Goal: Task Accomplishment & Management: Complete application form

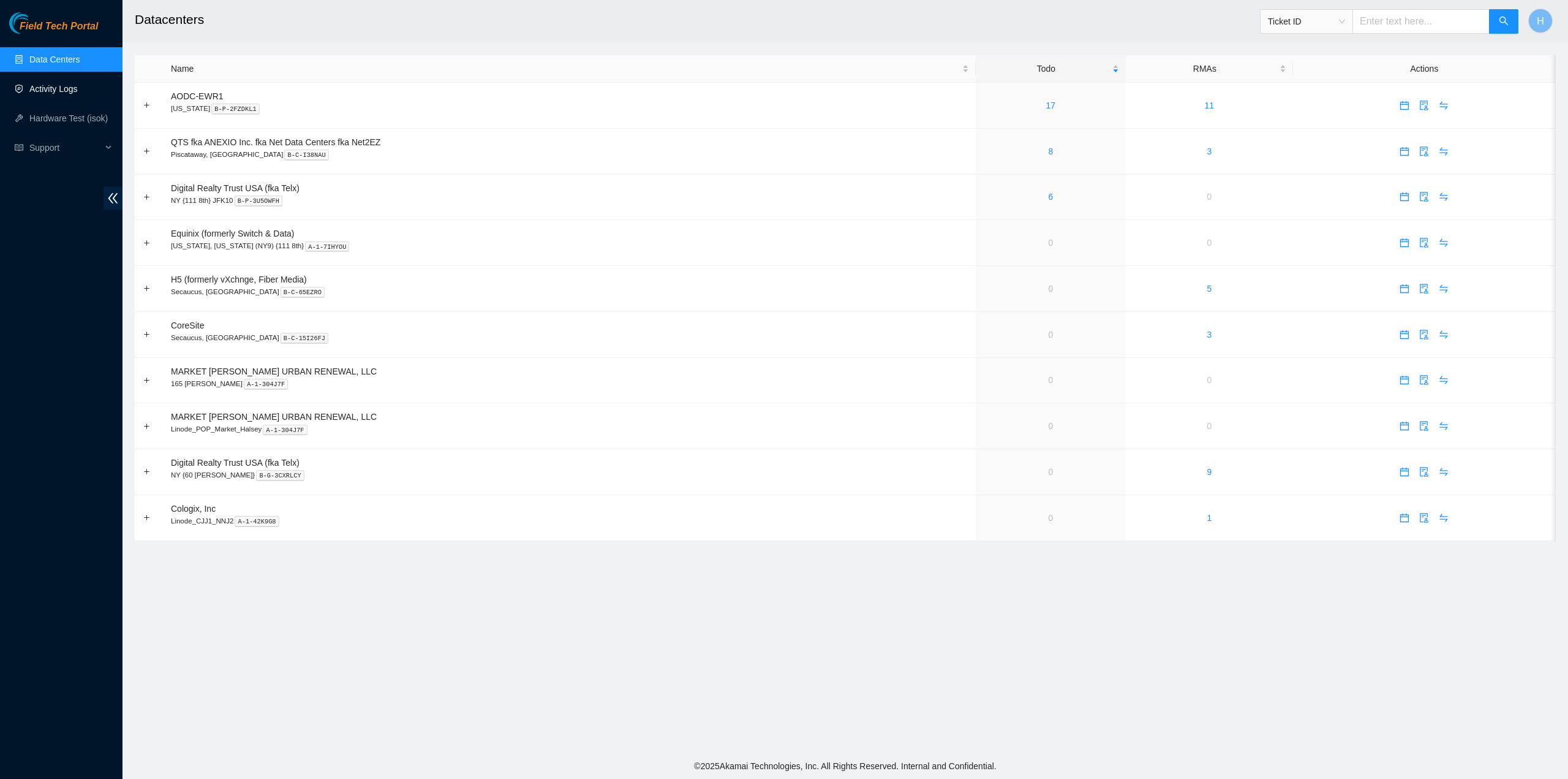
click at [71, 85] on link "Activity Logs" at bounding box center [53, 89] width 48 height 10
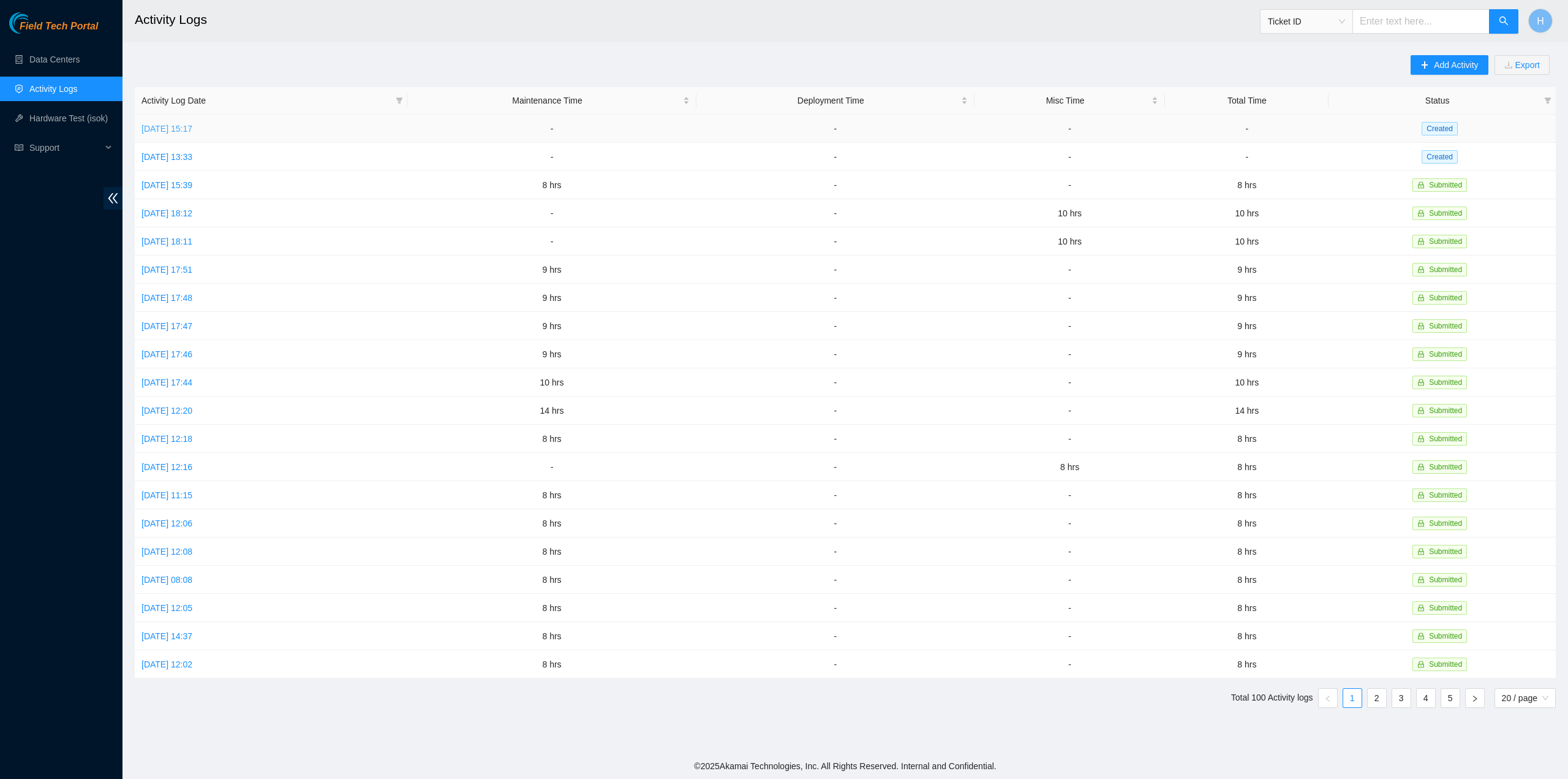
click at [169, 128] on link "[DATE] 15:17" at bounding box center [167, 129] width 51 height 10
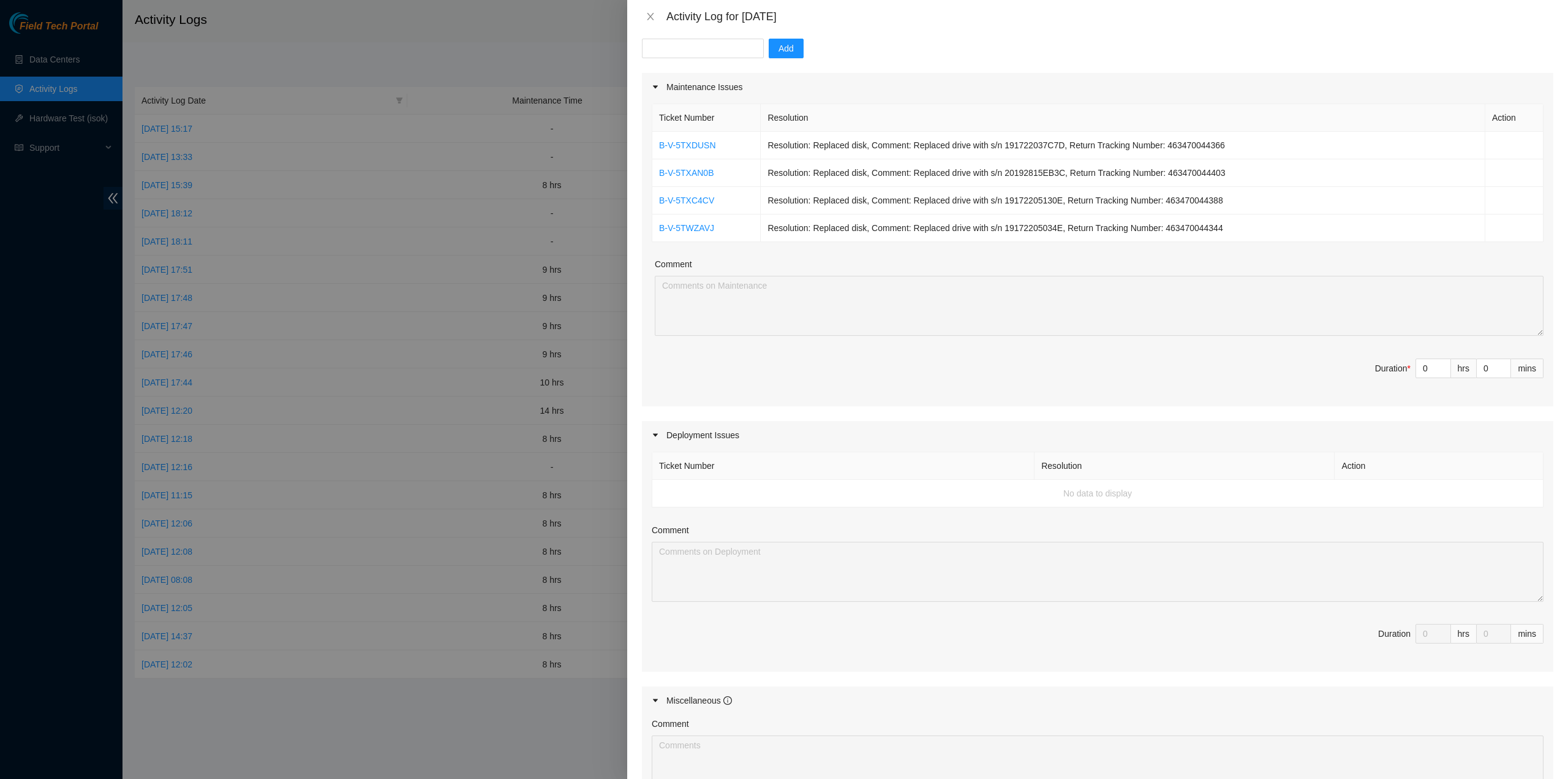
scroll to position [123, 0]
click at [1115, 495] on td "No data to display" at bounding box center [1098, 492] width 891 height 27
click at [760, 495] on td "No data to display" at bounding box center [1098, 492] width 891 height 27
drag, startPoint x: 952, startPoint y: 506, endPoint x: 1050, endPoint y: 493, distance: 98.9
click at [952, 506] on div "Ticket Number Resolution Action No data to display Comment Duration 0 hrs 0 mins" at bounding box center [1098, 560] width 912 height 223
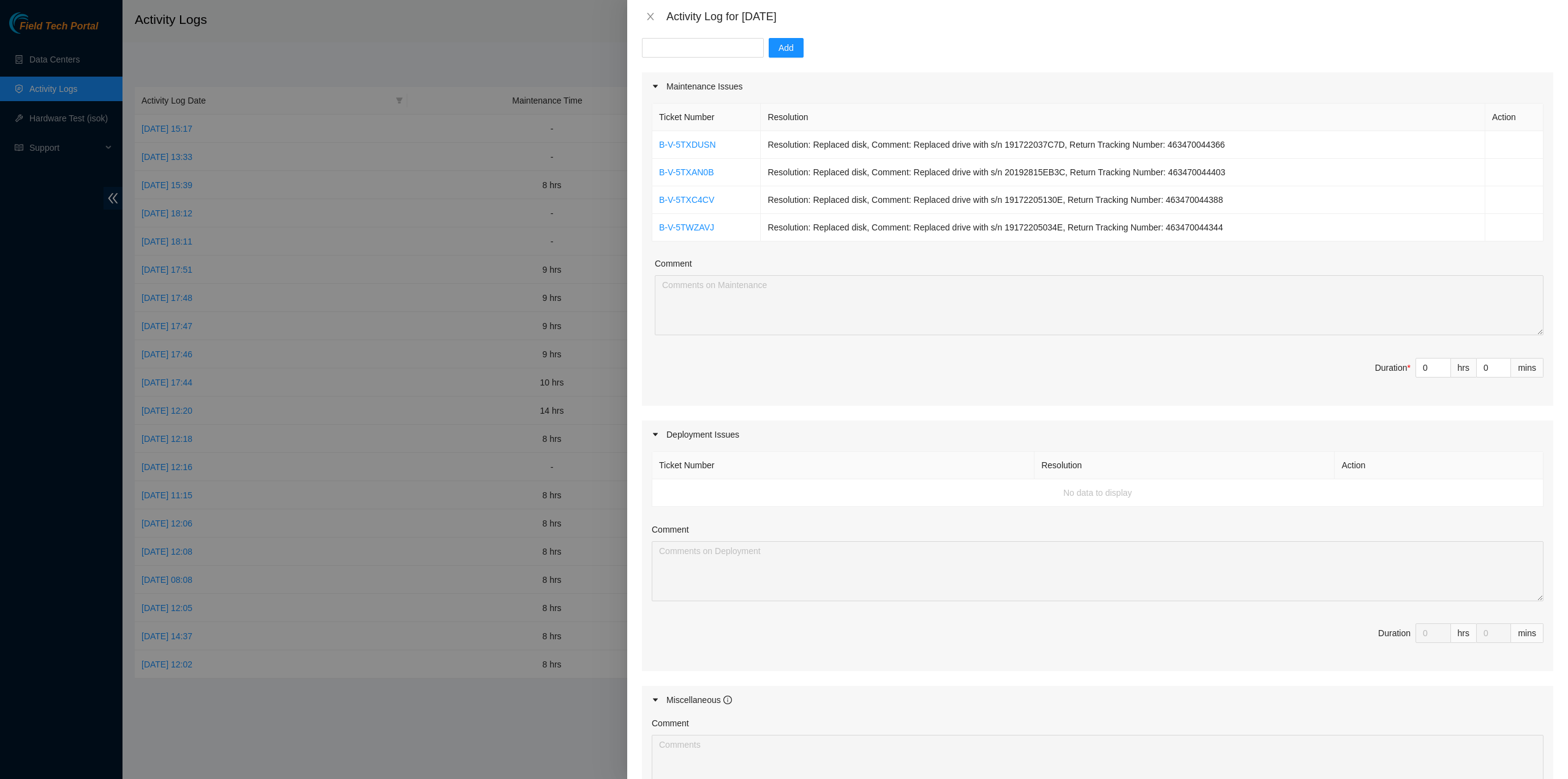
click at [1050, 493] on td "No data to display" at bounding box center [1098, 492] width 891 height 27
click at [1092, 492] on td "No data to display" at bounding box center [1098, 492] width 891 height 27
drag, startPoint x: 1092, startPoint y: 492, endPoint x: 1064, endPoint y: 496, distance: 28.3
click at [1092, 492] on td "No data to display" at bounding box center [1098, 492] width 891 height 27
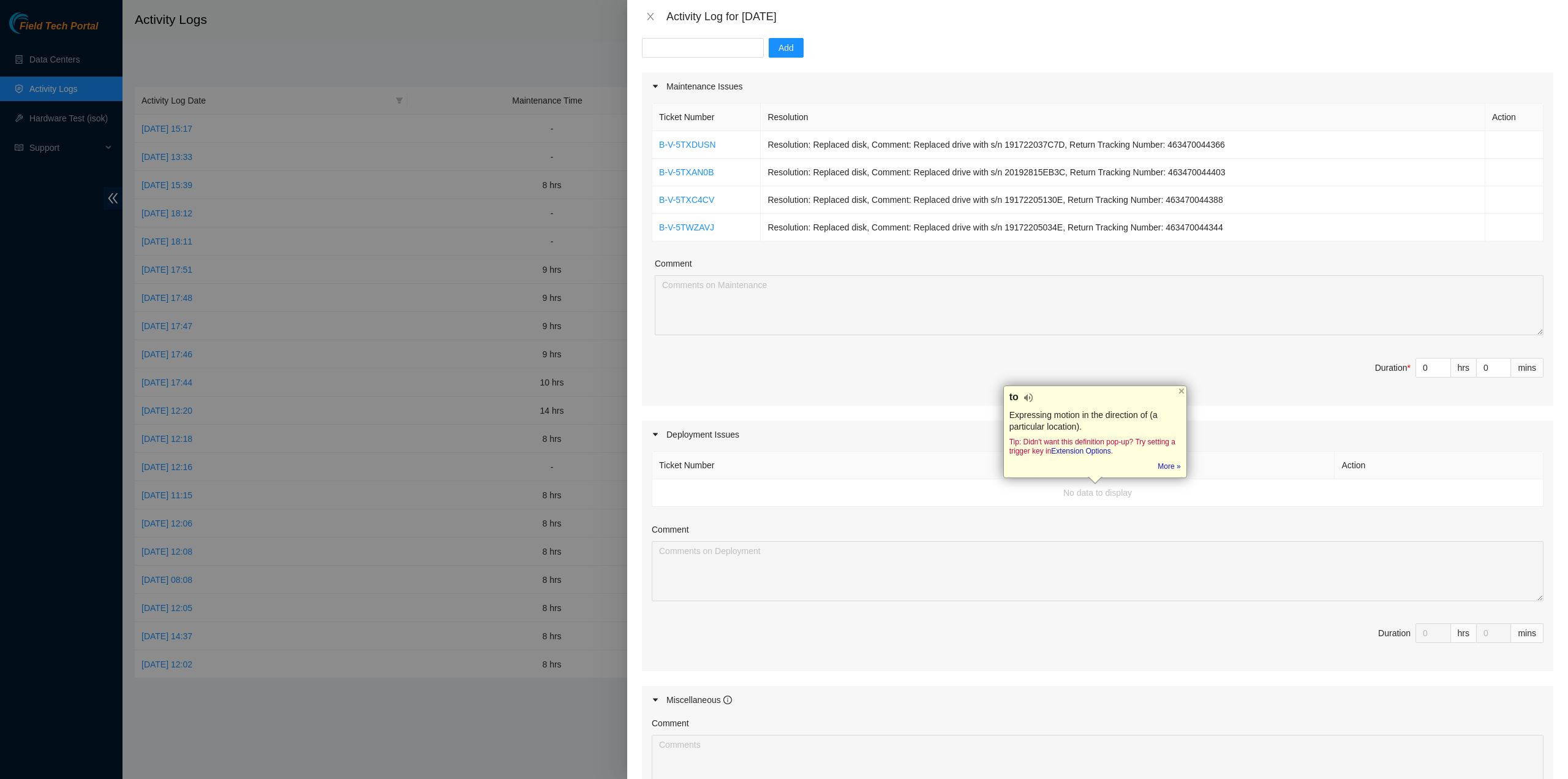
click at [694, 490] on td "No data to display" at bounding box center [1098, 492] width 891 height 27
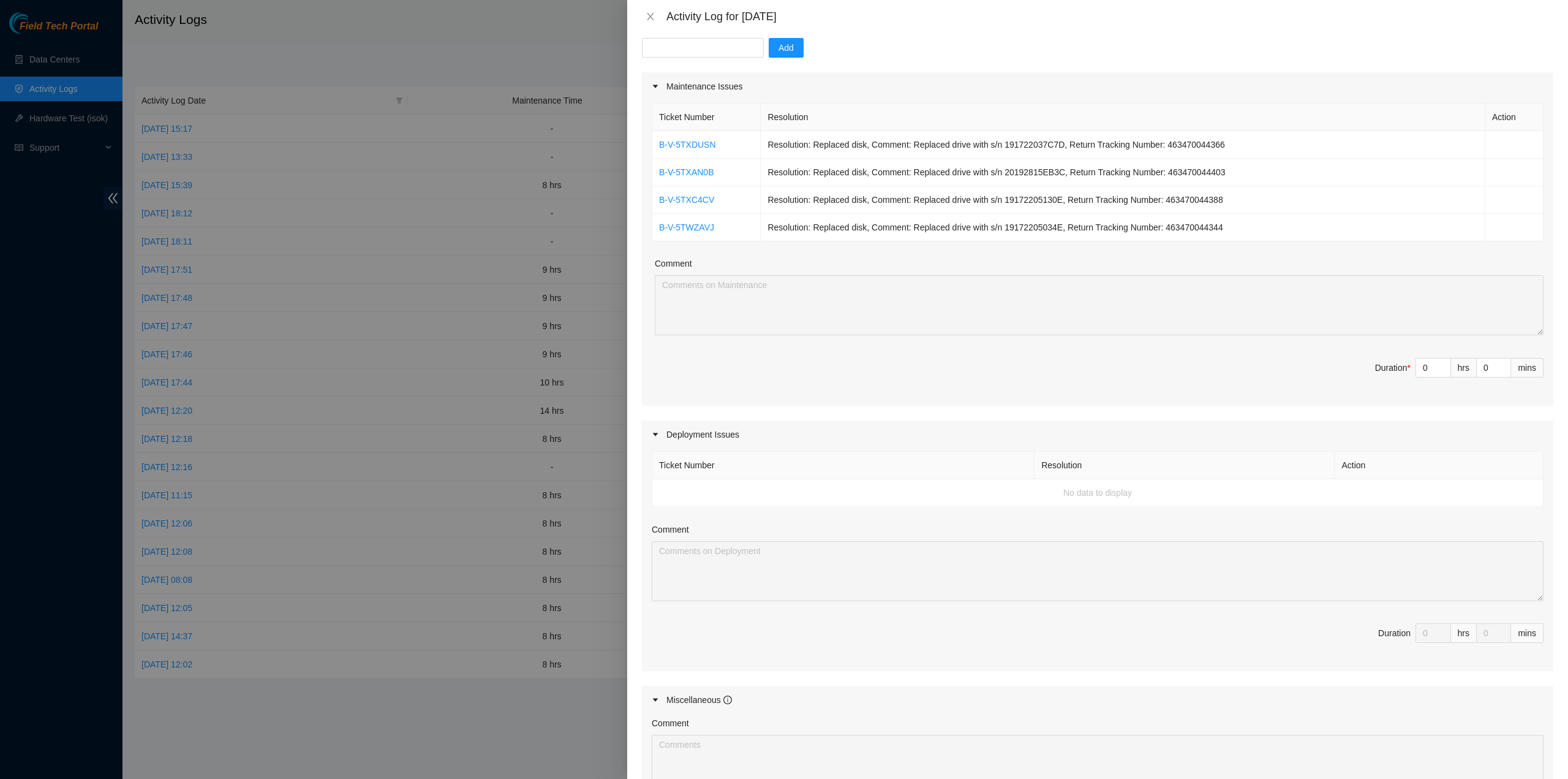
click at [688, 492] on td "No data to display" at bounding box center [1098, 492] width 891 height 27
click at [693, 470] on th "Ticket Number" at bounding box center [844, 465] width 382 height 27
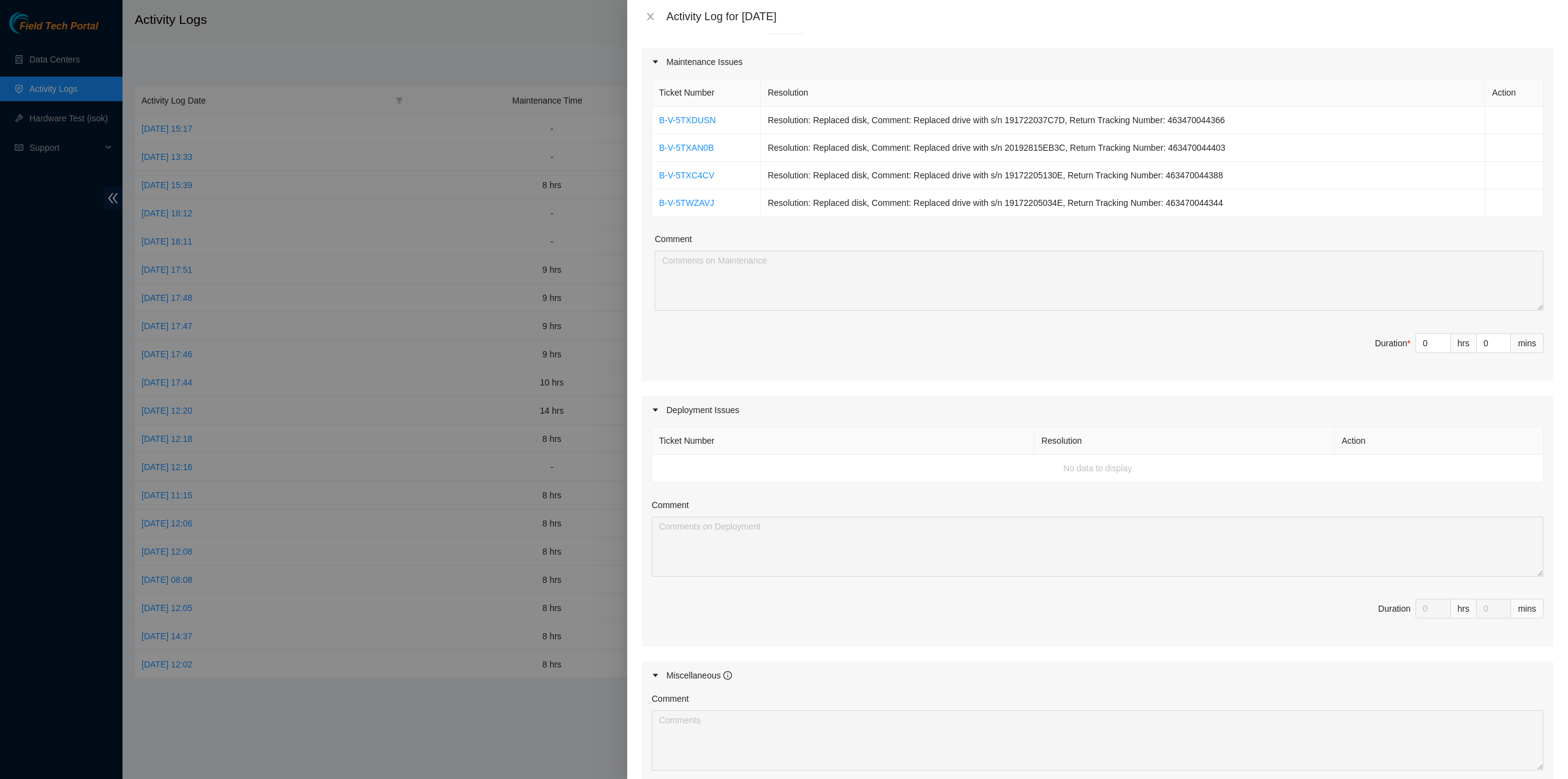
scroll to position [146, 0]
click at [1416, 345] on input "0" at bounding box center [1433, 344] width 34 height 18
type input "9"
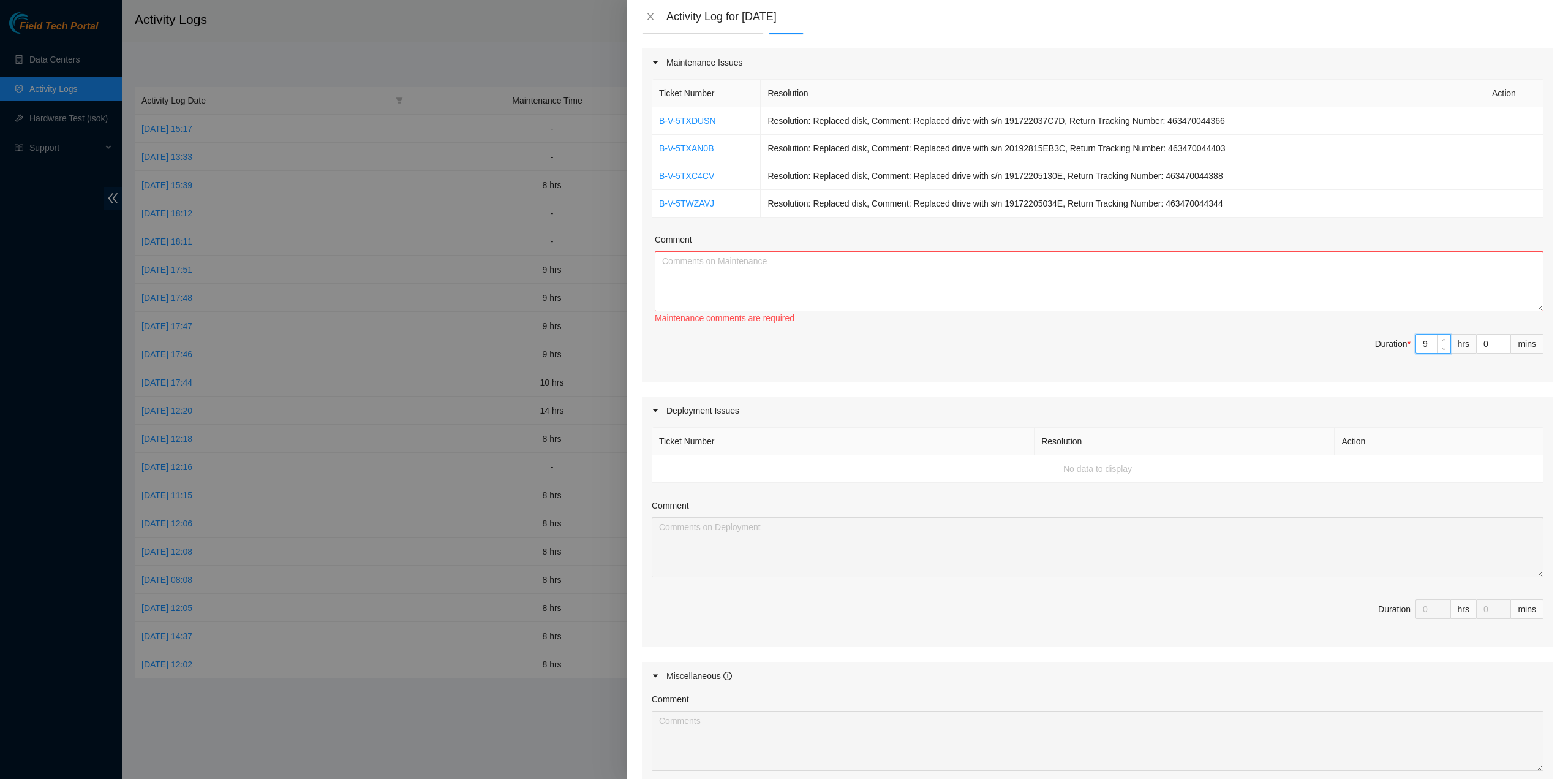
type input "0"
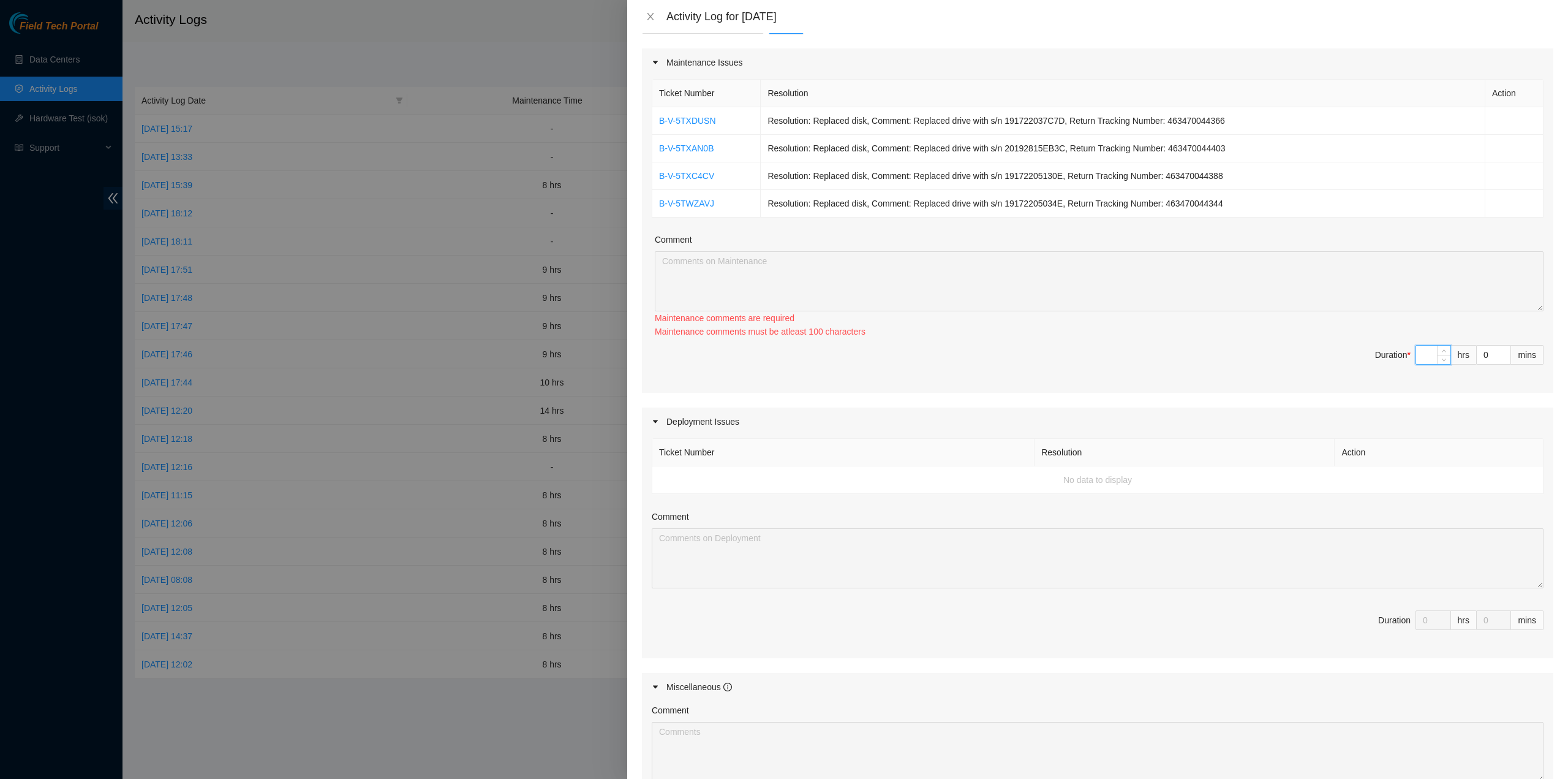
type input "8"
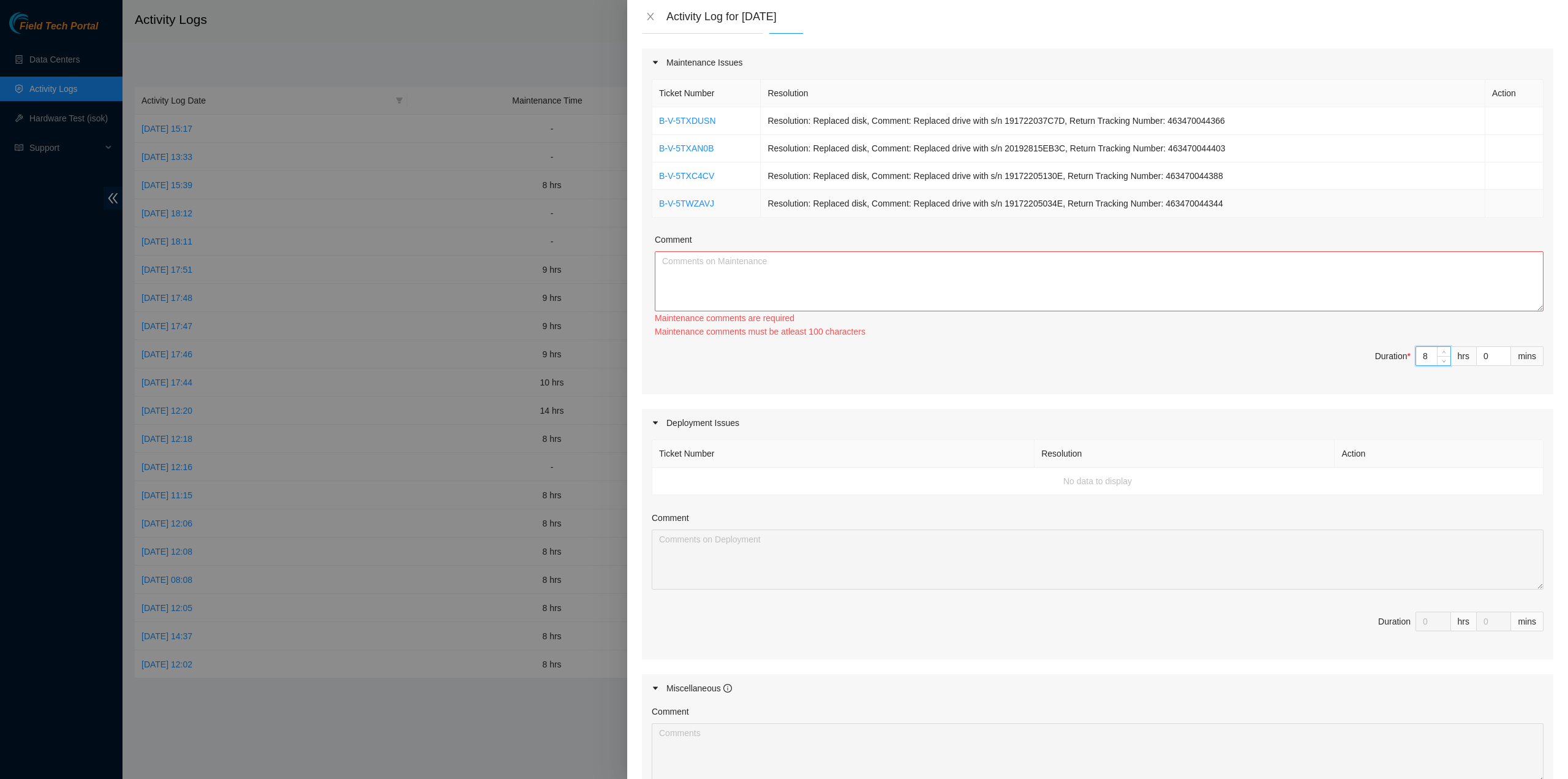
type input "8"
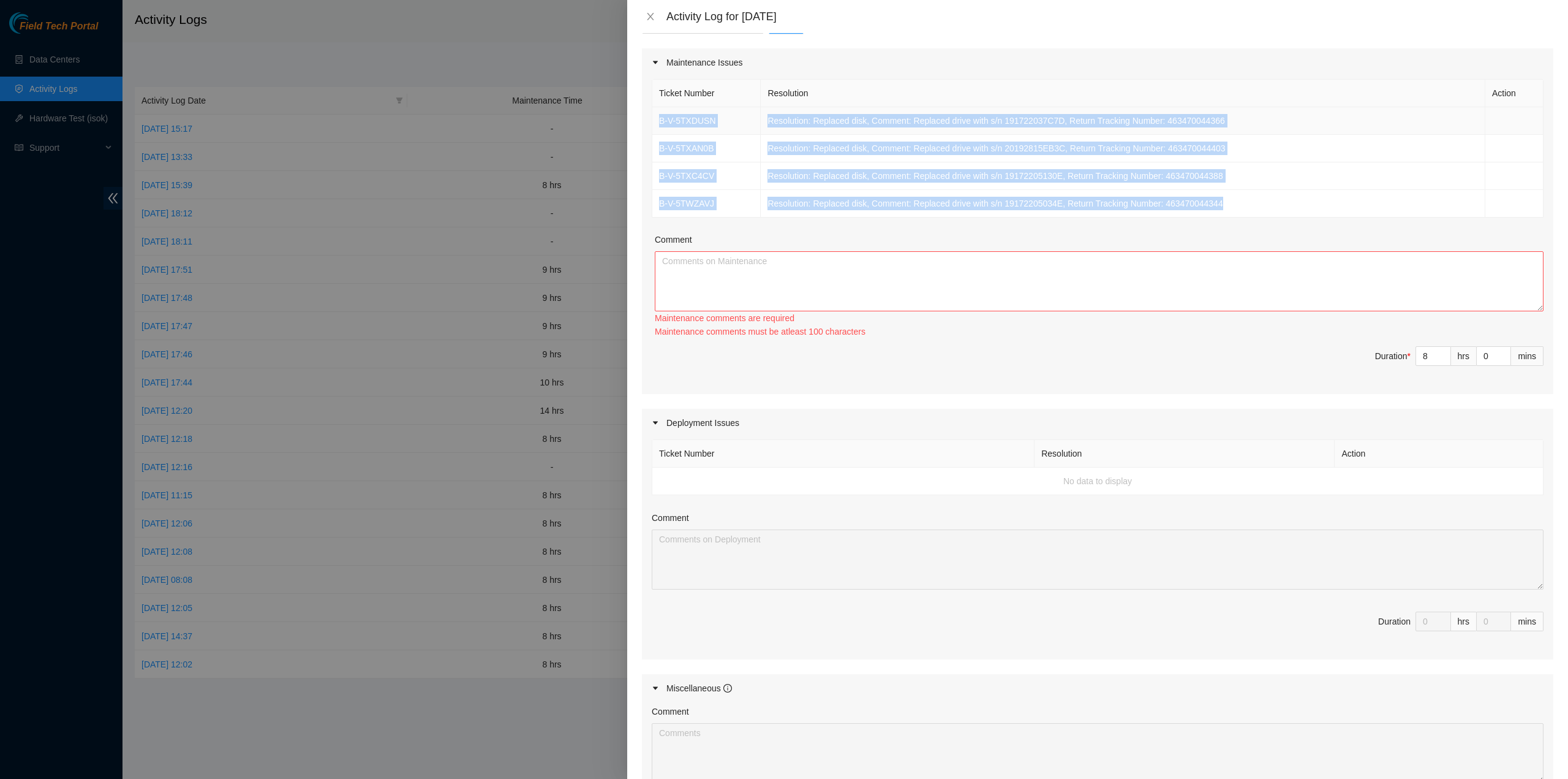
drag, startPoint x: 1219, startPoint y: 207, endPoint x: 659, endPoint y: 113, distance: 567.8
click at [659, 113] on tbody "B-V-5TXDUSN Resolution: Replaced disk, Comment: Replaced drive with s/n 1917220…" at bounding box center [1098, 162] width 891 height 110
copy tbody "B-V-5TXDUSN Resolution: Replaced disk, Comment: Replaced drive with s/n 1917220…"
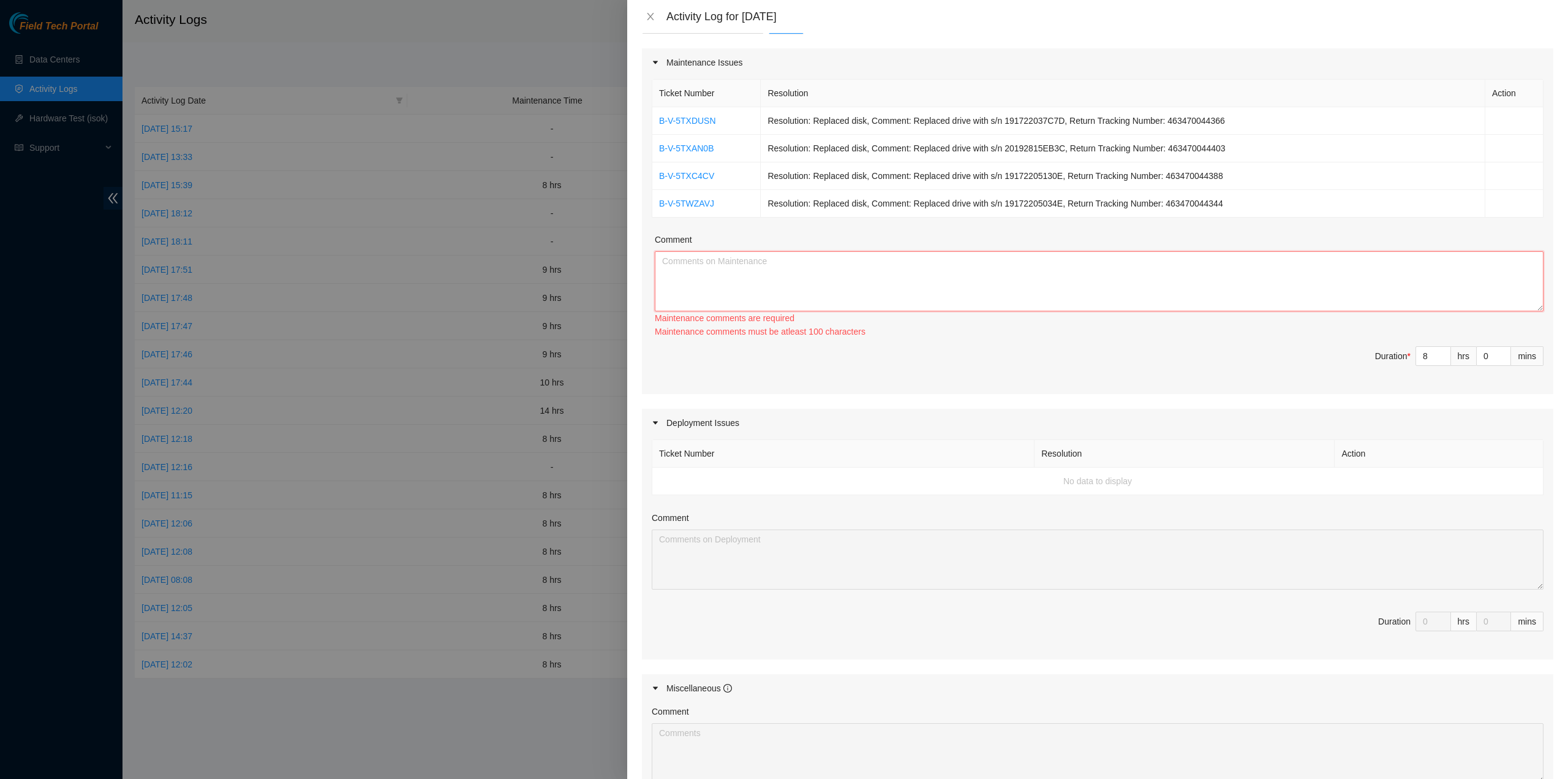
drag, startPoint x: 744, startPoint y: 292, endPoint x: 762, endPoint y: 301, distance: 20.1
click at [744, 292] on textarea "Comment" at bounding box center [1099, 282] width 889 height 60
paste textarea "B-V-5TXDUSN Resolution: Replaced disk, Comment: Replaced drive with s/n 1917220…"
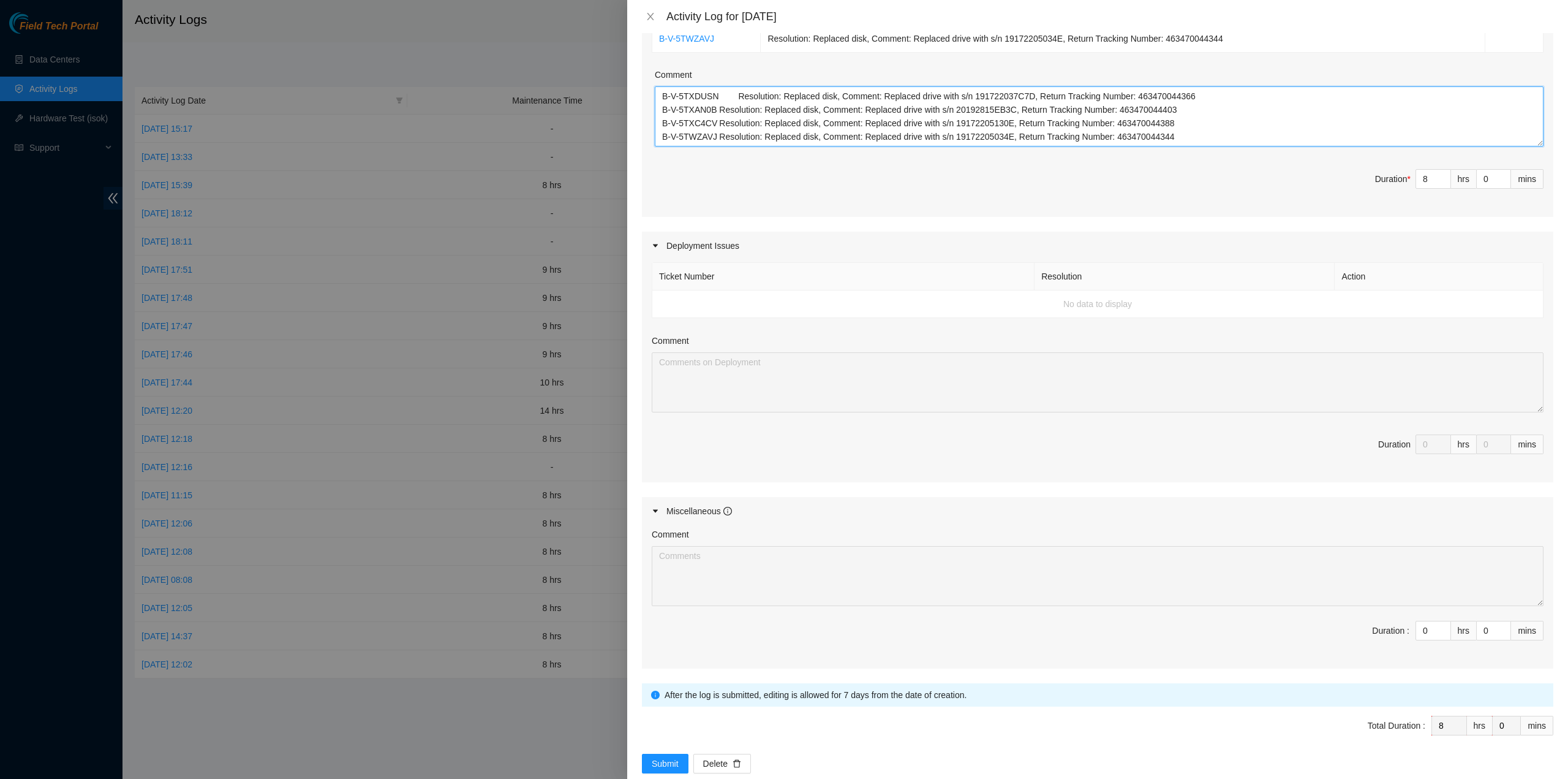
scroll to position [330, 0]
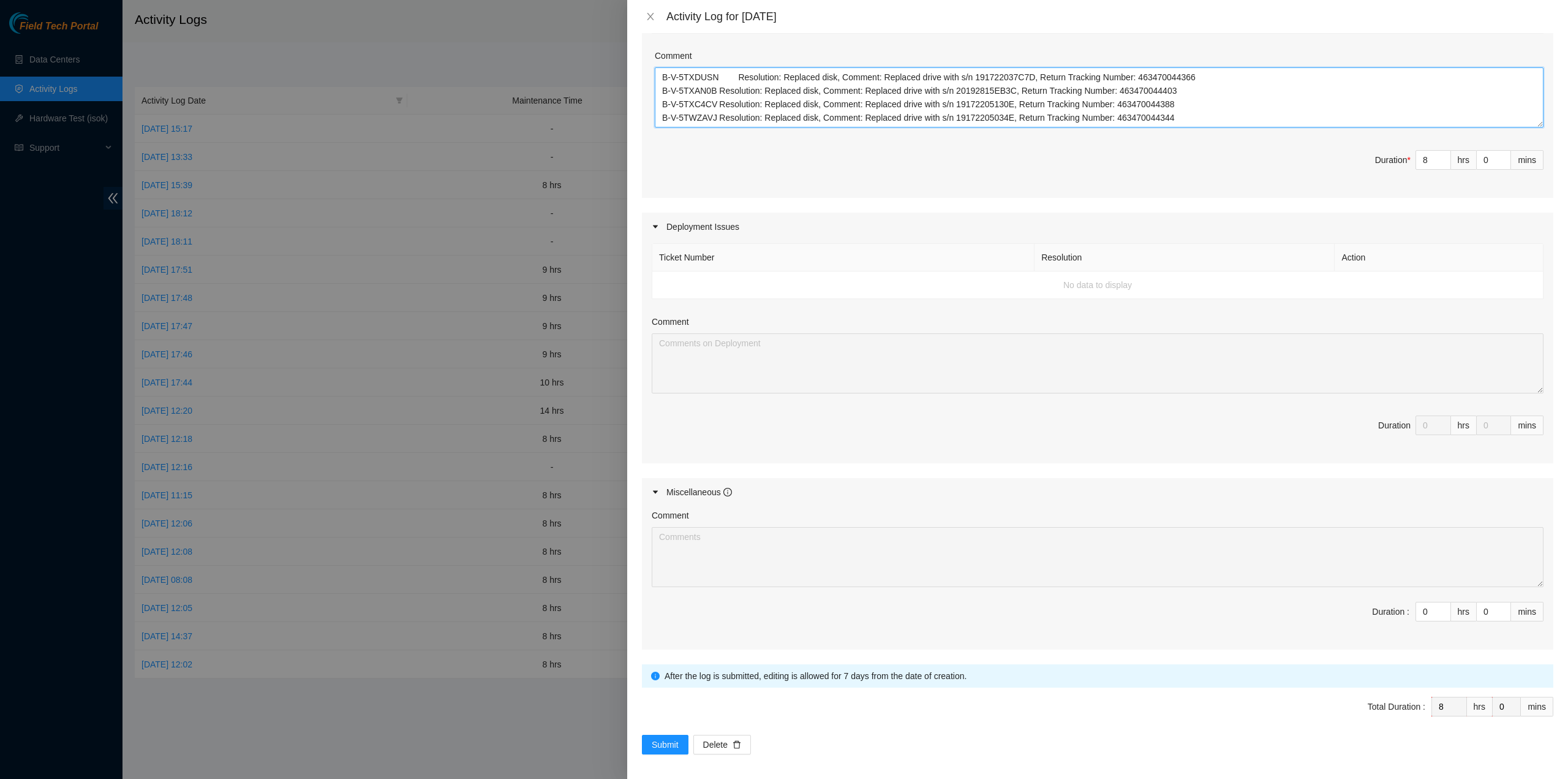
type textarea "B-V-5TXDUSN Resolution: Replaced disk, Comment: Replaced drive with s/n 1917220…"
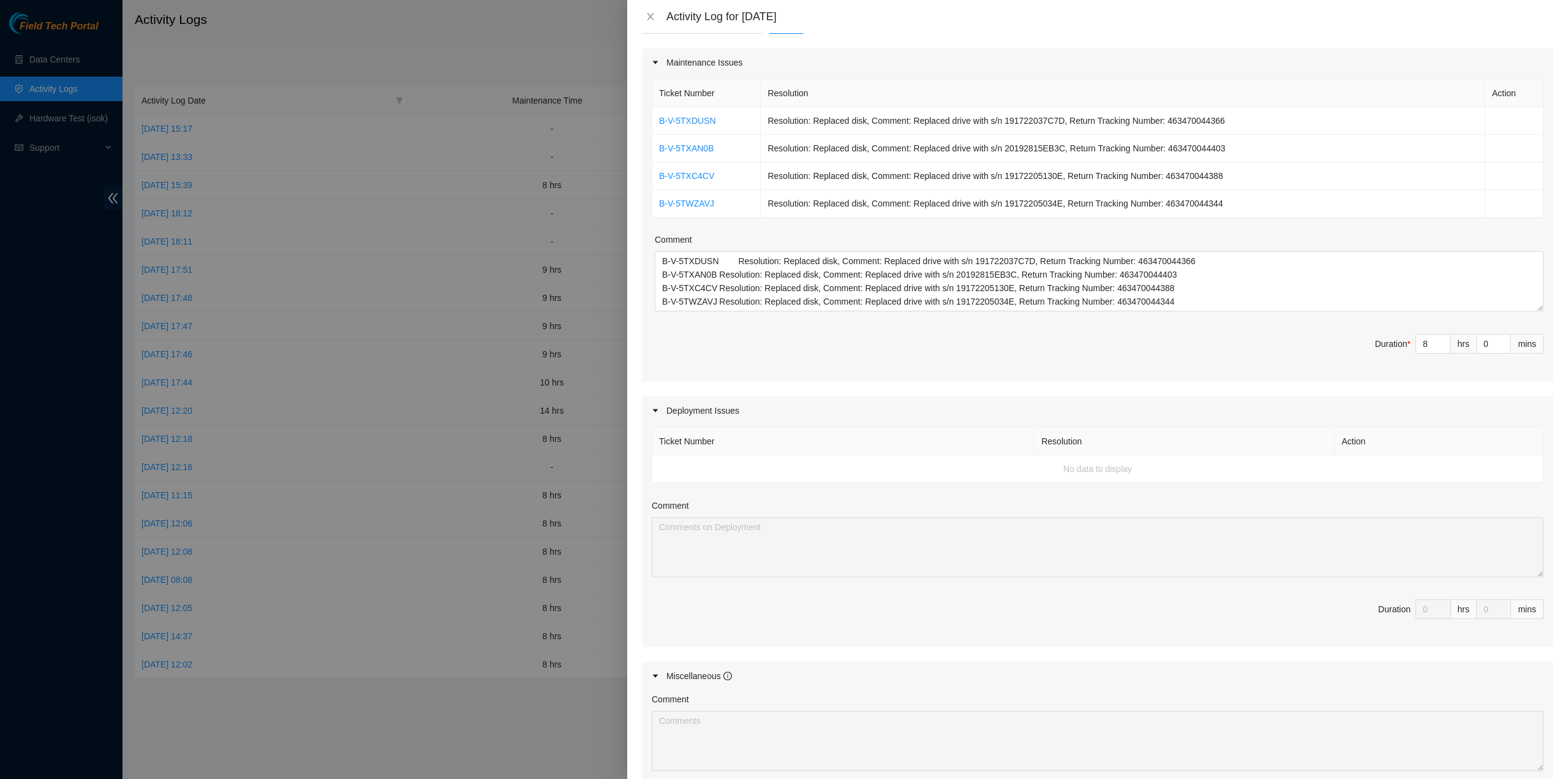
click at [1400, 368] on div "Ticket Number Resolution Action B-V-5TXDUSN Resolution: Replaced disk, Comment:…" at bounding box center [1098, 229] width 912 height 305
click at [1420, 344] on input "8" at bounding box center [1433, 344] width 34 height 18
type input "-"
type input "0"
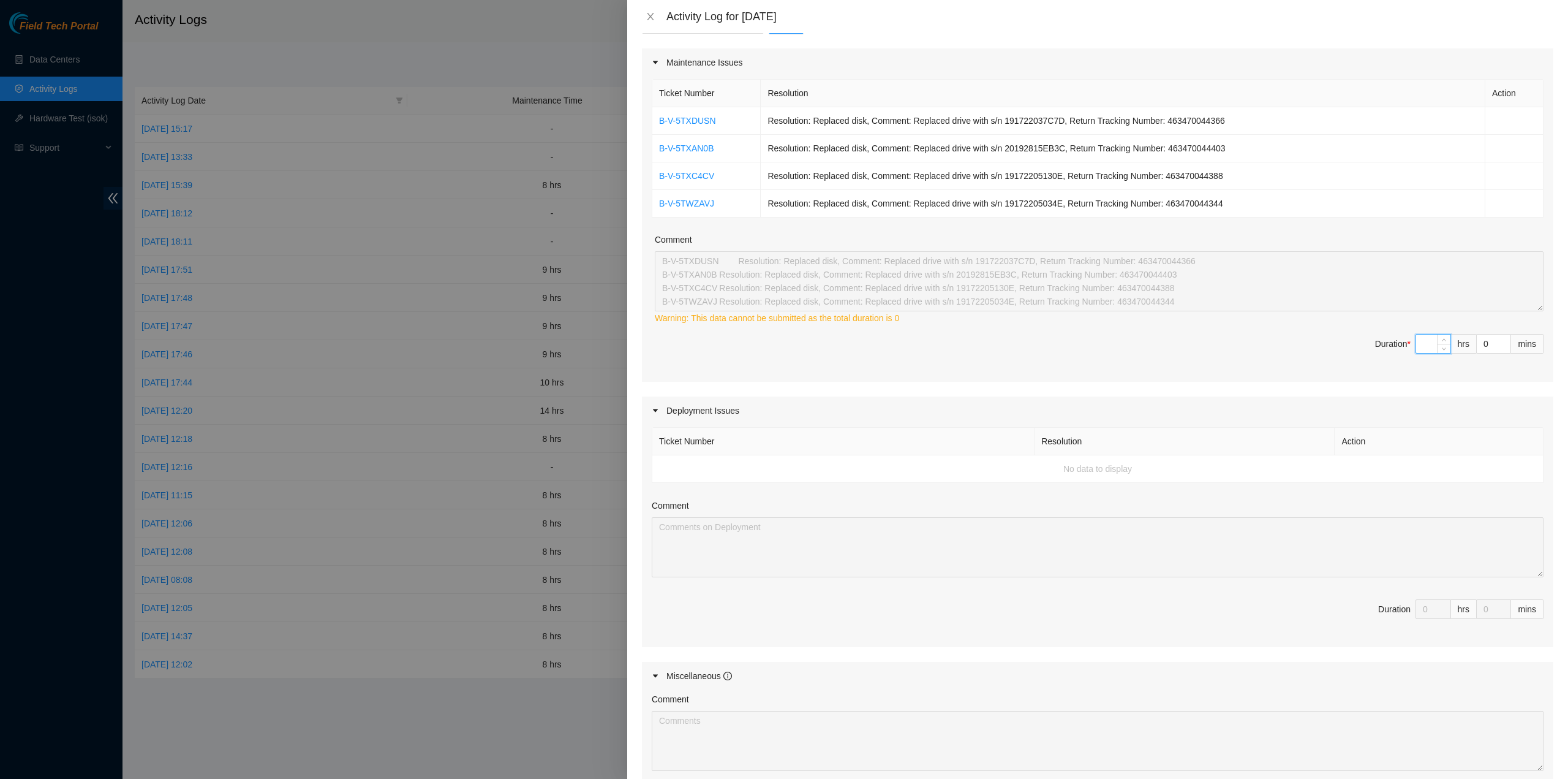
type input "0"
click at [1420, 339] on input "0" at bounding box center [1433, 344] width 34 height 18
type input "1"
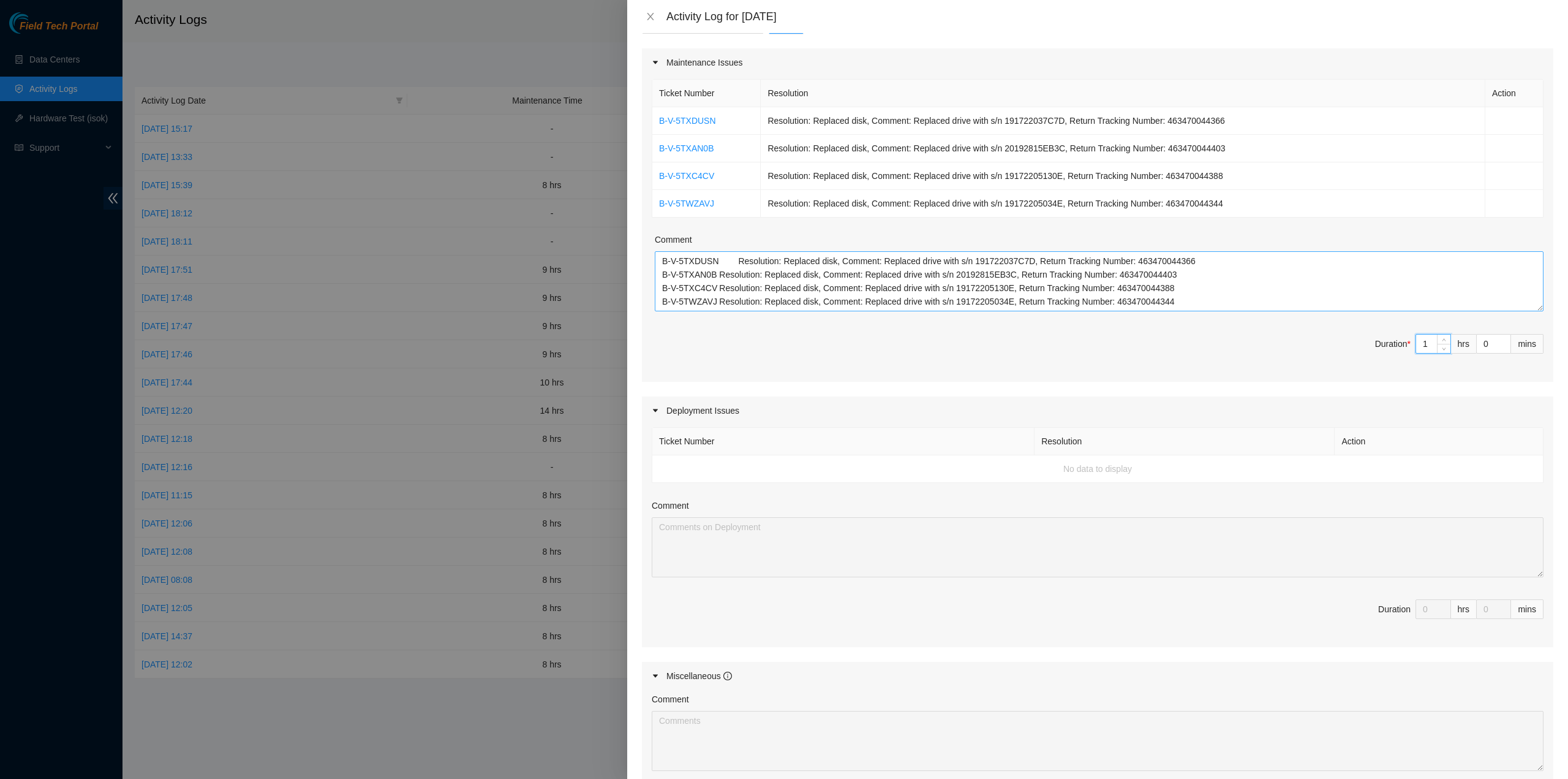
type input "1"
drag, startPoint x: 1274, startPoint y: 294, endPoint x: 856, endPoint y: 276, distance: 418.4
click at [856, 276] on textarea "B-V-5TXDUSN Resolution: Replaced disk, Comment: Replaced drive with s/n 1917220…" at bounding box center [1099, 282] width 889 height 60
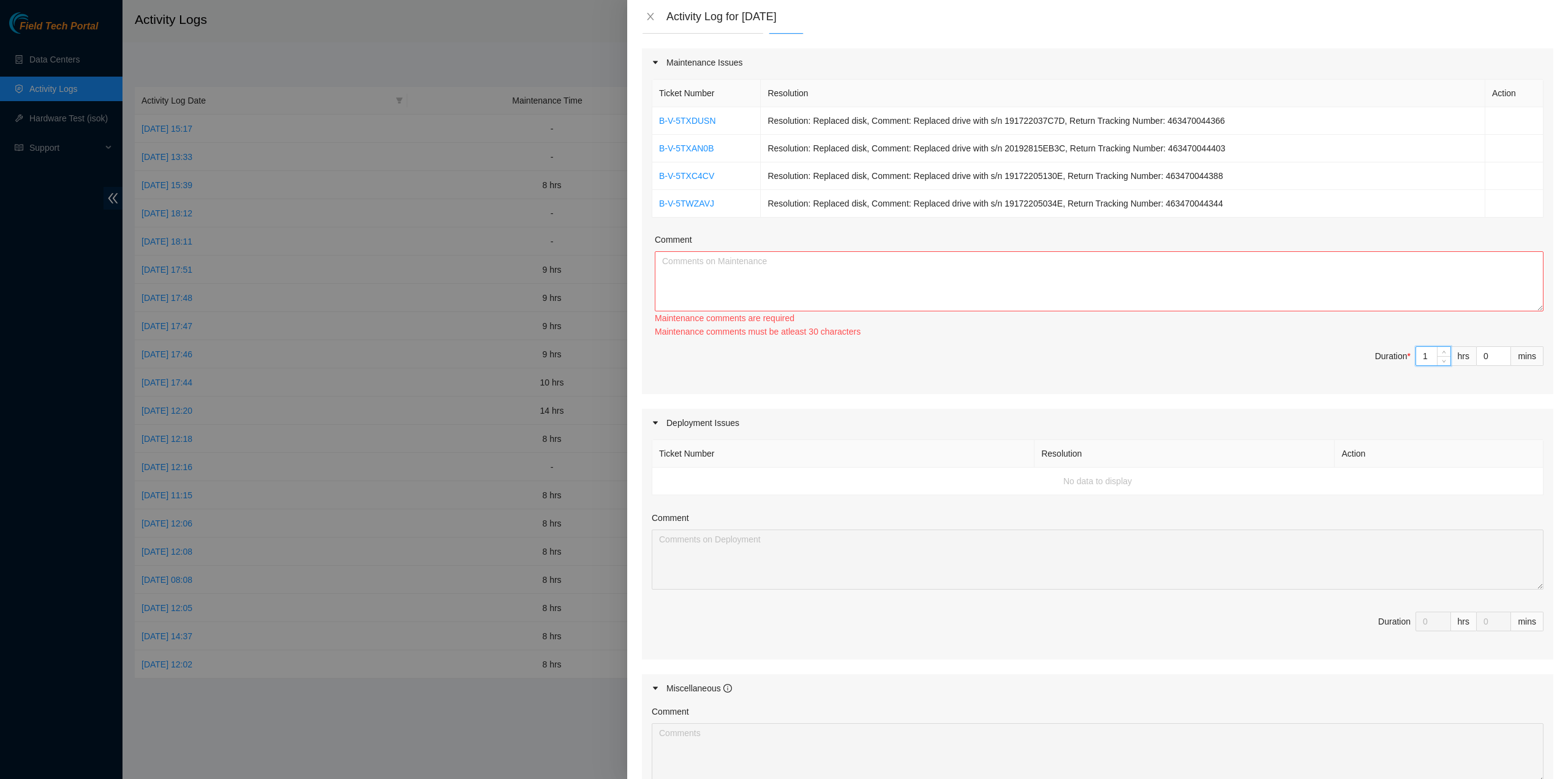
click at [1420, 354] on input "1" at bounding box center [1433, 356] width 34 height 18
type input "0"
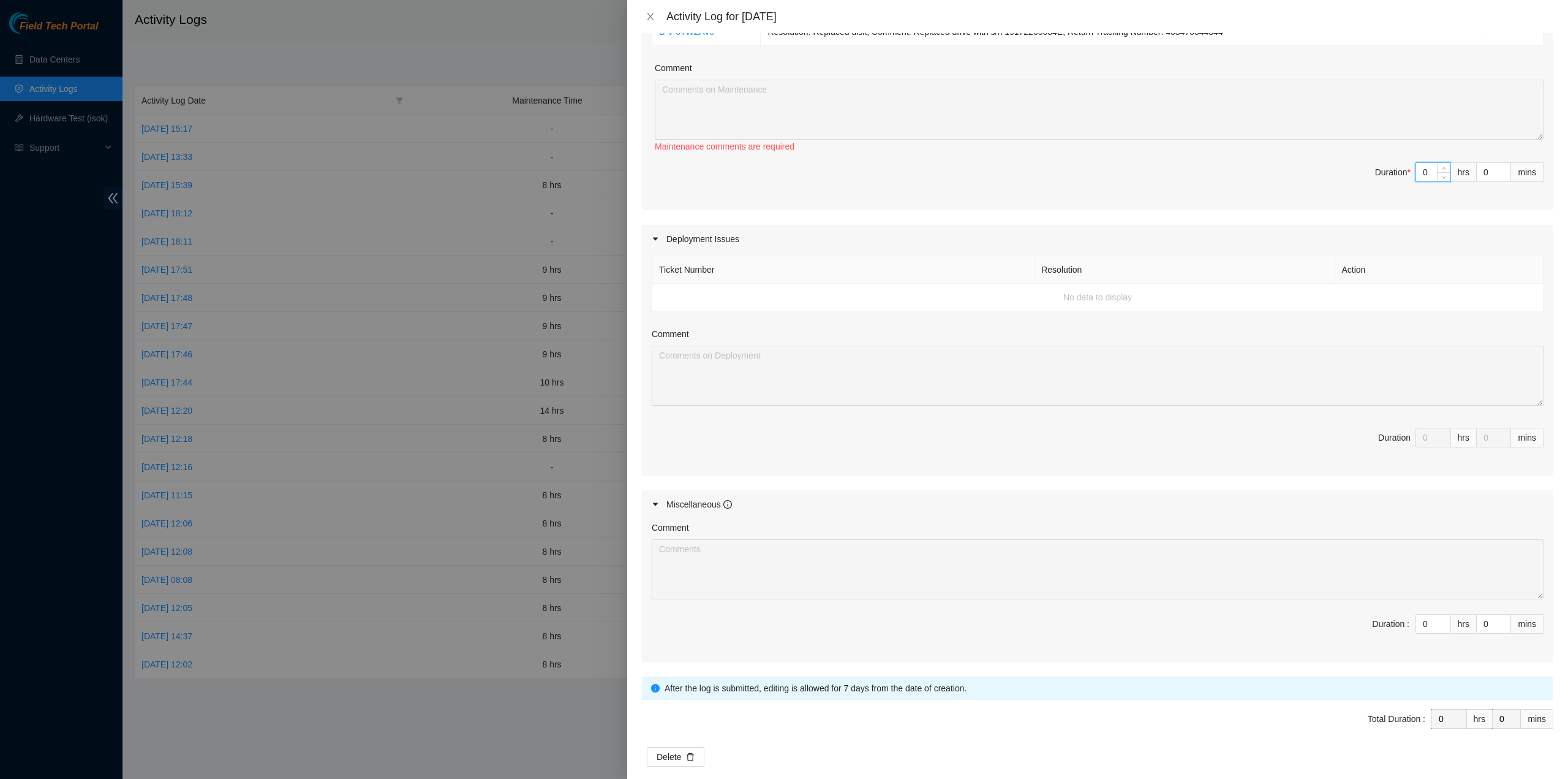
scroll to position [330, 0]
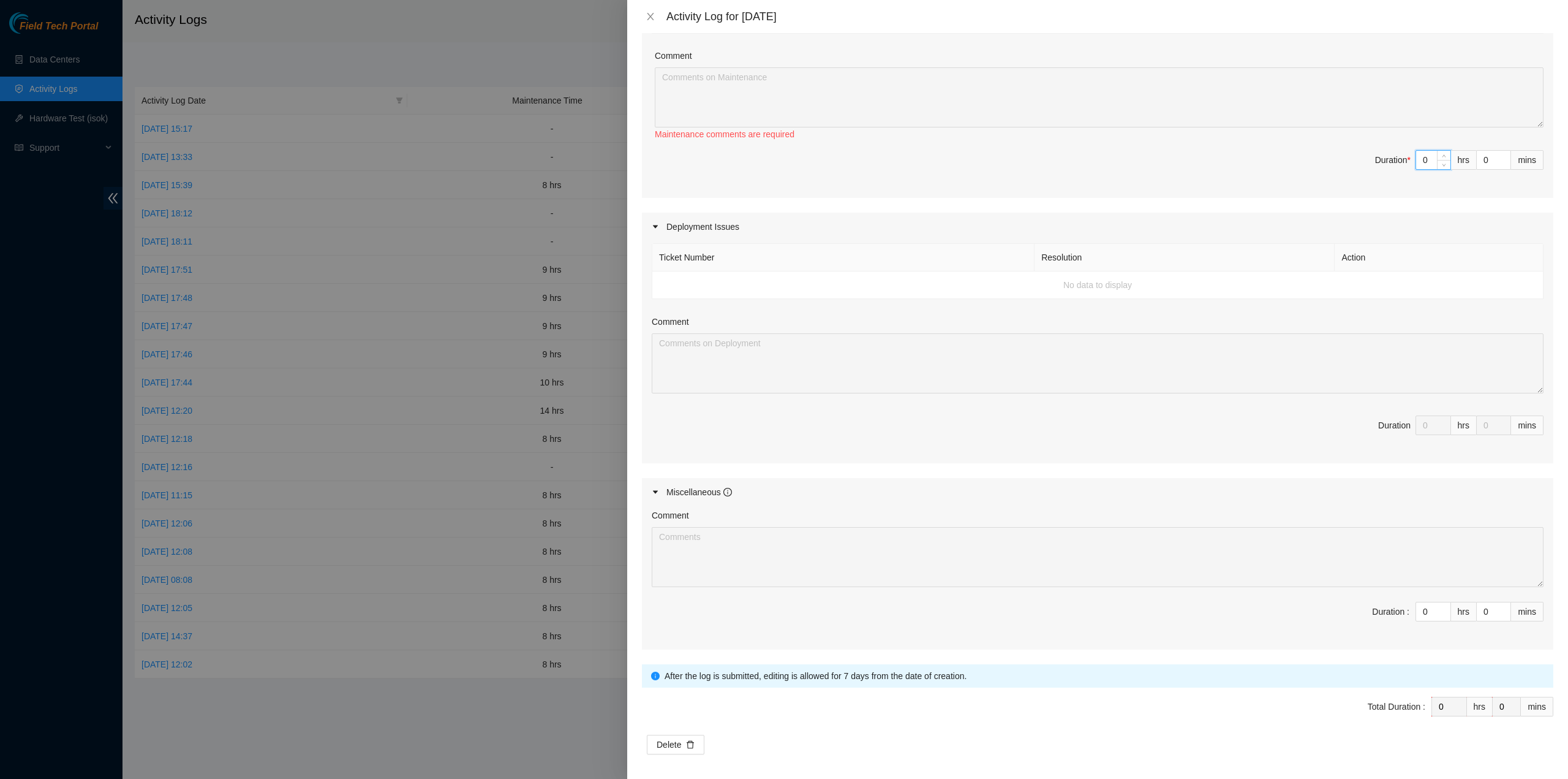
type input "0"
click at [1059, 471] on div "Maintenance Issues Ticket Number Resolution Action B-V-5TXDUSN Resolution: Repl…" at bounding box center [1098, 257] width 912 height 785
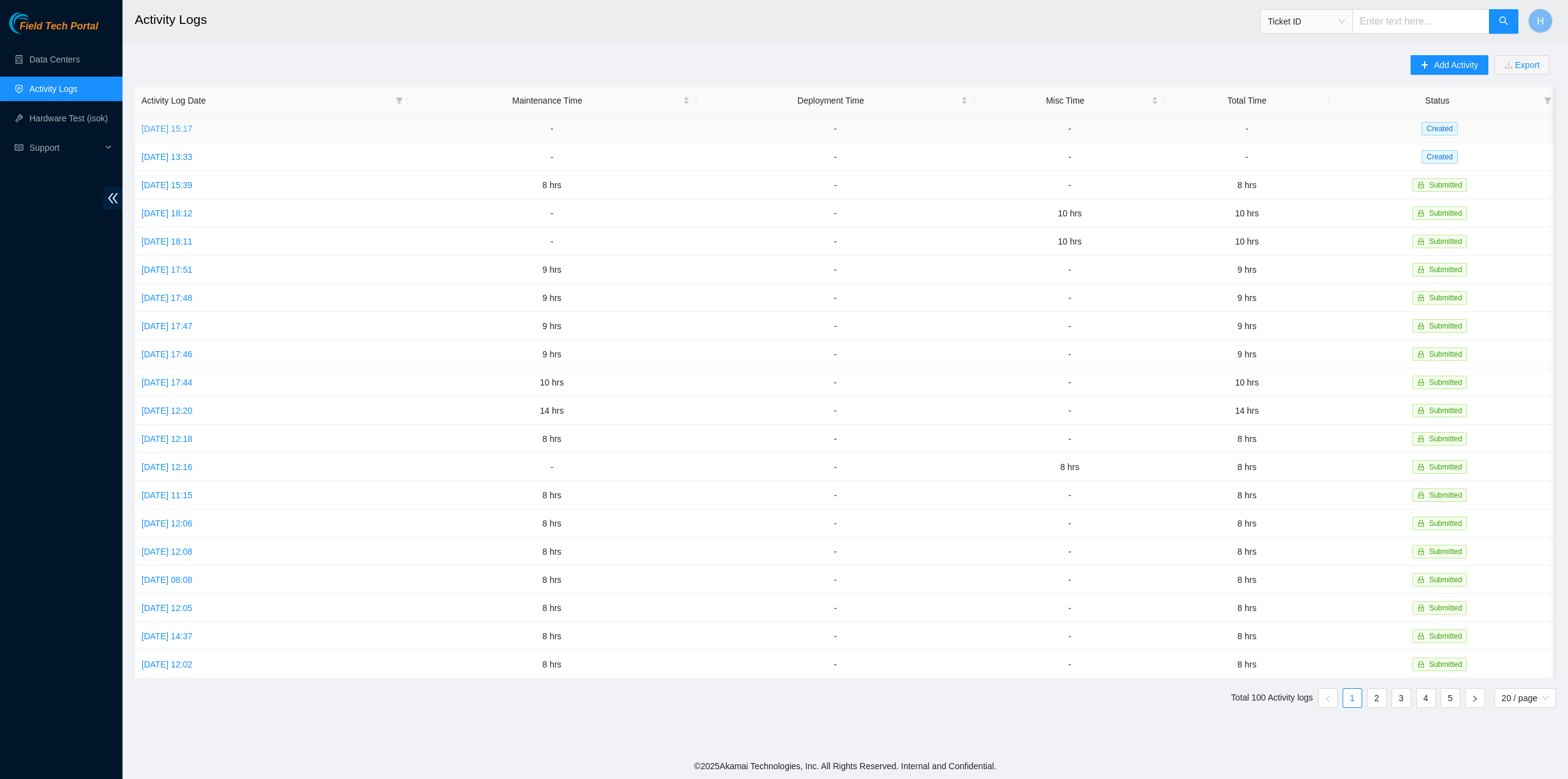
click at [193, 125] on link "[DATE] 15:17" at bounding box center [167, 129] width 51 height 10
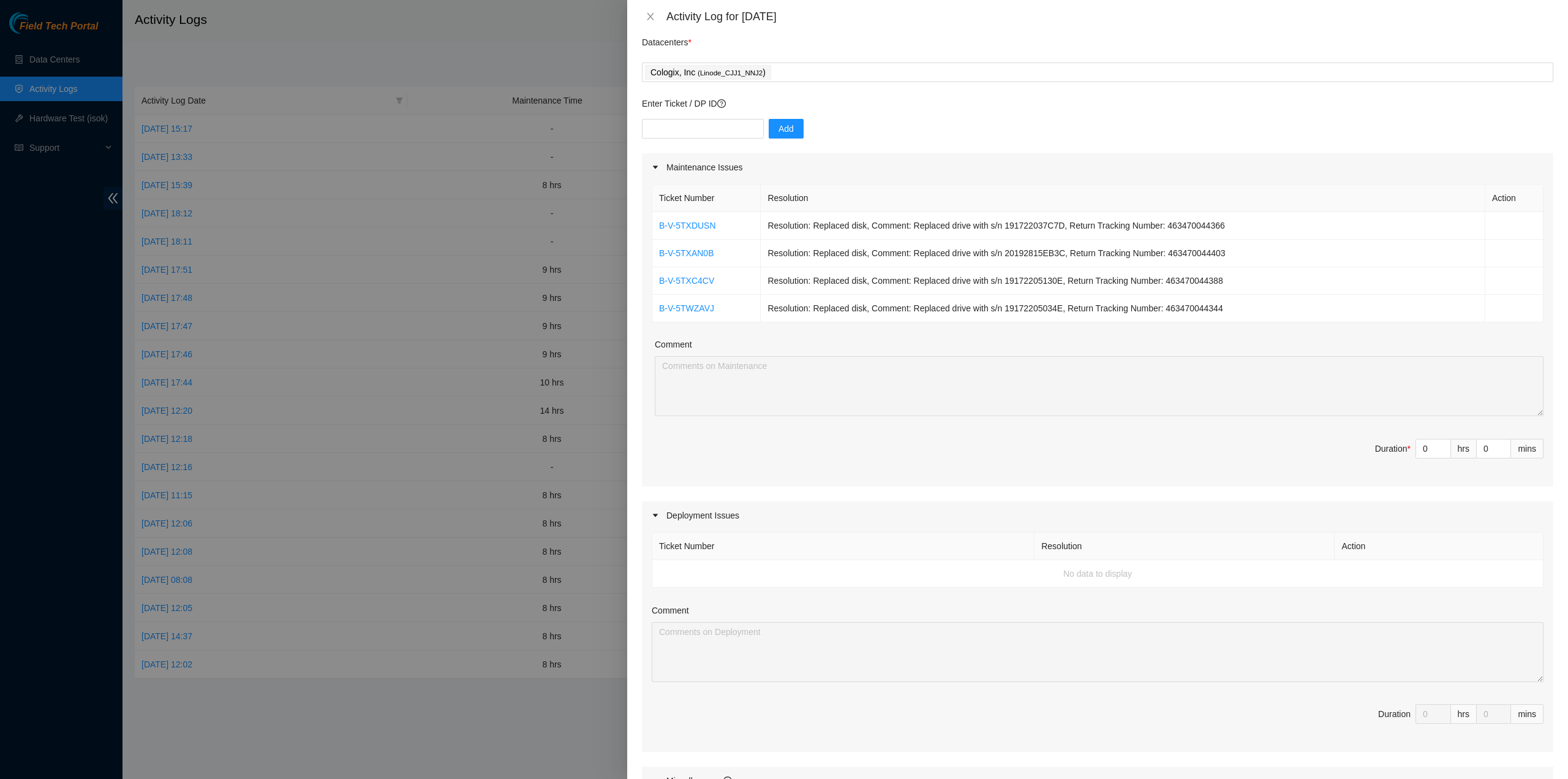
scroll to position [61, 0]
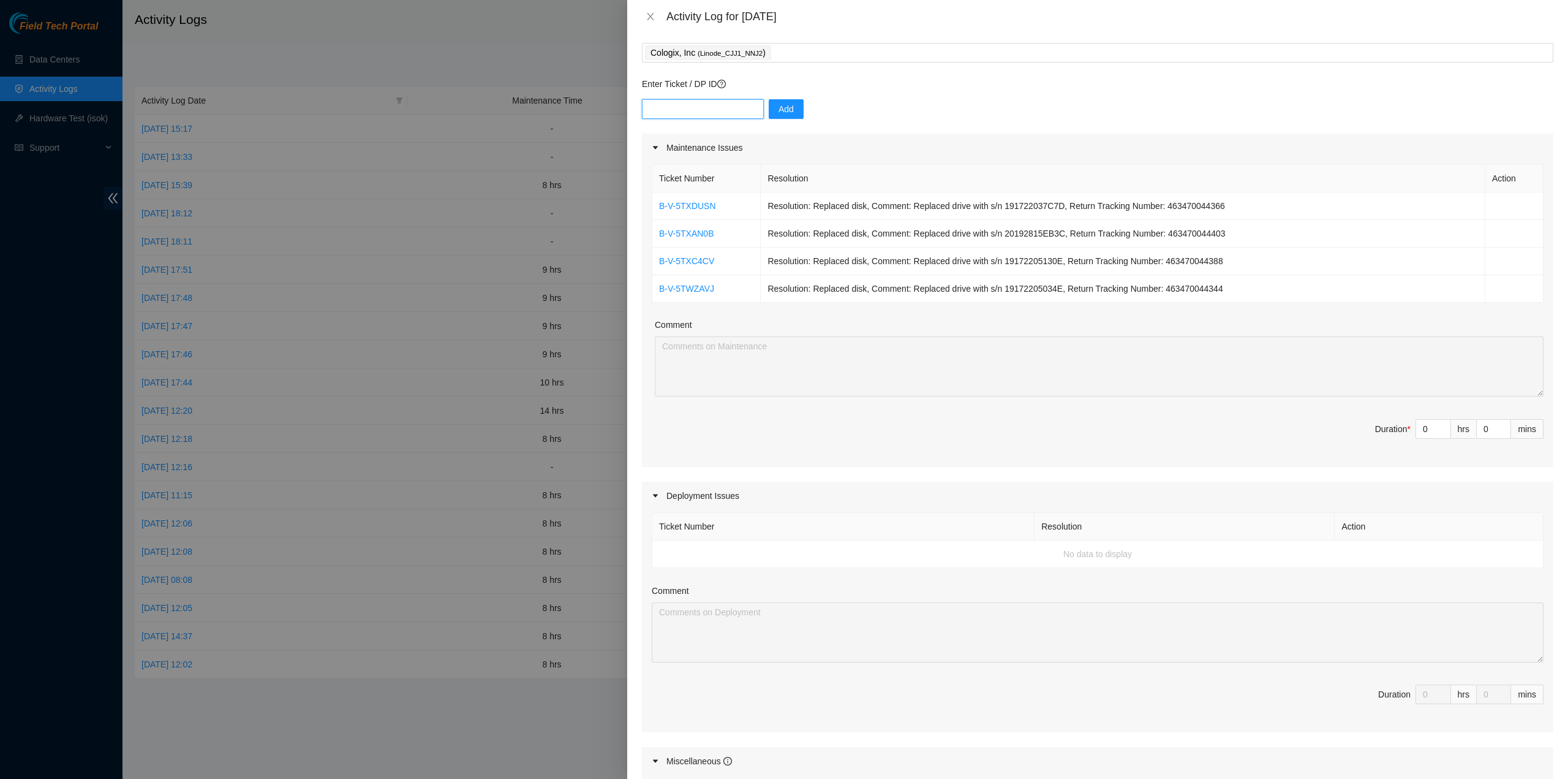
click at [709, 116] on input "text" at bounding box center [703, 109] width 122 height 20
type input "B-V-541T9O9"
click at [782, 112] on span "Add" at bounding box center [786, 109] width 15 height 13
click at [1535, 32] on icon "close" at bounding box center [1536, 31] width 6 height 6
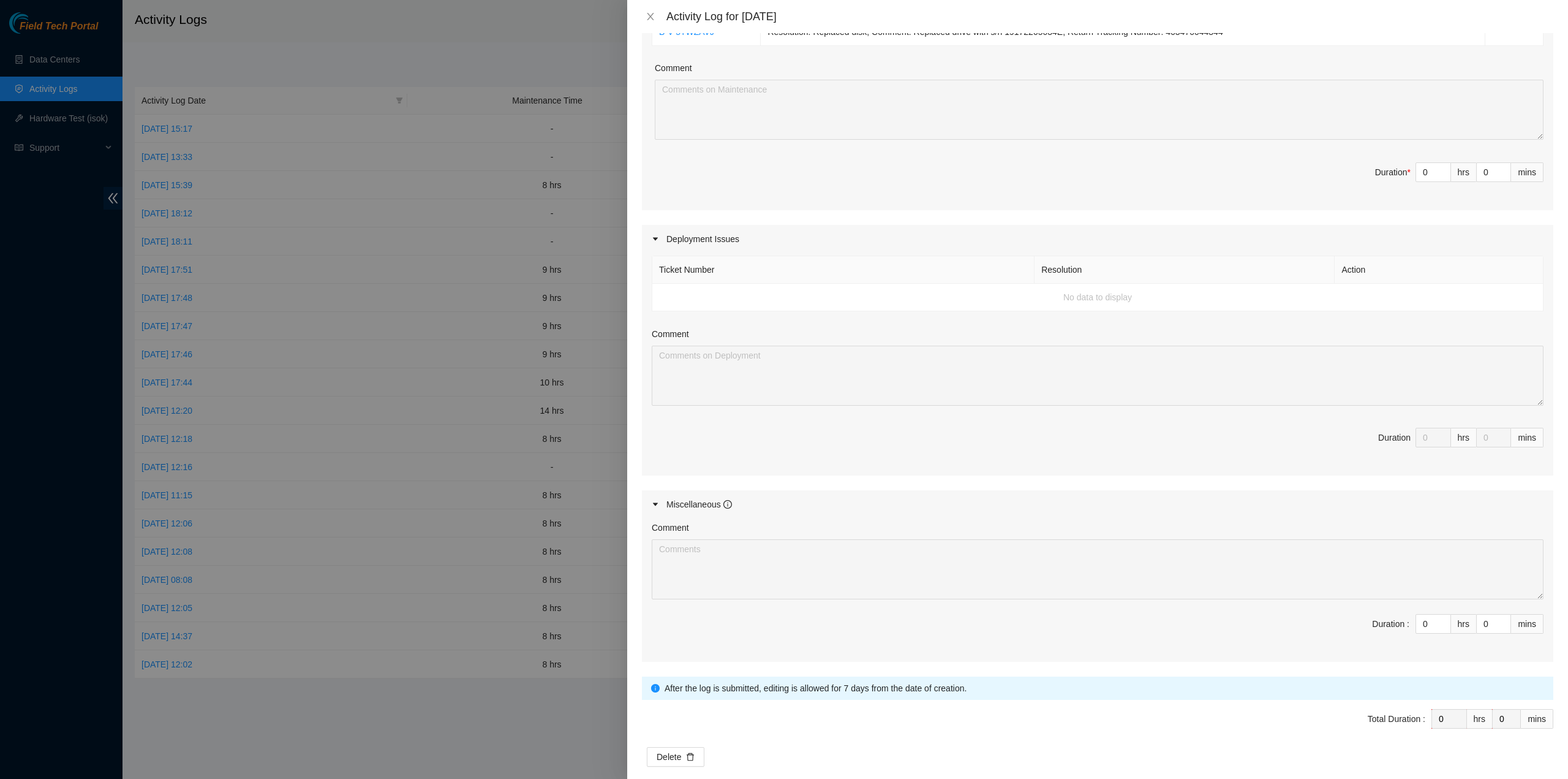
scroll to position [330, 0]
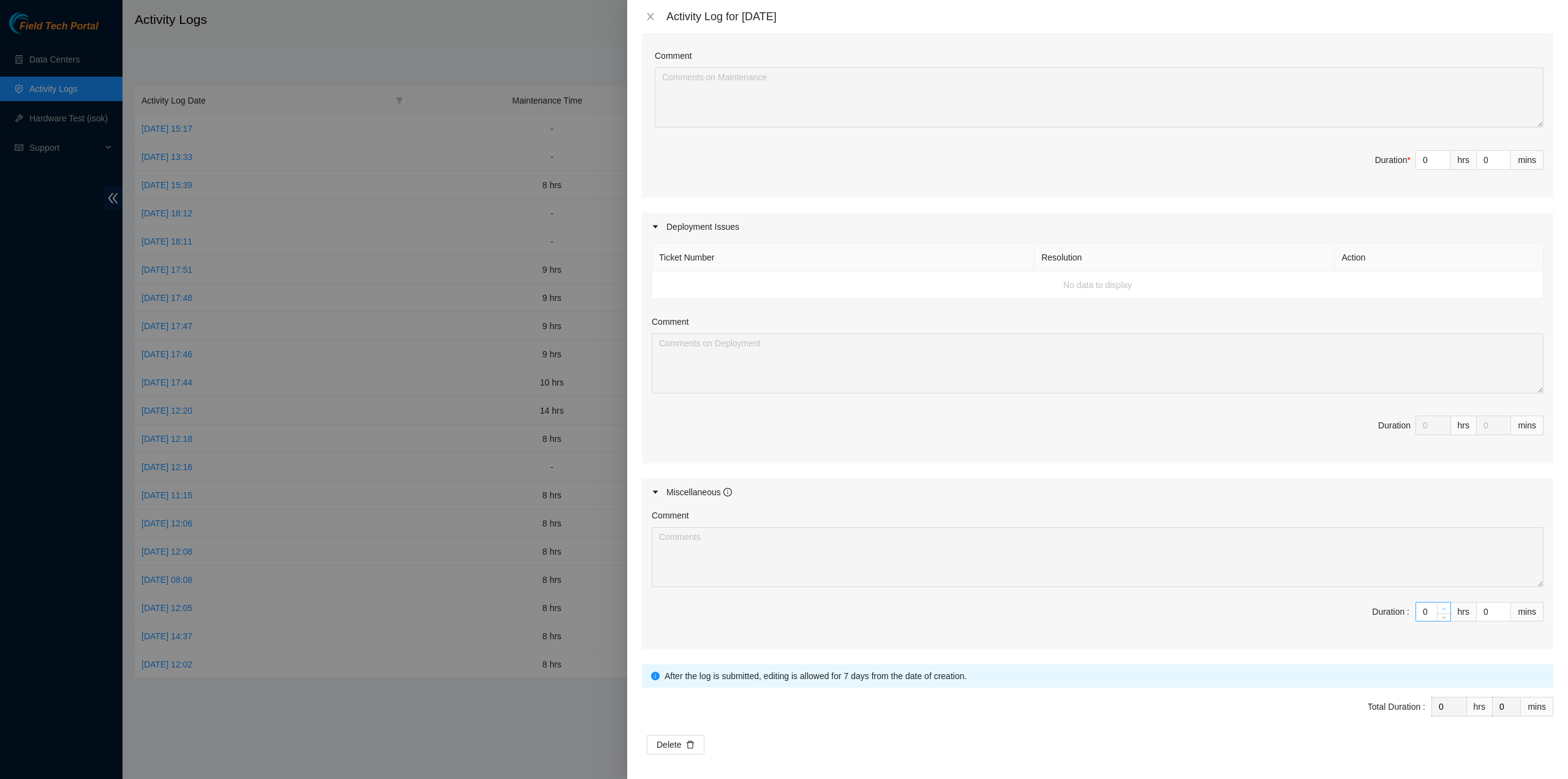
type input "1"
click at [1437, 607] on span "Increase Value" at bounding box center [1443, 608] width 13 height 11
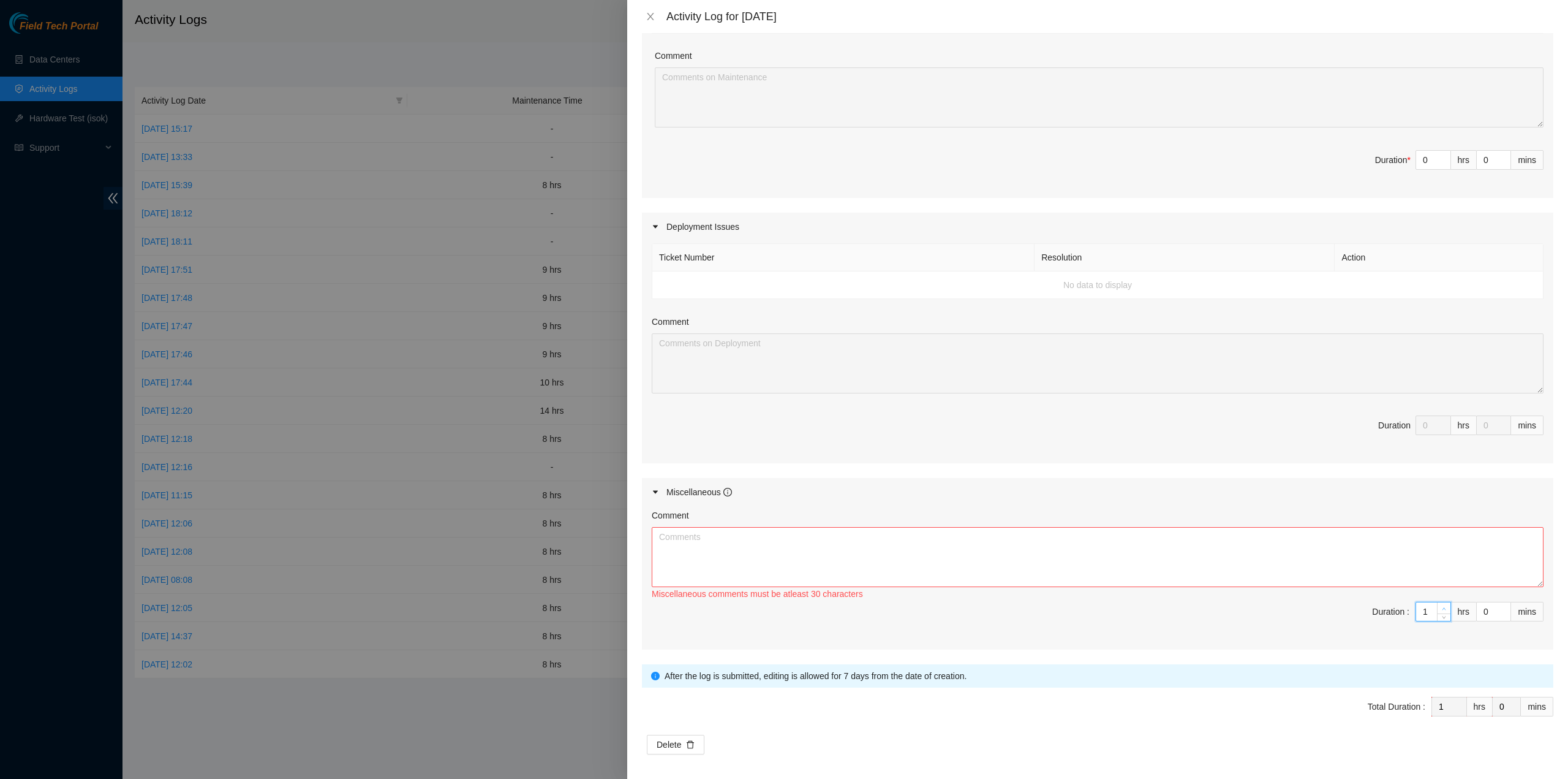
type input "2"
click at [1437, 607] on span "Increase Value" at bounding box center [1443, 608] width 13 height 11
click at [729, 488] on icon "info-circle" at bounding box center [728, 492] width 8 height 8
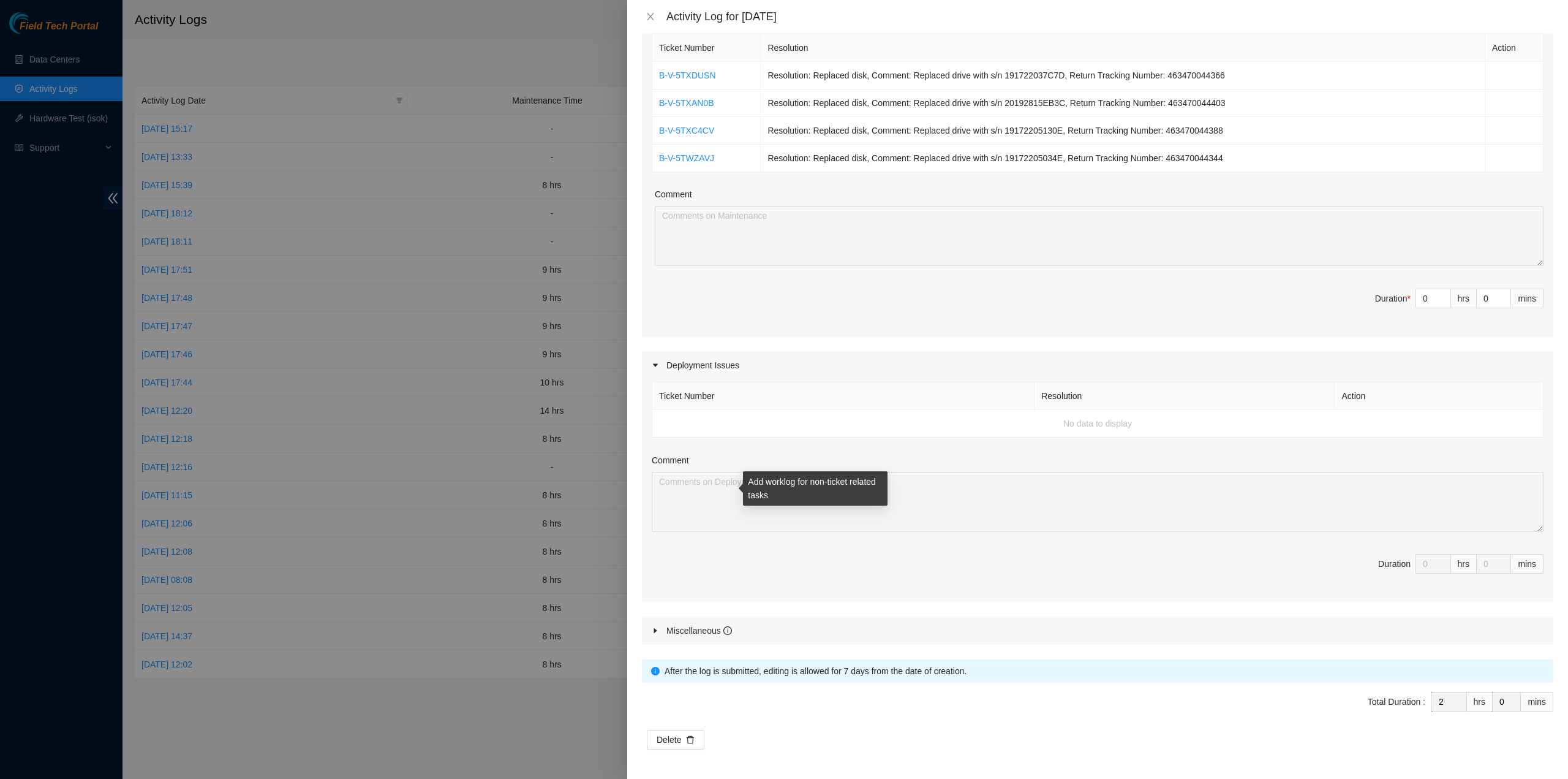
scroll to position [188, 0]
click at [705, 628] on div "Miscellaneous" at bounding box center [700, 635] width 66 height 13
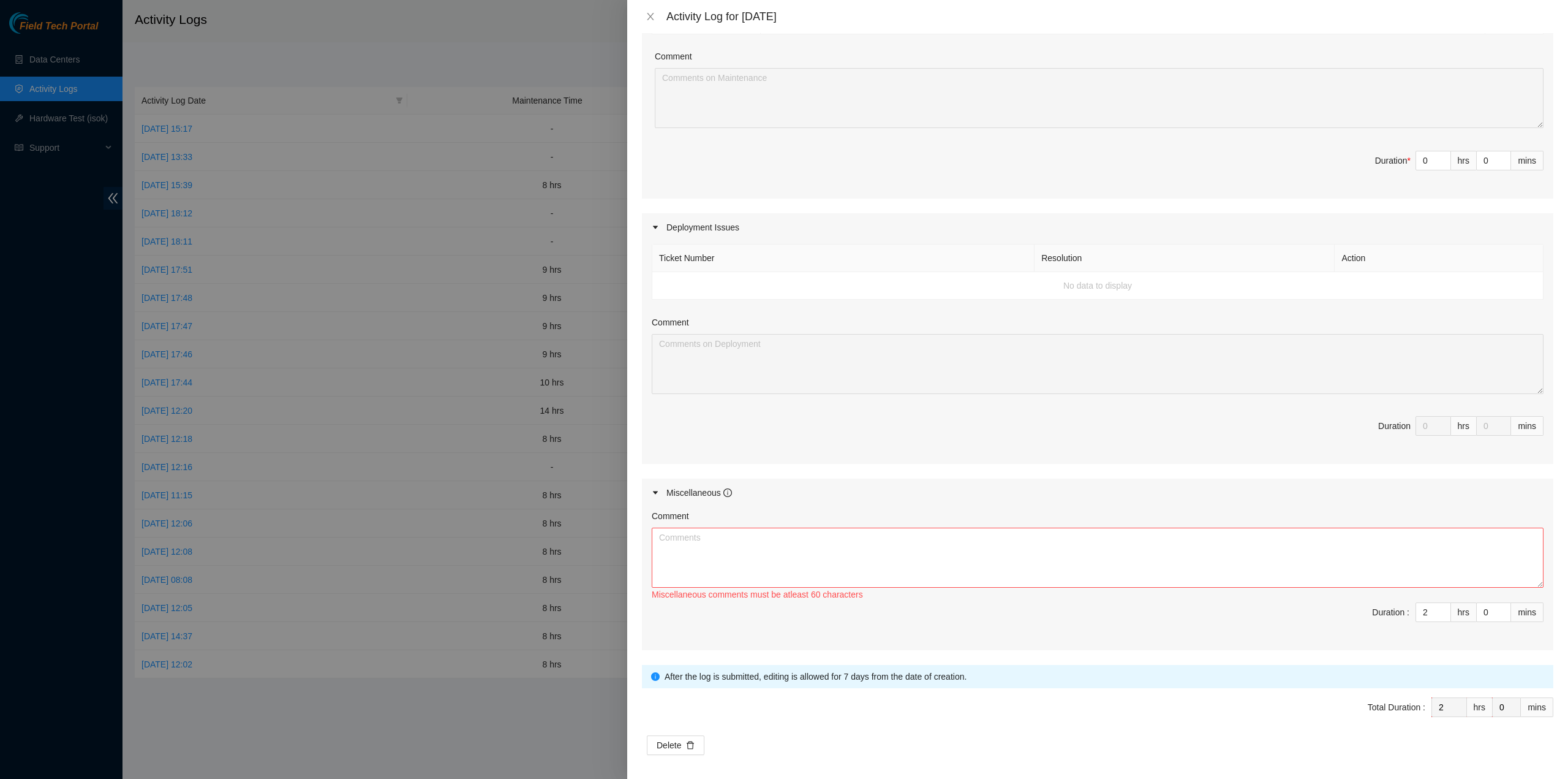
scroll to position [330, 0]
click at [930, 604] on span "Duration : 2 hrs 0 mins" at bounding box center [1098, 619] width 892 height 34
click at [1426, 604] on input "2" at bounding box center [1433, 612] width 34 height 18
type input "1"
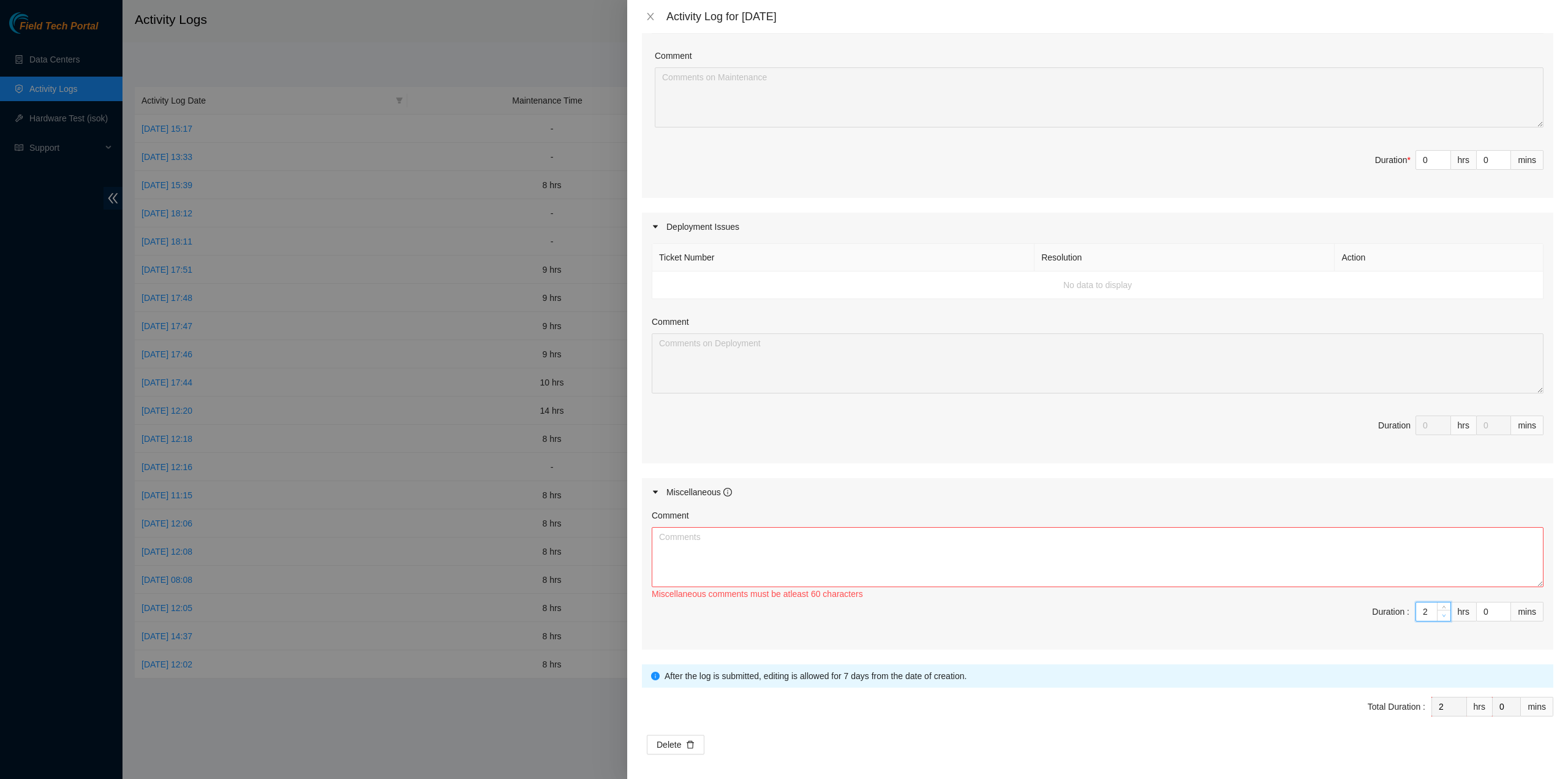
type input "1"
click at [1441, 614] on span "down" at bounding box center [1444, 616] width 7 height 7
type input "0"
click at [1441, 614] on span "down" at bounding box center [1444, 616] width 7 height 7
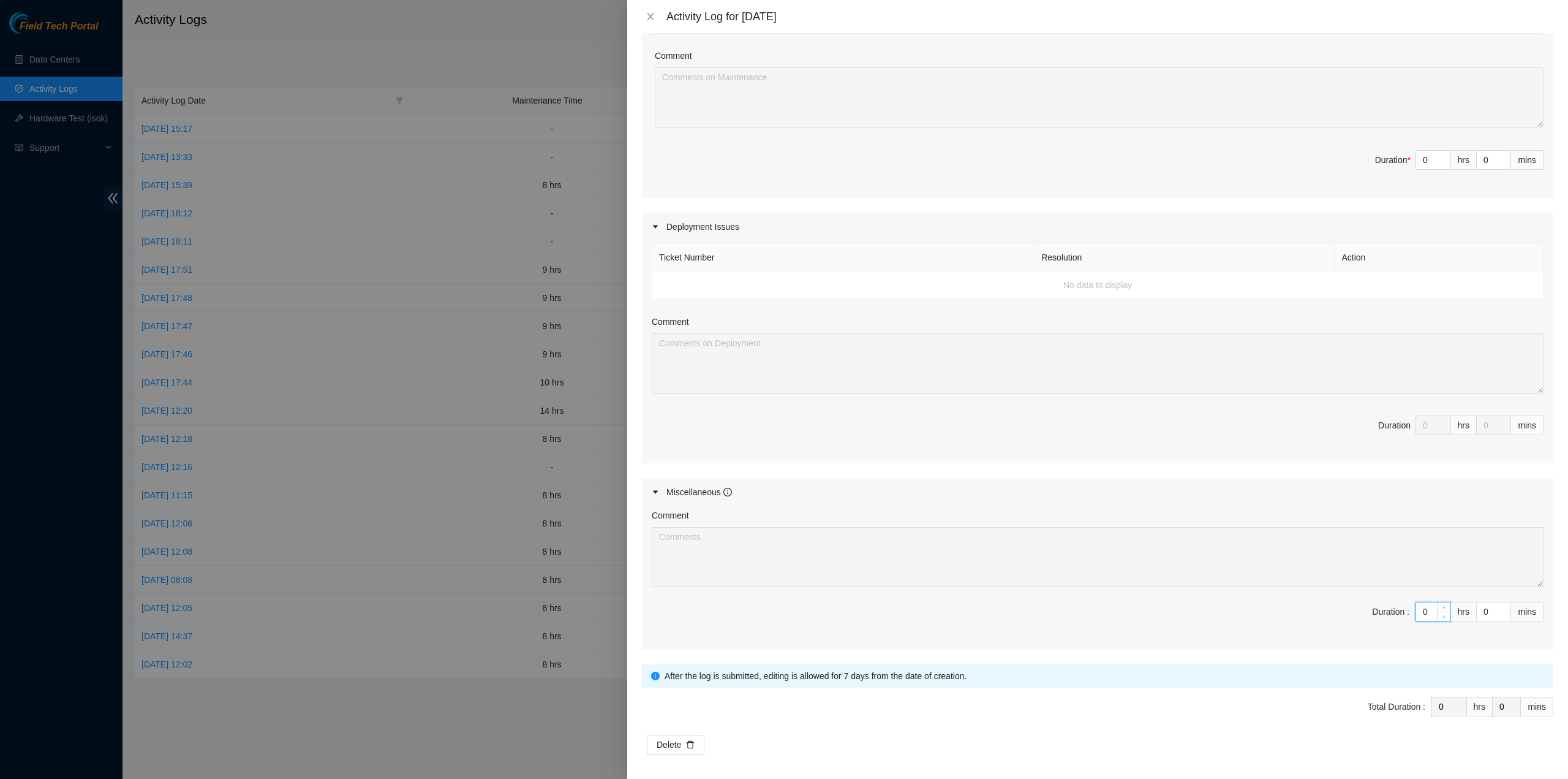
click at [1229, 617] on span "Duration : 0 hrs 0 mins" at bounding box center [1098, 619] width 892 height 34
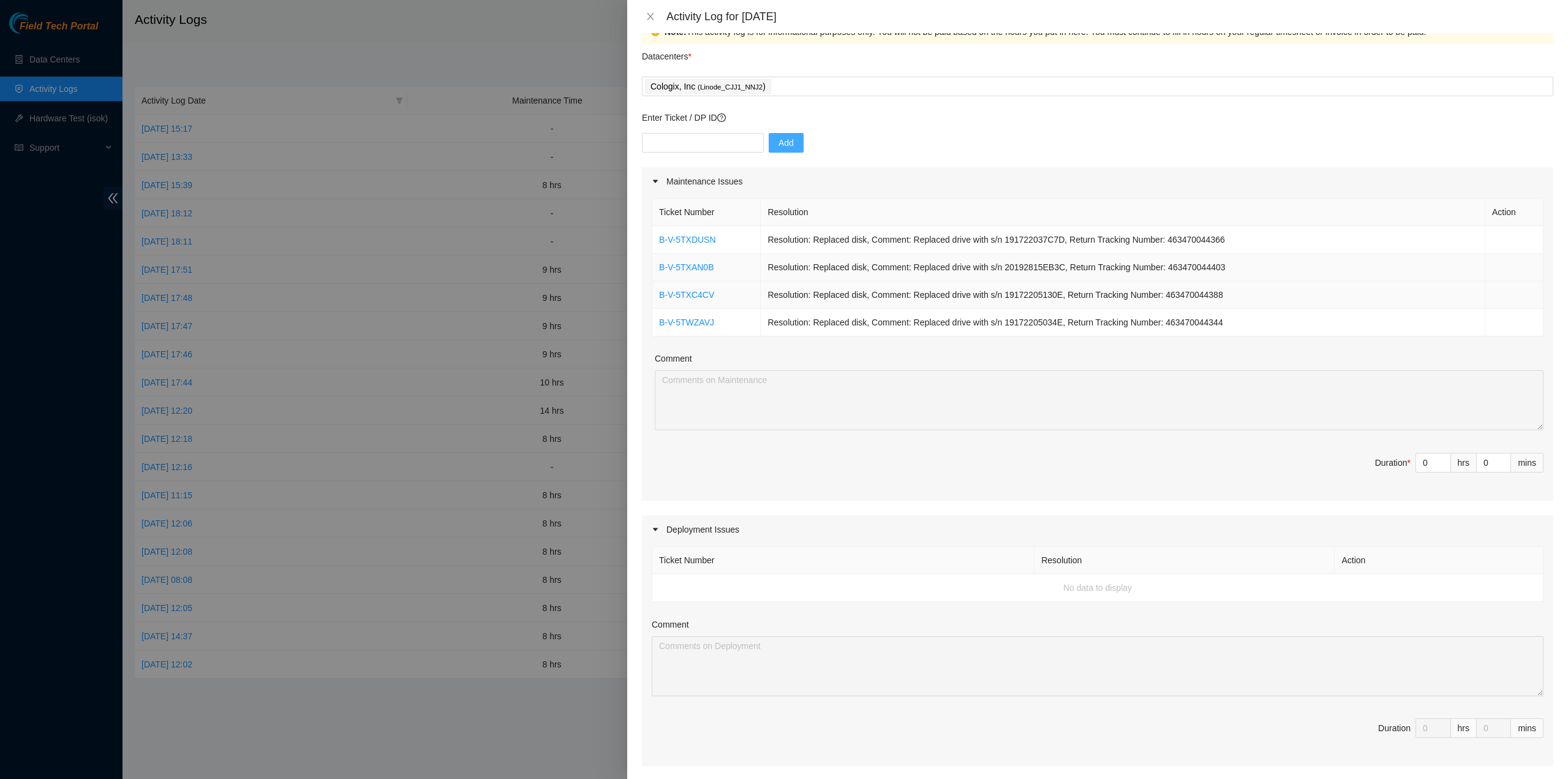
scroll to position [0, 0]
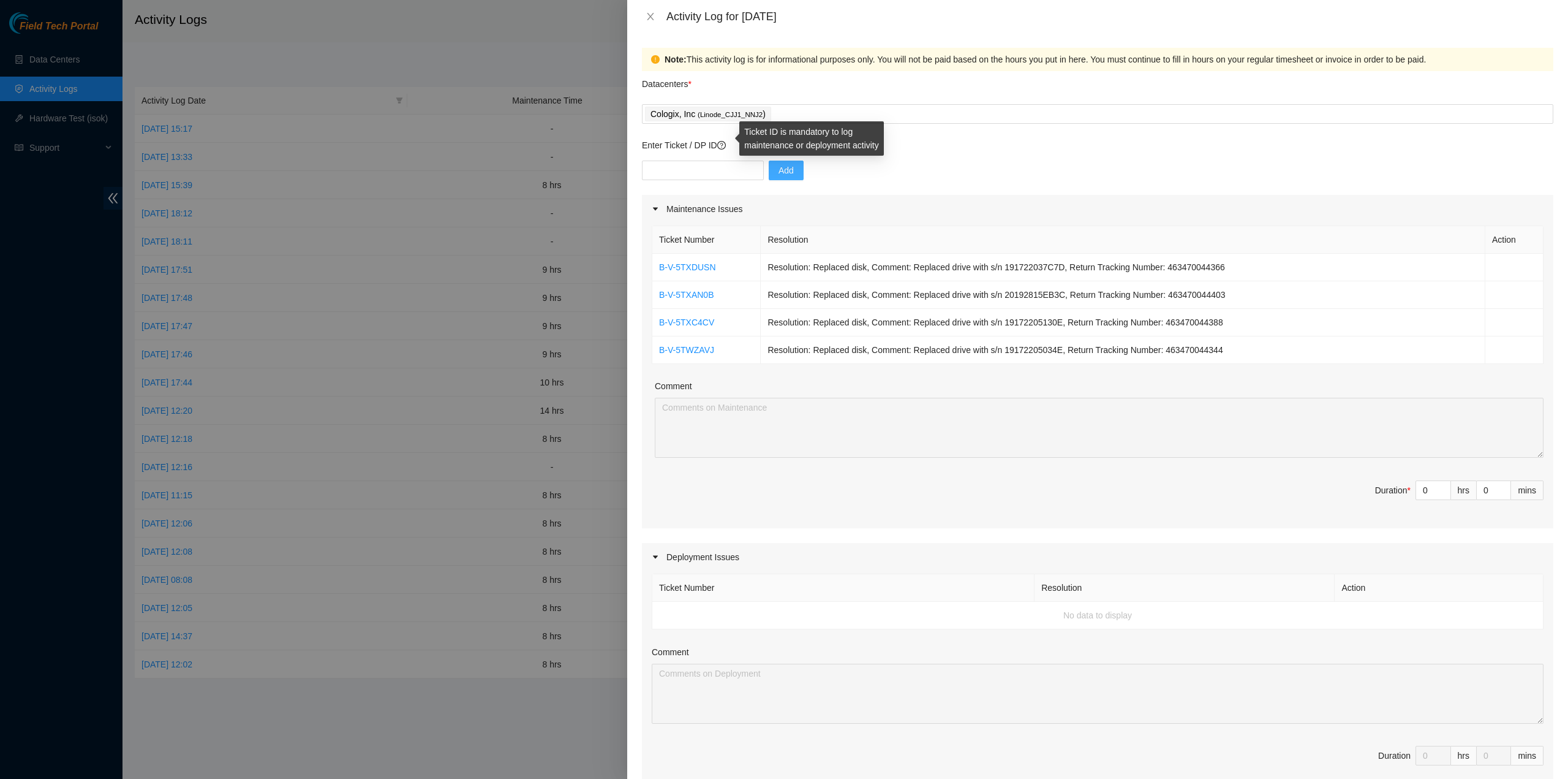
click at [726, 143] on icon "question-circle" at bounding box center [721, 145] width 8 height 8
click at [697, 175] on input "text" at bounding box center [703, 170] width 122 height 20
type input "DP79831"
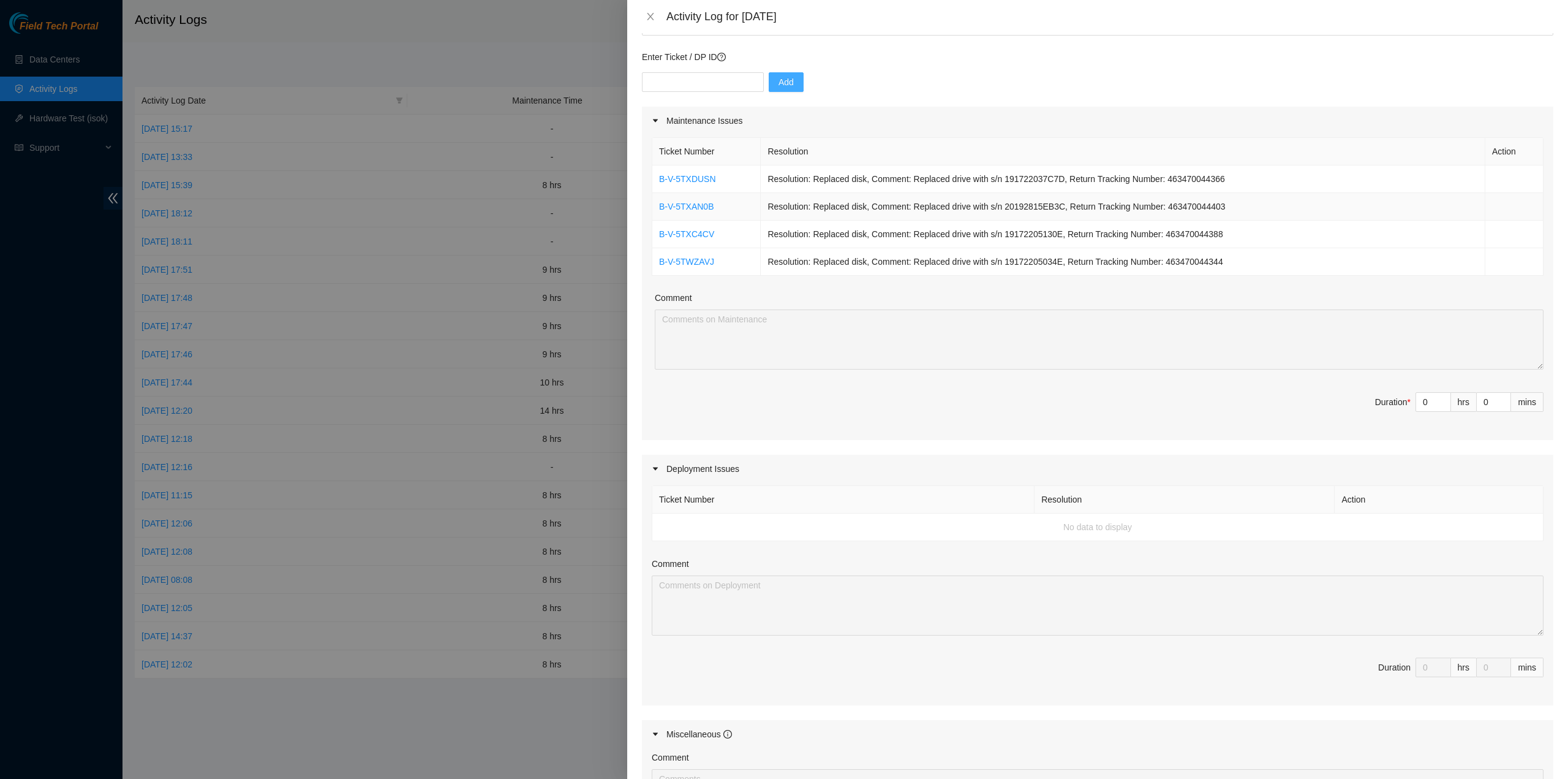
scroll to position [85, 0]
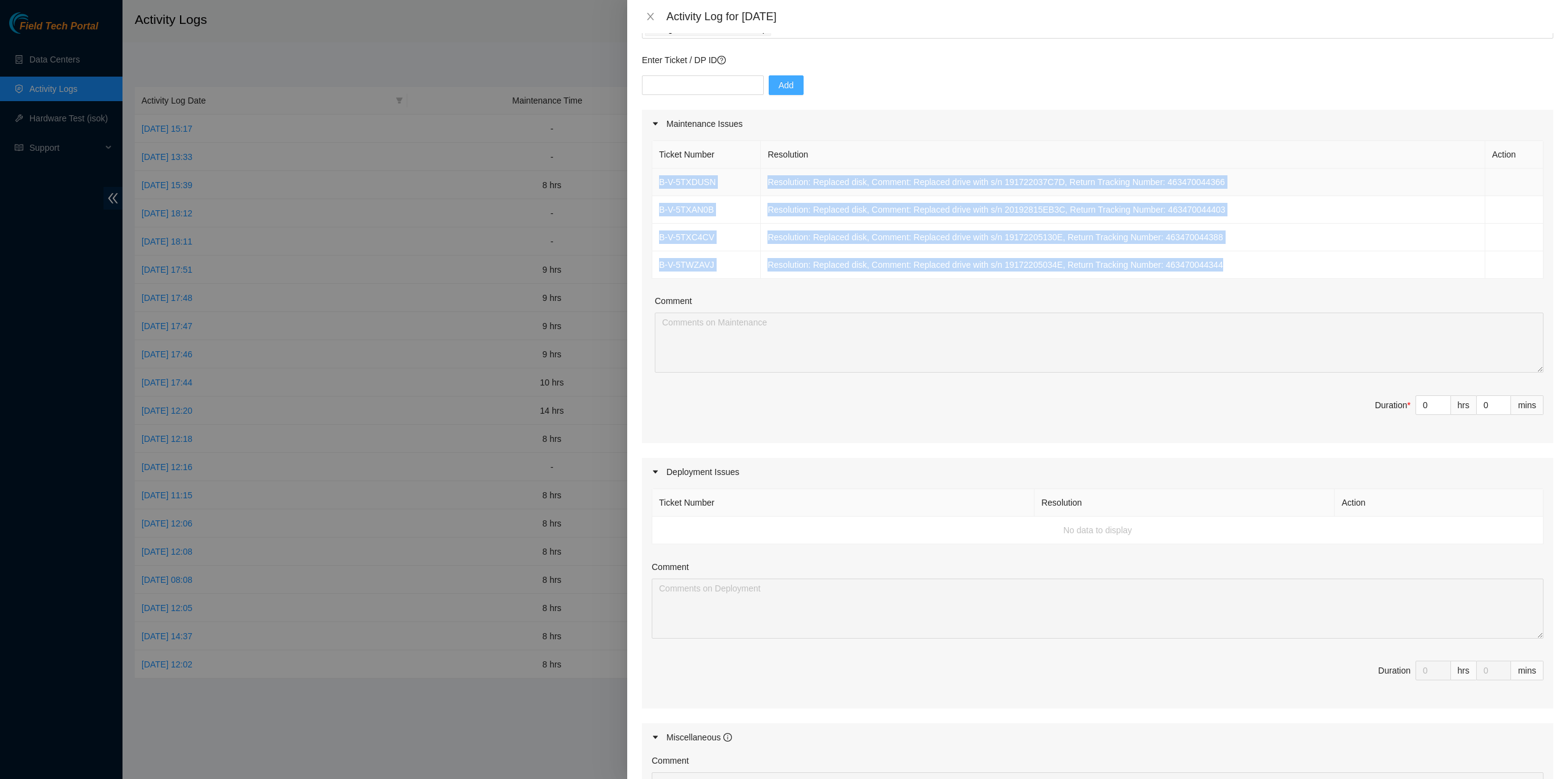
drag, startPoint x: 1215, startPoint y: 265, endPoint x: 653, endPoint y: 174, distance: 569.3
click at [653, 174] on tbody "B-V-5TXDUSN Resolution: Replaced disk, Comment: Replaced drive with s/n 1917220…" at bounding box center [1098, 223] width 891 height 110
copy tbody "B-V-5TXDUSN Resolution: Replaced disk, Comment: Replaced drive with s/n 1917220…"
type input "1"
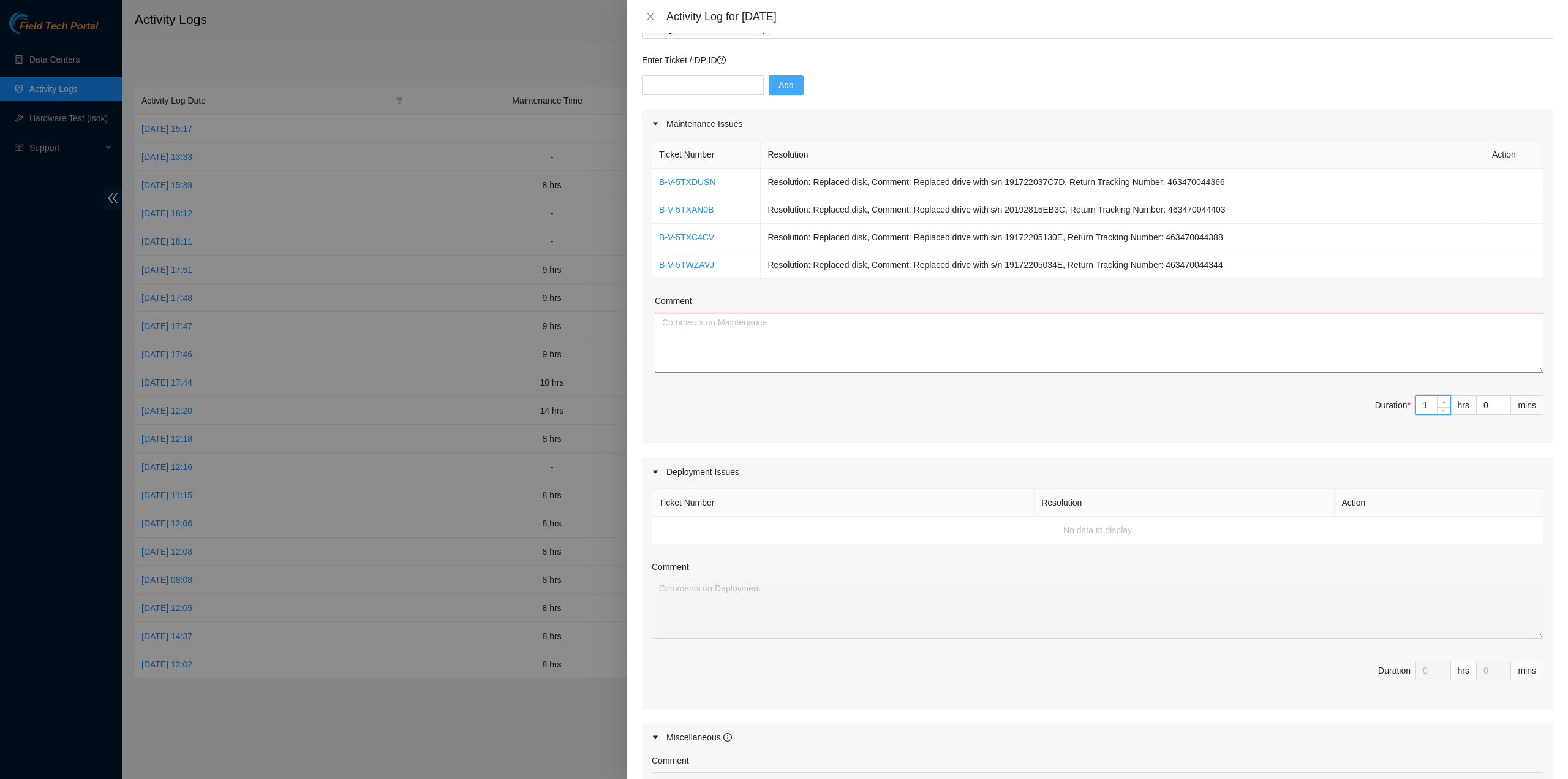
click at [1441, 399] on span "up" at bounding box center [1444, 402] width 7 height 7
click at [1161, 331] on textarea "Comment" at bounding box center [1099, 343] width 889 height 60
paste textarea "B-V-5TXDUSN Resolution: Replaced disk, Comment: Replaced drive with s/n 1917220…"
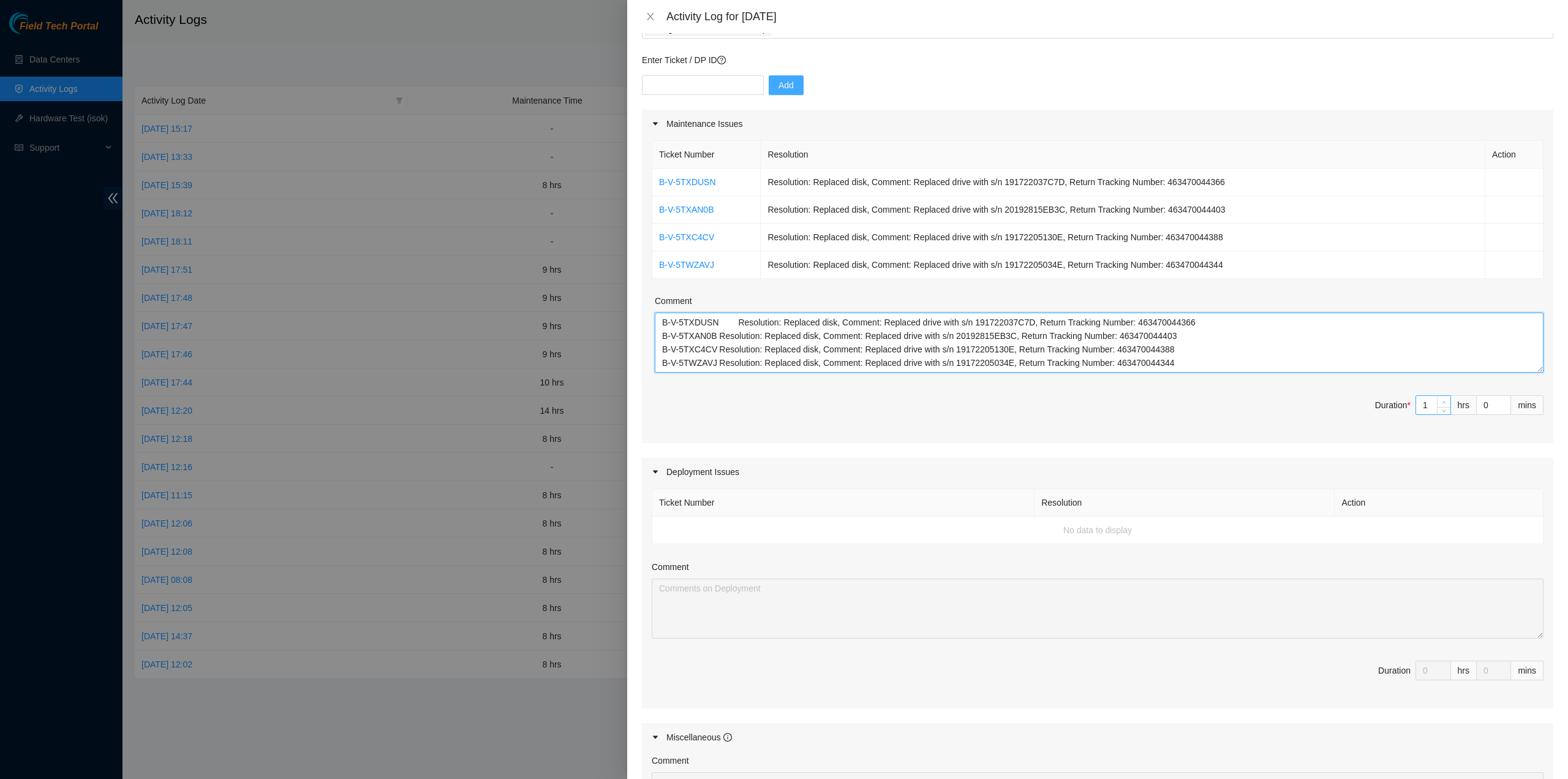
type textarea "B-V-5TXDUSN Resolution: Replaced disk, Comment: Replaced drive with s/n 1917220…"
type input "2"
click at [1442, 401] on icon "up" at bounding box center [1444, 402] width 4 height 4
type input "3"
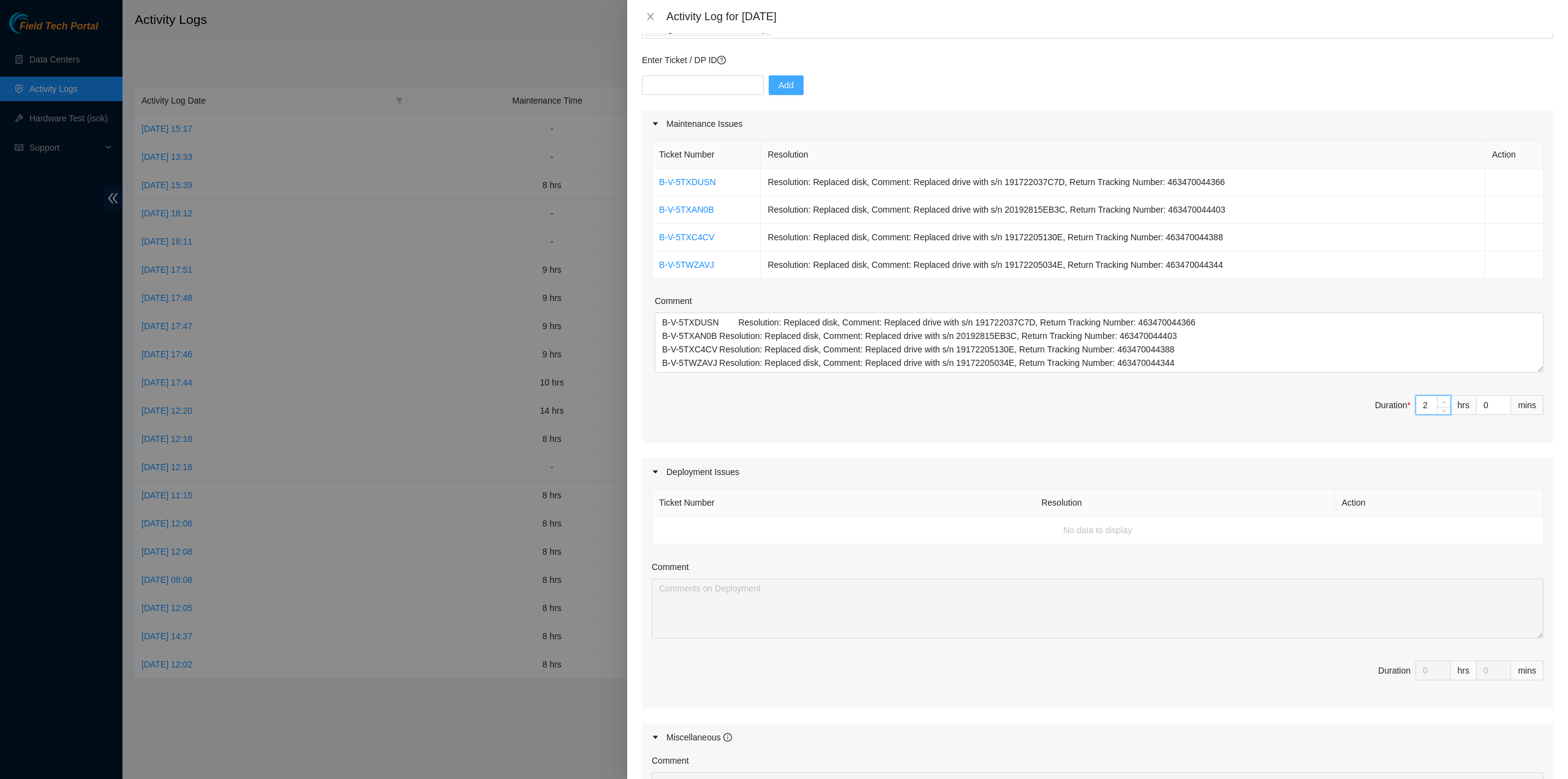
type input "3"
click at [1442, 401] on icon "up" at bounding box center [1444, 402] width 4 height 4
type input "4"
click at [1442, 401] on icon "up" at bounding box center [1444, 402] width 4 height 4
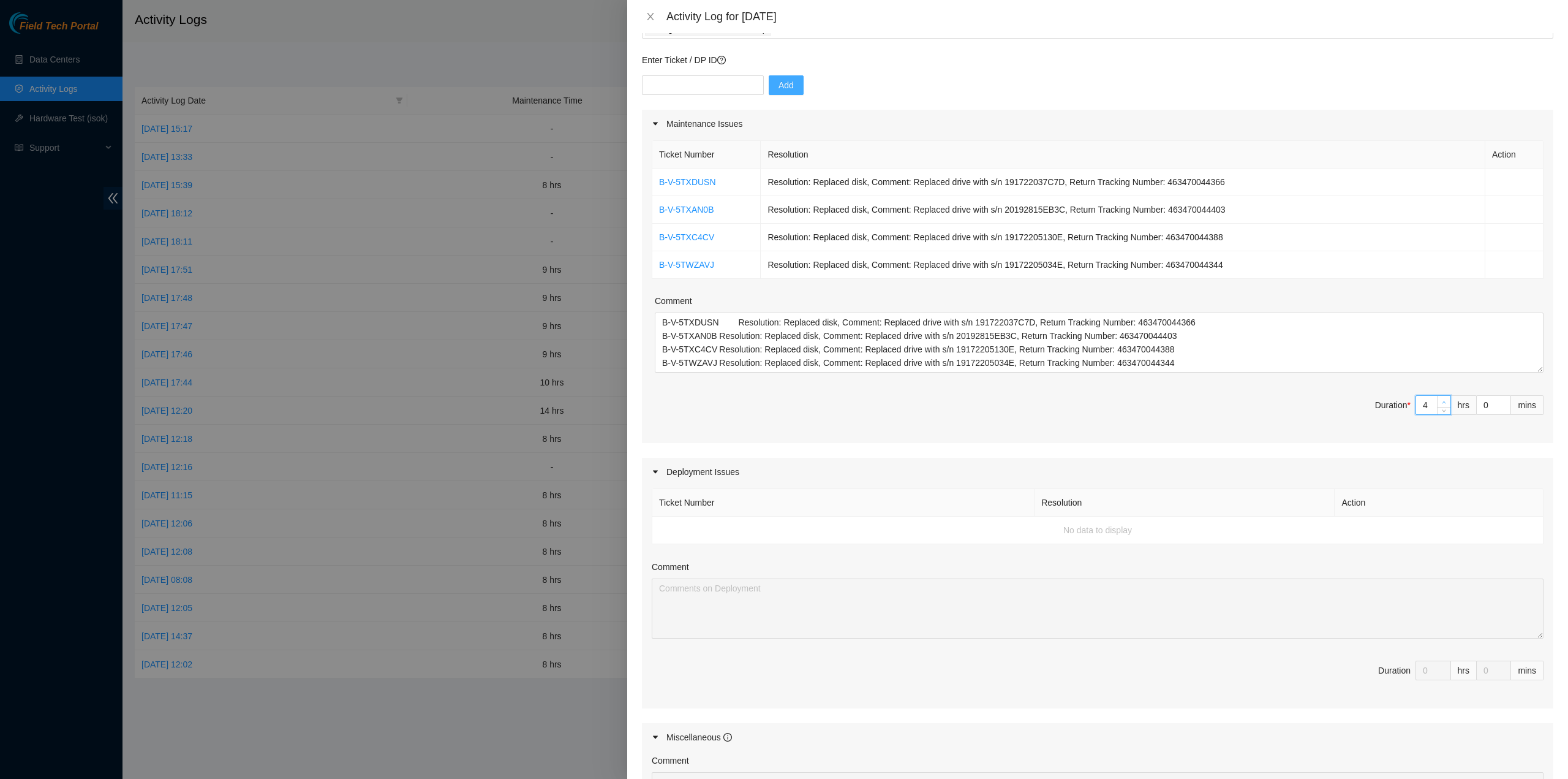
type input "5"
click at [1442, 401] on icon "up" at bounding box center [1444, 402] width 4 height 4
type input "6"
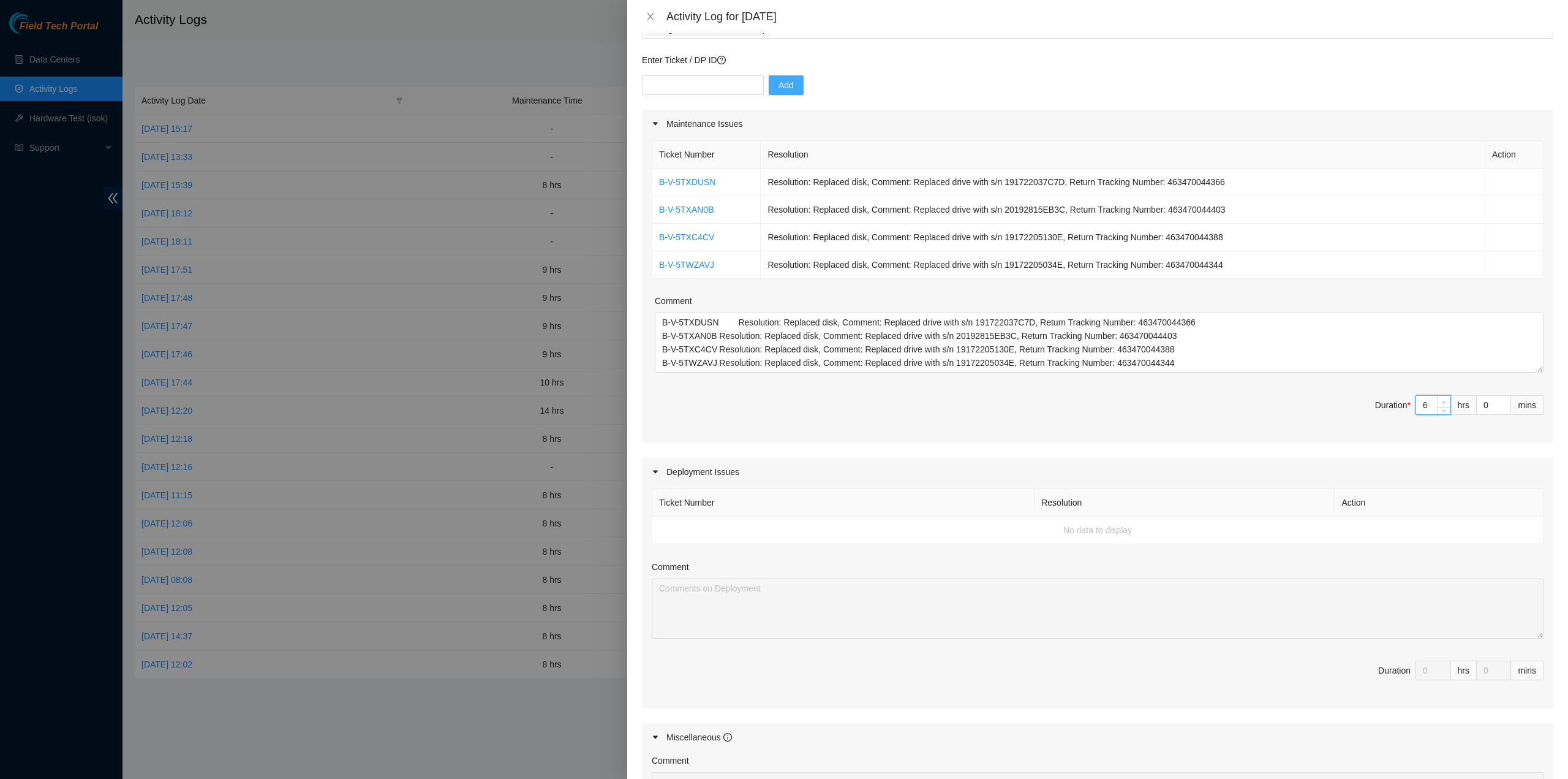
click at [1442, 401] on icon "up" at bounding box center [1444, 402] width 4 height 4
type input "7"
click at [1442, 401] on icon "up" at bounding box center [1444, 402] width 4 height 4
type input "8"
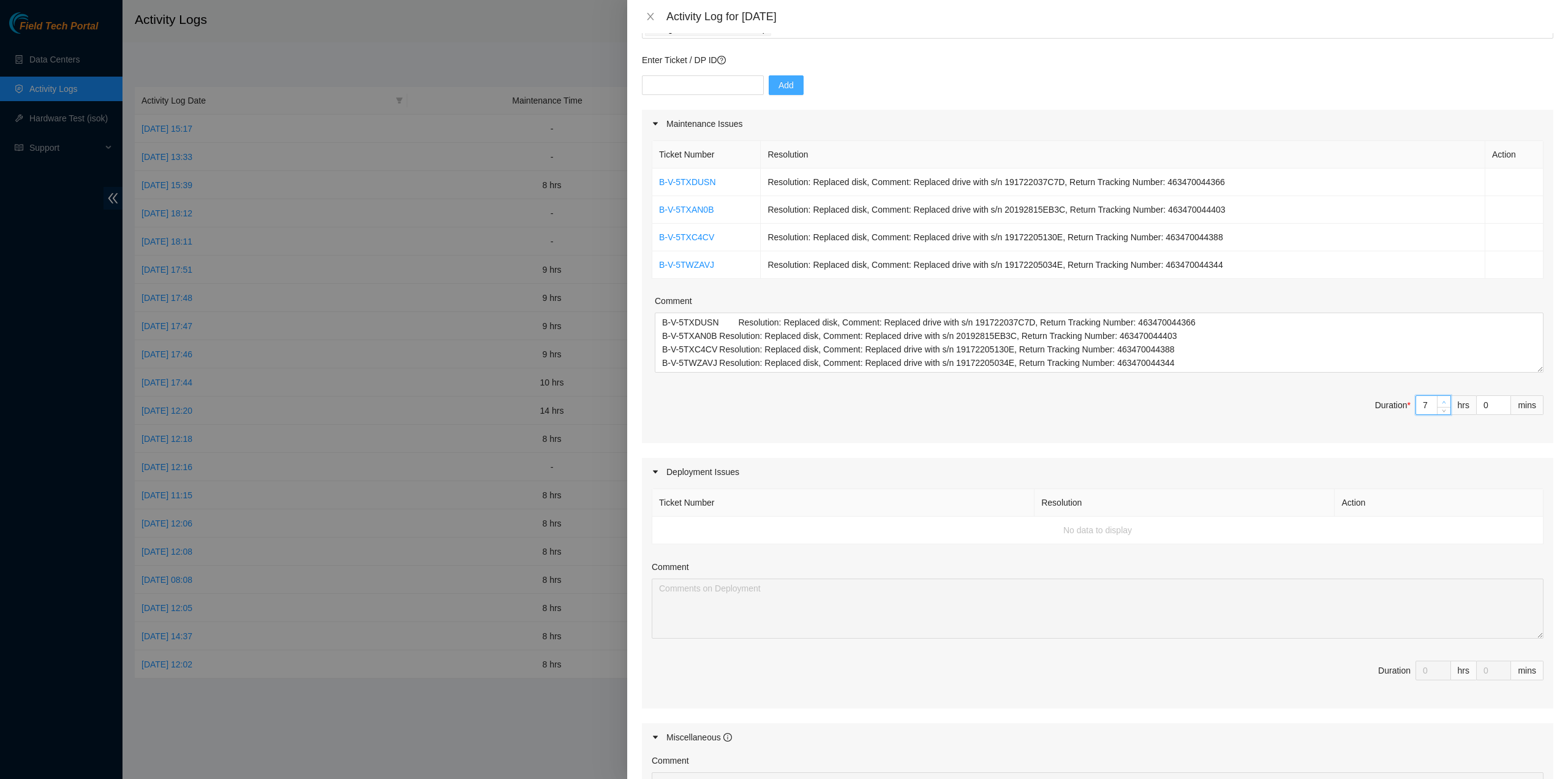
type input "8"
click at [1442, 401] on icon "up" at bounding box center [1444, 402] width 4 height 4
click at [1288, 408] on span "Duration * 8 hrs 0 mins" at bounding box center [1098, 412] width 892 height 34
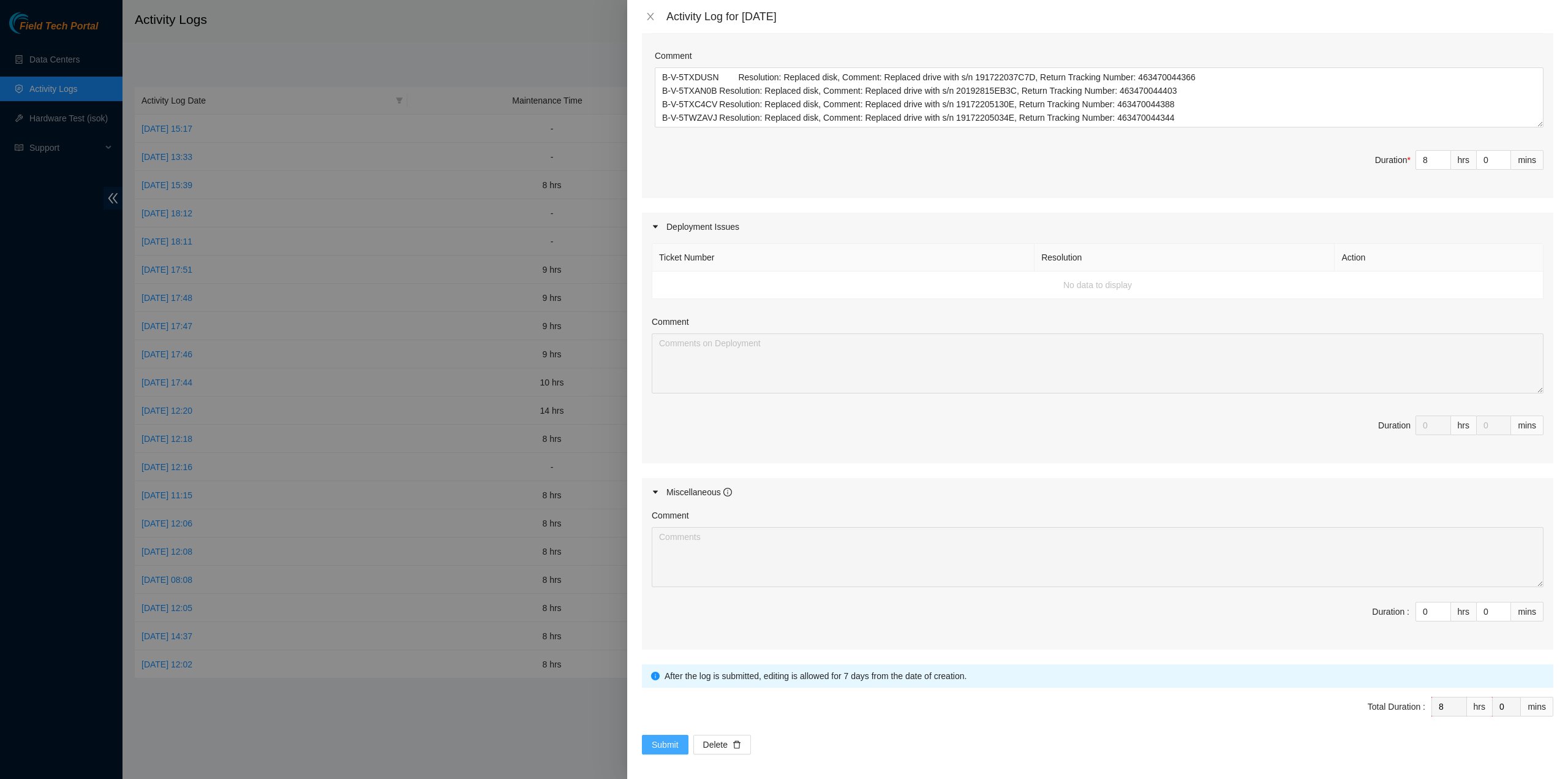
click at [670, 738] on span "Submit" at bounding box center [665, 744] width 27 height 13
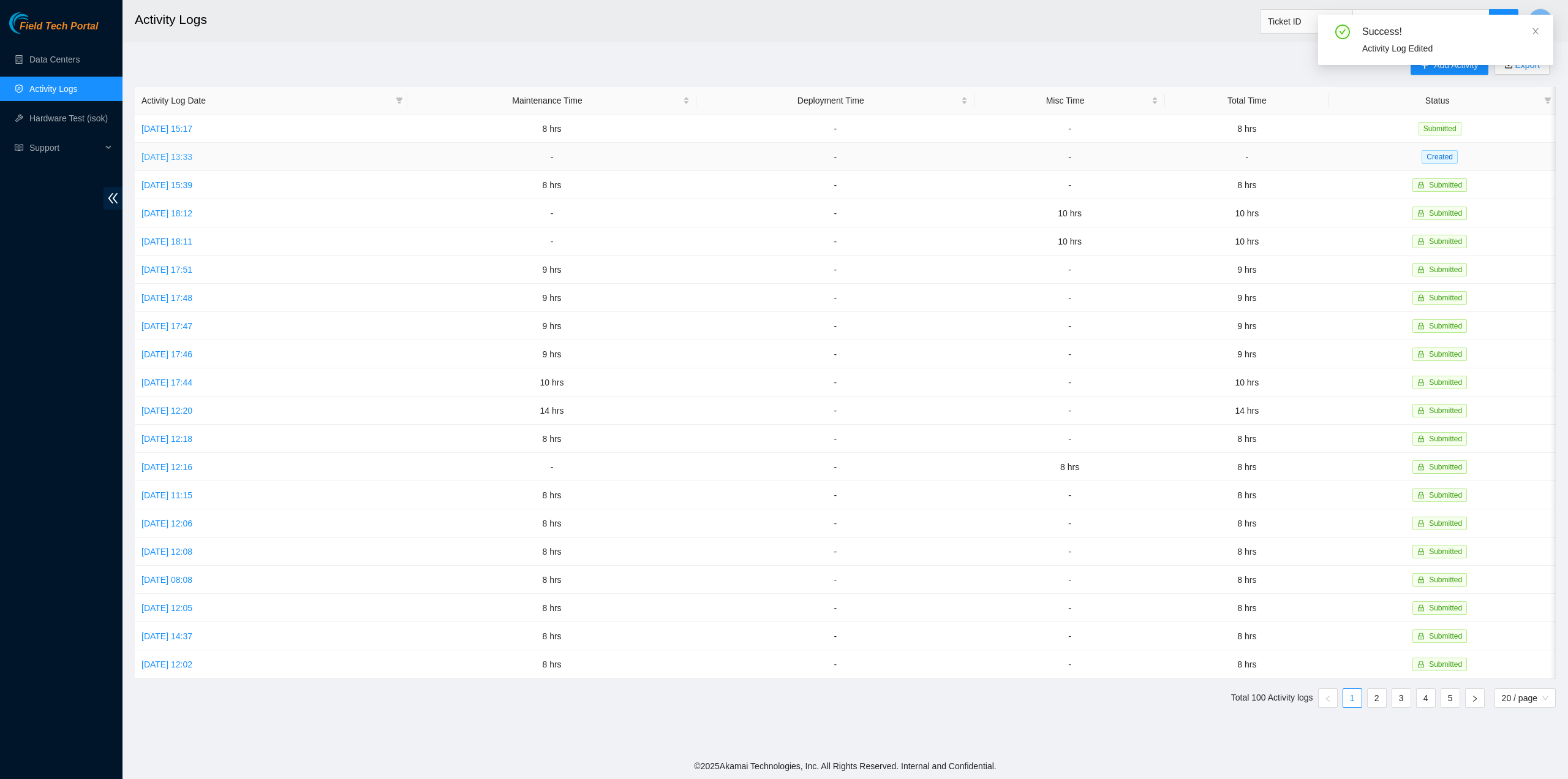
click at [193, 153] on link "[DATE] 13:33" at bounding box center [167, 157] width 51 height 10
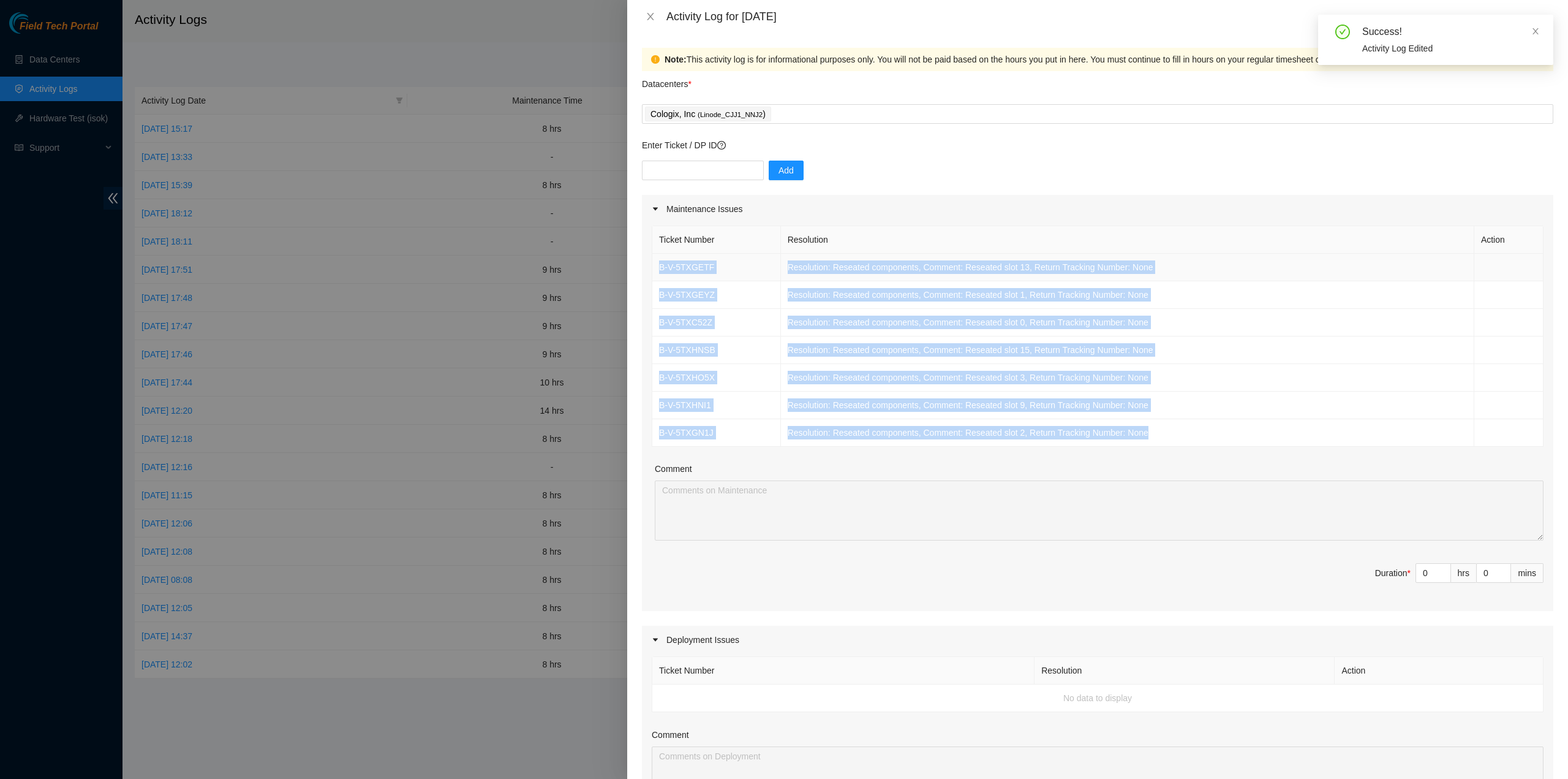
drag, startPoint x: 1154, startPoint y: 432, endPoint x: 657, endPoint y: 258, distance: 526.6
click at [657, 258] on tbody "B-V-5TXGETF Resolution: Reseated components, Comment: Reseated slot 13, Return …" at bounding box center [1098, 350] width 891 height 193
copy tbody "B-V-5TXGETF Resolution: Reseated components, Comment: Reseated slot 13, Return …"
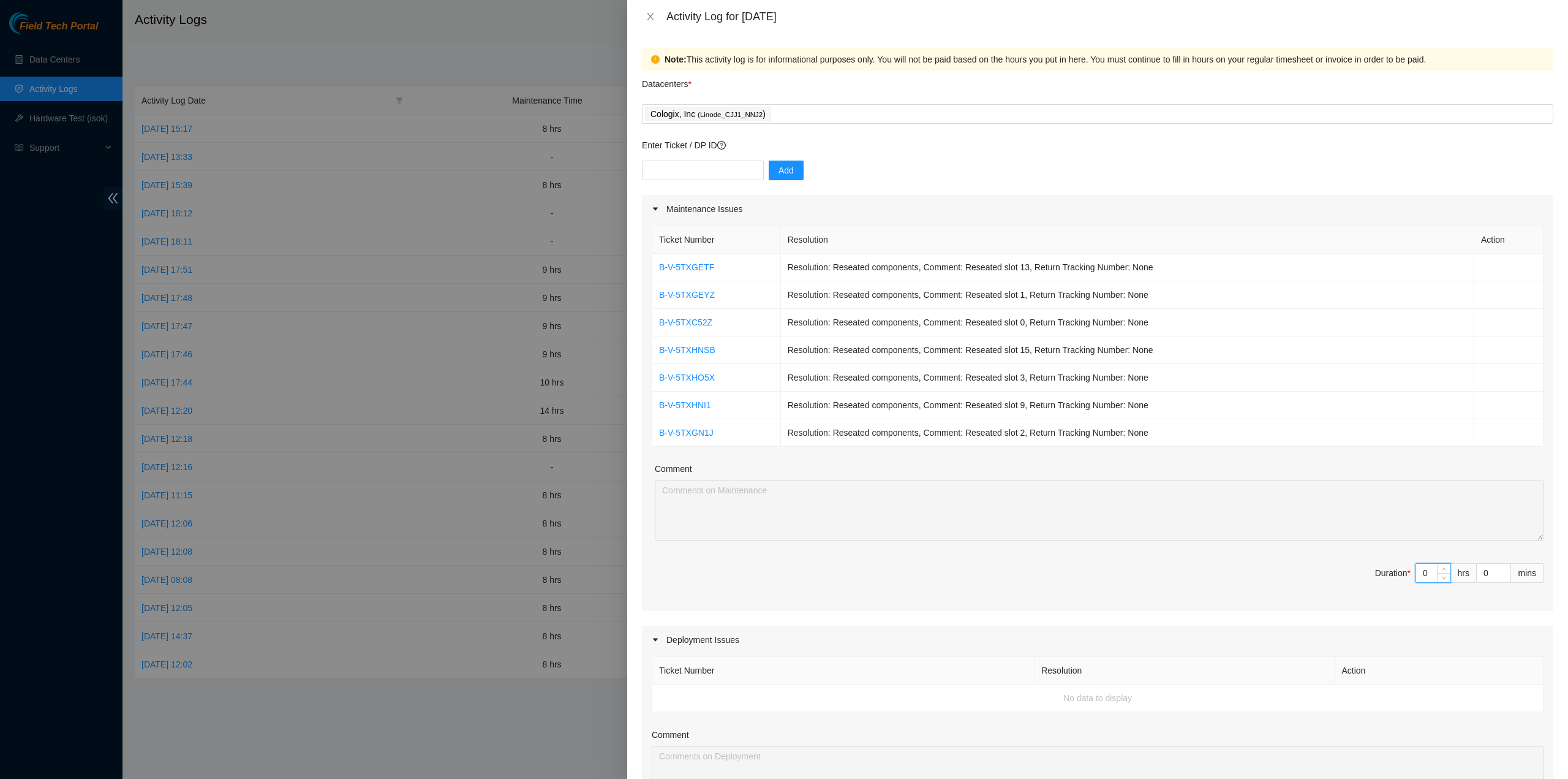
click at [1427, 572] on input "0" at bounding box center [1433, 573] width 34 height 18
type input "8"
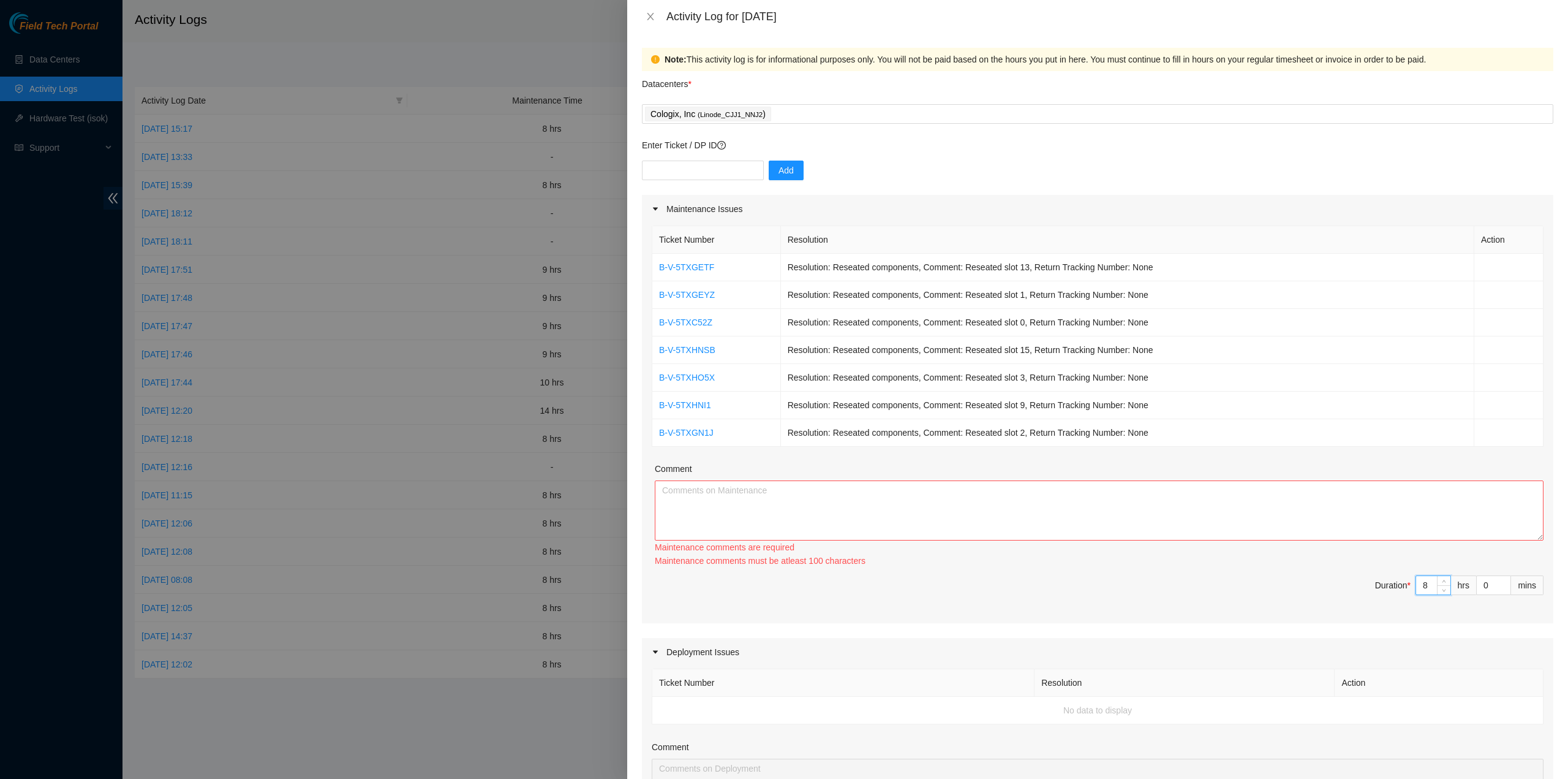
type input "8"
click at [1392, 465] on div "Comment" at bounding box center [1099, 471] width 889 height 18
click at [1395, 485] on textarea "Comment" at bounding box center [1099, 511] width 889 height 60
paste textarea "B-V-5TXGETF Resolution: Reseated components, Comment: Reseated slot 13, Return …"
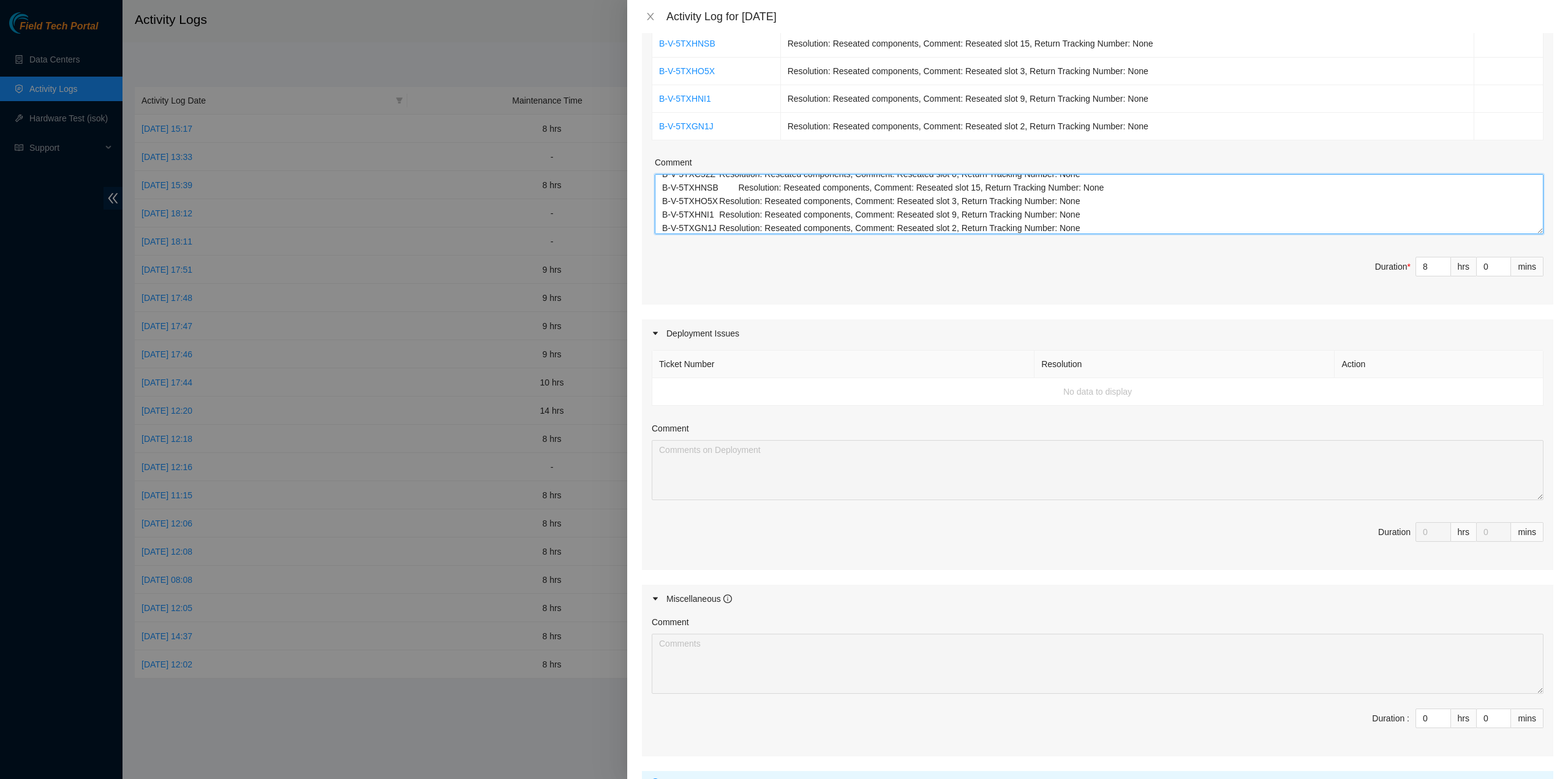
scroll to position [368, 0]
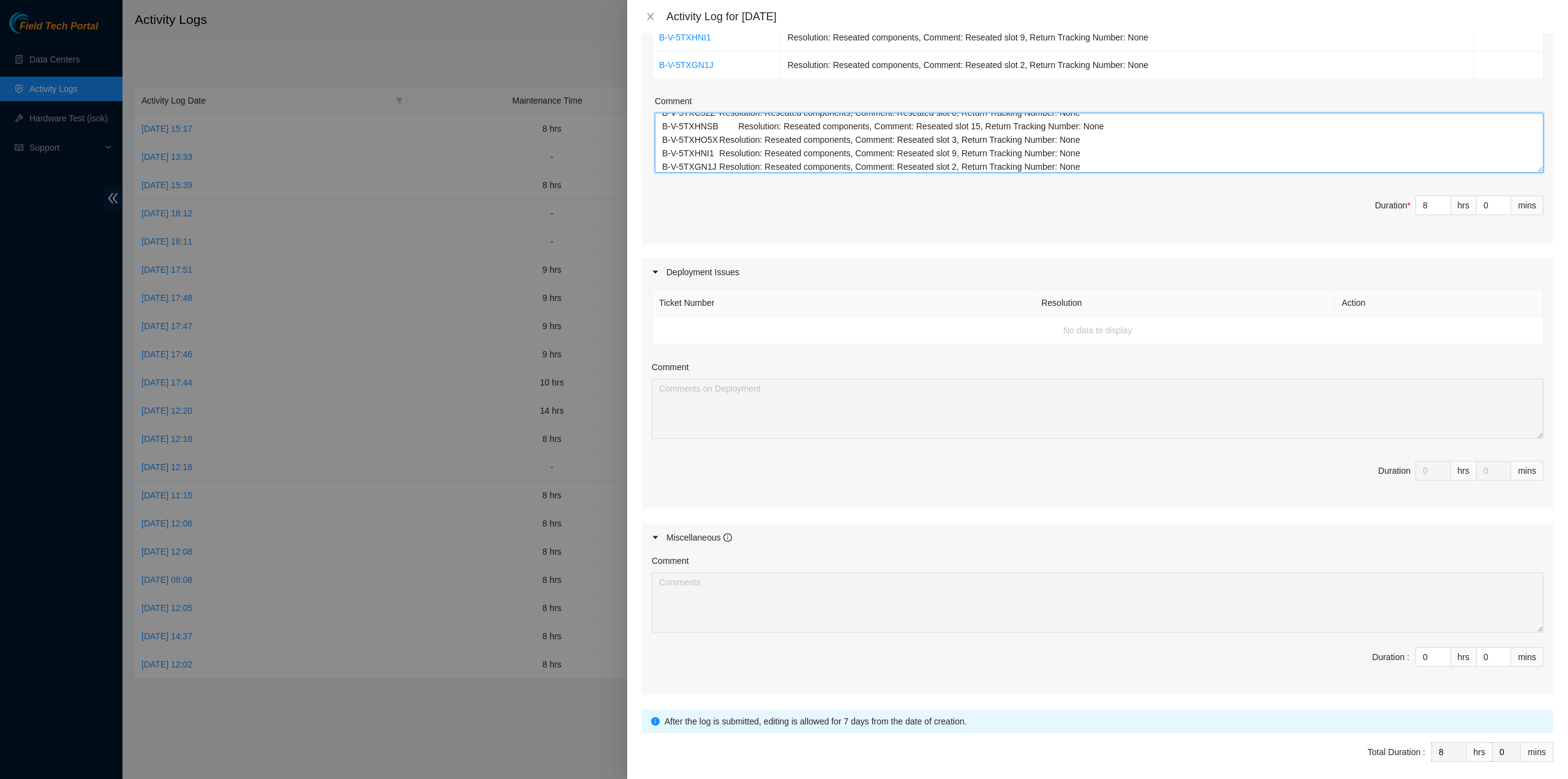
type textarea "B-V-5TXGETF Resolution: Reseated components, Comment: Reseated slot 13, Return …"
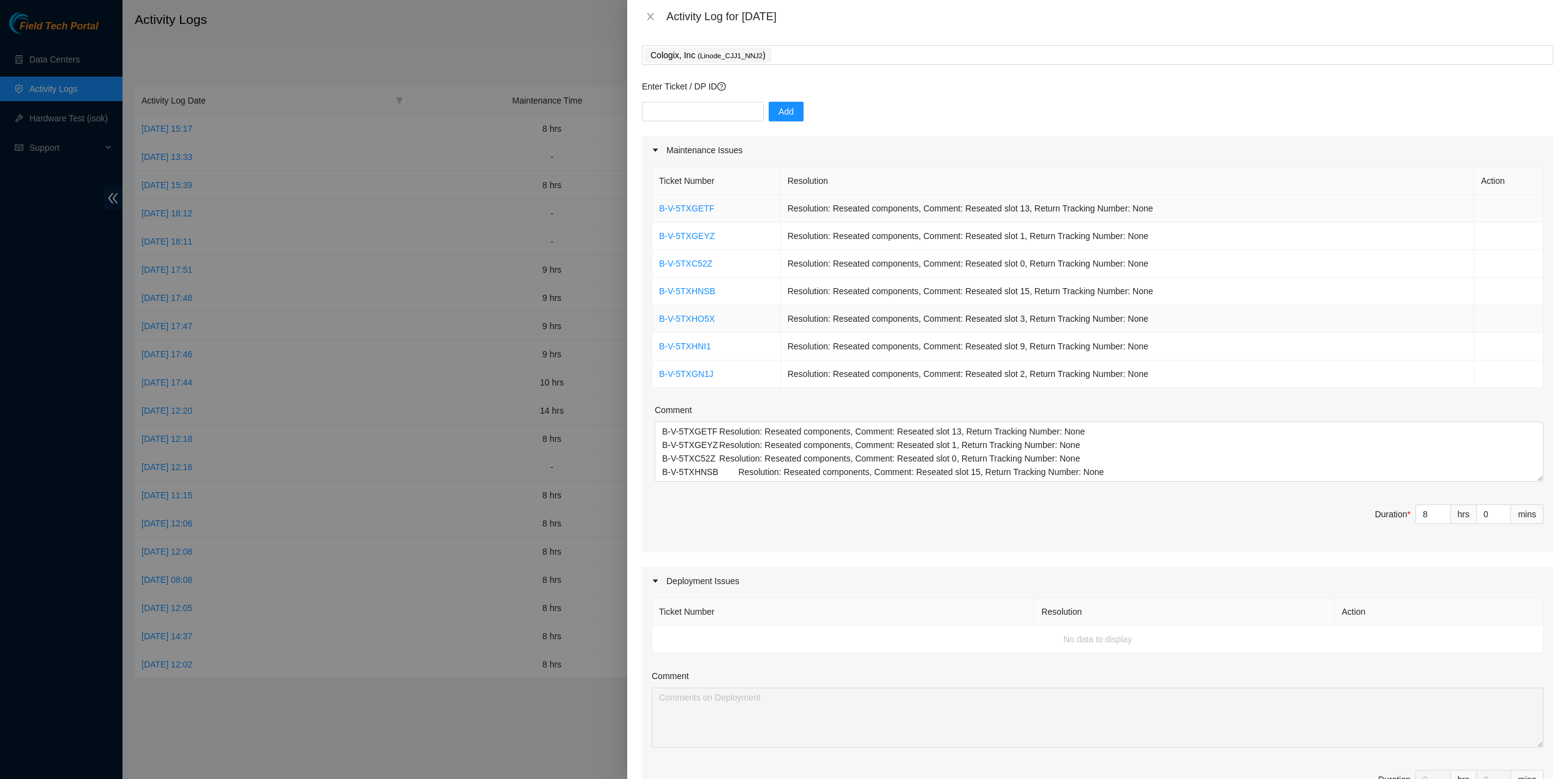
scroll to position [0, 0]
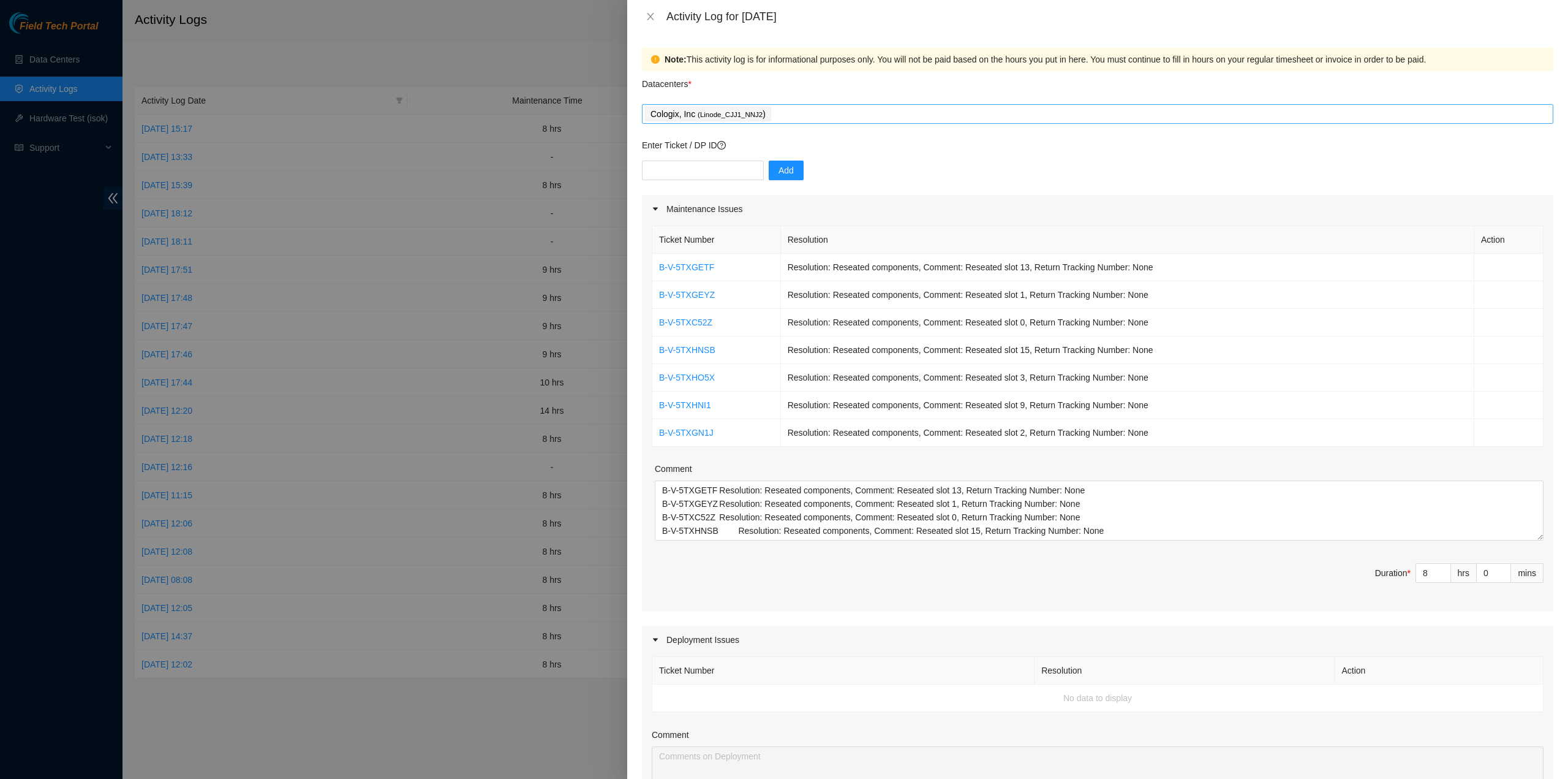
click at [878, 116] on div "Cologix, Inc ( Linode_CJJ1_NNJ2 )" at bounding box center [1097, 113] width 906 height 17
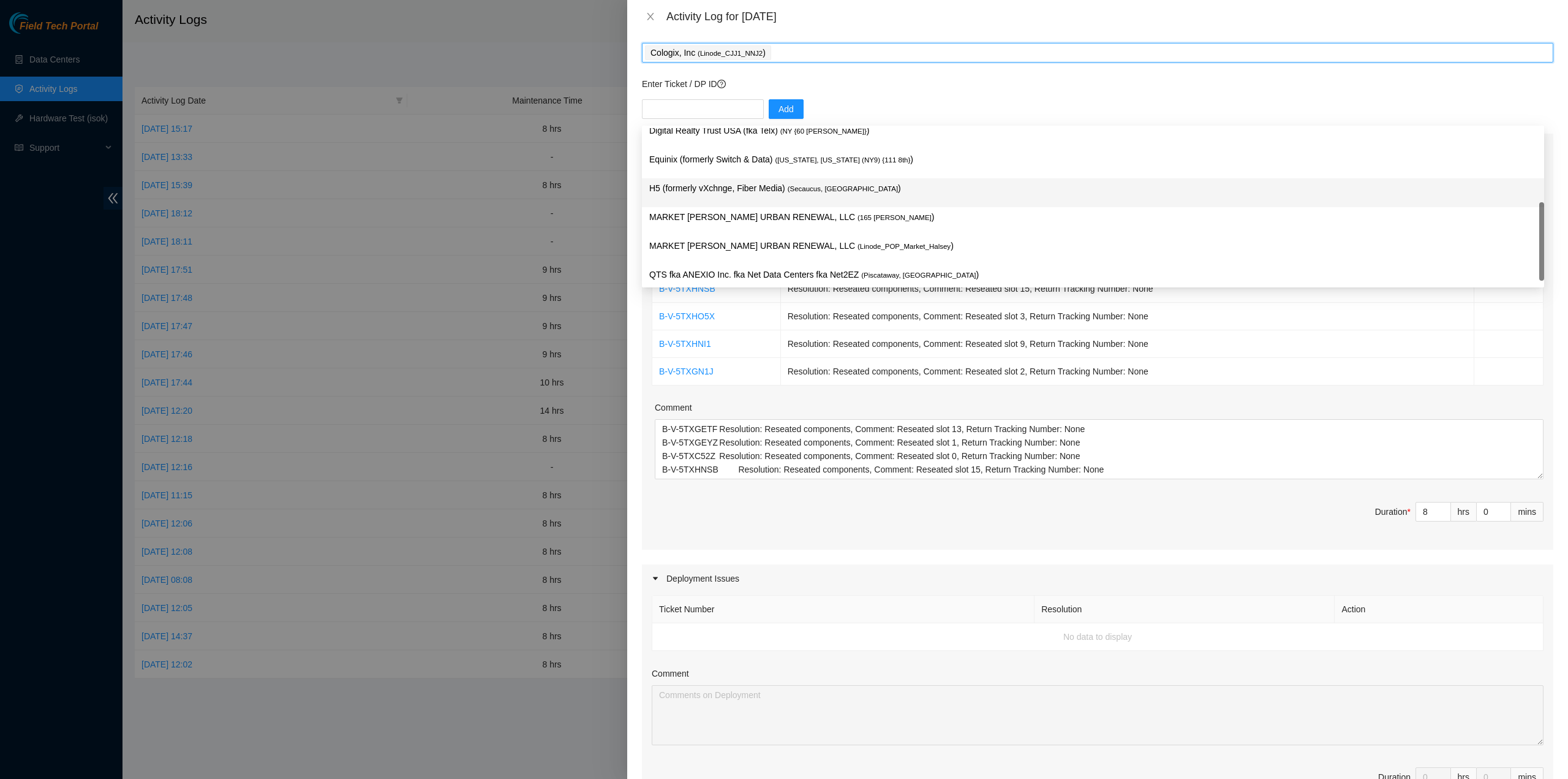
scroll to position [129, 0]
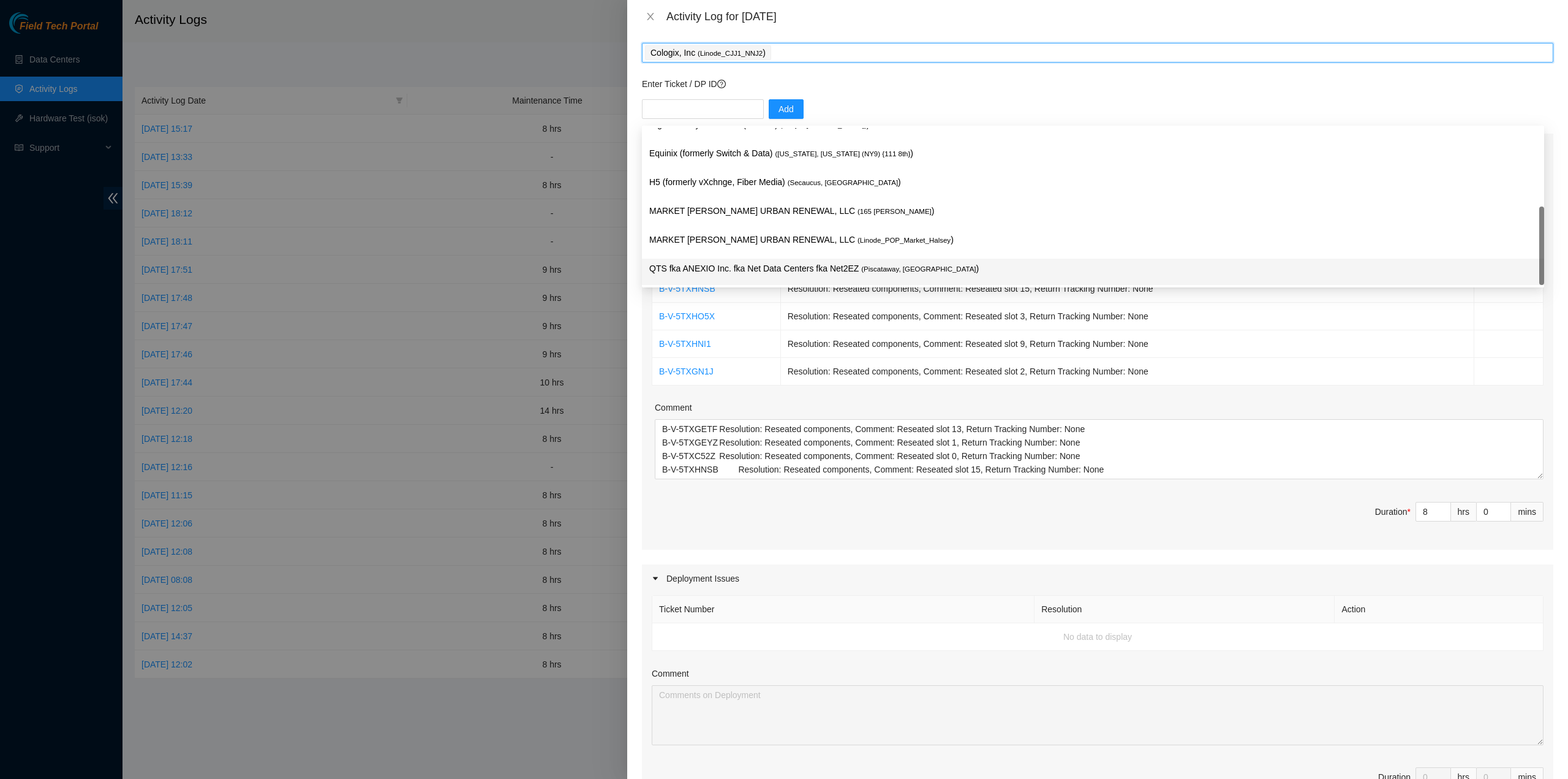
click at [1022, 513] on span "Duration * 8 hrs 0 mins" at bounding box center [1098, 518] width 892 height 34
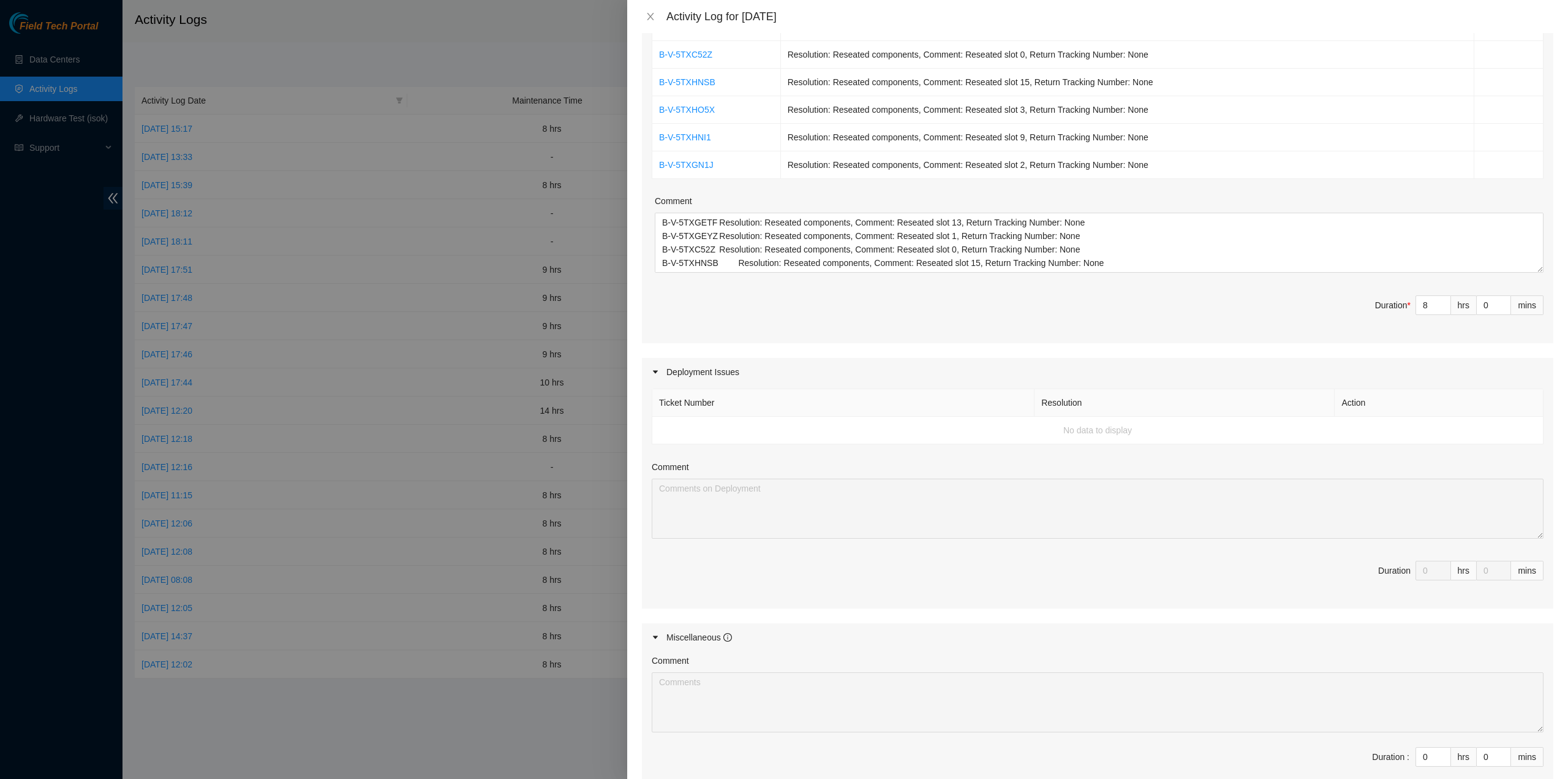
scroll to position [368, 0]
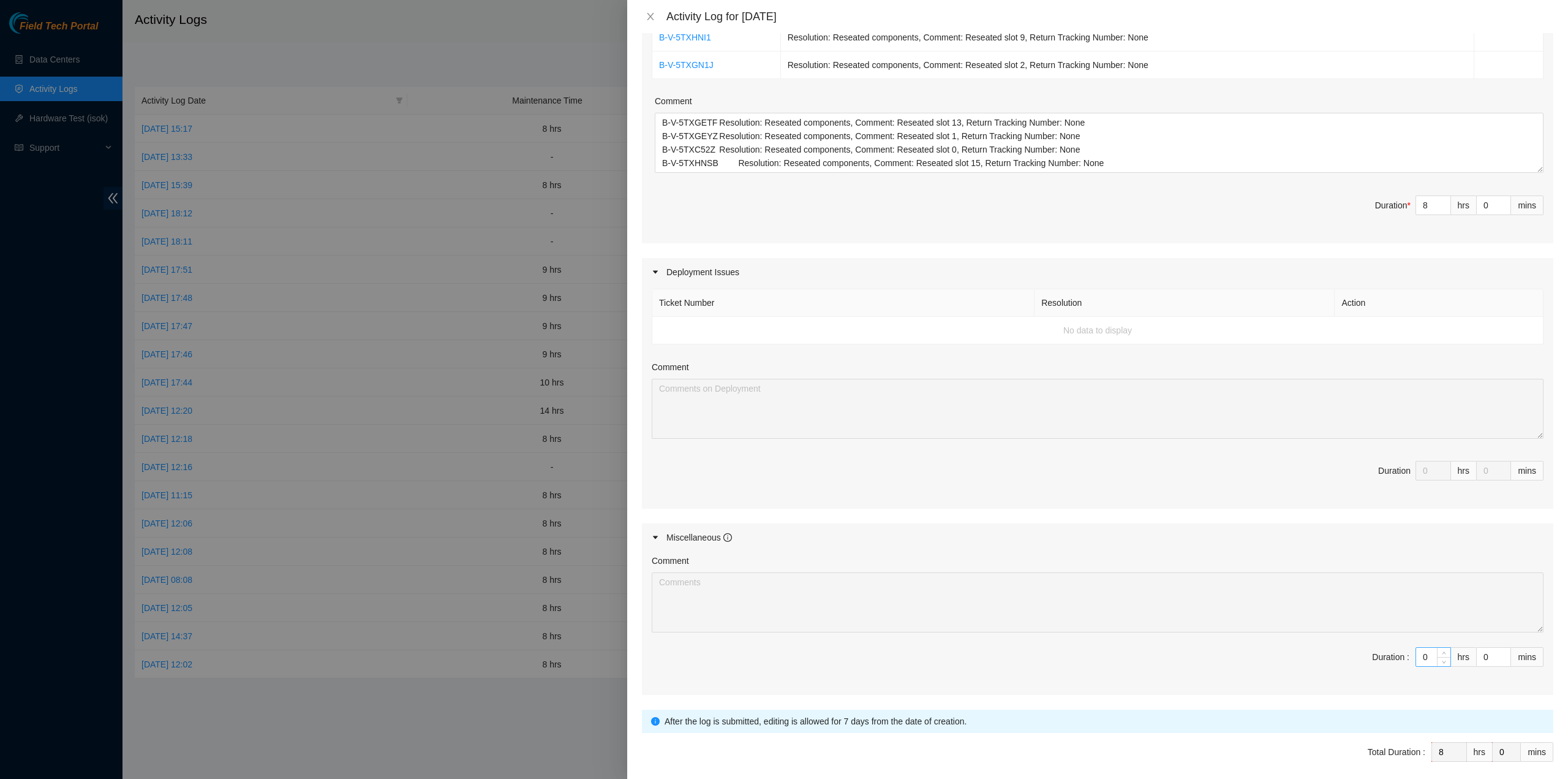
click at [1421, 654] on input "0" at bounding box center [1433, 657] width 34 height 18
type input "1"
type input "9"
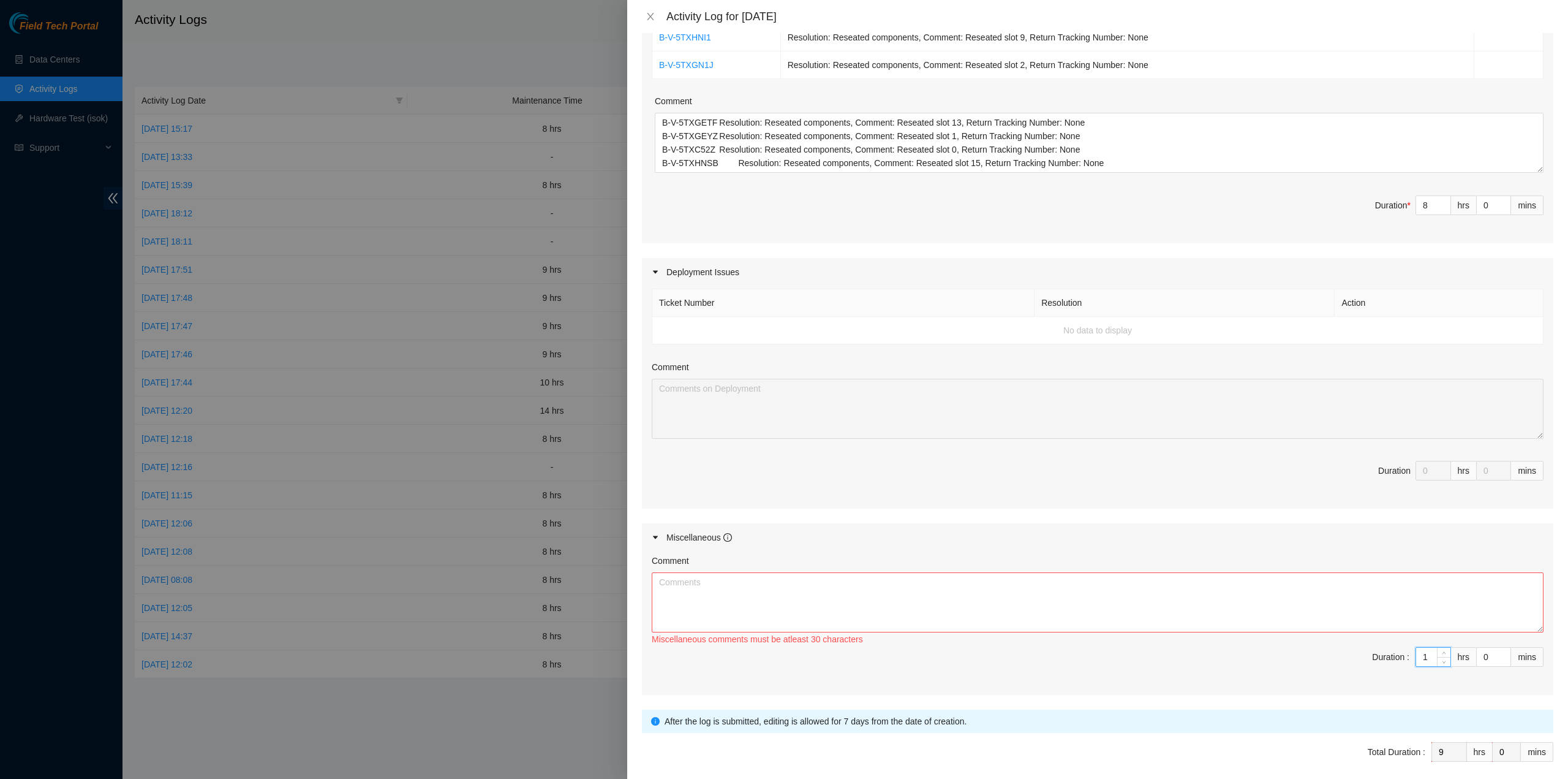
type input "1"
click at [1256, 560] on div "Comment" at bounding box center [1098, 563] width 892 height 18
click at [985, 614] on textarea "Comment" at bounding box center [1098, 602] width 892 height 60
type textarea "asdasdasfasrgergaertaertartawrwdfaefwe"
click at [1247, 663] on span "Duration : 1 hrs 0 mins" at bounding box center [1098, 664] width 892 height 34
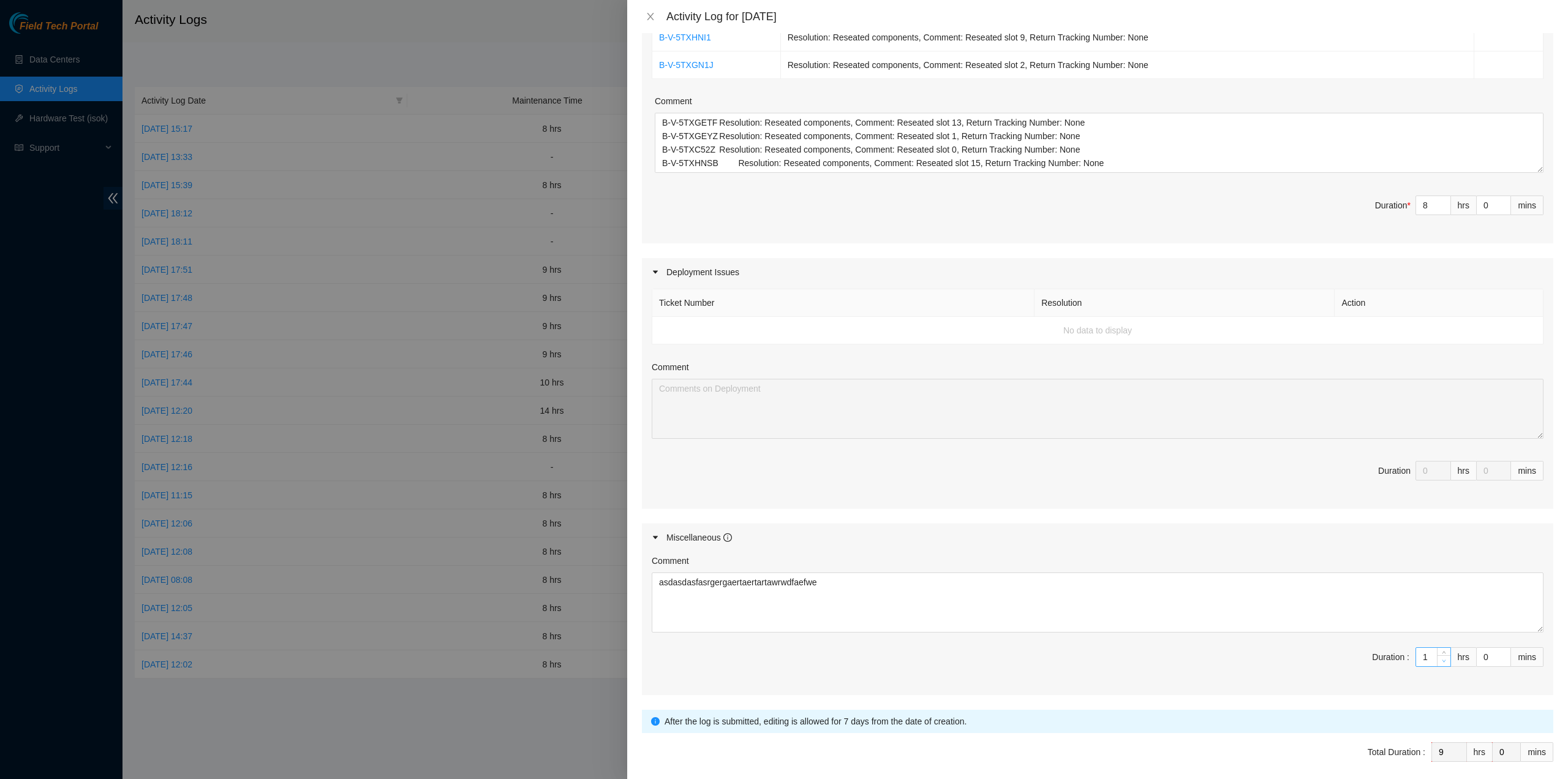
type input "0"
type input "8"
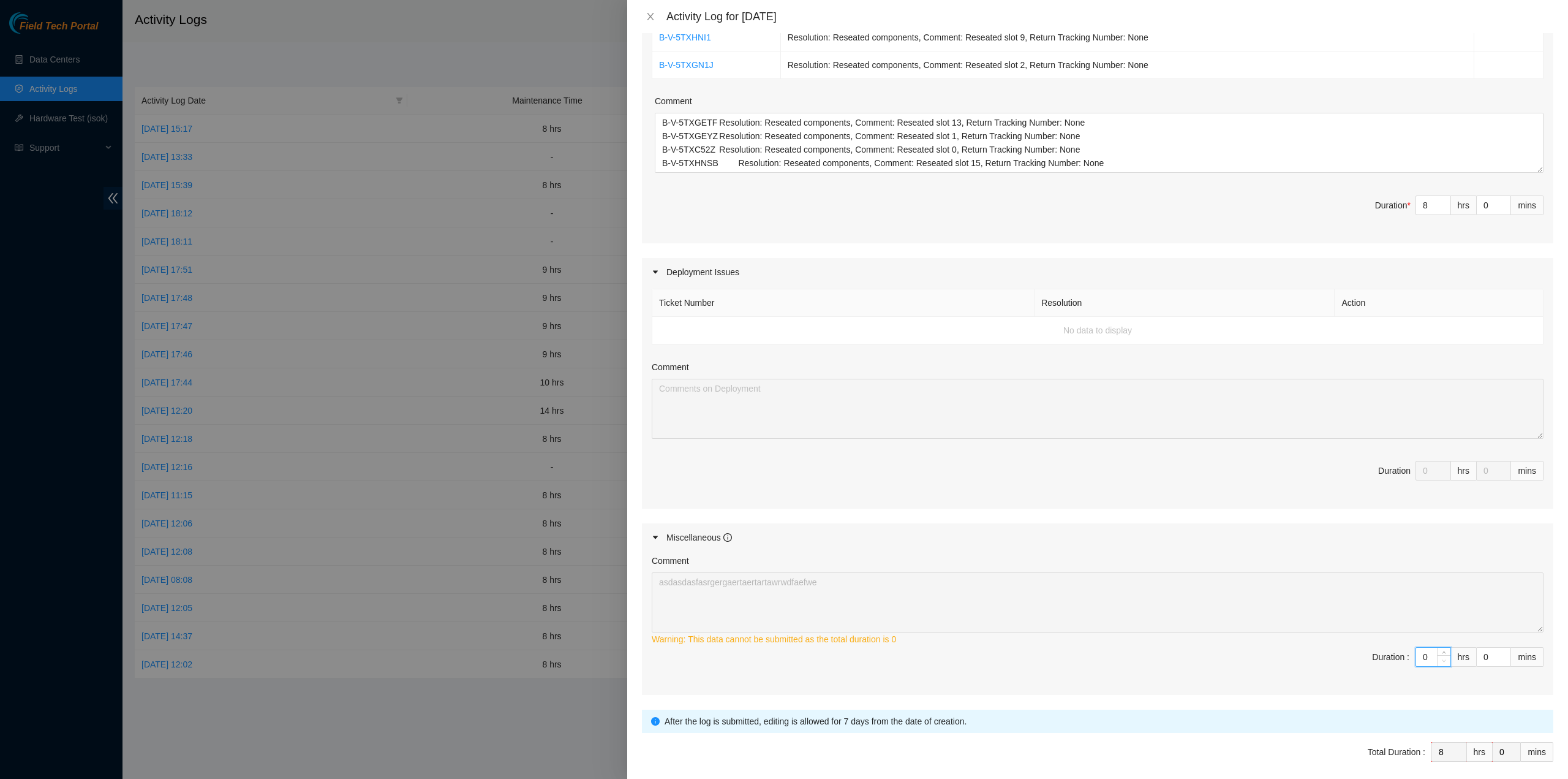
click at [1442, 659] on icon "down" at bounding box center [1444, 661] width 4 height 4
type input "1"
type input "9"
click at [1437, 648] on span "Increase Value" at bounding box center [1443, 654] width 13 height 11
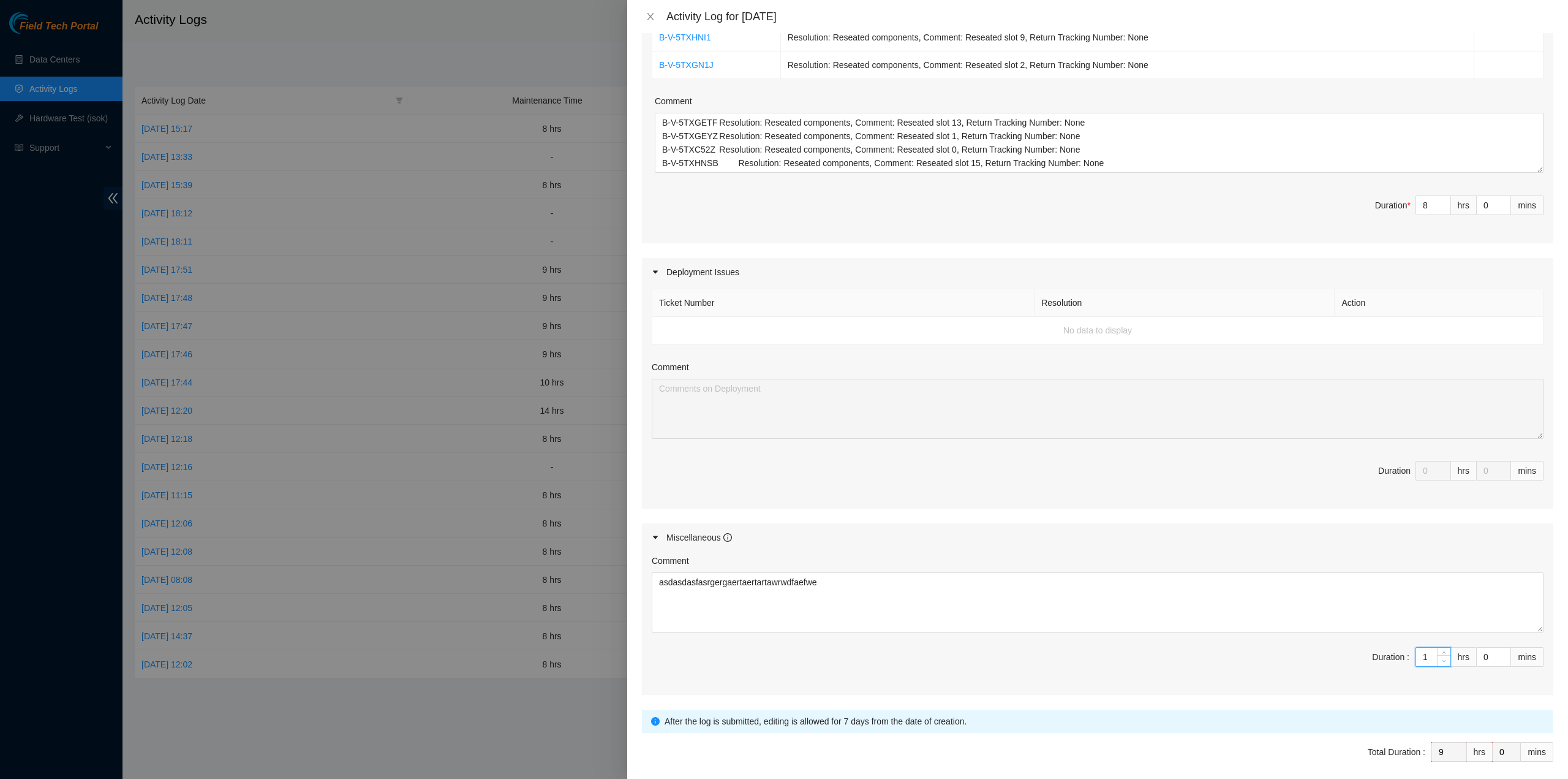
type input "0"
type input "8"
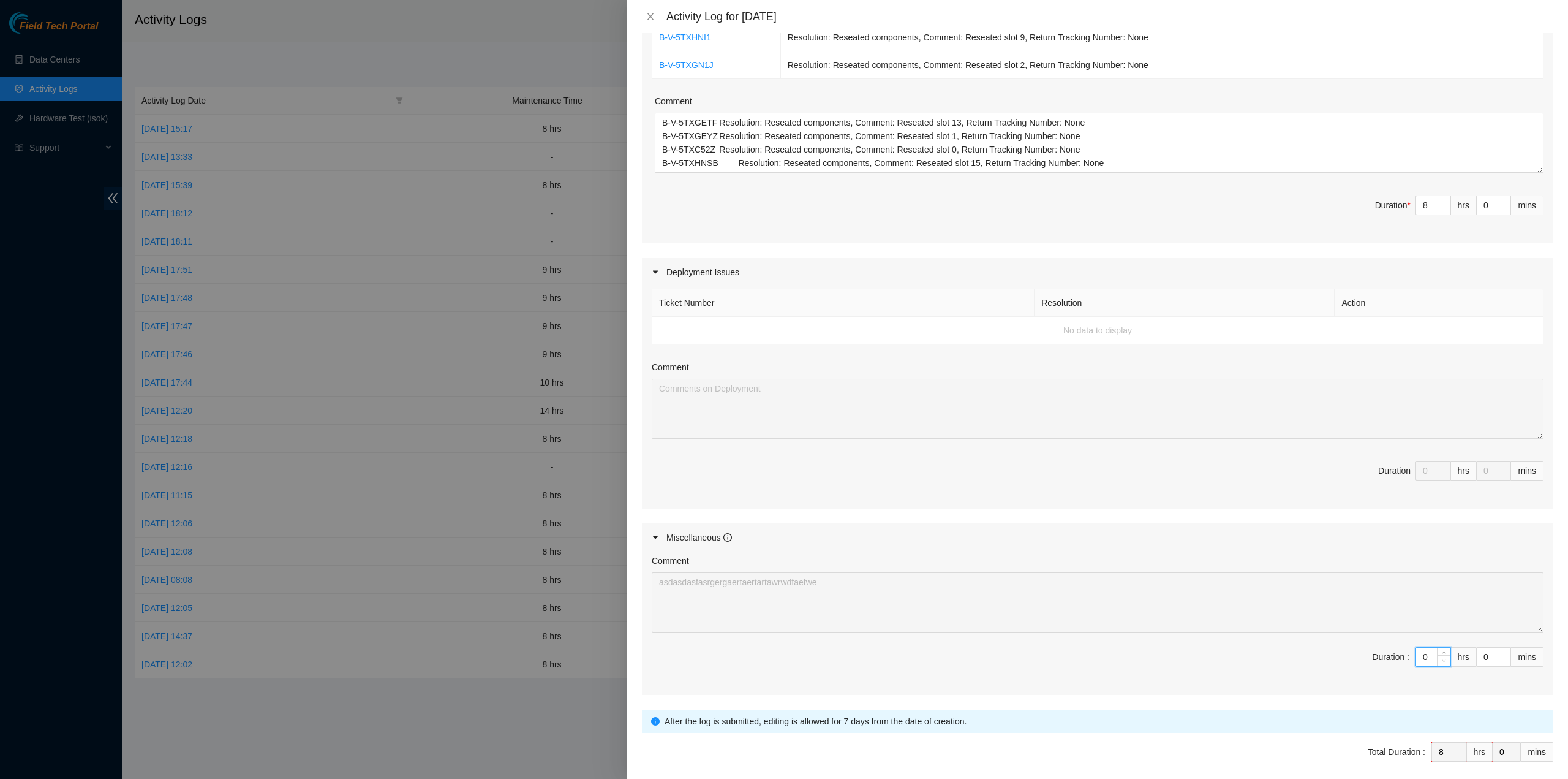
click at [1442, 659] on icon "down" at bounding box center [1444, 661] width 4 height 4
drag, startPoint x: 910, startPoint y: 634, endPoint x: 1033, endPoint y: 653, distance: 124.5
click at [694, 642] on div "Comment asdasdasfasrgergaertaertartawrwdfaefwe Warning: This data cannot be sub…" at bounding box center [1098, 623] width 912 height 144
click at [1032, 653] on span "Duration : 0 hrs 0 mins" at bounding box center [1098, 664] width 892 height 34
click at [1485, 655] on input "0" at bounding box center [1494, 657] width 34 height 18
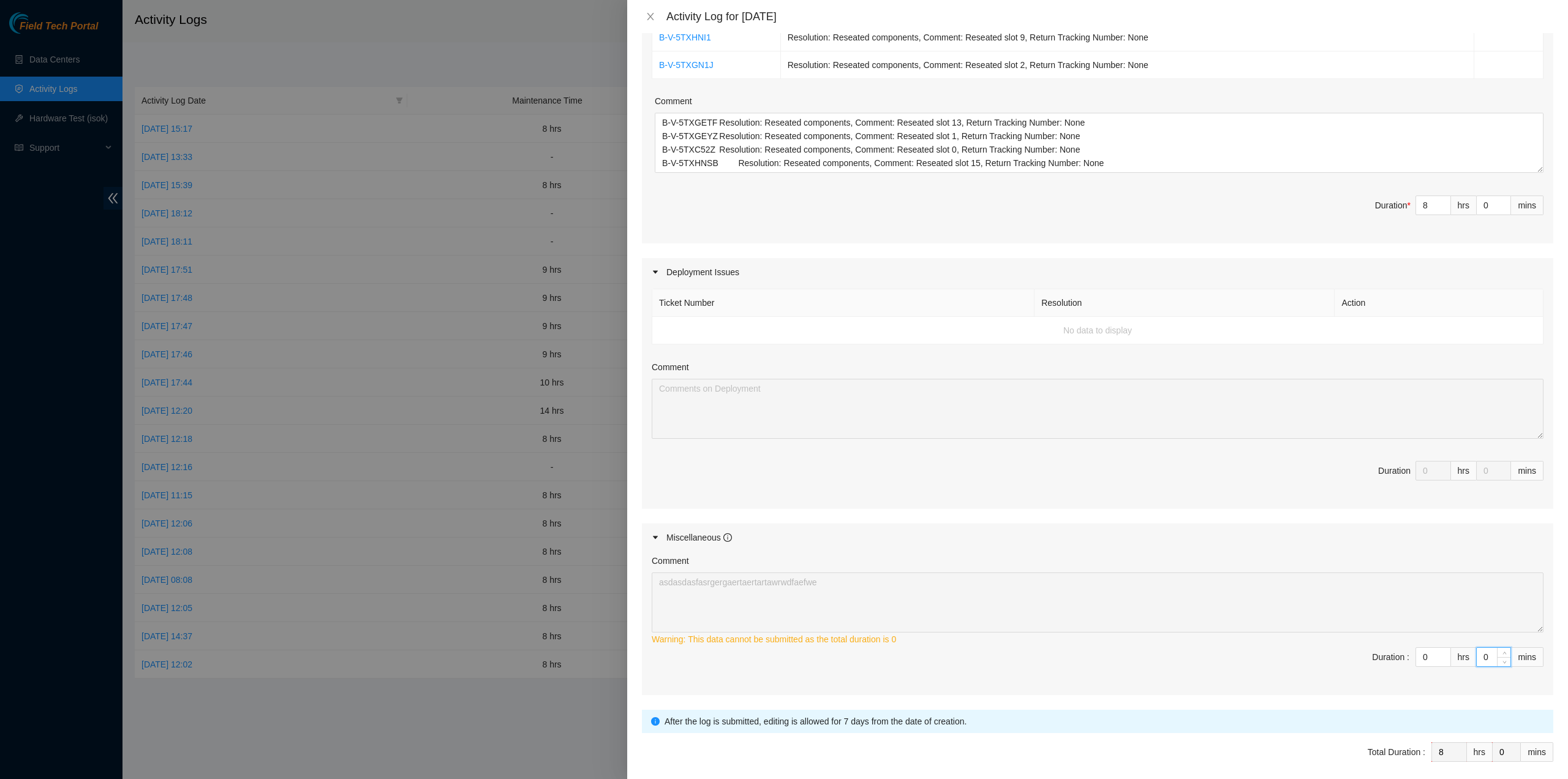
click at [1485, 655] on input "0" at bounding box center [1494, 657] width 34 height 18
type input "1"
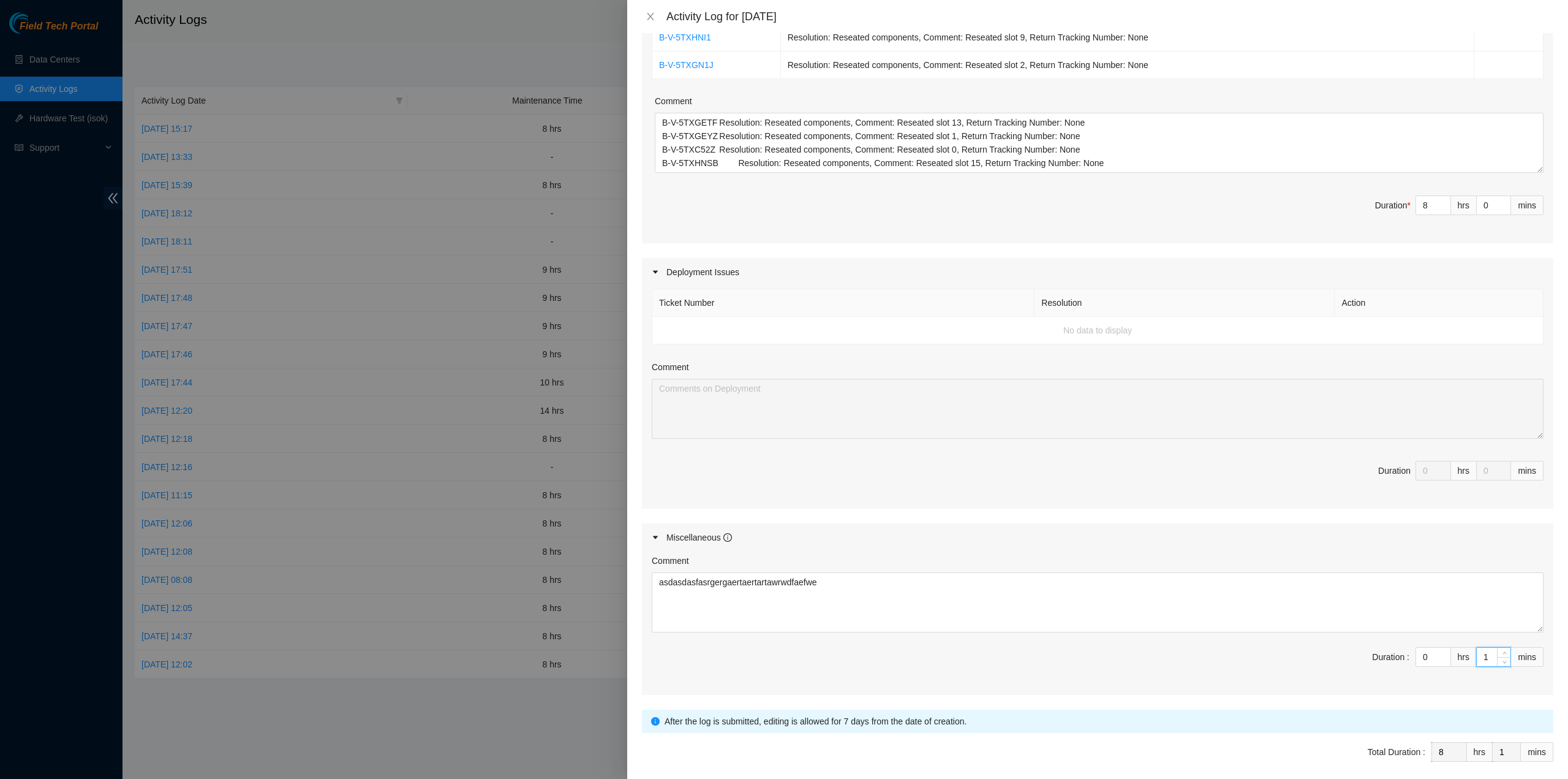
type input "1"
click at [1191, 670] on span "Duration : 0 hrs 1 mins" at bounding box center [1098, 664] width 892 height 34
click at [1176, 609] on textarea "asdasdasfasrgergaertaertartawrwdfaefwe" at bounding box center [1098, 602] width 892 height 60
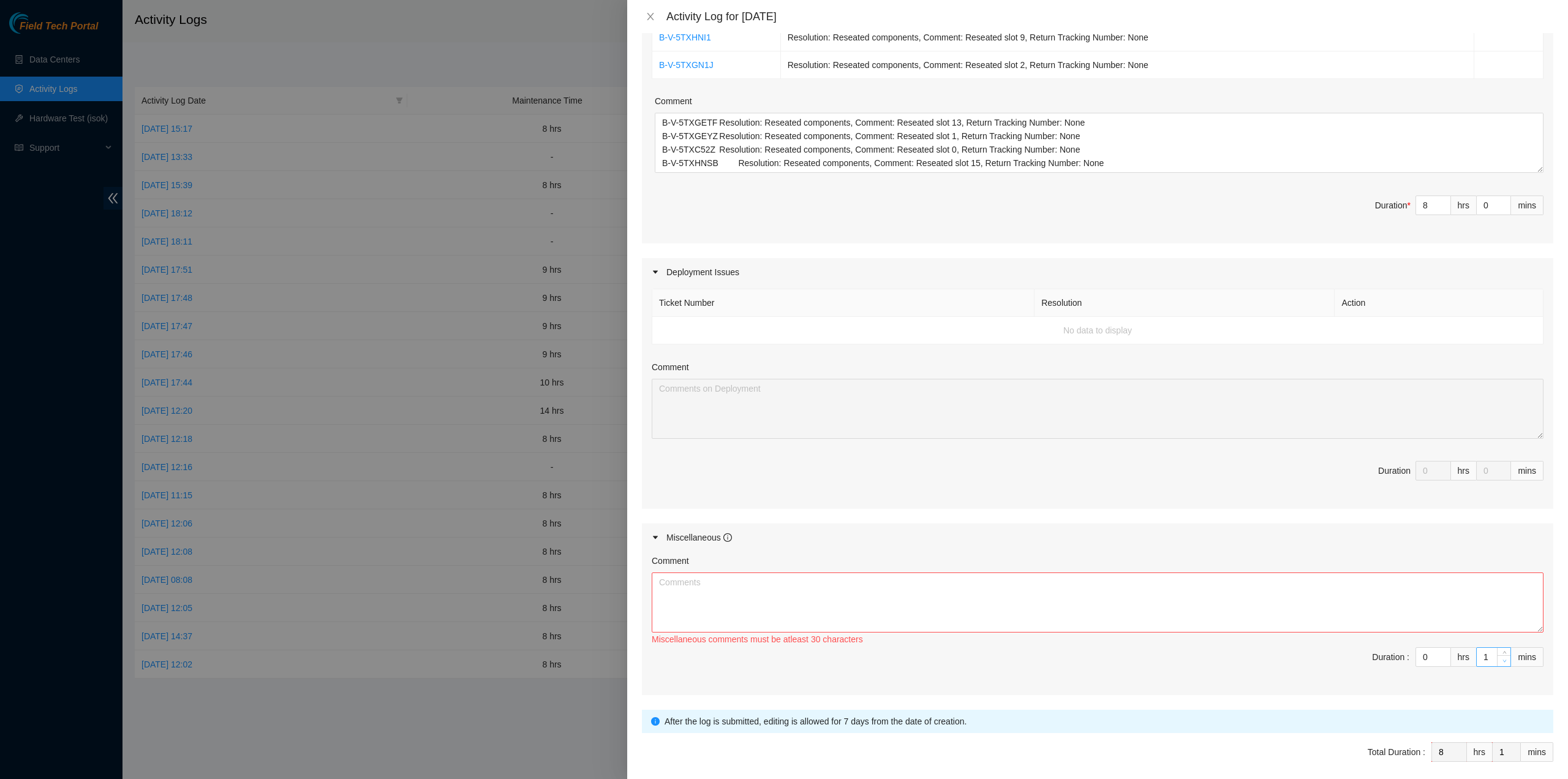
type input "0"
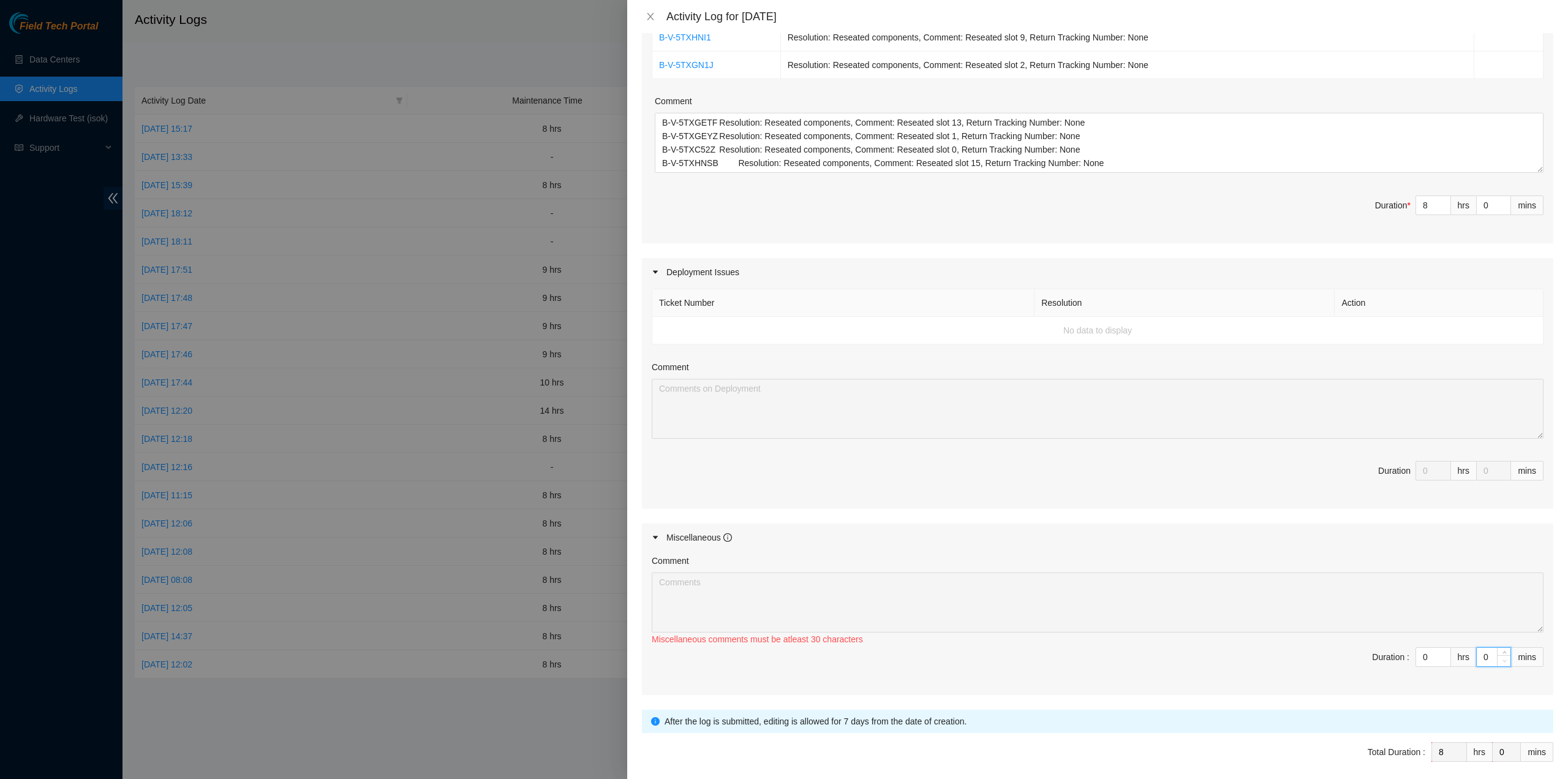
click at [1503, 659] on icon "down" at bounding box center [1505, 661] width 4 height 4
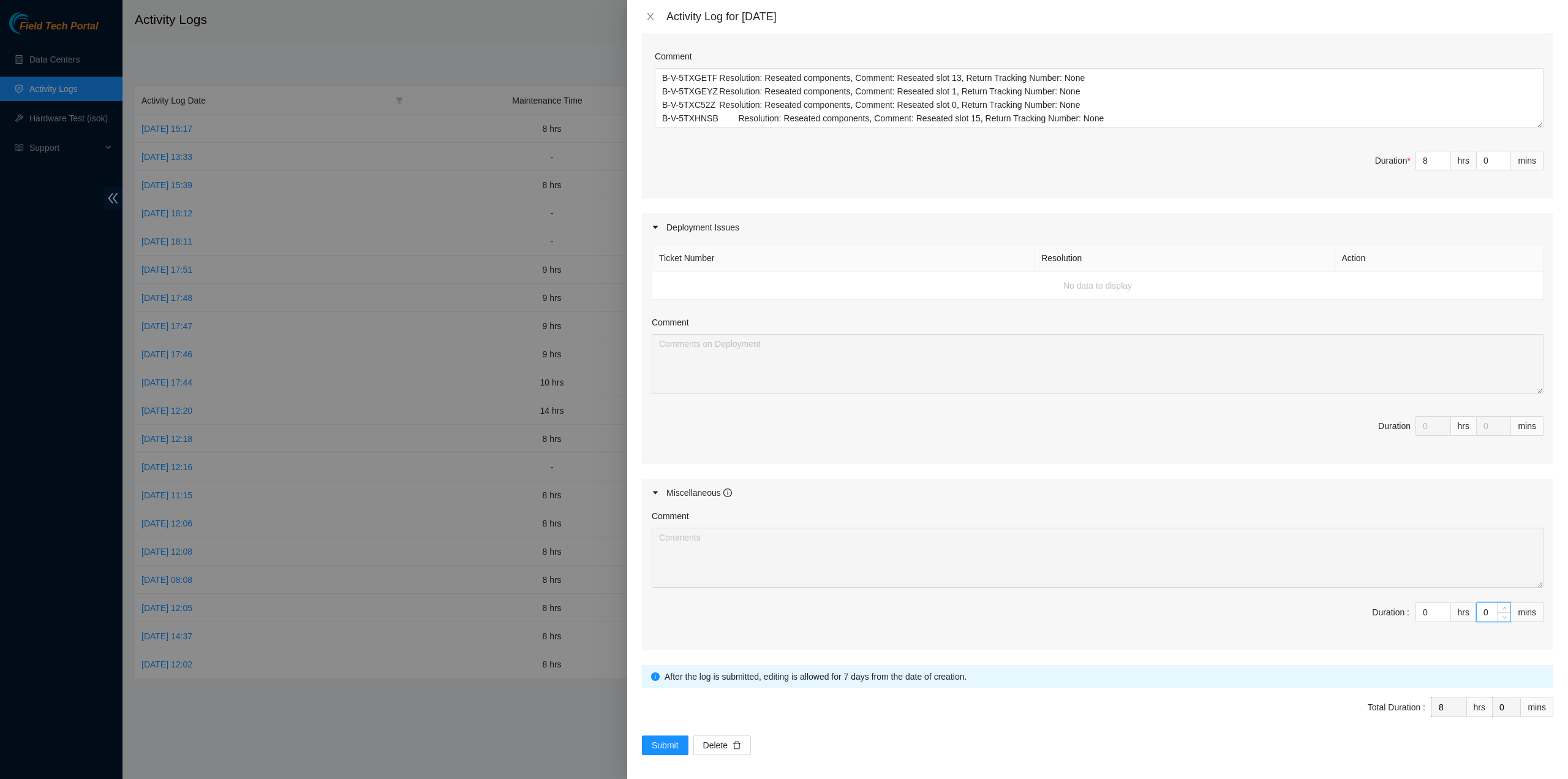
scroll to position [0, 0]
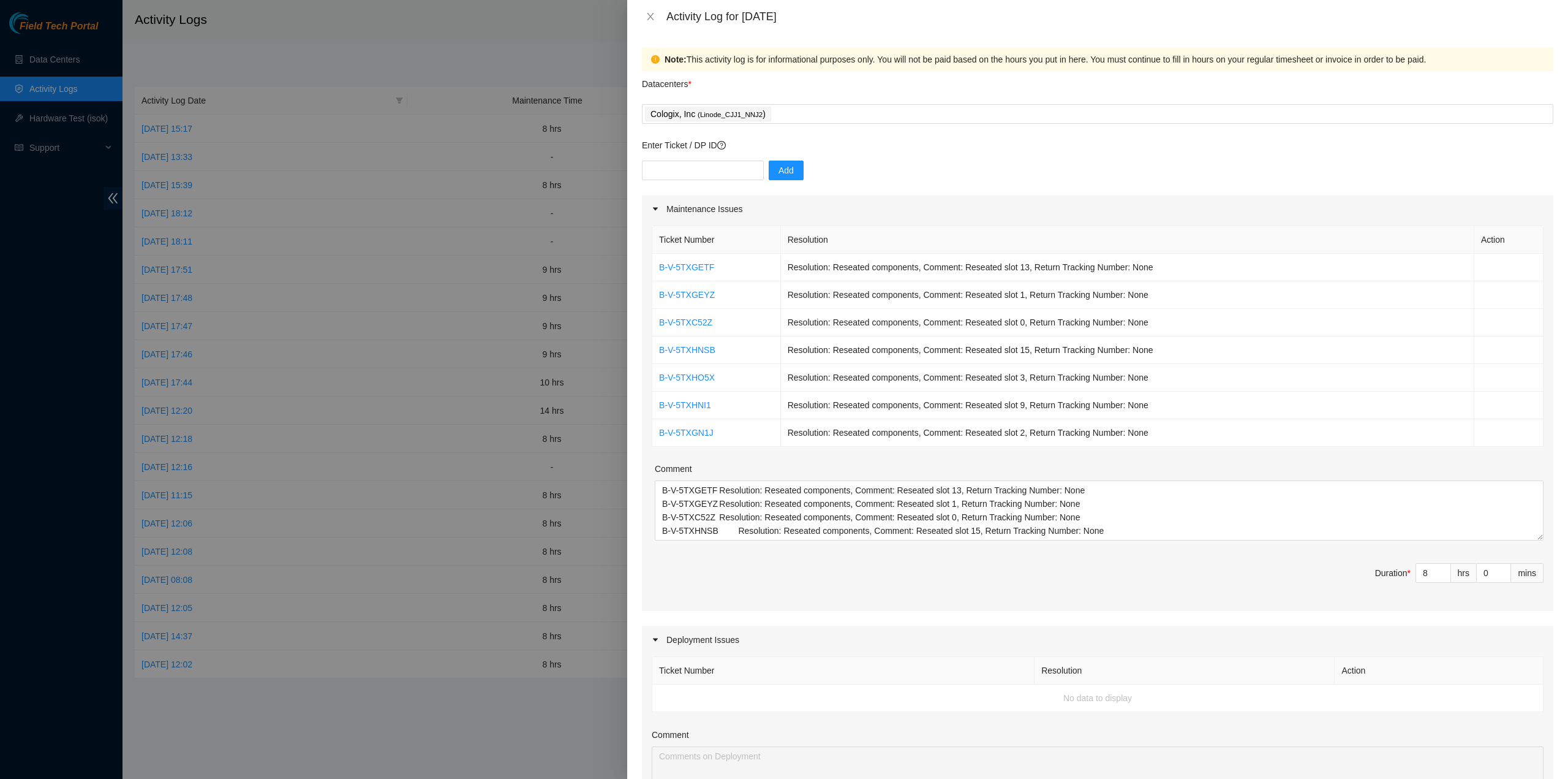
click at [652, 57] on icon "exclamation-circle" at bounding box center [655, 60] width 8 height 8
click at [724, 147] on icon "question-circle" at bounding box center [721, 145] width 8 height 8
click at [972, 102] on div "Datacenters *" at bounding box center [1098, 87] width 912 height 33
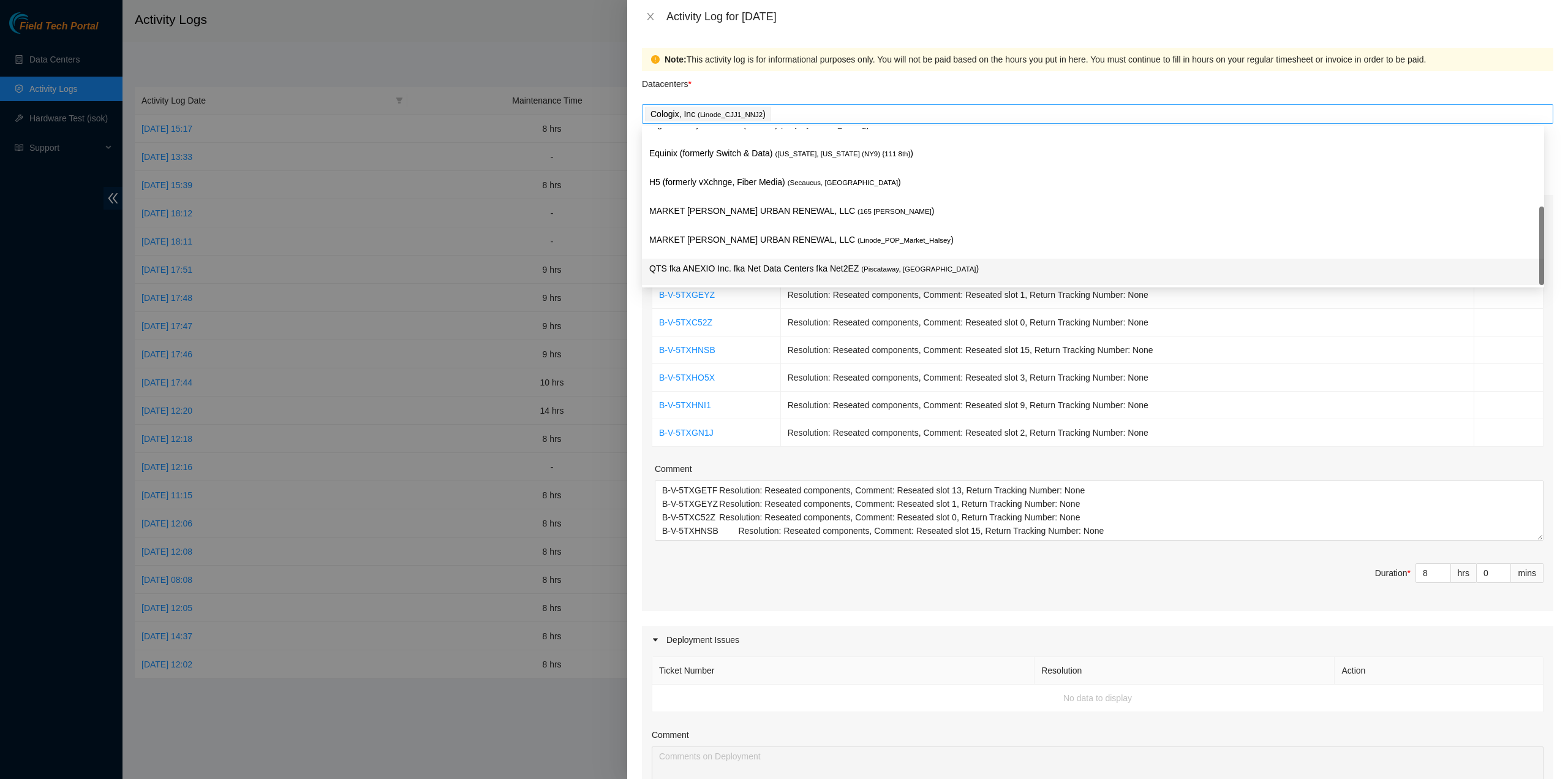
click at [976, 112] on div "Cologix, Inc ( Linode_CJJ1_NNJ2 )" at bounding box center [1097, 113] width 906 height 17
click at [966, 258] on div "QTS fka ANEXIO Inc. fka Net Data Centers fka Net2EZ ( Piscataway, NJ )" at bounding box center [1093, 273] width 902 height 29
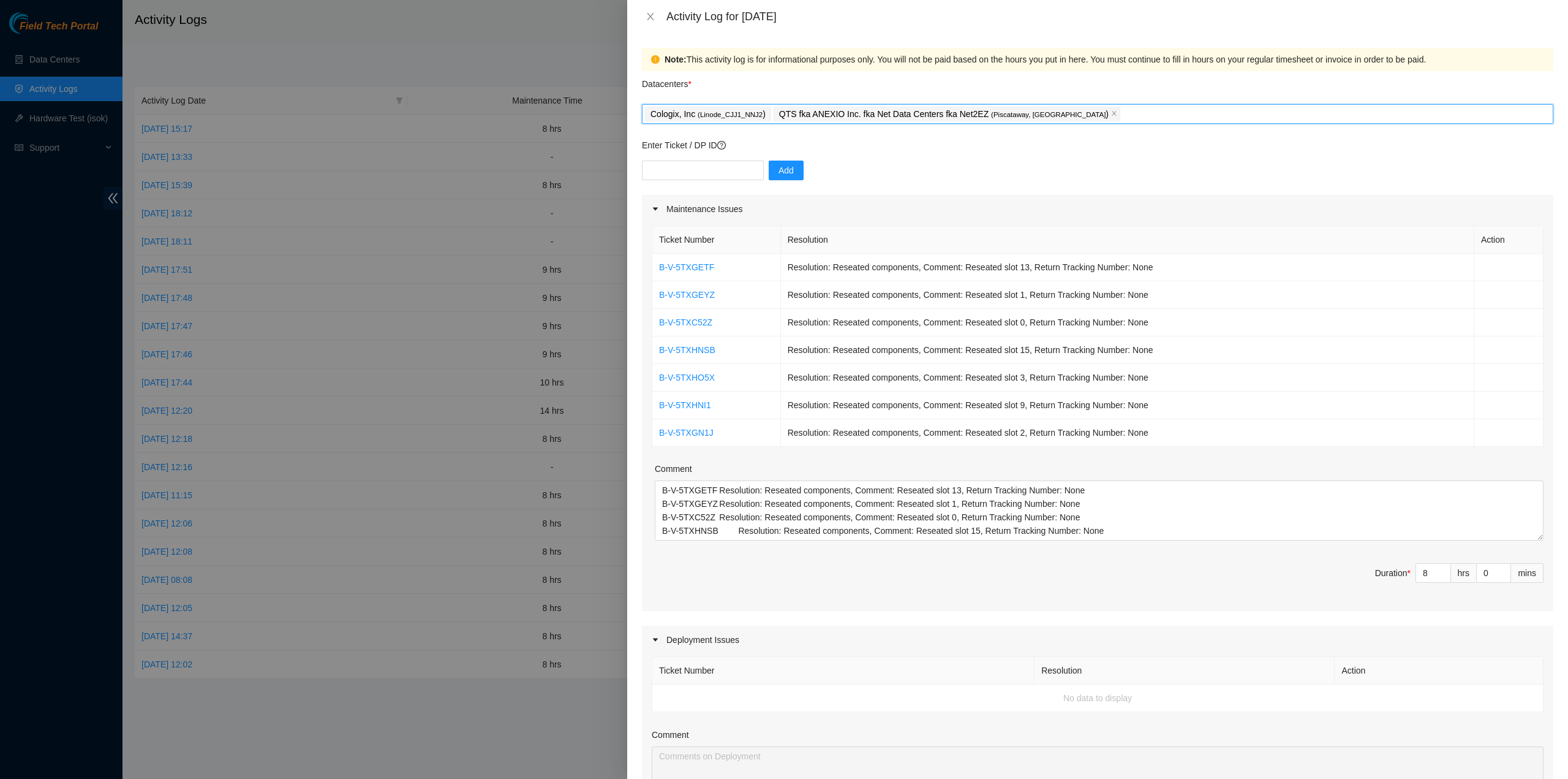
click at [765, 110] on div "Cologix, Inc ( Linode_CJJ1_NNJ2 )" at bounding box center [709, 113] width 129 height 17
click at [768, 112] on div "Cologix, Inc ( Linode_CJJ1_NNJ2 )" at bounding box center [1097, 113] width 906 height 17
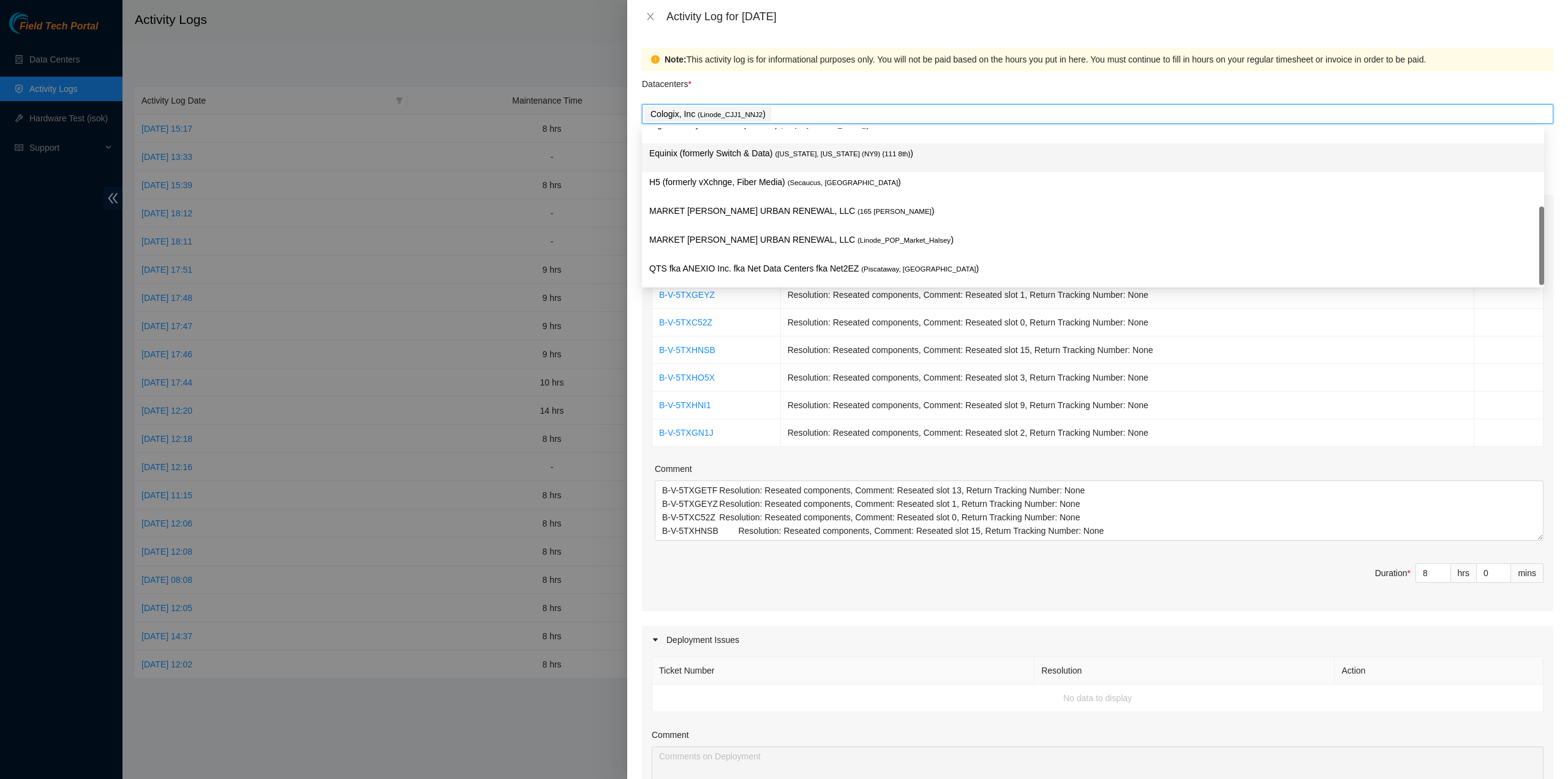
click at [765, 153] on p "Equinix (formerly Switch & Data) ( New York, New York (NY9) {111 8th} )" at bounding box center [1092, 153] width 887 height 14
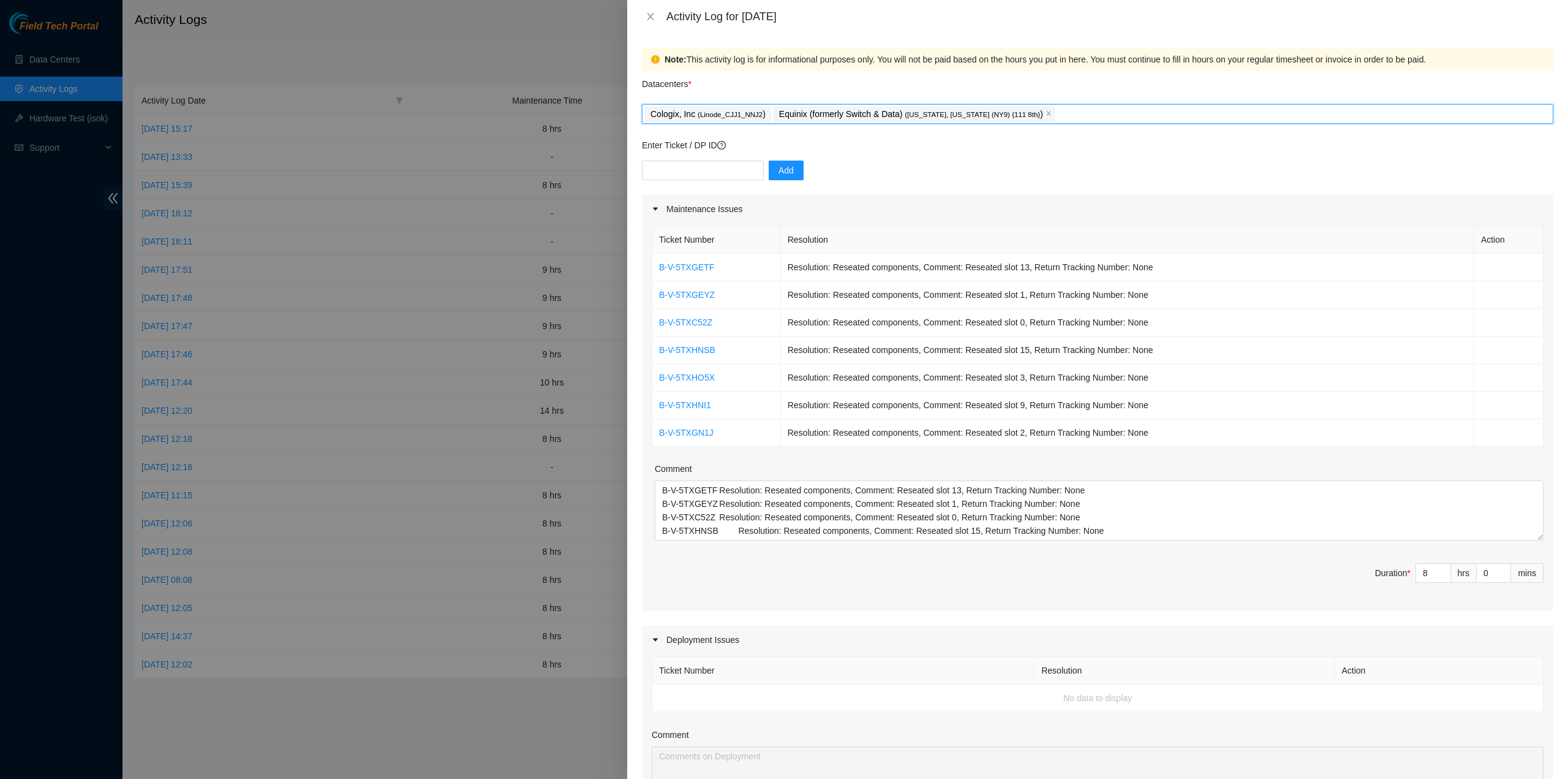
click at [761, 110] on span "Cologix, Inc ( Linode_CJJ1_NNJ2 )" at bounding box center [708, 113] width 126 height 15
click at [774, 112] on span "Equinix (formerly Switch & Data) ( New York, New York (NY9) {111 8th} )" at bounding box center [914, 113] width 281 height 15
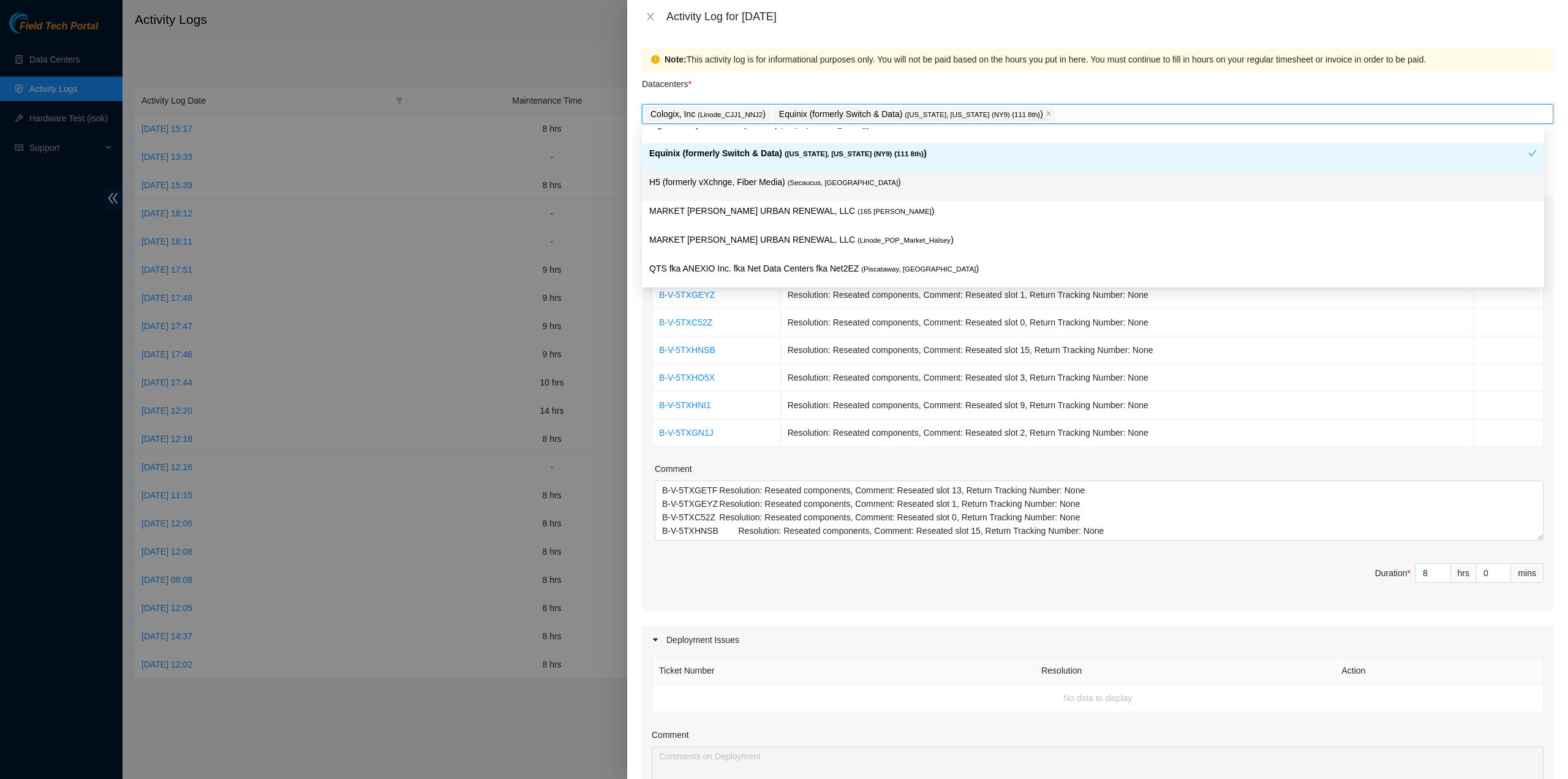
type input "\"
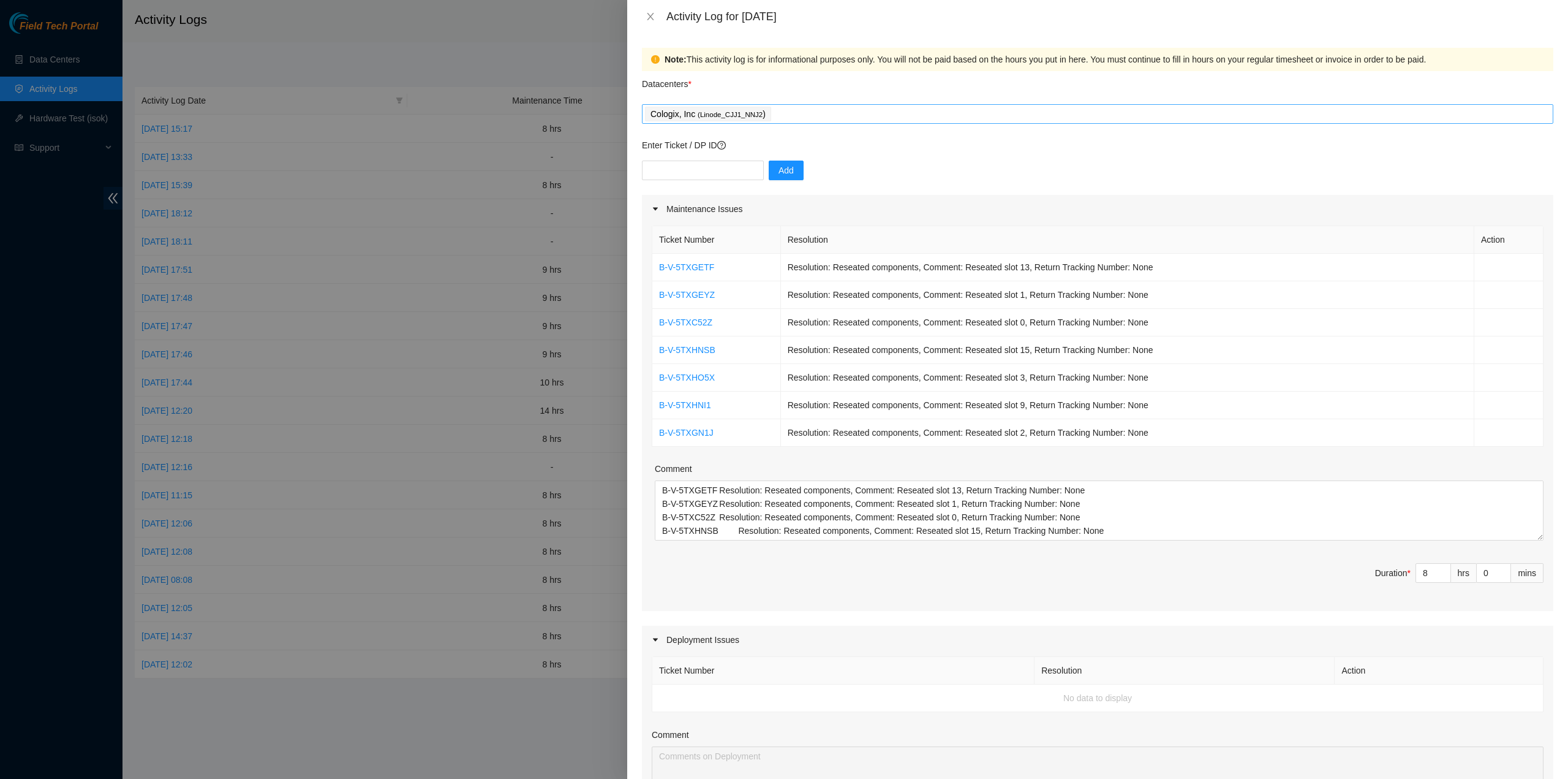
click at [874, 95] on div "Datacenters *" at bounding box center [1098, 87] width 912 height 33
click at [863, 116] on div "Cologix, Inc ( Linode_CJJ1_NNJ2 )" at bounding box center [1097, 113] width 906 height 17
type input "asdadf"
click at [1048, 149] on div at bounding box center [1092, 146] width 887 height 22
click at [1052, 94] on div "Datacenters *" at bounding box center [1098, 87] width 912 height 33
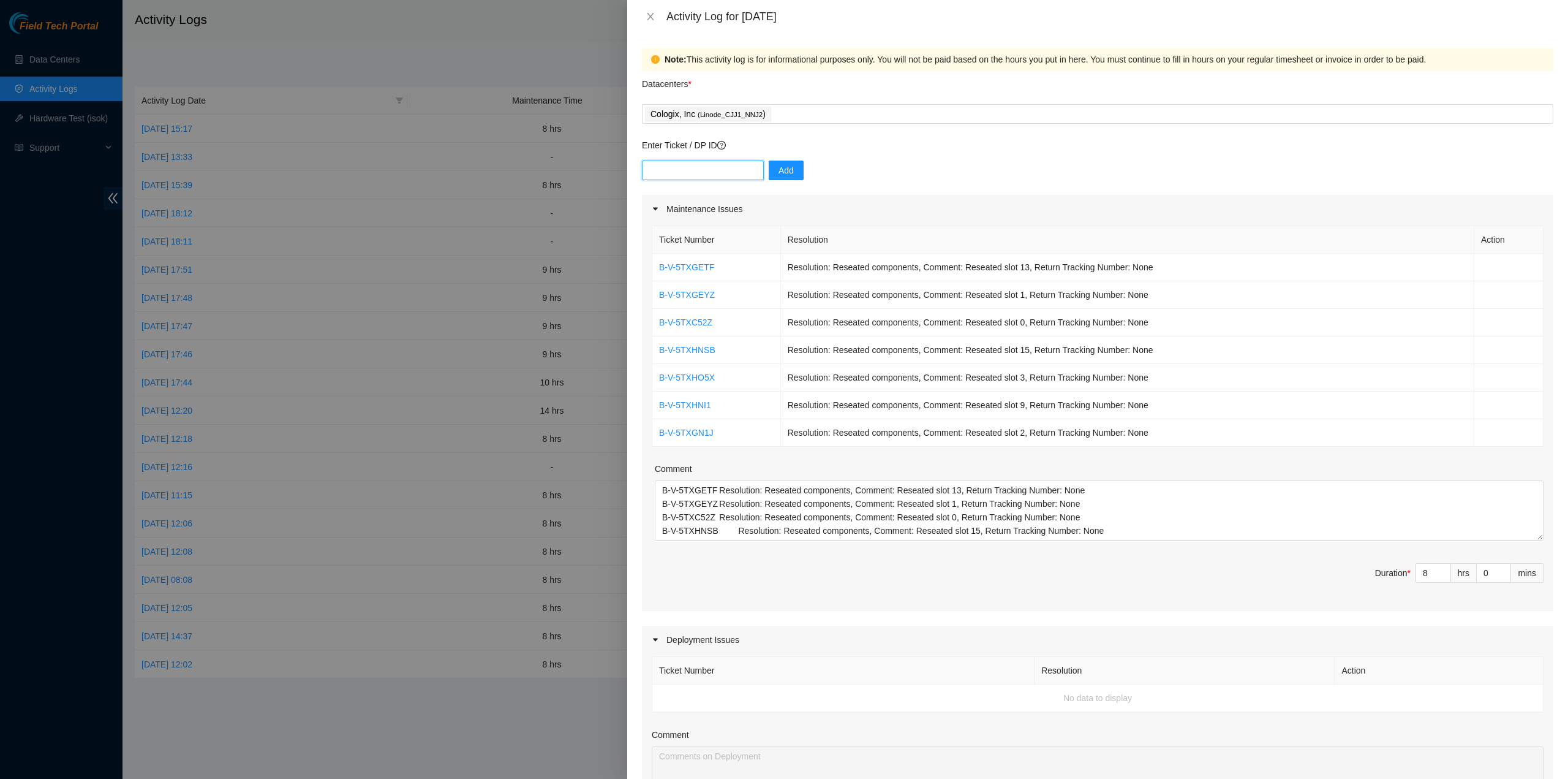
click at [726, 171] on input "text" at bounding box center [703, 170] width 122 height 20
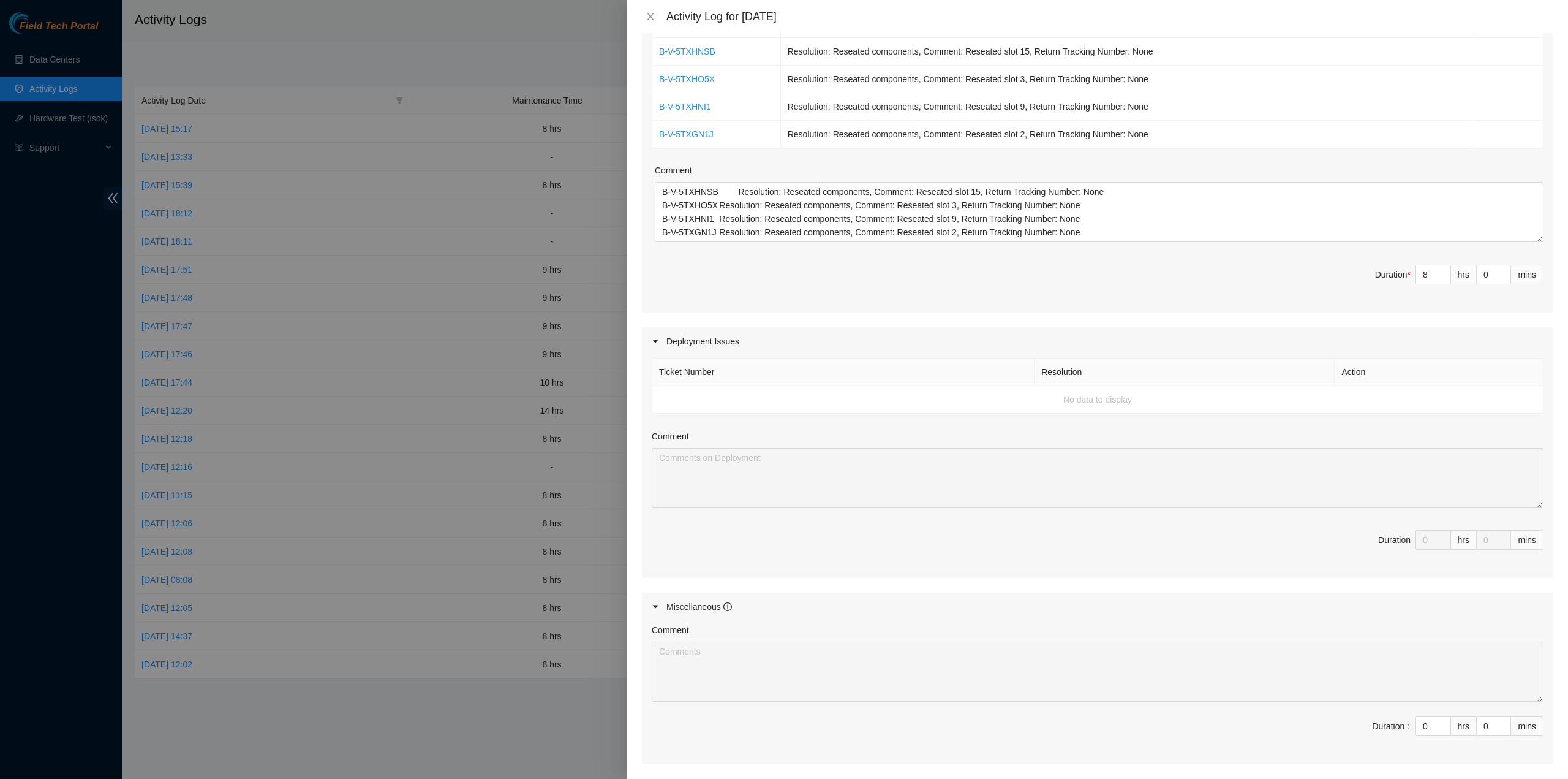
scroll to position [413, 0]
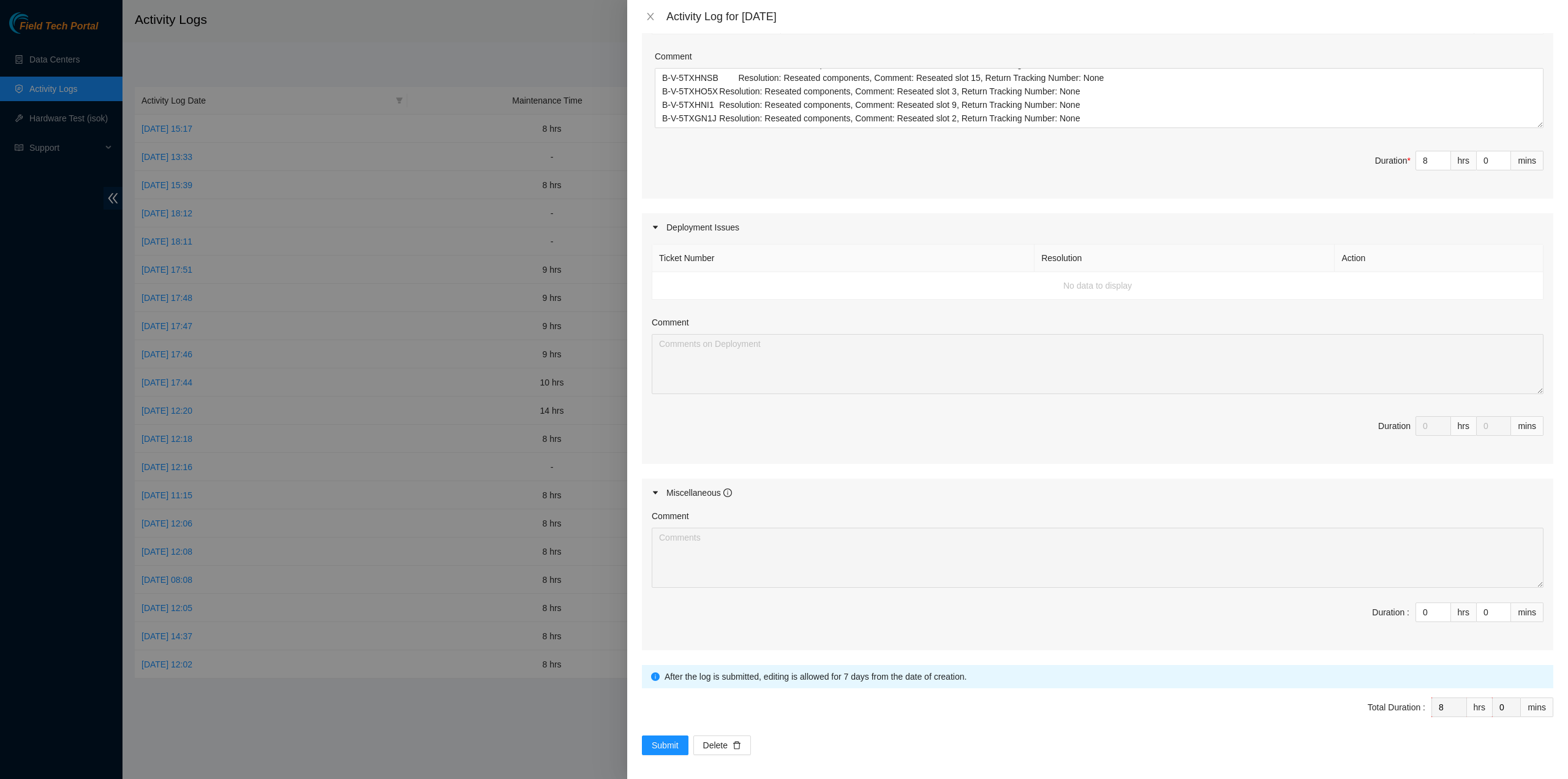
click at [1167, 665] on div "After the log is submitted, editing is allowed for 7 days from the date of crea…" at bounding box center [1098, 676] width 912 height 23
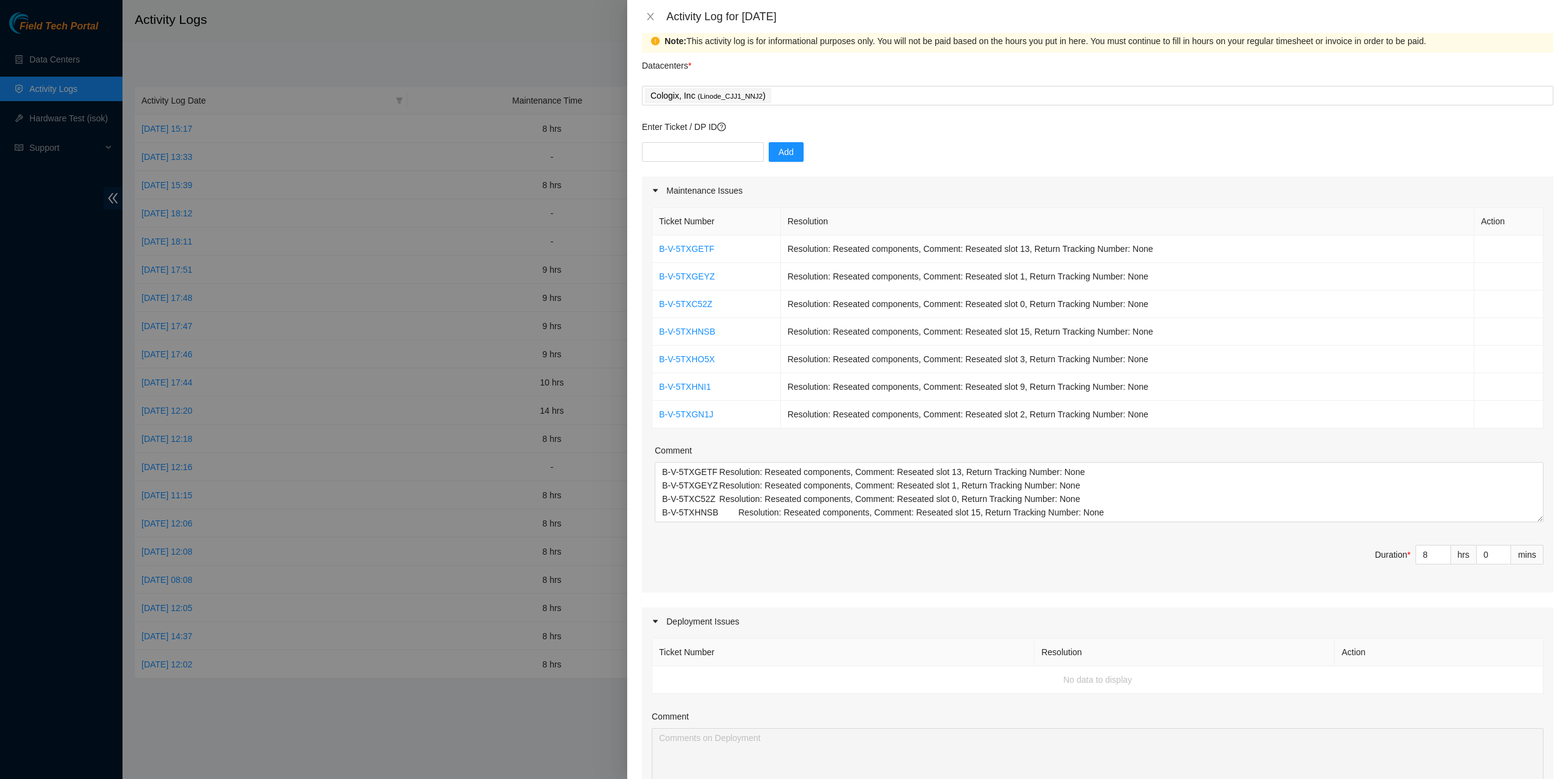
scroll to position [0, 0]
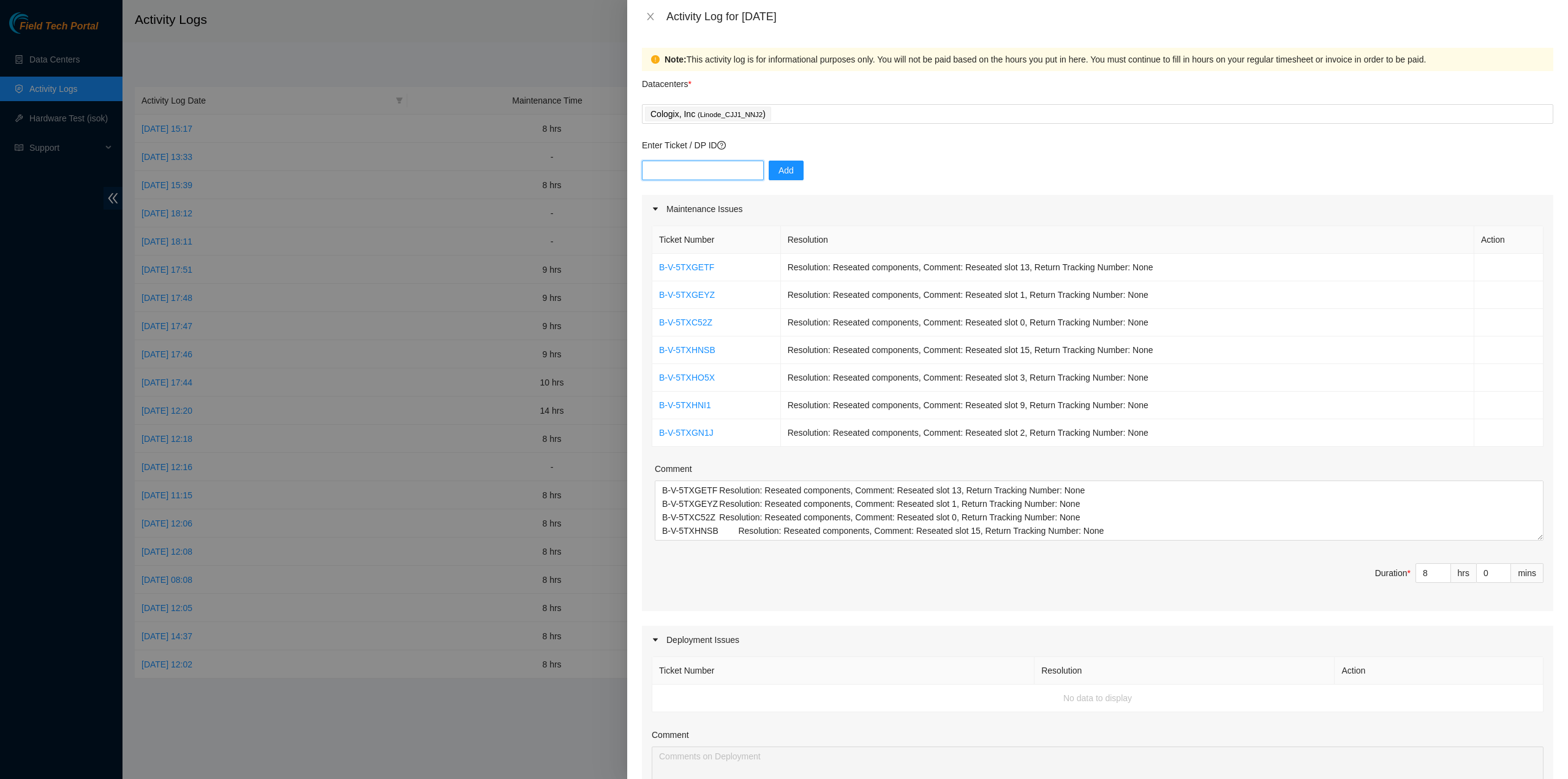
click at [707, 171] on input "text" at bounding box center [703, 170] width 122 height 20
type input "D"
type input "B-V-70114"
click at [787, 171] on button "Add" at bounding box center [786, 170] width 35 height 20
click at [1538, 27] on span at bounding box center [1536, 32] width 8 height 10
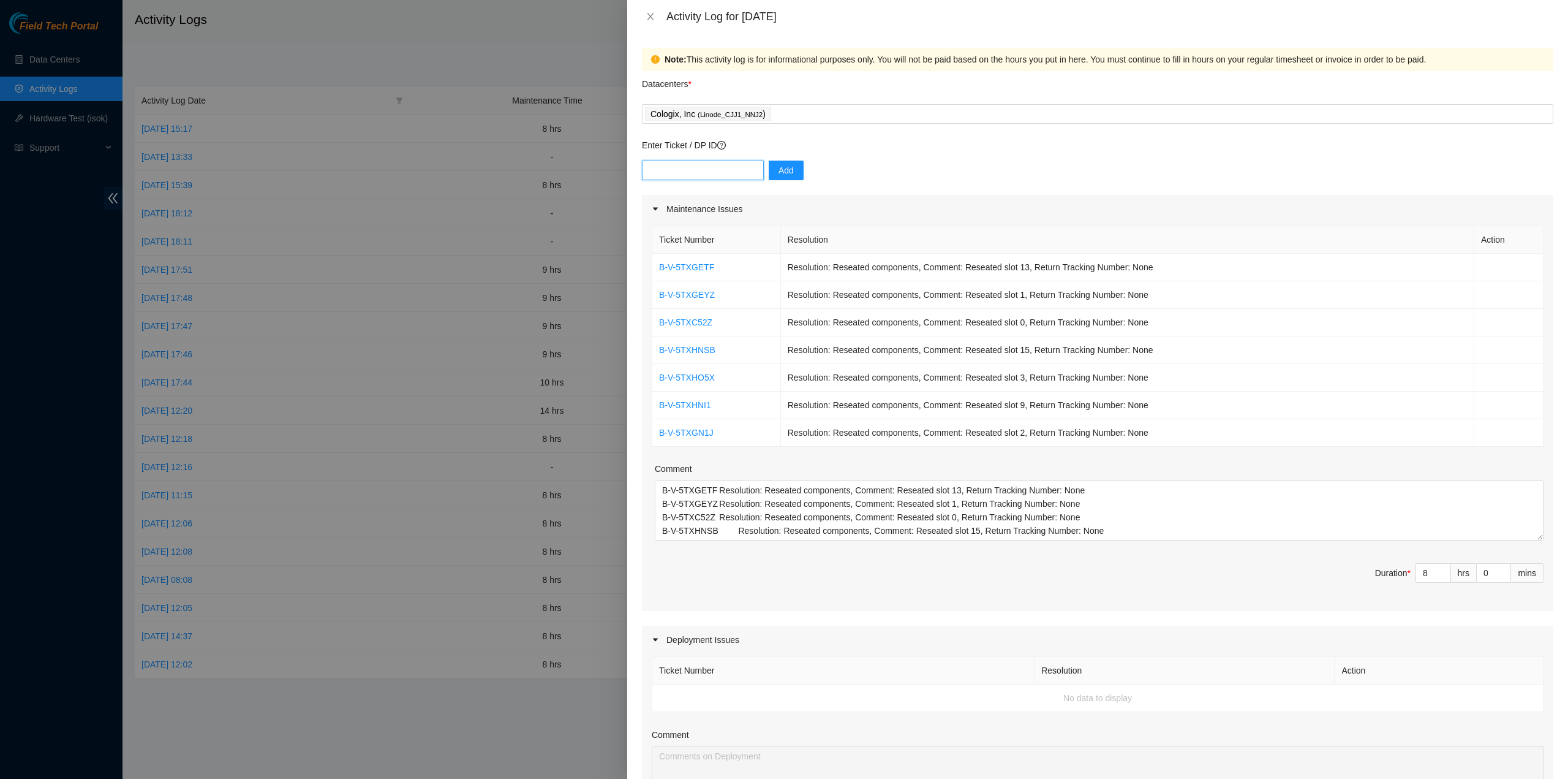
click at [711, 169] on input "text" at bounding box center [703, 170] width 122 height 20
type input "DP70114"
click at [1538, 28] on icon "close" at bounding box center [1536, 31] width 6 height 6
click at [695, 160] on div at bounding box center [703, 170] width 122 height 20
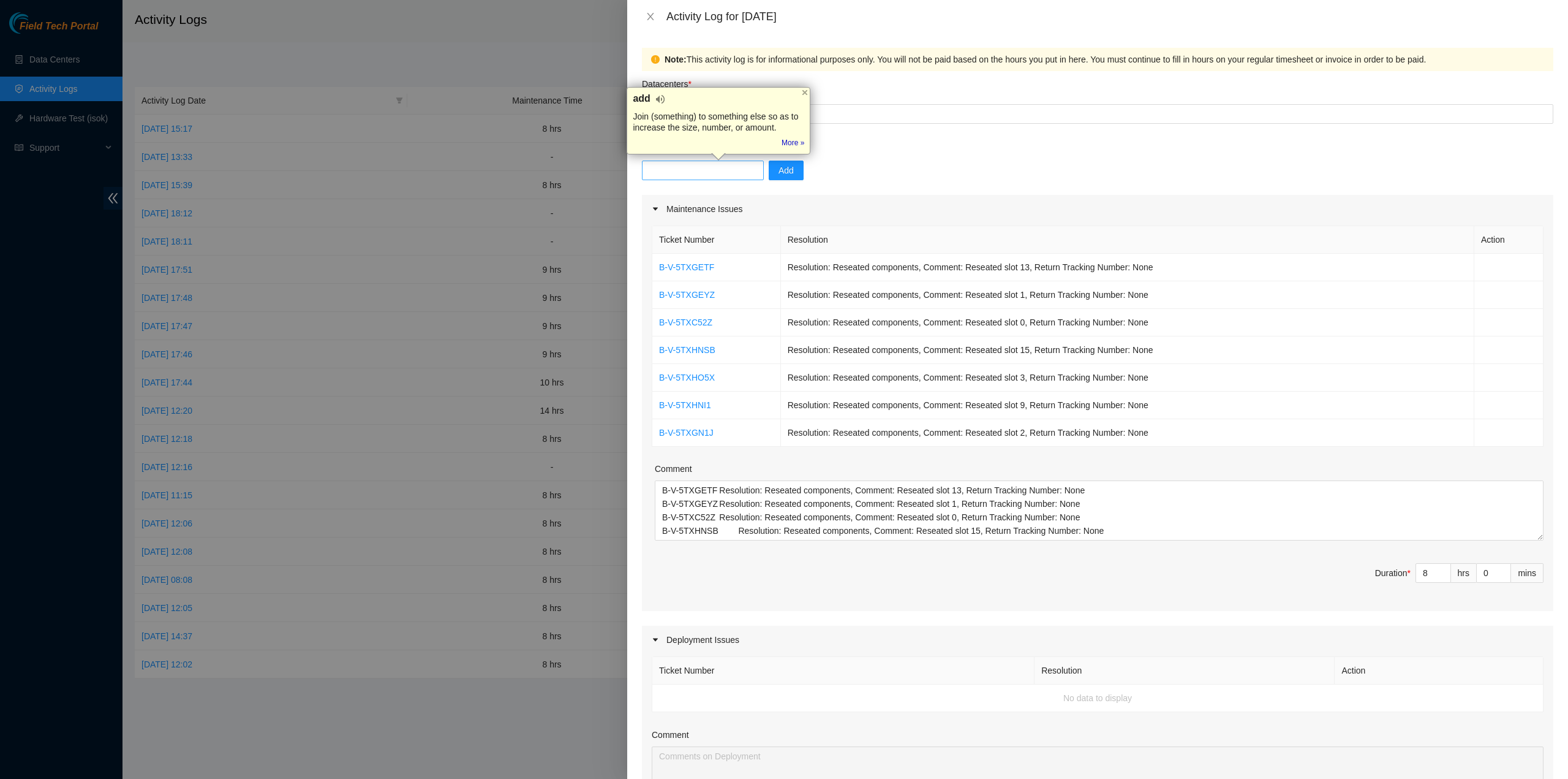
click at [693, 164] on input "text" at bounding box center [703, 170] width 122 height 20
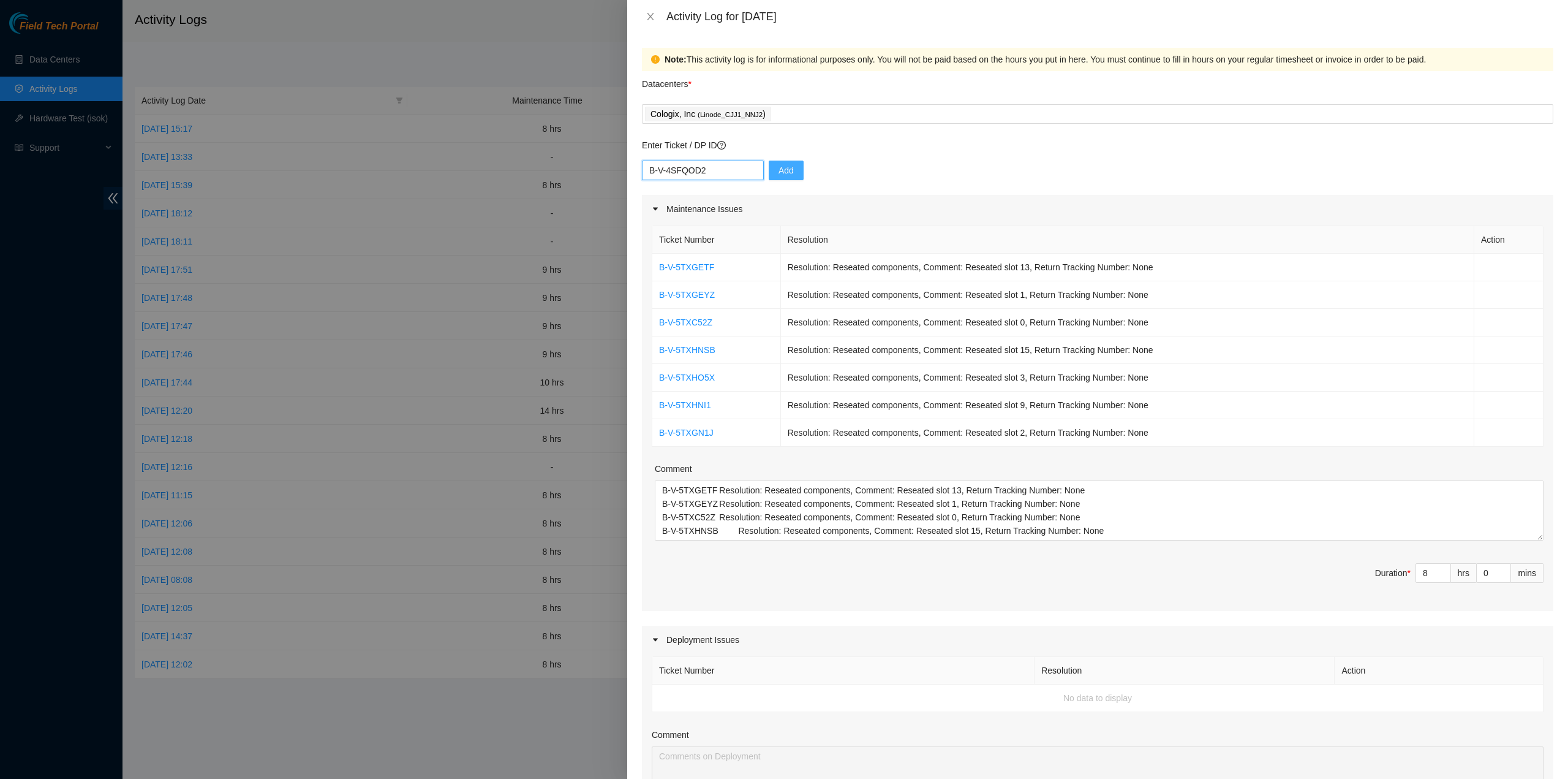
type input "B-V-4SFQOD2"
click at [769, 174] on button "Add" at bounding box center [786, 170] width 35 height 20
click at [1536, 27] on icon "close" at bounding box center [1536, 31] width 8 height 8
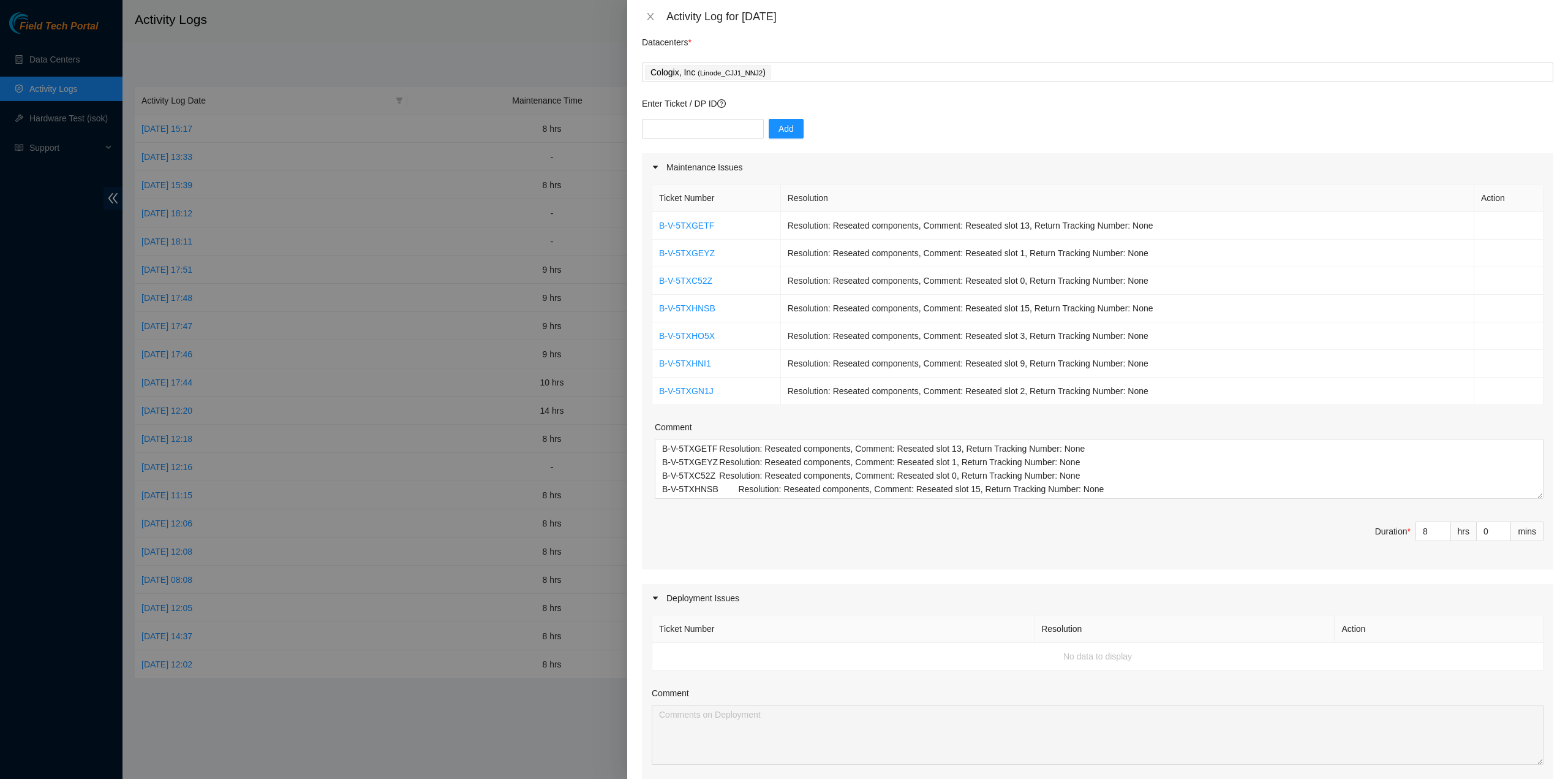
scroll to position [61, 0]
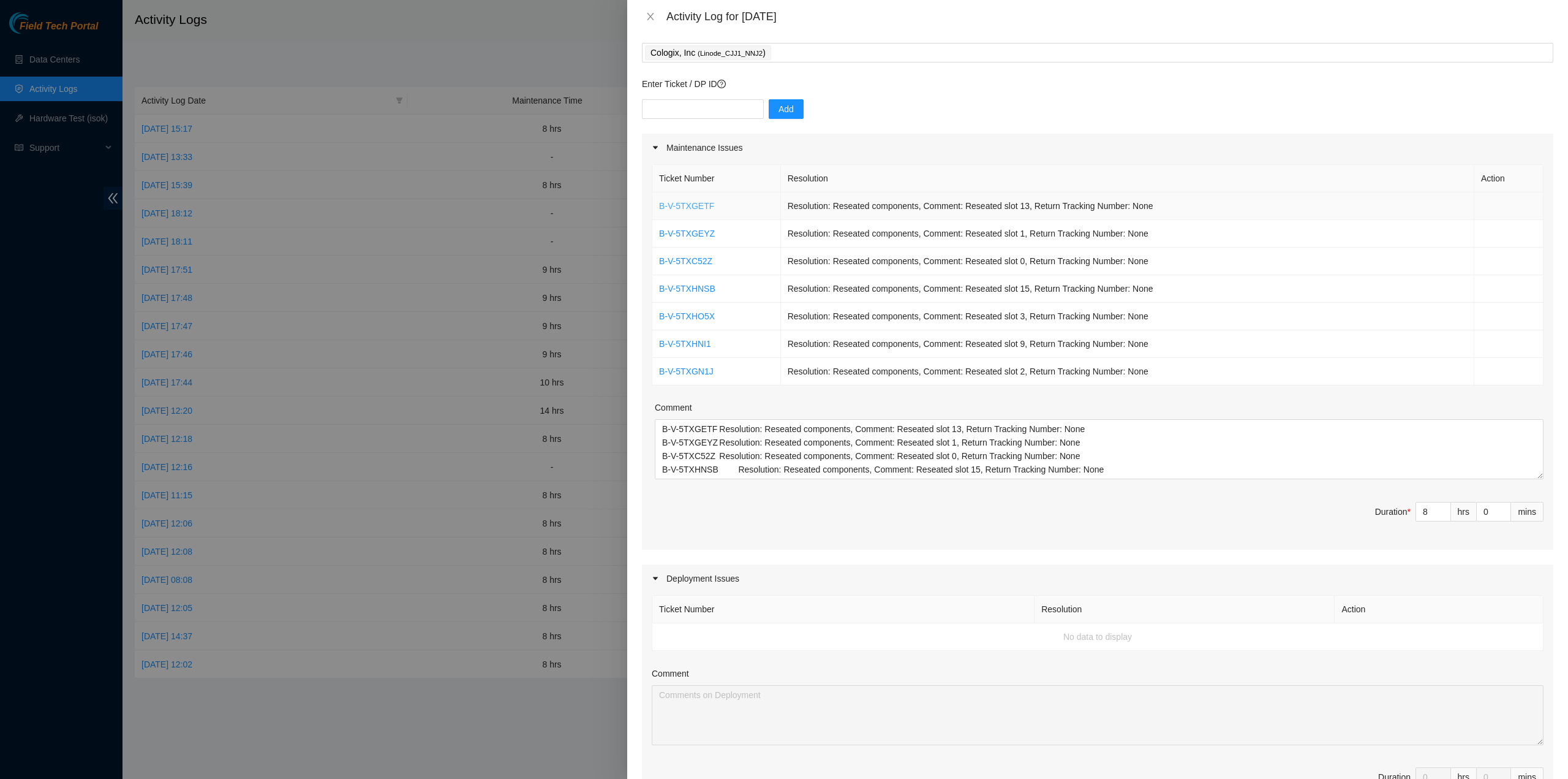
click at [700, 205] on link "B-V-5TXGETF" at bounding box center [686, 206] width 55 height 10
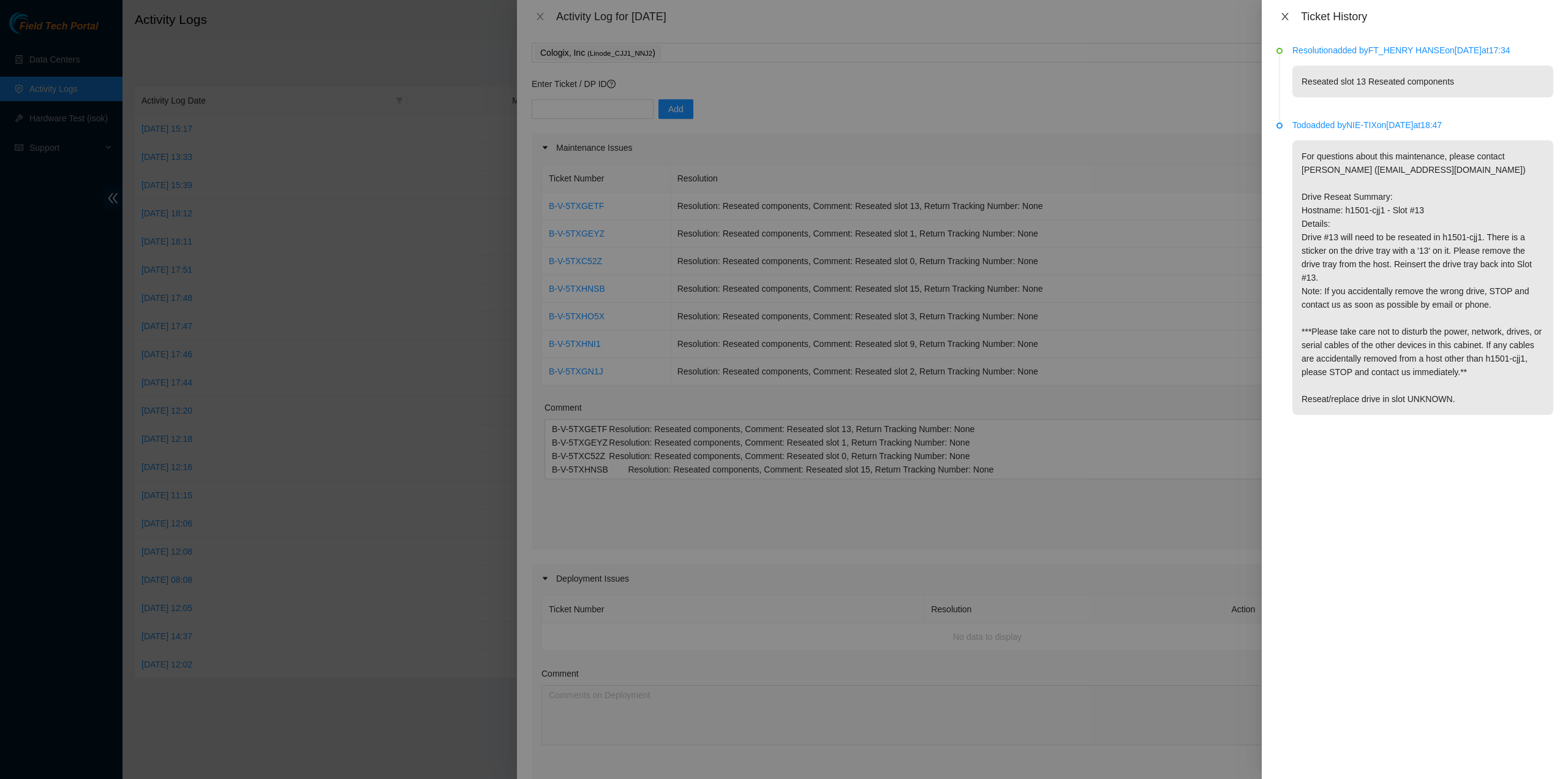
click at [1285, 17] on icon "close" at bounding box center [1285, 16] width 7 height 7
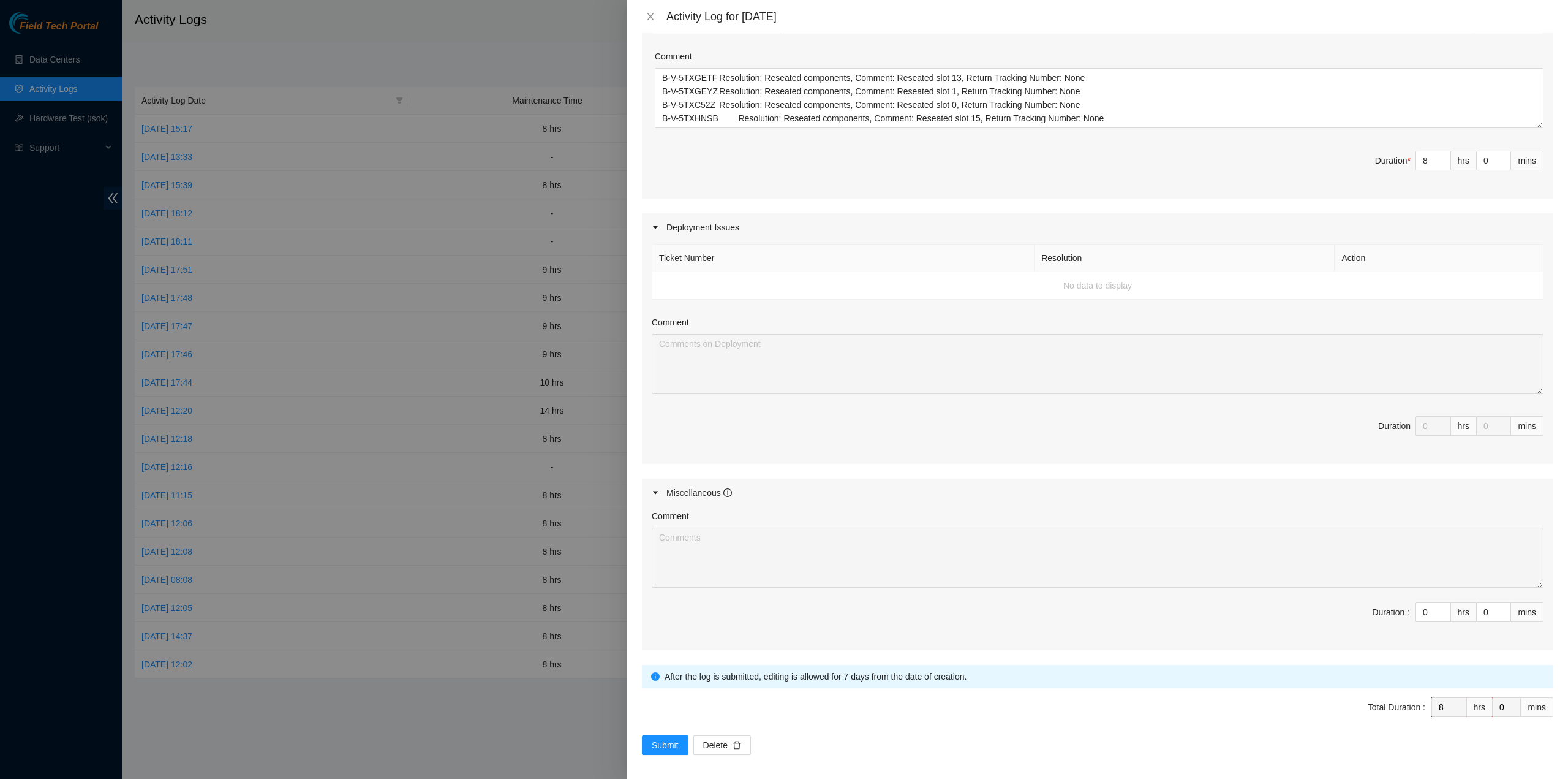
scroll to position [0, 0]
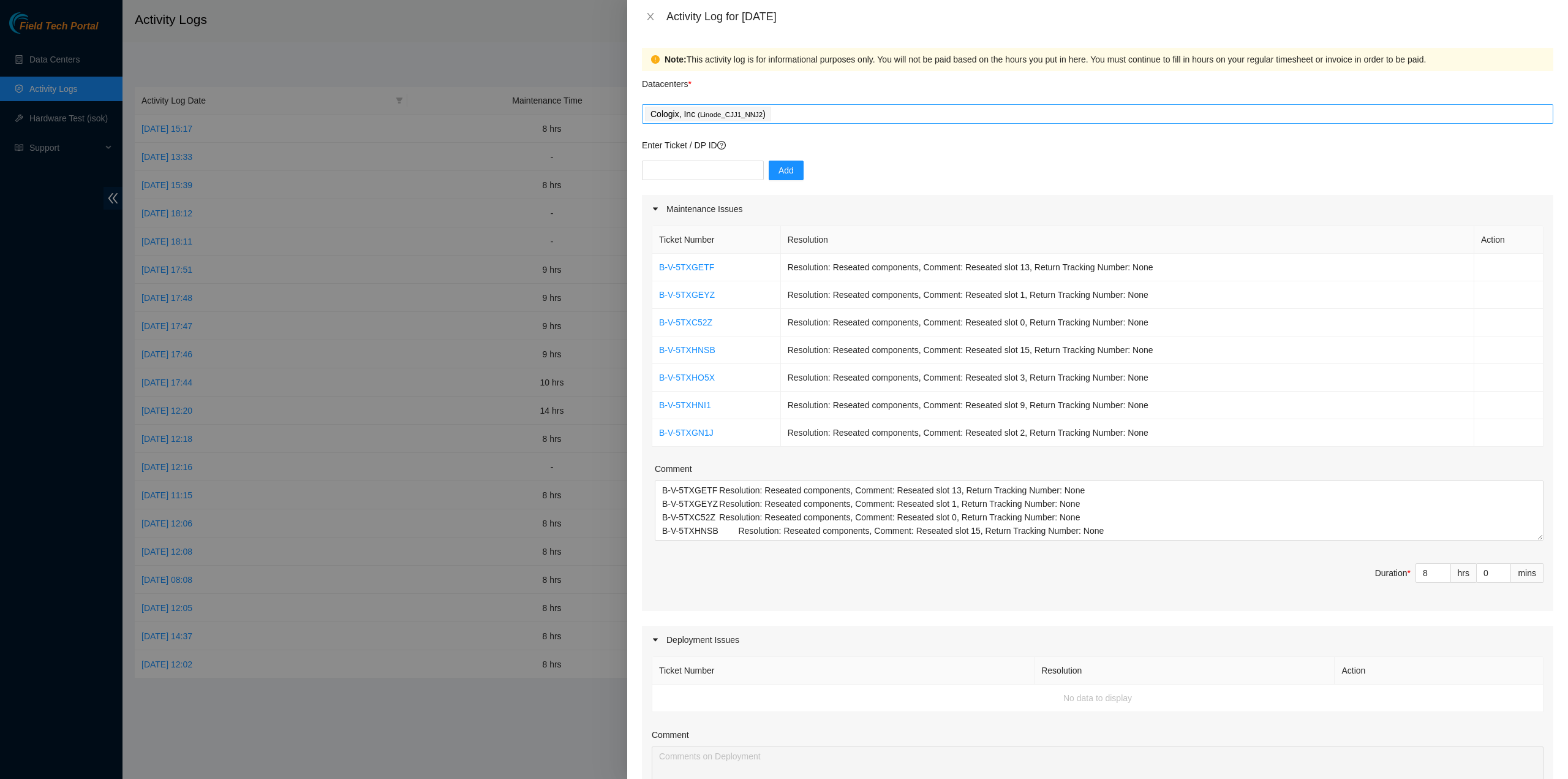
click at [782, 117] on div "Cologix, Inc ( Linode_CJJ1_NNJ2 )" at bounding box center [1097, 113] width 906 height 17
click at [871, 268] on td "Resolution: Reseated components, Comment: Reseated slot 13, Return Tracking Num…" at bounding box center [1128, 267] width 693 height 27
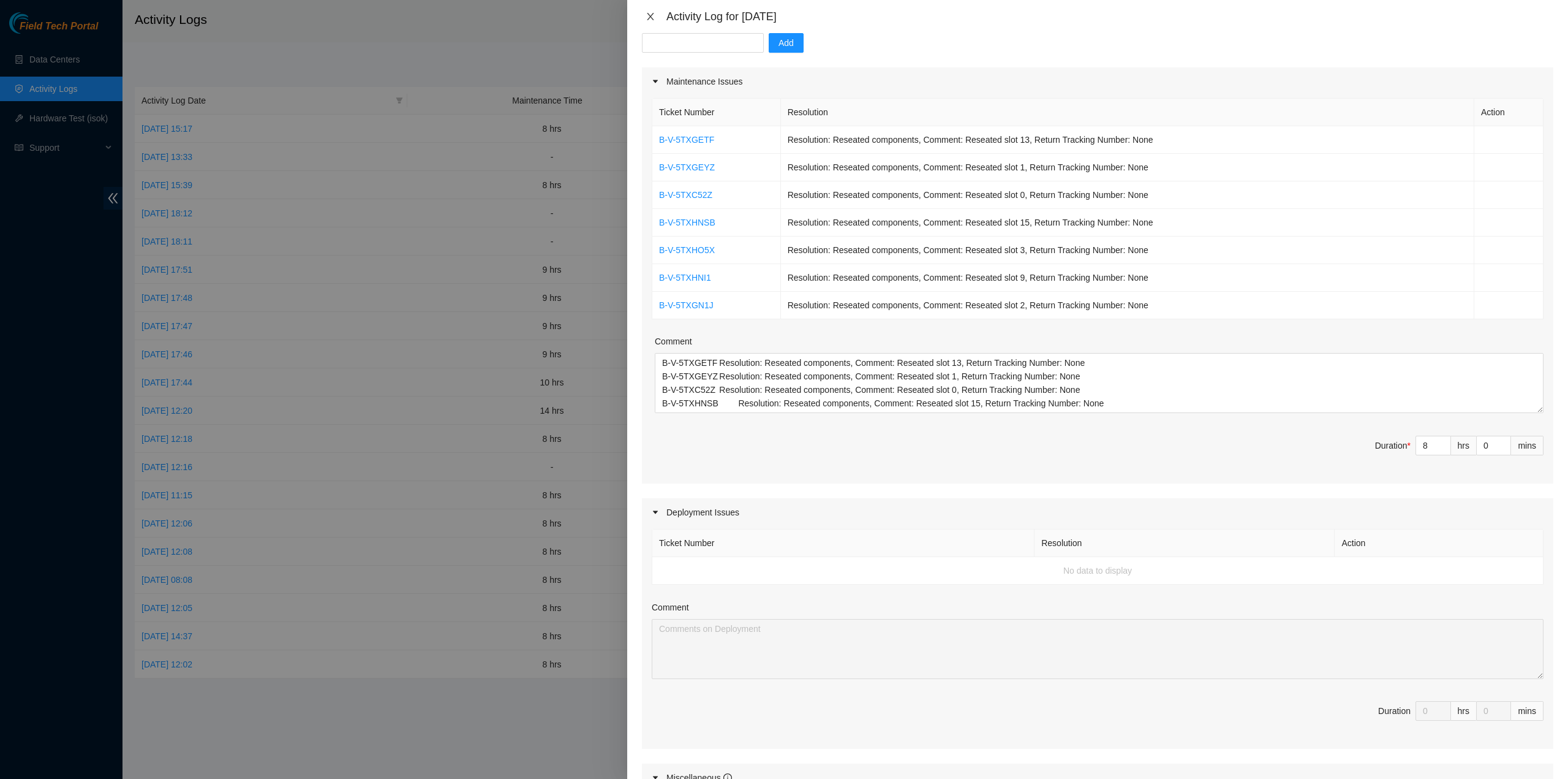
scroll to position [123, 0]
click at [422, 132] on div at bounding box center [784, 390] width 1568 height 779
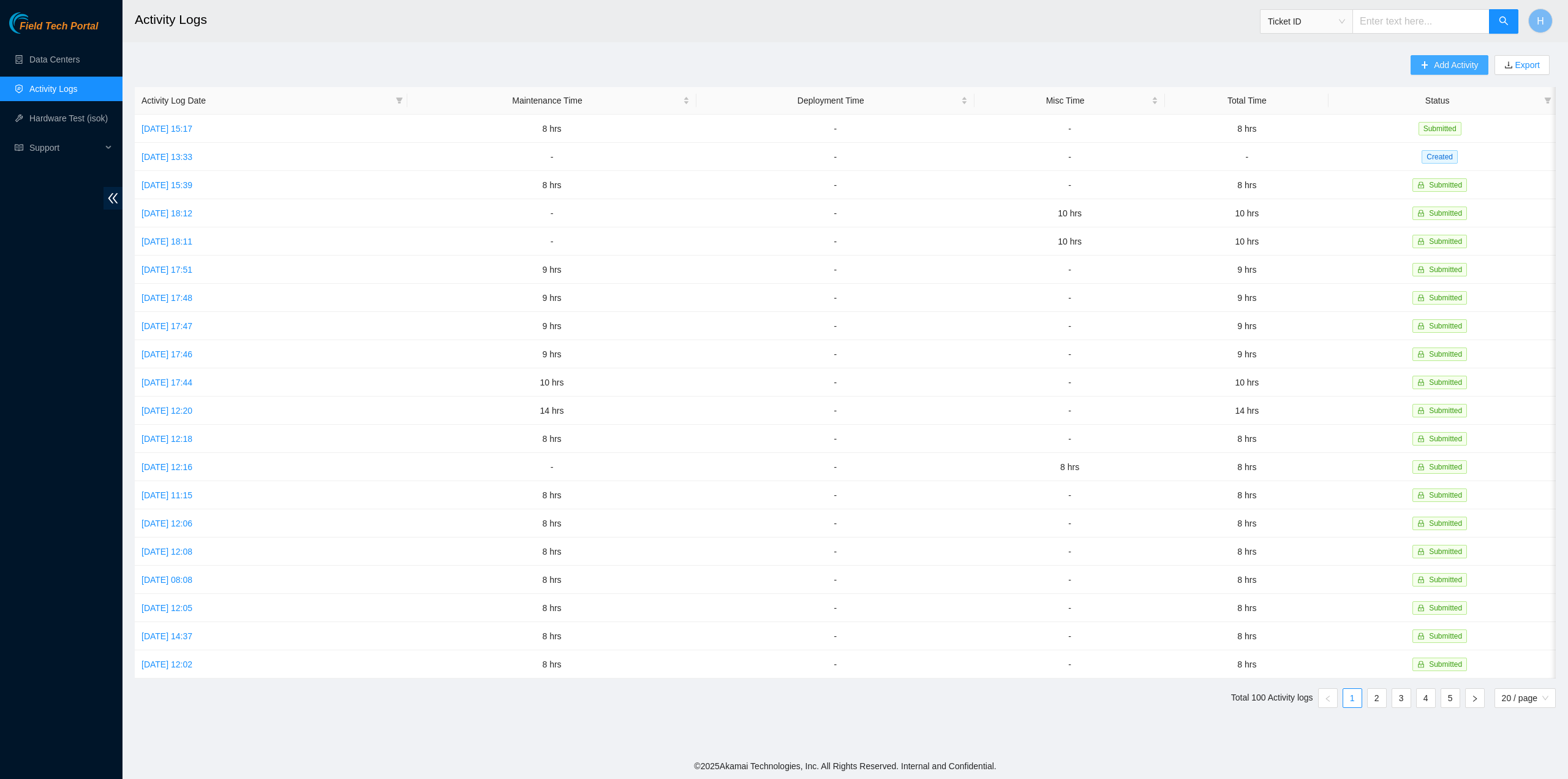
click at [1437, 61] on span "Add Activity" at bounding box center [1456, 64] width 44 height 13
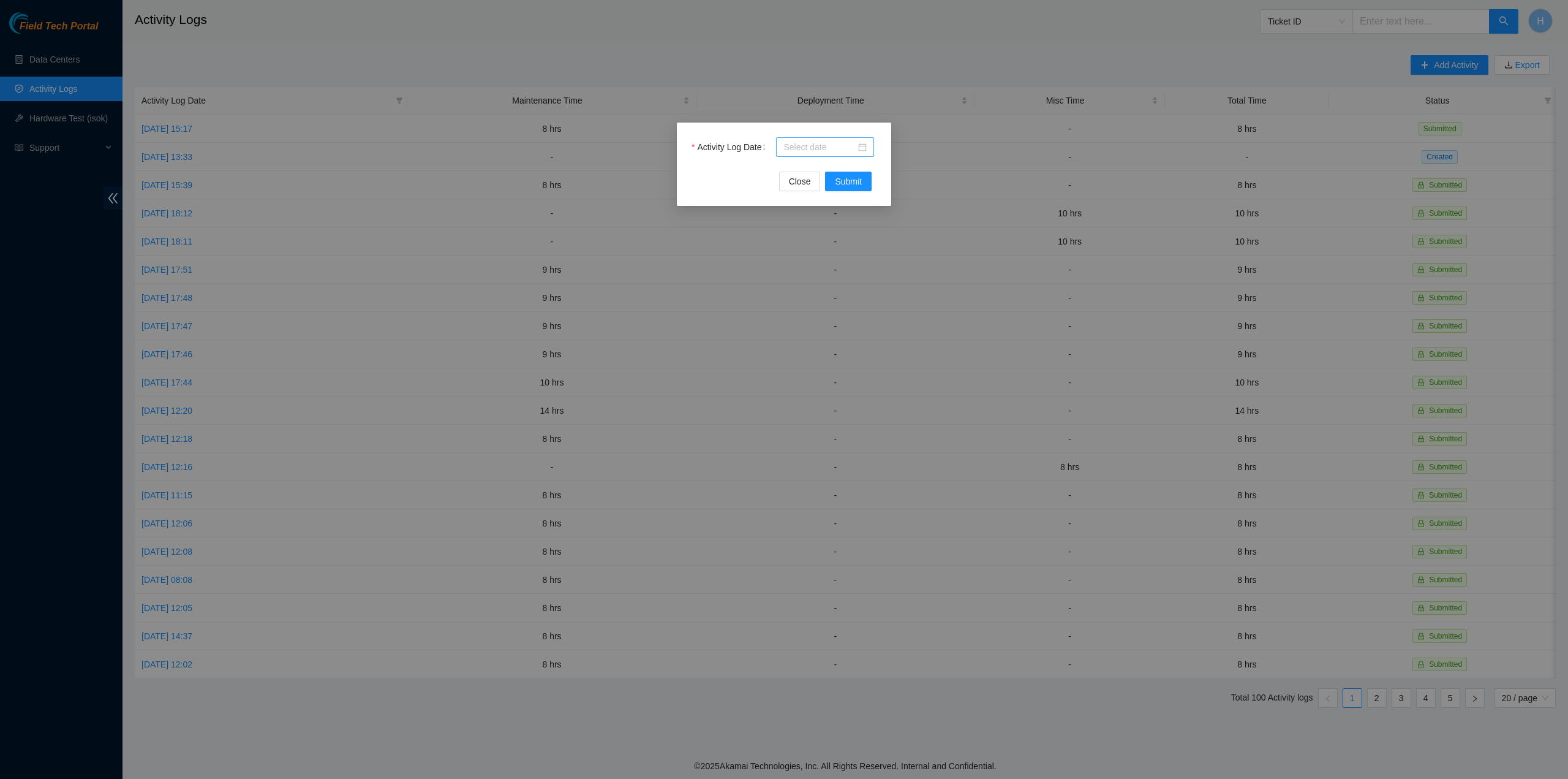
click at [835, 144] on input "Activity Log Date" at bounding box center [819, 146] width 72 height 13
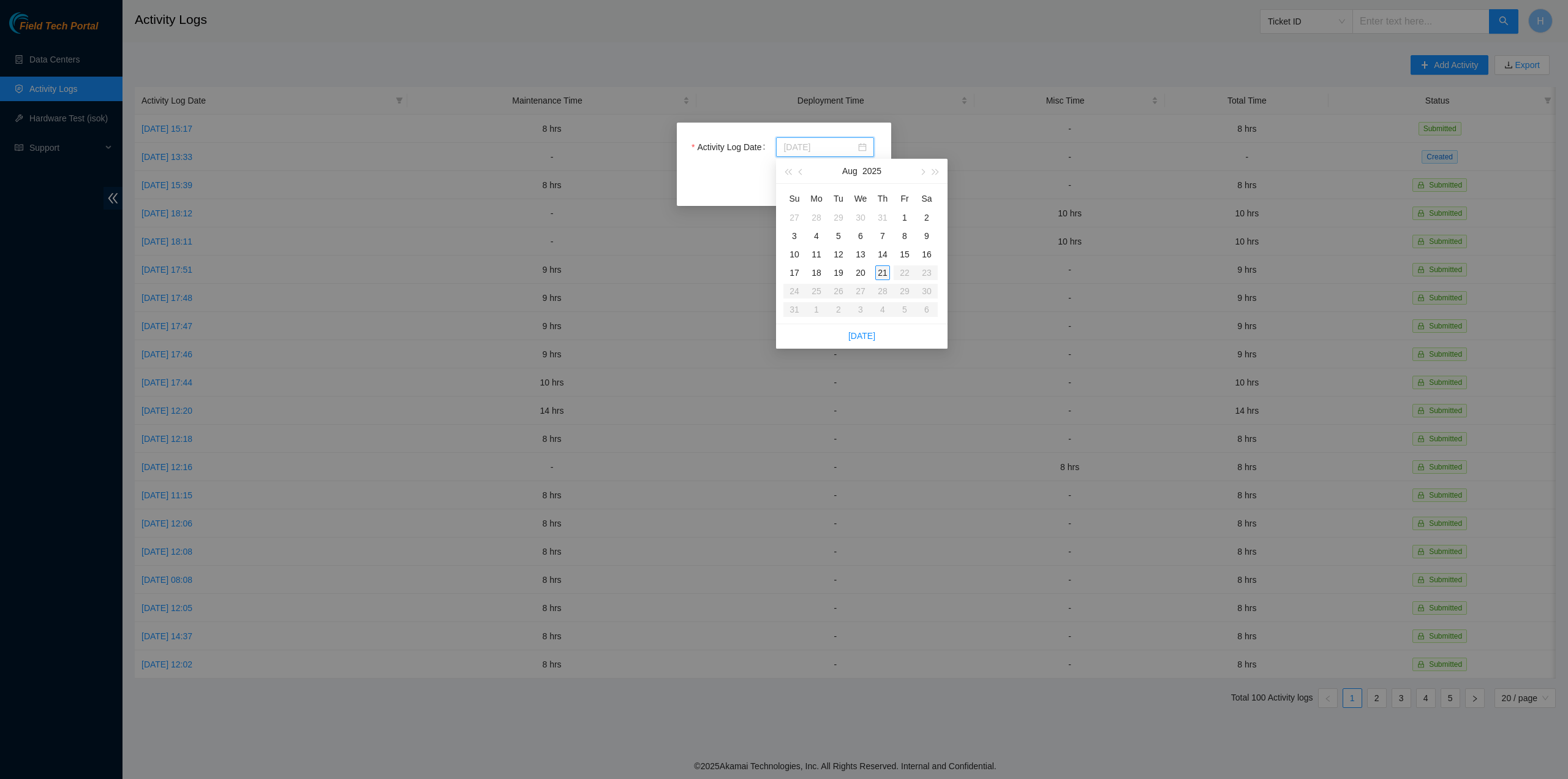
type input "2025-08-21"
click at [884, 275] on div "21" at bounding box center [882, 273] width 15 height 15
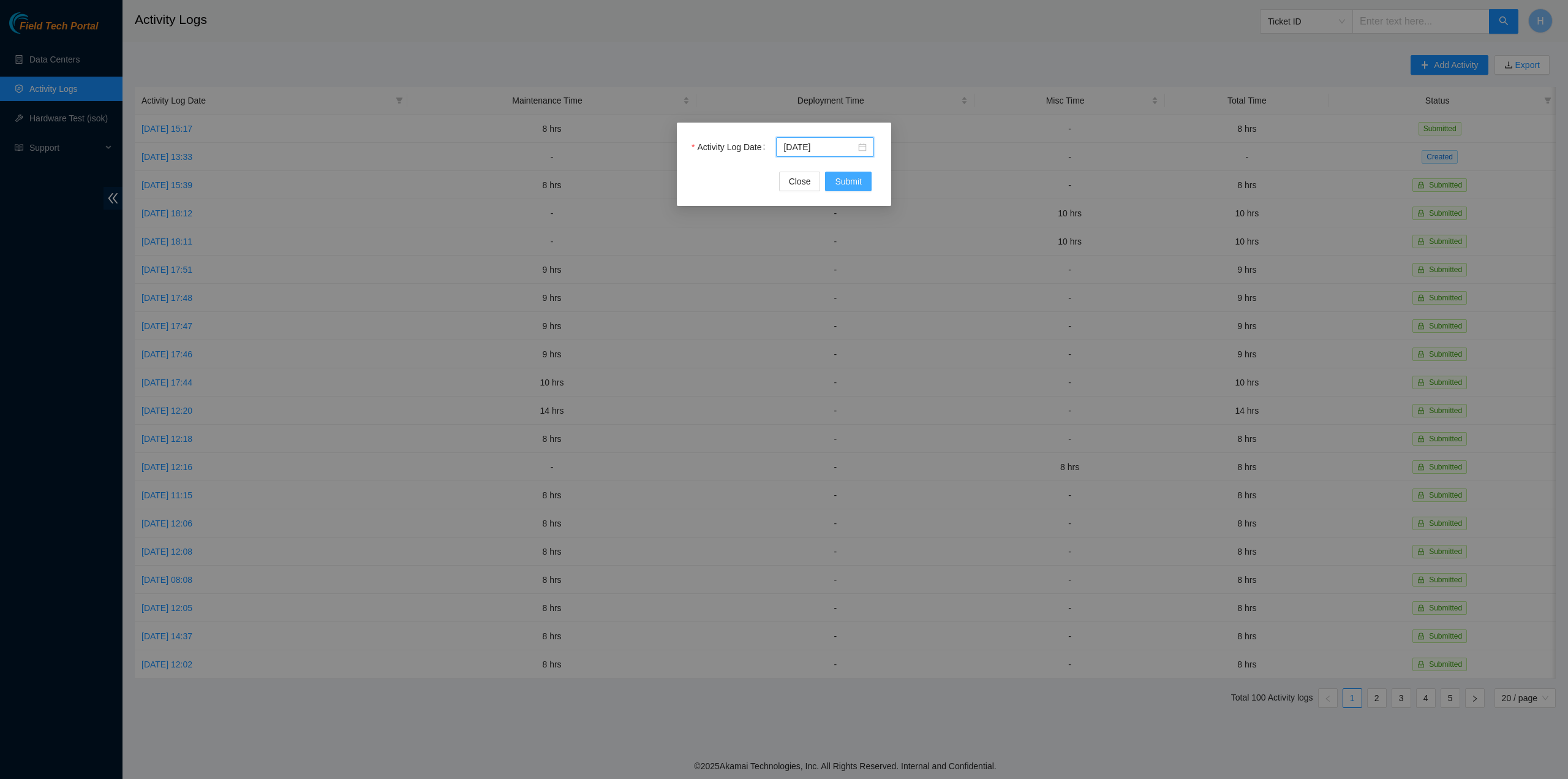
click at [854, 174] on button "Submit" at bounding box center [848, 181] width 46 height 20
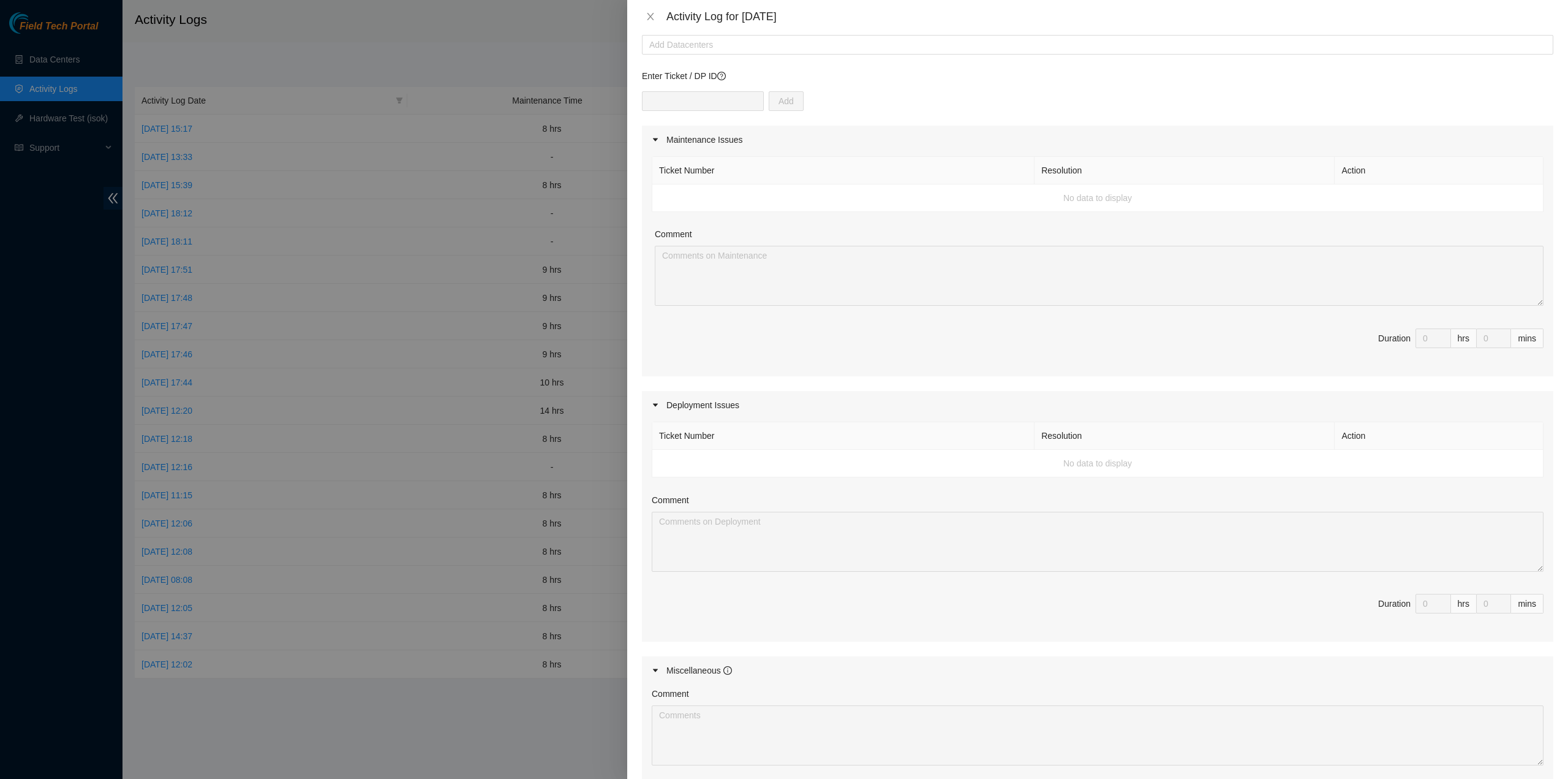
scroll to position [0, 0]
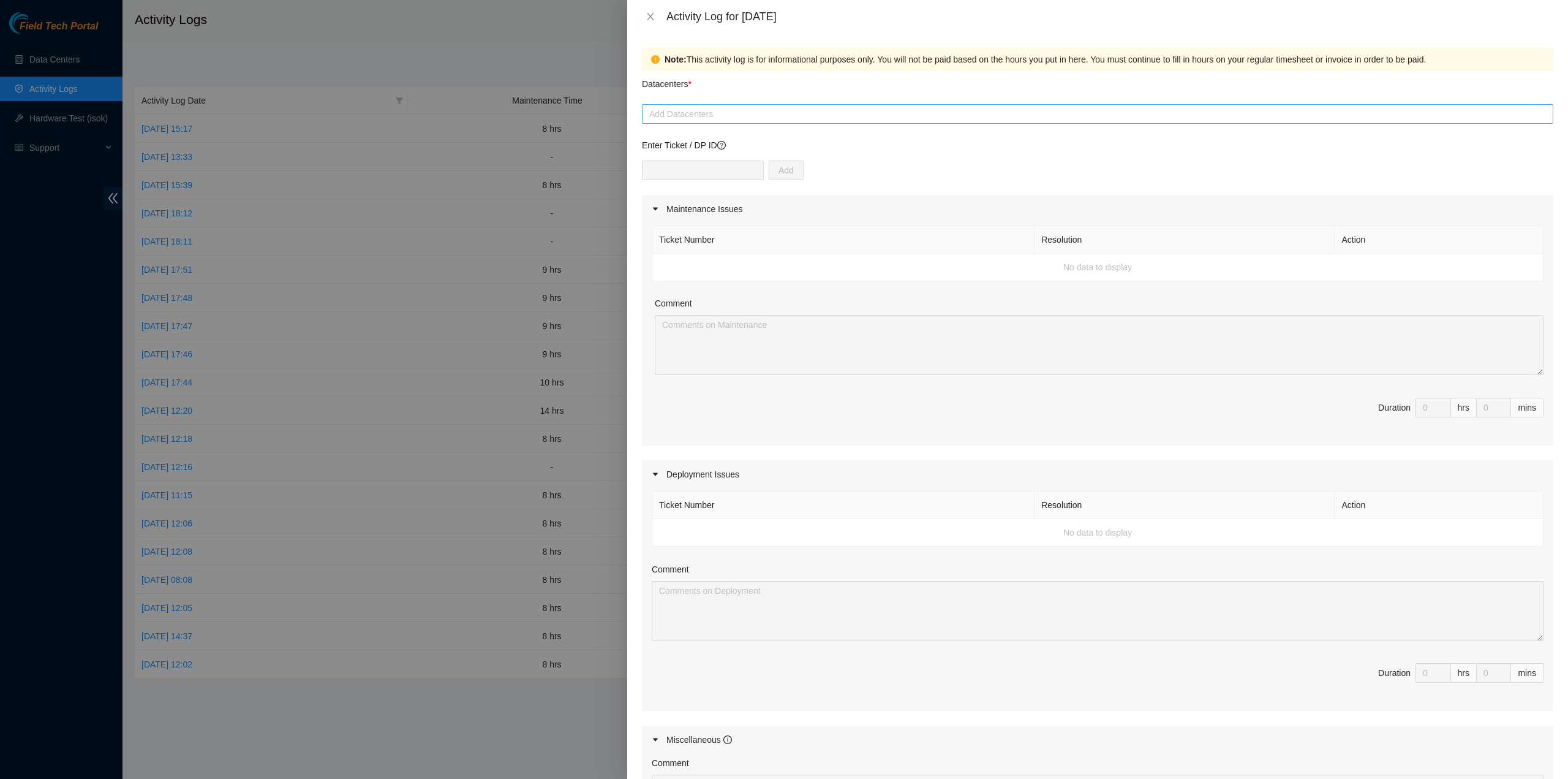
click at [712, 120] on div at bounding box center [1097, 113] width 906 height 15
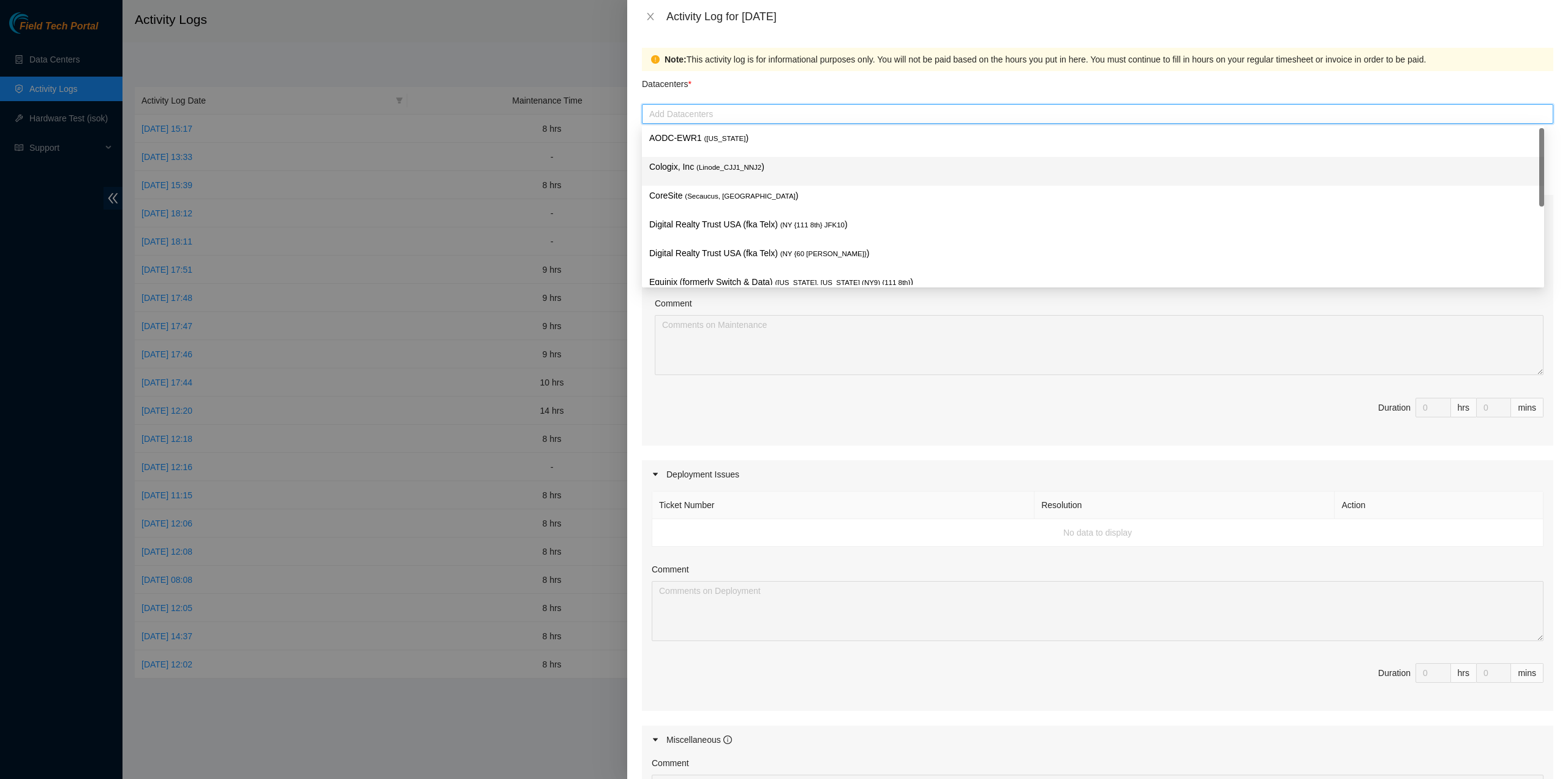
click at [740, 169] on span "( Linode_CJJ1_NNJ2" at bounding box center [729, 167] width 65 height 7
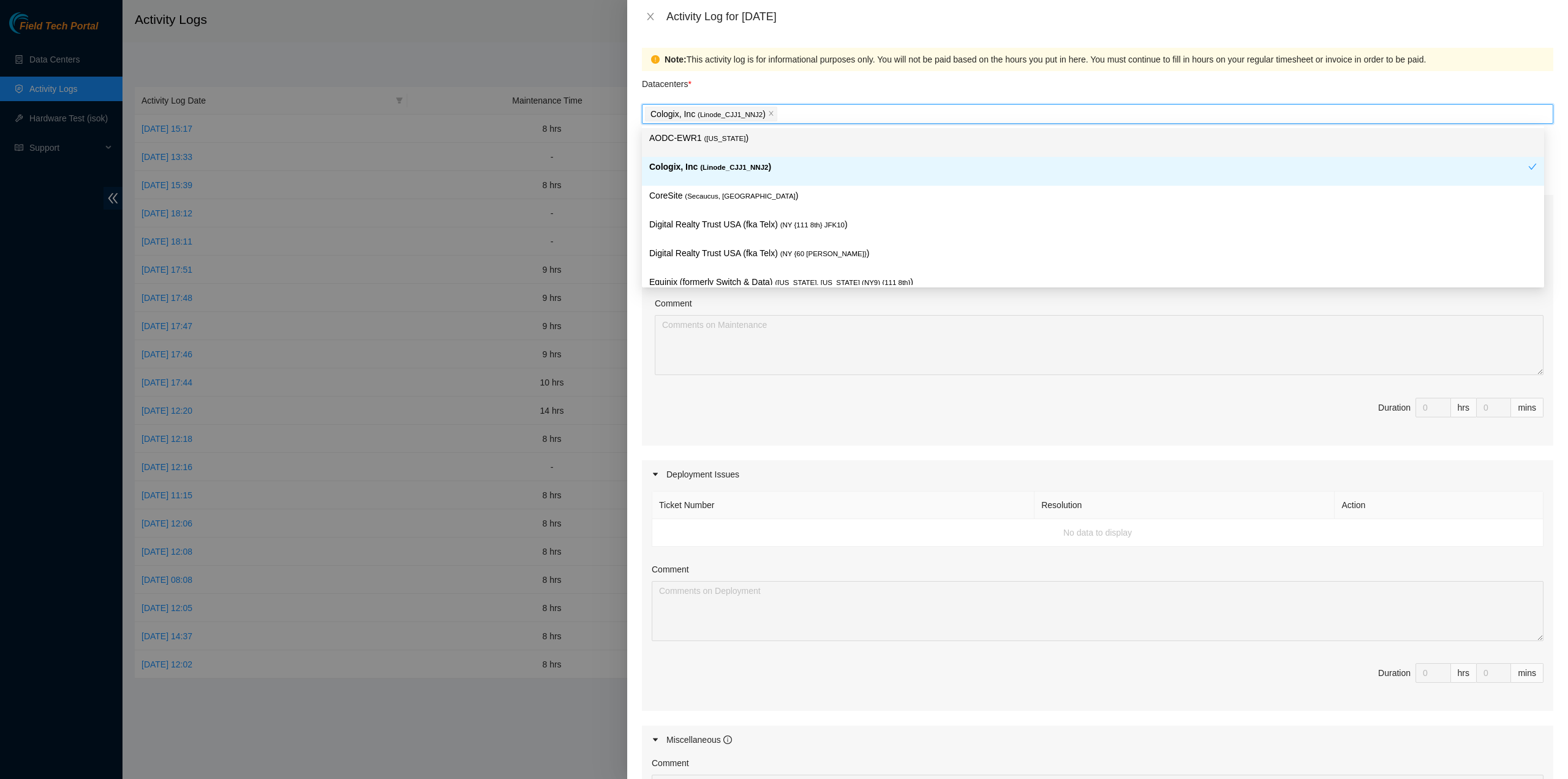
click at [889, 81] on div "Datacenters *" at bounding box center [1098, 87] width 912 height 33
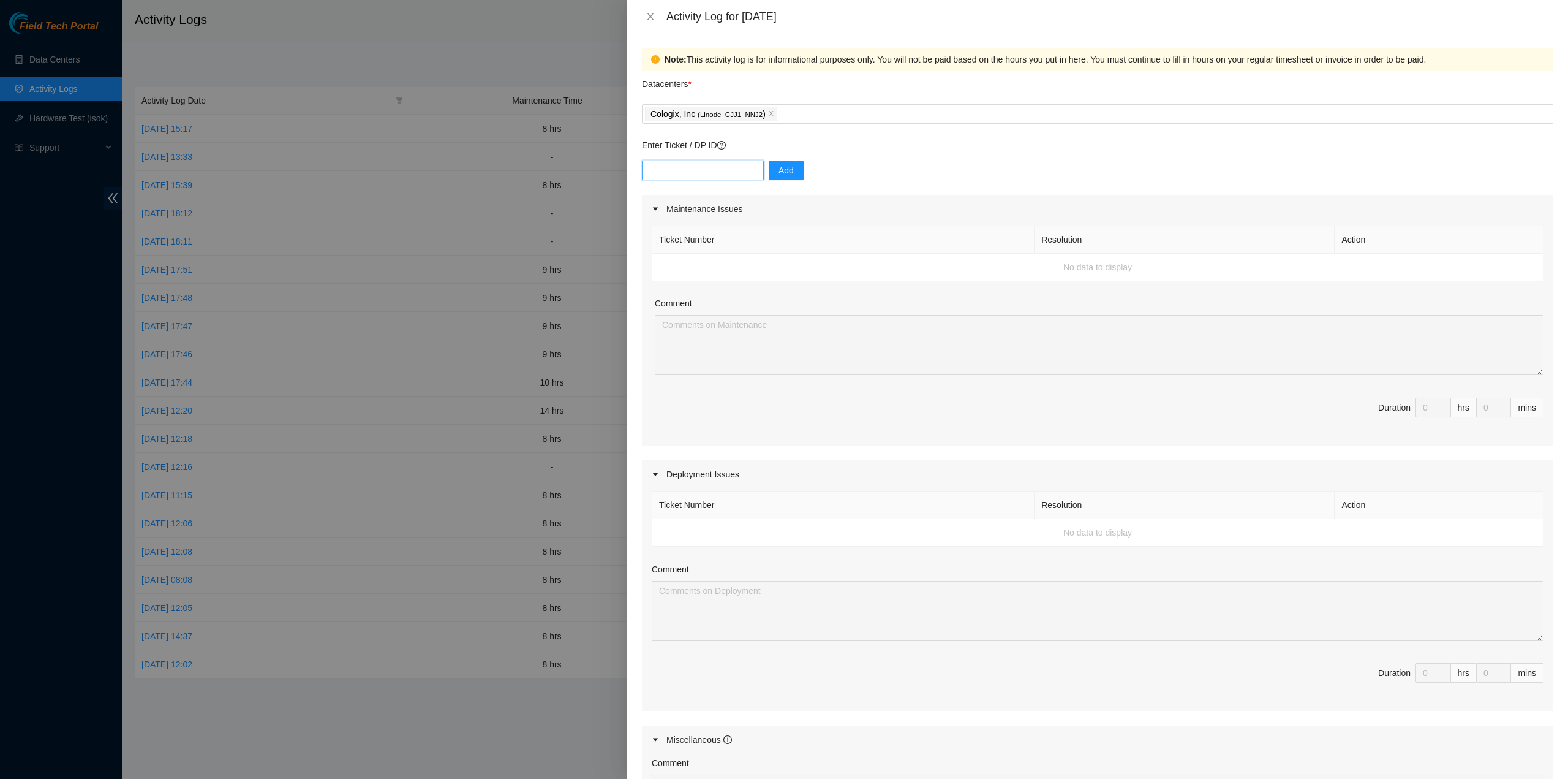
click at [703, 169] on input "text" at bounding box center [703, 170] width 122 height 20
paste input "B-V-5TXGETF"
type input "B-V-5TXGETF"
click at [793, 174] on button "Add" at bounding box center [786, 170] width 35 height 20
click at [693, 170] on input "text" at bounding box center [703, 170] width 122 height 20
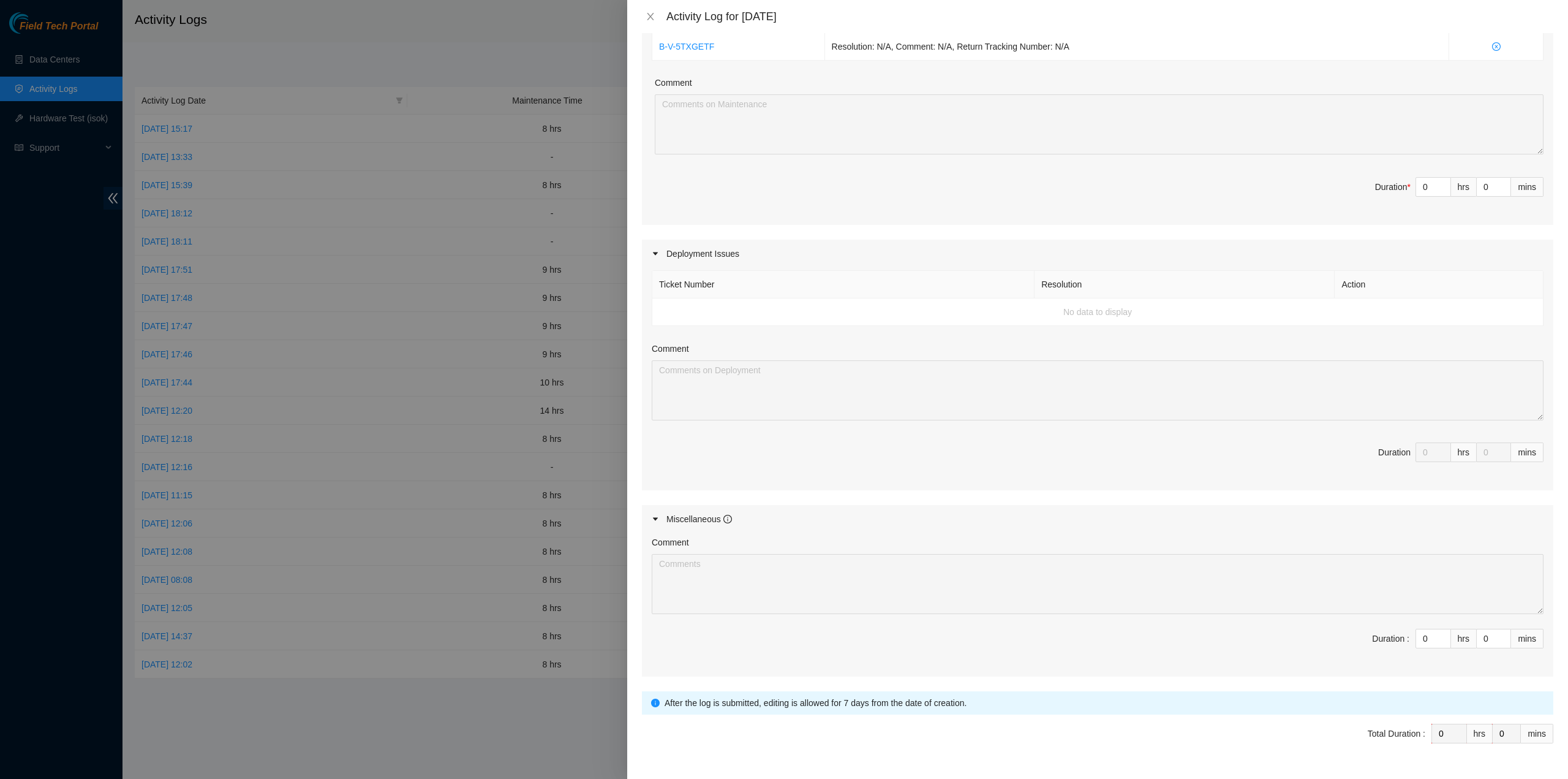
scroll to position [248, 0]
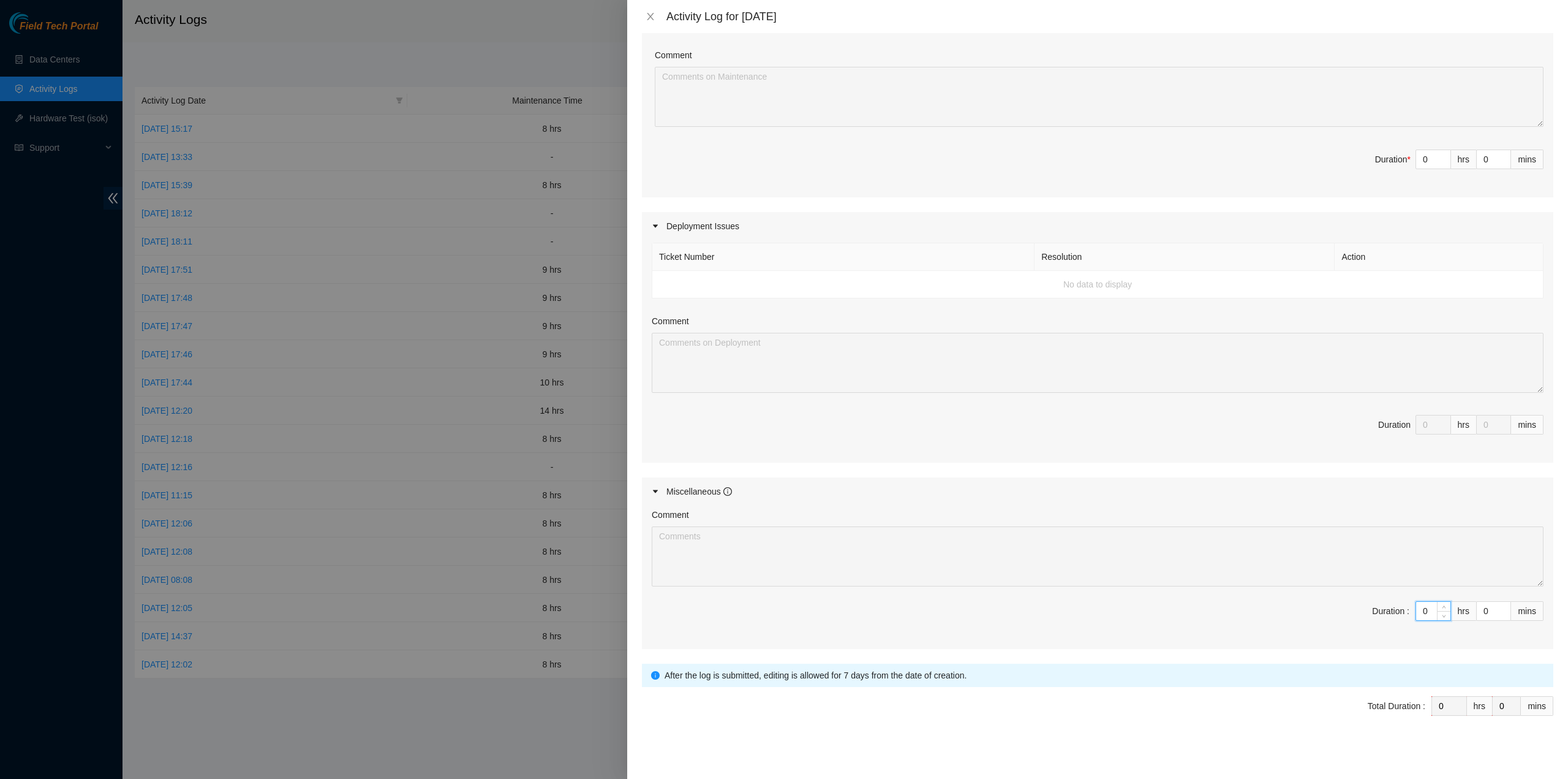
click at [1416, 609] on input "0" at bounding box center [1433, 611] width 34 height 18
type input "="
type input "1"
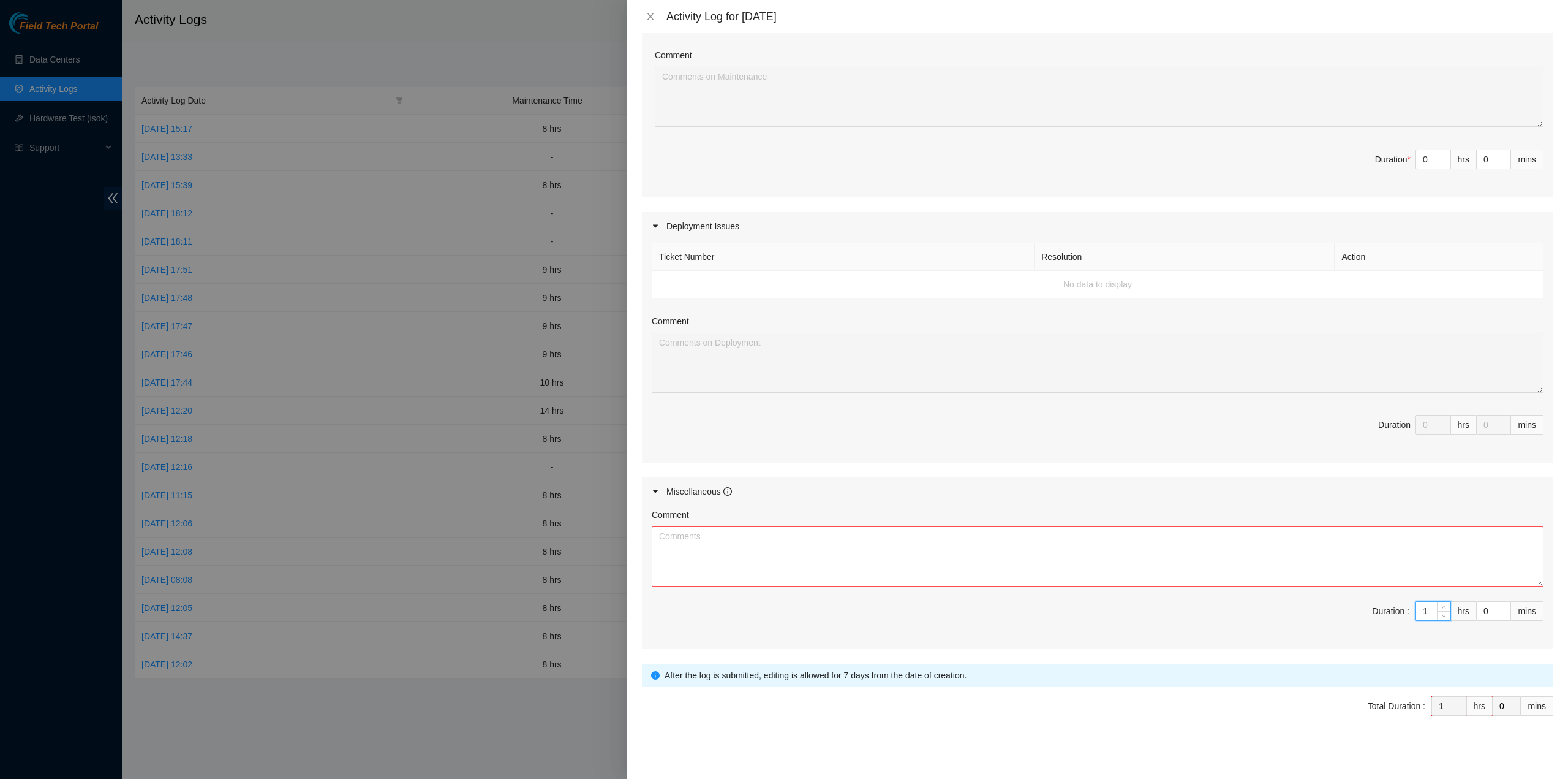
type input "19"
type input "1"
type input "0"
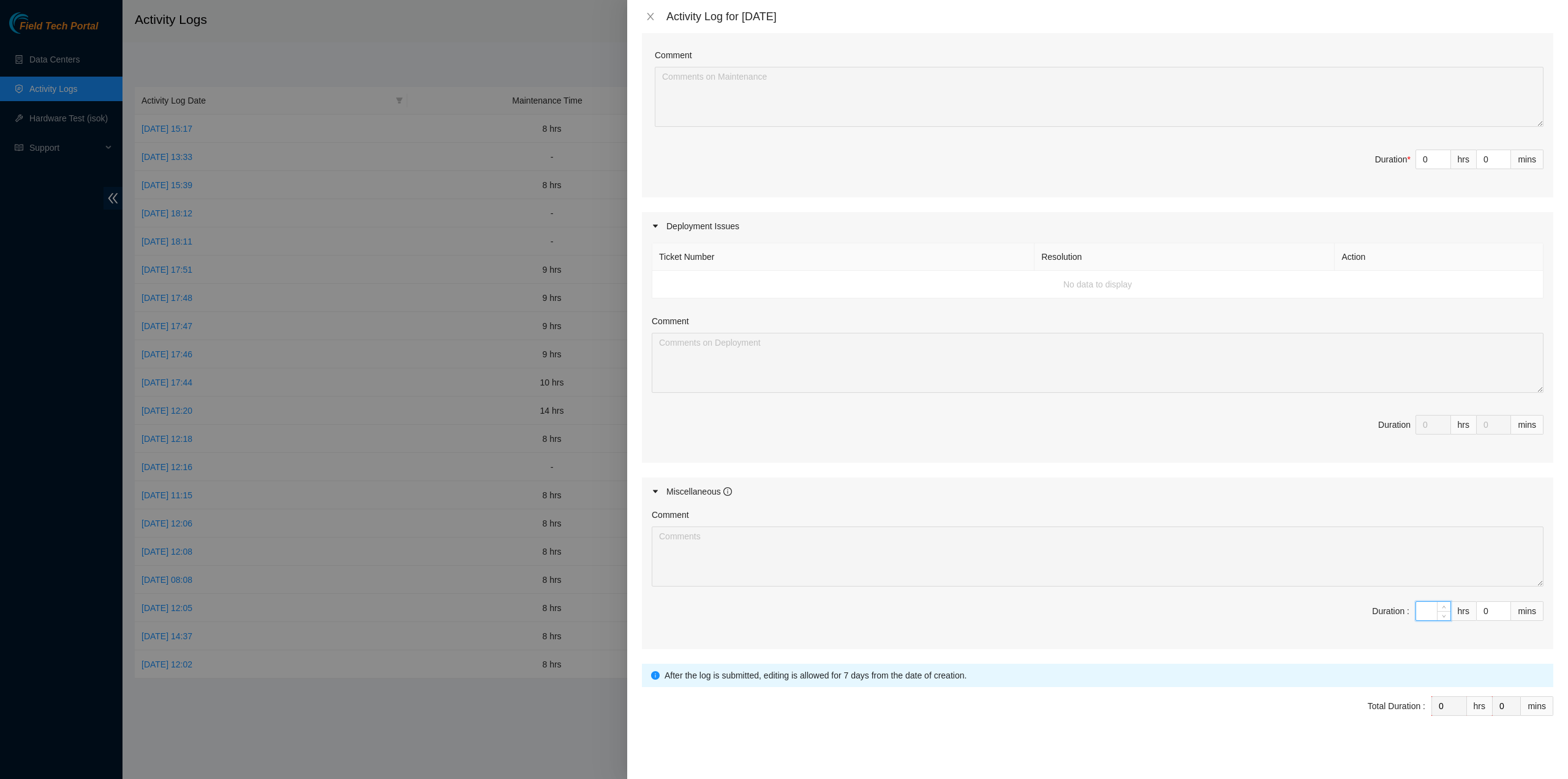
type input "1"
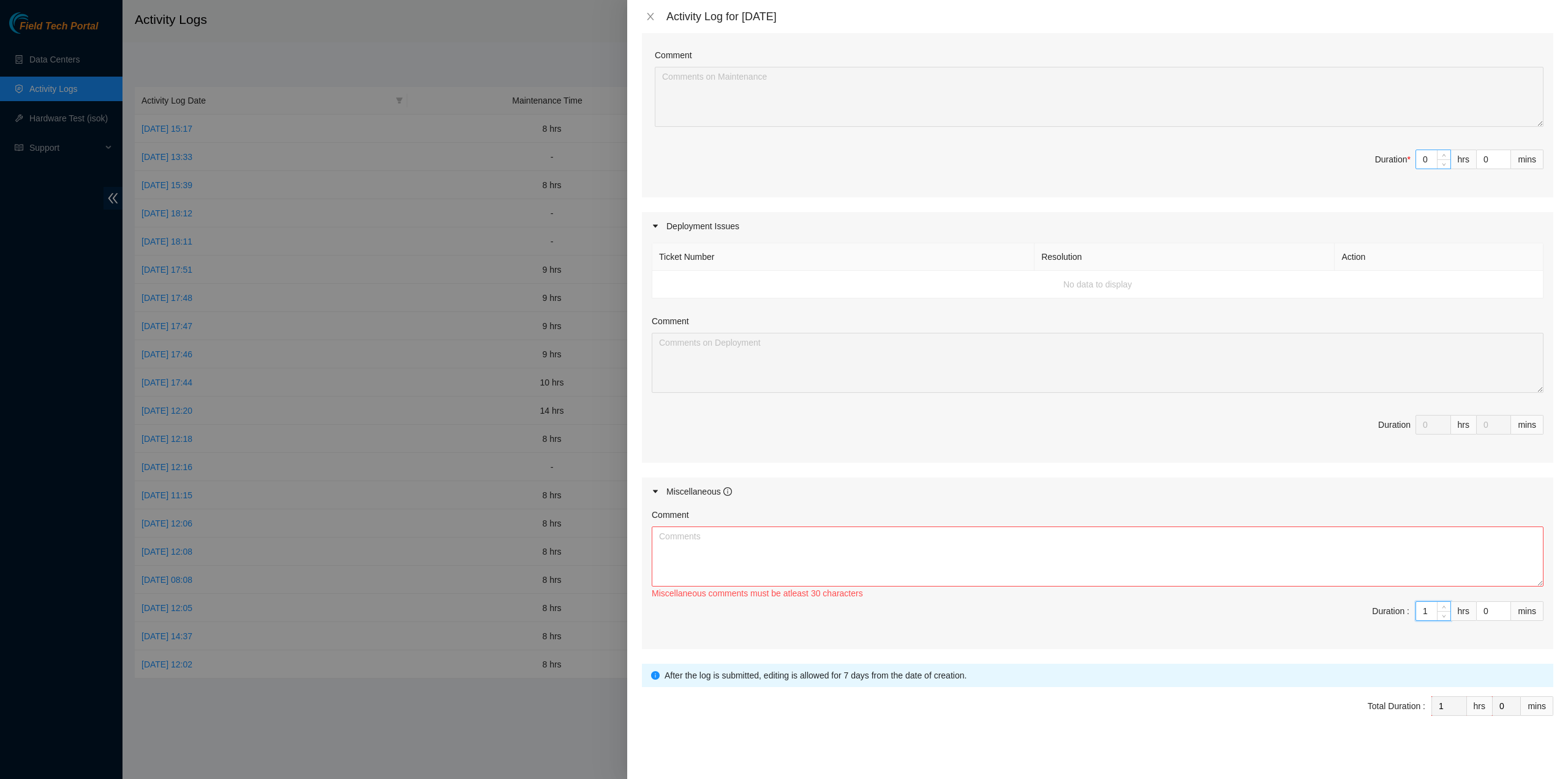
type input "1"
click at [1416, 155] on input "0" at bounding box center [1433, 159] width 34 height 18
type input "1"
type input "2"
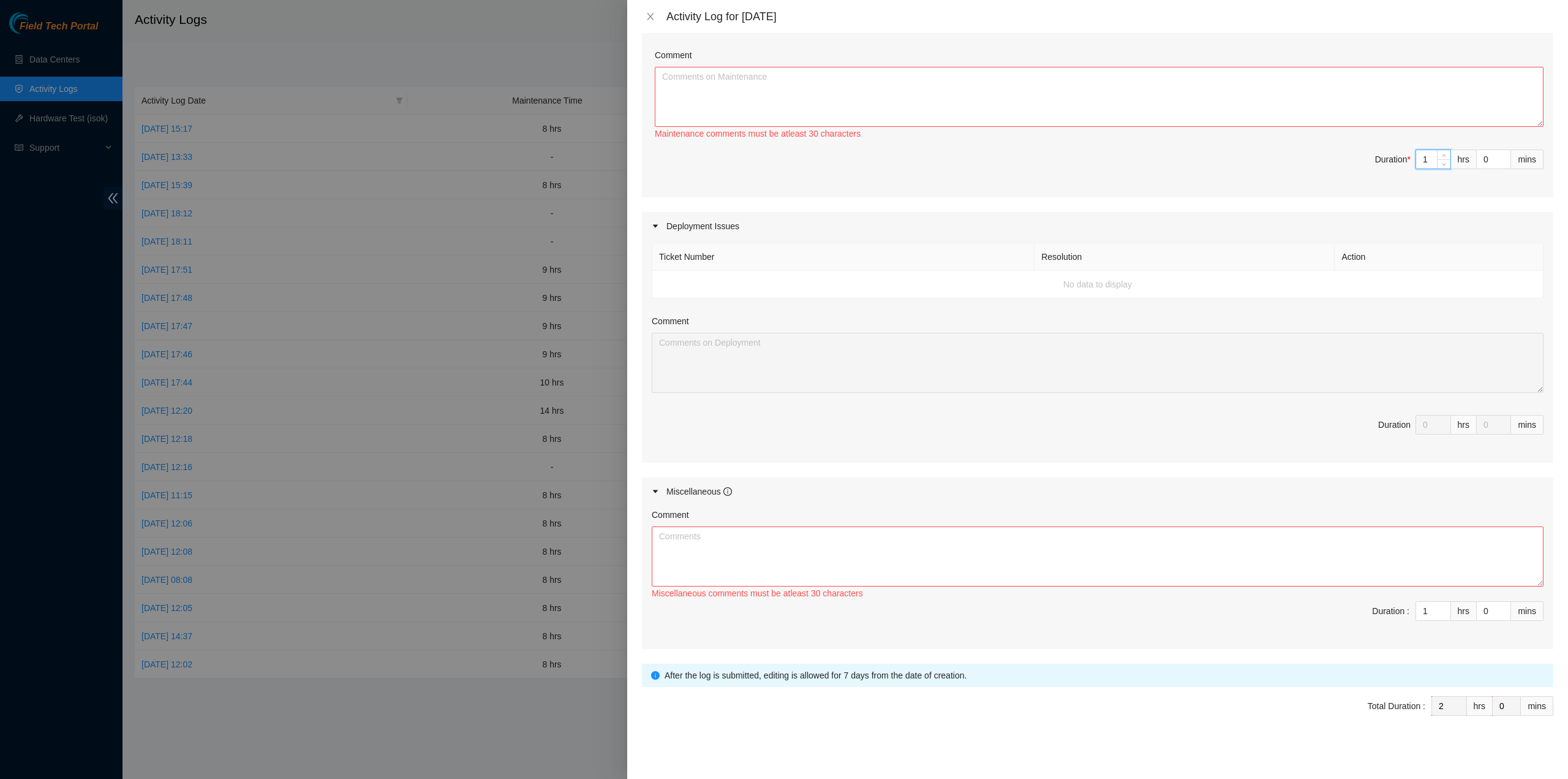
type input "1"
drag, startPoint x: 870, startPoint y: 131, endPoint x: 648, endPoint y: 137, distance: 222.1
click at [648, 137] on div "Ticket Number Resolution Action B-V-5TXGETF Resolution: N/A, Comment: N/A, Retu…" at bounding box center [1098, 86] width 912 height 223
copy div "Maintenance comments must be atleast 30 characters"
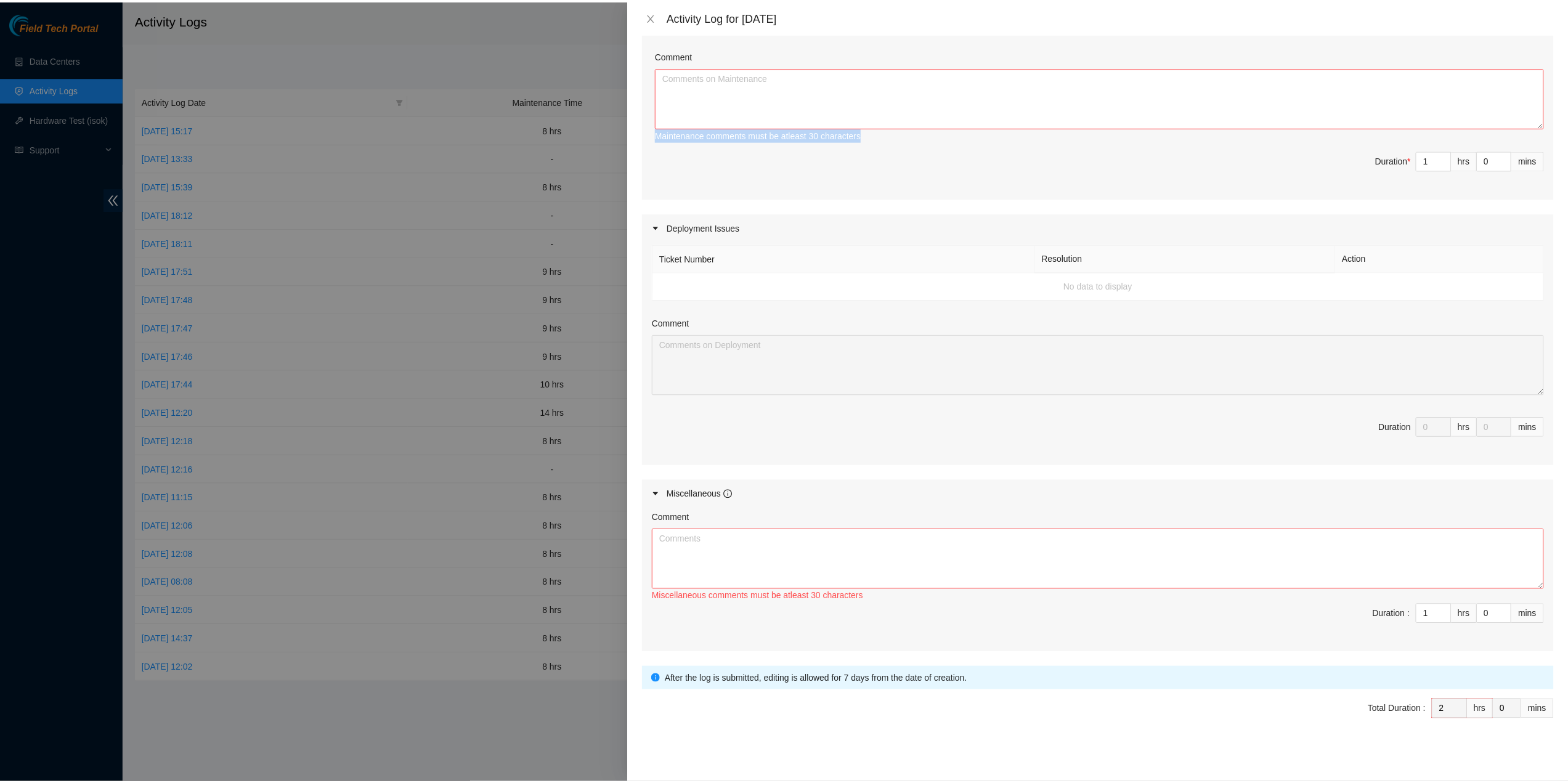
scroll to position [0, 0]
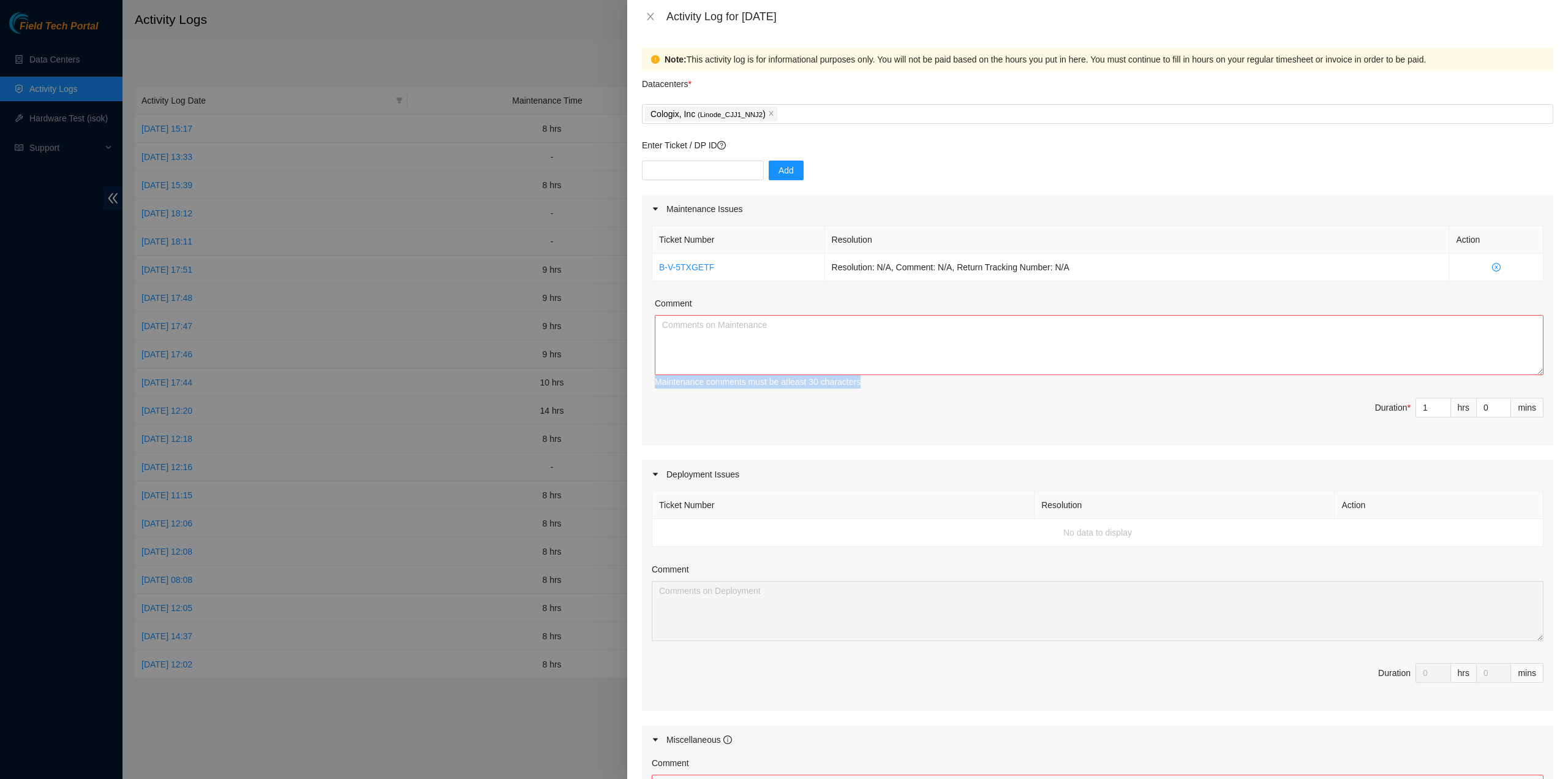
click at [433, 330] on div at bounding box center [784, 390] width 1568 height 779
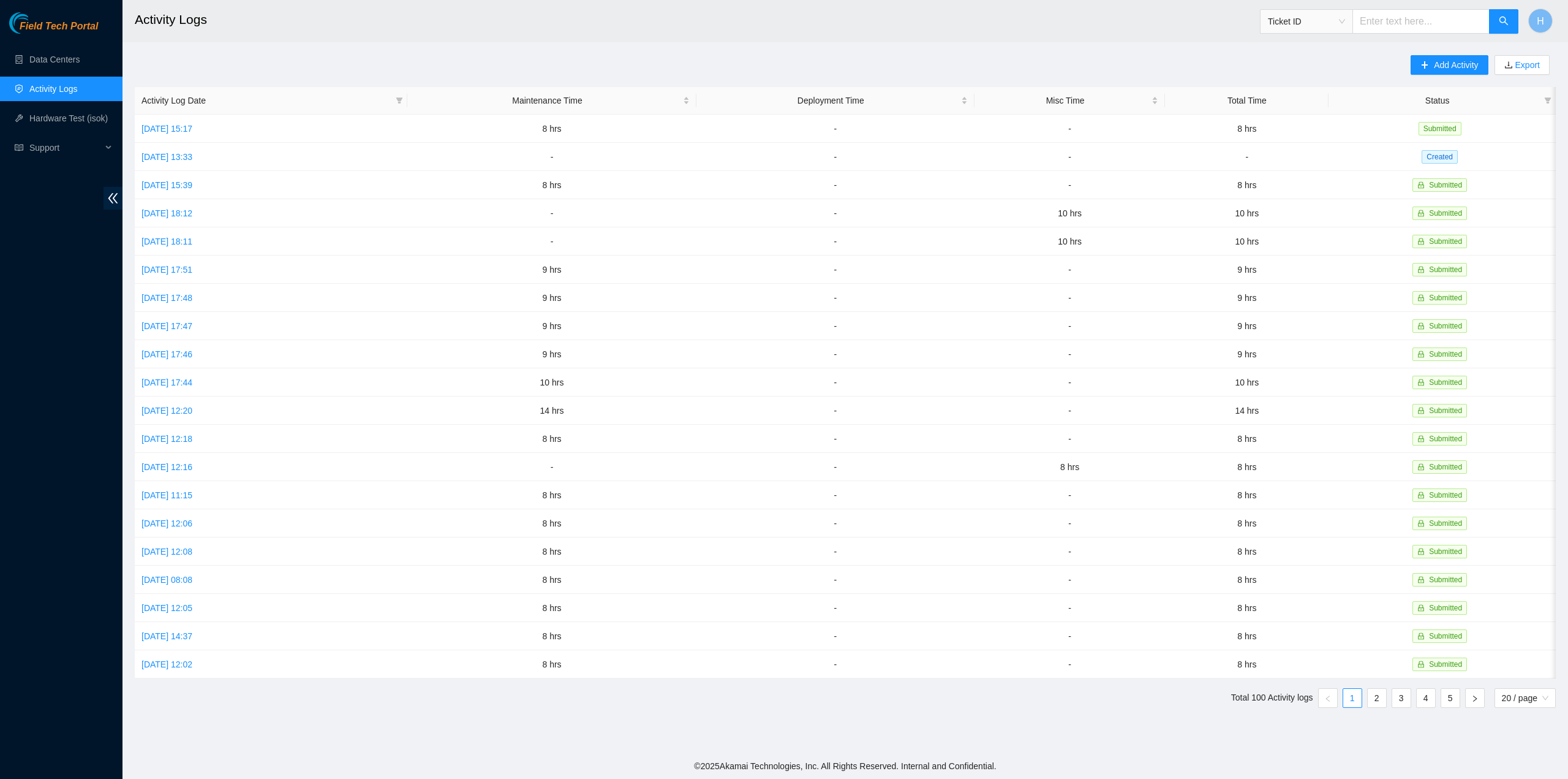
click at [1446, 27] on input "text" at bounding box center [1421, 21] width 137 height 25
paste input "B-V-5TXGN1J"
type input "B-V-5TXGN1J"
click at [1504, 17] on icon "search" at bounding box center [1504, 21] width 10 height 10
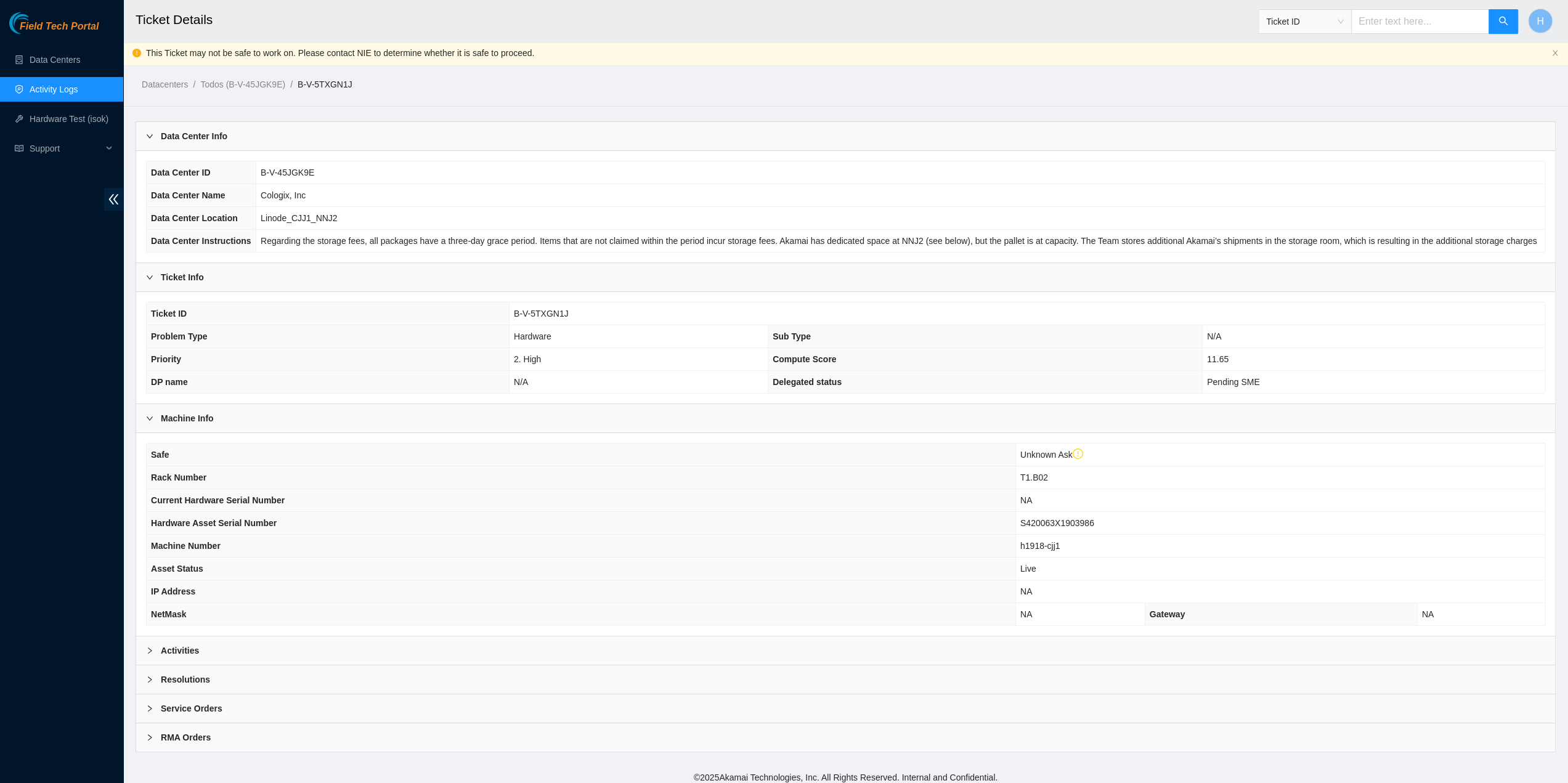
scroll to position [2, 0]
click at [339, 641] on div "Activities" at bounding box center [845, 650] width 1419 height 28
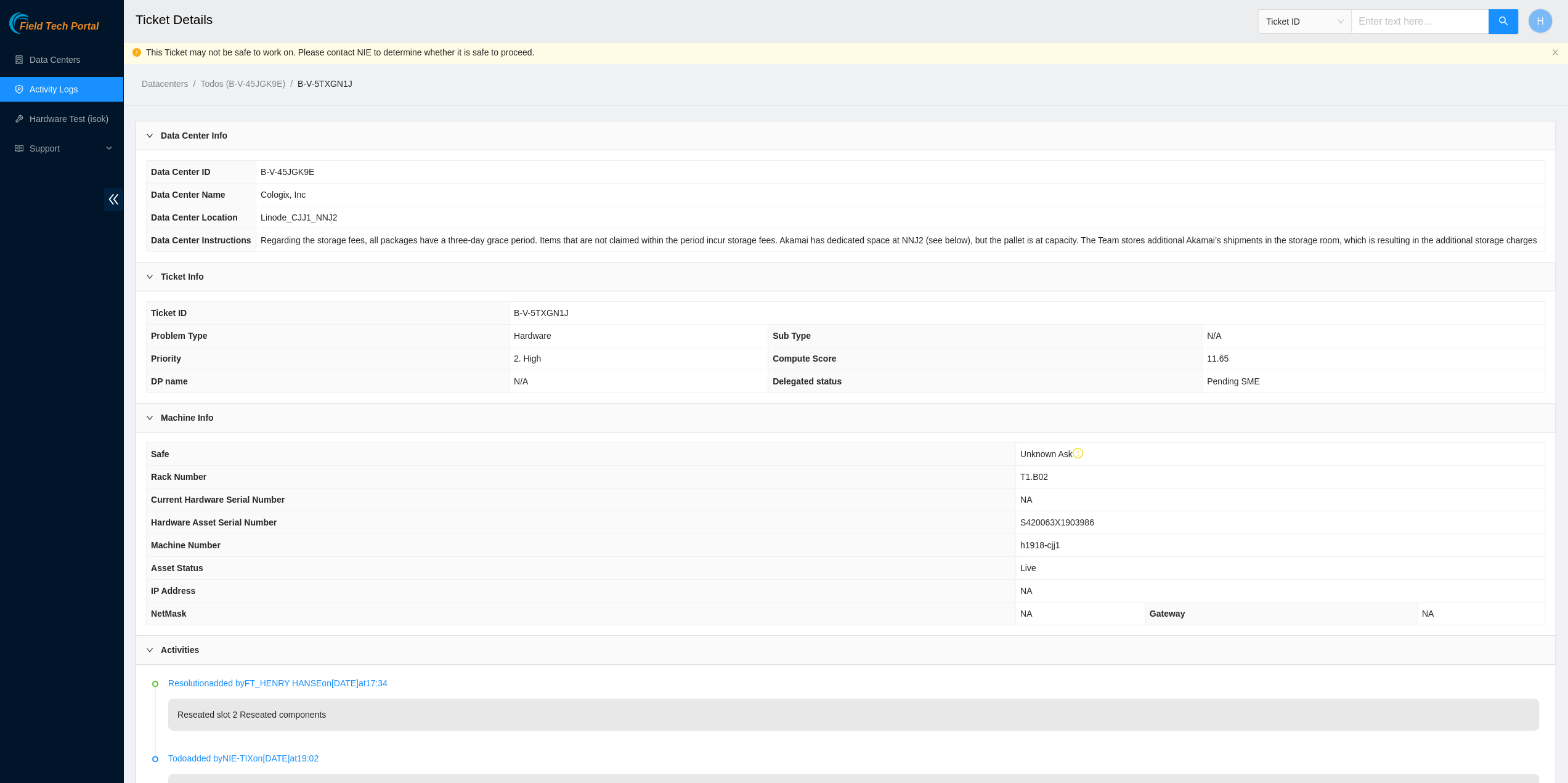
scroll to position [320, 0]
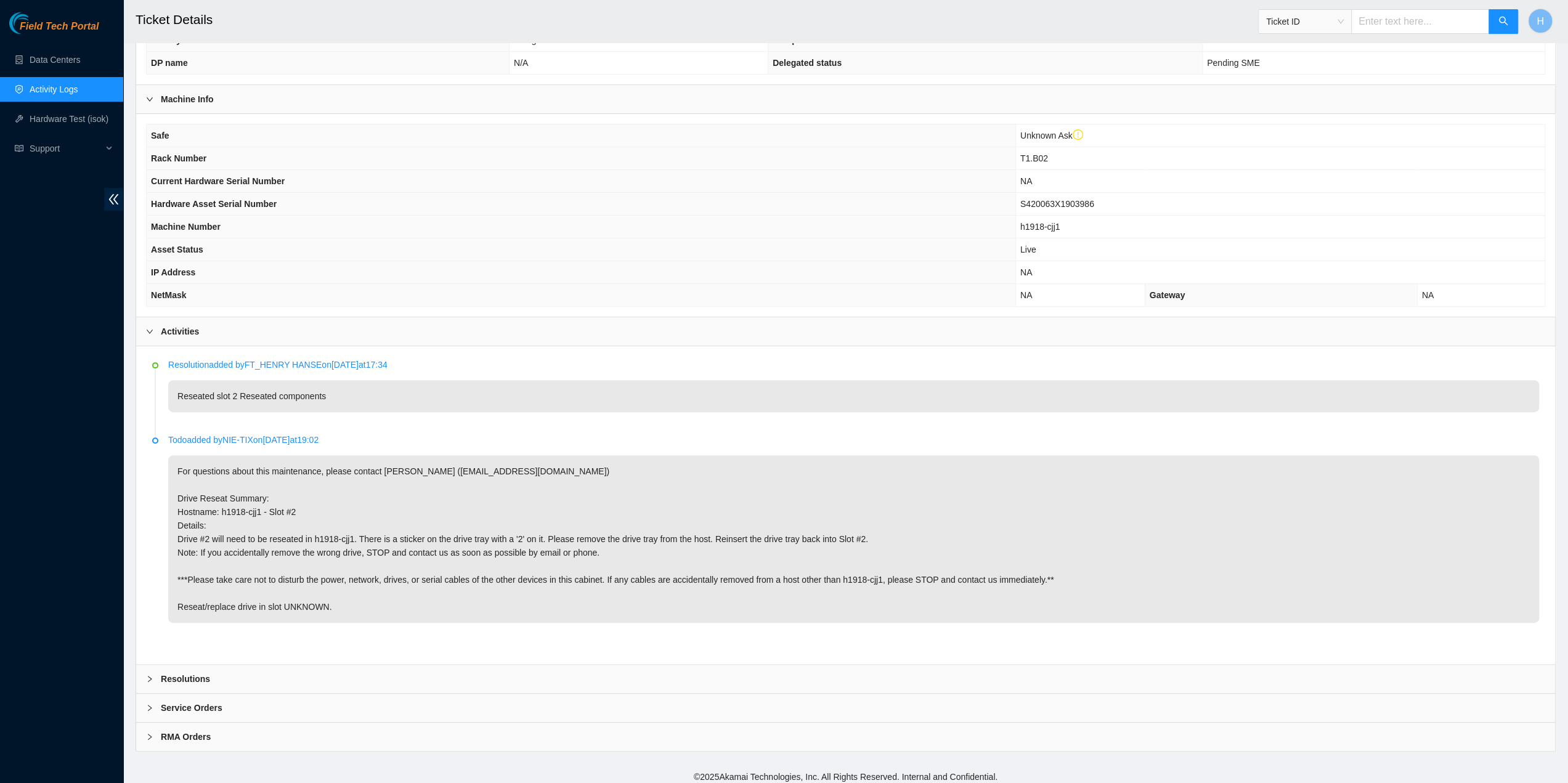
click at [322, 657] on div "Resolution added by FT_HENRY HANSE on 2025-08-18 at 17:34 Reseated slot 2 Resea…" at bounding box center [845, 505] width 1419 height 318
click at [323, 665] on div "Resolutions" at bounding box center [845, 679] width 1419 height 28
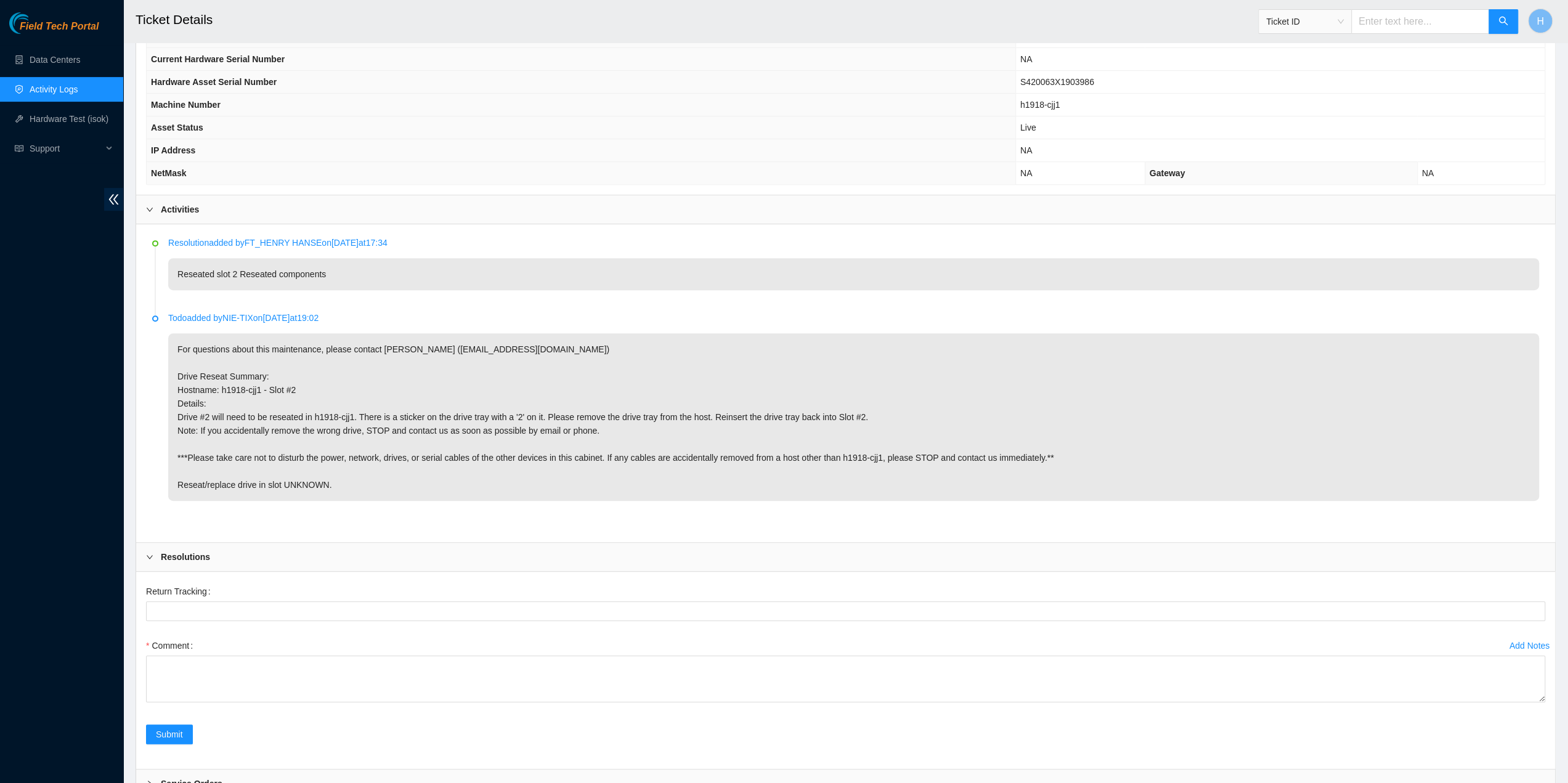
scroll to position [518, 0]
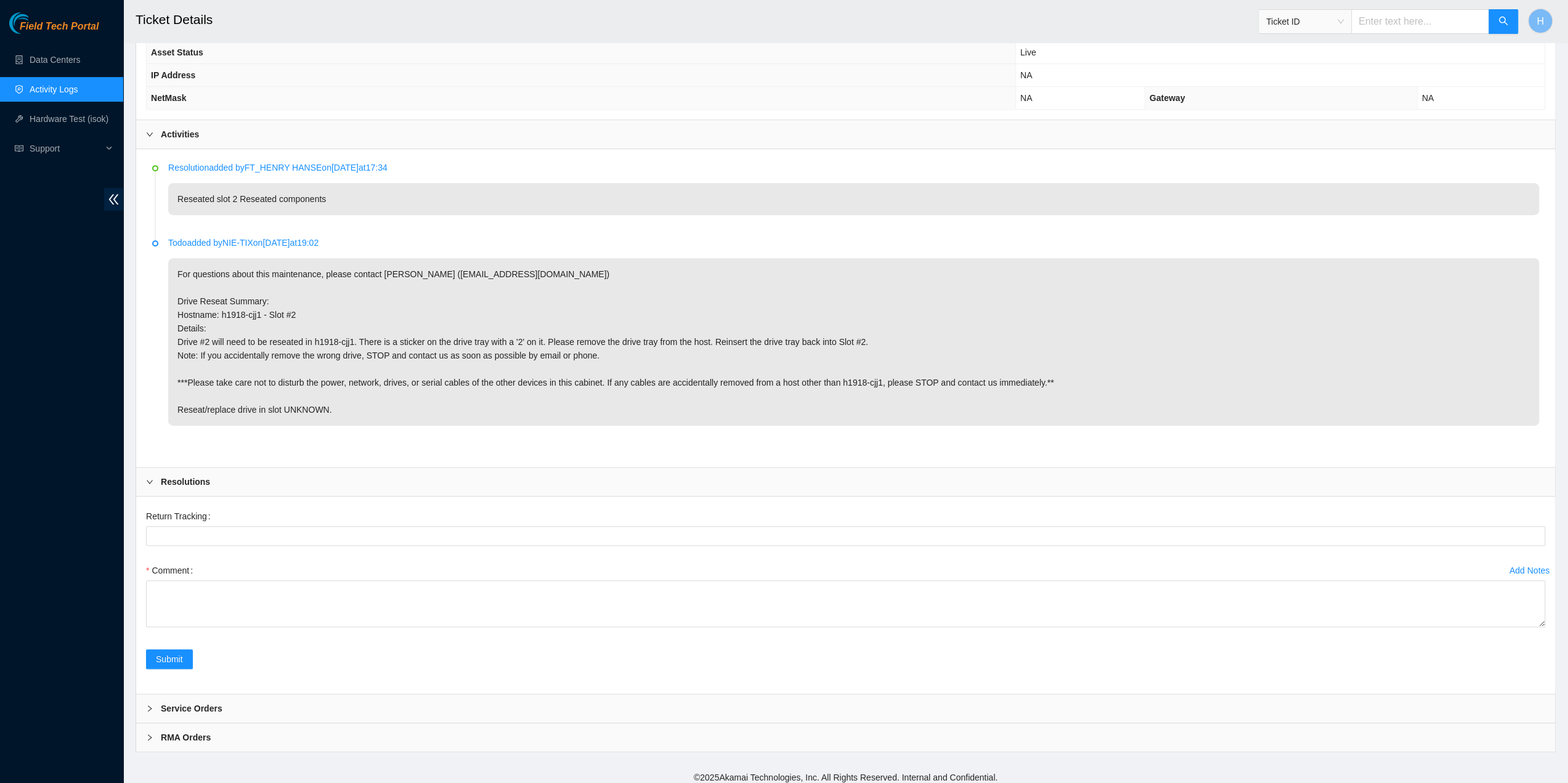
drag, startPoint x: 138, startPoint y: 648, endPoint x: 154, endPoint y: 649, distance: 16.0
click at [140, 648] on div "Return Tracking Add Notes Comment Submit" at bounding box center [845, 595] width 1419 height 197
click at [154, 649] on button "Submit" at bounding box center [169, 659] width 46 height 20
click at [214, 598] on textarea "Comment" at bounding box center [845, 603] width 1399 height 46
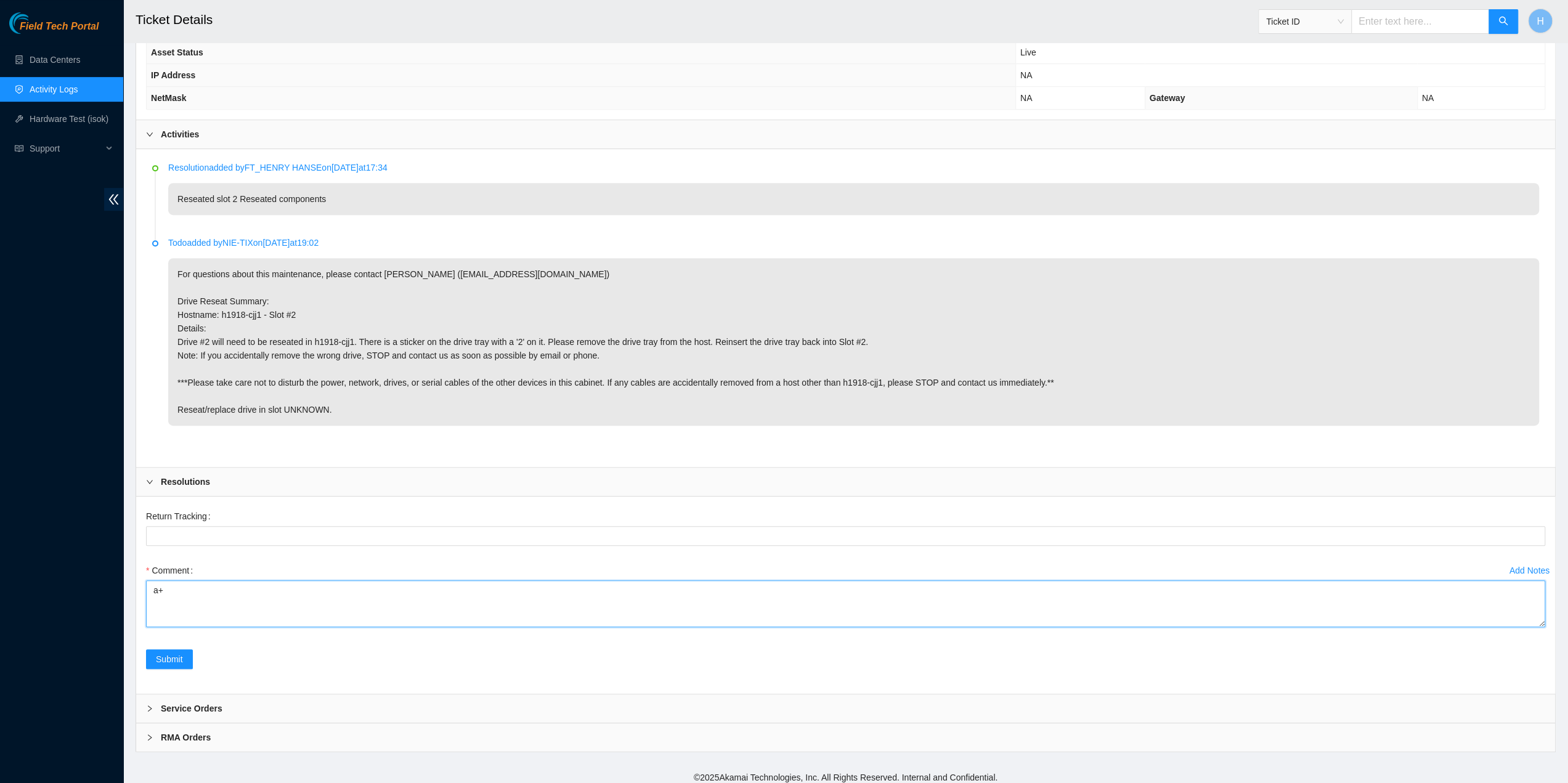
type textarea "a"
type textarea "Test"
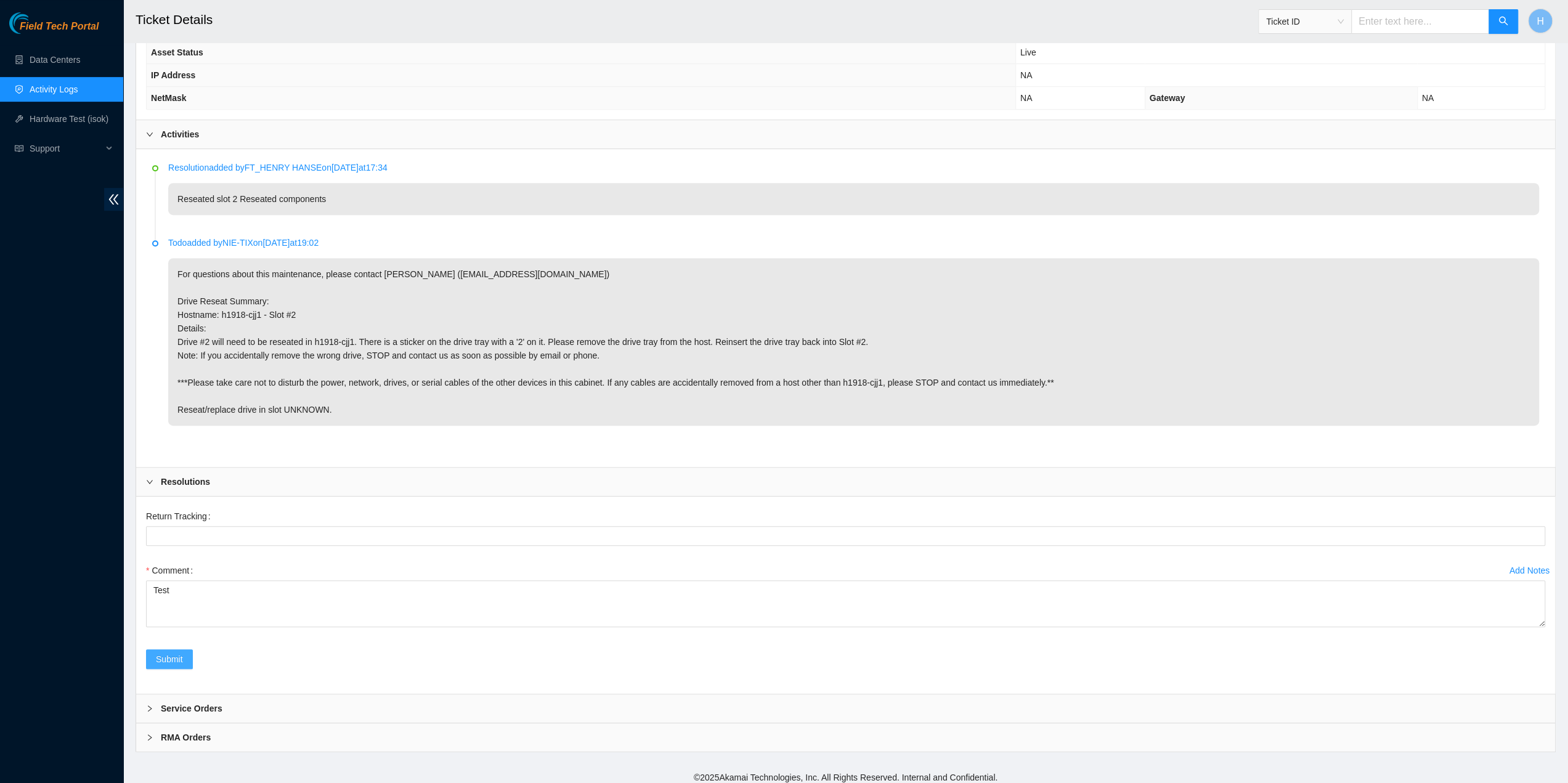
click at [171, 652] on span "Submit" at bounding box center [169, 658] width 27 height 13
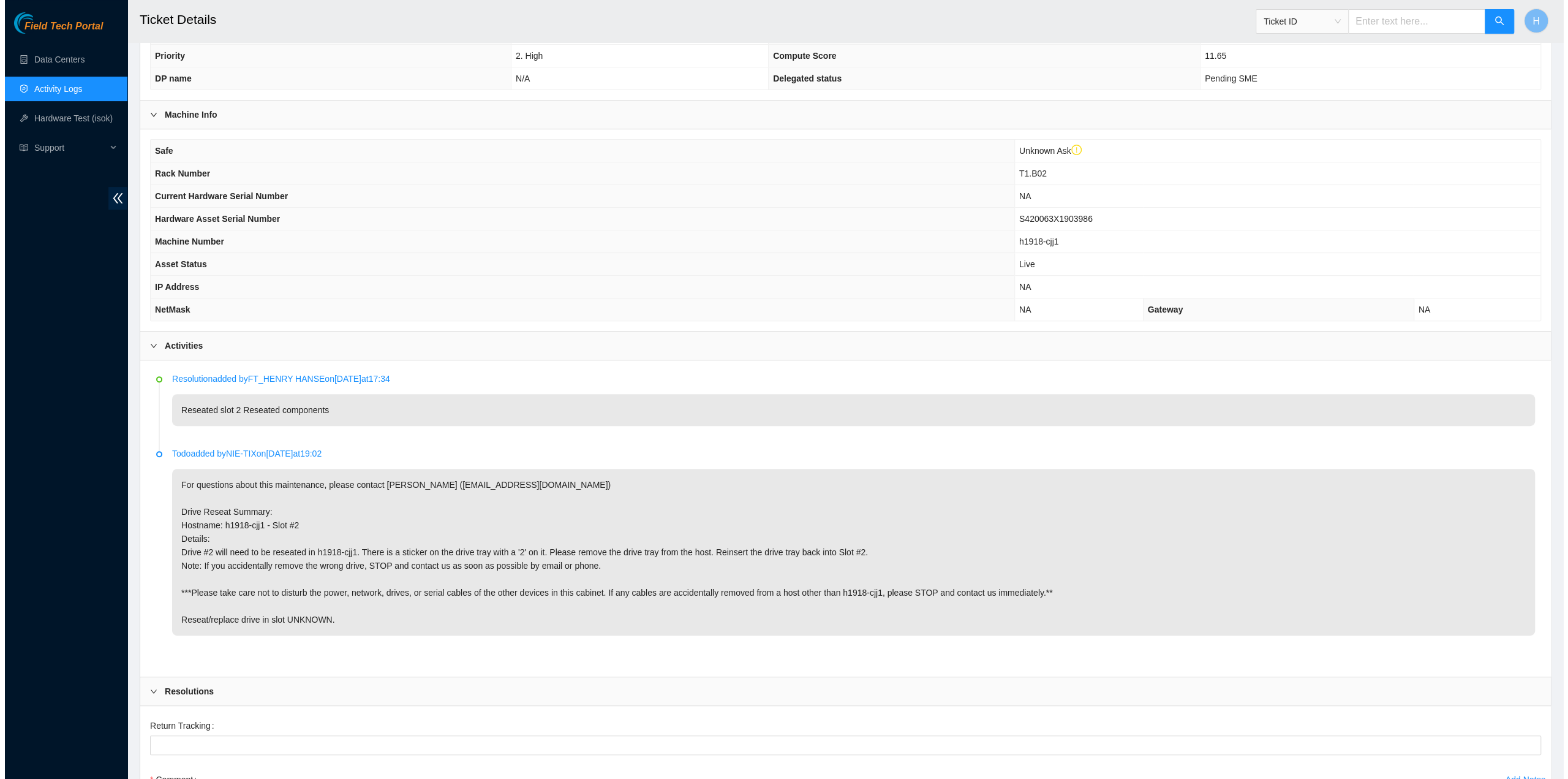
scroll to position [0, 0]
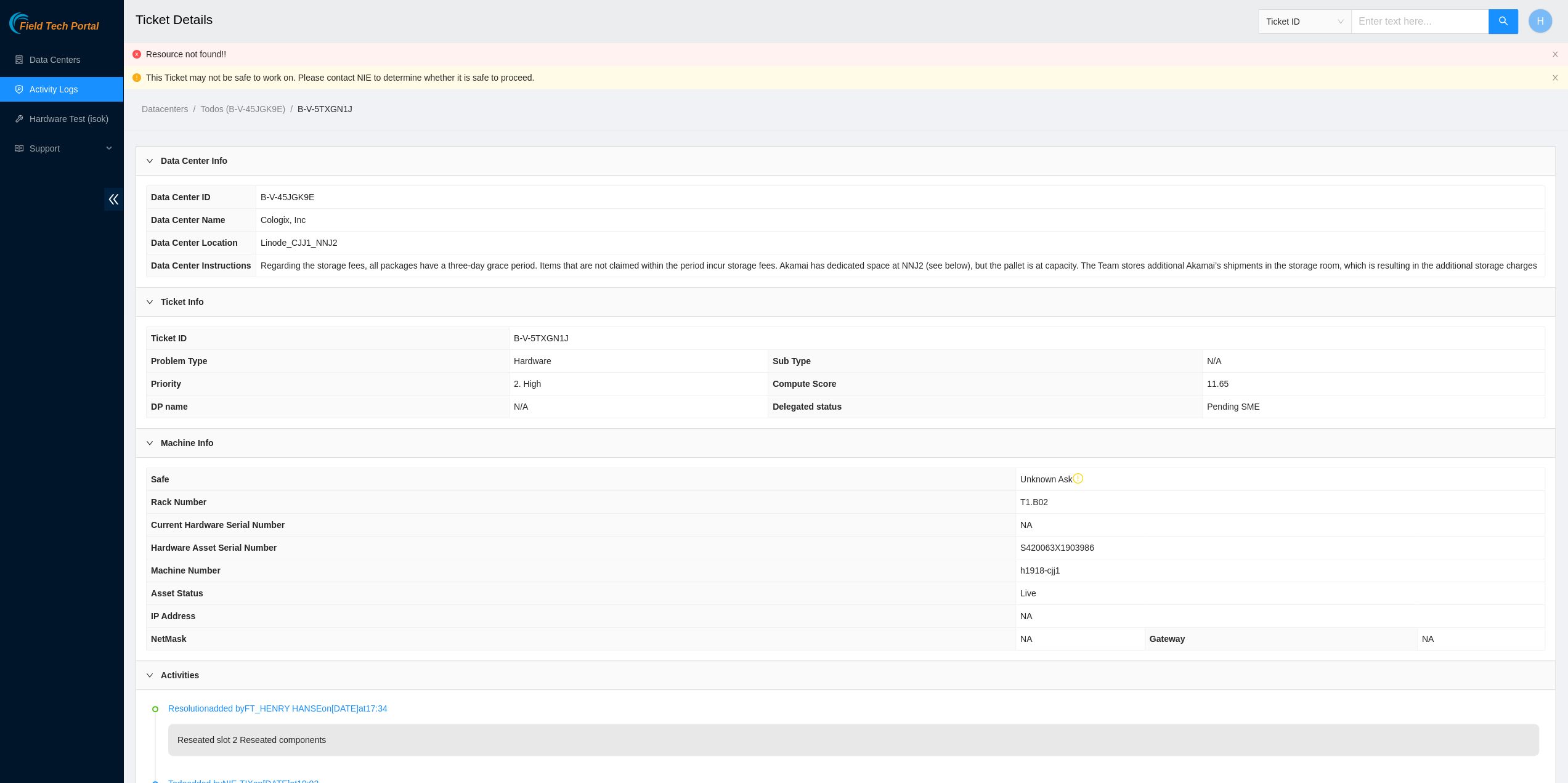
click at [160, 51] on div "Datacenters / Todos (B-V-45JGK9E) / B-V-5TXGN1J /" at bounding box center [665, 81] width 1084 height 69
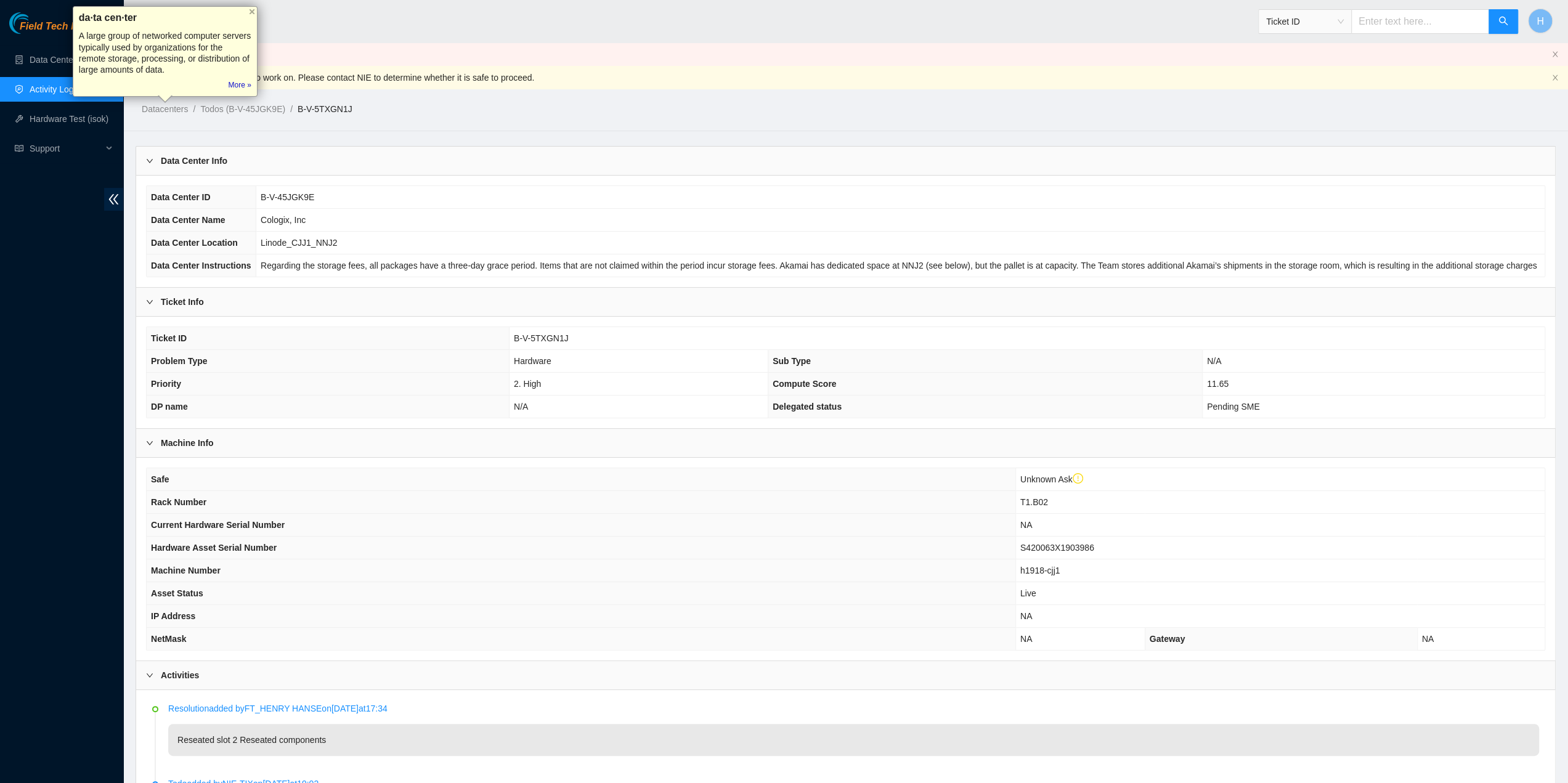
click at [370, 58] on div "Datacenters / Todos (B-V-45JGK9E) / B-V-5TXGN1J /" at bounding box center [665, 81] width 1084 height 69
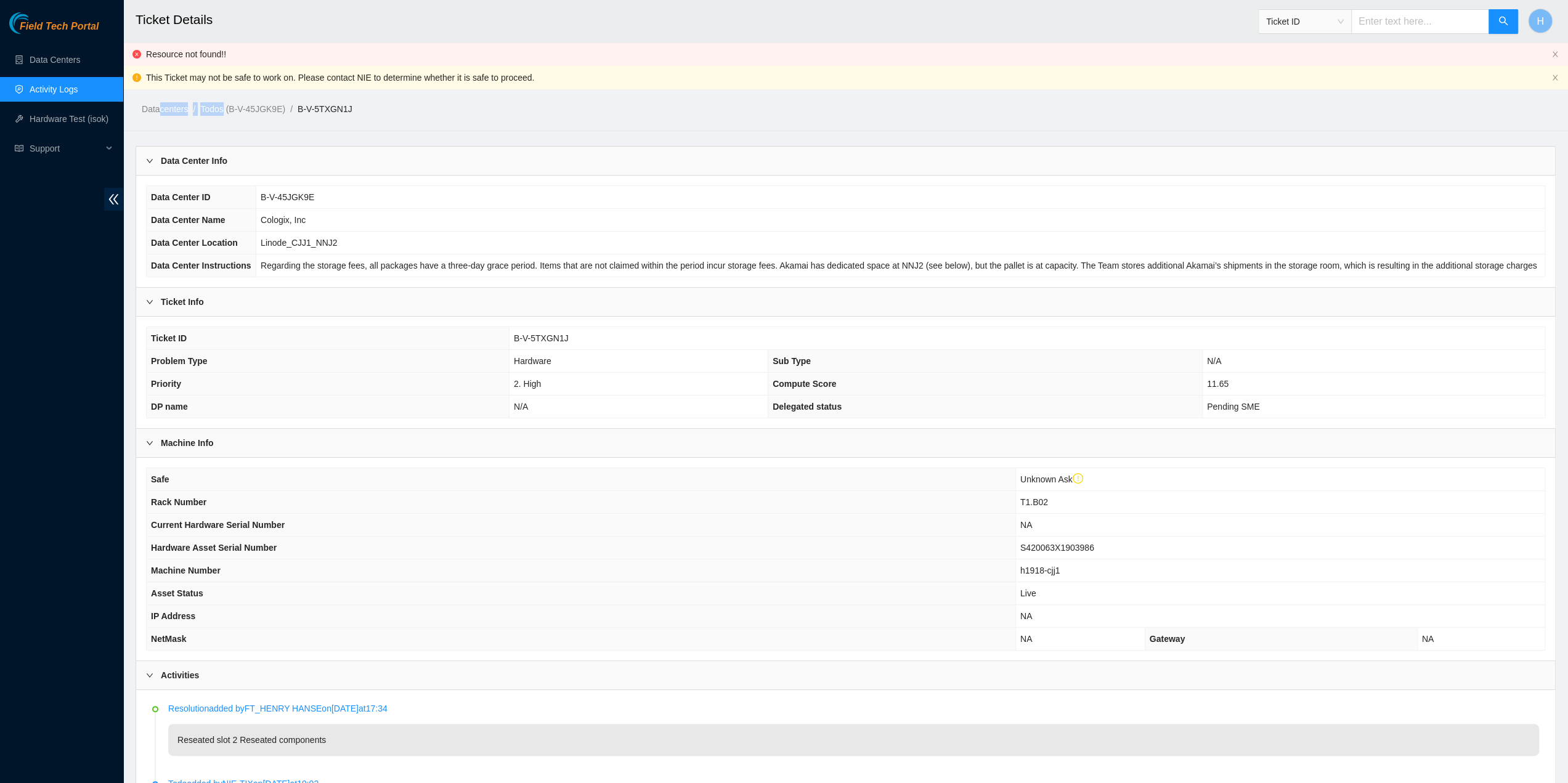
drag, startPoint x: 224, startPoint y: 56, endPoint x: 158, endPoint y: 58, distance: 66.0
click at [158, 58] on div "Datacenters / Todos (B-V-45JGK9E) / B-V-5TXGN1J /" at bounding box center [665, 81] width 1084 height 69
click at [157, 56] on div "Datacenters / Todos (B-V-45JGK9E) / B-V-5TXGN1J /" at bounding box center [665, 81] width 1084 height 69
click at [318, 234] on td "Linode_CJJ1_NNJ2" at bounding box center [900, 243] width 1288 height 23
click at [70, 86] on link "Activity Logs" at bounding box center [54, 89] width 49 height 10
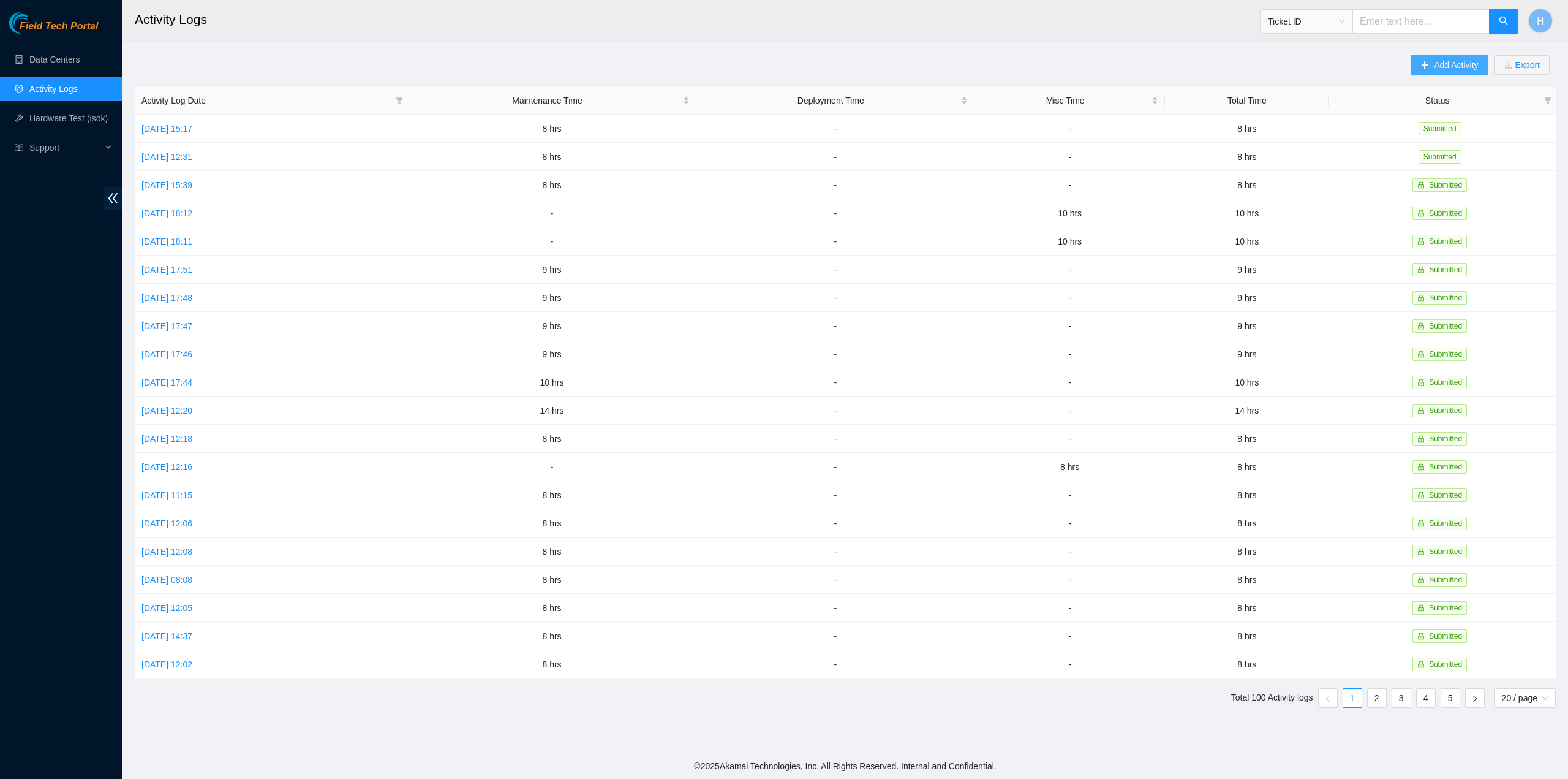
click at [1469, 60] on span "Add Activity" at bounding box center [1456, 64] width 44 height 13
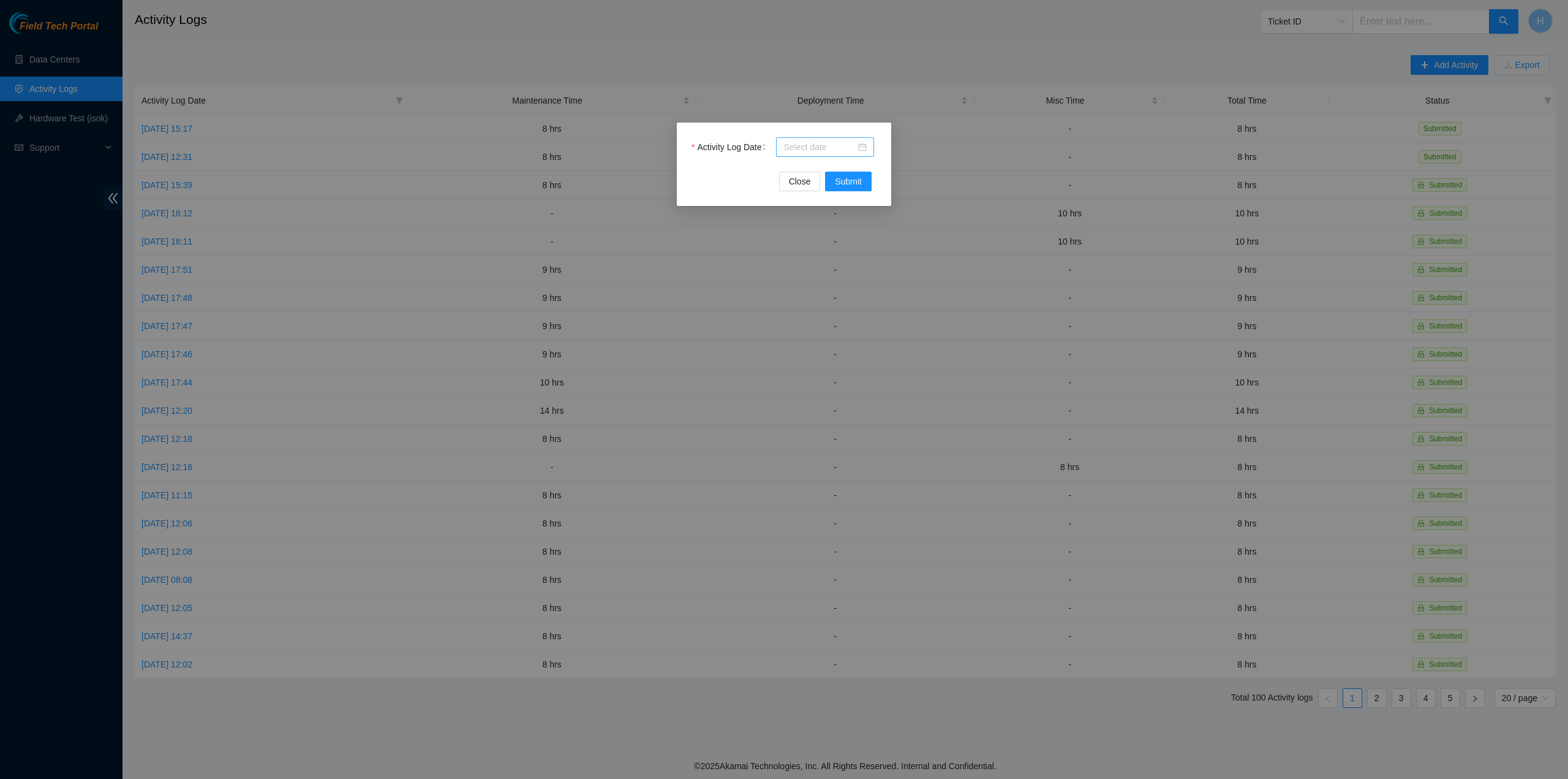
click at [868, 145] on div at bounding box center [825, 147] width 98 height 20
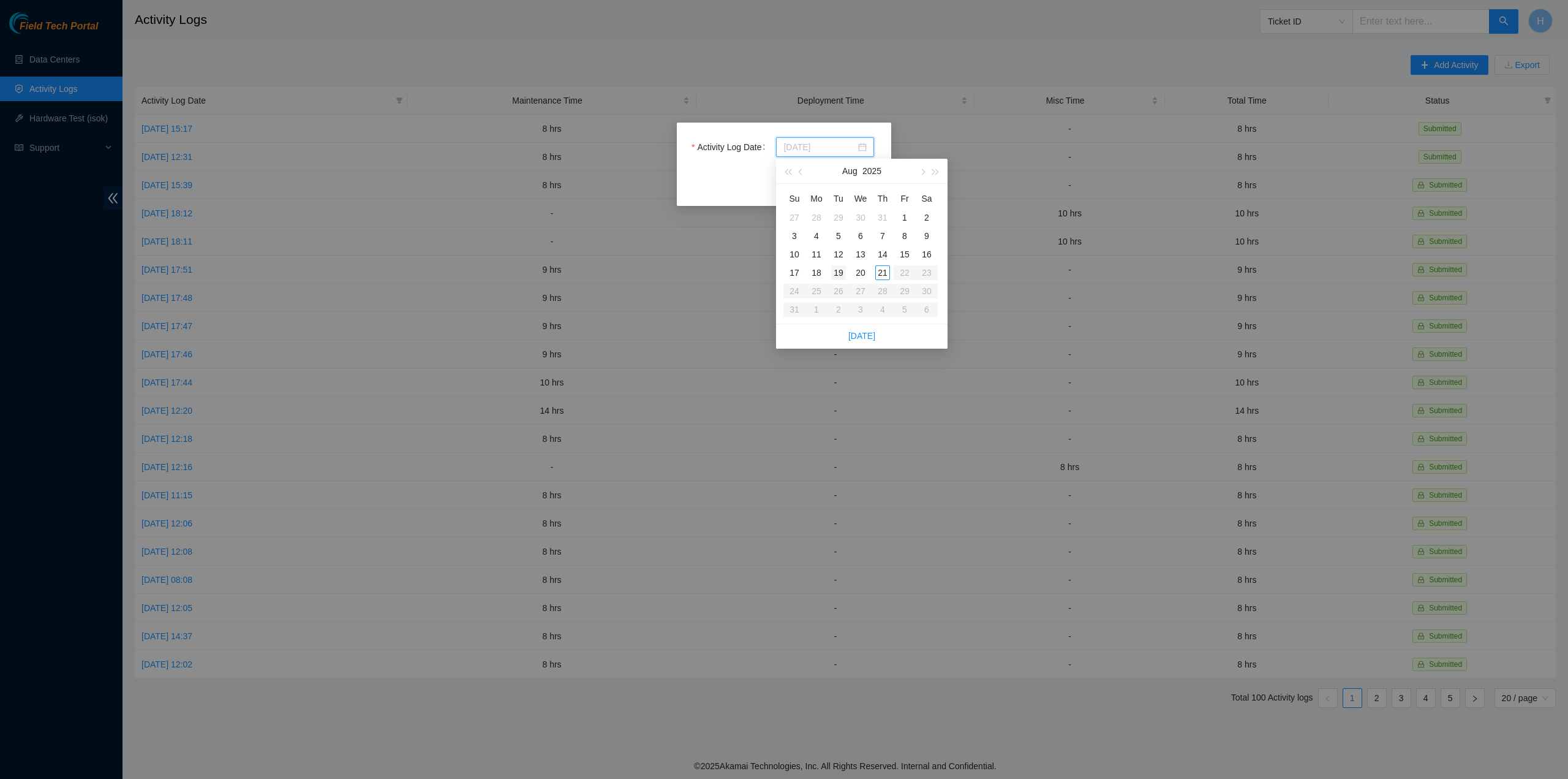
type input "2025-08-19"
click at [846, 273] on td "19" at bounding box center [838, 273] width 22 height 18
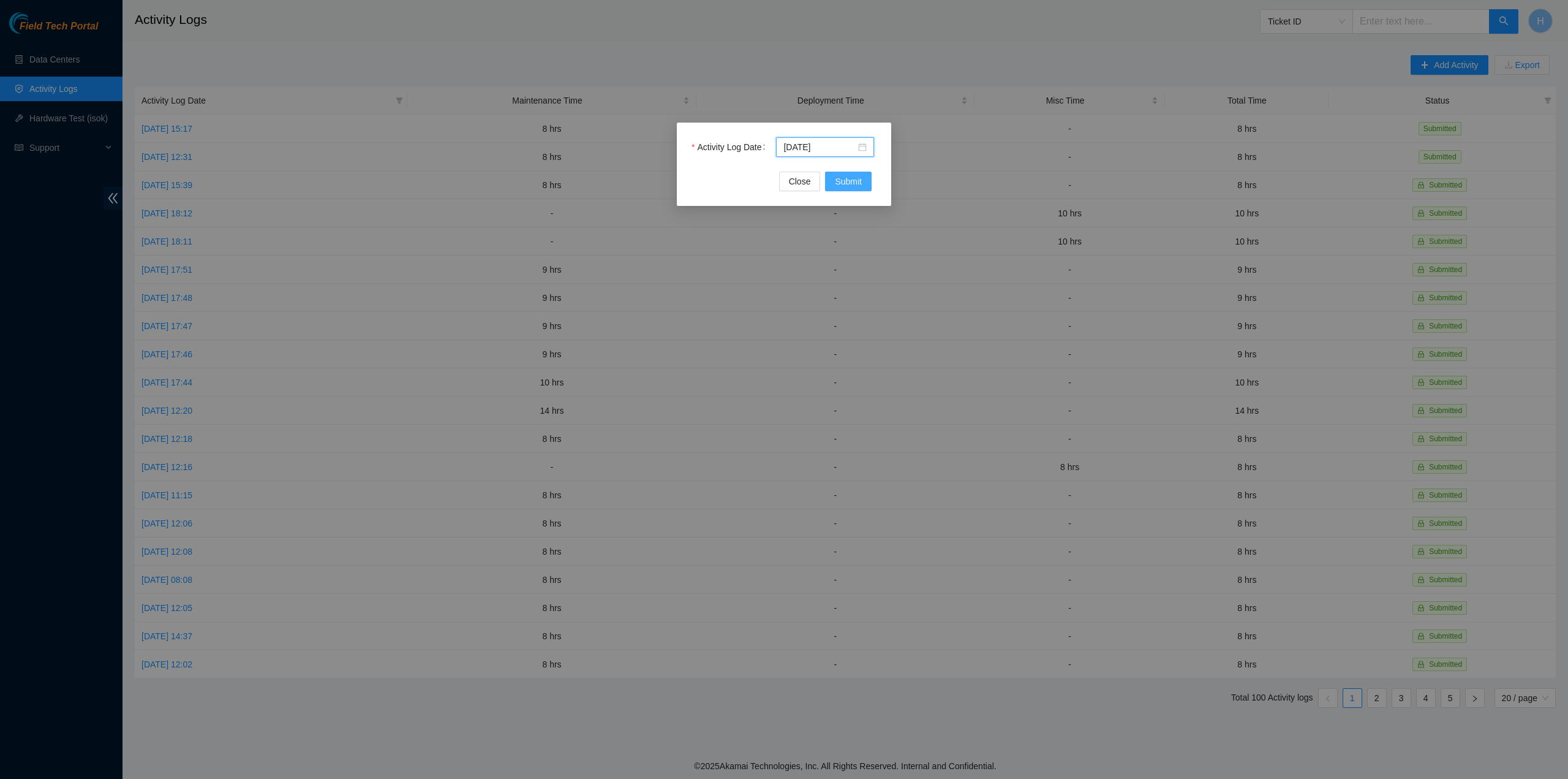
click at [856, 174] on button "Submit" at bounding box center [848, 181] width 46 height 20
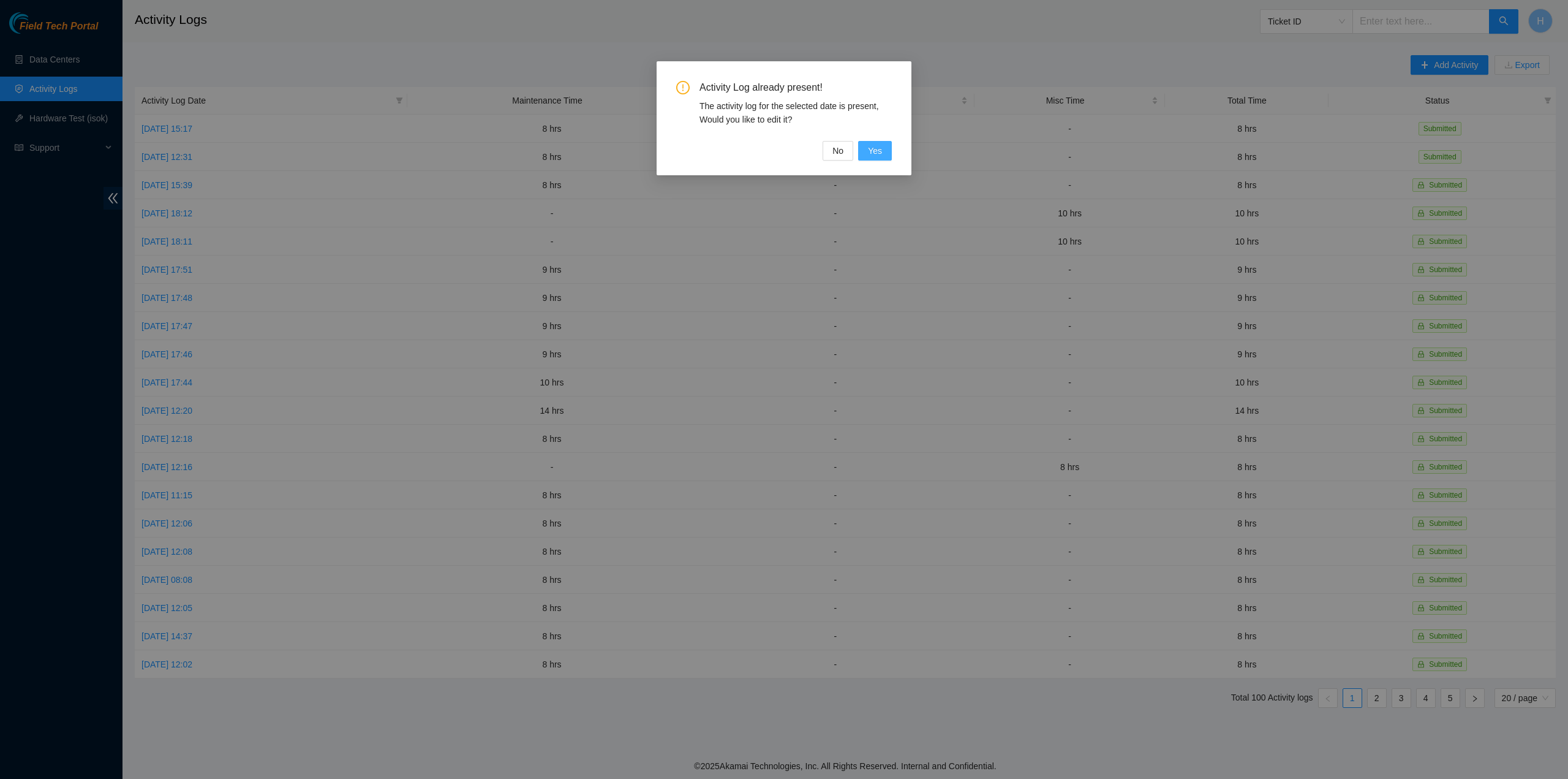
click at [875, 154] on span "Yes" at bounding box center [875, 151] width 14 height 13
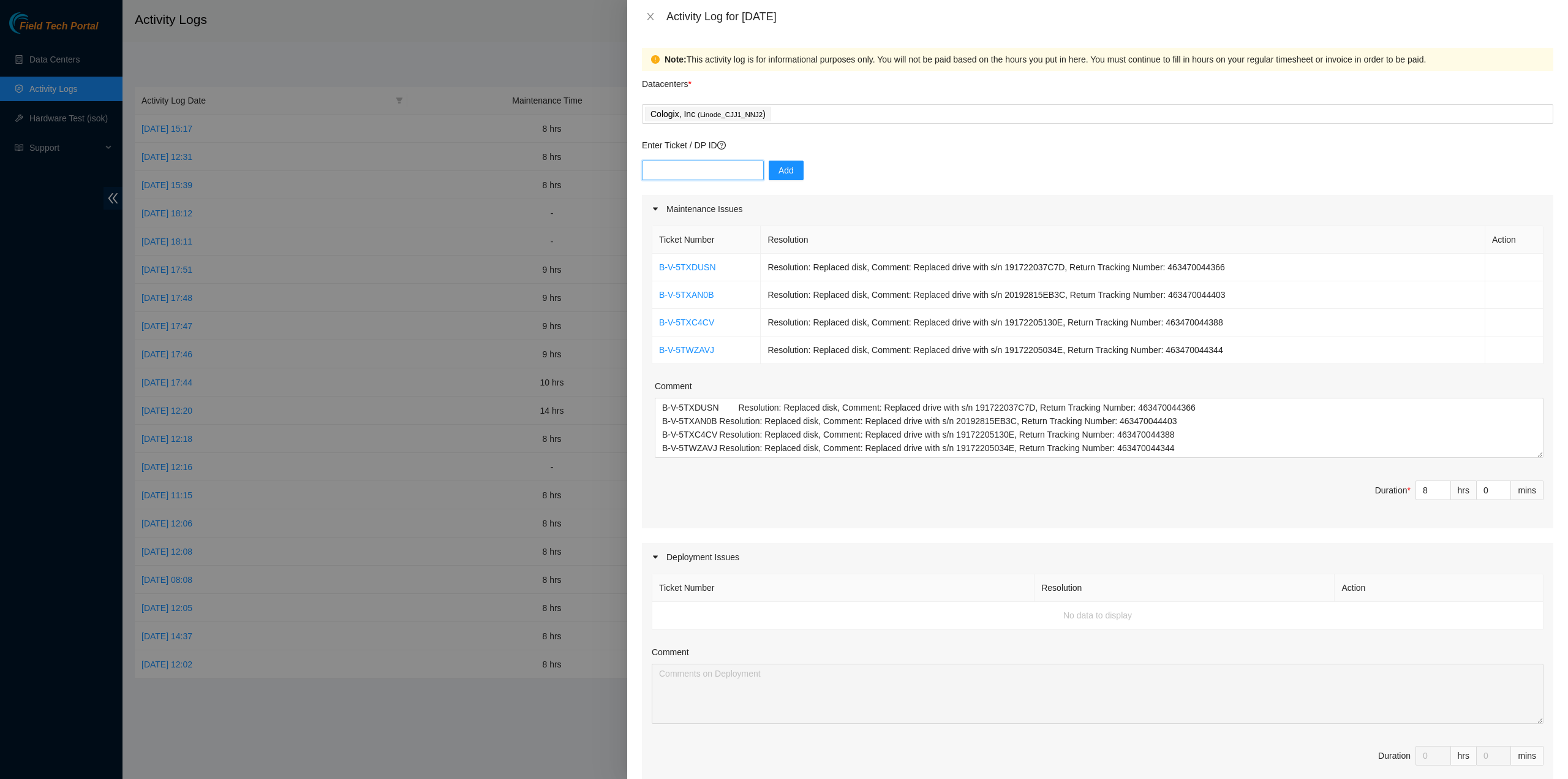
click at [744, 168] on input "text" at bounding box center [703, 170] width 122 height 20
paste input "B-W-123ZLX1"
type input "B-W-123ZLX1"
click at [783, 171] on span "Add" at bounding box center [786, 170] width 15 height 13
click at [835, 111] on div "Cologix, Inc ( Linode_CJJ1_NNJ2 )" at bounding box center [1097, 113] width 906 height 17
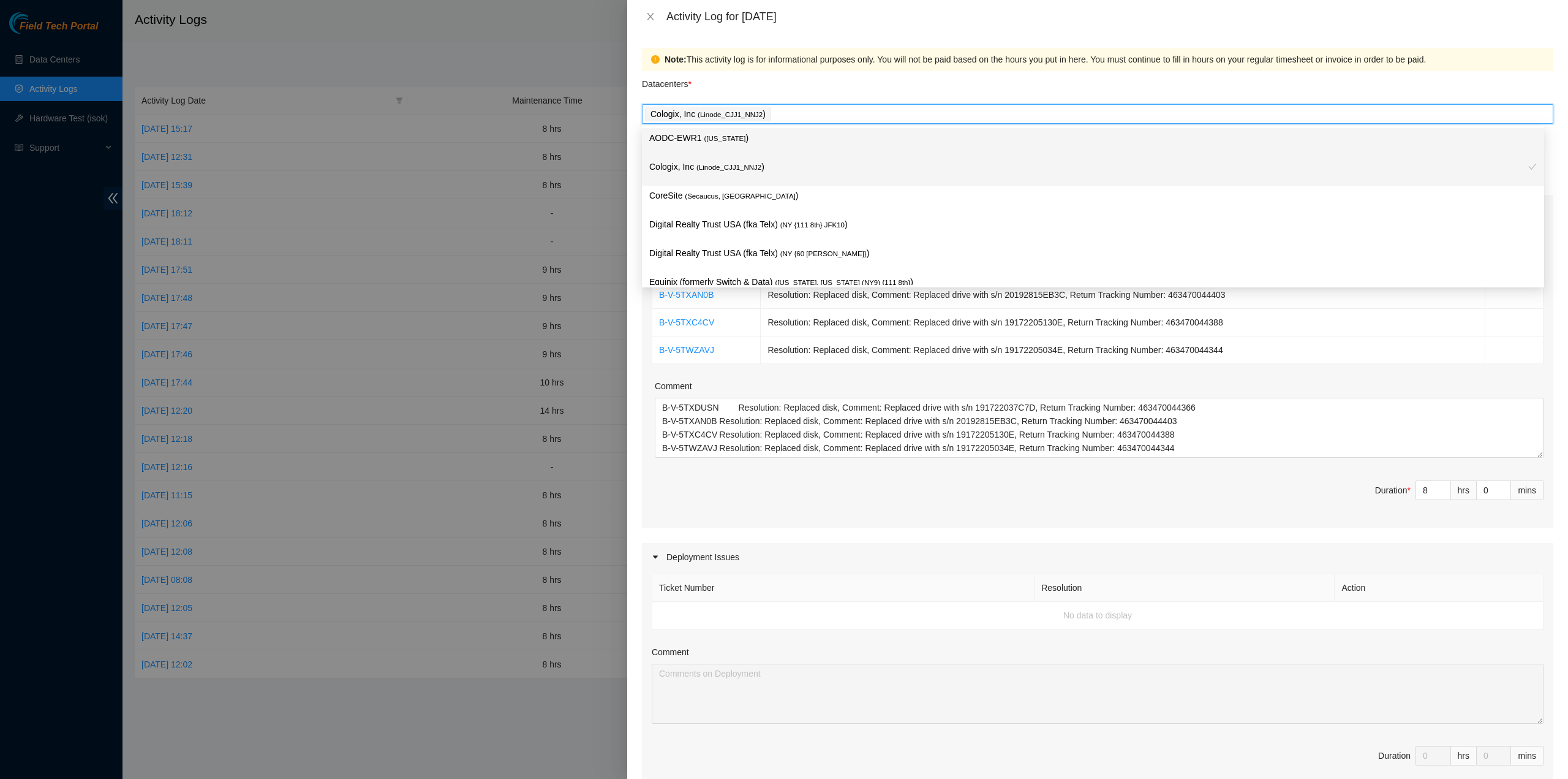
type input "a"
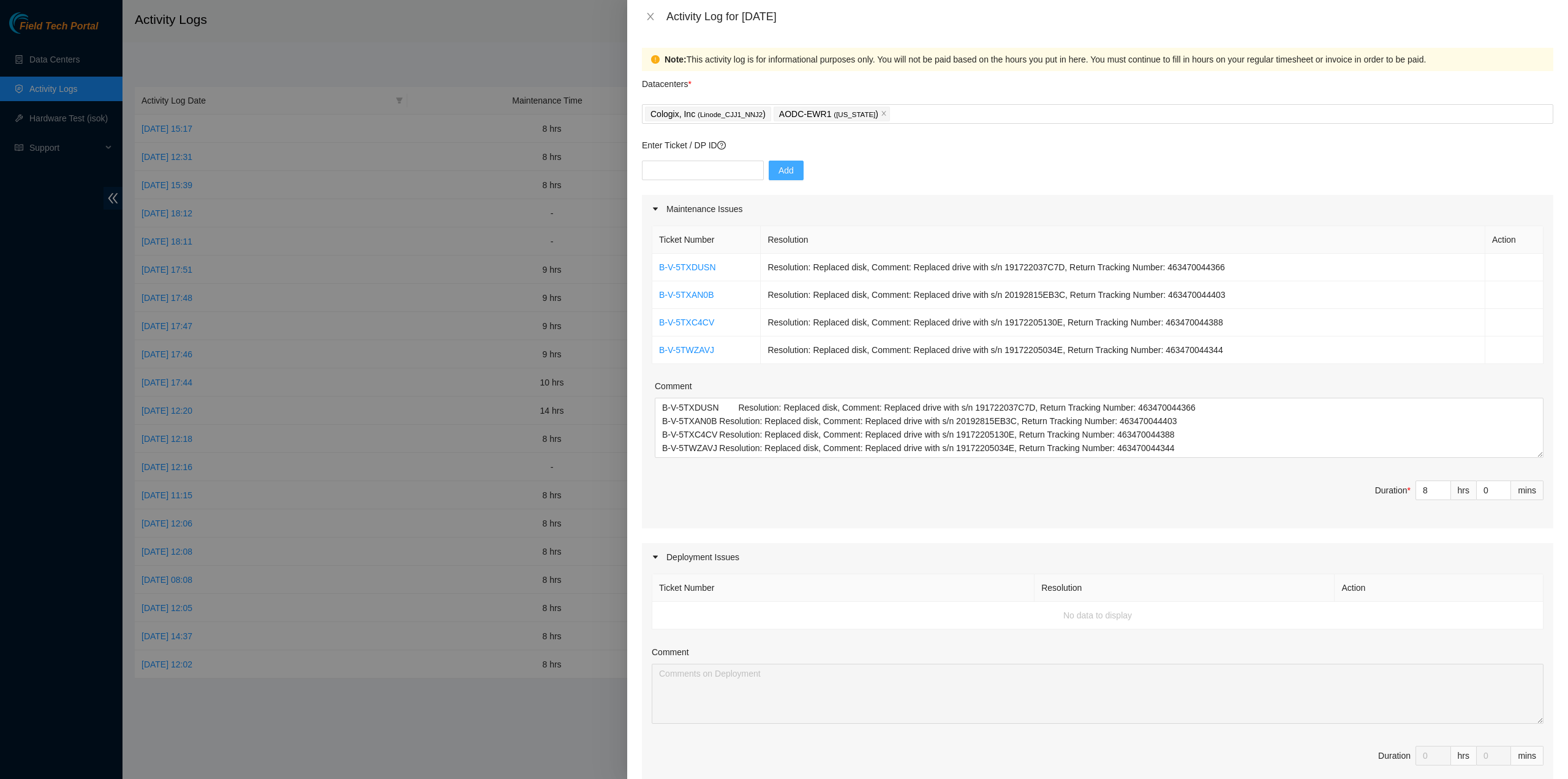
click at [848, 90] on div "Datacenters *" at bounding box center [1098, 87] width 912 height 33
click at [707, 171] on input "text" at bounding box center [703, 170] width 122 height 20
paste input "B-W-123ZLX1"
type input "B-W-123ZLX1"
click at [779, 169] on span "Add" at bounding box center [786, 170] width 15 height 13
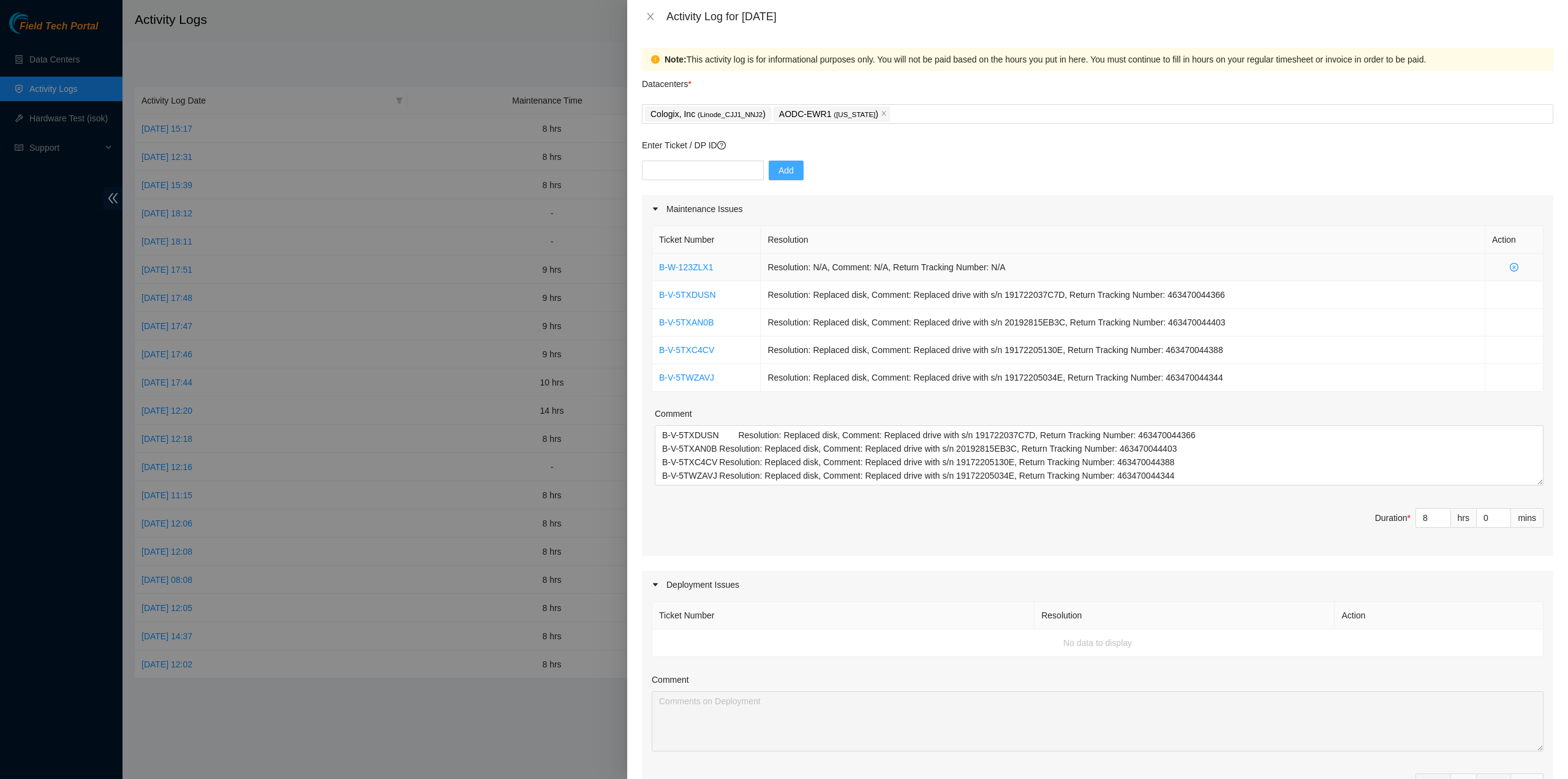
click at [1510, 267] on icon "close-circle" at bounding box center [1514, 267] width 8 height 8
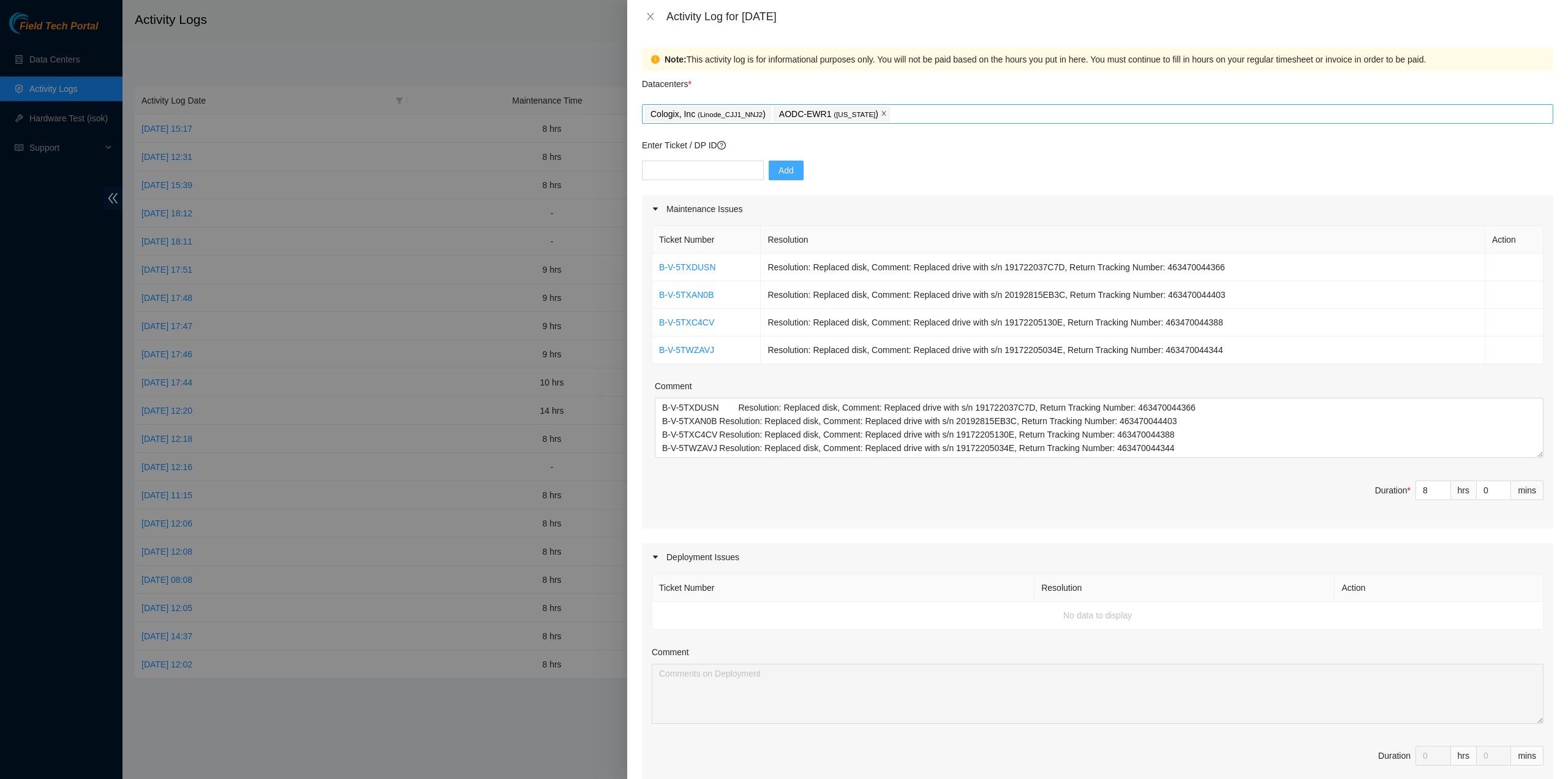
click at [881, 117] on span "close" at bounding box center [884, 113] width 6 height 7
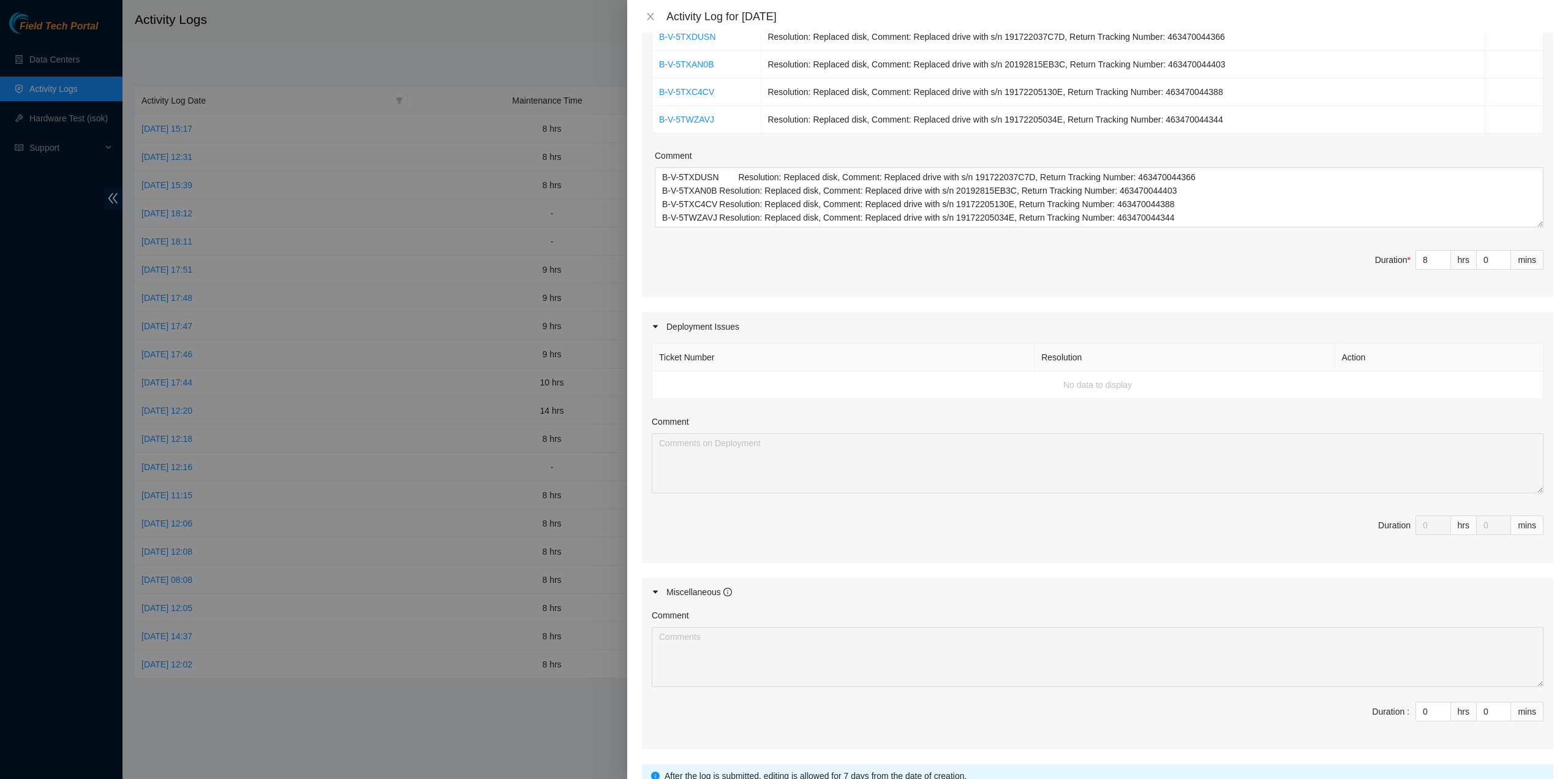
scroll to position [330, 0]
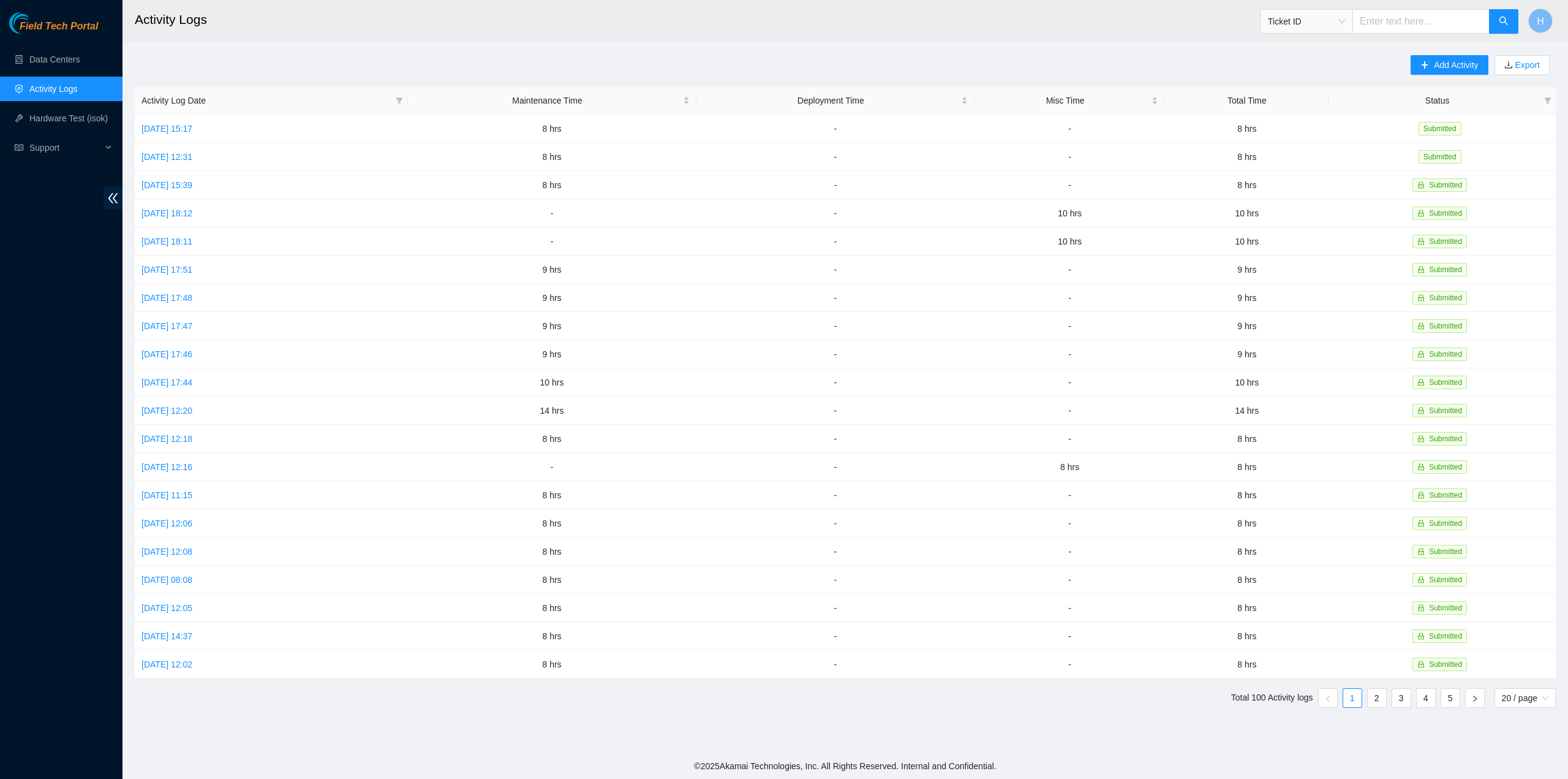
click at [432, 66] on div "Add Activity Export Activity Log Date Maintenance Time Deployment Time Misc Tim…" at bounding box center [845, 387] width 1421 height 663
drag, startPoint x: 1452, startPoint y: 55, endPoint x: 1464, endPoint y: 94, distance: 40.8
click at [1452, 55] on button "Add Activity" at bounding box center [1449, 65] width 77 height 20
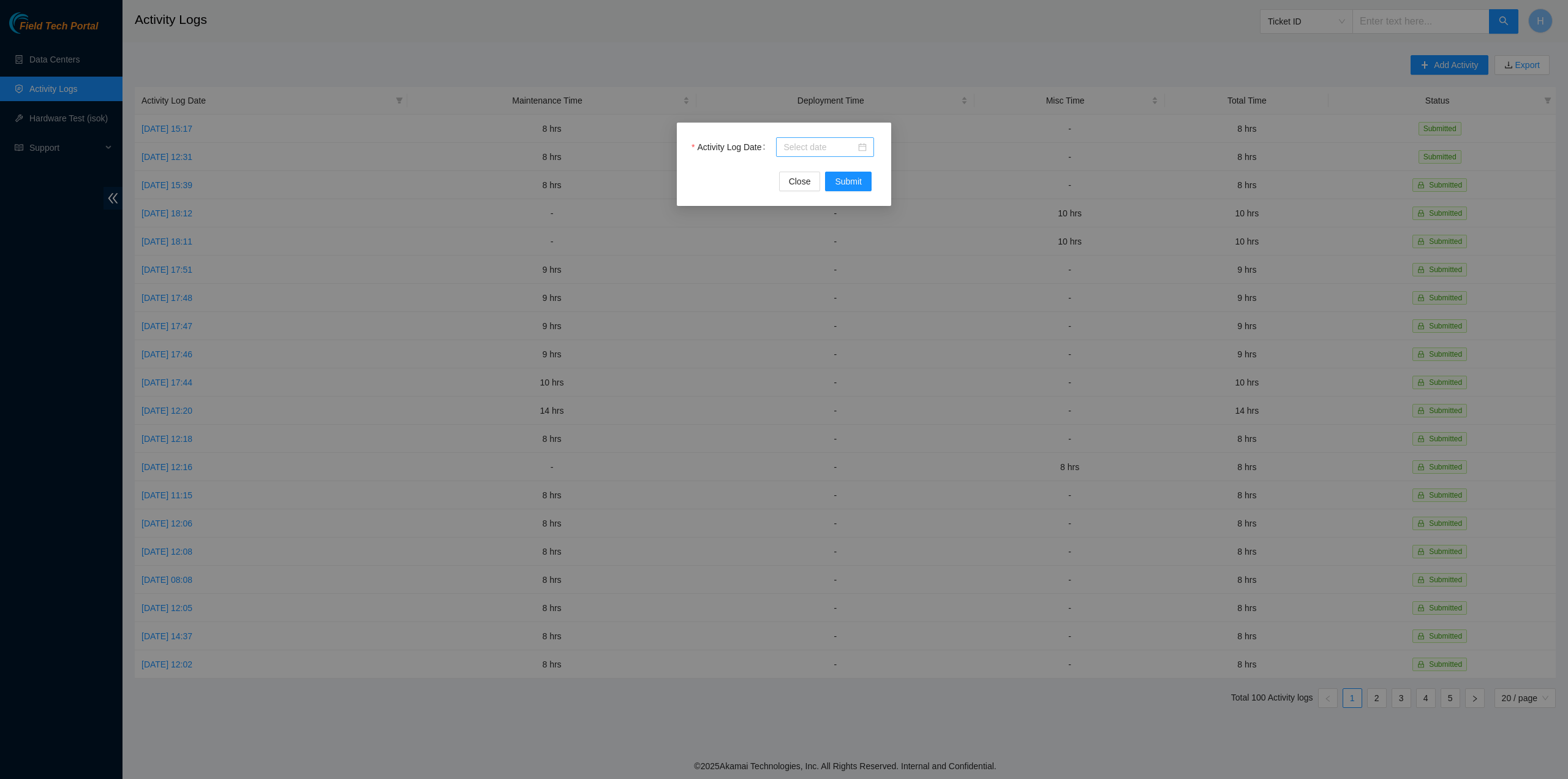
click at [860, 150] on div at bounding box center [825, 146] width 83 height 13
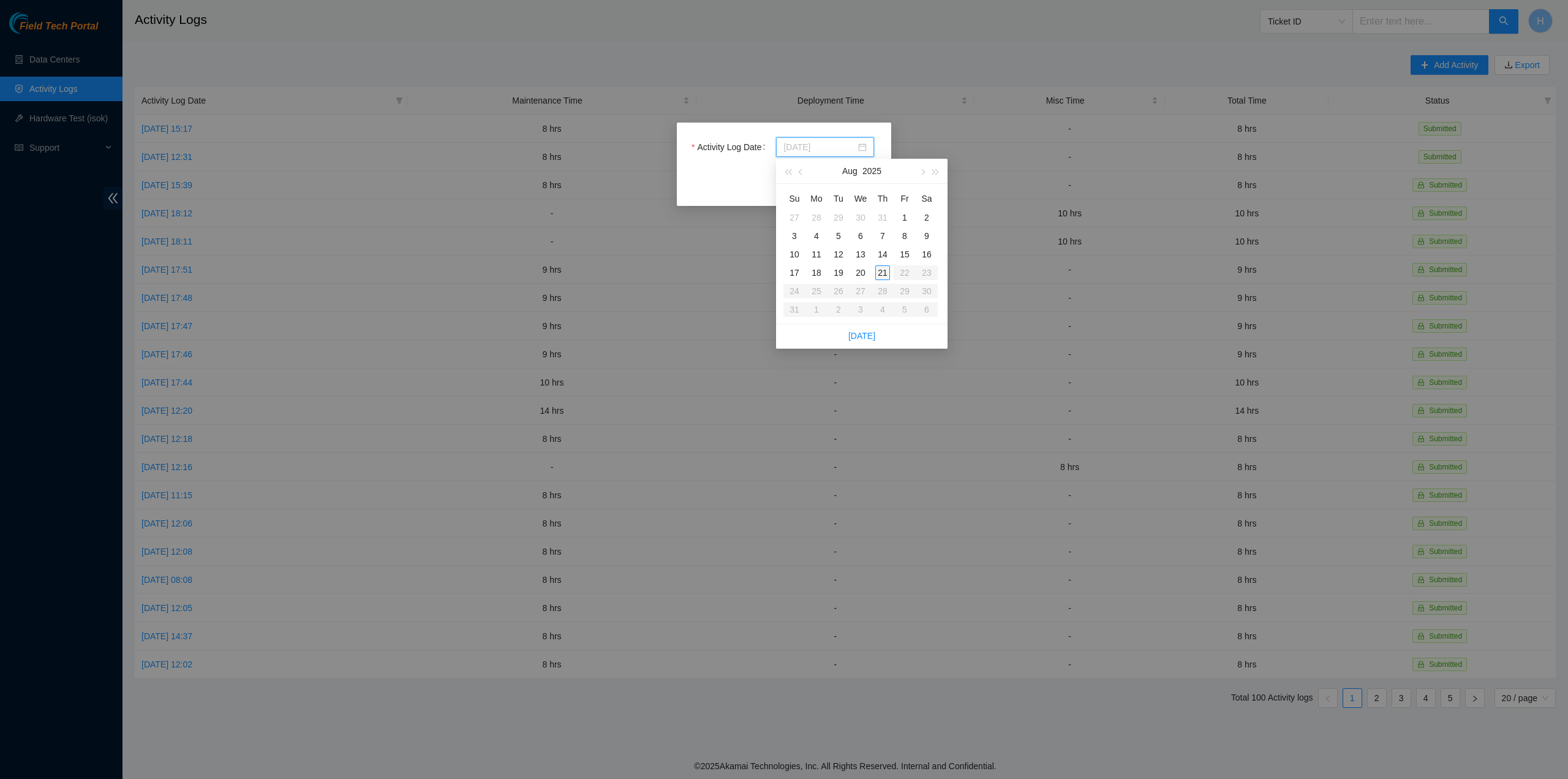
type input "2025-08-21"
click at [884, 275] on div "21" at bounding box center [882, 273] width 15 height 15
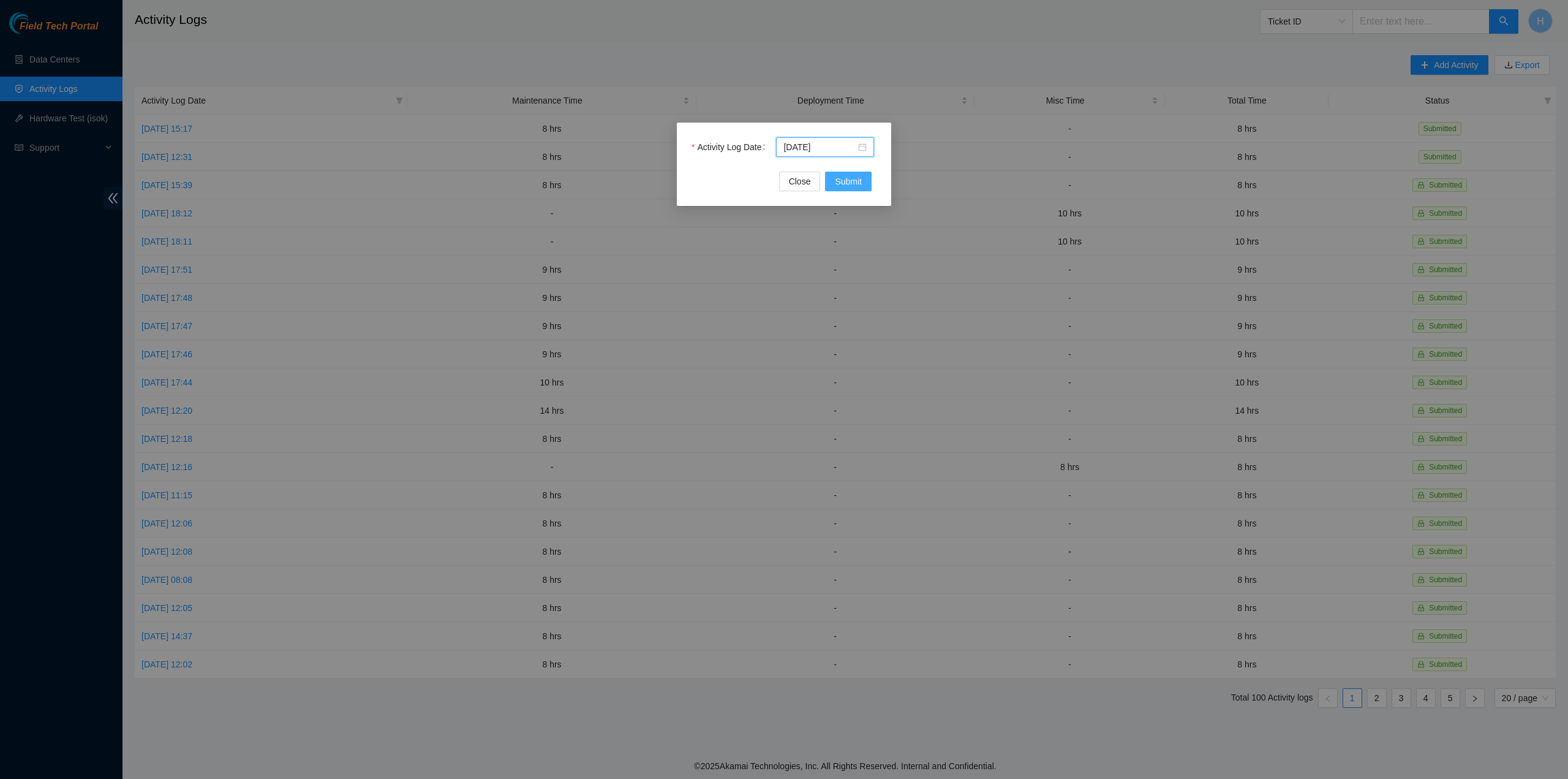
click at [859, 179] on span "Submit" at bounding box center [848, 181] width 27 height 13
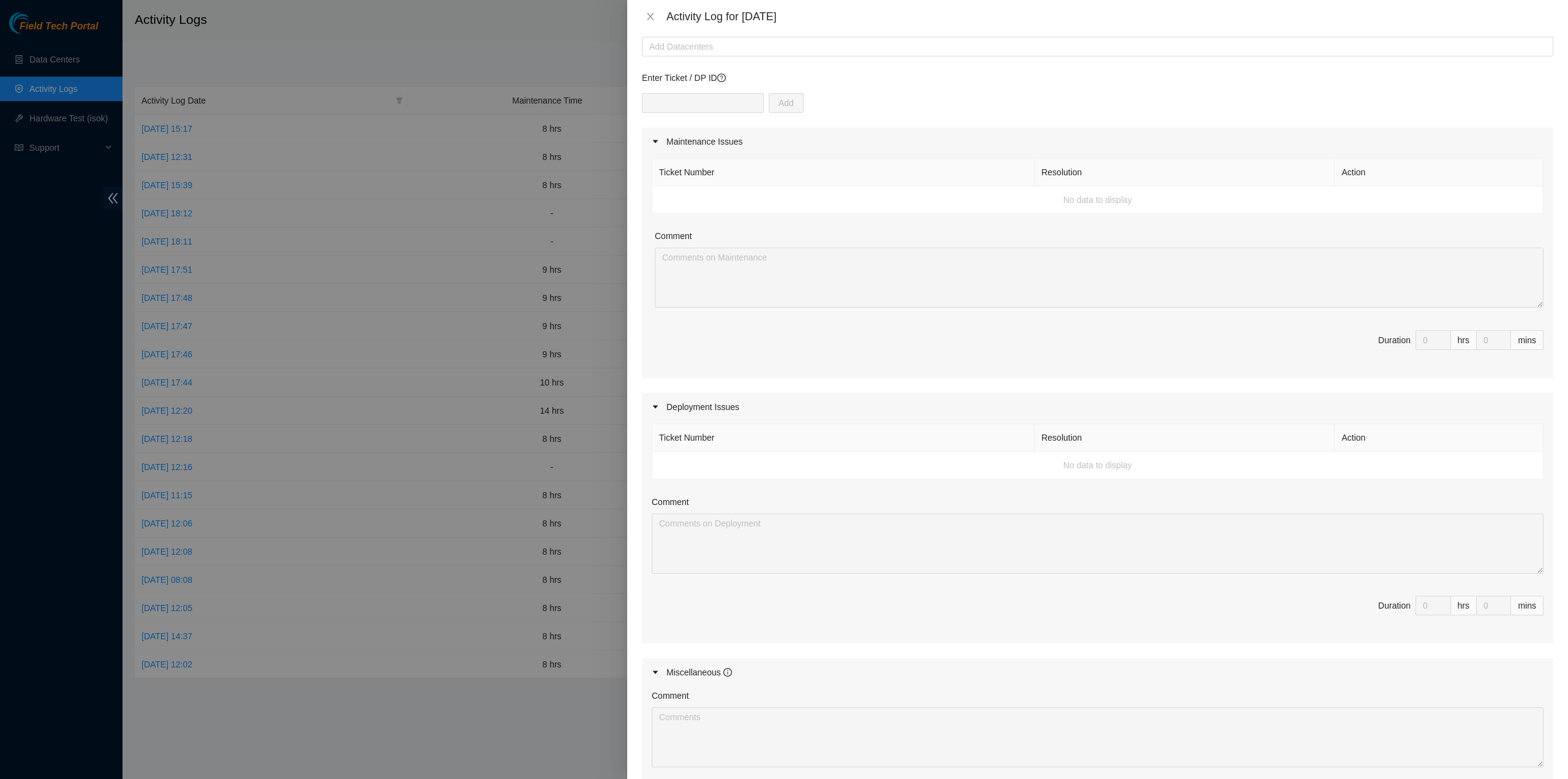
scroll to position [0, 0]
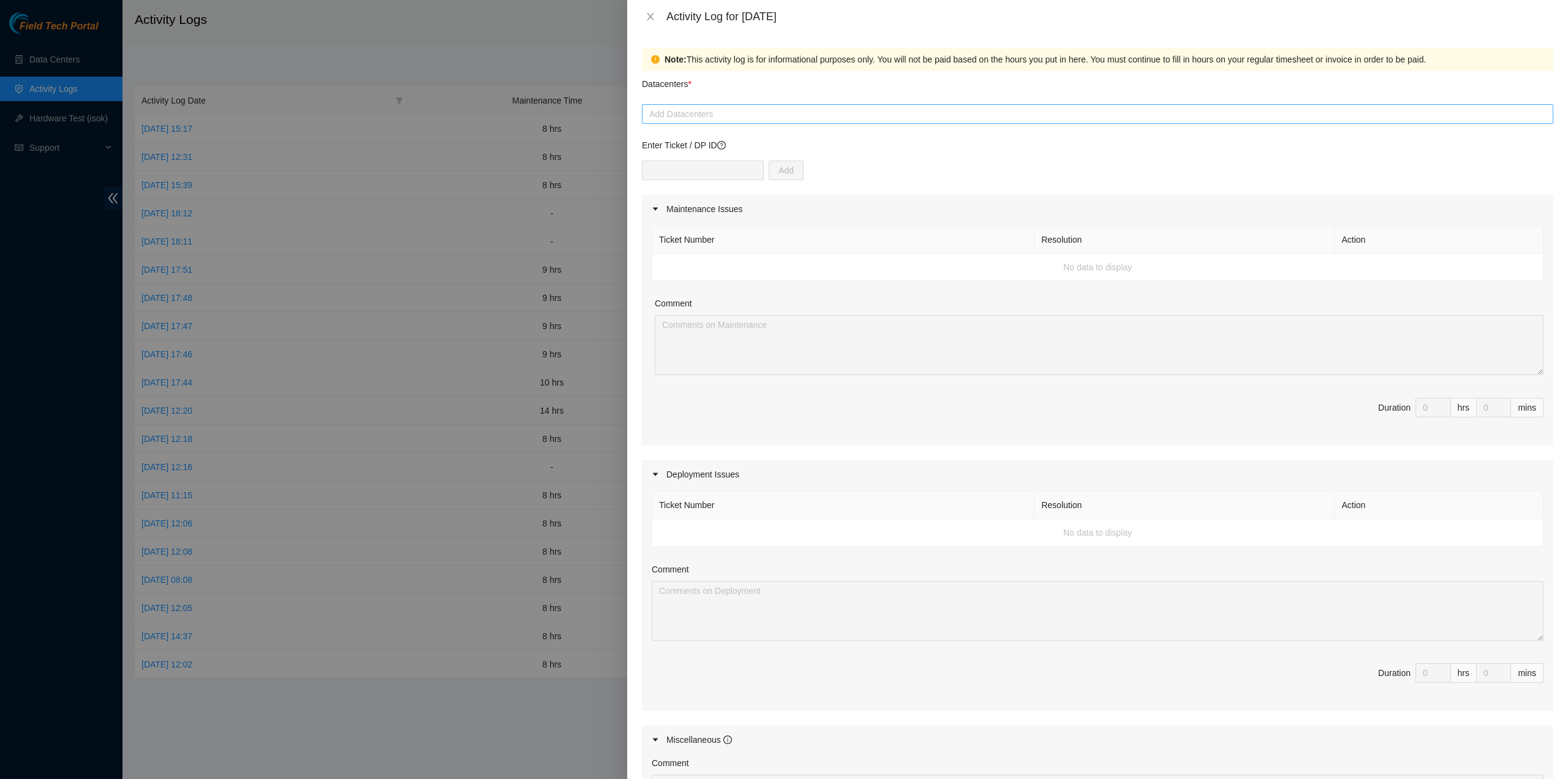
click at [898, 113] on div at bounding box center [1097, 113] width 906 height 15
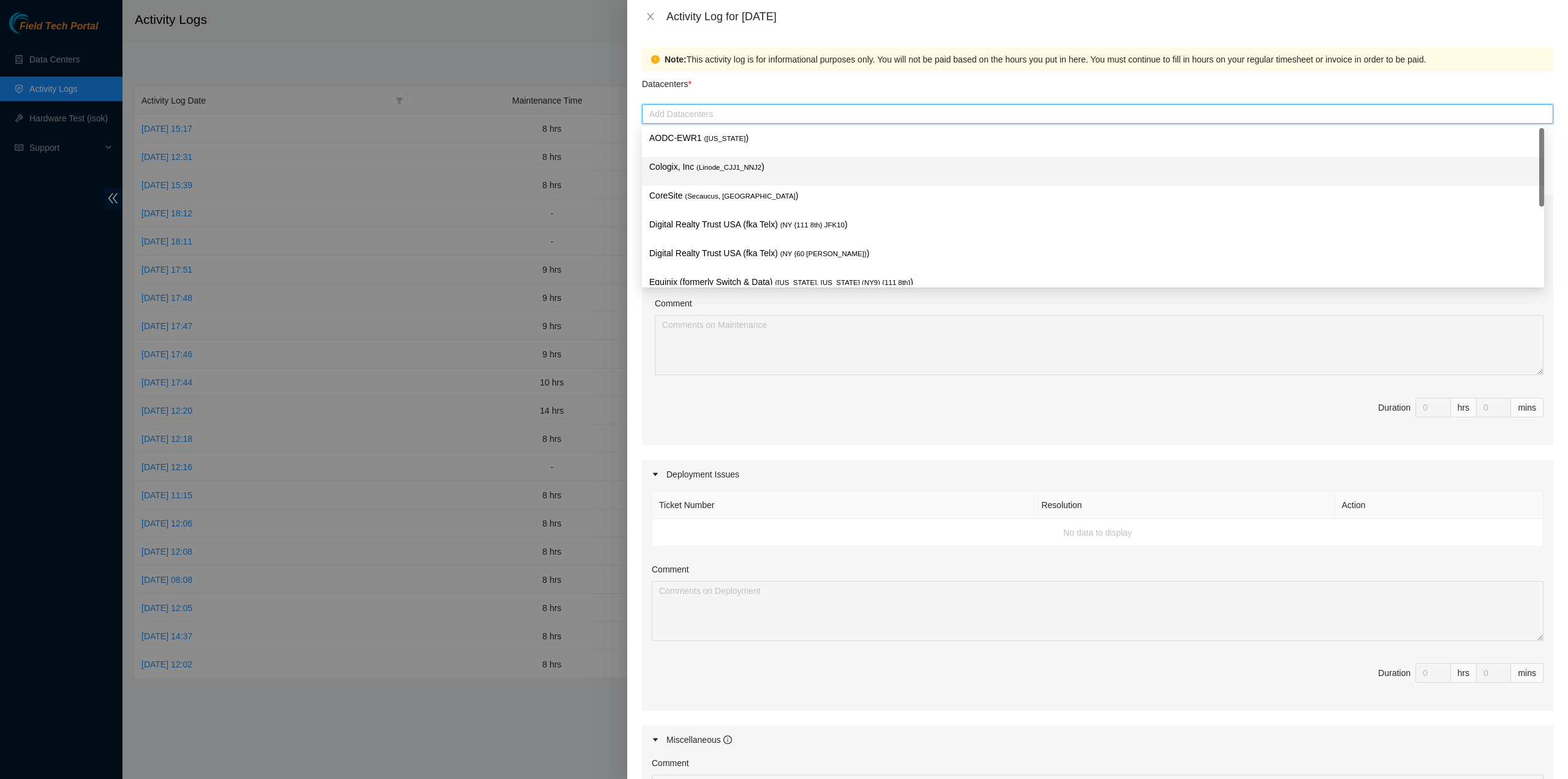
click at [847, 165] on p "Cologix, Inc ( Linode_CJJ1_NNJ2 )" at bounding box center [1092, 167] width 887 height 14
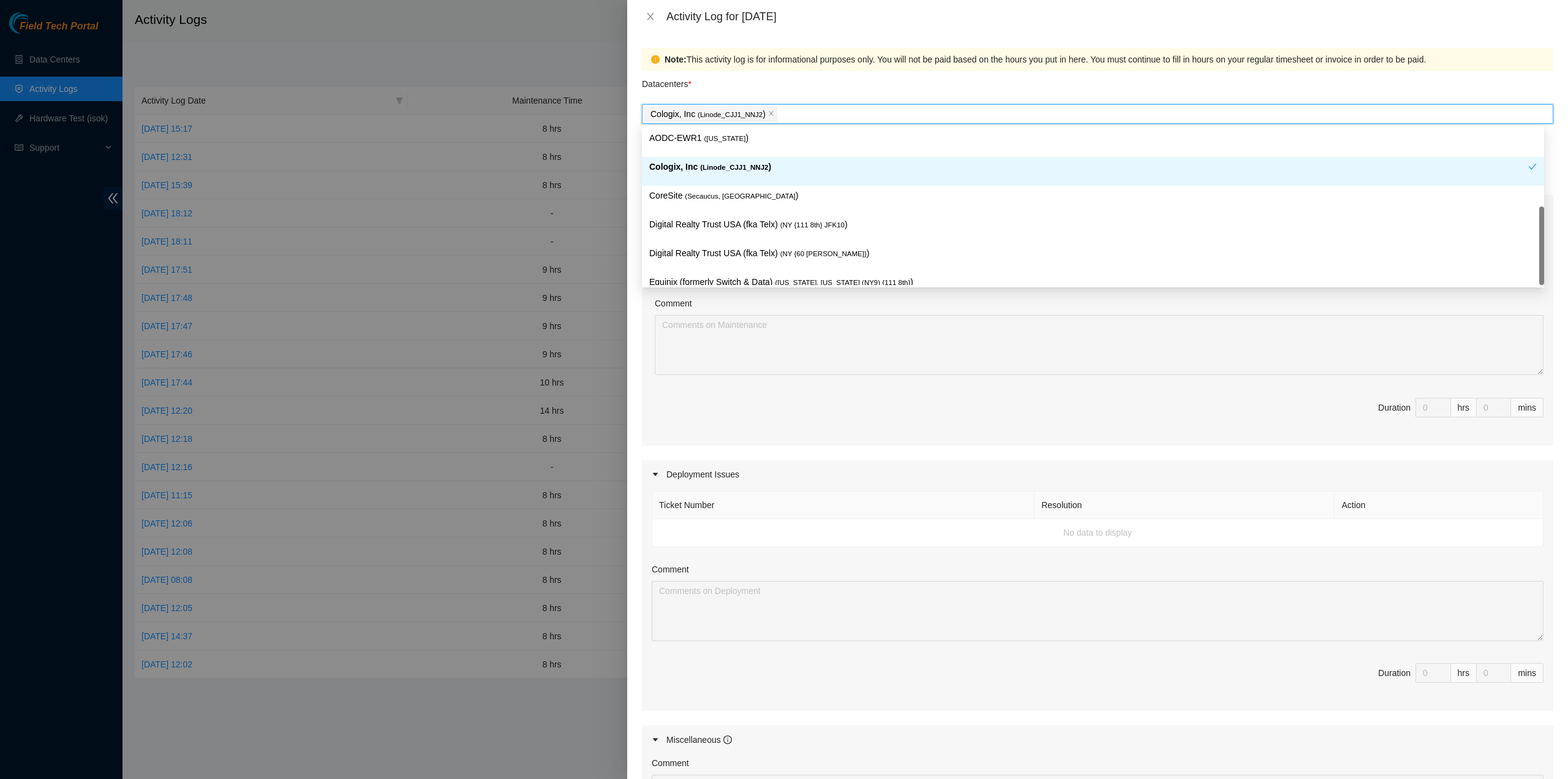
scroll to position [129, 0]
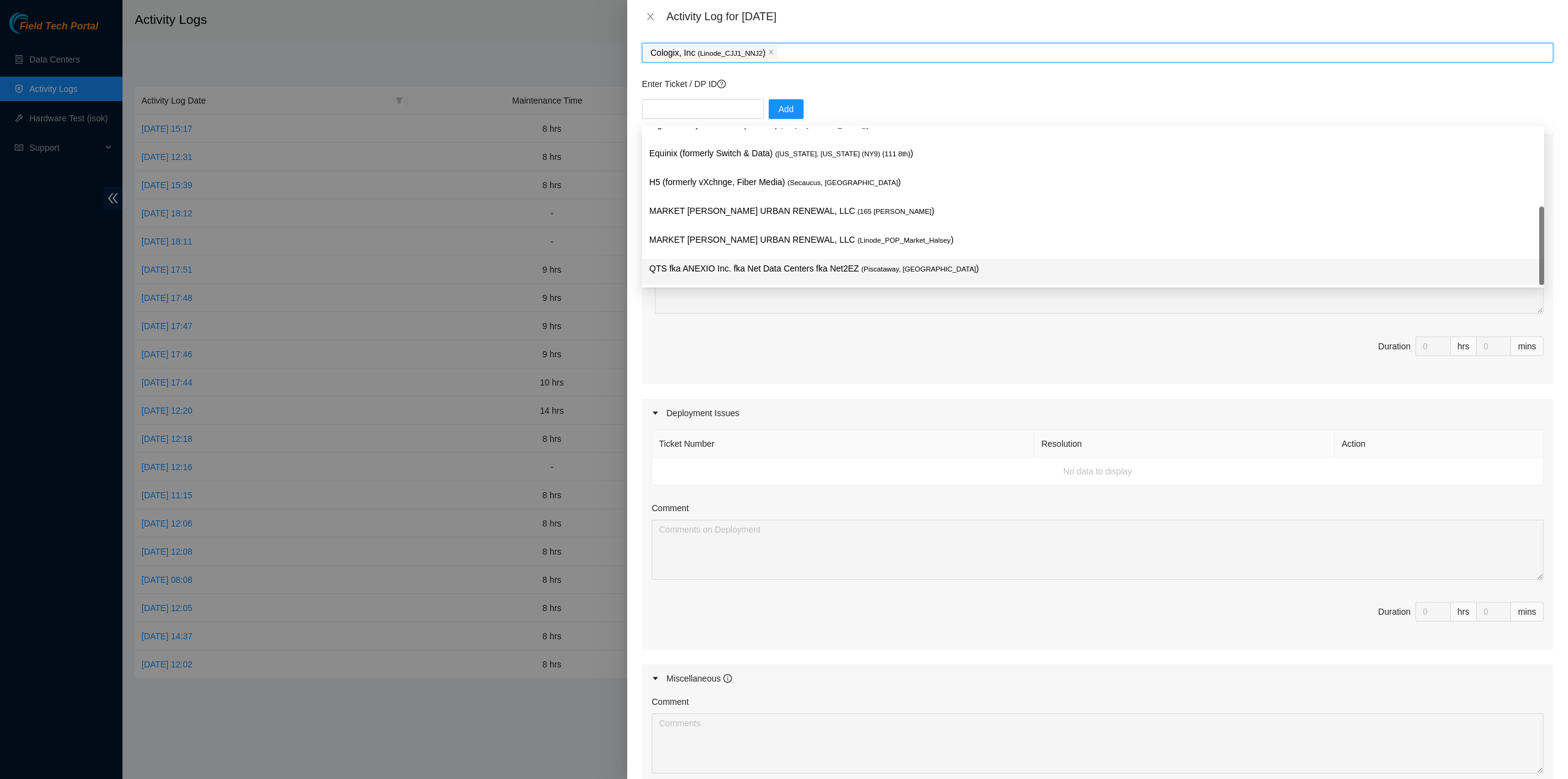
click at [1301, 430] on th "Resolution" at bounding box center [1184, 443] width 300 height 27
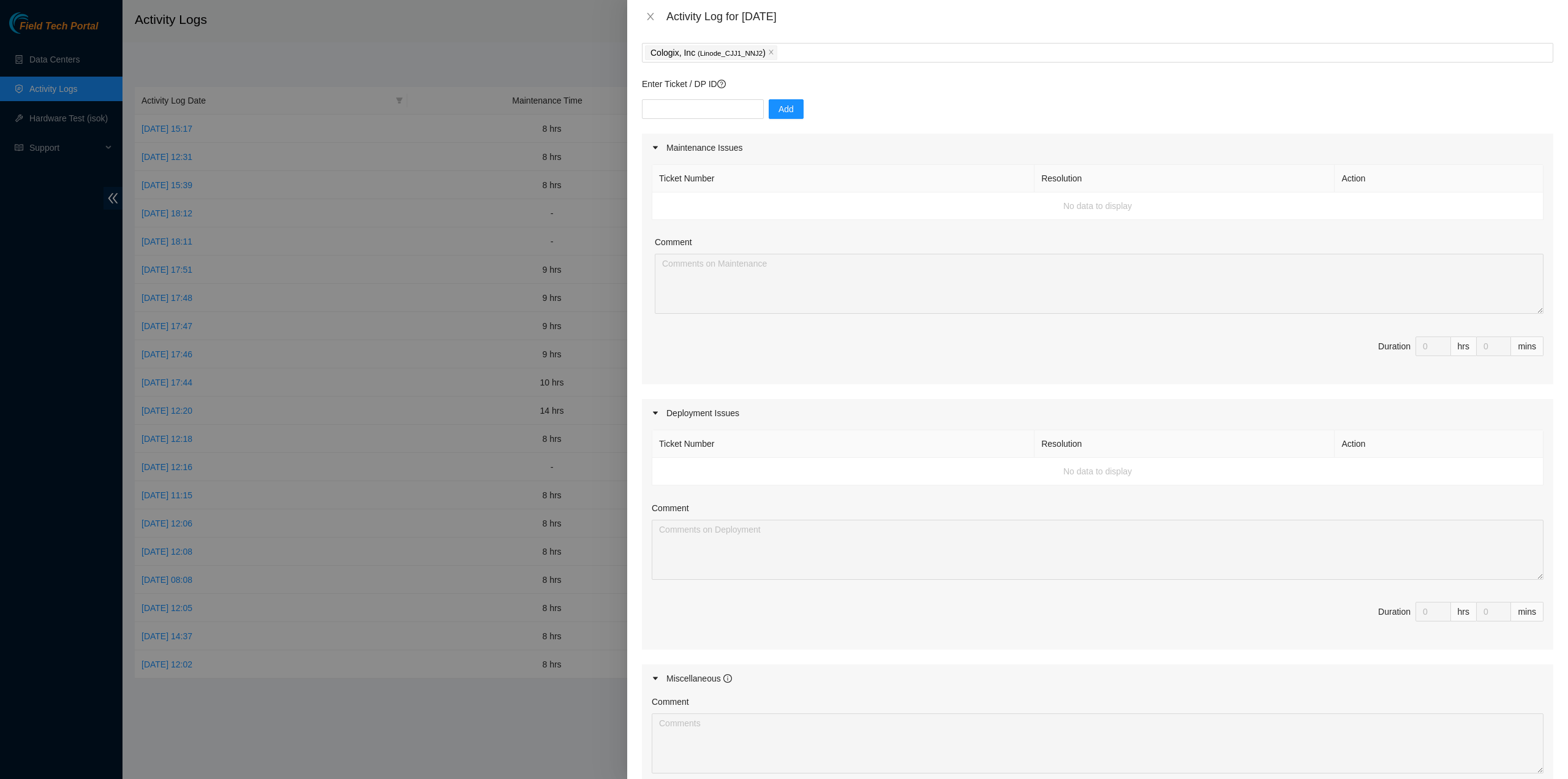
scroll to position [248, 0]
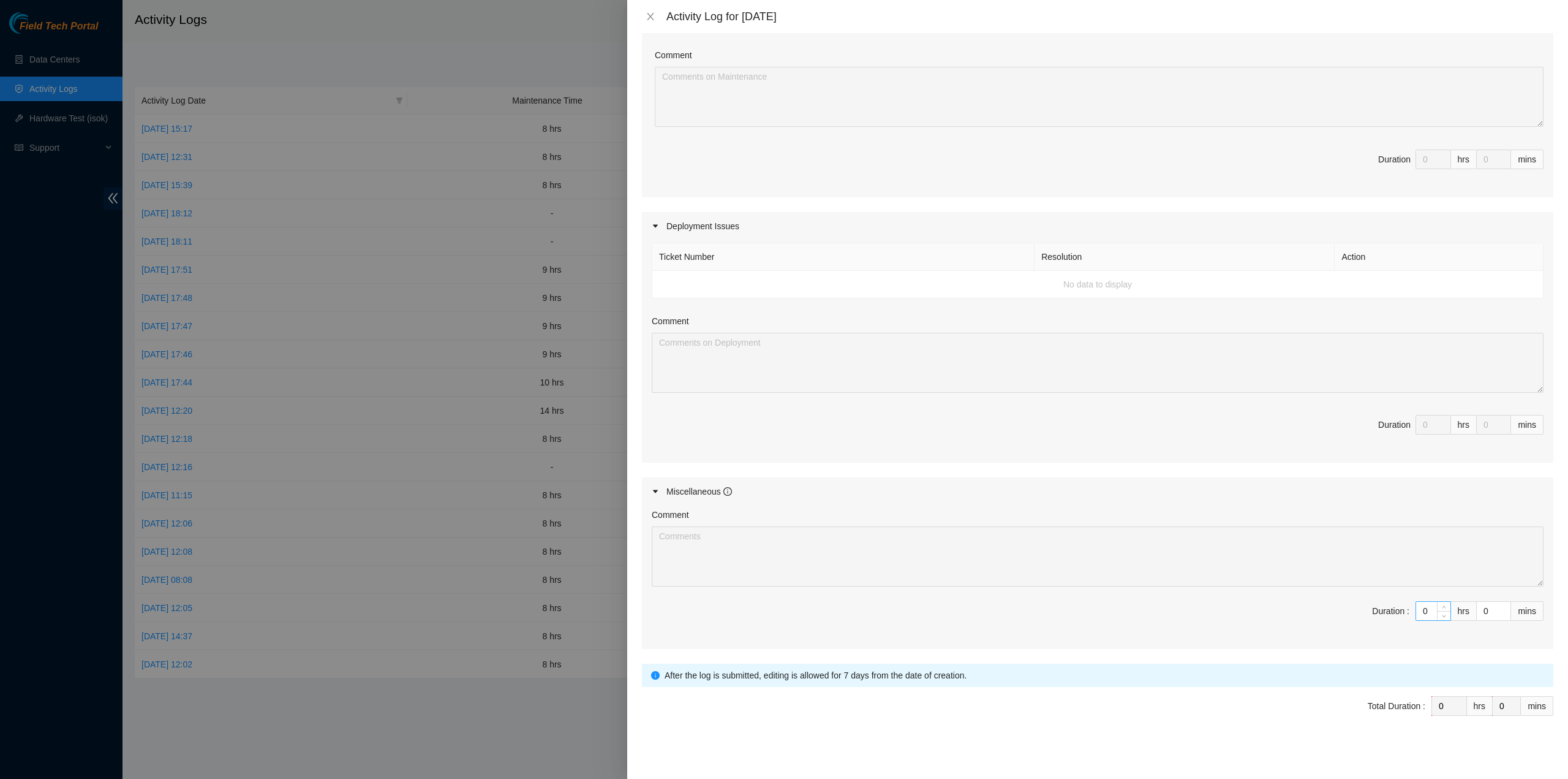
click at [1425, 608] on input "0" at bounding box center [1433, 611] width 34 height 18
type input "8"
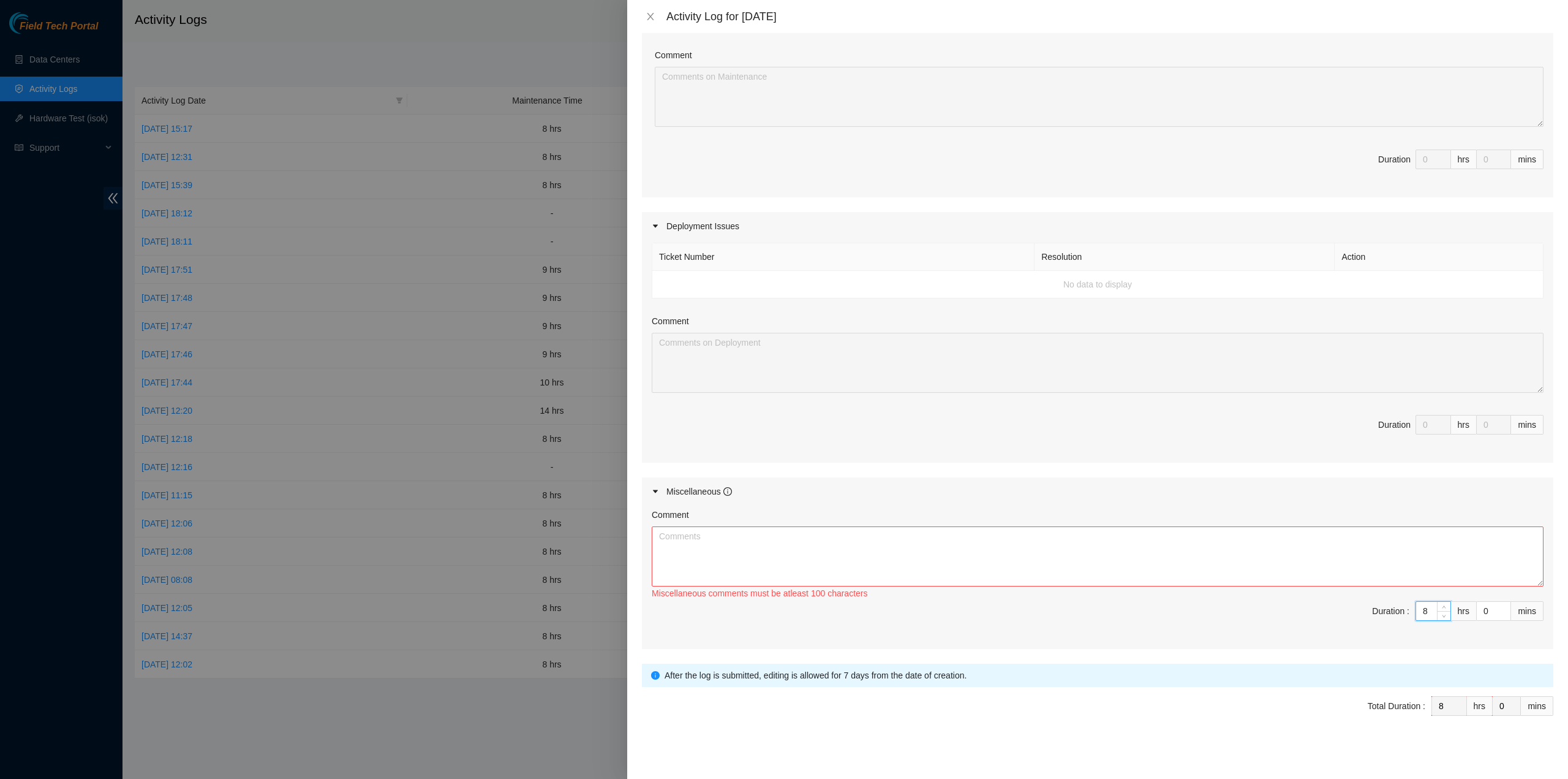
type input "8"
click at [837, 530] on textarea "Comment" at bounding box center [1098, 556] width 892 height 60
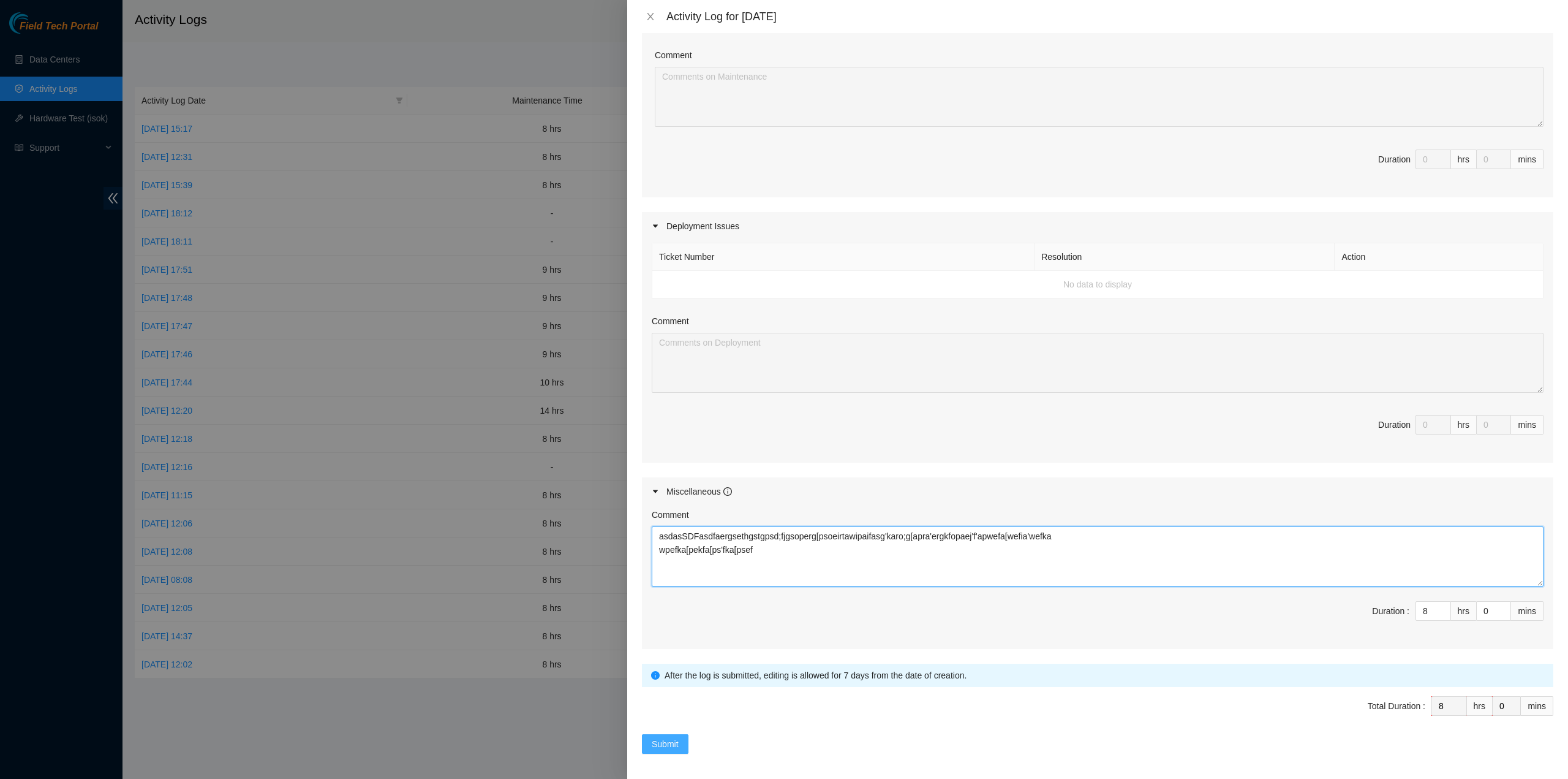
type textarea "asdasSDFasdfaergsethgstgpsd;fjgsoperg[psoeirtawipaifasg'karo;g[apra'ergkfopaej'…"
click at [668, 745] on span "Submit" at bounding box center [665, 743] width 27 height 13
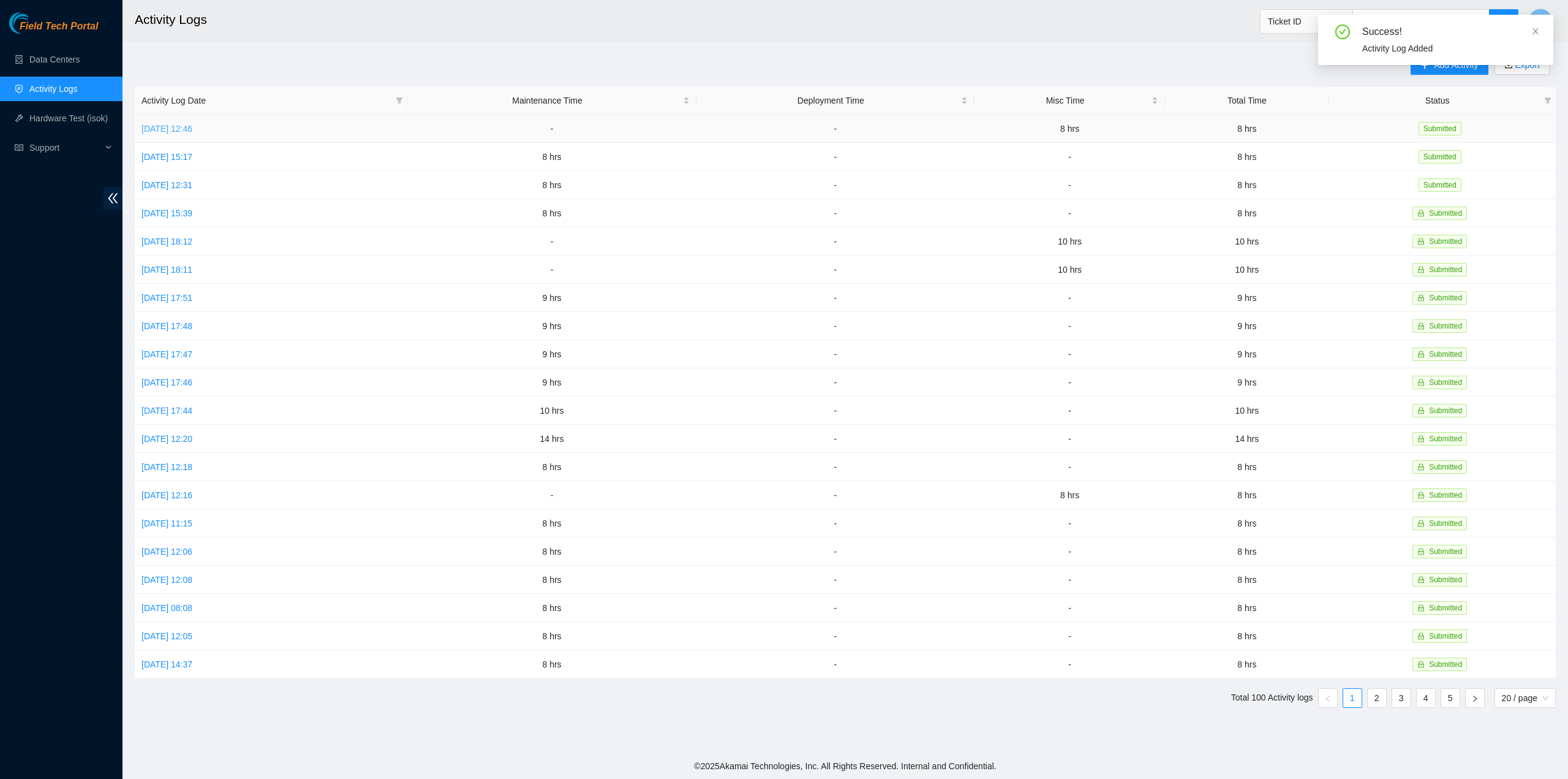
click at [193, 130] on link "Thu, 21 Aug 2025 12:46" at bounding box center [167, 129] width 51 height 10
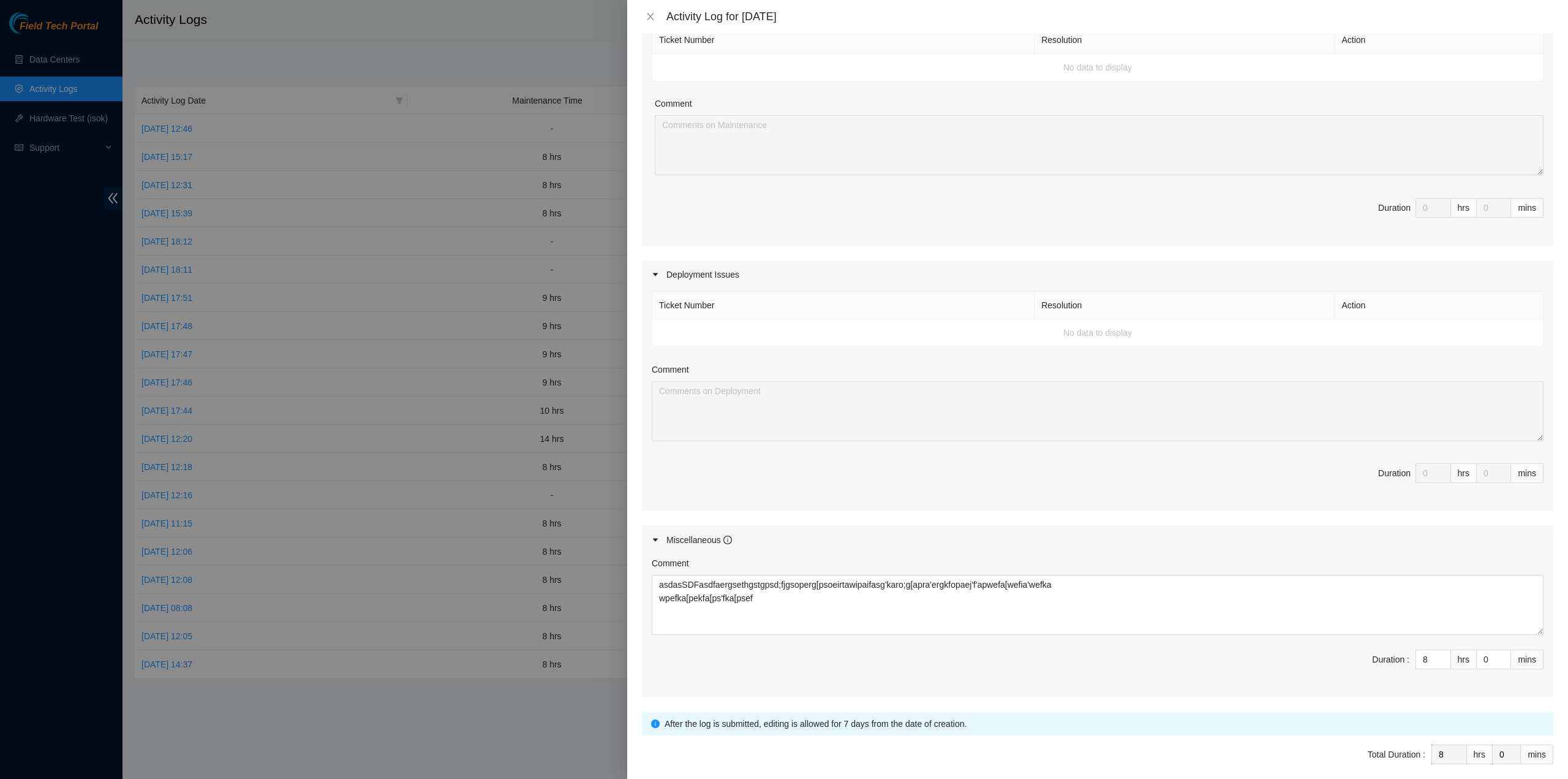
scroll to position [245, 0]
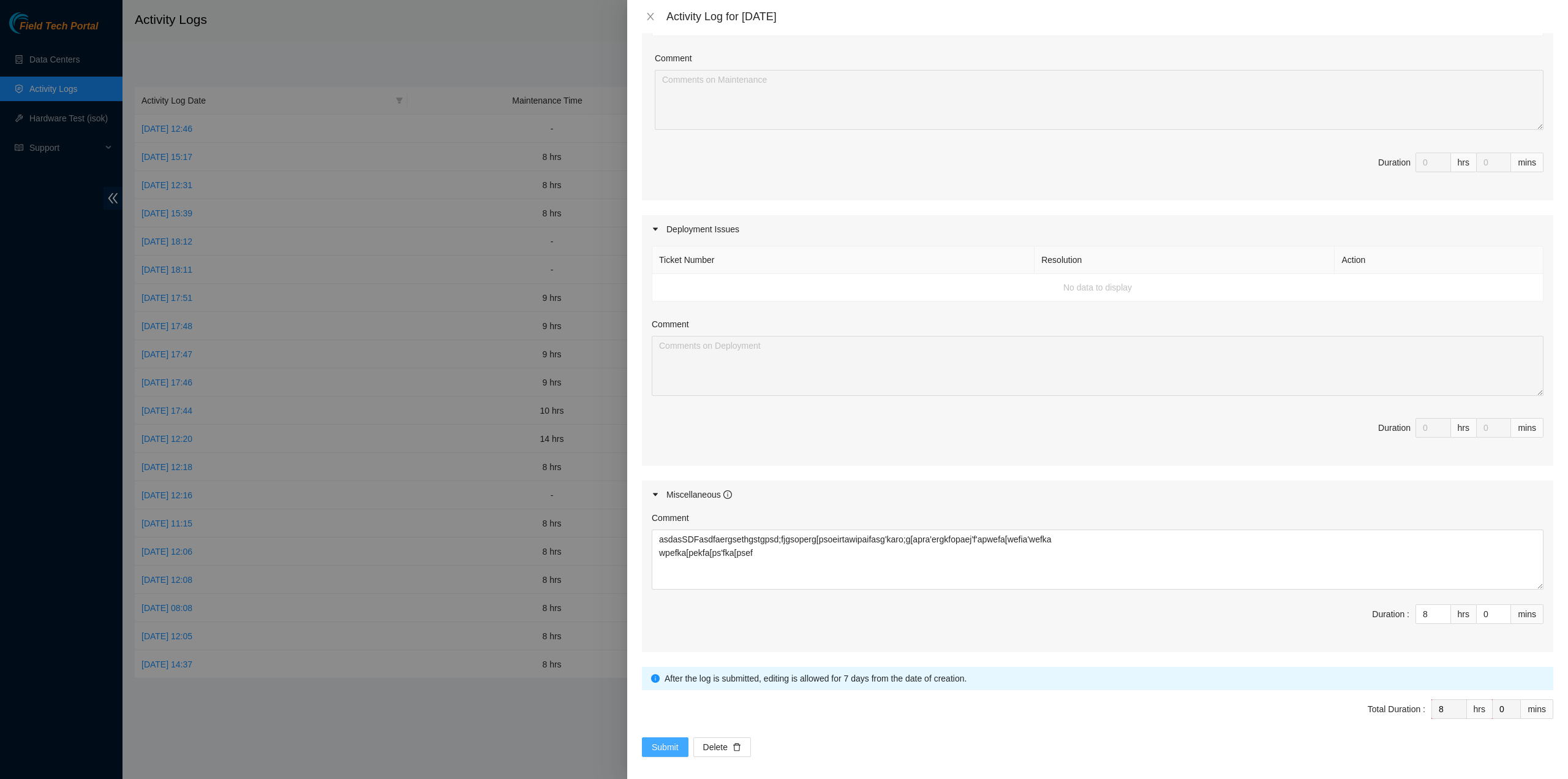
click at [682, 746] on button "Submit" at bounding box center [665, 747] width 46 height 20
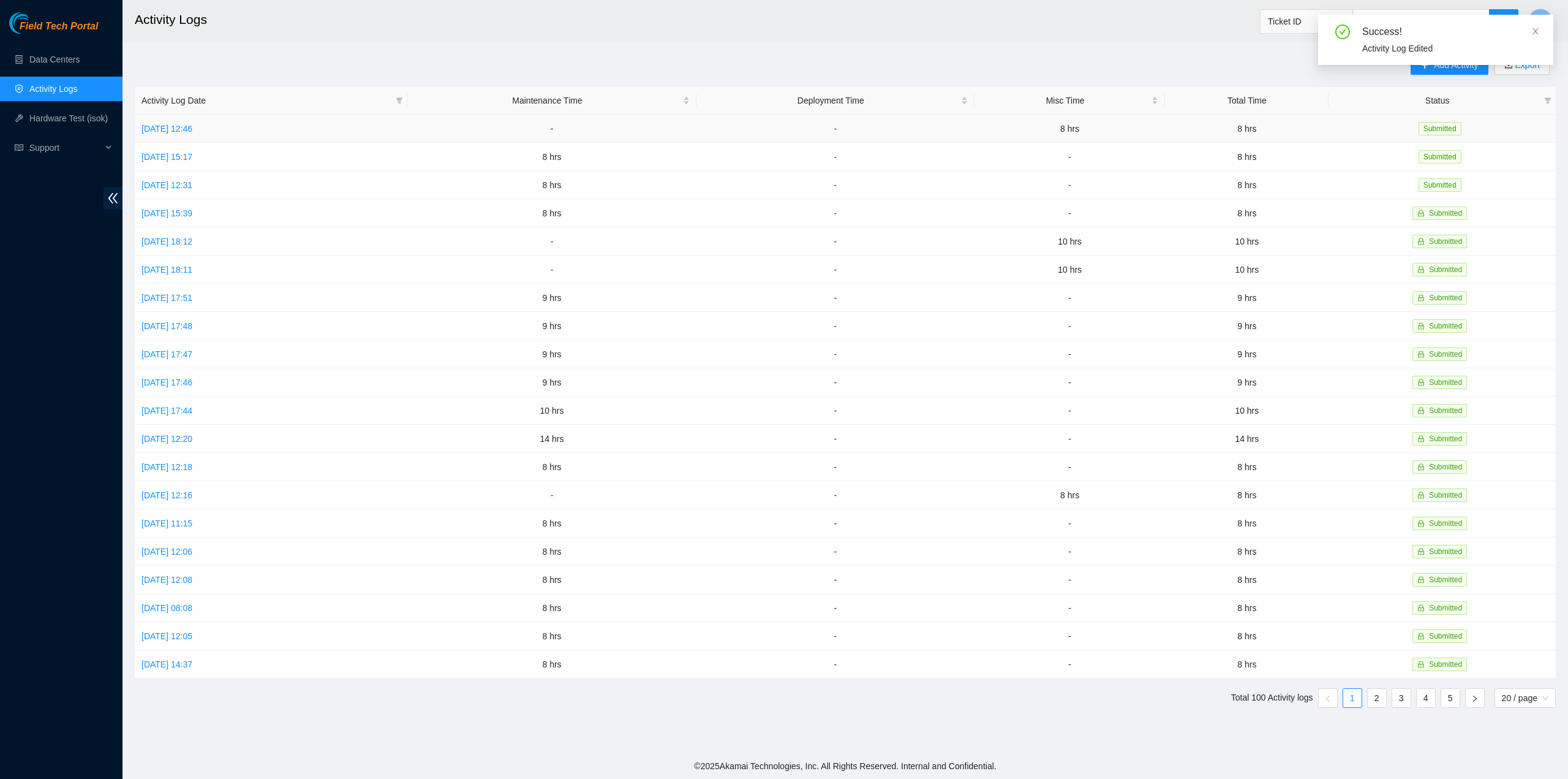
click at [220, 135] on td "Thu, 21 Aug 2025 12:46" at bounding box center [270, 129] width 272 height 28
click at [193, 125] on link "Thu, 21 Aug 2025 12:46" at bounding box center [167, 129] width 51 height 10
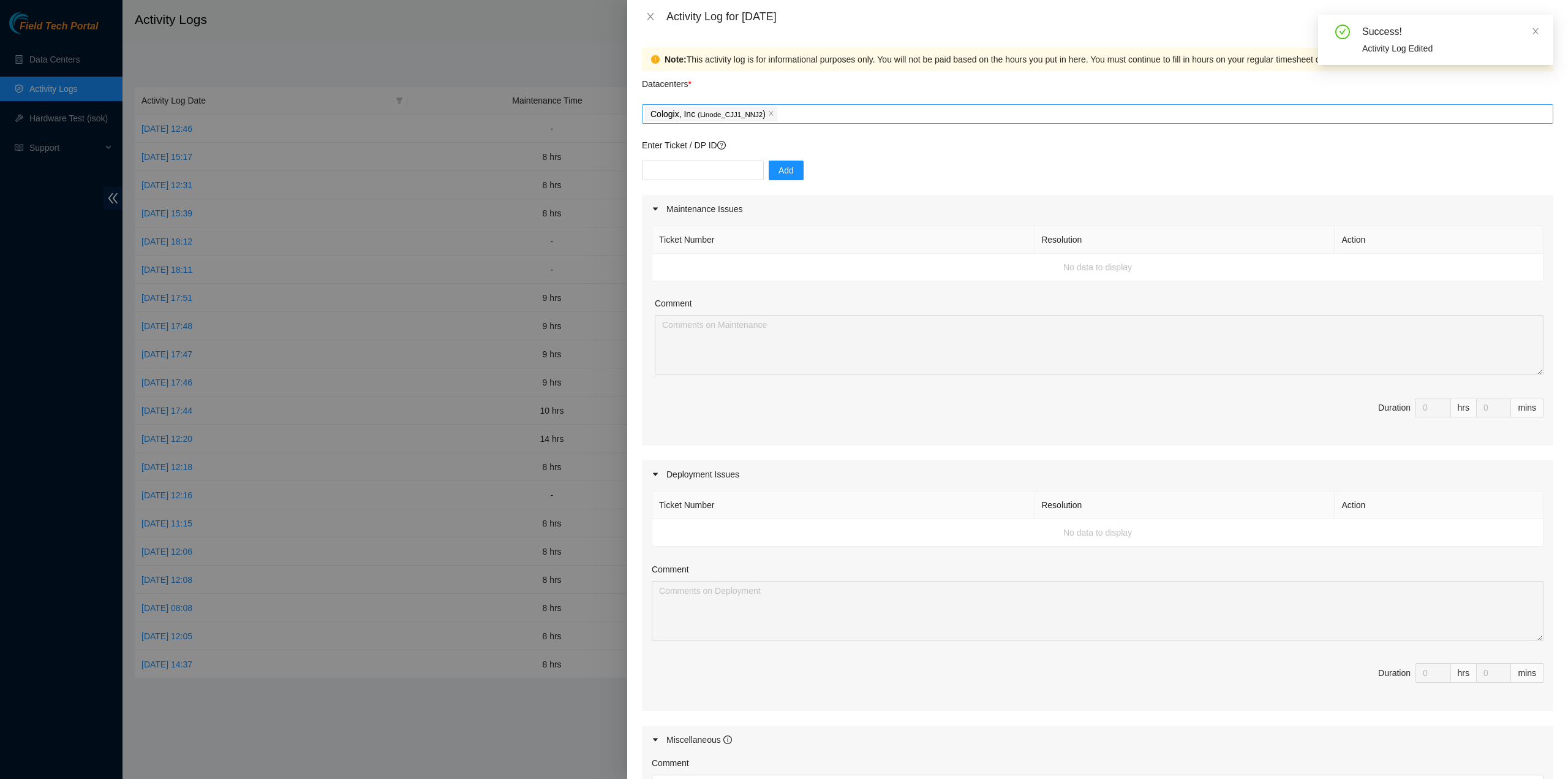
click at [798, 115] on div "Cologix, Inc ( Linode_CJJ1_NNJ2 )" at bounding box center [1097, 113] width 906 height 17
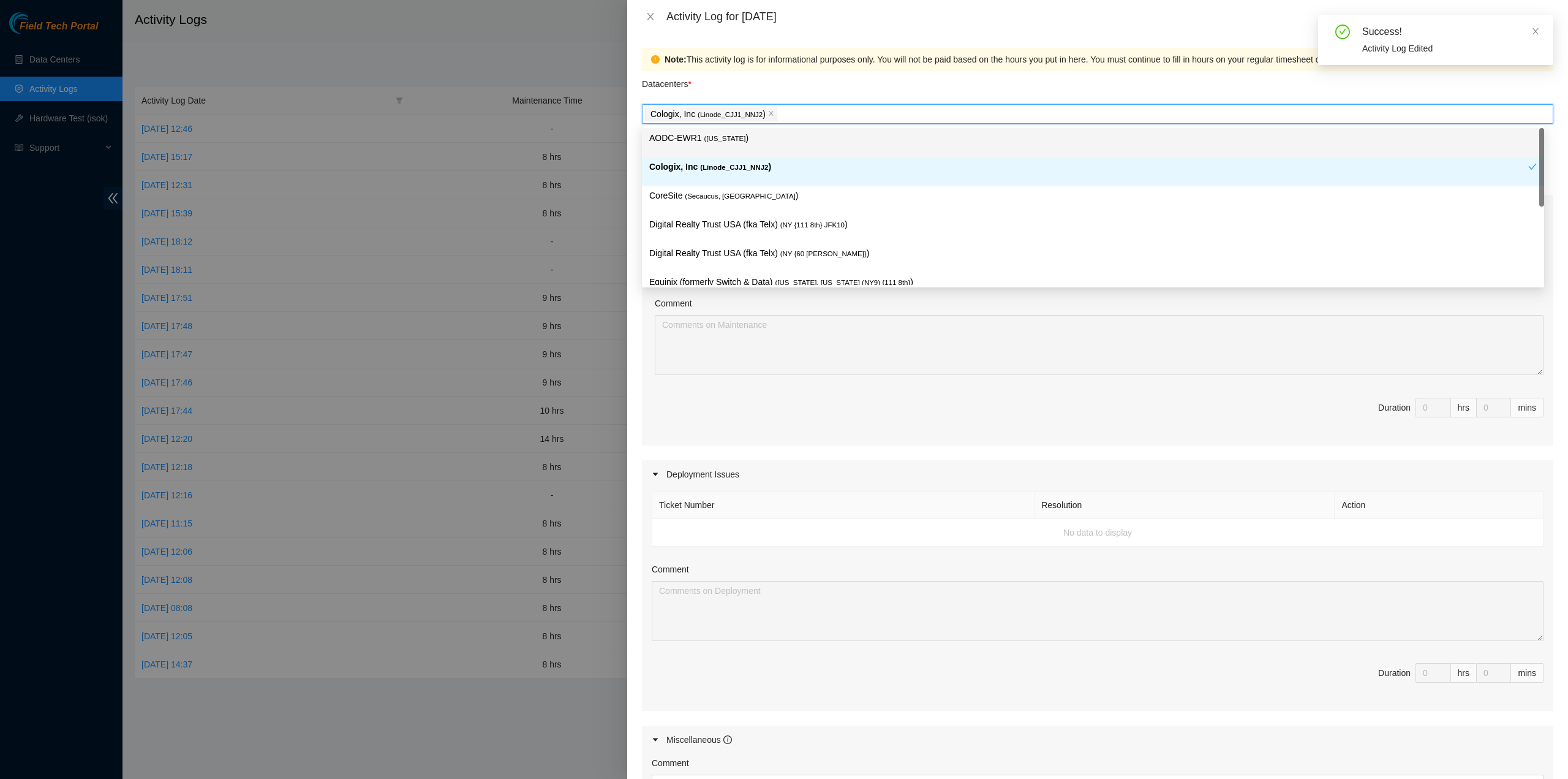
click at [769, 112] on icon "close" at bounding box center [771, 113] width 4 height 4
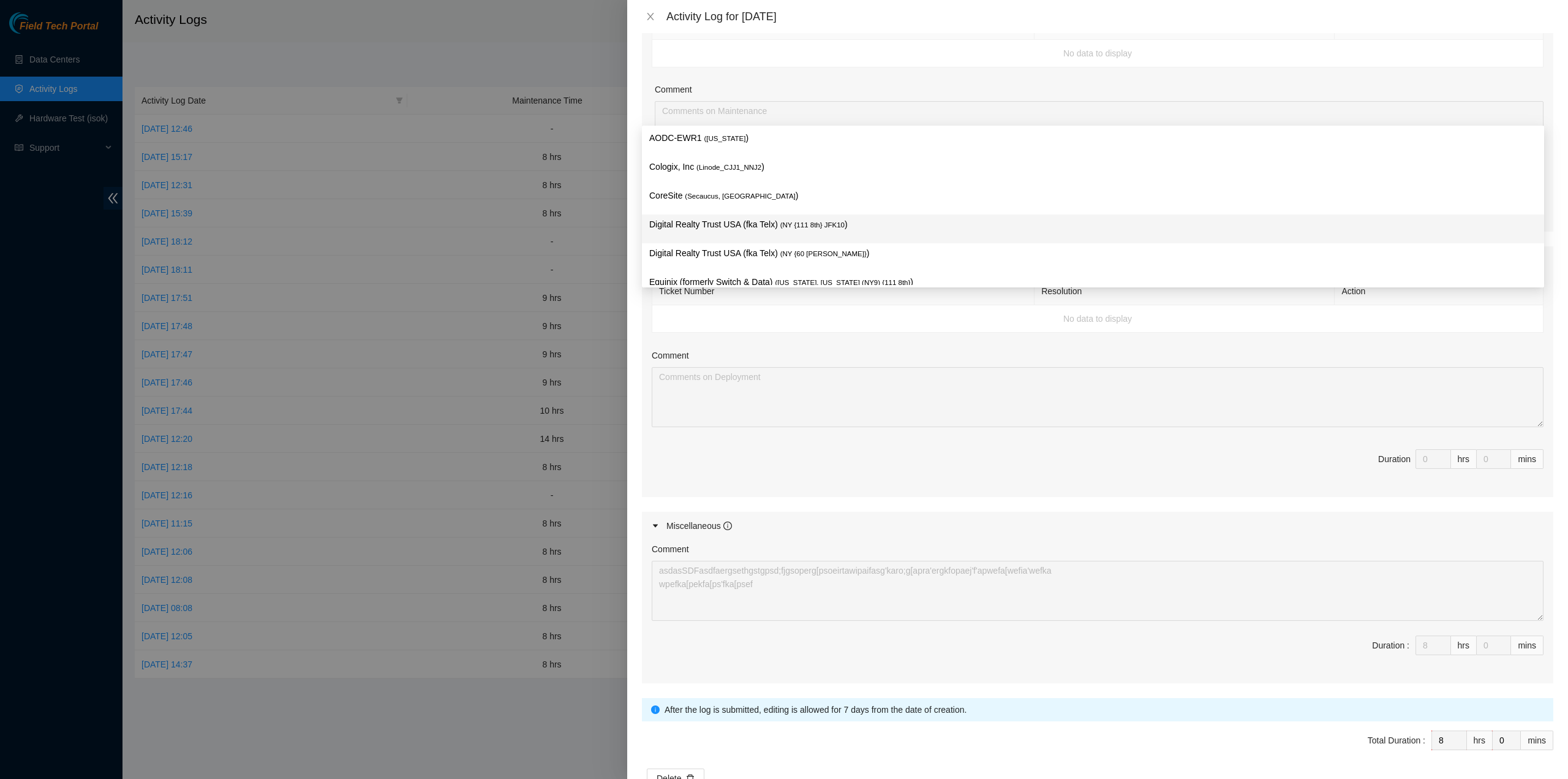
scroll to position [248, 0]
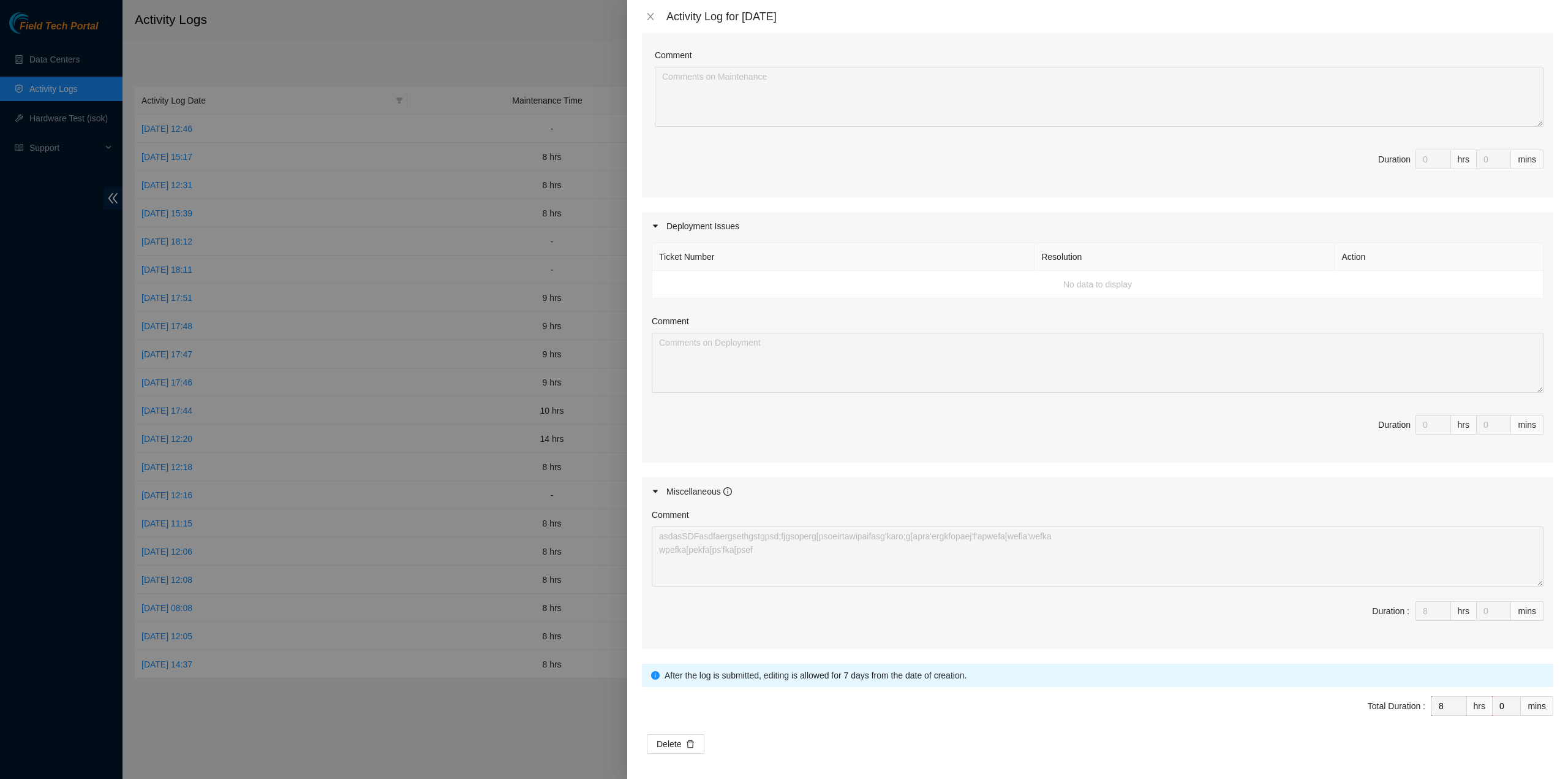
click at [793, 726] on form "Datacenters * Add Datacenters Enter Ticket / DP ID Add Maintenance Issues Ticke…" at bounding box center [1098, 288] width 912 height 931
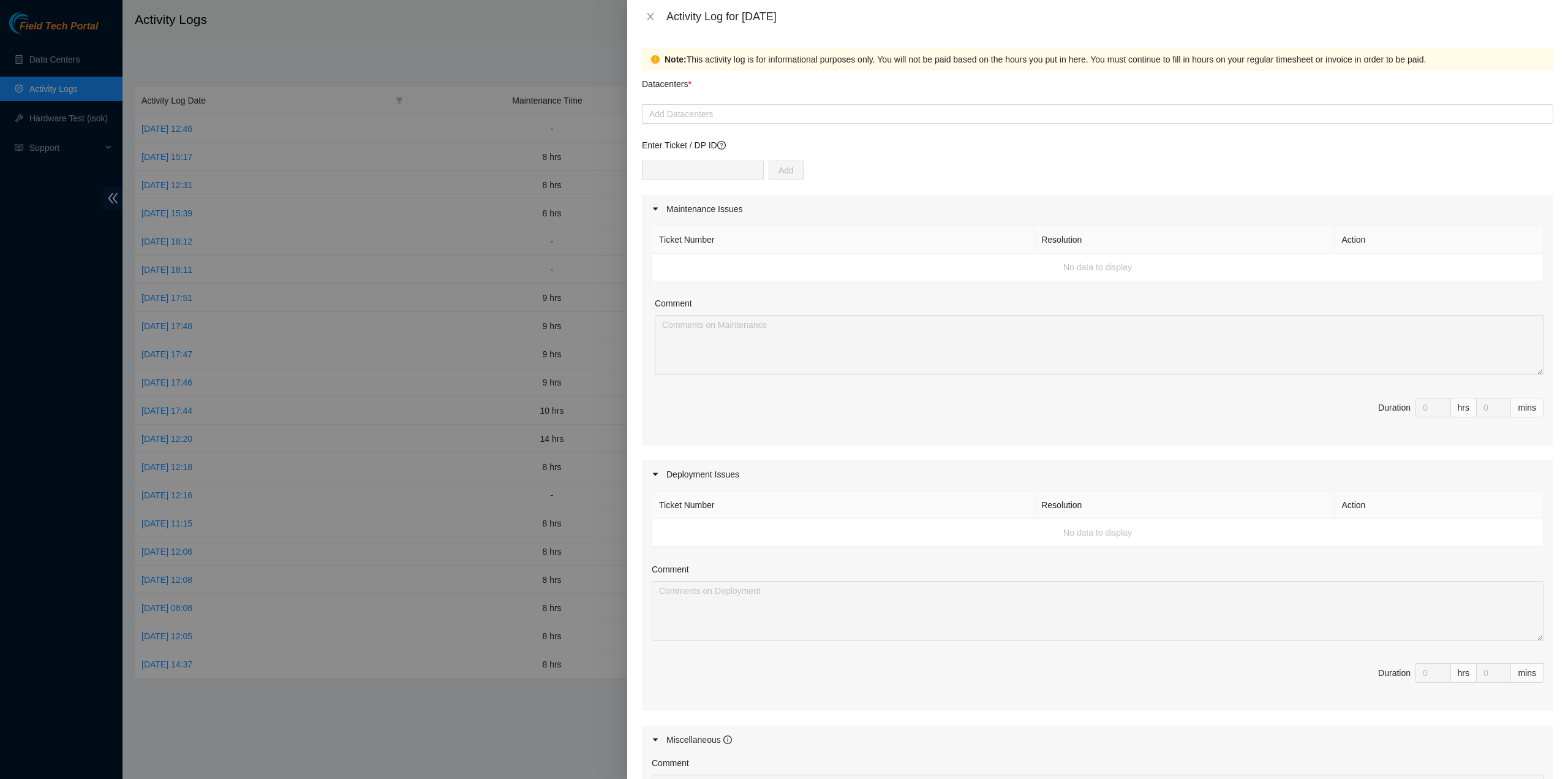
scroll to position [0, 0]
click at [738, 117] on div at bounding box center [1097, 113] width 906 height 15
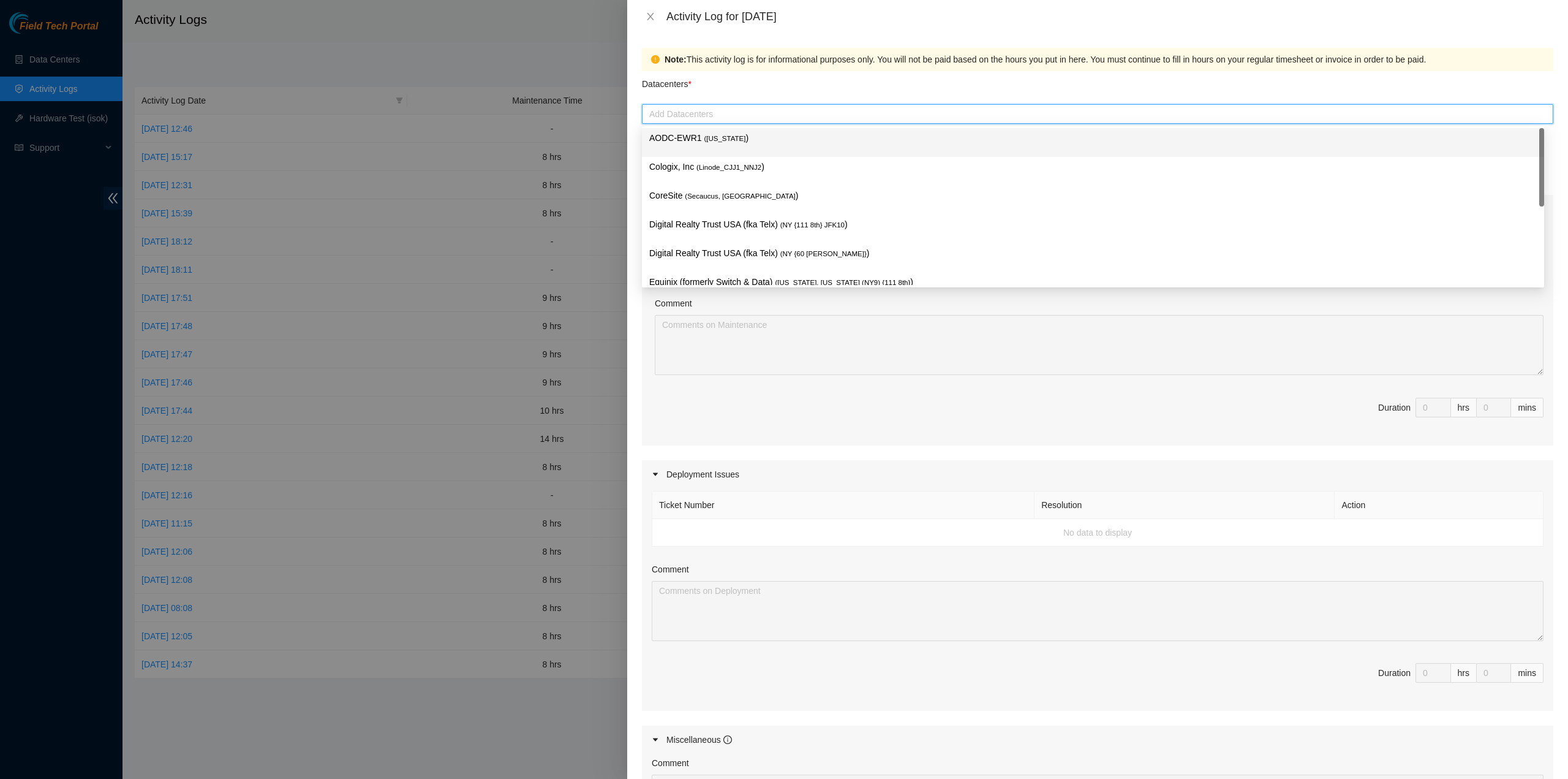
click at [738, 135] on p "AODC-EWR1 ( New Jersey )" at bounding box center [1092, 138] width 887 height 14
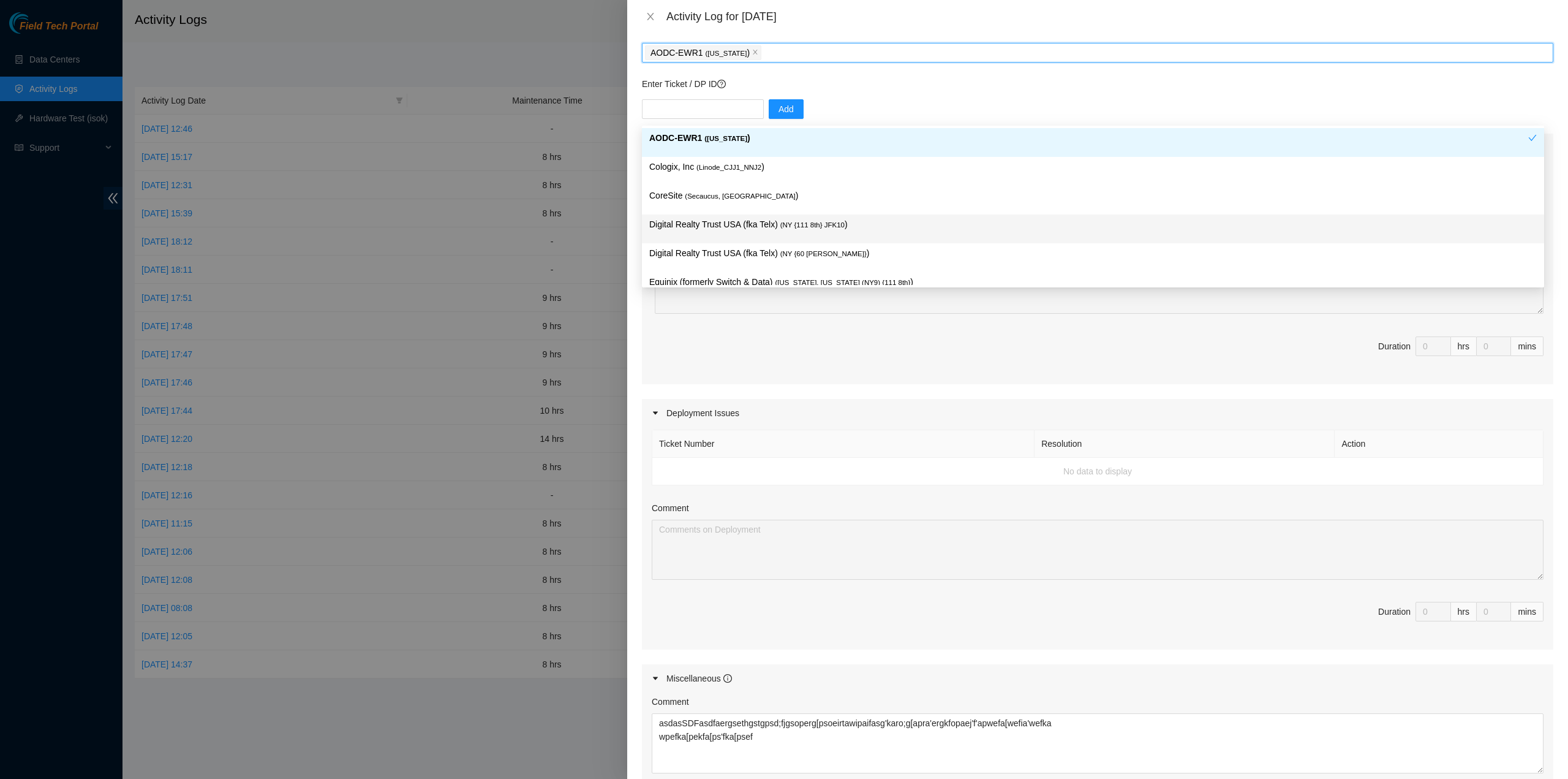
click at [795, 394] on div "Maintenance Issues Ticket Number Resolution Action No data to display Comment D…" at bounding box center [1098, 485] width 912 height 702
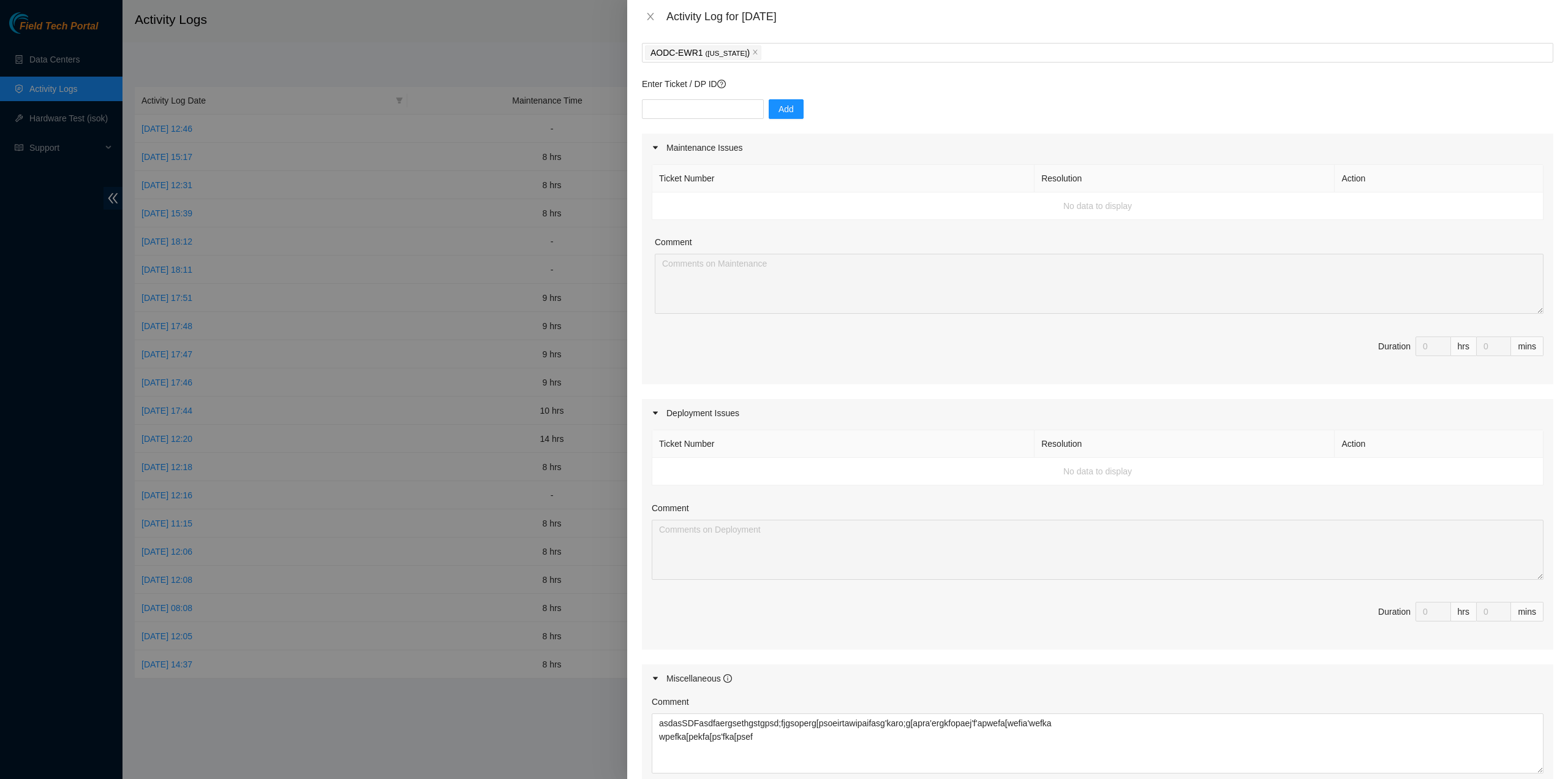
scroll to position [248, 0]
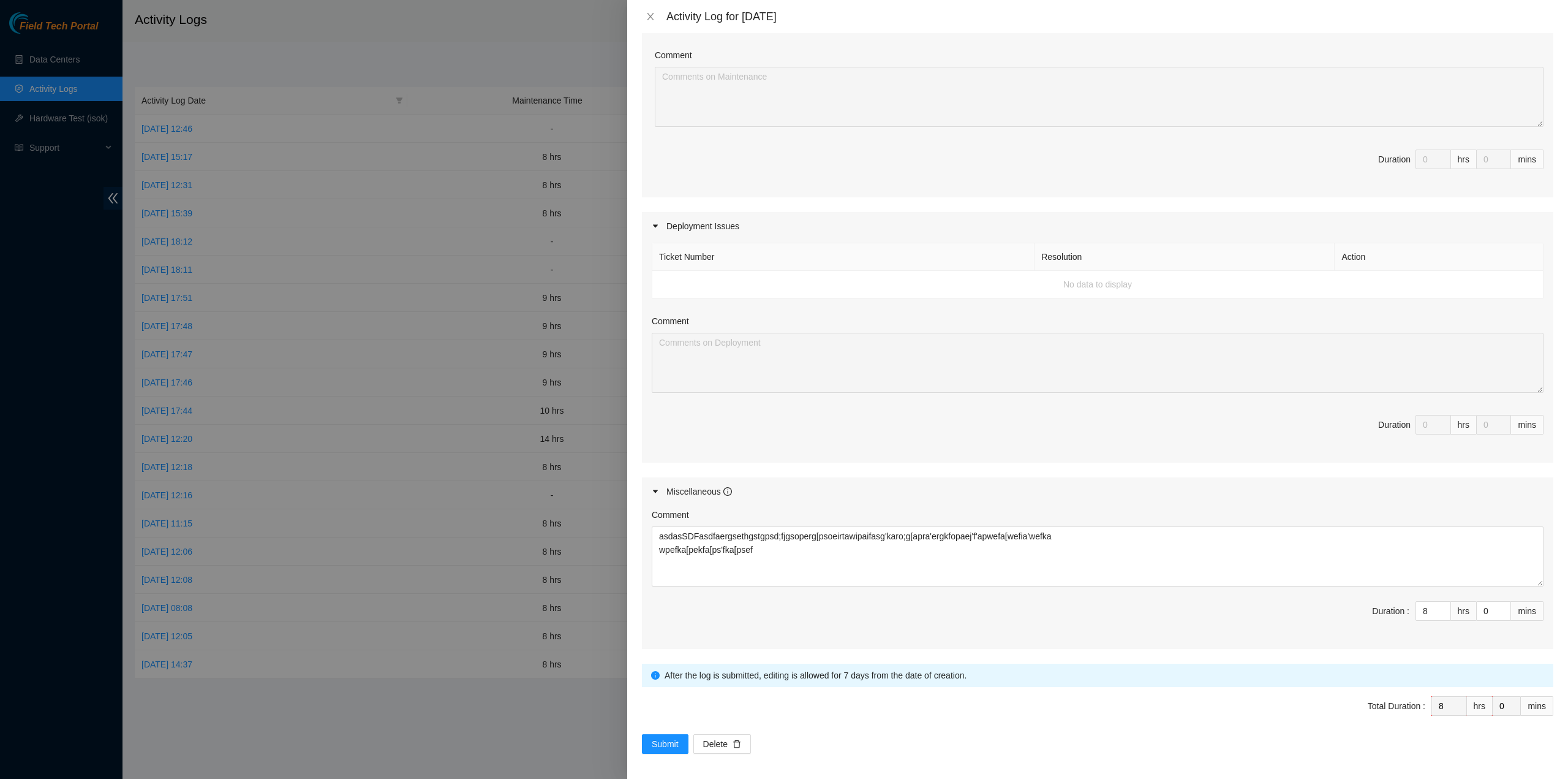
click at [705, 706] on span "Total Duration : 8 hrs 0 mins" at bounding box center [1098, 713] width 912 height 34
click at [677, 743] on span "Submit" at bounding box center [665, 743] width 27 height 13
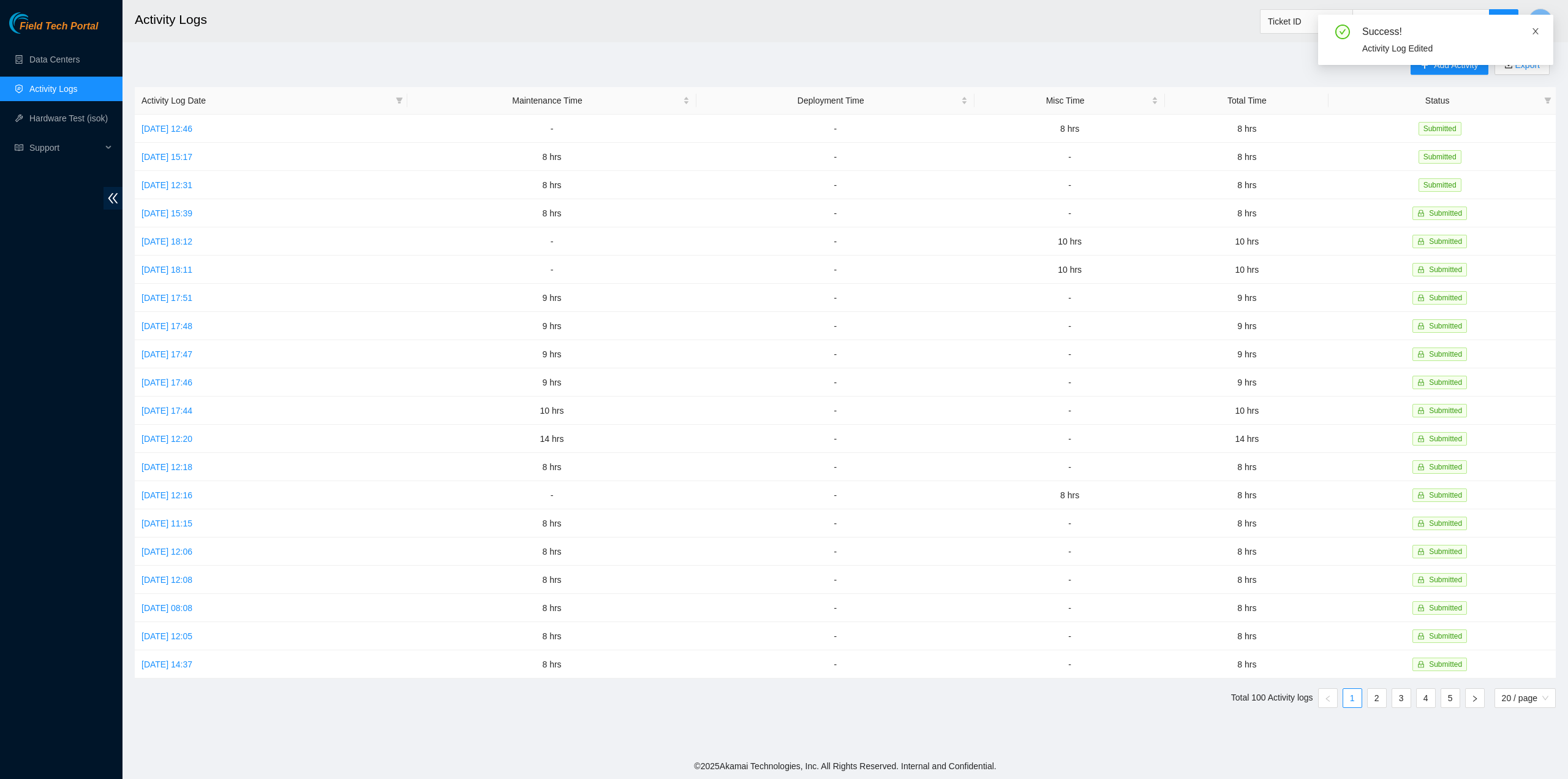
click at [1538, 27] on icon "close" at bounding box center [1536, 31] width 8 height 8
click at [172, 129] on link "Thu, 21 Aug 2025 12:46" at bounding box center [167, 129] width 51 height 10
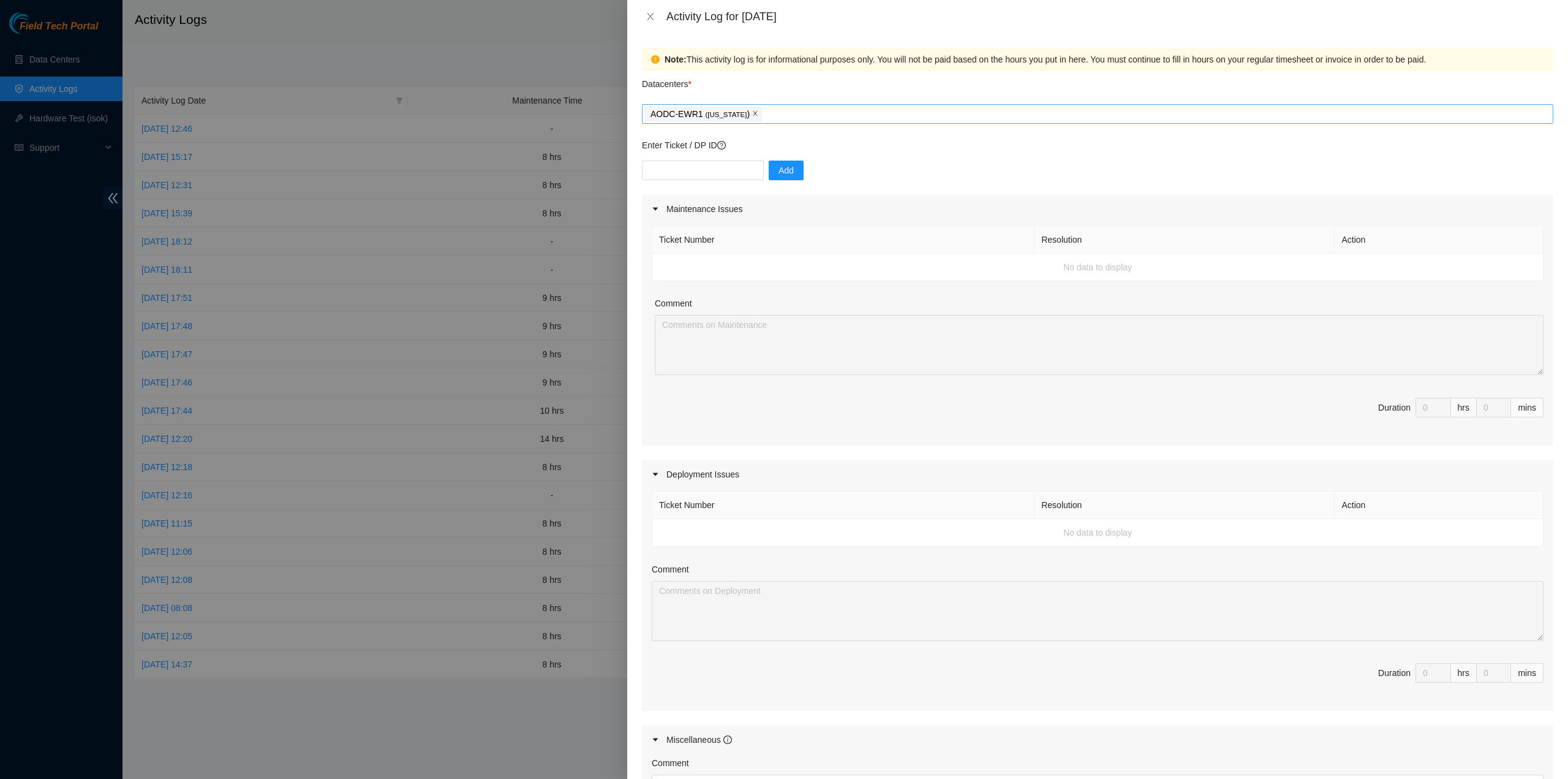
click at [752, 117] on span "close" at bounding box center [755, 113] width 6 height 7
click at [743, 120] on div at bounding box center [1097, 113] width 906 height 15
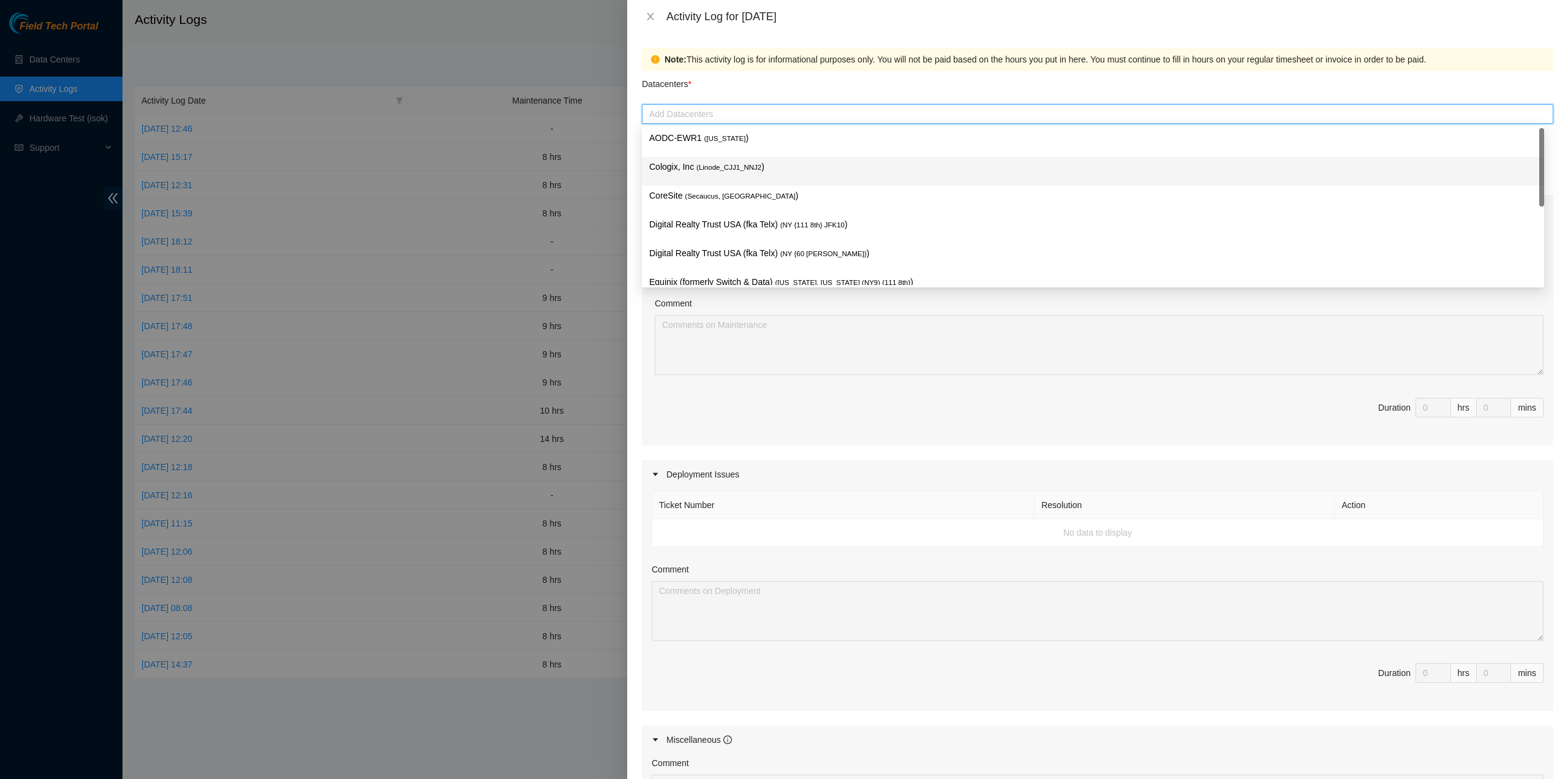
click at [734, 160] on p "Cologix, Inc ( Linode_CJJ1_NNJ2 )" at bounding box center [1092, 167] width 887 height 14
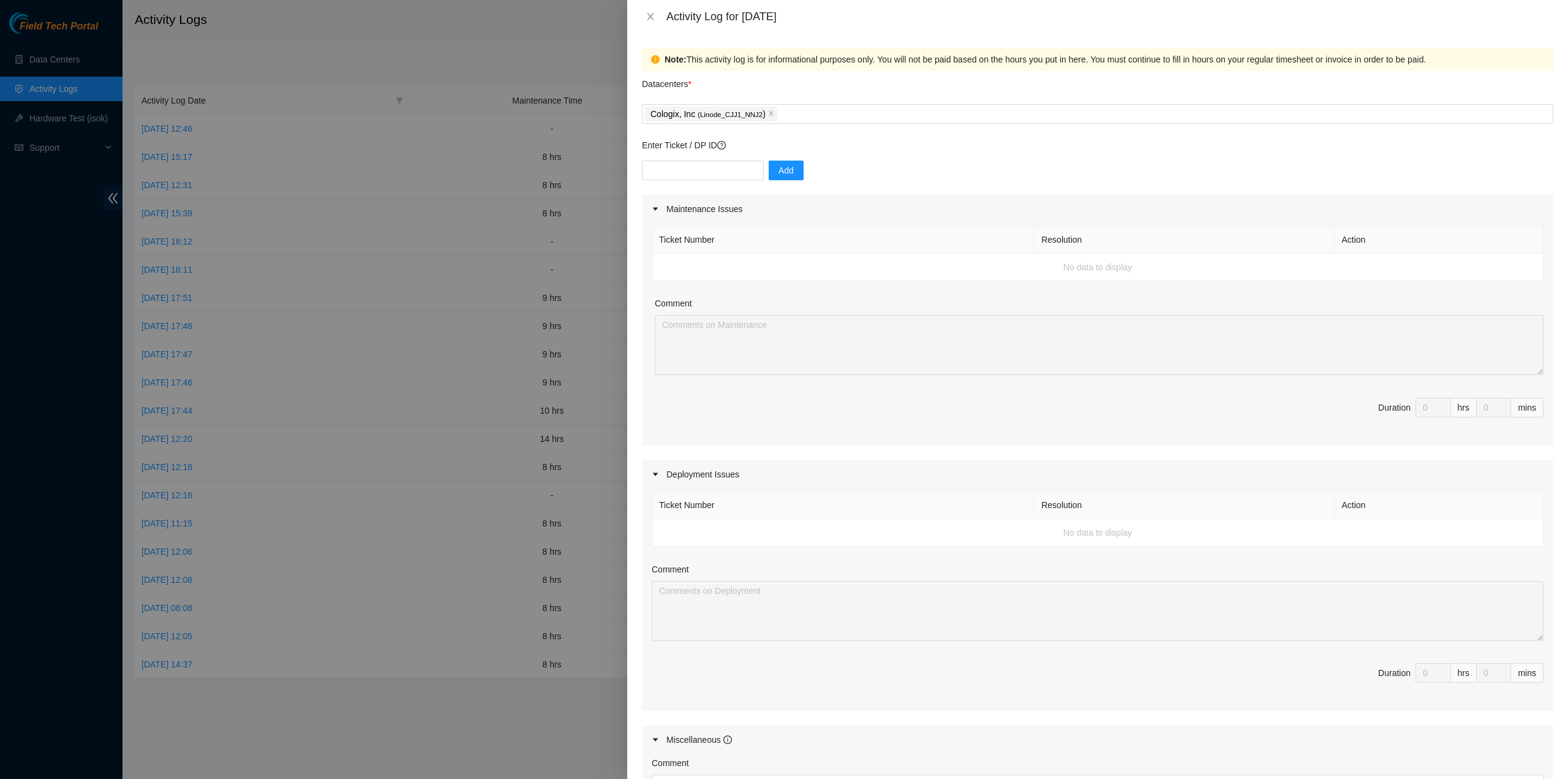
click at [881, 230] on th "Ticket Number" at bounding box center [844, 240] width 382 height 27
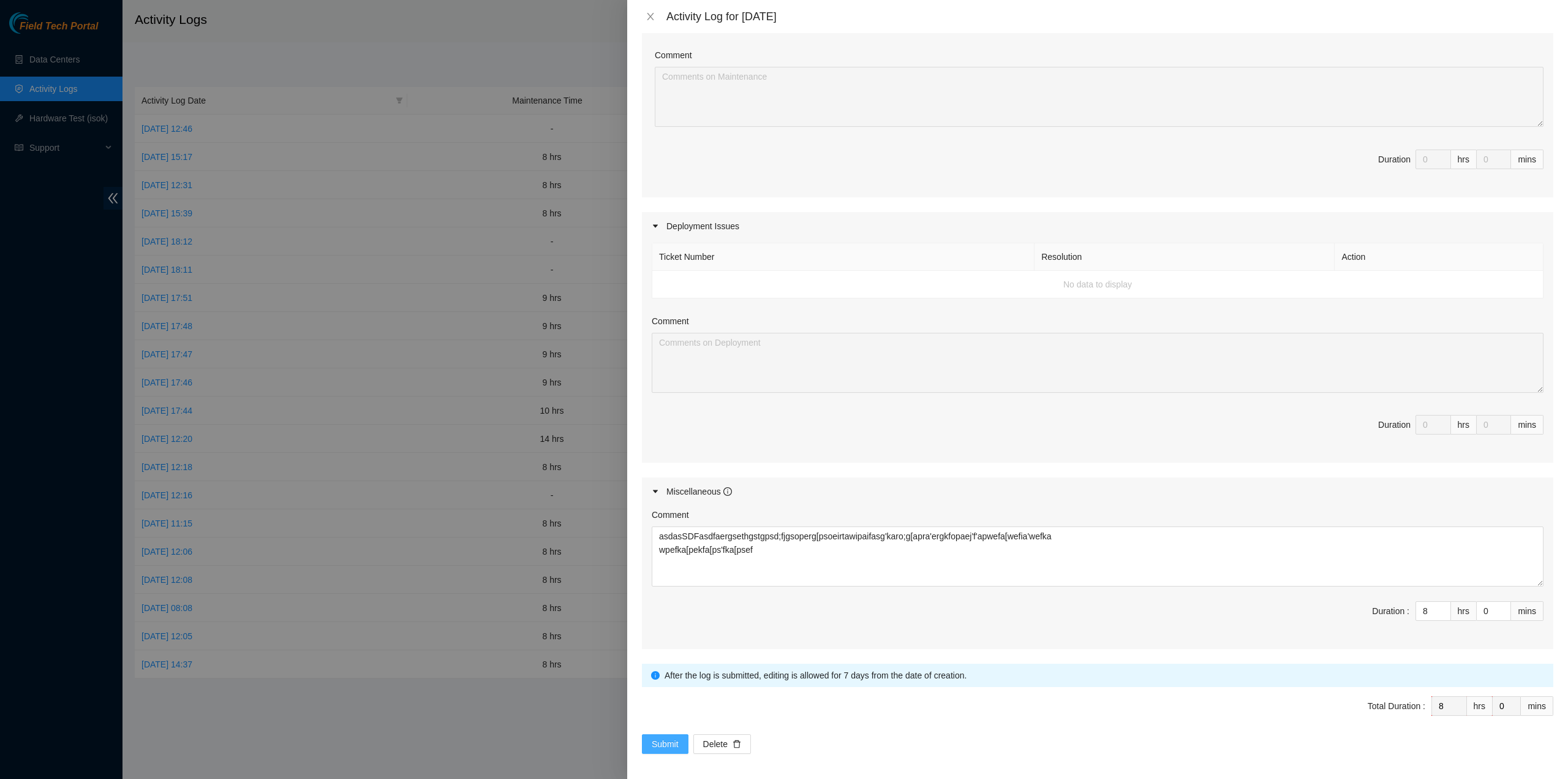
click at [675, 746] on span "Submit" at bounding box center [665, 743] width 27 height 13
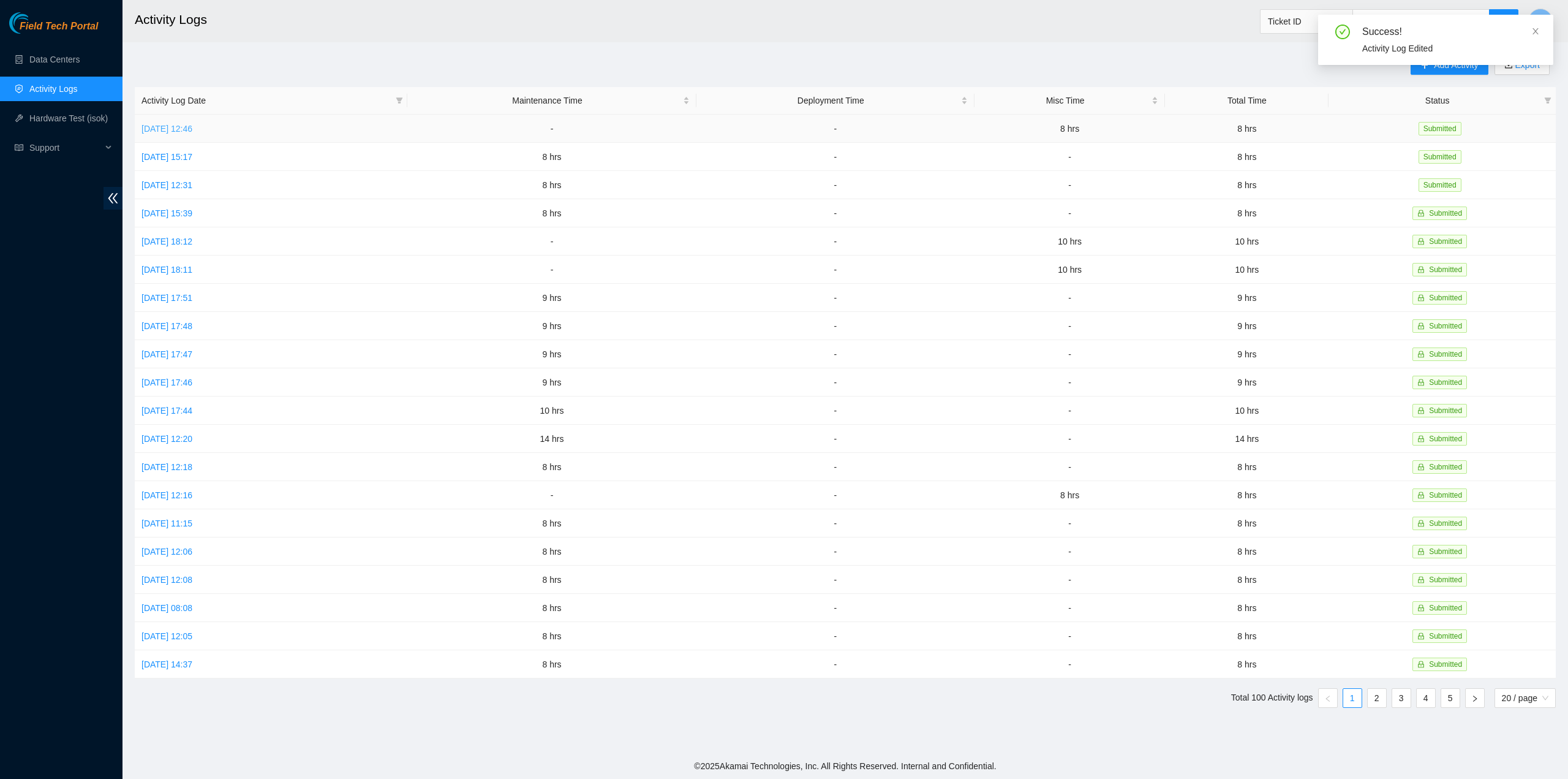
click at [193, 128] on link "Thu, 21 Aug 2025 12:46" at bounding box center [167, 129] width 51 height 10
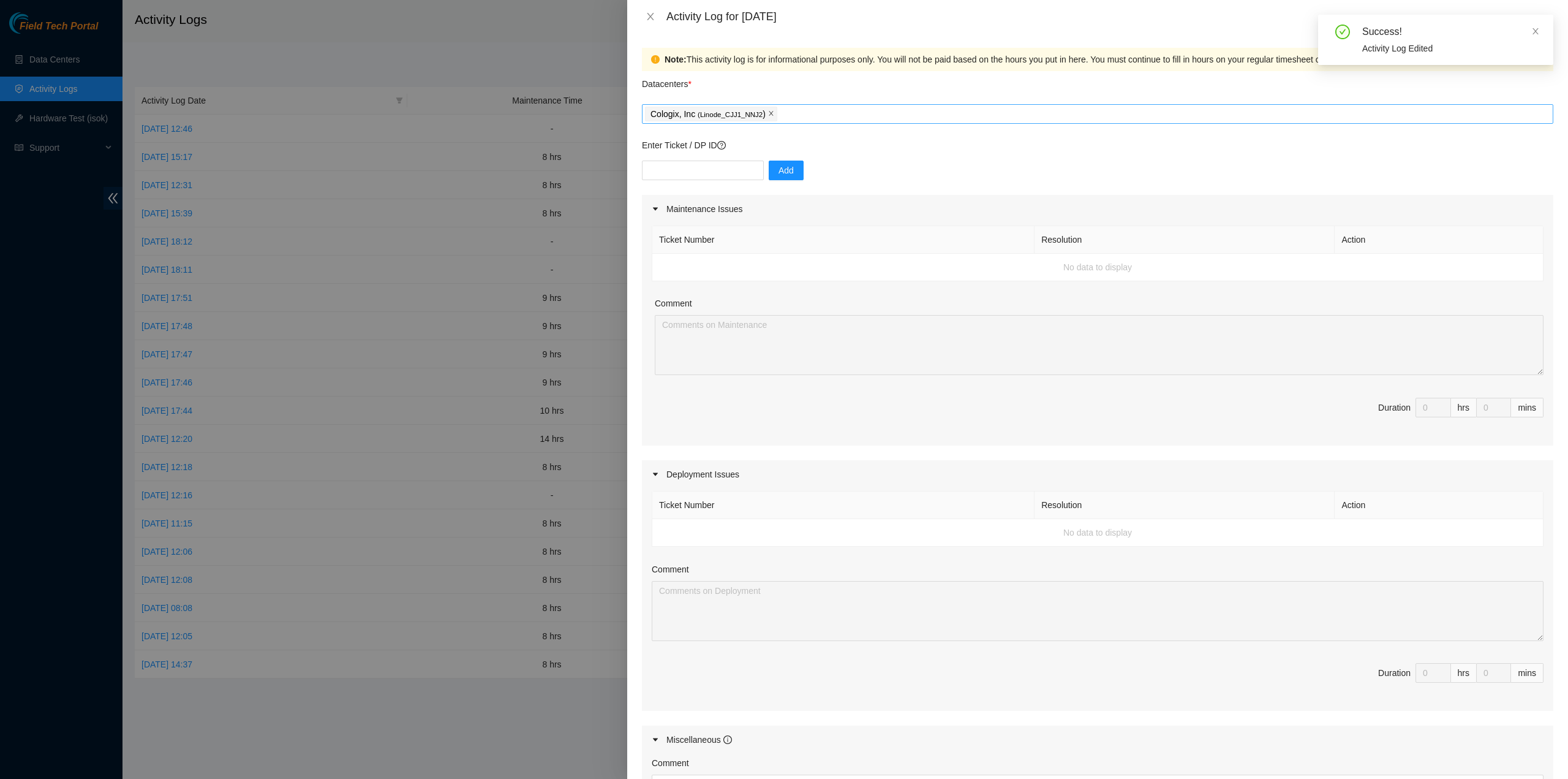
click at [768, 113] on icon "close" at bounding box center [771, 113] width 6 height 6
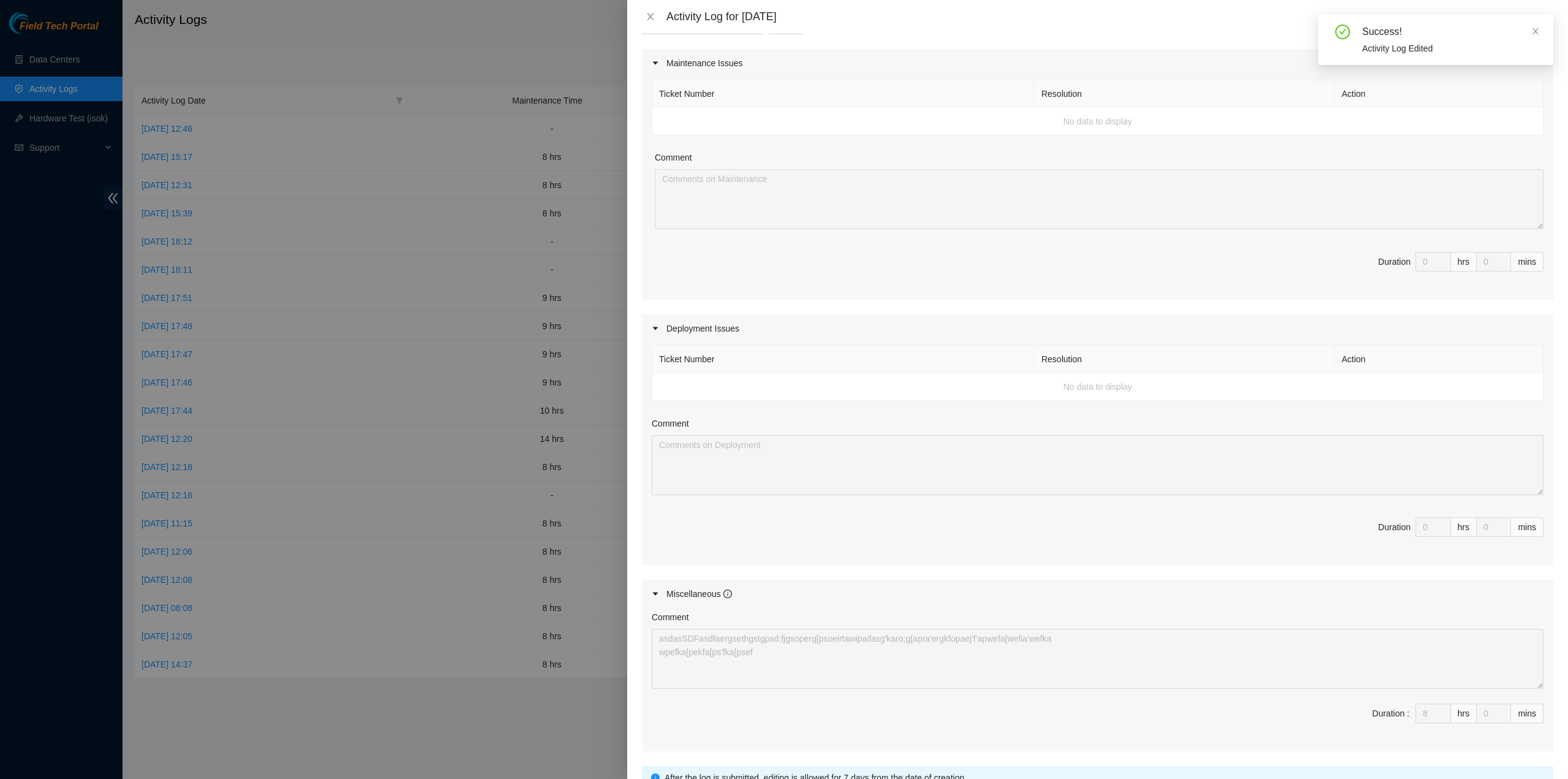
scroll to position [248, 0]
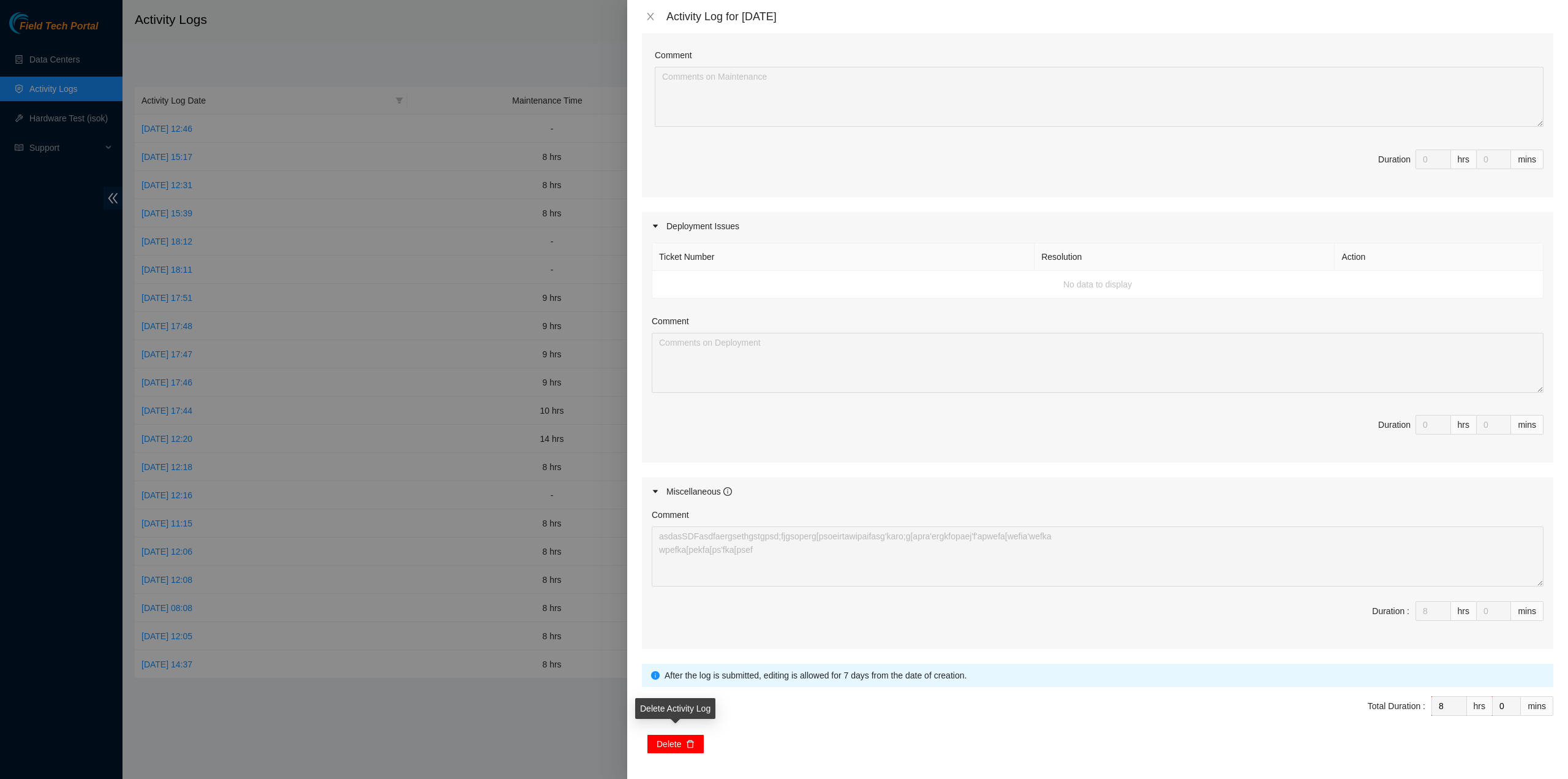
click at [689, 740] on icon "delete" at bounding box center [691, 744] width 8 height 8
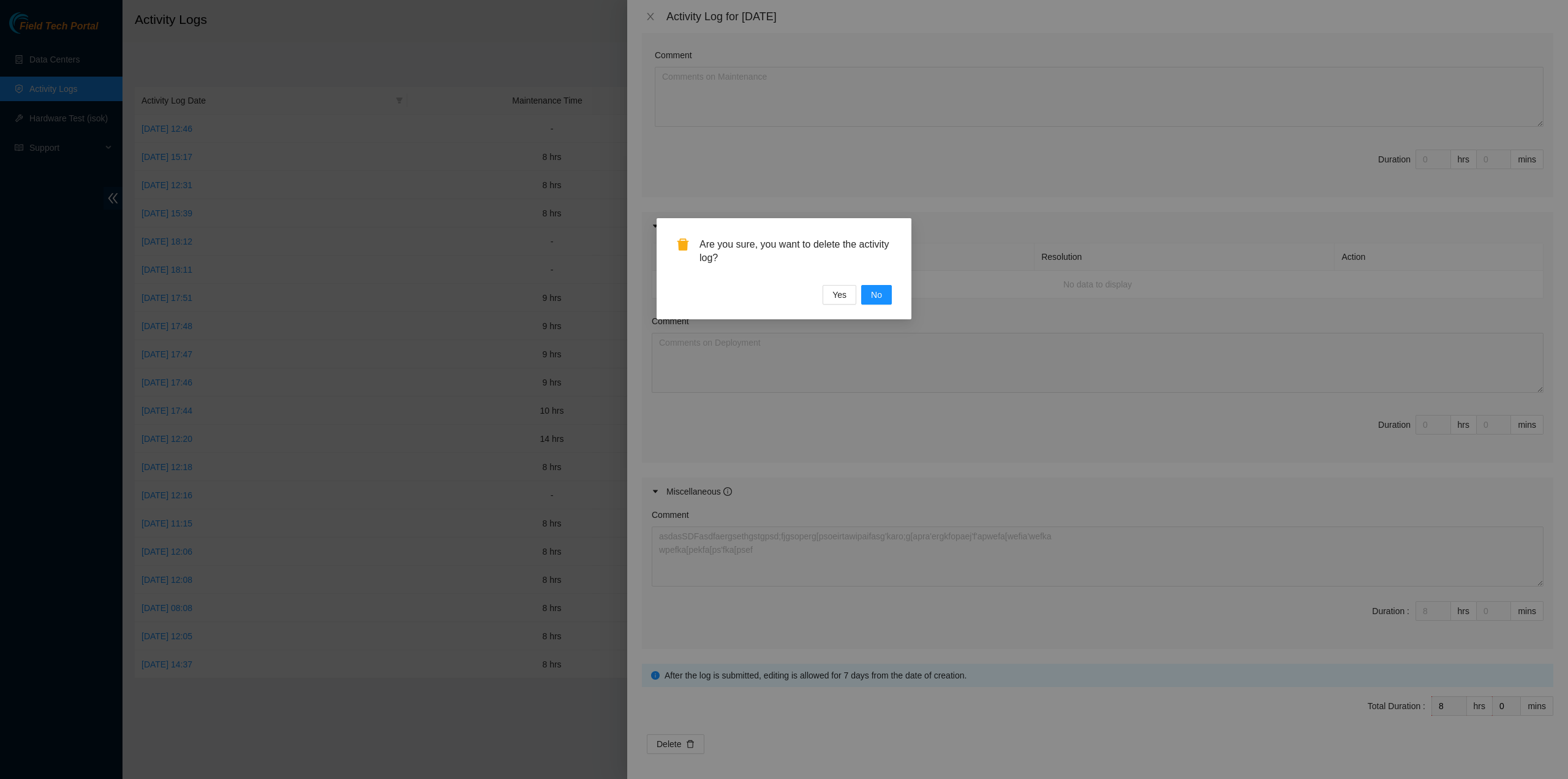
click at [878, 415] on div "Are you sure, you want to delete the activity log? Yes No" at bounding box center [784, 390] width 1568 height 779
click at [872, 294] on span "No" at bounding box center [877, 294] width 11 height 13
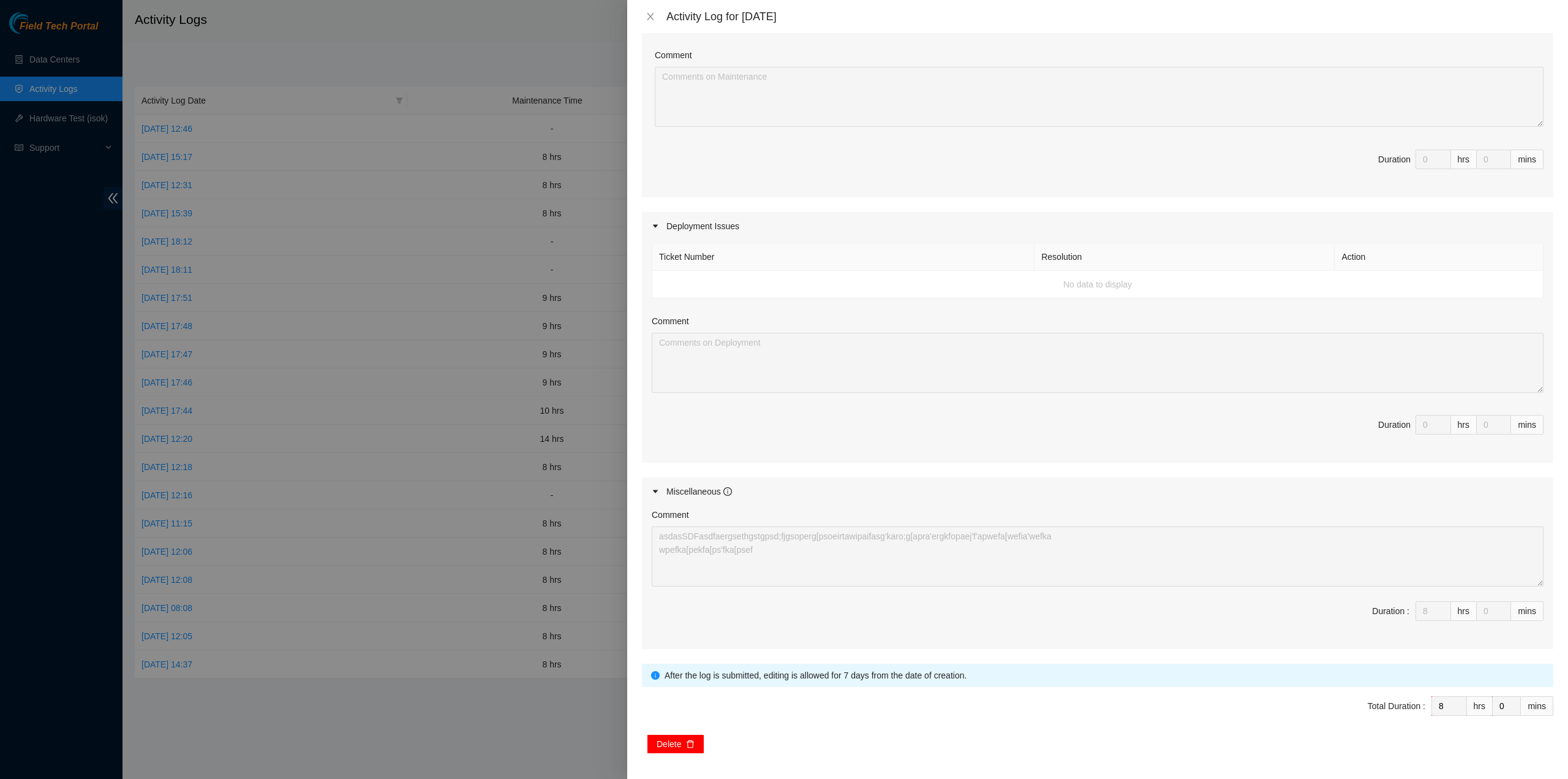
click at [679, 737] on span "Delete" at bounding box center [669, 743] width 25 height 13
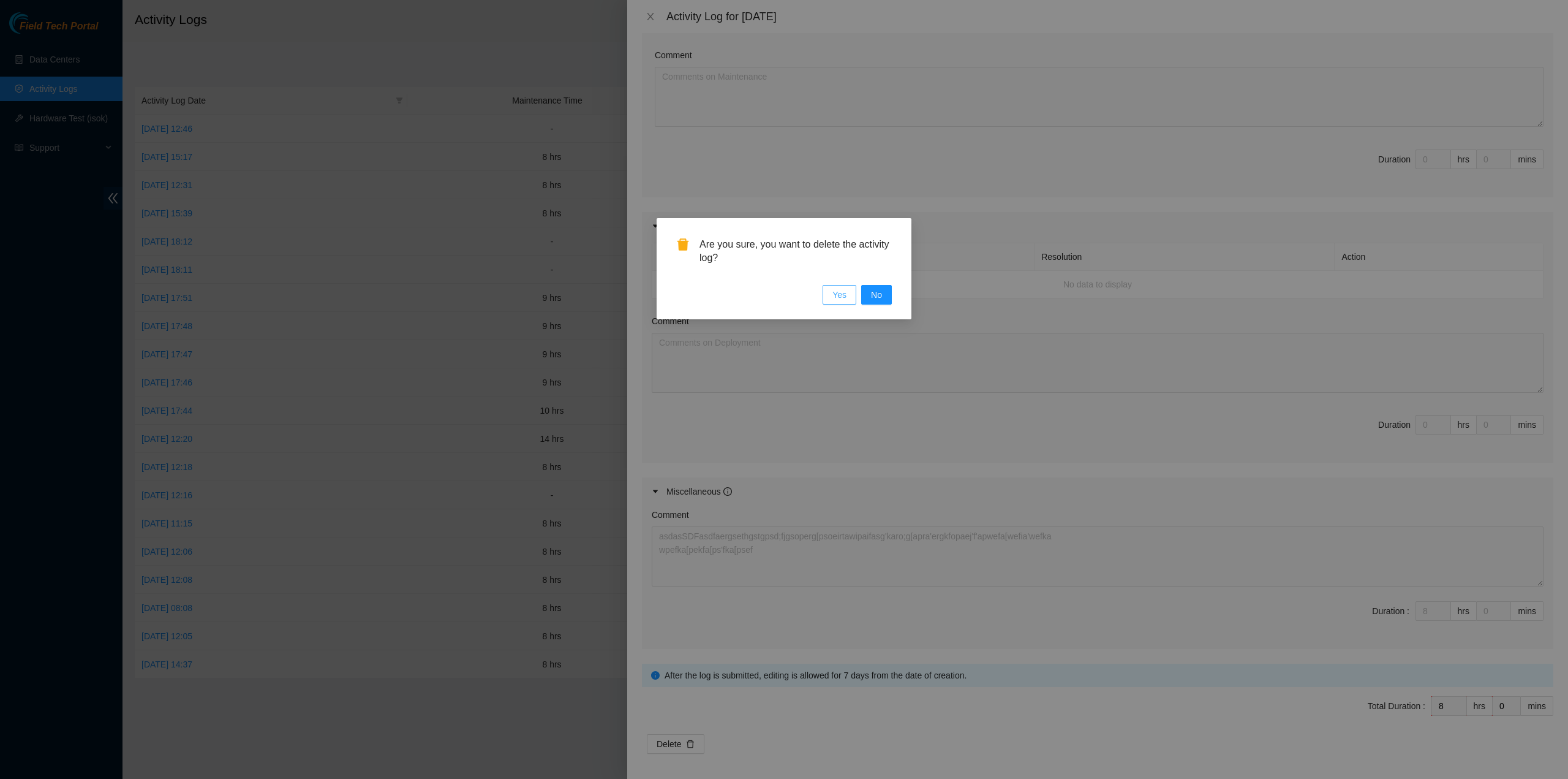
click at [829, 298] on button "Yes" at bounding box center [840, 295] width 34 height 20
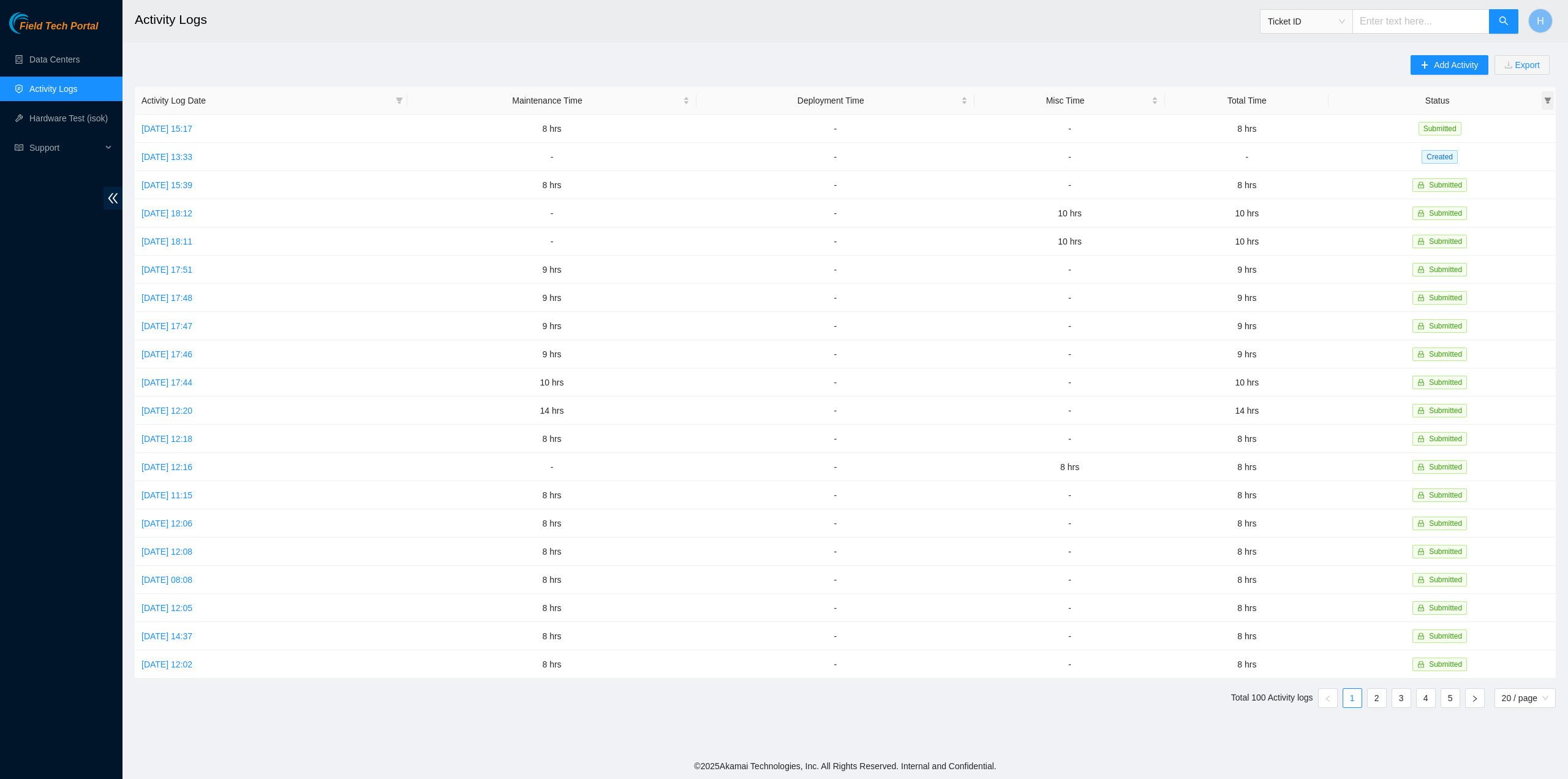
click at [1550, 101] on icon "filter" at bounding box center [1548, 100] width 7 height 7
click at [1310, 22] on span "Ticket ID" at bounding box center [1307, 21] width 77 height 18
click at [1310, 25] on span "Ticket ID" at bounding box center [1307, 21] width 77 height 18
click at [1345, 21] on span "Ticket ID" at bounding box center [1307, 21] width 77 height 18
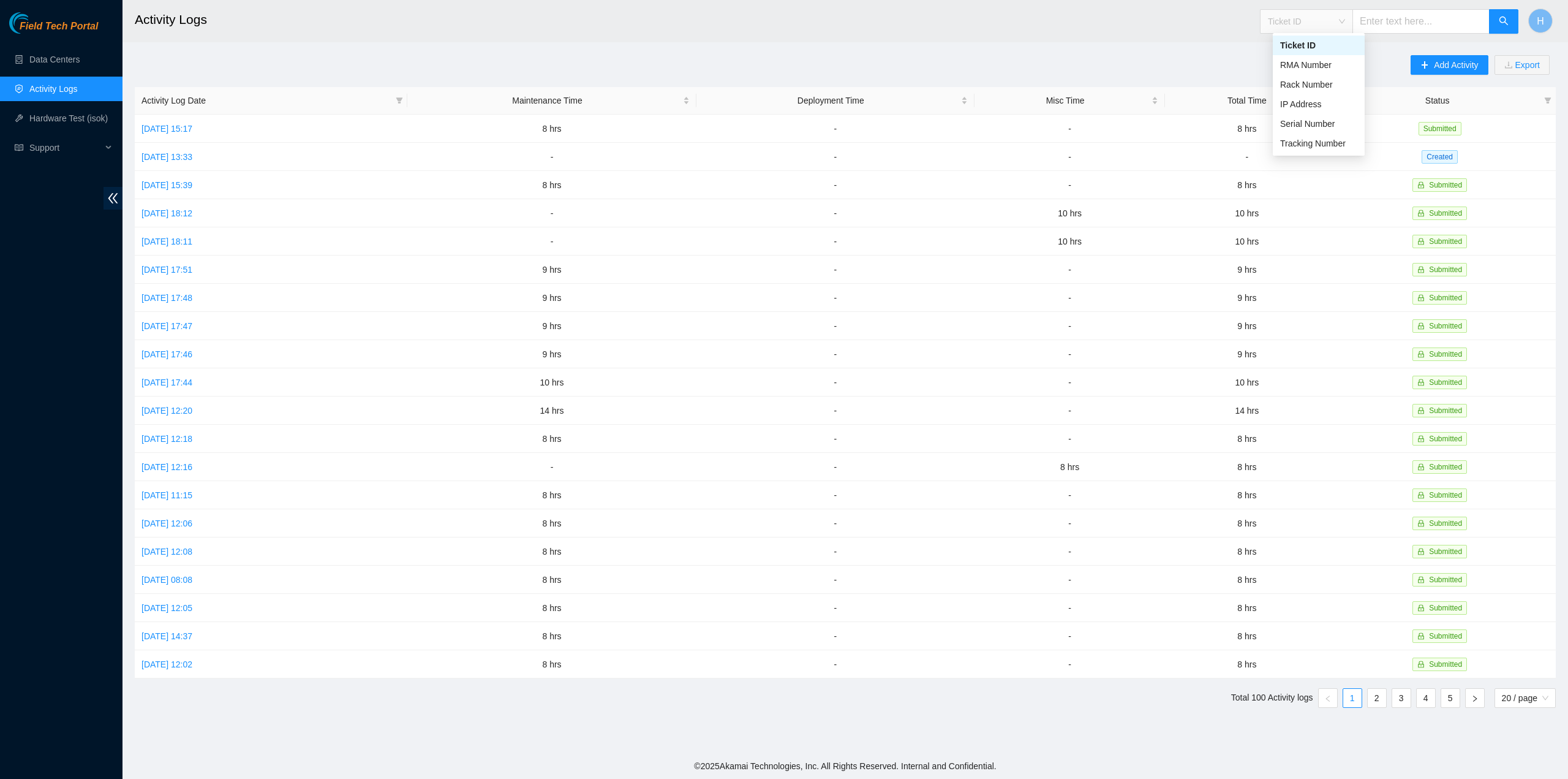
click at [1345, 19] on span "Ticket ID" at bounding box center [1307, 21] width 77 height 18
click at [1215, 29] on h2 "Activity Logs" at bounding box center [674, 20] width 1081 height 39
click at [190, 182] on link "[DATE] 15:39" at bounding box center [167, 185] width 51 height 10
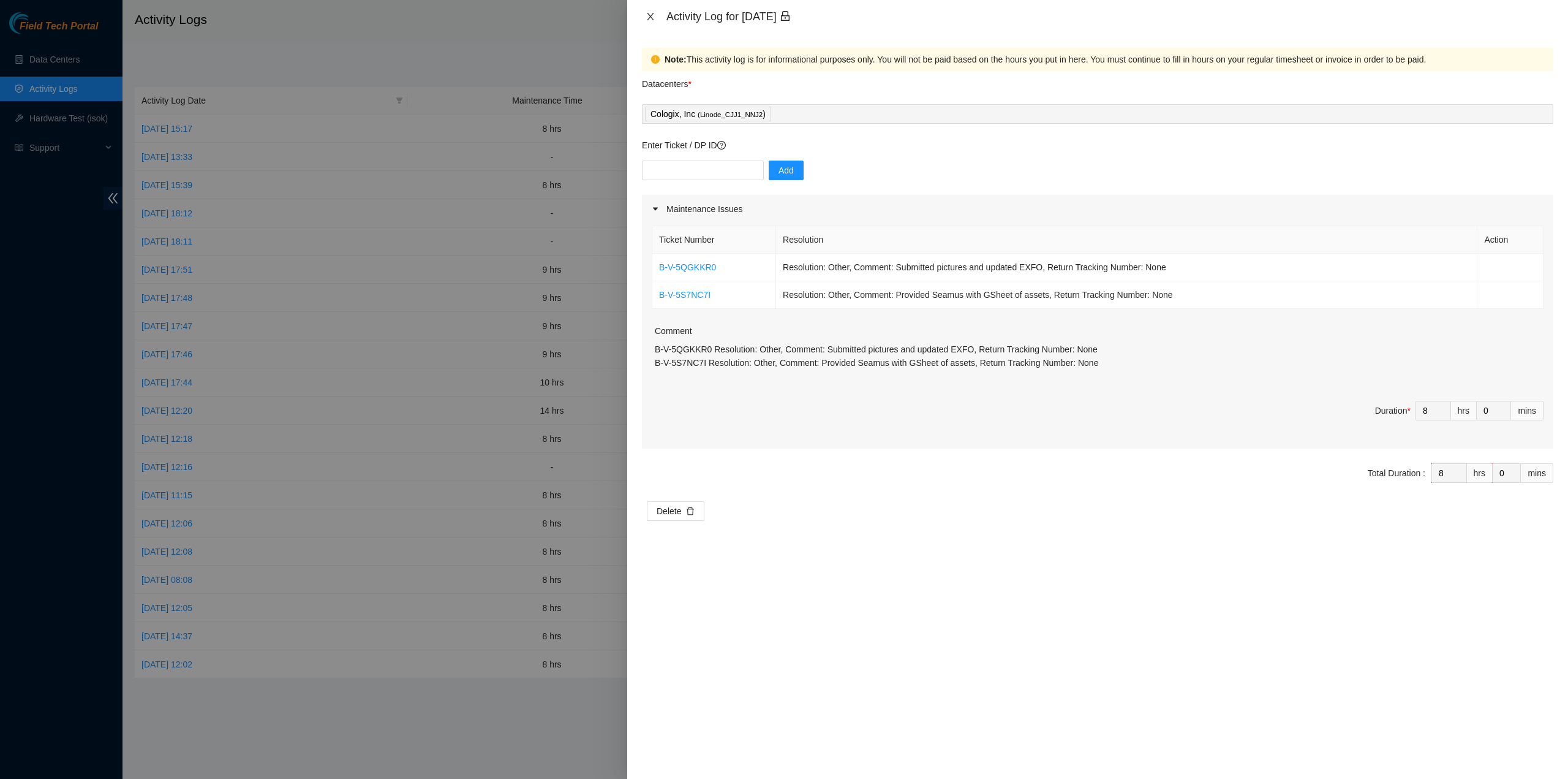
click at [653, 17] on icon "close" at bounding box center [651, 17] width 10 height 10
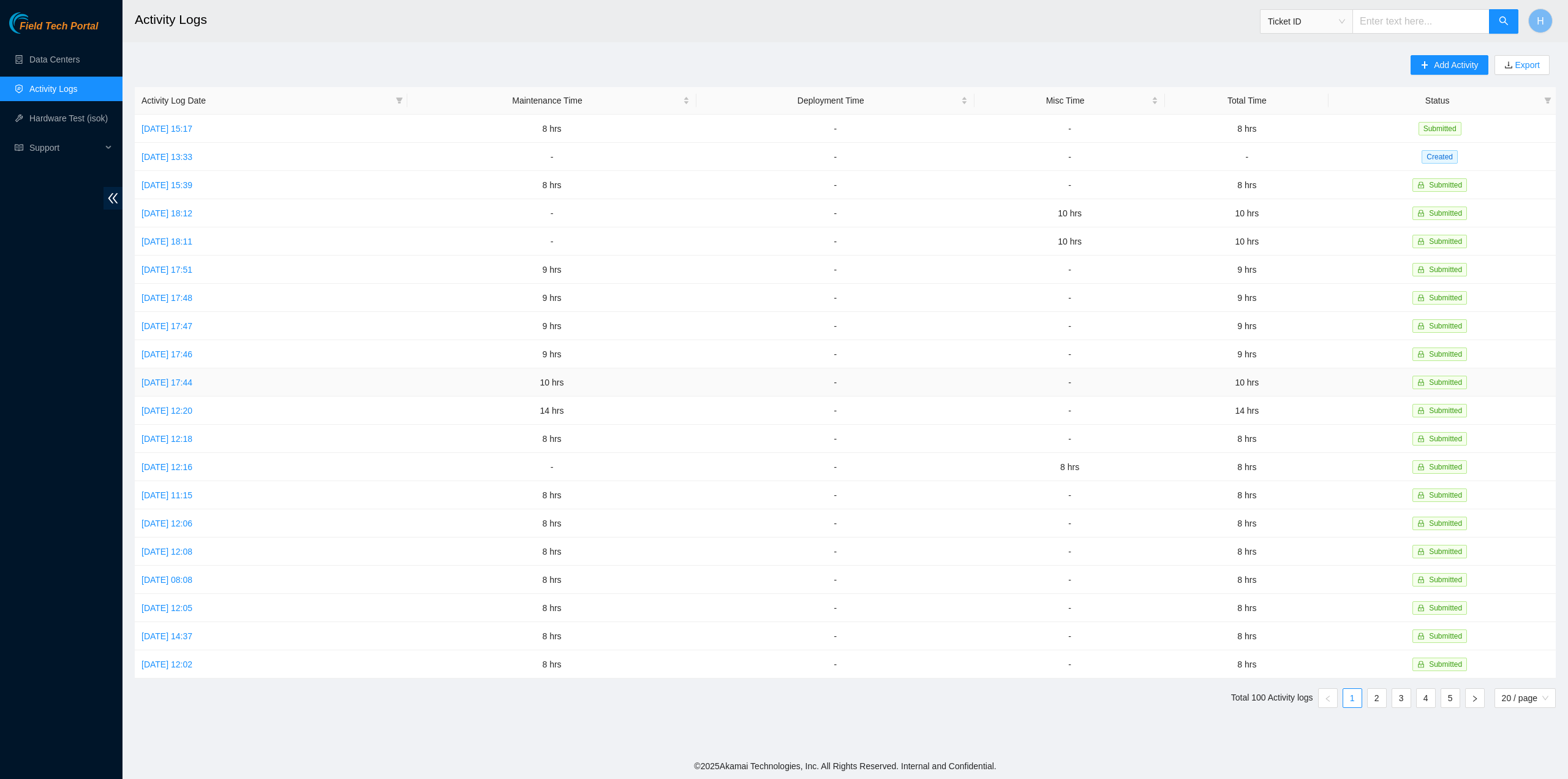
click at [237, 368] on td "[DATE] 17:44" at bounding box center [270, 382] width 272 height 28
click at [188, 357] on td "[DATE] 17:46" at bounding box center [270, 354] width 272 height 28
click at [192, 350] on link "[DATE] 17:46" at bounding box center [167, 354] width 51 height 10
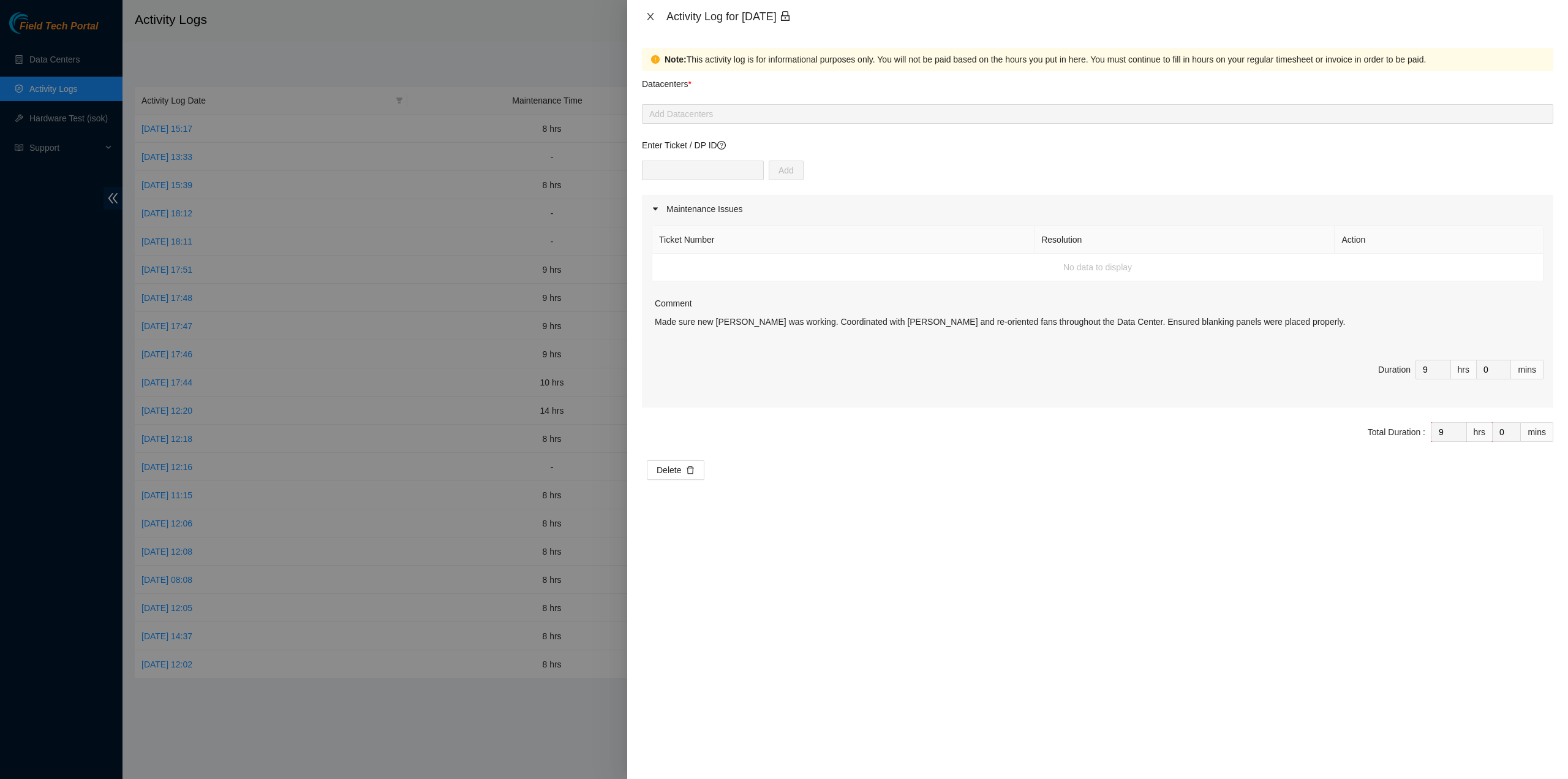
click at [646, 15] on icon "close" at bounding box center [651, 17] width 10 height 10
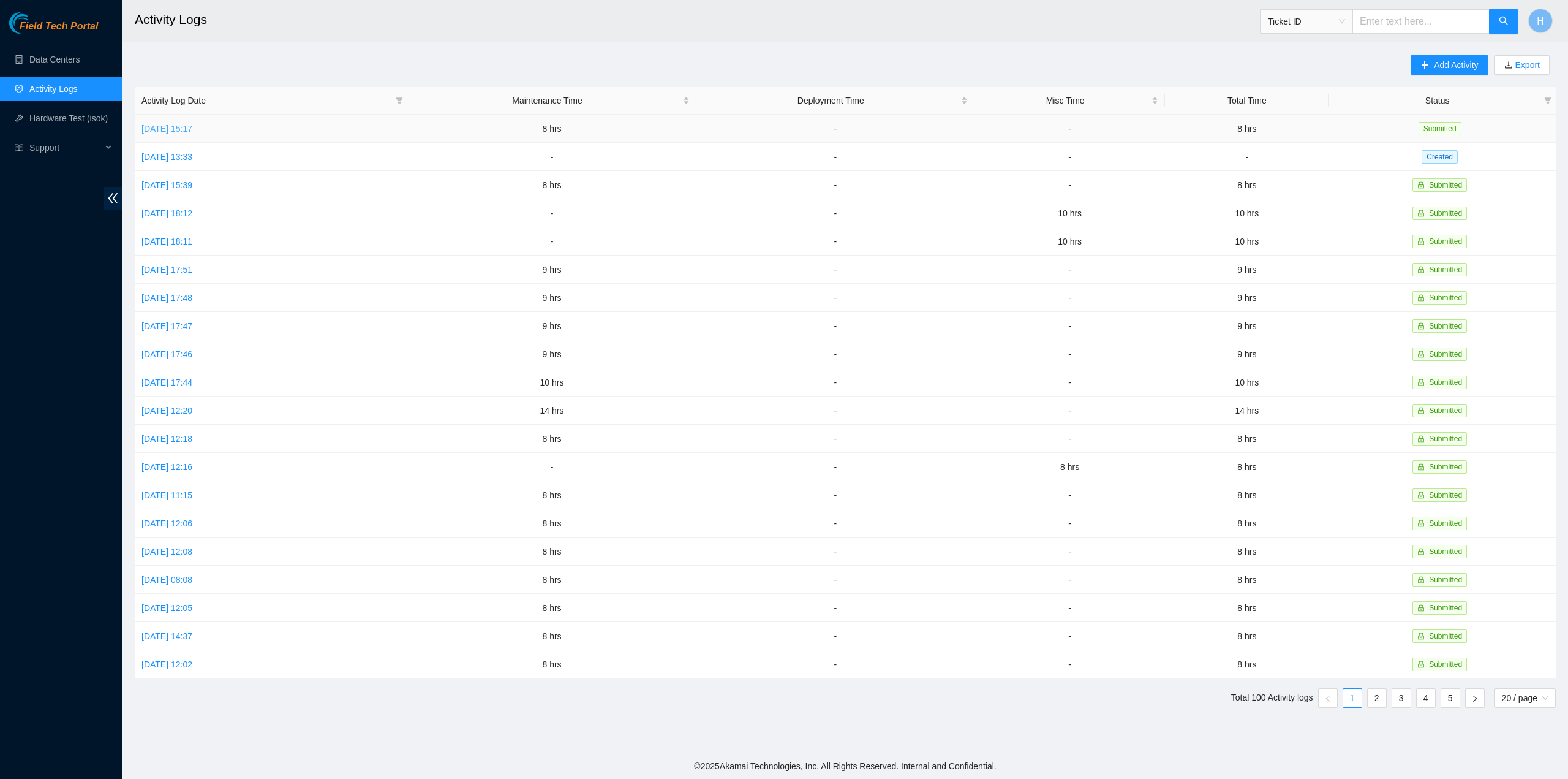
click at [193, 130] on link "[DATE] 15:17" at bounding box center [167, 129] width 51 height 10
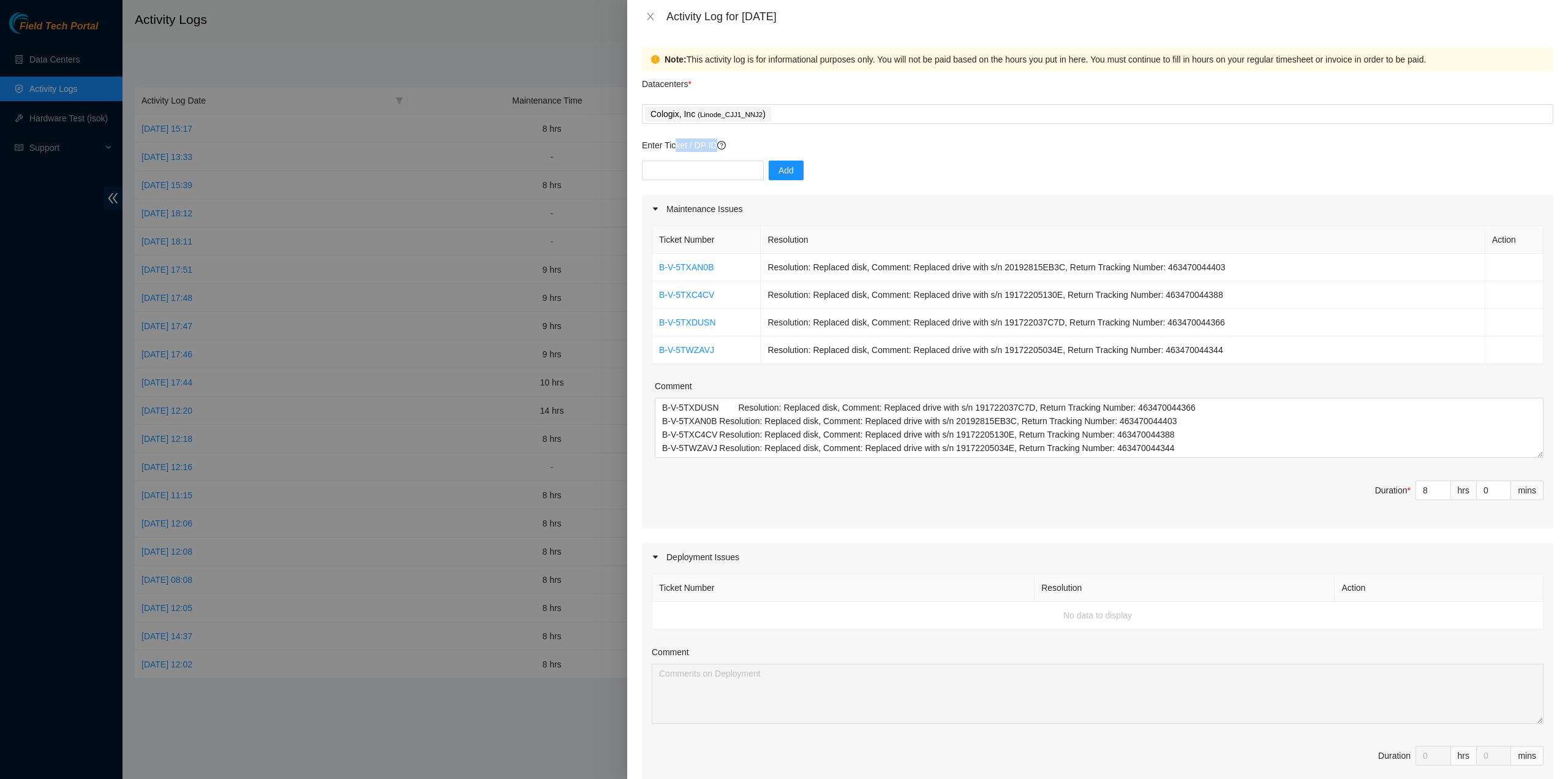
drag, startPoint x: 726, startPoint y: 148, endPoint x: 664, endPoint y: 144, distance: 62.1
click at [667, 145] on p "Enter Ticket / DP ID" at bounding box center [1098, 145] width 912 height 13
drag, startPoint x: 639, startPoint y: 142, endPoint x: 716, endPoint y: 144, distance: 77.0
click at [716, 144] on div "Note: This activity log is for informational purposes only. You will not be pai…" at bounding box center [1098, 406] width 941 height 746
copy p "Enter Ticket / DP ID"
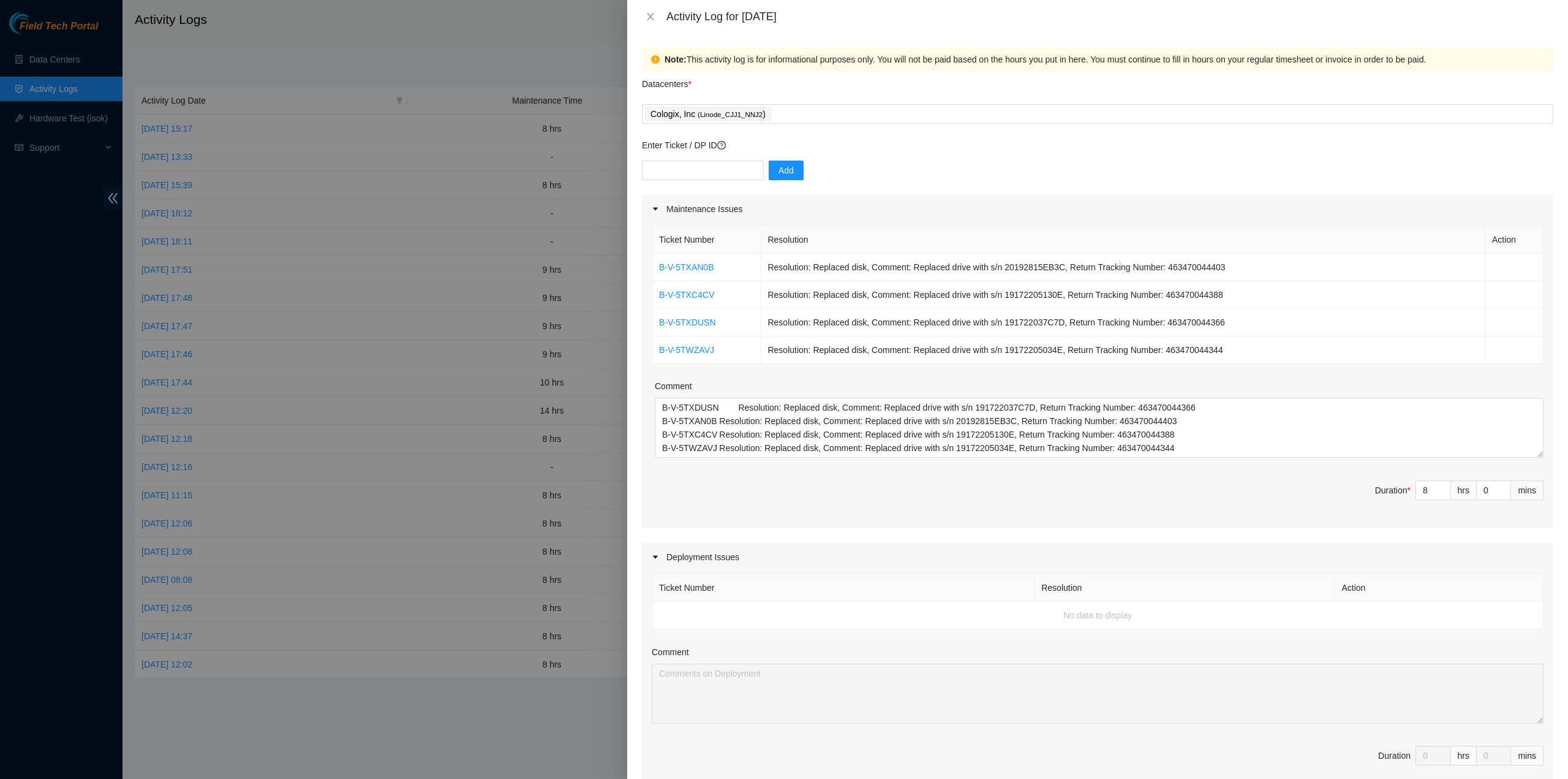
click at [992, 139] on p "Enter Ticket / DP ID" at bounding box center [1098, 145] width 912 height 13
click at [1200, 454] on textarea "B-V-5TXDUSN Resolution: Replaced disk, Comment: Replaced drive with s/n 1917220…" at bounding box center [1099, 428] width 889 height 60
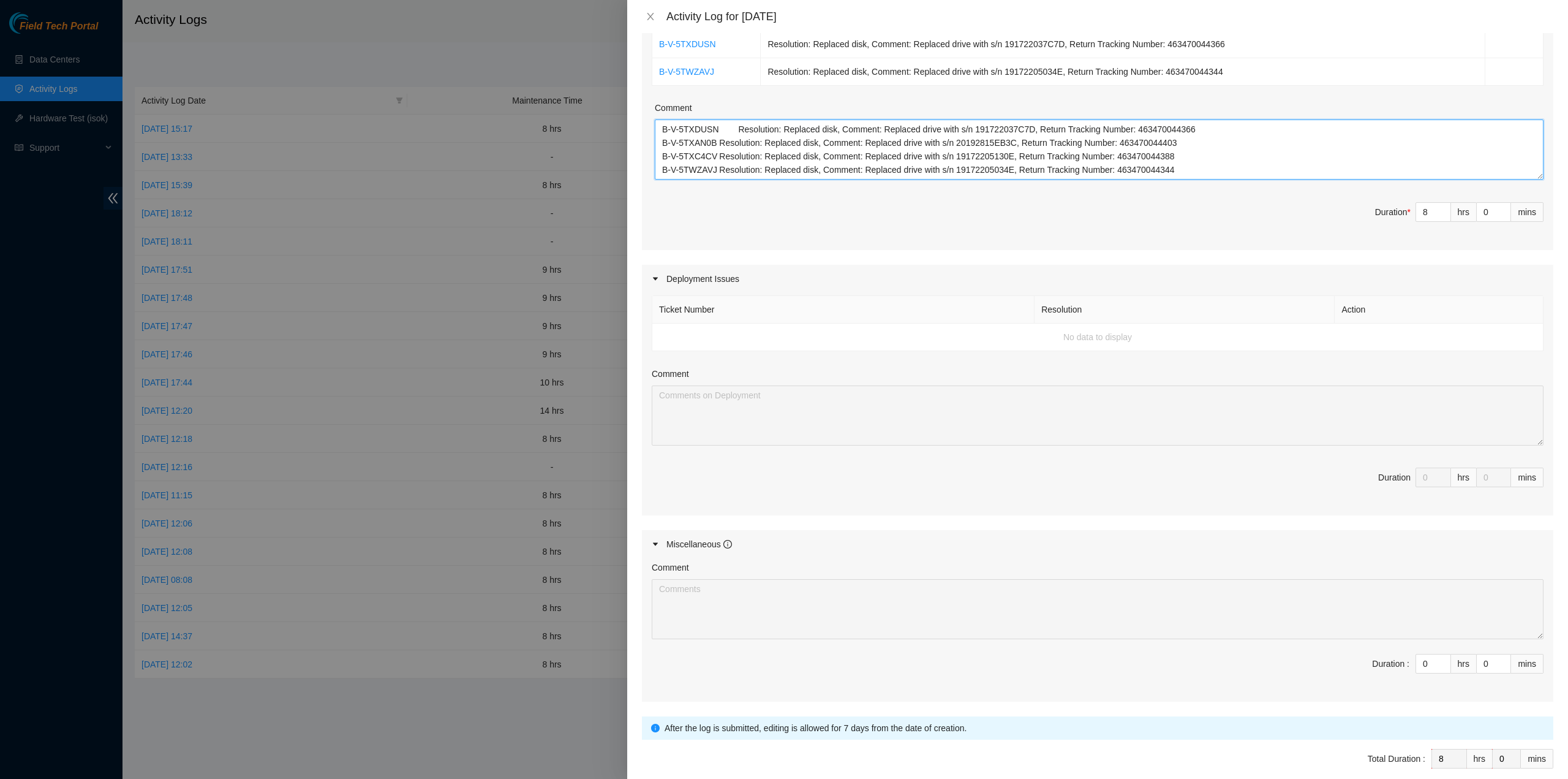
scroll to position [330, 0]
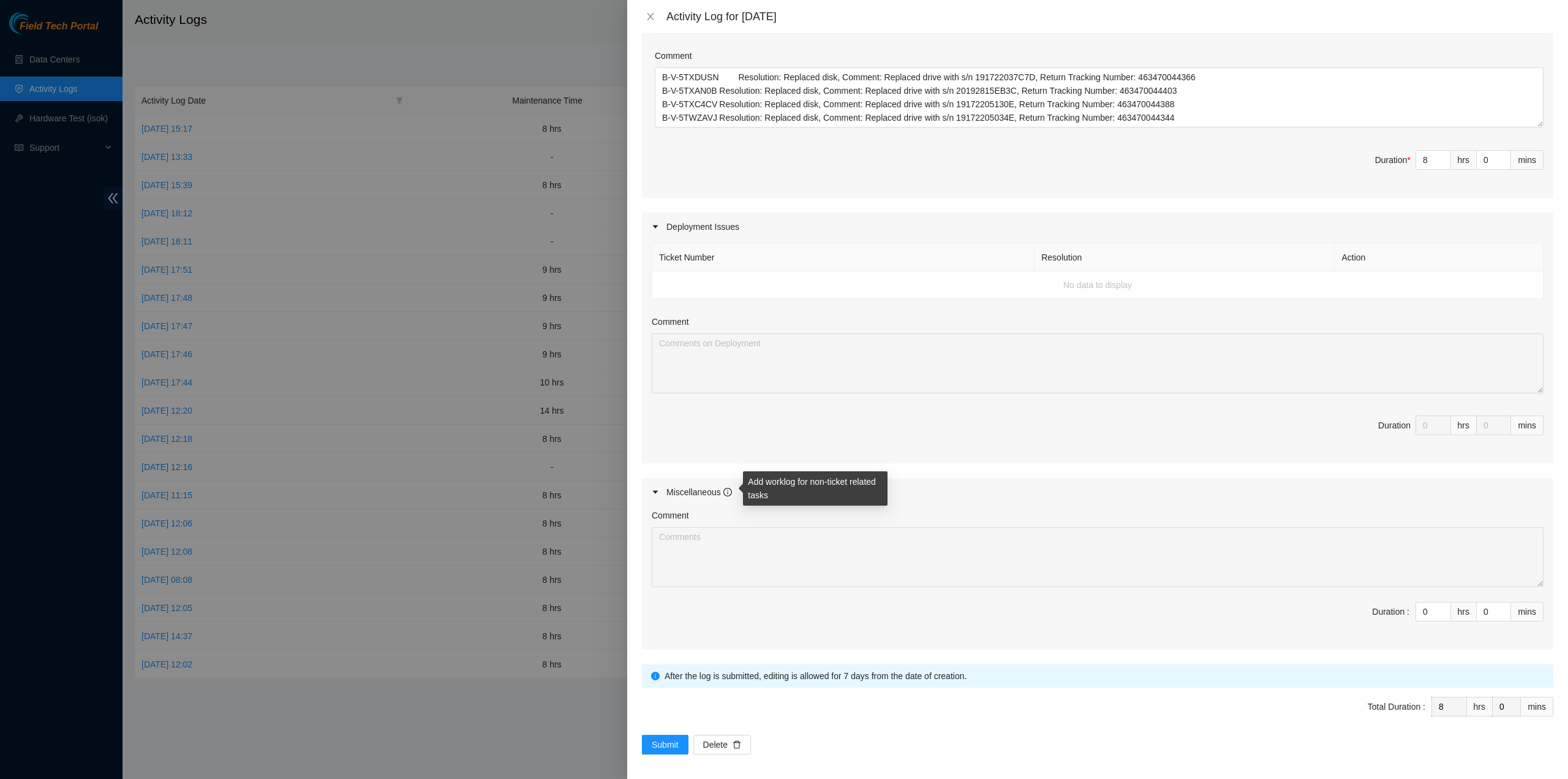
click at [731, 488] on icon "info-circle" at bounding box center [728, 492] width 8 height 8
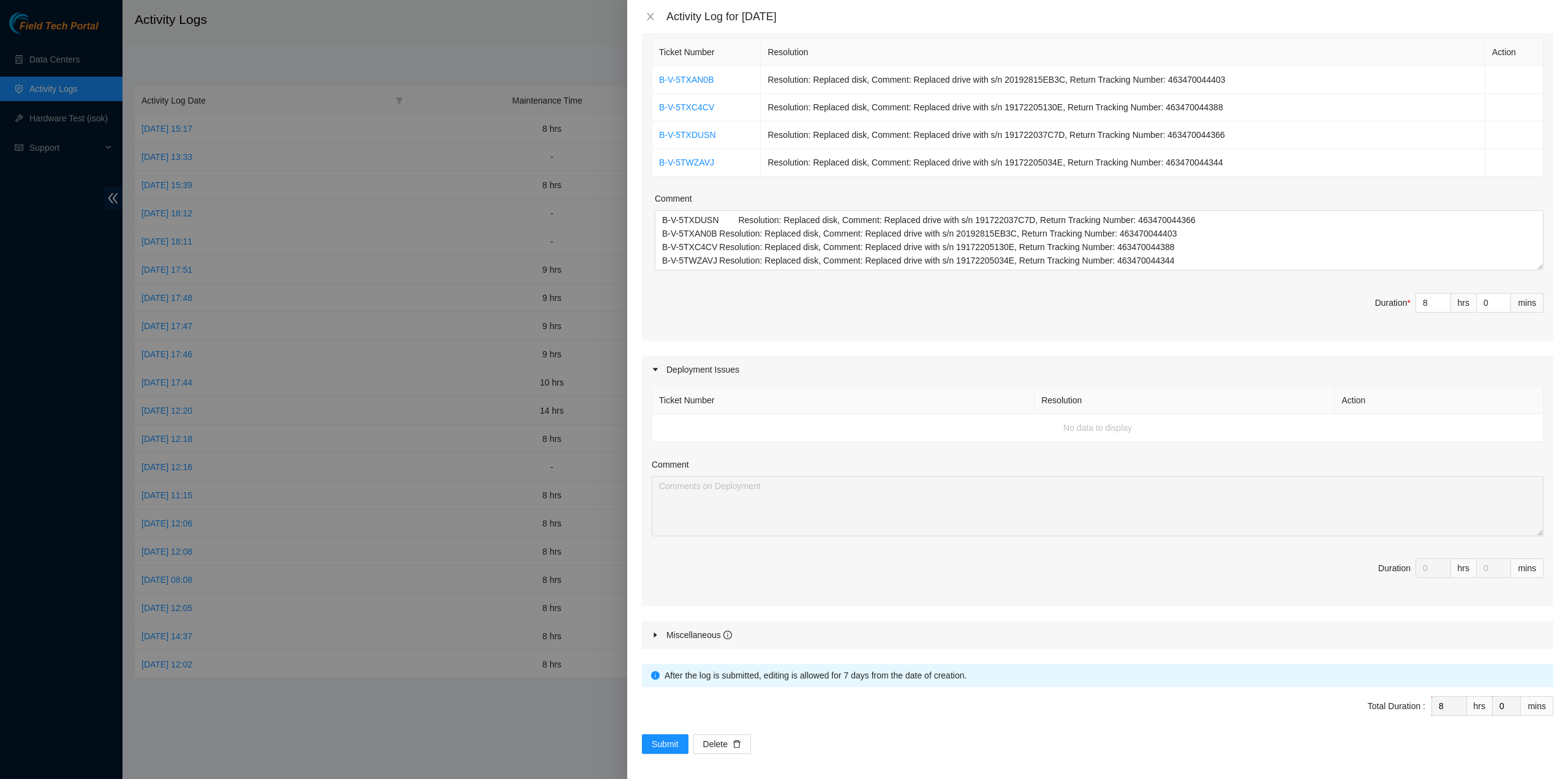
scroll to position [0, 0]
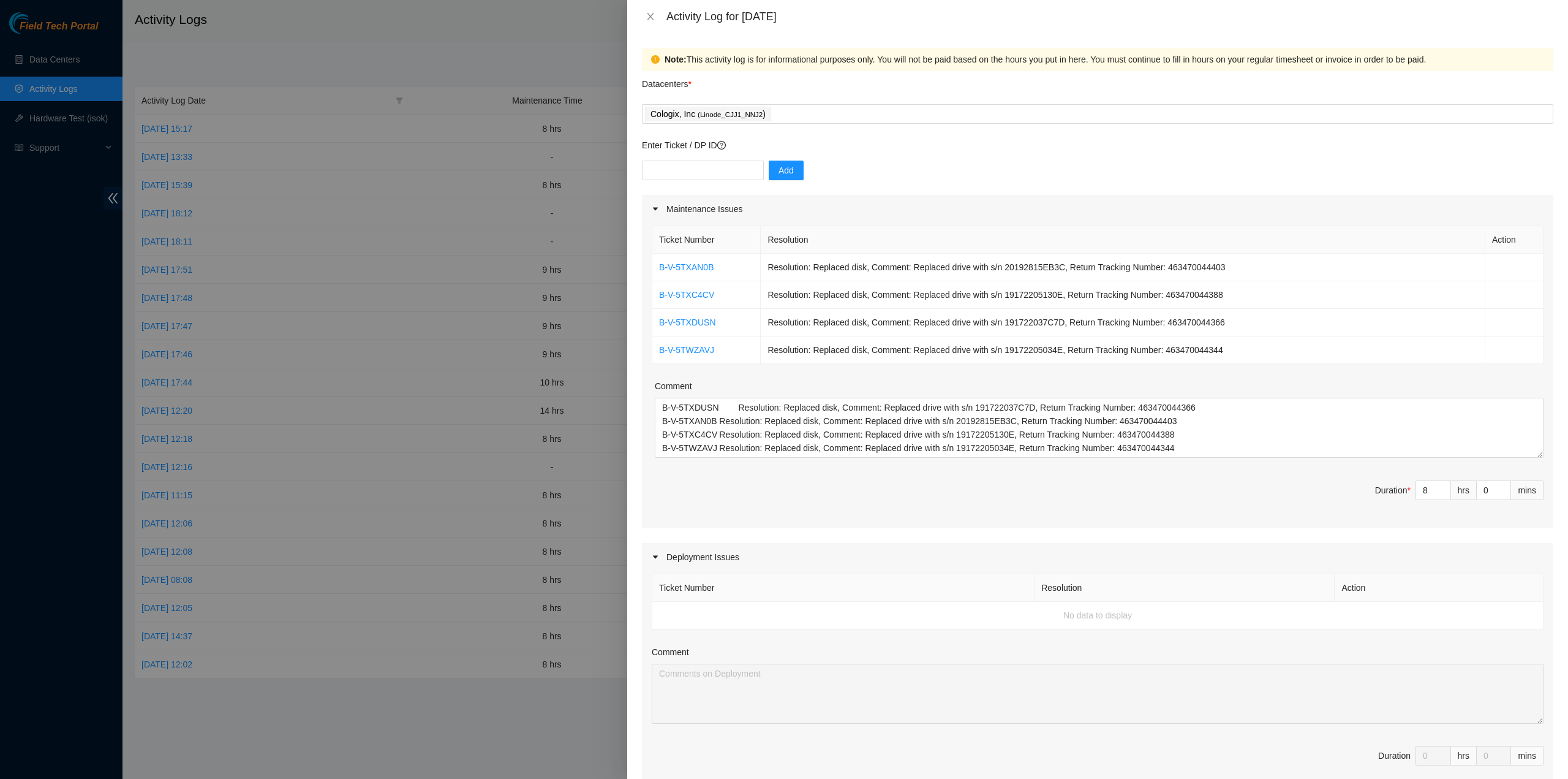
drag, startPoint x: 363, startPoint y: 368, endPoint x: 377, endPoint y: 361, distance: 15.7
click at [364, 367] on div at bounding box center [784, 390] width 1568 height 779
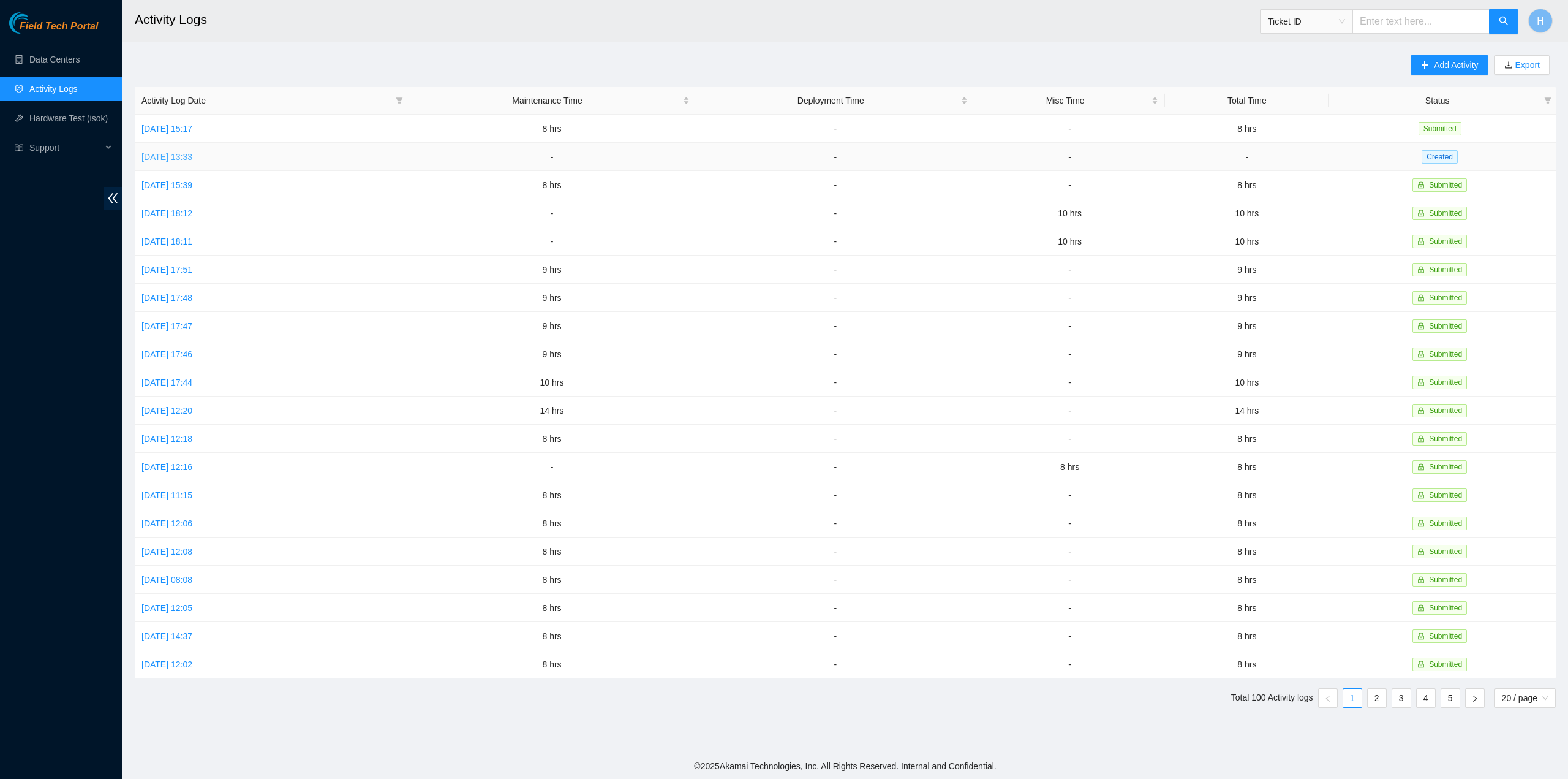
click at [193, 156] on link "[DATE] 13:33" at bounding box center [167, 157] width 51 height 10
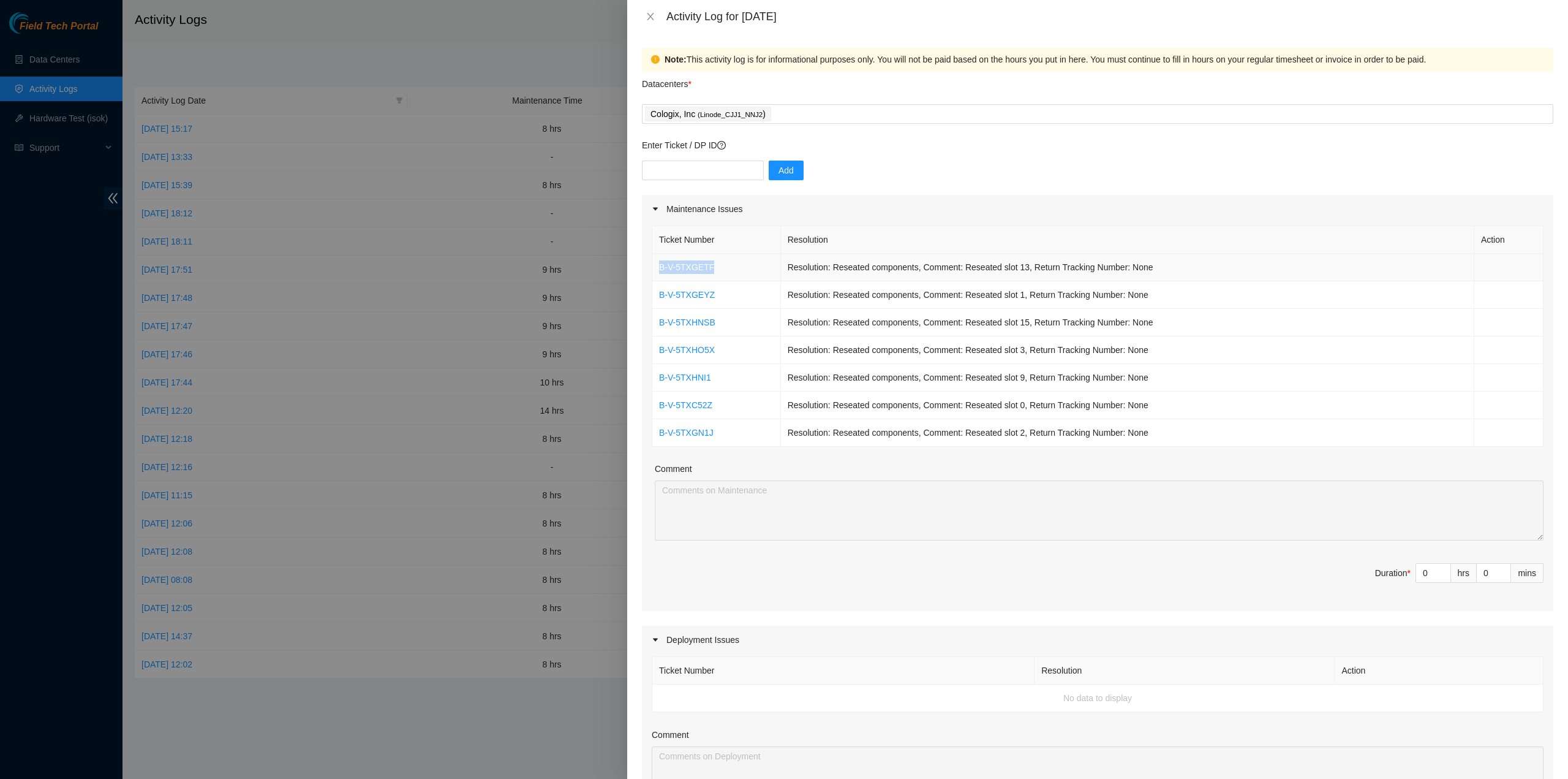
drag, startPoint x: 658, startPoint y: 268, endPoint x: 727, endPoint y: 269, distance: 69.0
click at [727, 269] on td "B-V-5TXGETF" at bounding box center [717, 267] width 129 height 27
copy link "B-V-5TXGETF"
click at [445, 408] on div at bounding box center [784, 390] width 1568 height 779
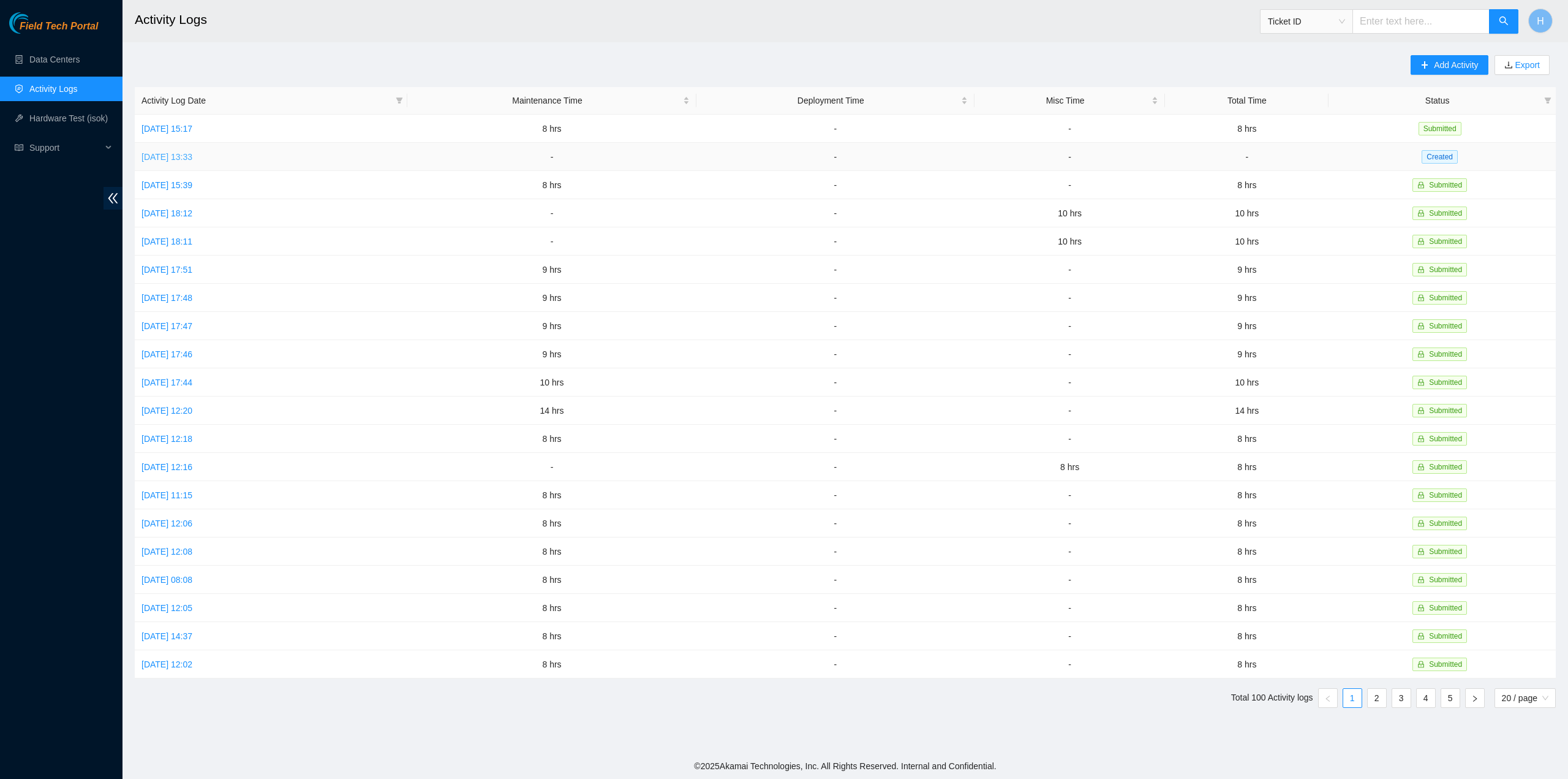
click at [193, 155] on link "[DATE] 13:33" at bounding box center [167, 157] width 51 height 10
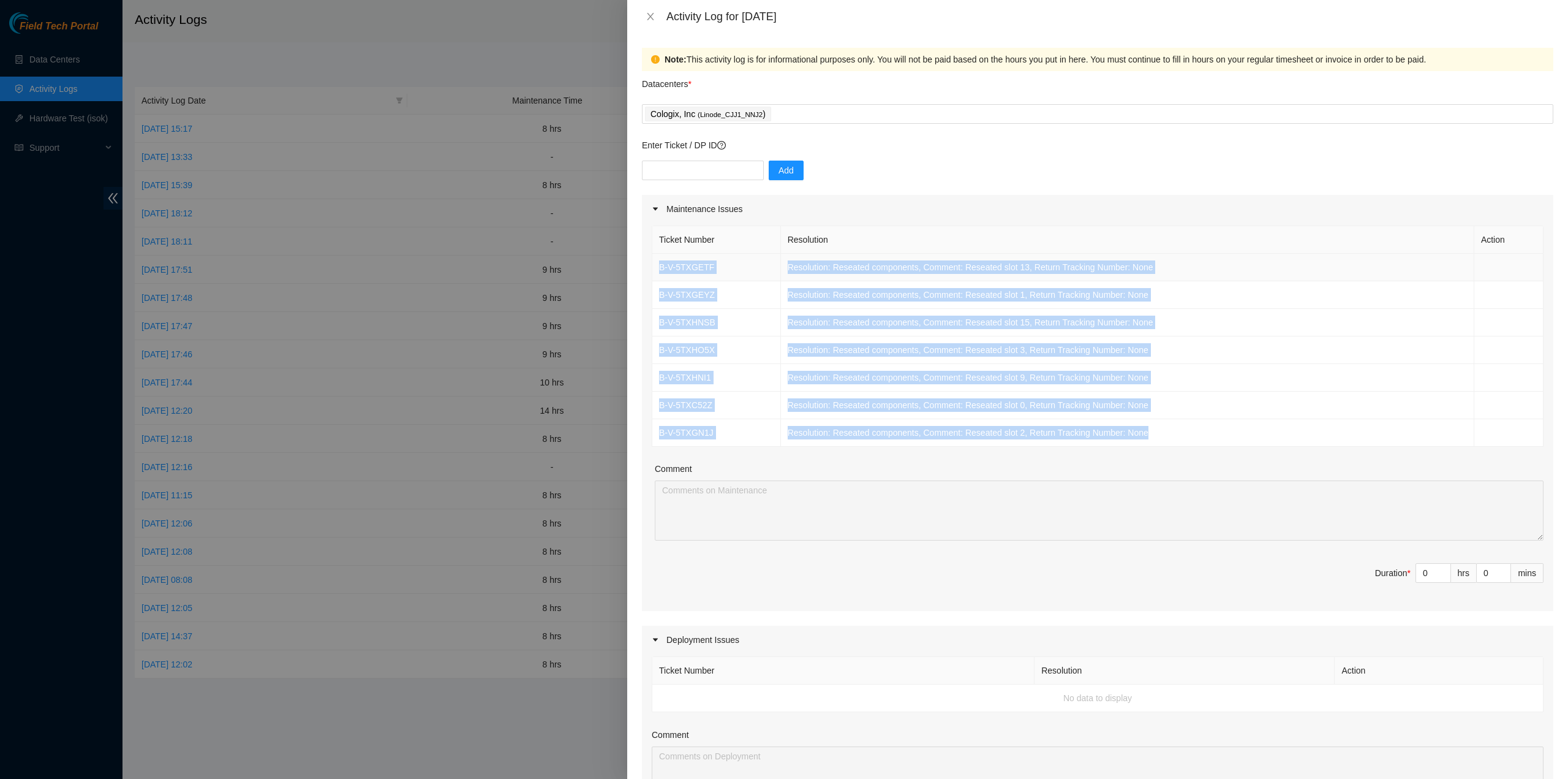
drag, startPoint x: 1156, startPoint y: 434, endPoint x: 658, endPoint y: 259, distance: 527.9
click at [658, 259] on tbody "B-V-5TXGETF Resolution: Reseated components, Comment: Reseated slot 13, Return …" at bounding box center [1098, 350] width 891 height 193
copy tbody "B-V-5TXGETF Resolution: Reseated components, Comment: Reseated slot 13, Return …"
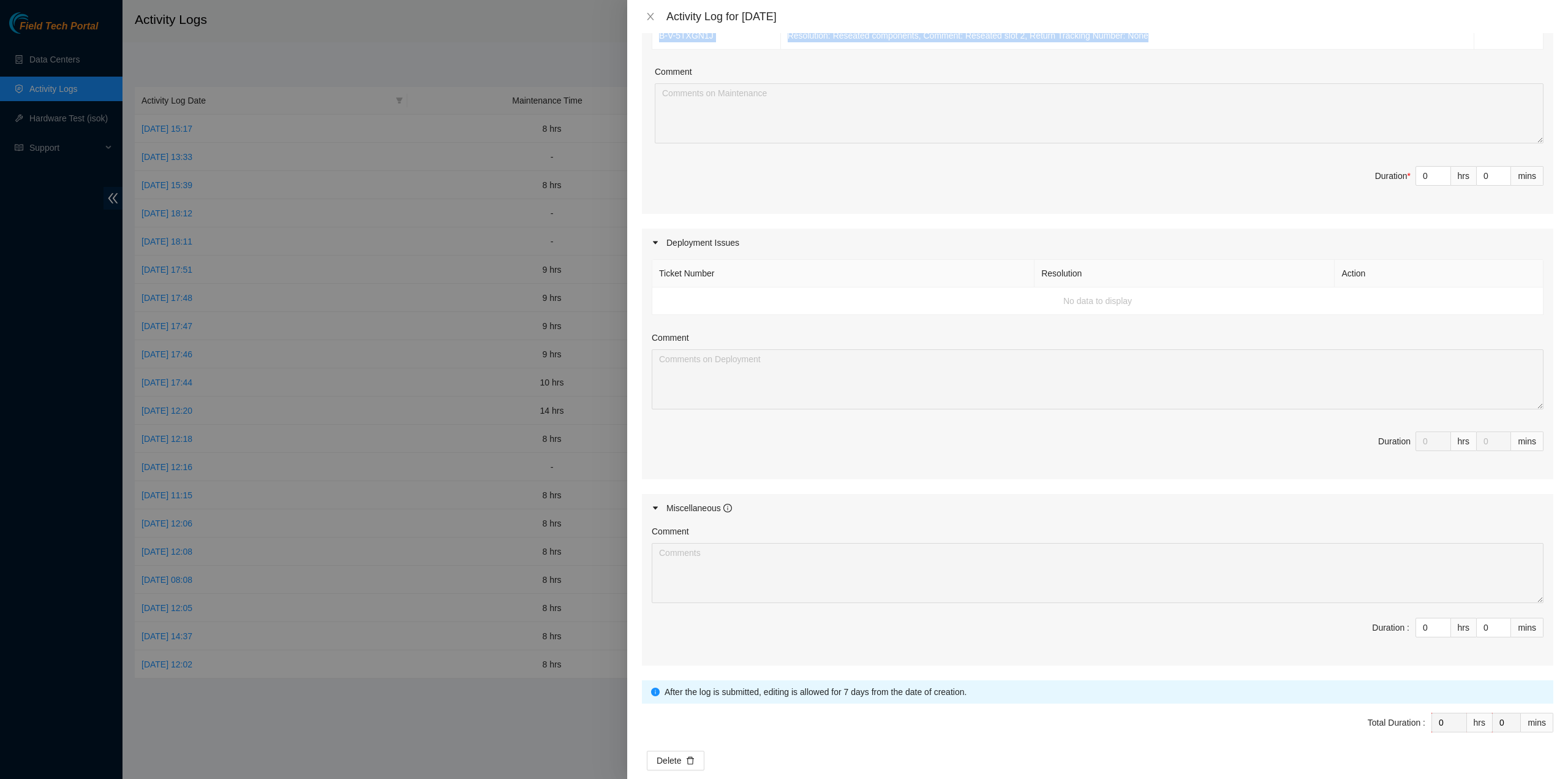
scroll to position [413, 0]
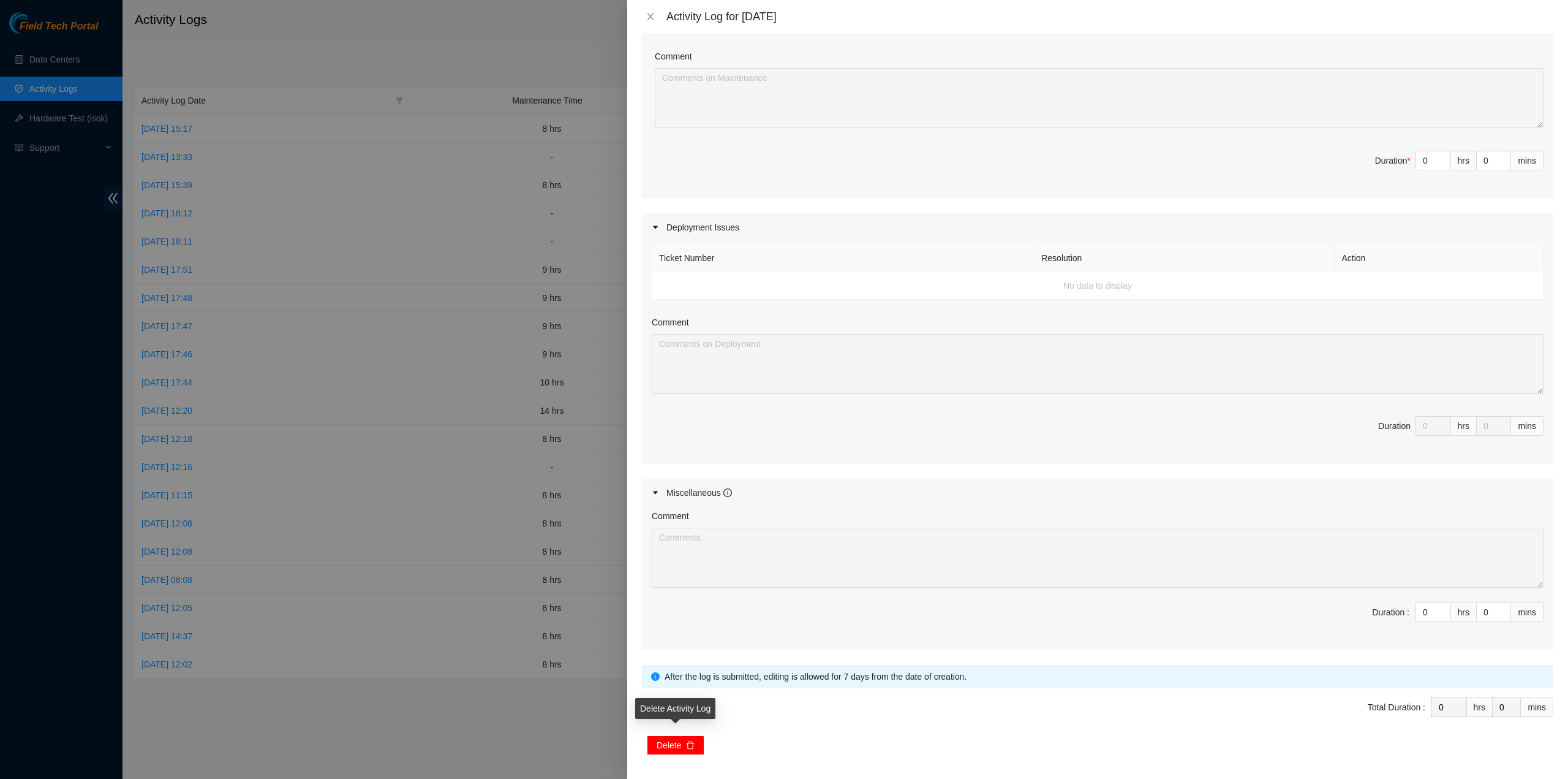
click at [691, 743] on icon "delete" at bounding box center [691, 745] width 8 height 8
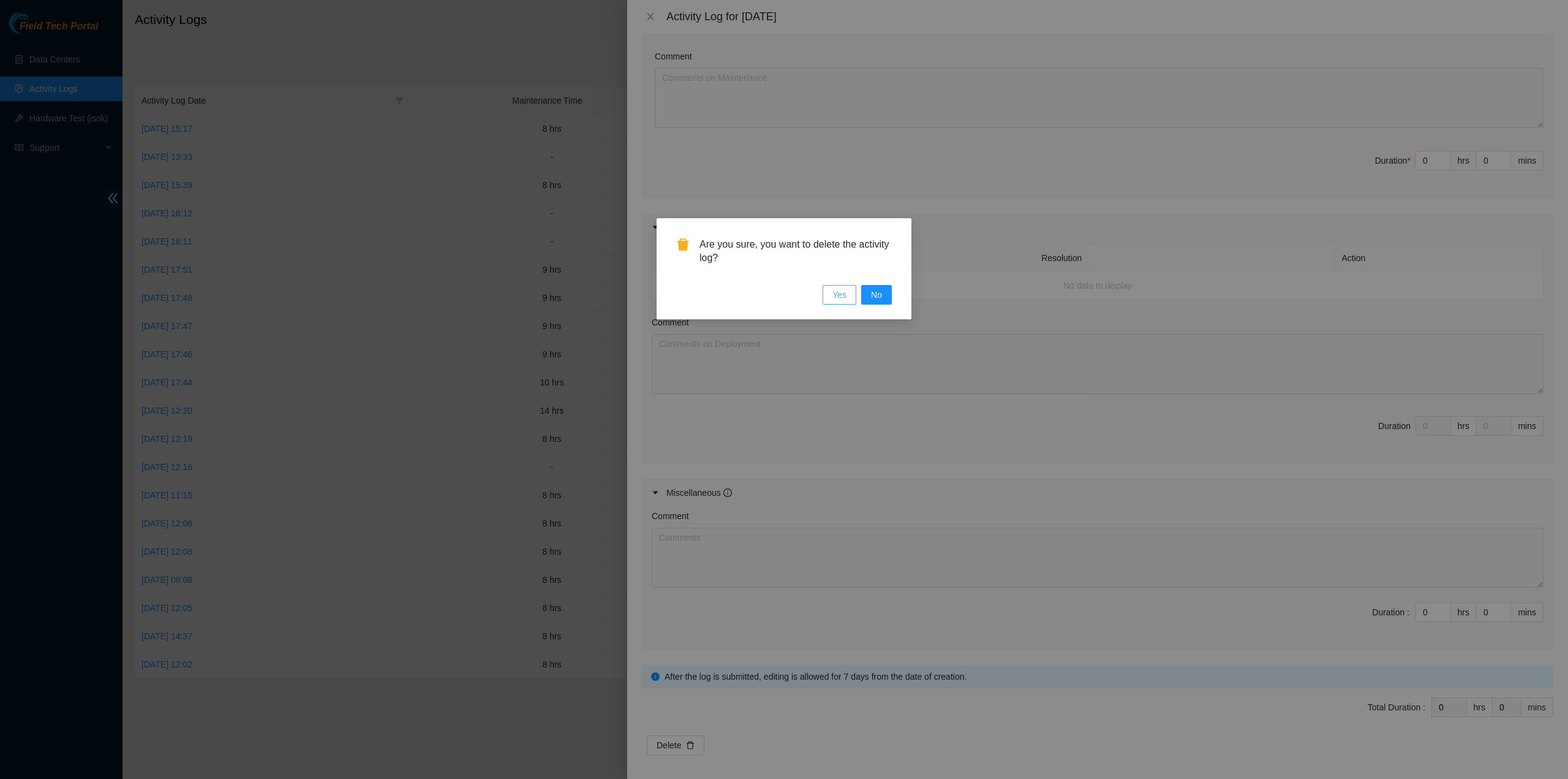
click at [848, 295] on button "Yes" at bounding box center [840, 295] width 34 height 20
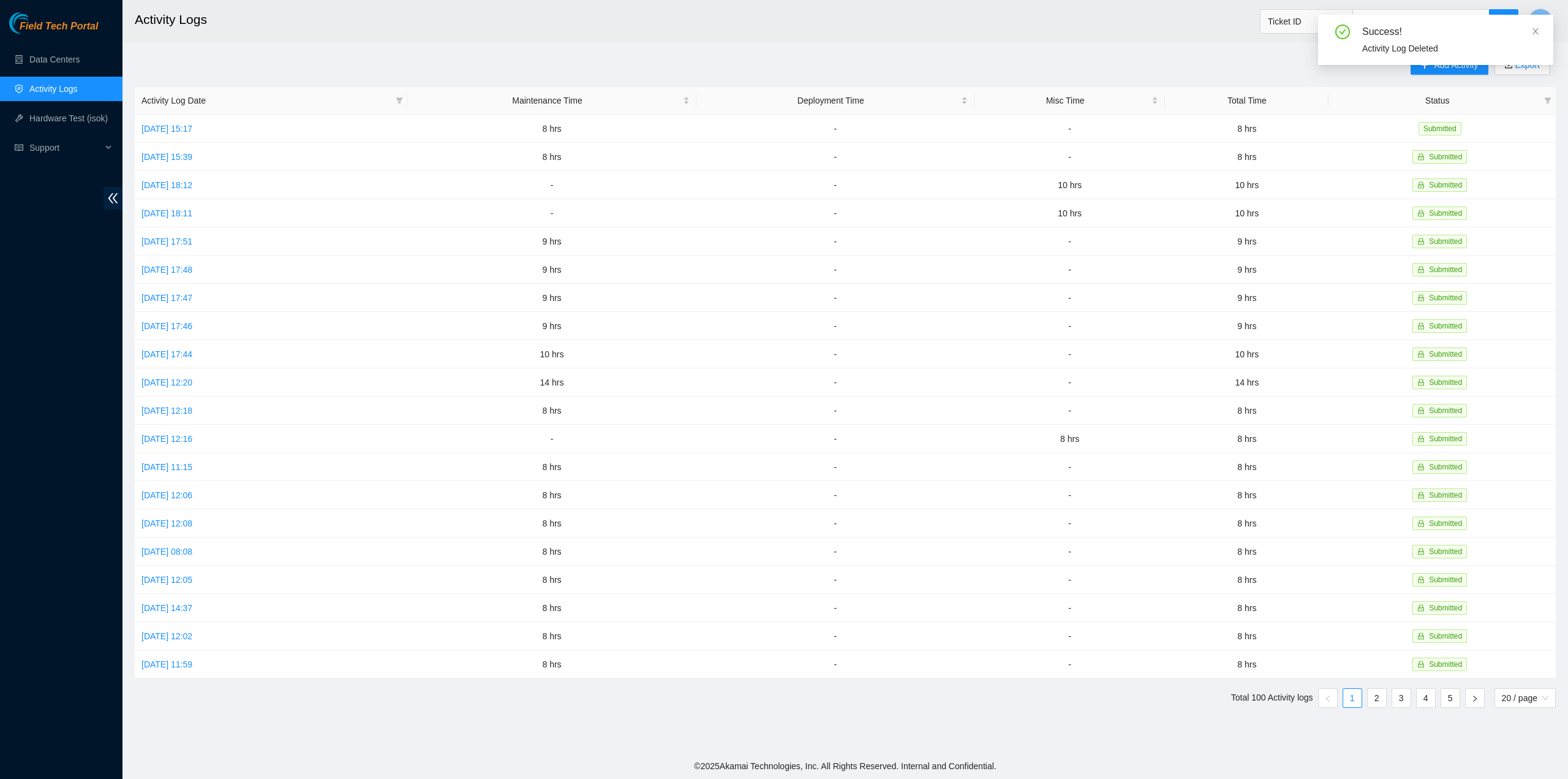
click at [1543, 36] on div "Success! Activity Log Deleted" at bounding box center [1436, 40] width 235 height 50
click at [1536, 31] on icon "close" at bounding box center [1536, 31] width 6 height 6
click at [1462, 71] on button "Add Activity" at bounding box center [1449, 65] width 77 height 20
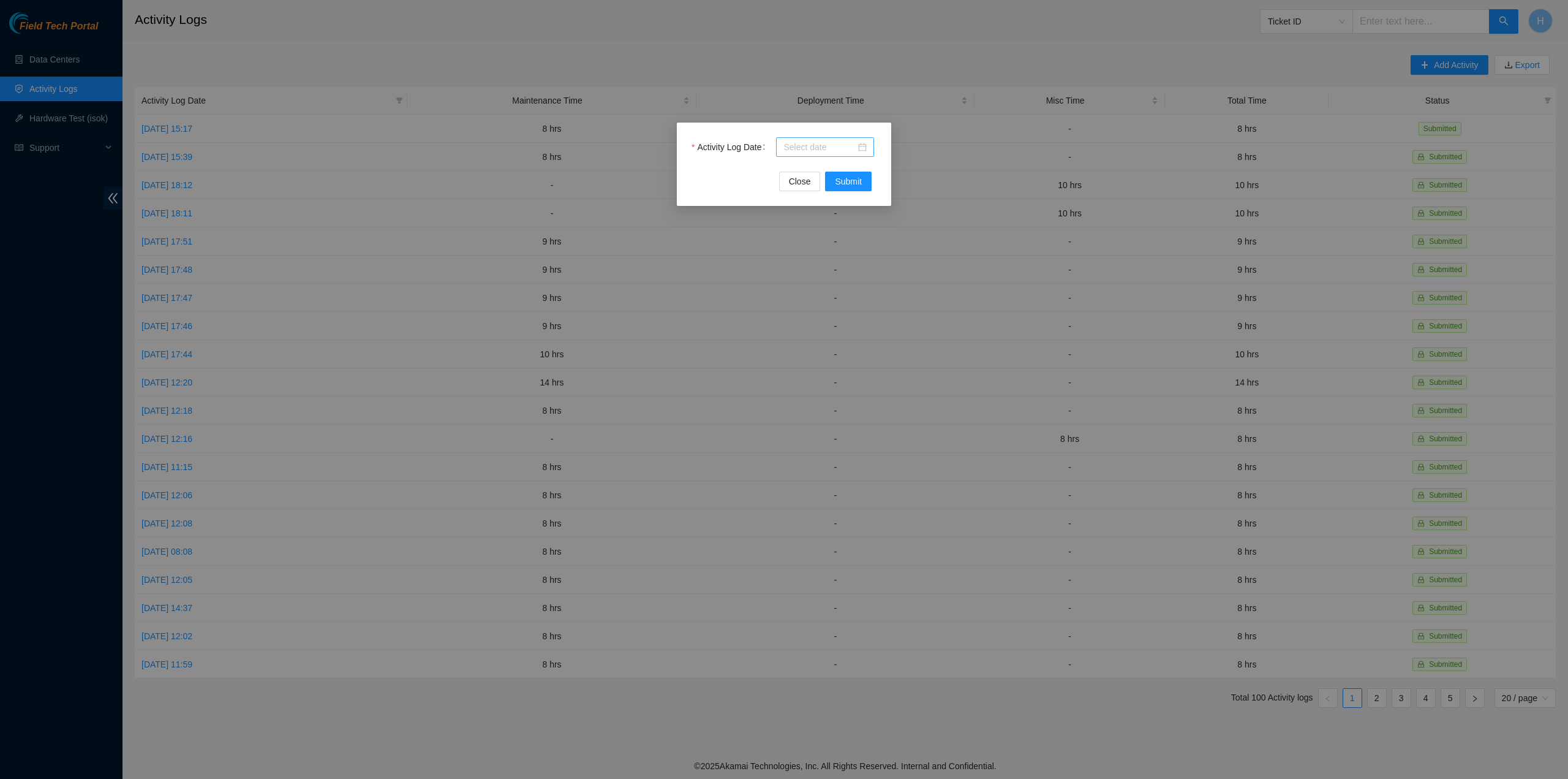
click at [856, 144] on div at bounding box center [825, 146] width 83 height 13
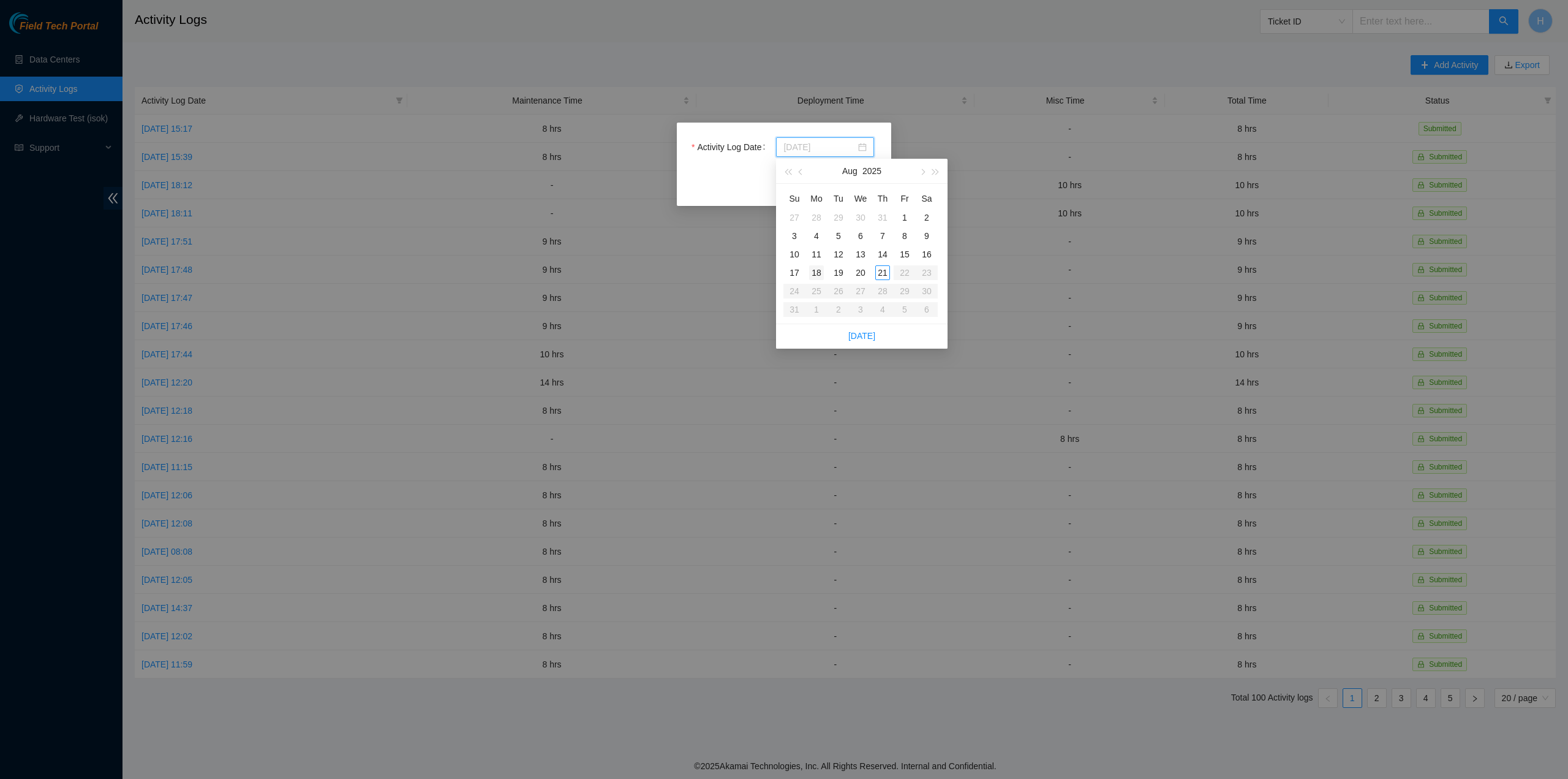
type input "2025-08-18"
click at [825, 275] on td "18" at bounding box center [816, 273] width 22 height 18
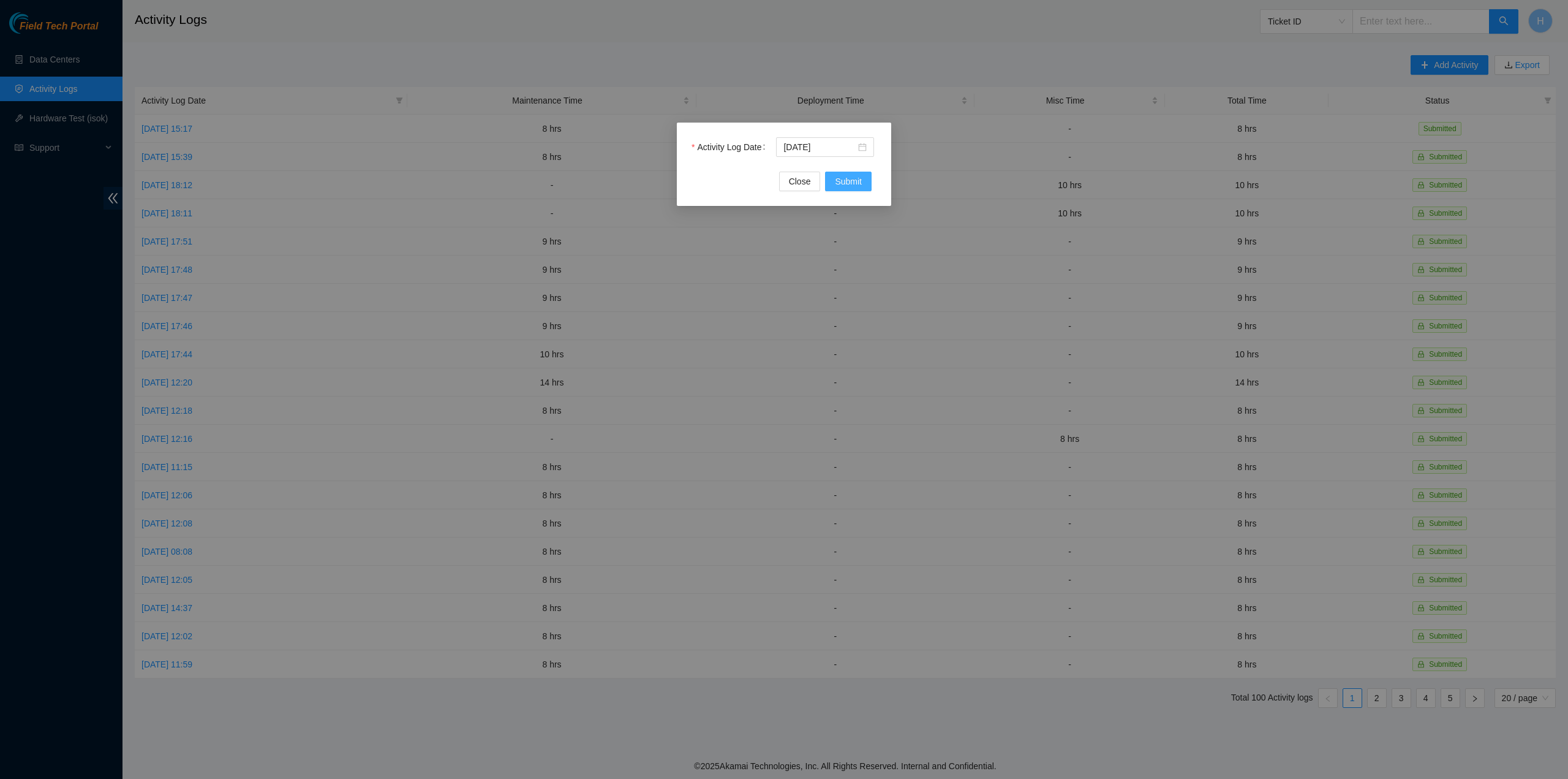
click at [858, 176] on span "Submit" at bounding box center [848, 181] width 27 height 13
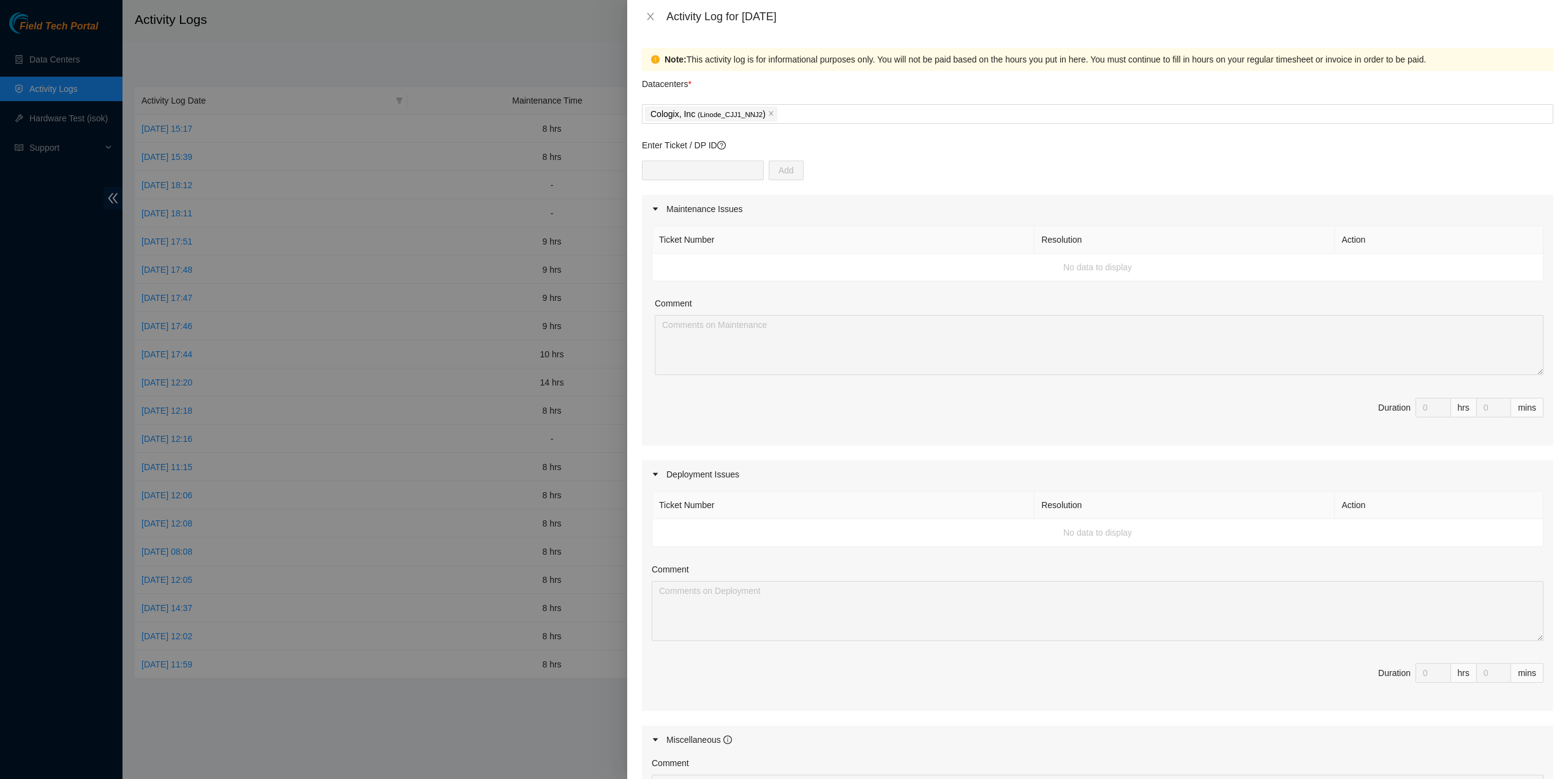
click at [872, 162] on div "Add" at bounding box center [1098, 177] width 912 height 34
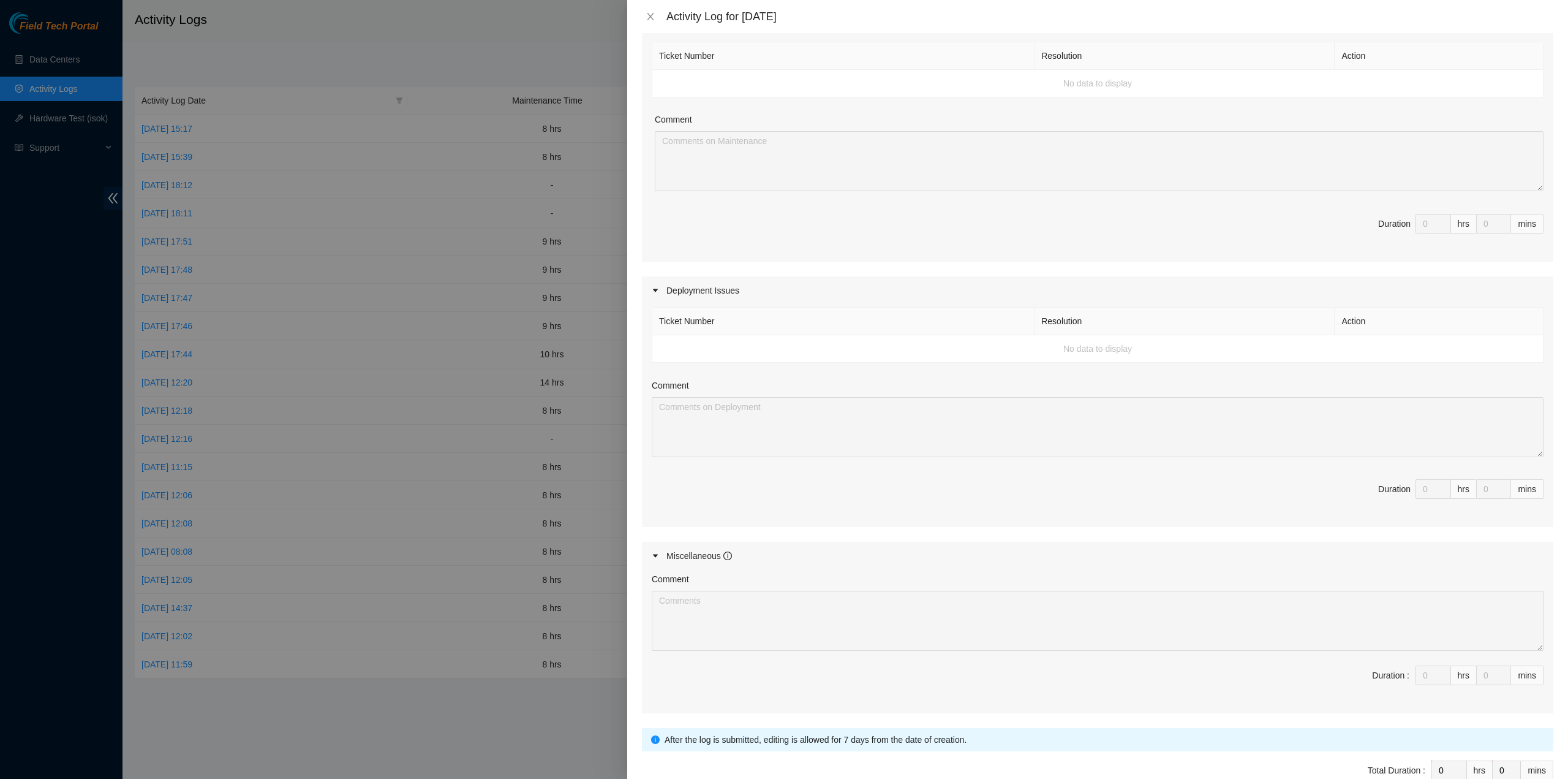
scroll to position [0, 0]
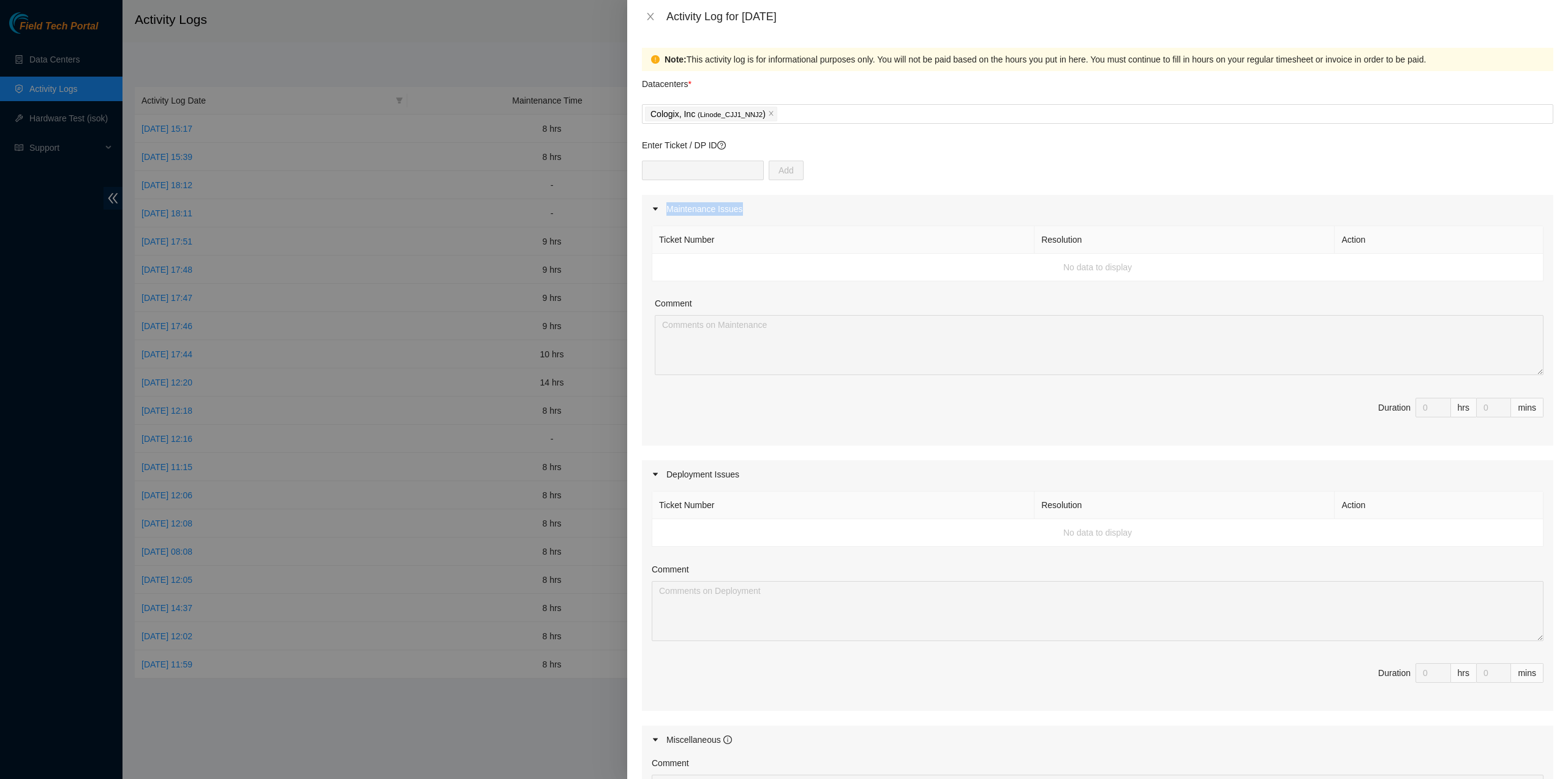
drag, startPoint x: 754, startPoint y: 207, endPoint x: 741, endPoint y: 213, distance: 14.3
click at [741, 213] on div "Maintenance Issues" at bounding box center [1098, 209] width 912 height 28
copy div "Maintenance Issues"
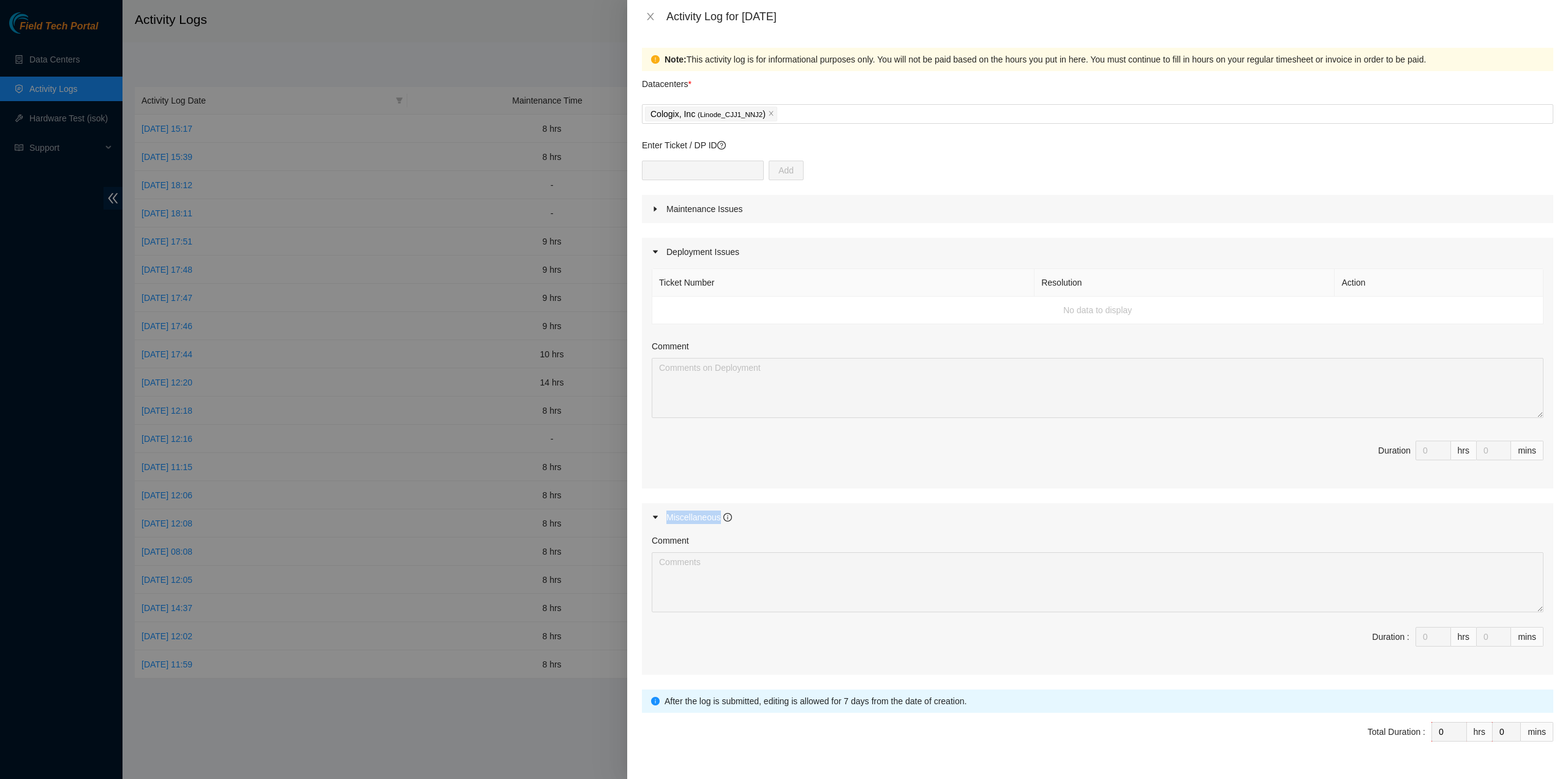
drag, startPoint x: 667, startPoint y: 518, endPoint x: 720, endPoint y: 521, distance: 53.1
click at [720, 521] on div "Miscellaneous" at bounding box center [700, 517] width 66 height 13
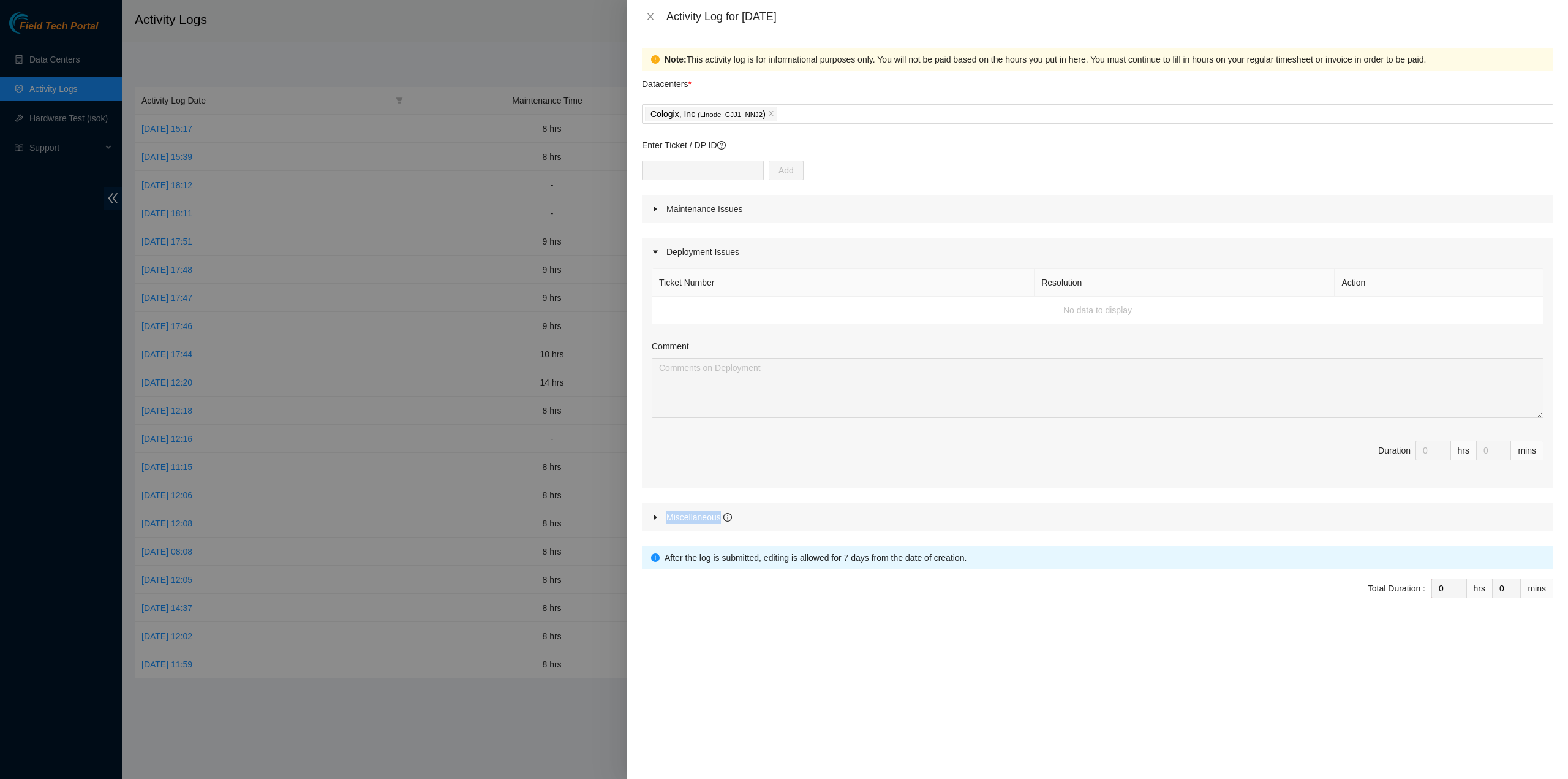
copy div "Miscellaneous"
drag, startPoint x: 735, startPoint y: 516, endPoint x: 662, endPoint y: 518, distance: 73.0
click at [662, 518] on body "Field Tech Portal Data Centers Activity Logs Hardware Test (isok) Support Activ…" at bounding box center [784, 390] width 1568 height 779
copy form "Miscellaneous Comment Duration : hrs mins After the log is submitted, editing i…"
drag, startPoint x: 955, startPoint y: 629, endPoint x: 914, endPoint y: 595, distance: 53.3
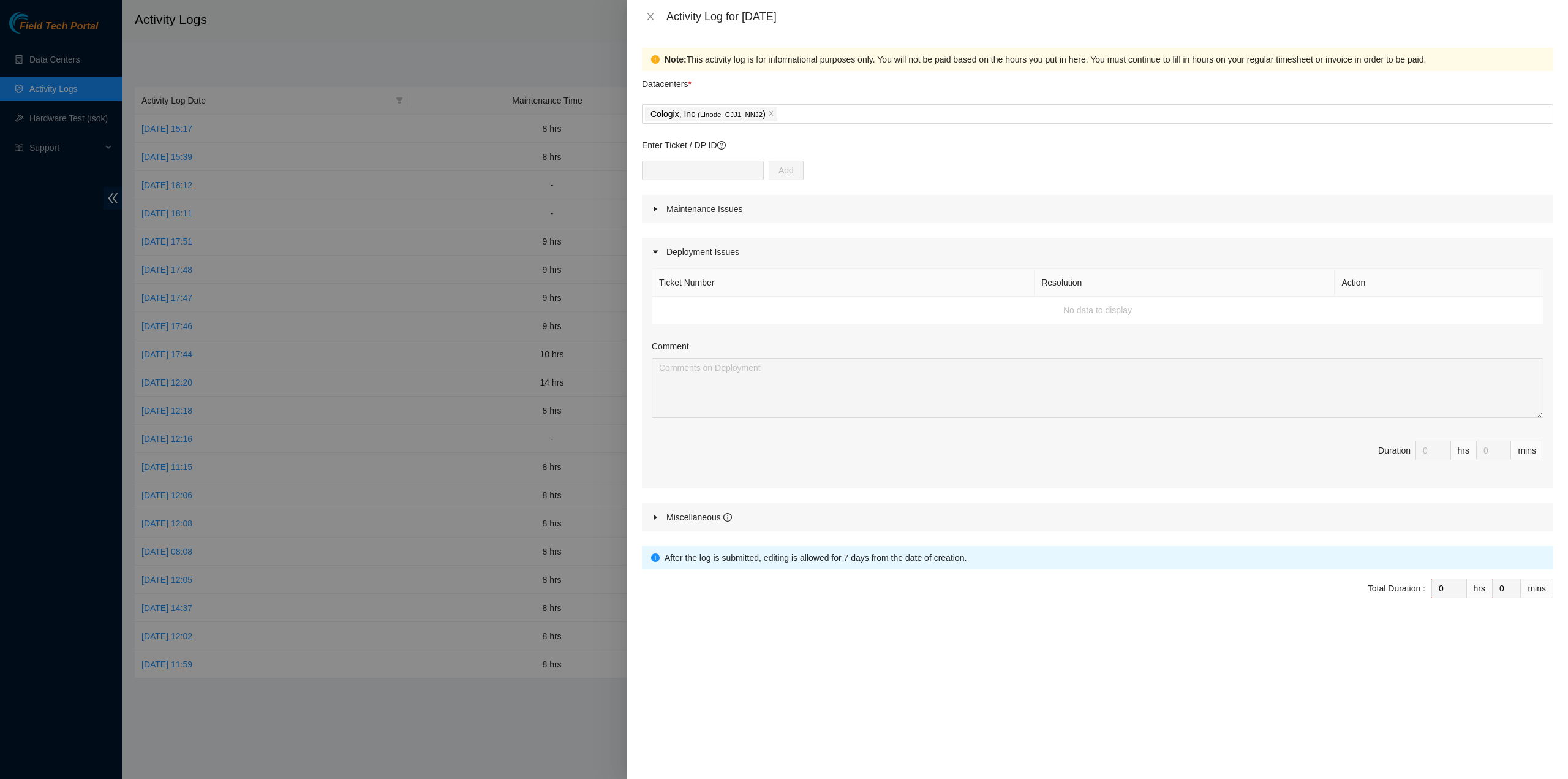
click at [955, 629] on div at bounding box center [1098, 626] width 912 height 20
click at [706, 514] on div "Miscellaneous" at bounding box center [700, 517] width 66 height 13
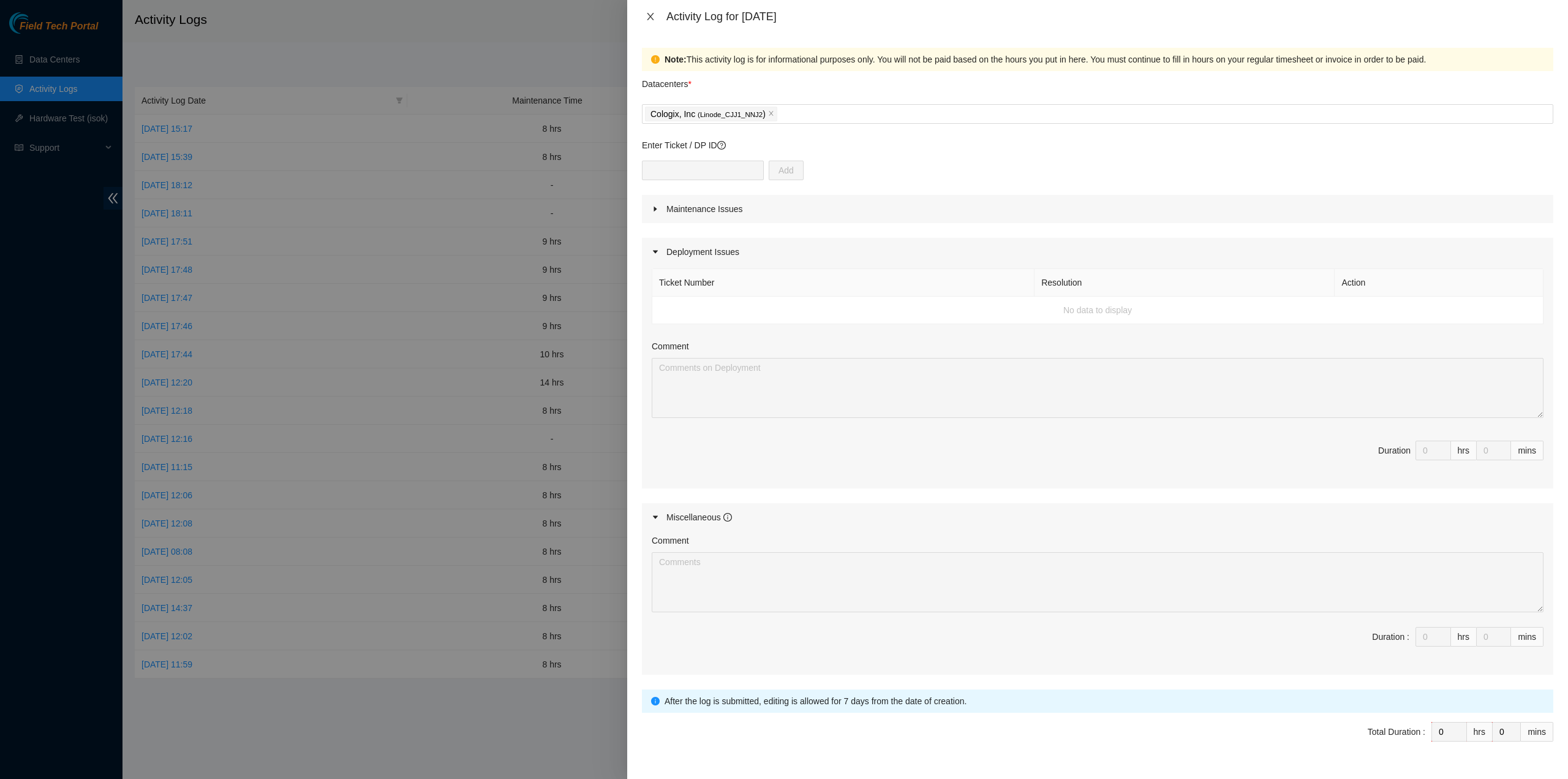
click at [651, 14] on icon "close" at bounding box center [651, 17] width 10 height 10
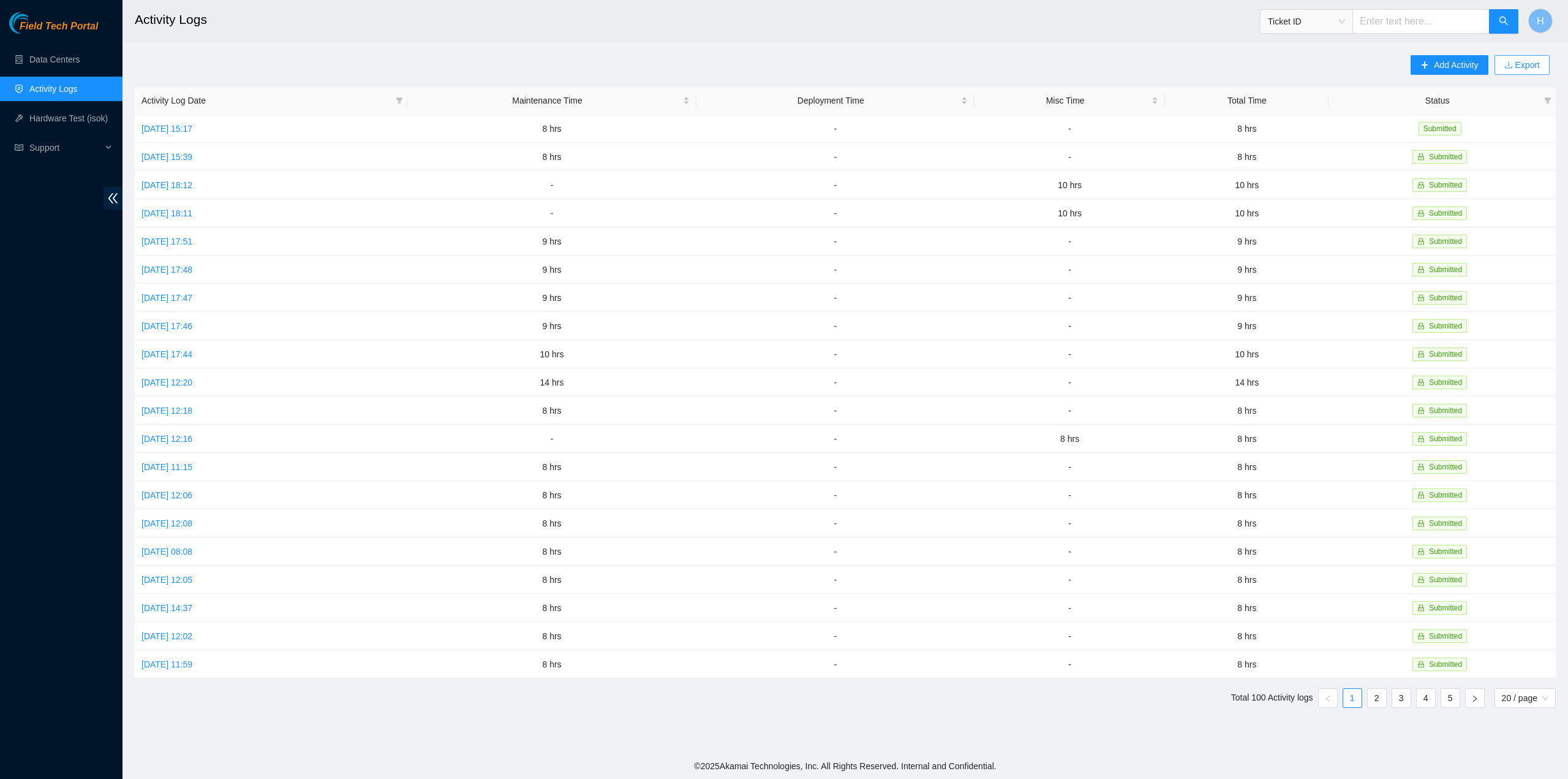
click at [1512, 64] on icon "download" at bounding box center [1508, 65] width 8 height 8
click at [1524, 61] on link "Export" at bounding box center [1527, 65] width 27 height 10
click at [1419, 68] on button "Add Activity" at bounding box center [1449, 65] width 77 height 20
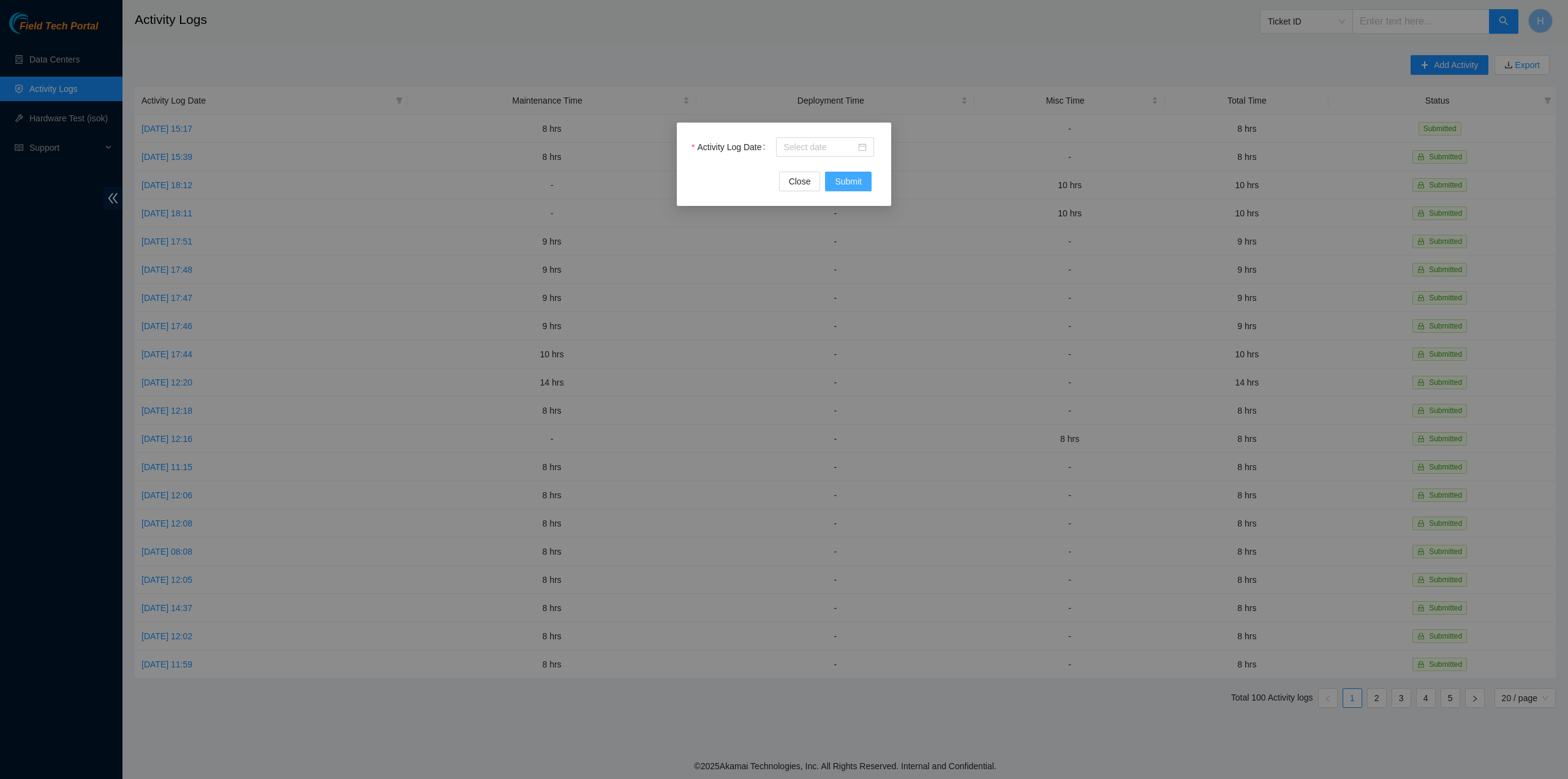
click at [834, 186] on button "Submit" at bounding box center [848, 181] width 46 height 20
click at [838, 149] on input "Activity Log Date" at bounding box center [819, 146] width 72 height 13
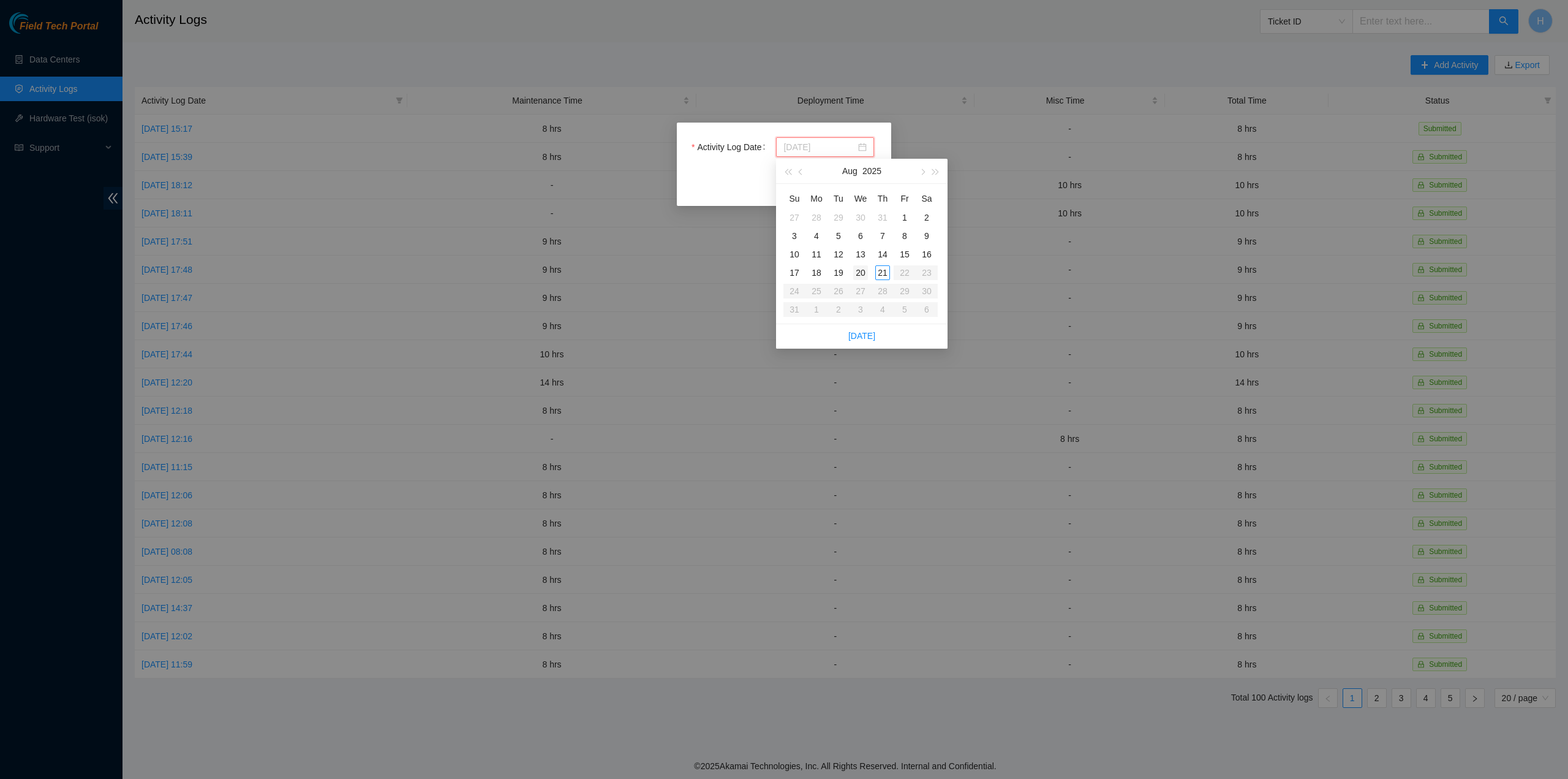
type input "2025-08-20"
click at [861, 338] on link "Today" at bounding box center [861, 336] width 27 height 10
type input "2025-08-21"
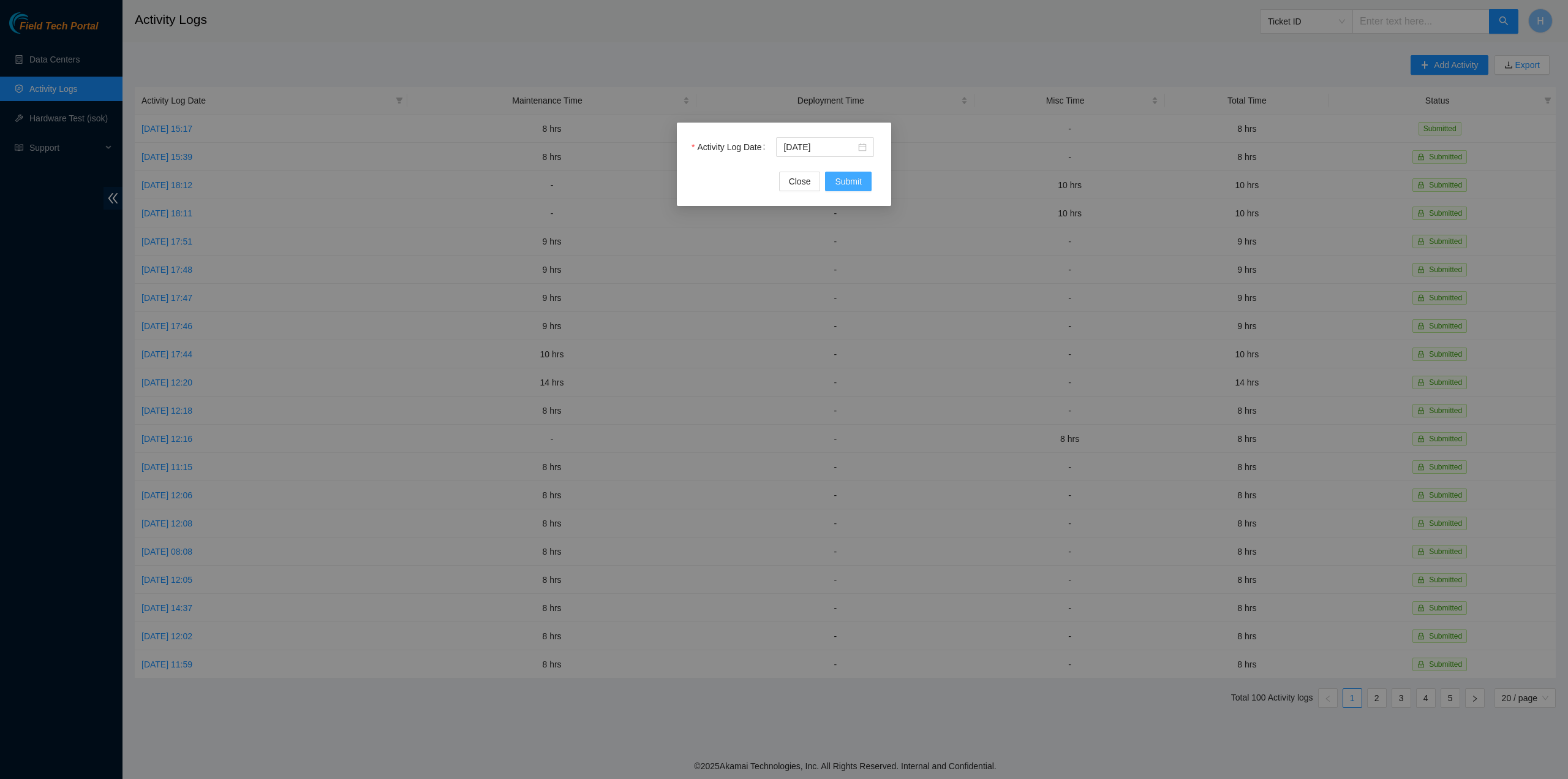
click at [848, 179] on span "Submit" at bounding box center [848, 181] width 27 height 13
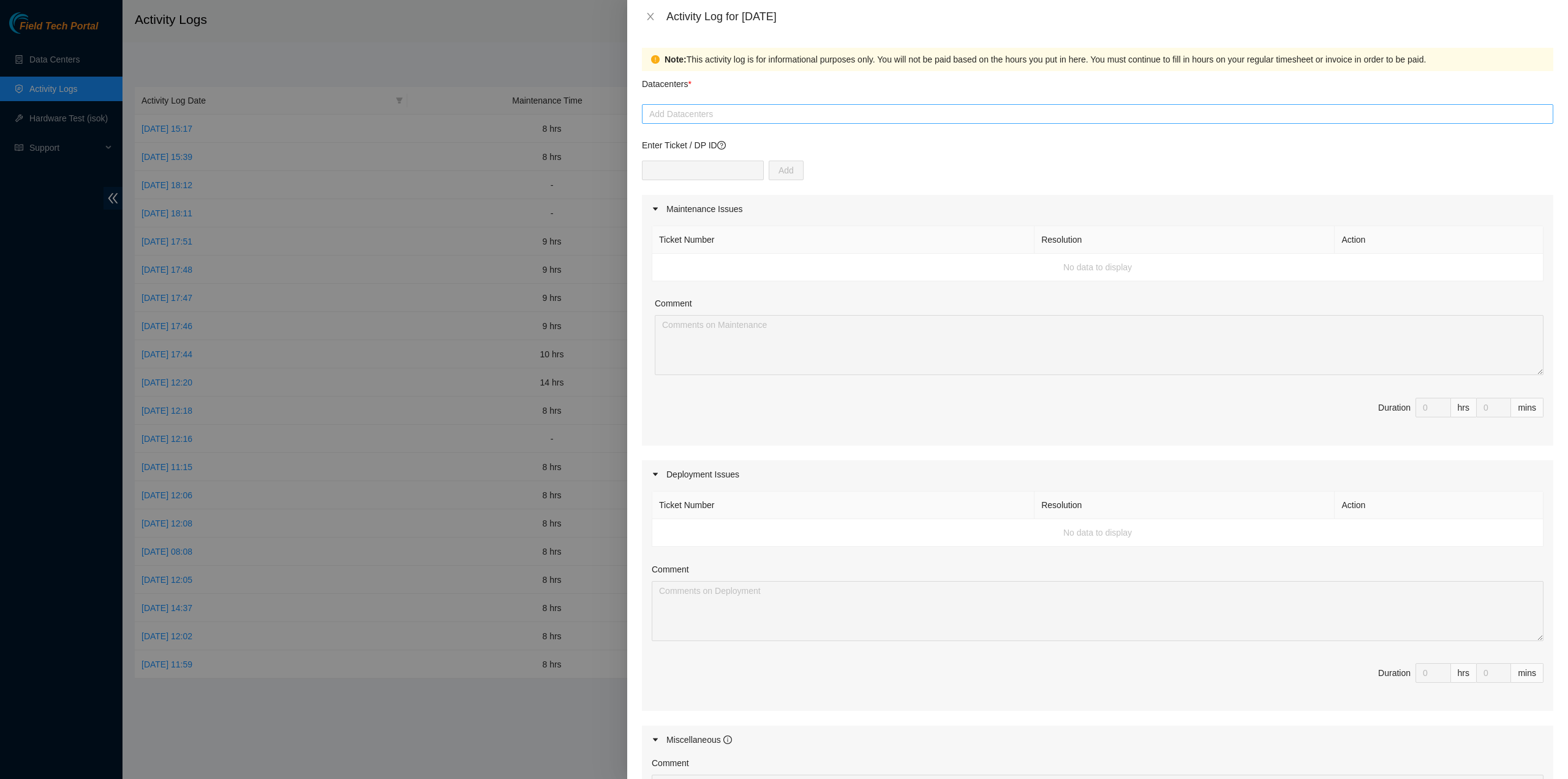
click at [683, 118] on div at bounding box center [1097, 113] width 906 height 15
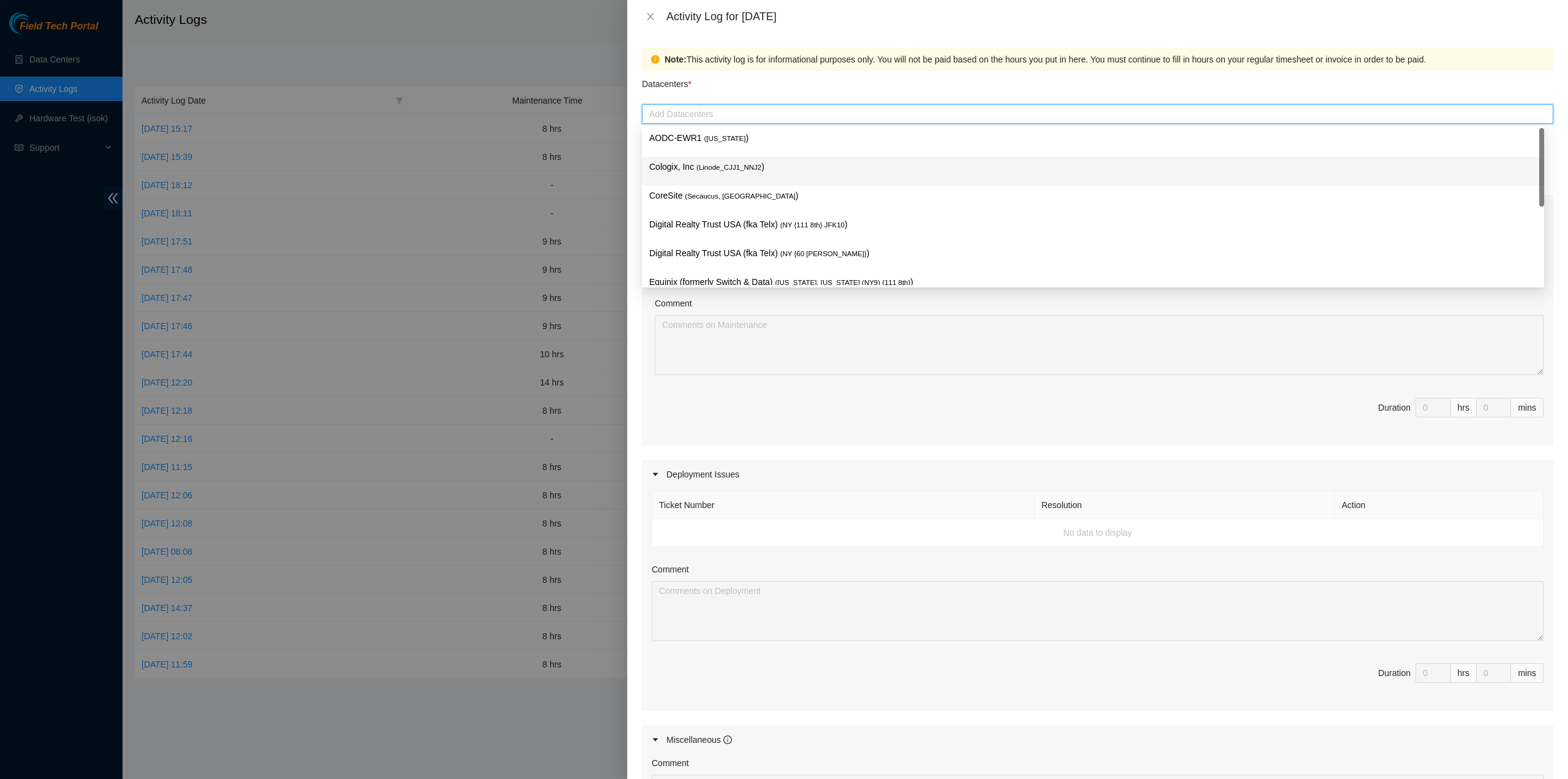
click at [699, 164] on span "( Linode_CJJ1_NNJ2" at bounding box center [729, 167] width 65 height 7
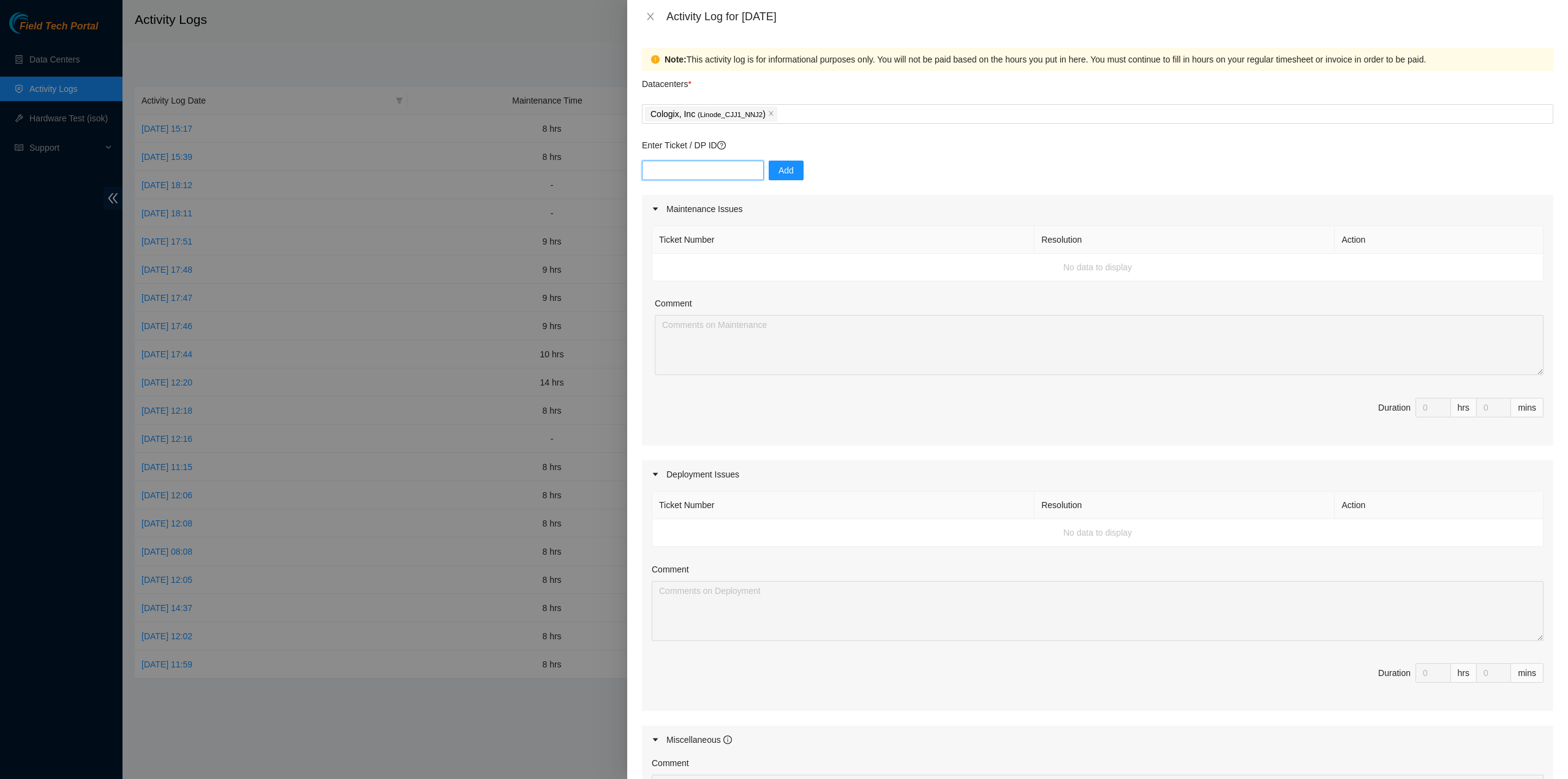
drag, startPoint x: 721, startPoint y: 176, endPoint x: 713, endPoint y: 179, distance: 8.5
click at [721, 176] on input "text" at bounding box center [703, 170] width 122 height 20
drag, startPoint x: 515, startPoint y: 188, endPoint x: 555, endPoint y: 144, distance: 59.5
click at [515, 188] on div at bounding box center [784, 390] width 1568 height 779
click at [652, 17] on icon "close" at bounding box center [651, 17] width 10 height 10
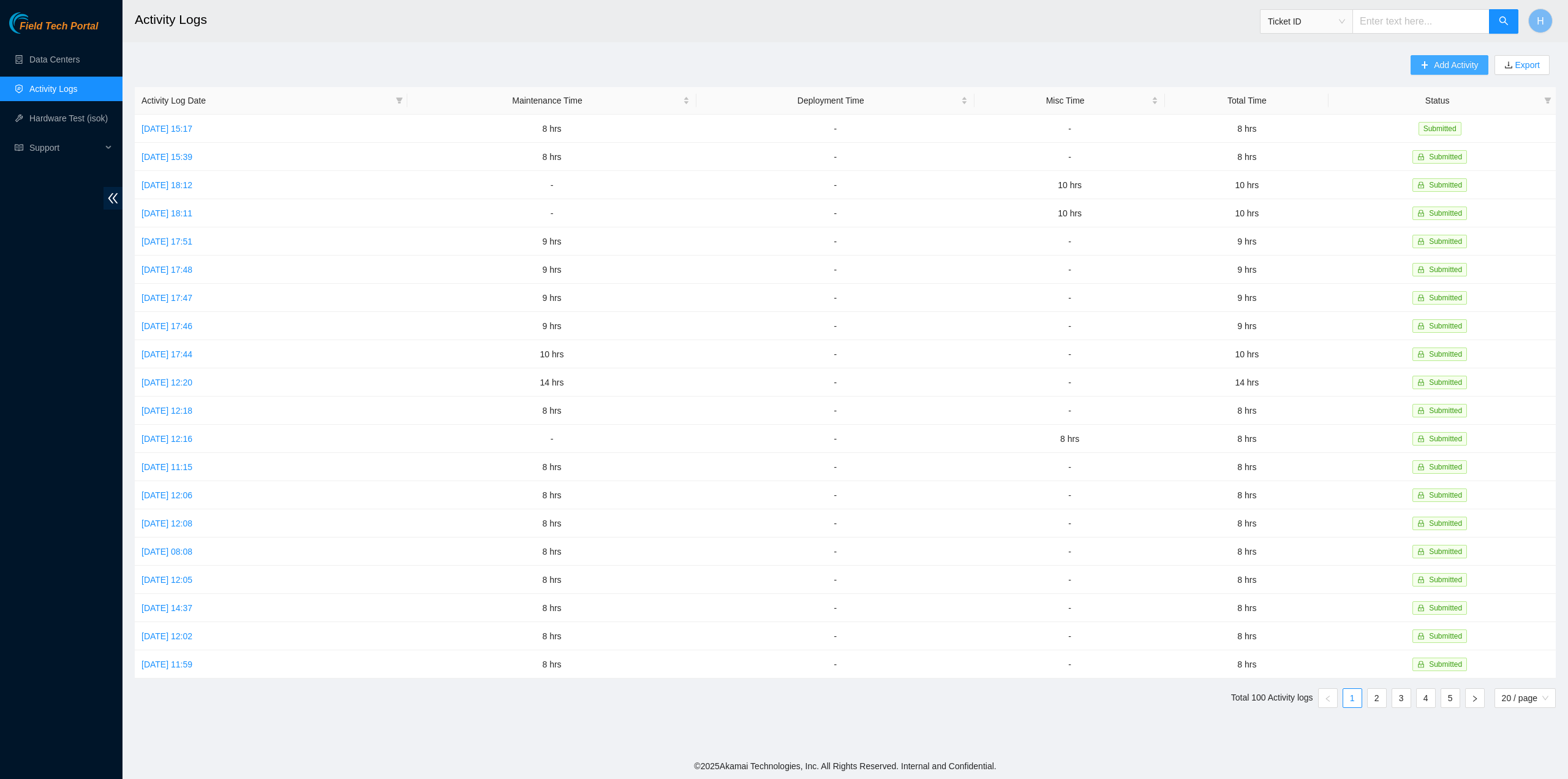
drag, startPoint x: 1463, startPoint y: 64, endPoint x: 1455, endPoint y: 73, distance: 12.0
click at [1463, 64] on span "Add Activity" at bounding box center [1456, 64] width 44 height 13
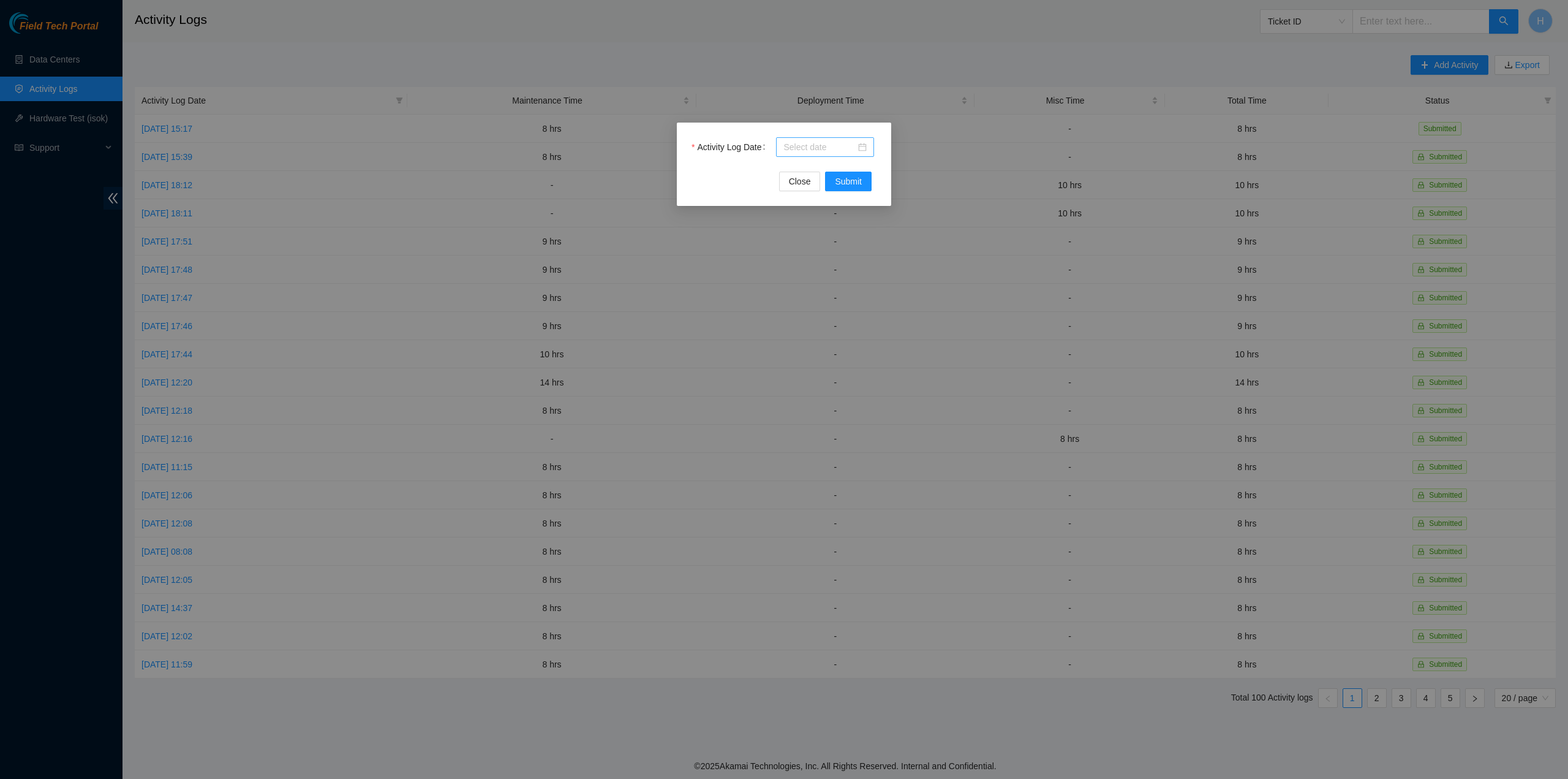
click at [868, 151] on div at bounding box center [825, 147] width 98 height 20
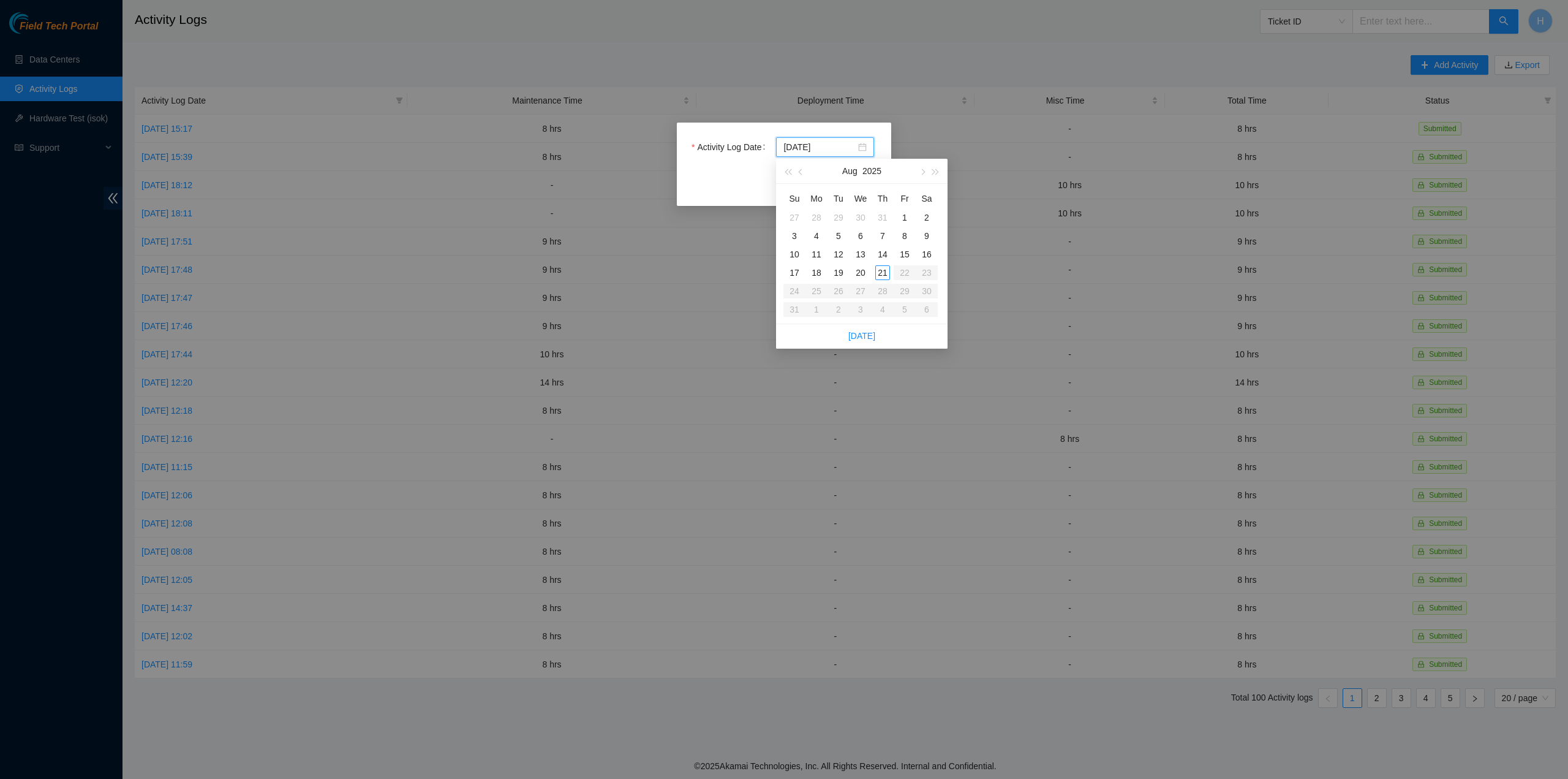
type input "2025-08-19"
type input "2025-08-18"
click at [822, 274] on div "18" at bounding box center [817, 273] width 15 height 15
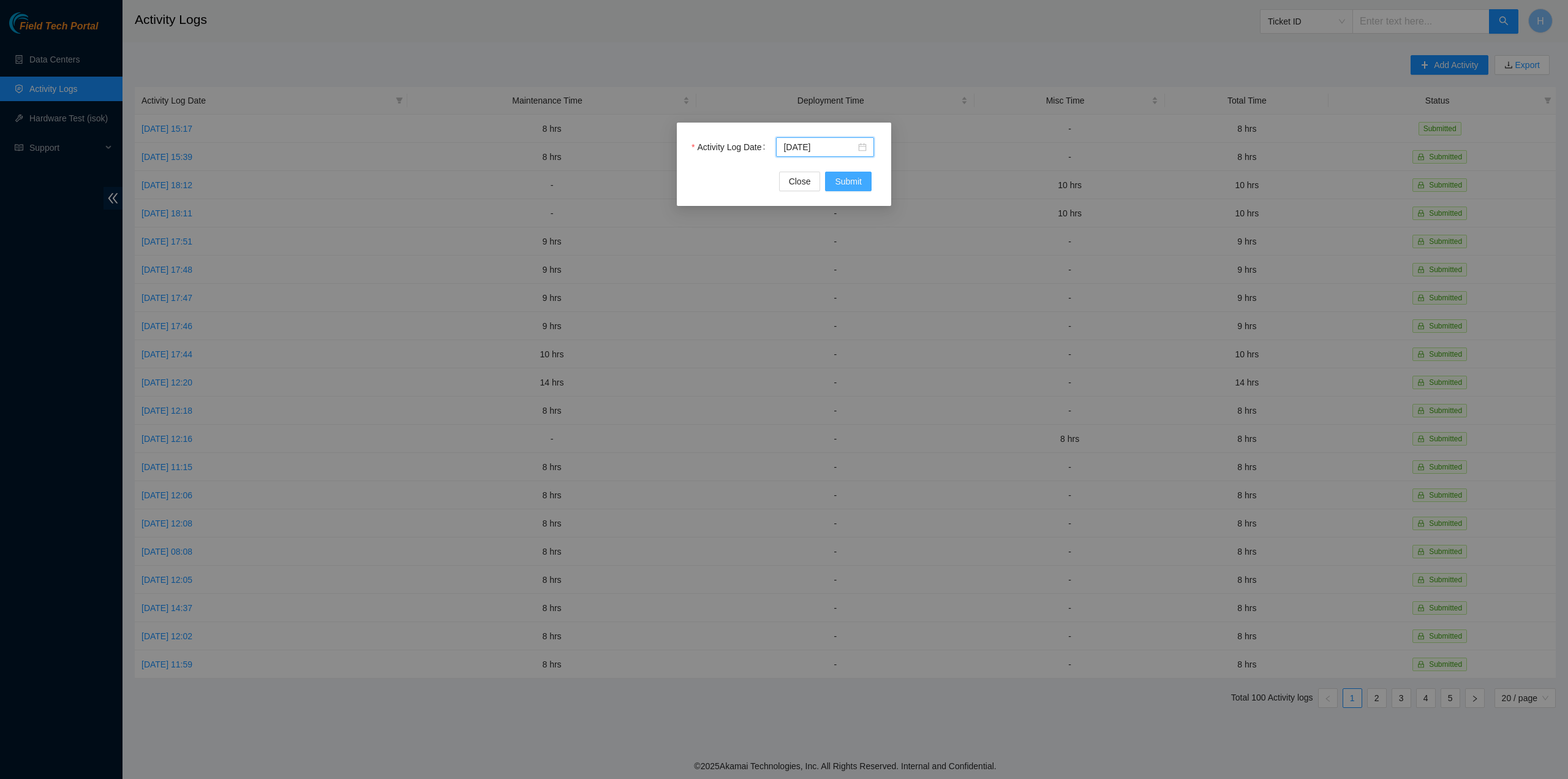
click at [861, 184] on span "Submit" at bounding box center [848, 181] width 27 height 13
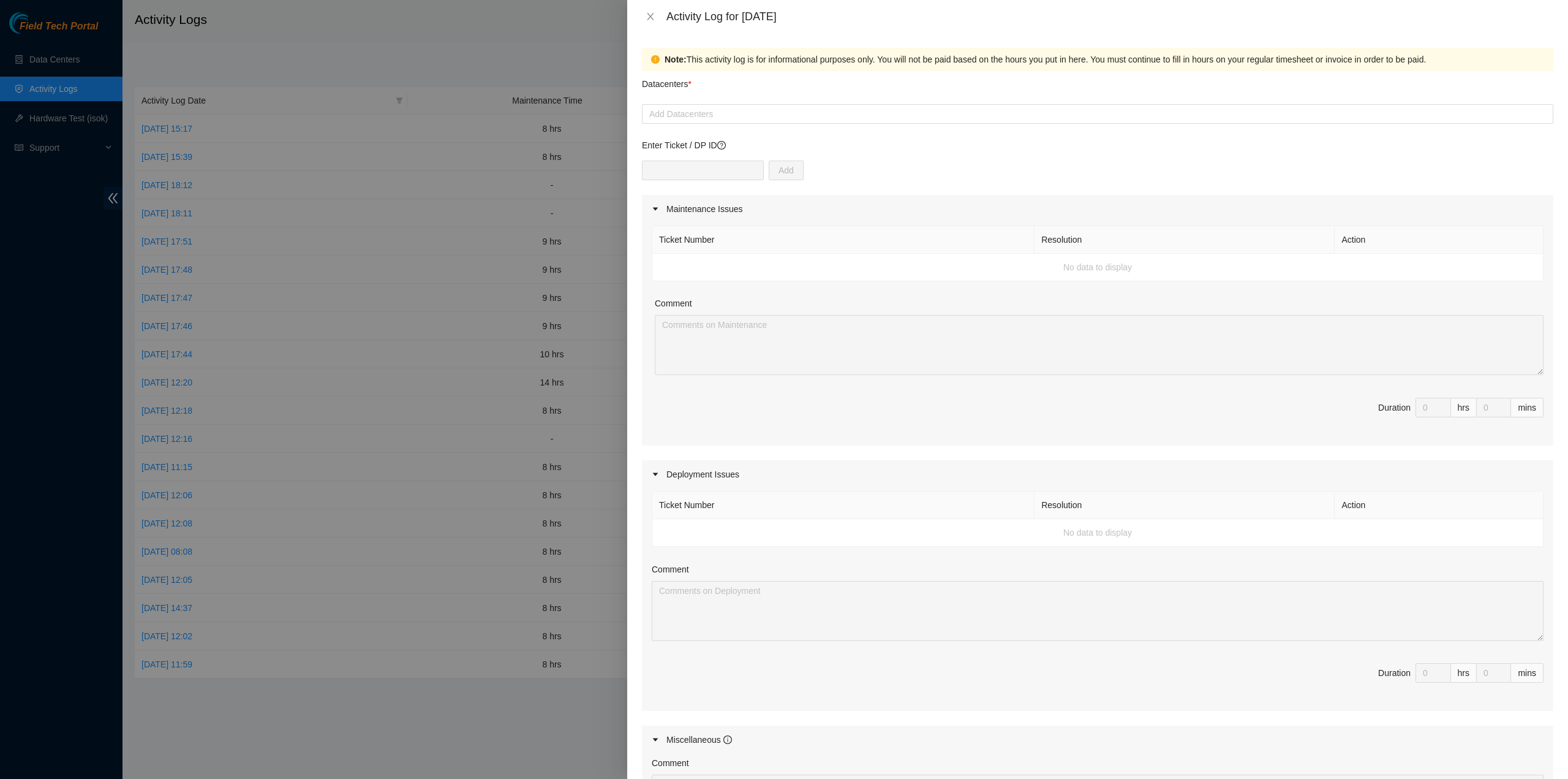
click at [717, 154] on div "Enter Ticket / DP ID Add" at bounding box center [1098, 167] width 912 height 56
click at [735, 184] on div "Add" at bounding box center [1098, 177] width 912 height 34
click at [715, 125] on form "Datacenters * Add Datacenters Enter Ticket / DP ID Add Maintenance Issues Ticke…" at bounding box center [1098, 536] width 912 height 931
click at [715, 117] on div at bounding box center [1097, 113] width 906 height 15
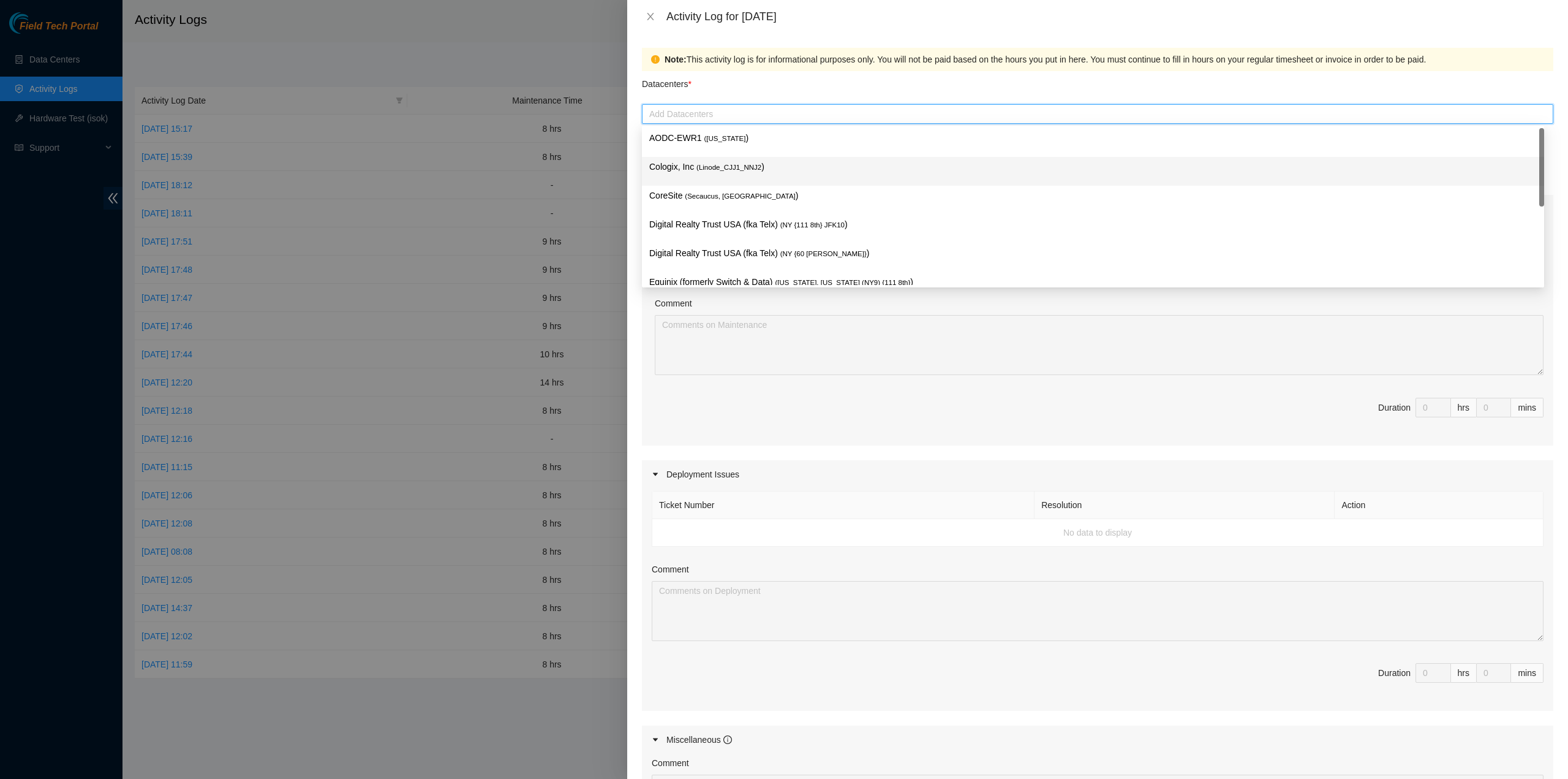
click at [723, 164] on span "( Linode_CJJ1_NNJ2" at bounding box center [729, 167] width 65 height 7
click at [631, 177] on div "Note: This activity log is for informational purposes only. You will not be pai…" at bounding box center [1098, 406] width 941 height 746
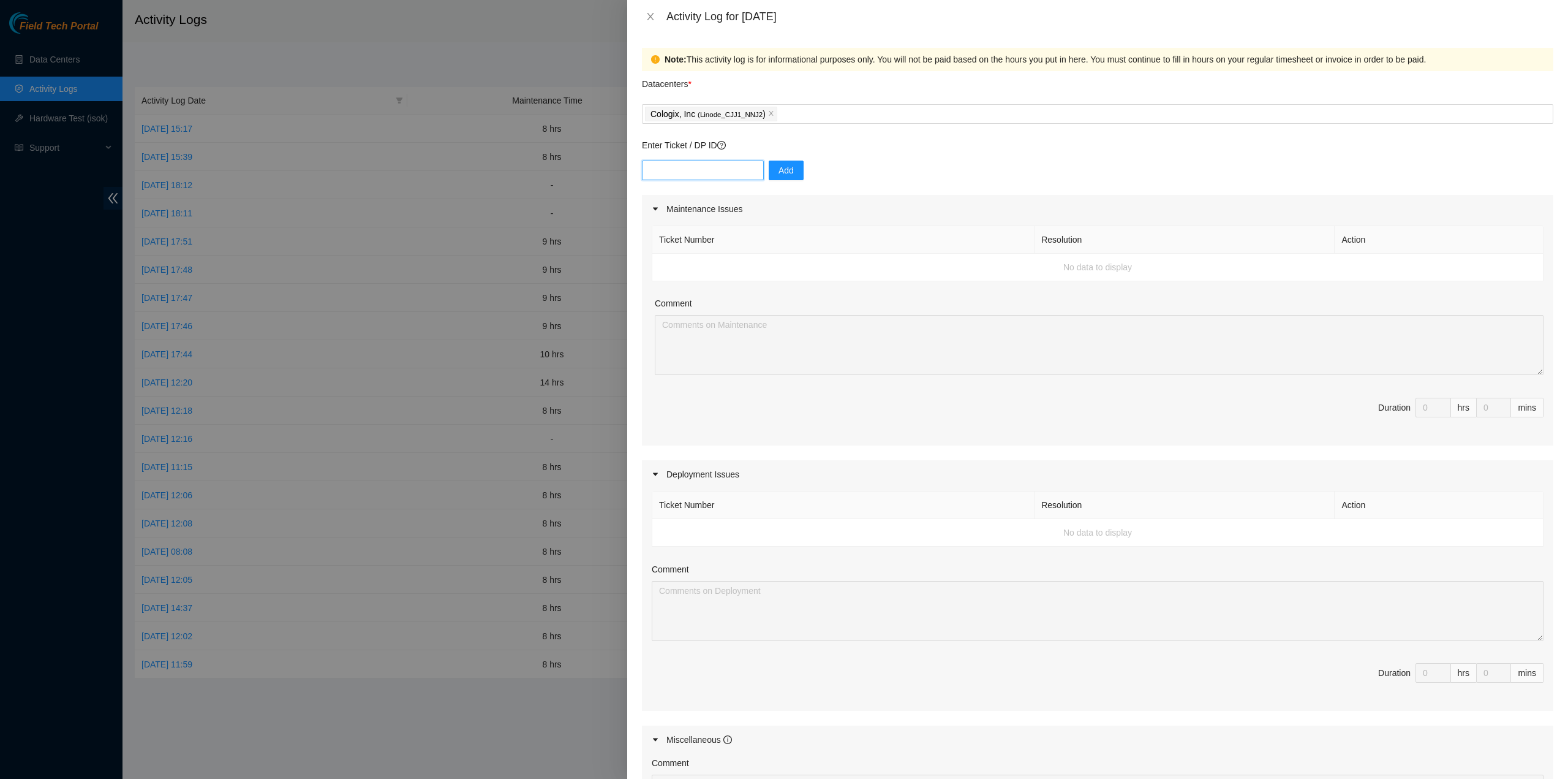
click at [700, 176] on input "text" at bounding box center [703, 170] width 122 height 20
click at [779, 170] on span "Add" at bounding box center [786, 170] width 15 height 13
click at [814, 158] on div "Enter Ticket / DP ID Add" at bounding box center [1098, 167] width 912 height 56
click at [728, 170] on input "text" at bounding box center [703, 170] width 122 height 20
click at [681, 169] on input "text" at bounding box center [703, 170] width 122 height 20
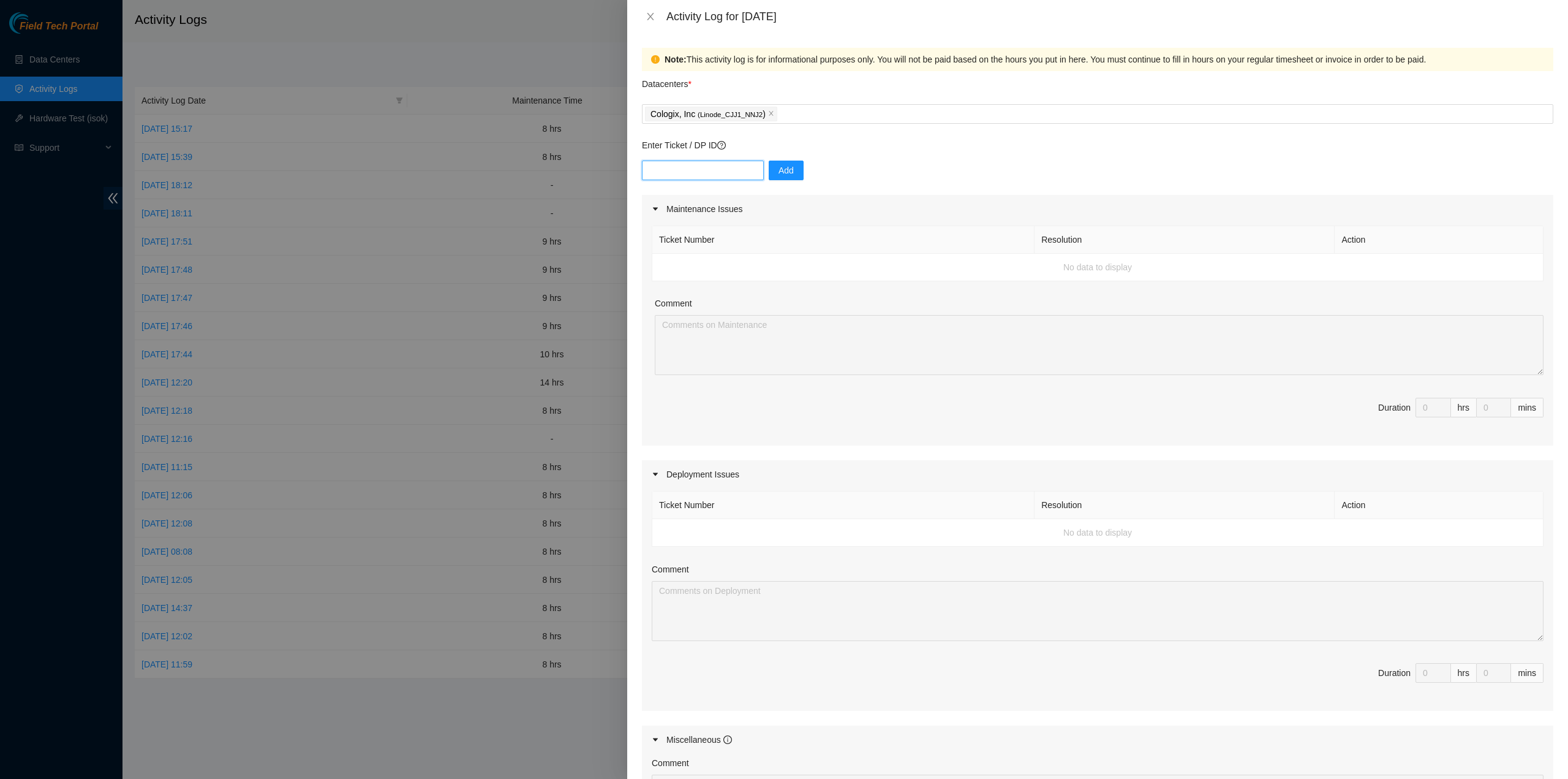
paste input "B-V-5TXGETF"
type input "B-V-5TXGETF"
click at [791, 167] on button "Add" at bounding box center [786, 170] width 35 height 20
click at [726, 176] on input "text" at bounding box center [703, 170] width 122 height 20
paste input "B-V-5TXGEYZ"
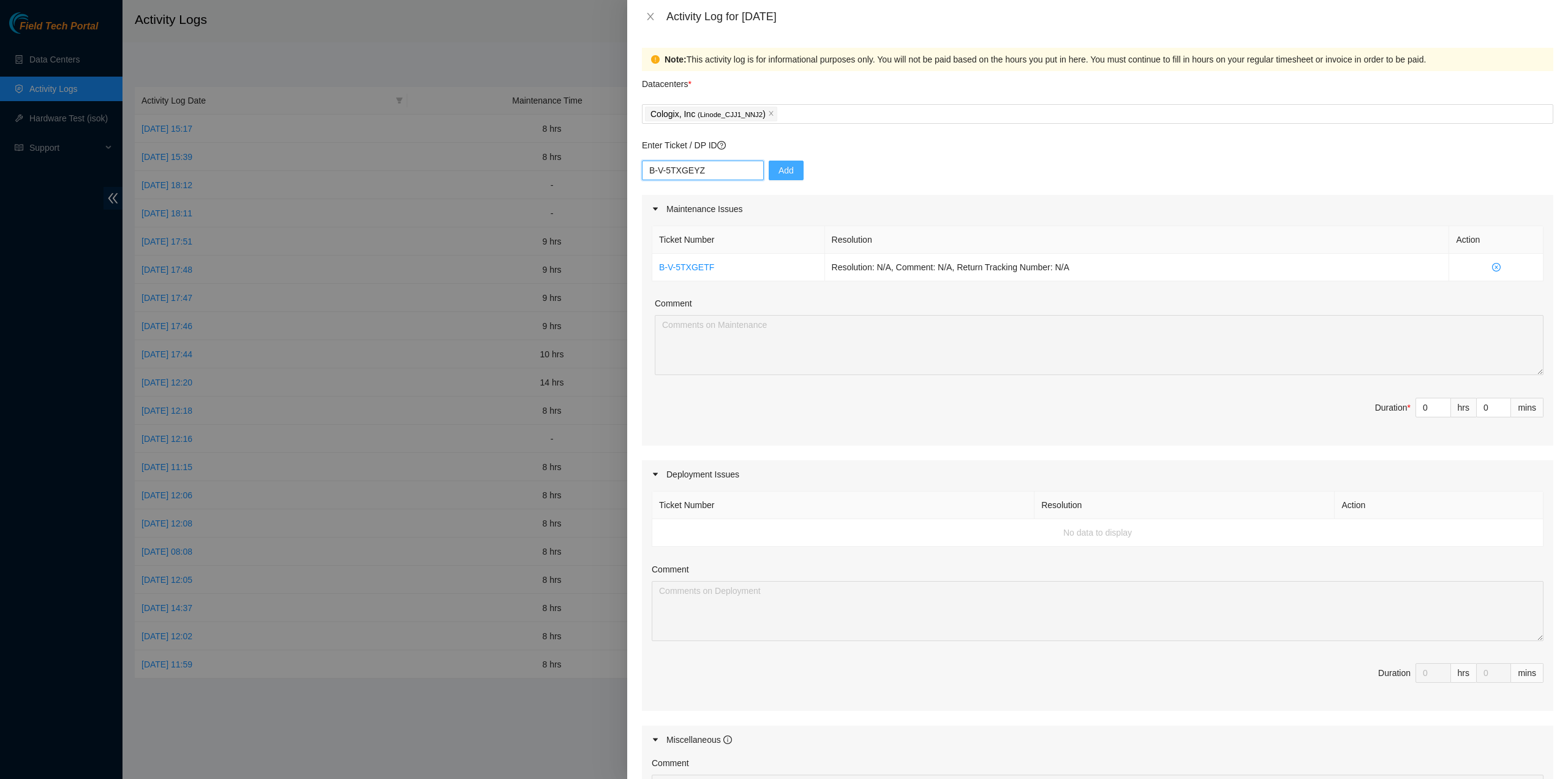
type input "B-V-5TXGEYZ"
click at [779, 176] on span "Add" at bounding box center [786, 170] width 15 height 13
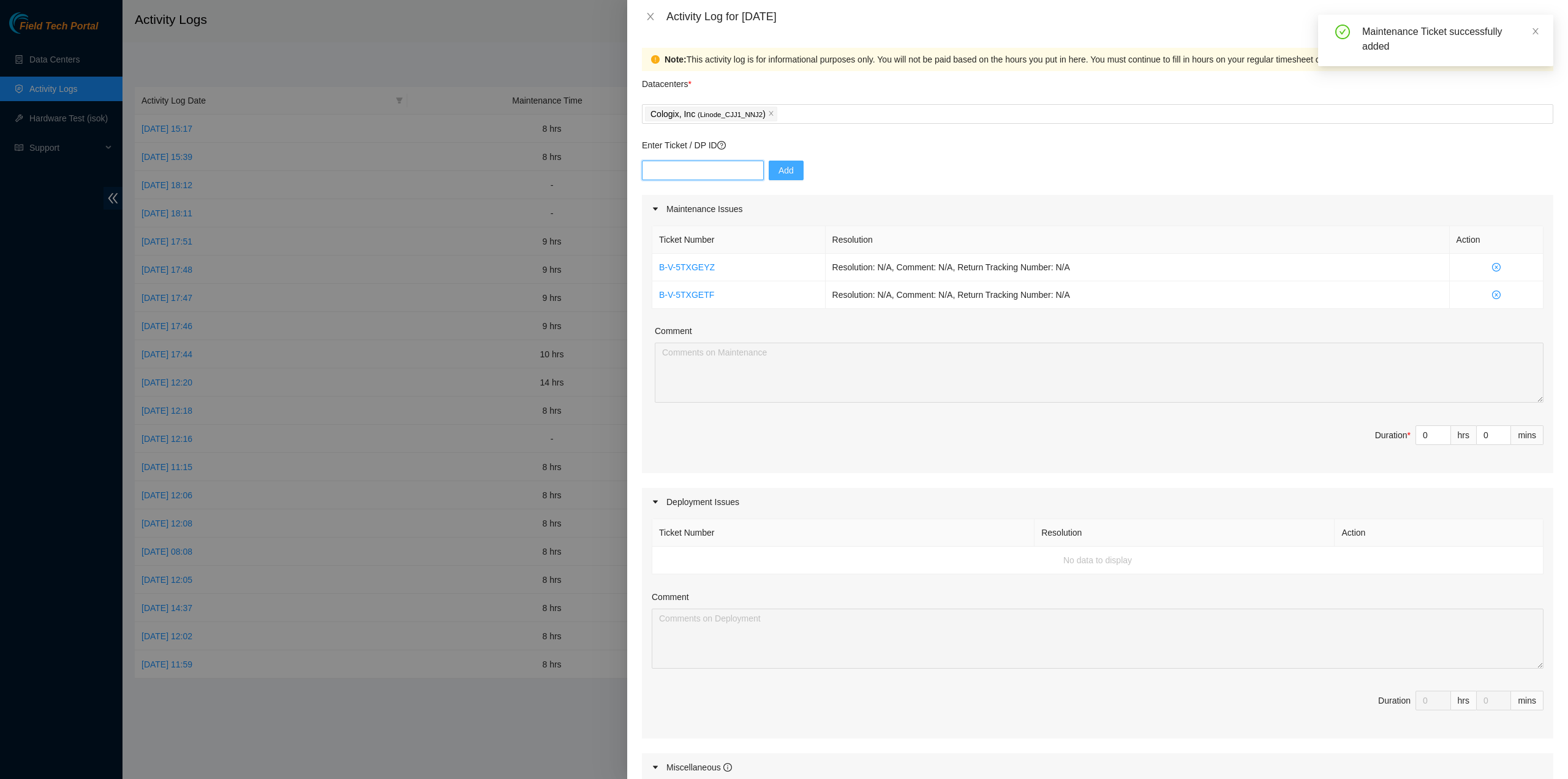
click at [716, 170] on input "text" at bounding box center [703, 170] width 122 height 20
paste input "B-V-5TXHNSB"
type input "B-V-5TXHNSB"
click at [793, 174] on button "Add" at bounding box center [786, 170] width 35 height 20
click at [702, 163] on input "text" at bounding box center [703, 170] width 122 height 20
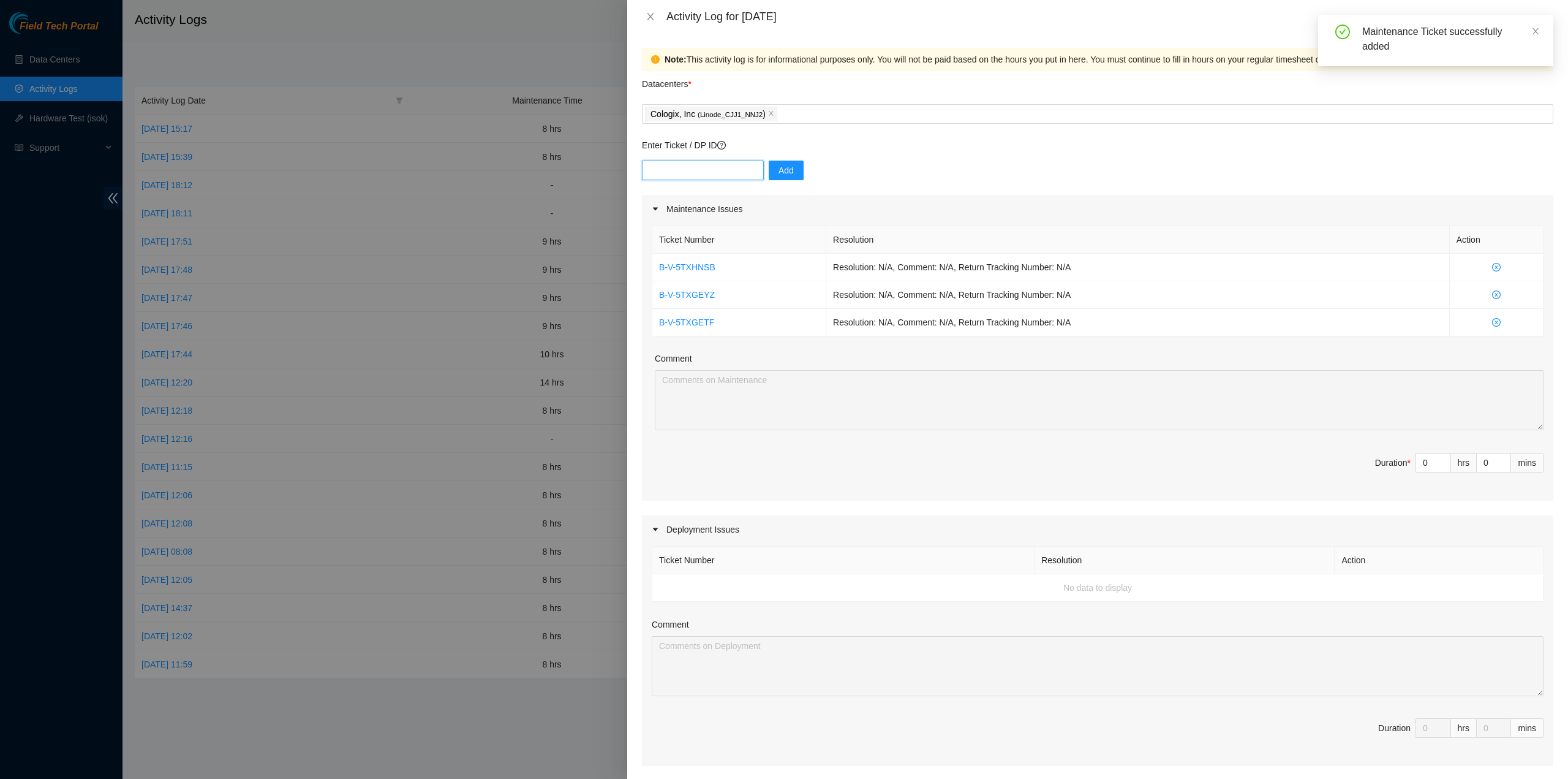
paste input "B-V-5TXHO5X"
type input "B-V-5TXHO5X"
click at [782, 169] on span "Add" at bounding box center [786, 170] width 15 height 13
click at [713, 172] on input "text" at bounding box center [703, 170] width 122 height 20
paste input "B-V-5TXHNI1"
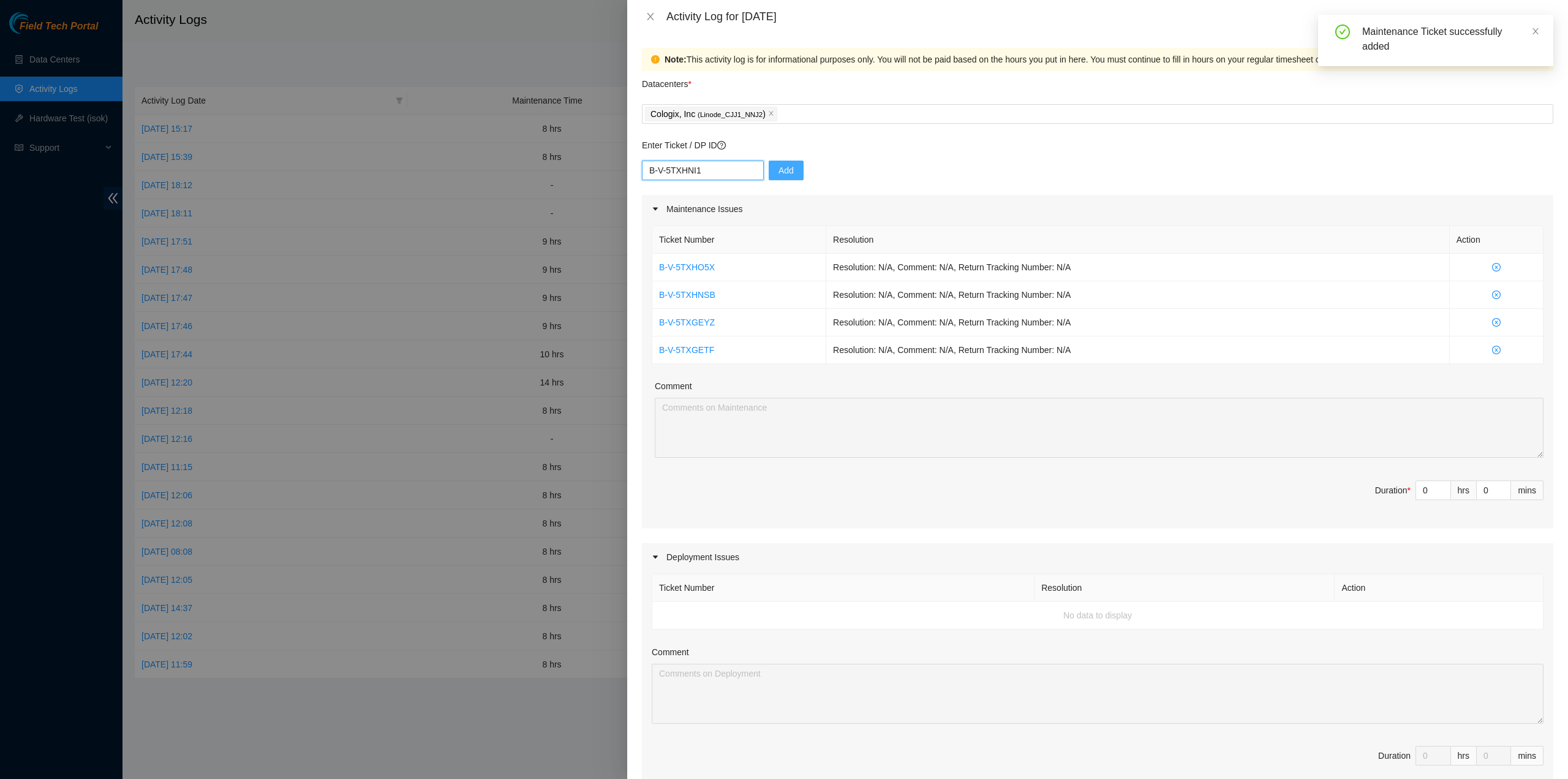
type input "B-V-5TXHNI1"
click at [783, 170] on span "Add" at bounding box center [786, 170] width 15 height 13
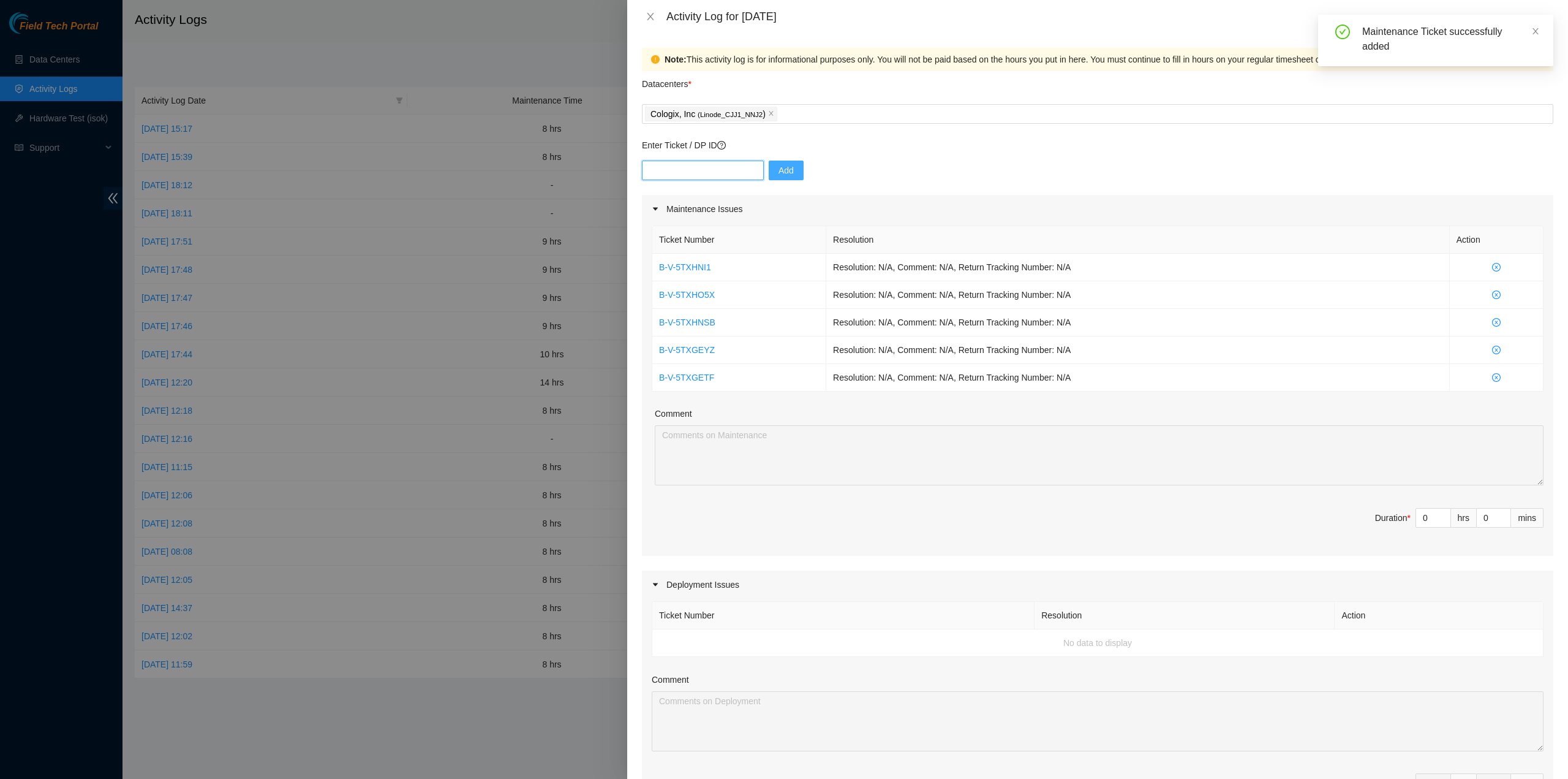
click at [667, 166] on input "text" at bounding box center [703, 170] width 122 height 20
paste input "B-V-5TXC52Z"
type input "B-V-5TXC52Z"
click at [779, 176] on span "Add" at bounding box center [786, 170] width 15 height 13
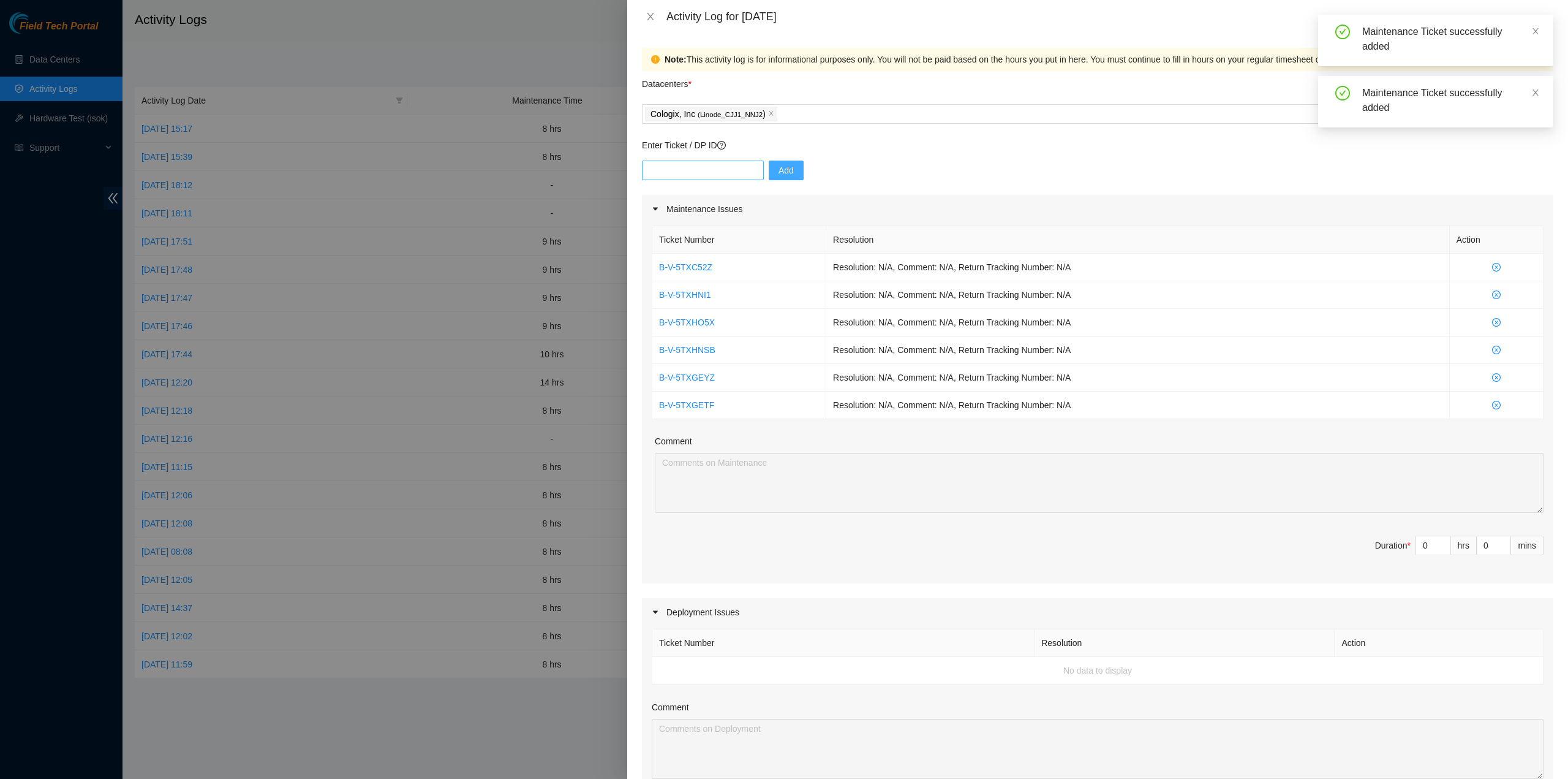
click at [711, 182] on div "Add" at bounding box center [1098, 177] width 912 height 34
click at [712, 177] on input "text" at bounding box center [703, 170] width 122 height 20
paste input "B-V-5TXGN1J"
type input "B-V-5TXGN1J"
click at [784, 170] on span "Add" at bounding box center [786, 170] width 15 height 13
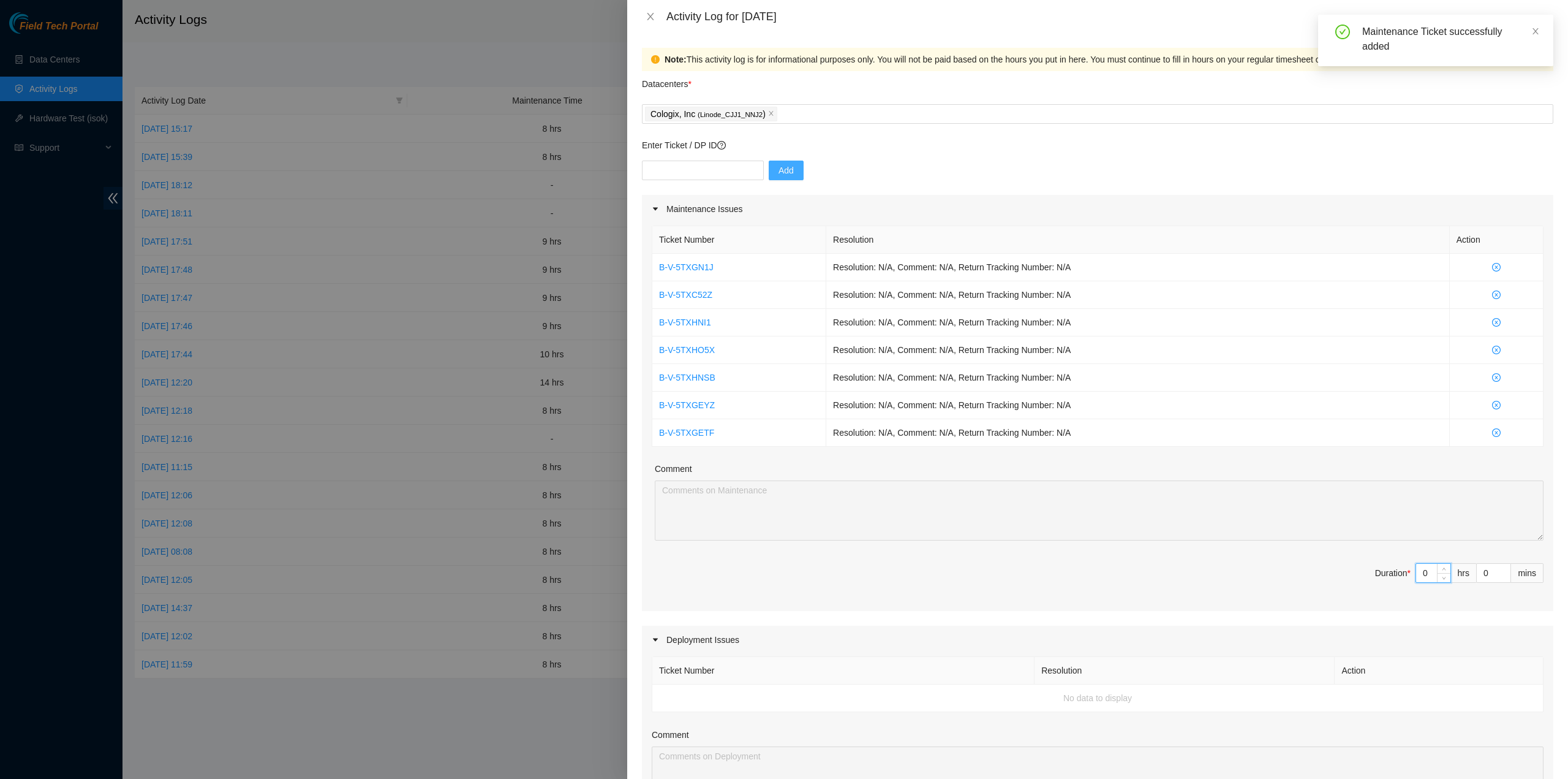
click at [1418, 572] on input "0" at bounding box center [1433, 573] width 34 height 18
type input "8"
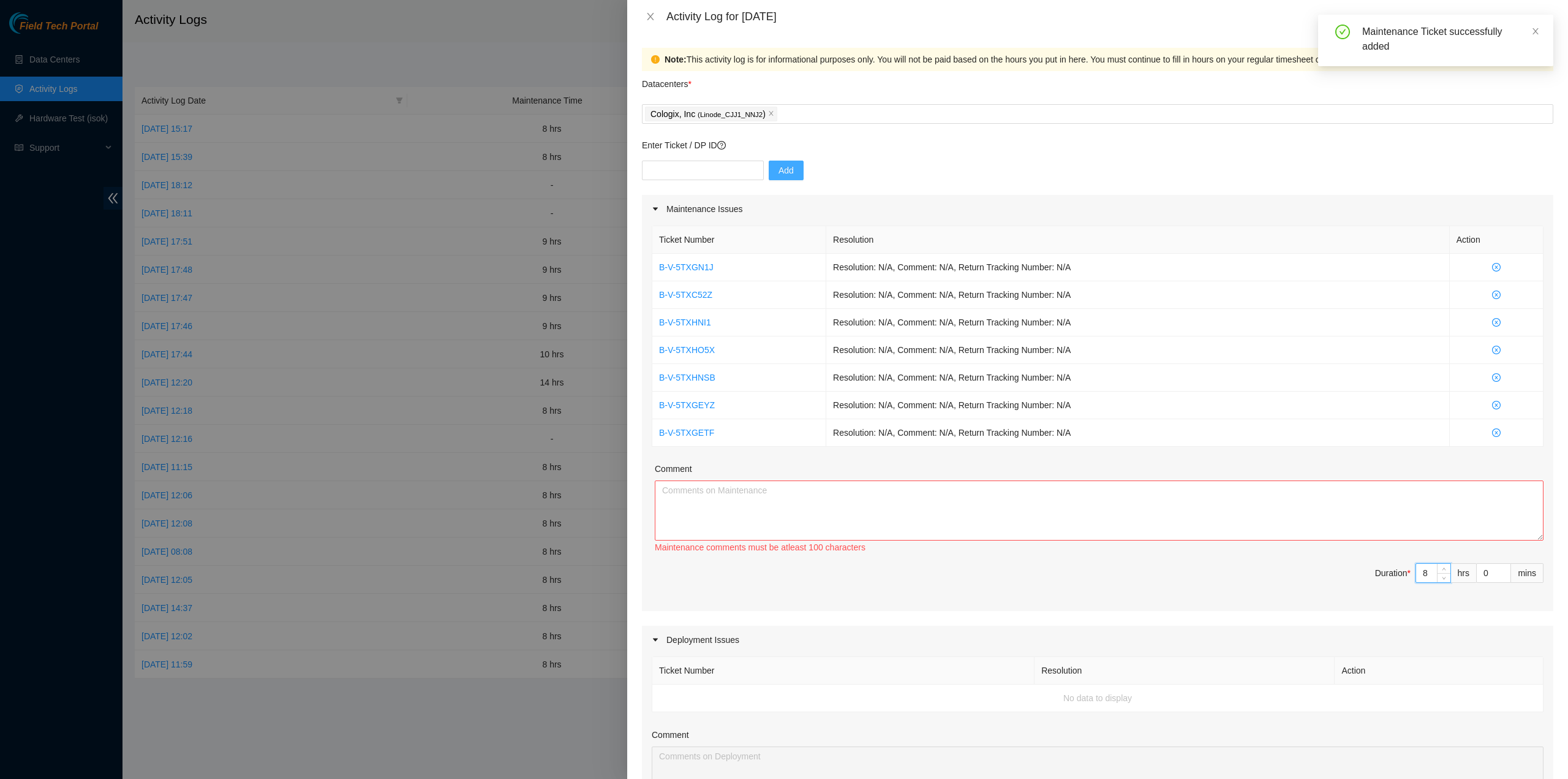
type input "8"
click at [1301, 579] on span "Duration * 8 hrs 0 mins" at bounding box center [1098, 580] width 892 height 34
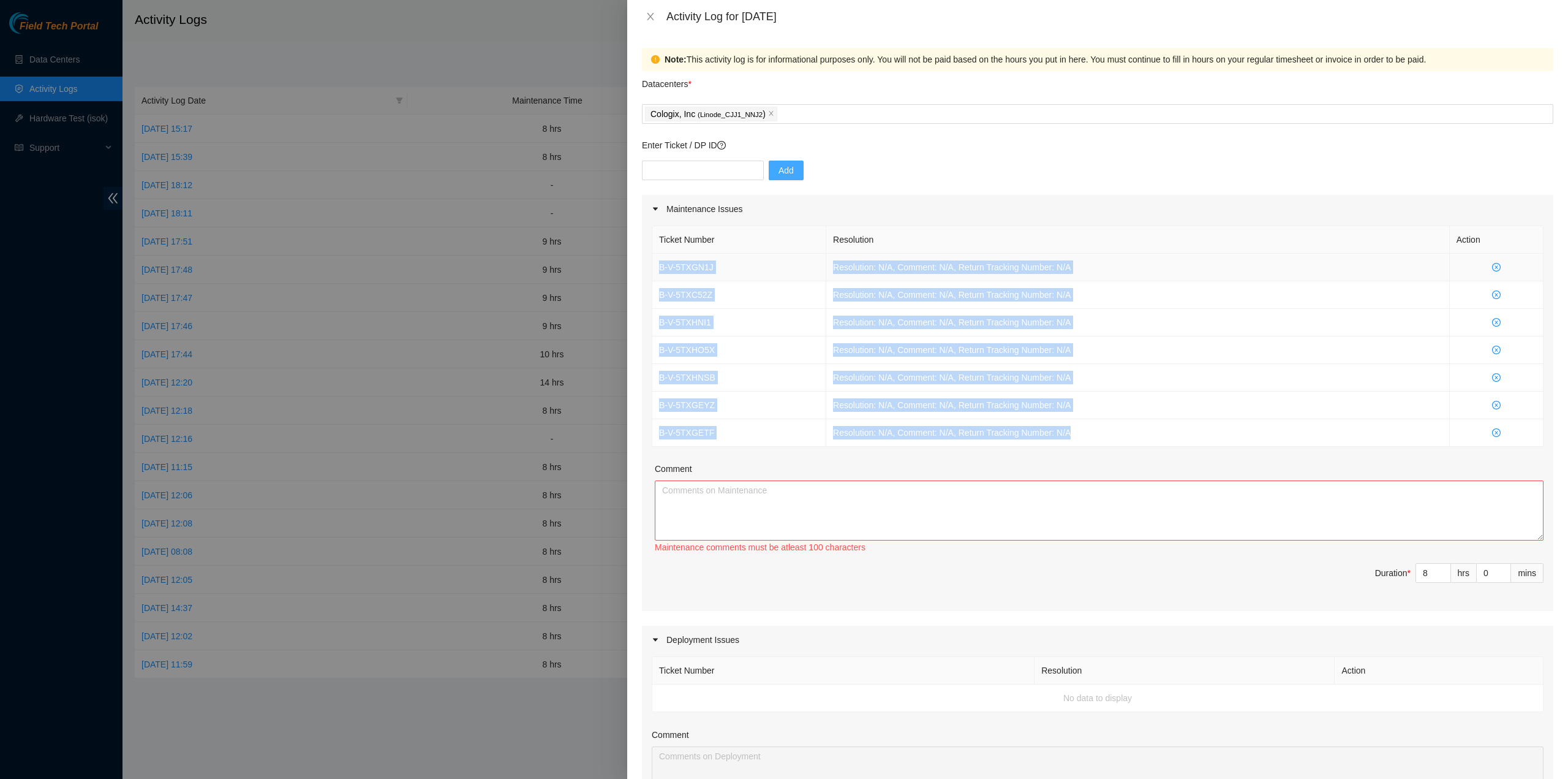
drag, startPoint x: 1084, startPoint y: 429, endPoint x: 658, endPoint y: 263, distance: 457.2
click at [658, 263] on tbody "B-V-5TXGN1J Resolution: N/A, Comment: N/A, Return Tracking Number: N/A B-V-5TXC…" at bounding box center [1098, 350] width 891 height 193
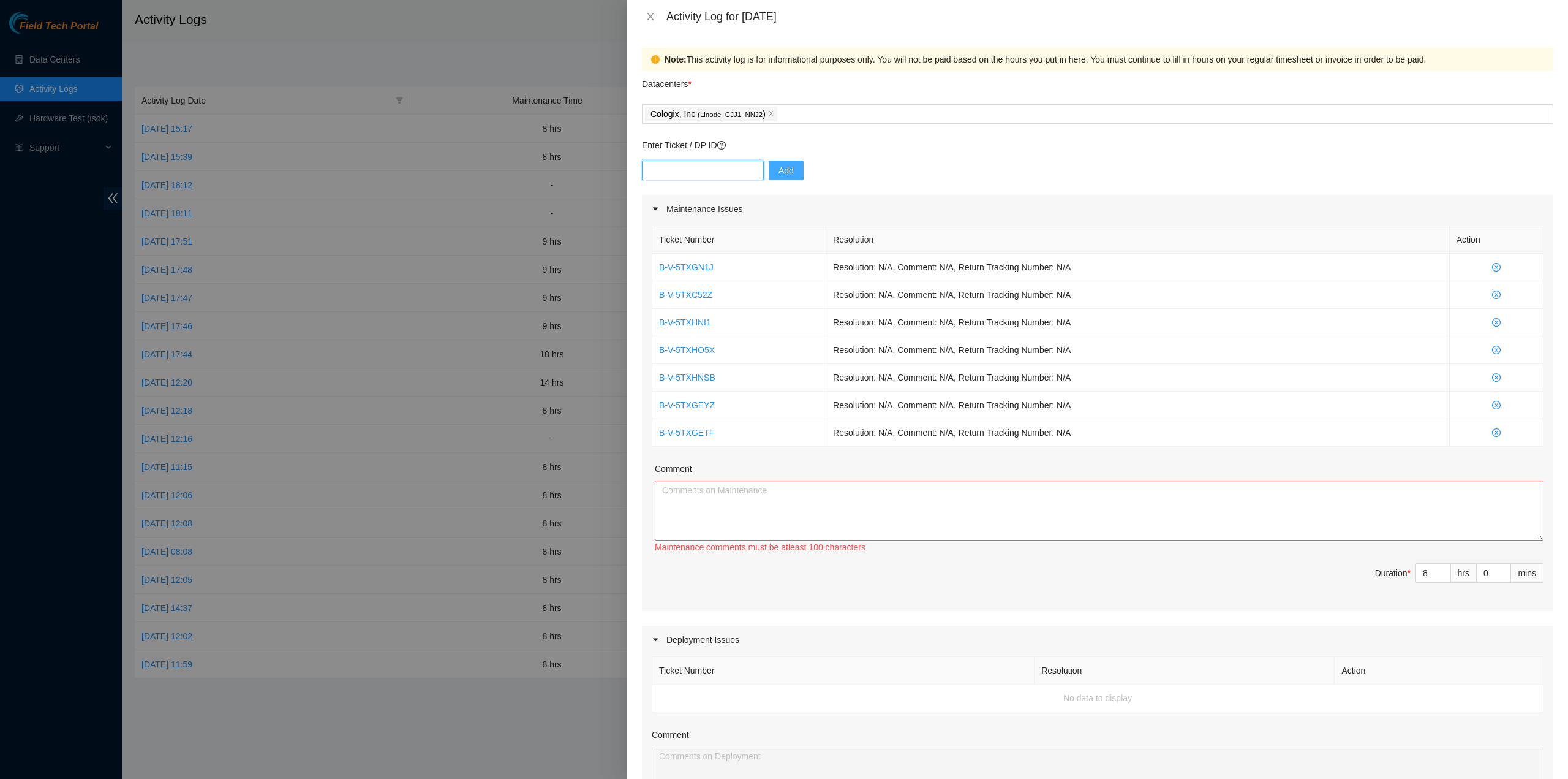
click at [686, 177] on input "text" at bounding box center [703, 170] width 122 height 20
type input "DP70114"
click at [1537, 37] on link at bounding box center [1536, 31] width 8 height 13
click at [882, 165] on div "Add" at bounding box center [1098, 177] width 912 height 34
click at [889, 172] on div "Add" at bounding box center [1098, 177] width 912 height 34
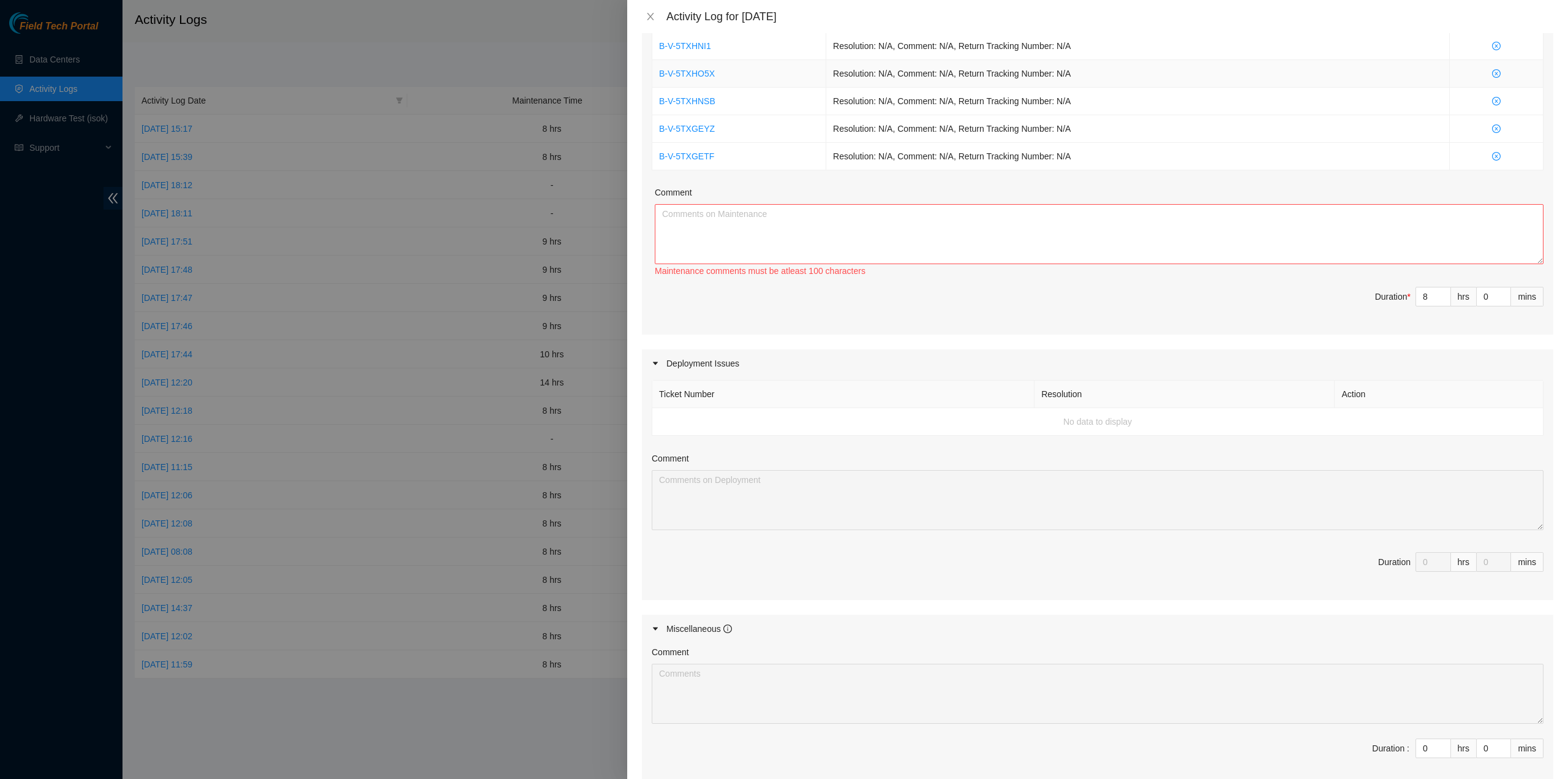
scroll to position [413, 0]
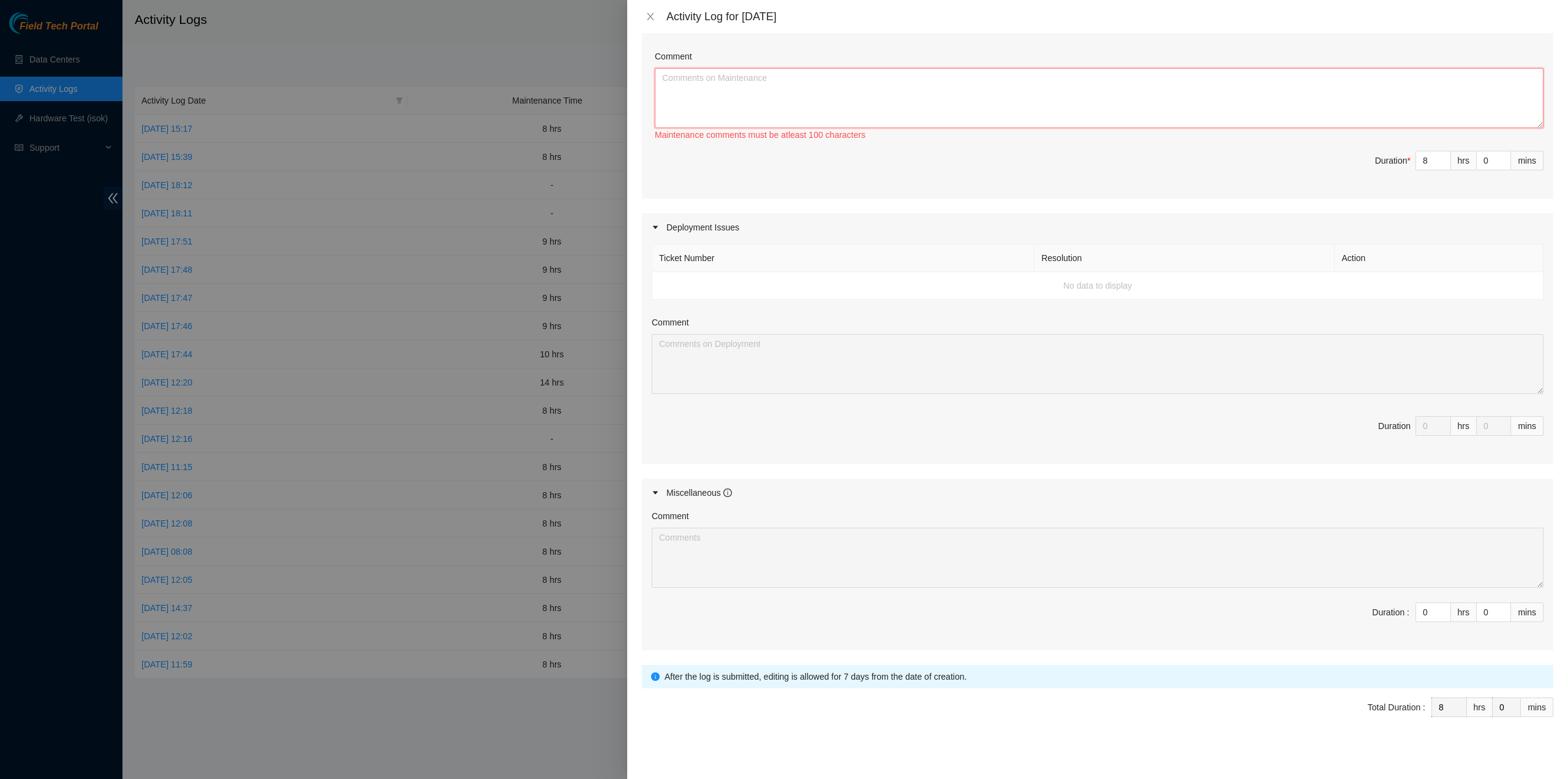
click at [790, 99] on textarea "Comment" at bounding box center [1099, 98] width 889 height 60
paste textarea "B-V-5TXGN1J"
type textarea "B-V-5TXGN1J"
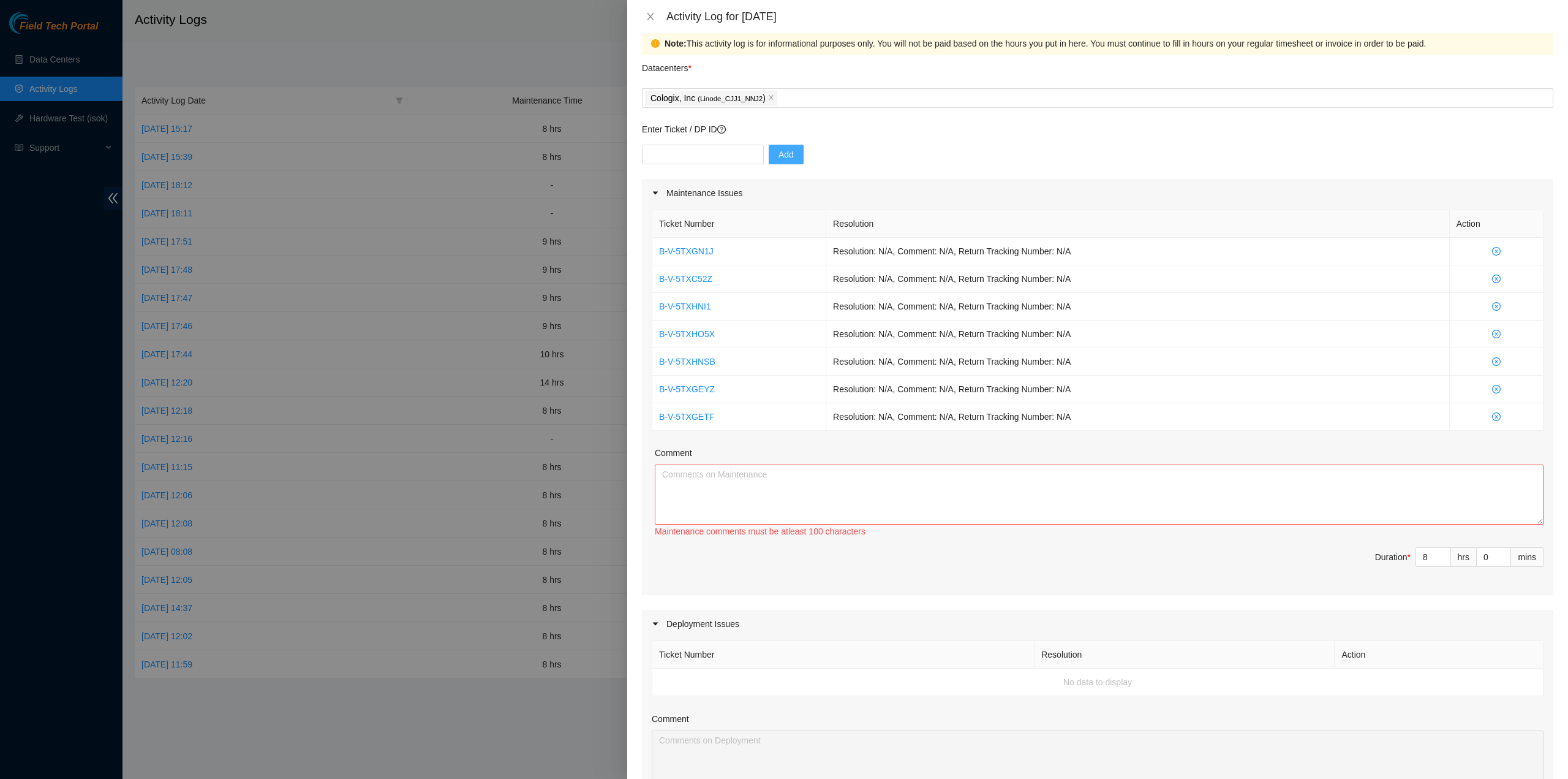
scroll to position [0, 0]
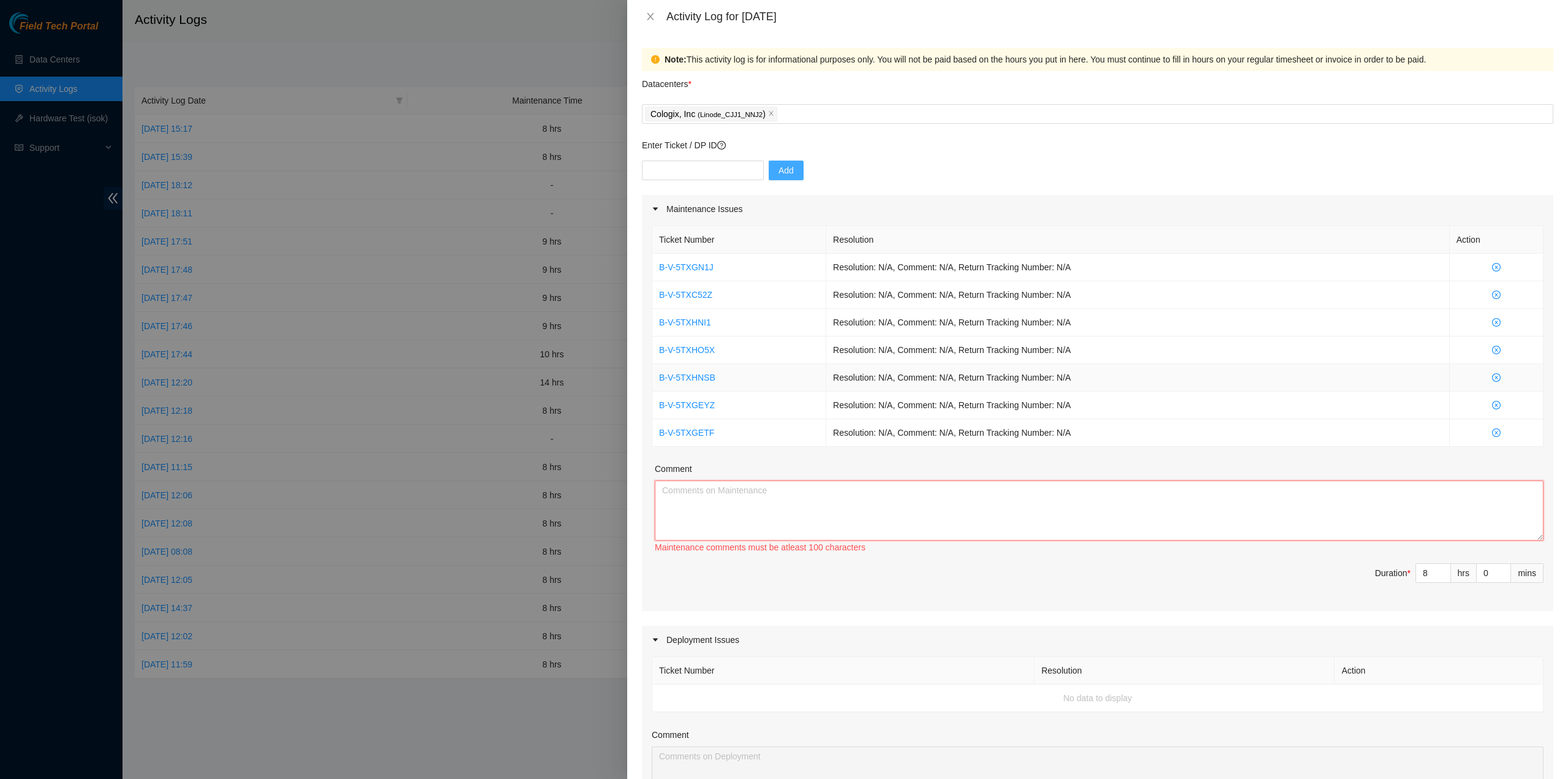
paste textarea "B-V-5TXGETF Resolution: Reseated components, Comment: Reseated slot 13, Return …"
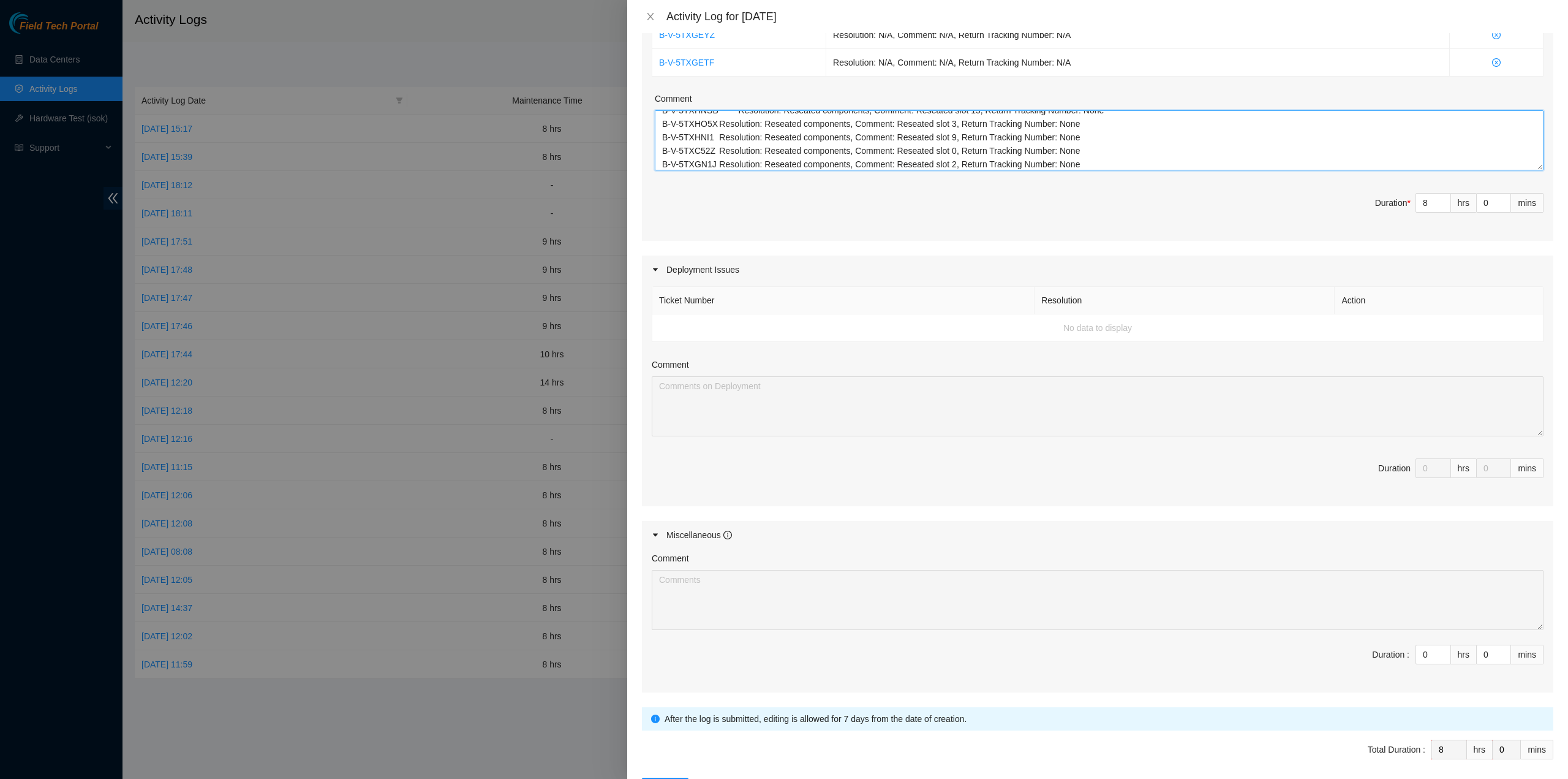
scroll to position [413, 0]
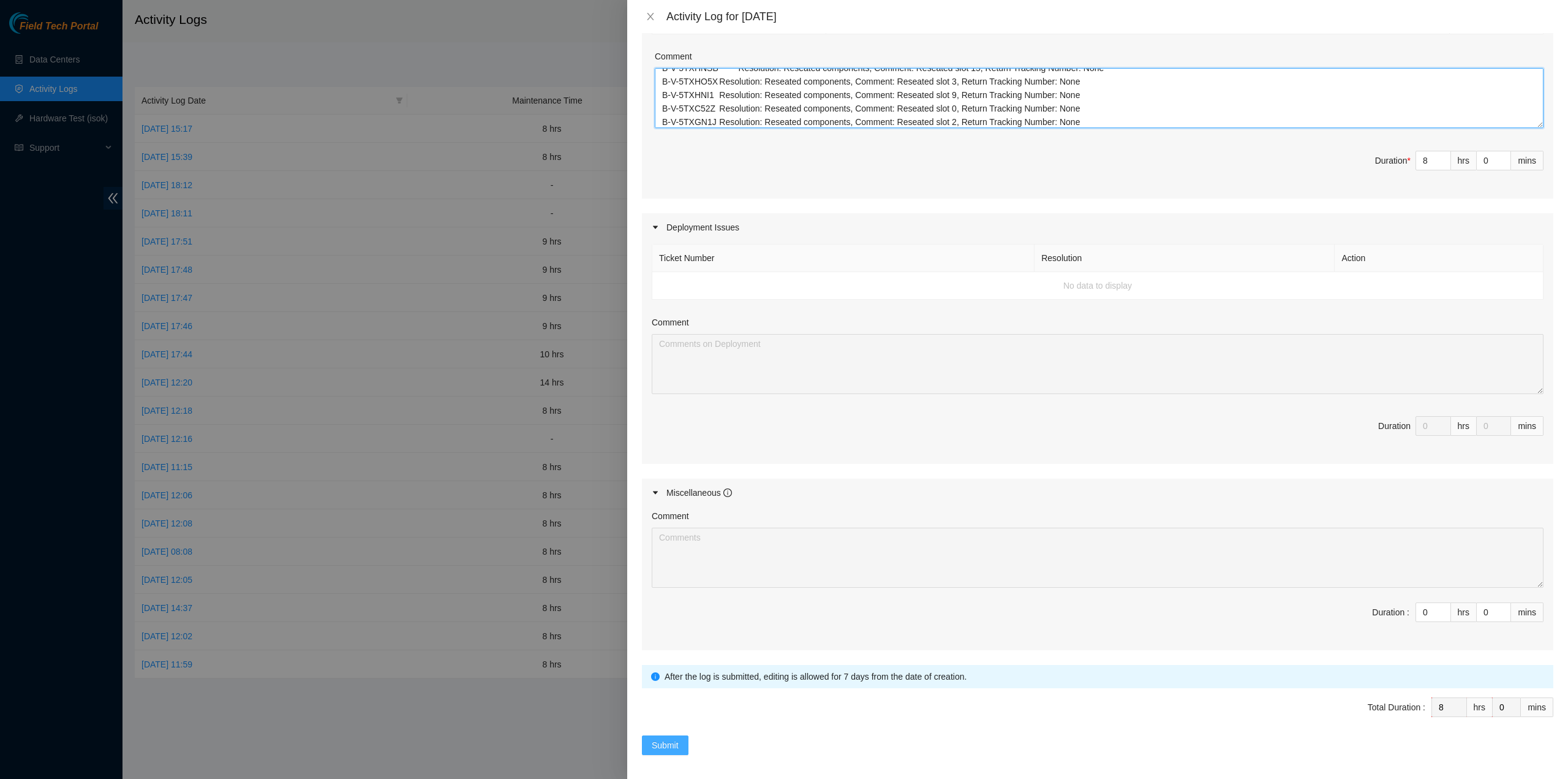
type textarea "B-V-5TXGETF Resolution: Reseated components, Comment: Reseated slot 13, Return …"
click at [674, 738] on span "Submit" at bounding box center [665, 745] width 27 height 13
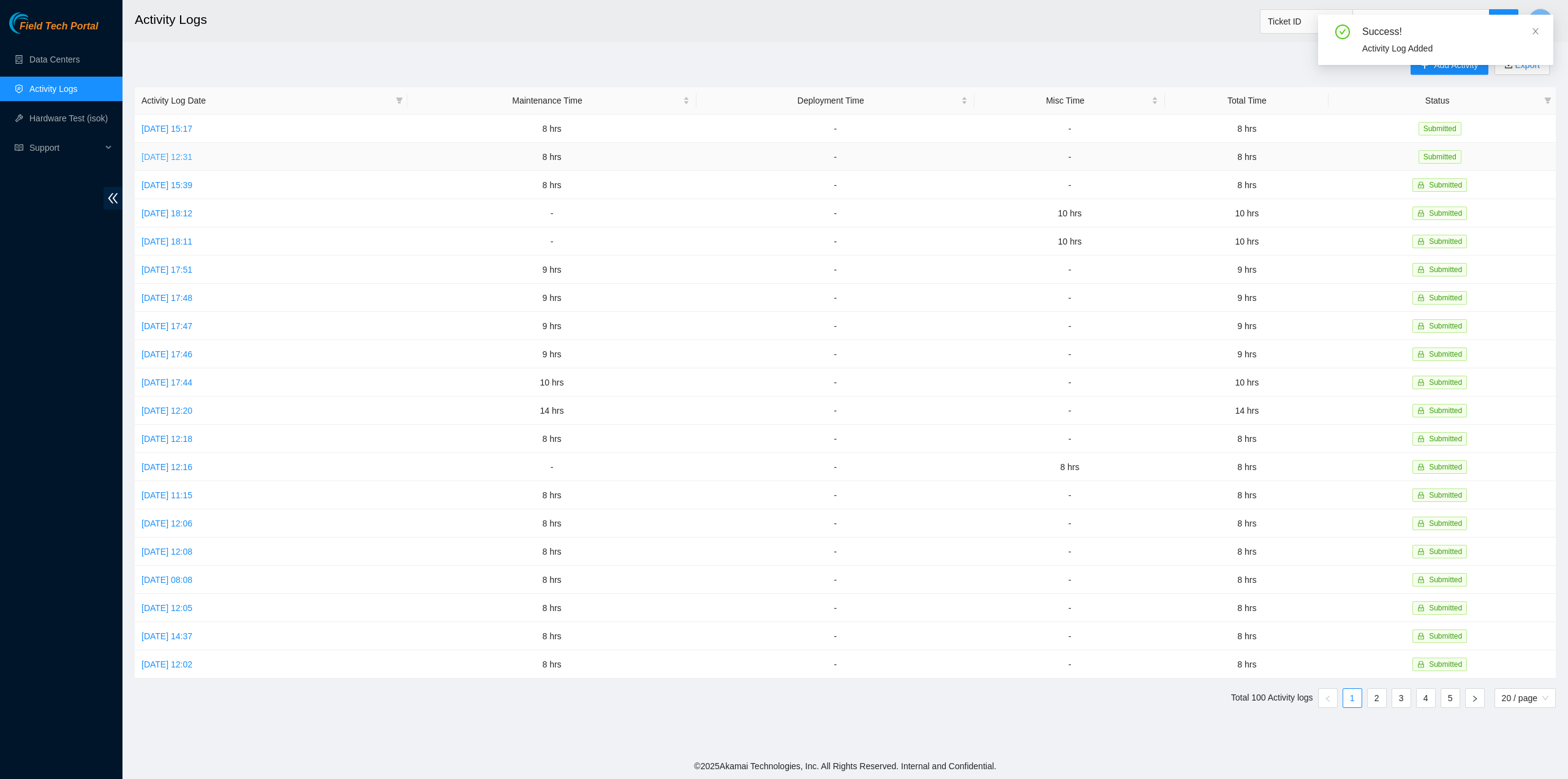
click at [193, 152] on link "Mon, 18 Aug 2025 12:31" at bounding box center [167, 157] width 51 height 10
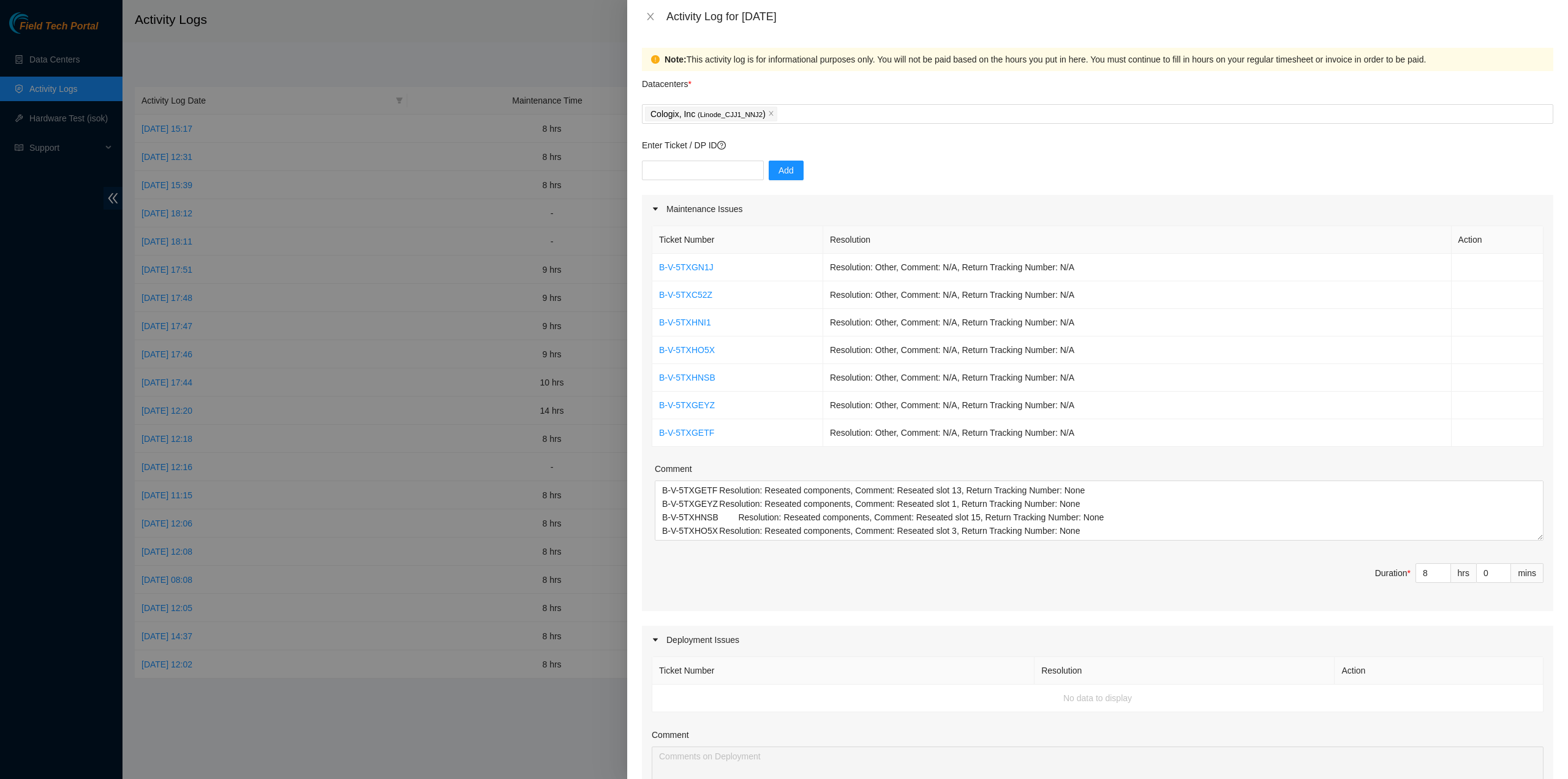
click at [408, 172] on div at bounding box center [784, 390] width 1568 height 779
click at [515, 238] on div at bounding box center [784, 390] width 1568 height 779
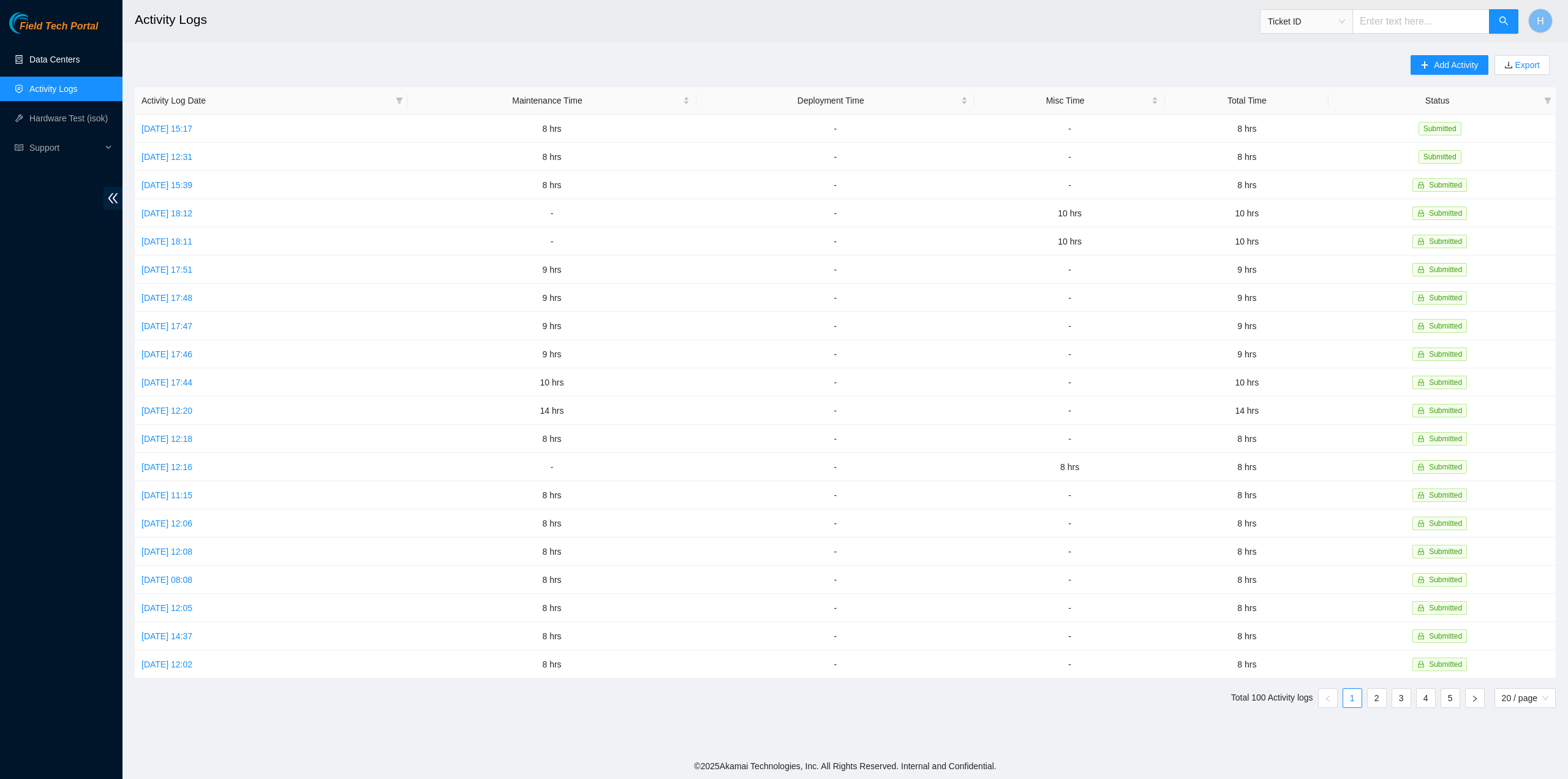
click at [64, 55] on link "Data Centers" at bounding box center [55, 60] width 50 height 10
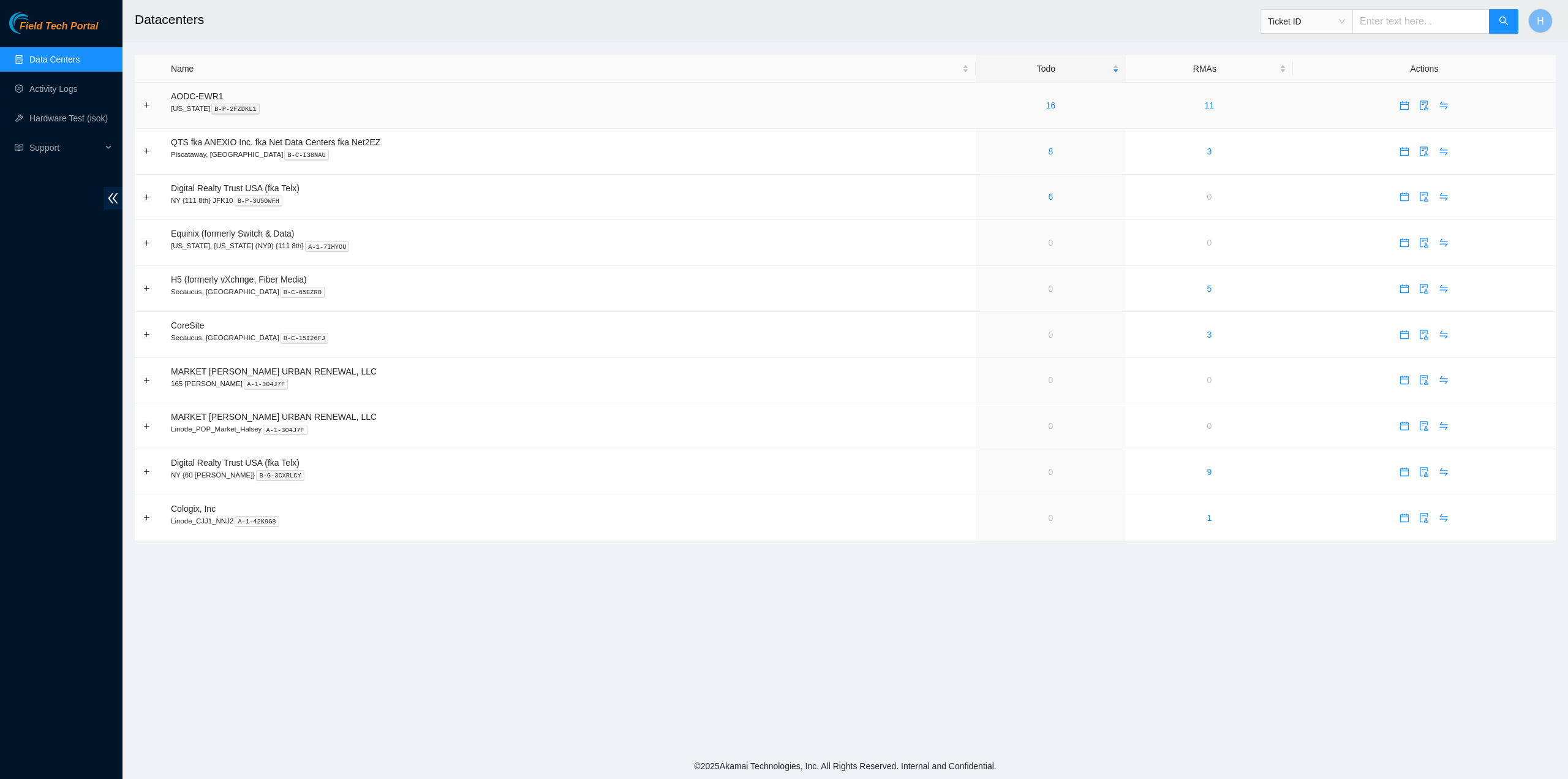
click at [1048, 96] on td "16" at bounding box center [1050, 106] width 150 height 46
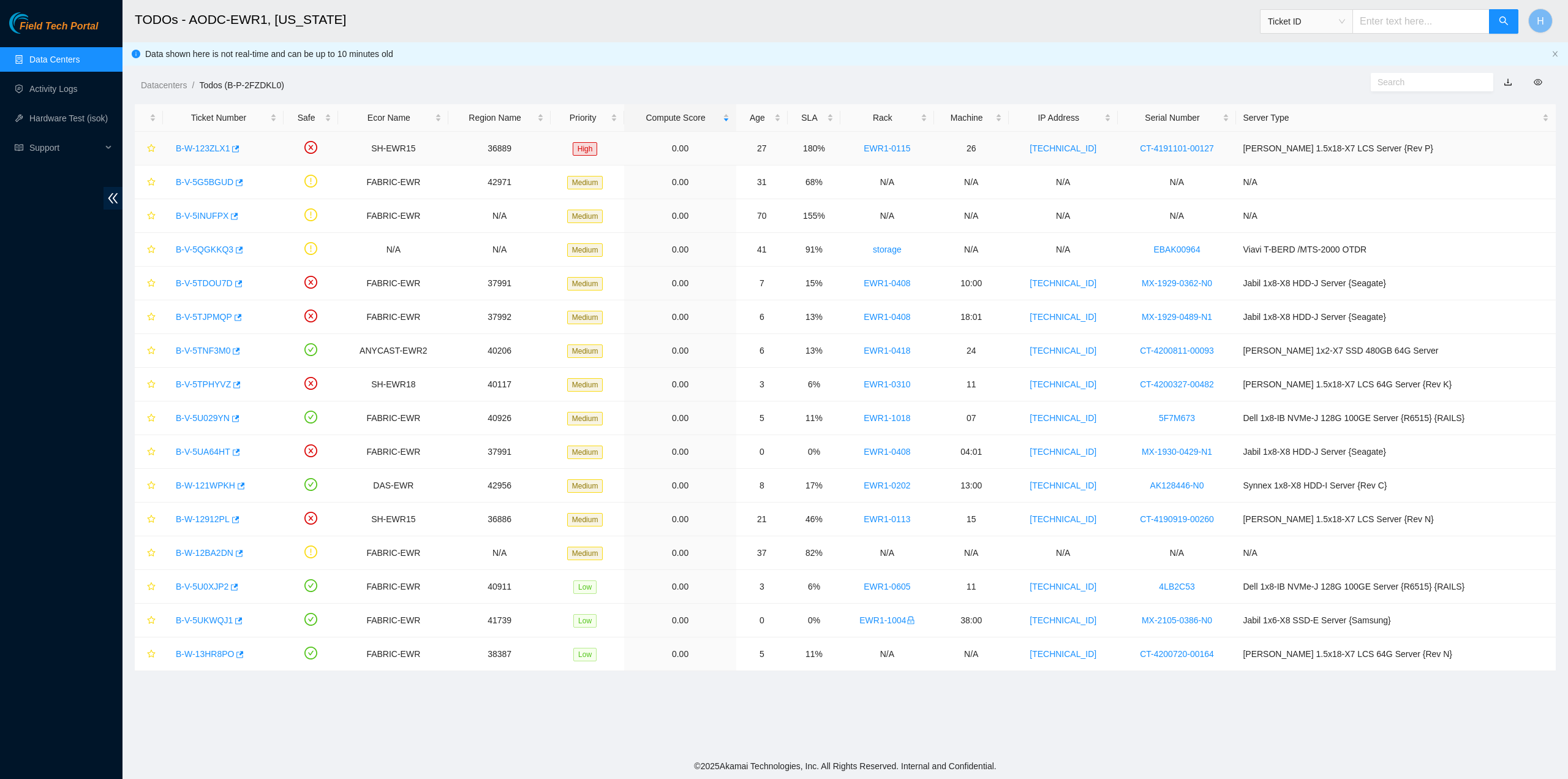
click at [207, 145] on link "B-W-123ZLX1" at bounding box center [202, 149] width 54 height 10
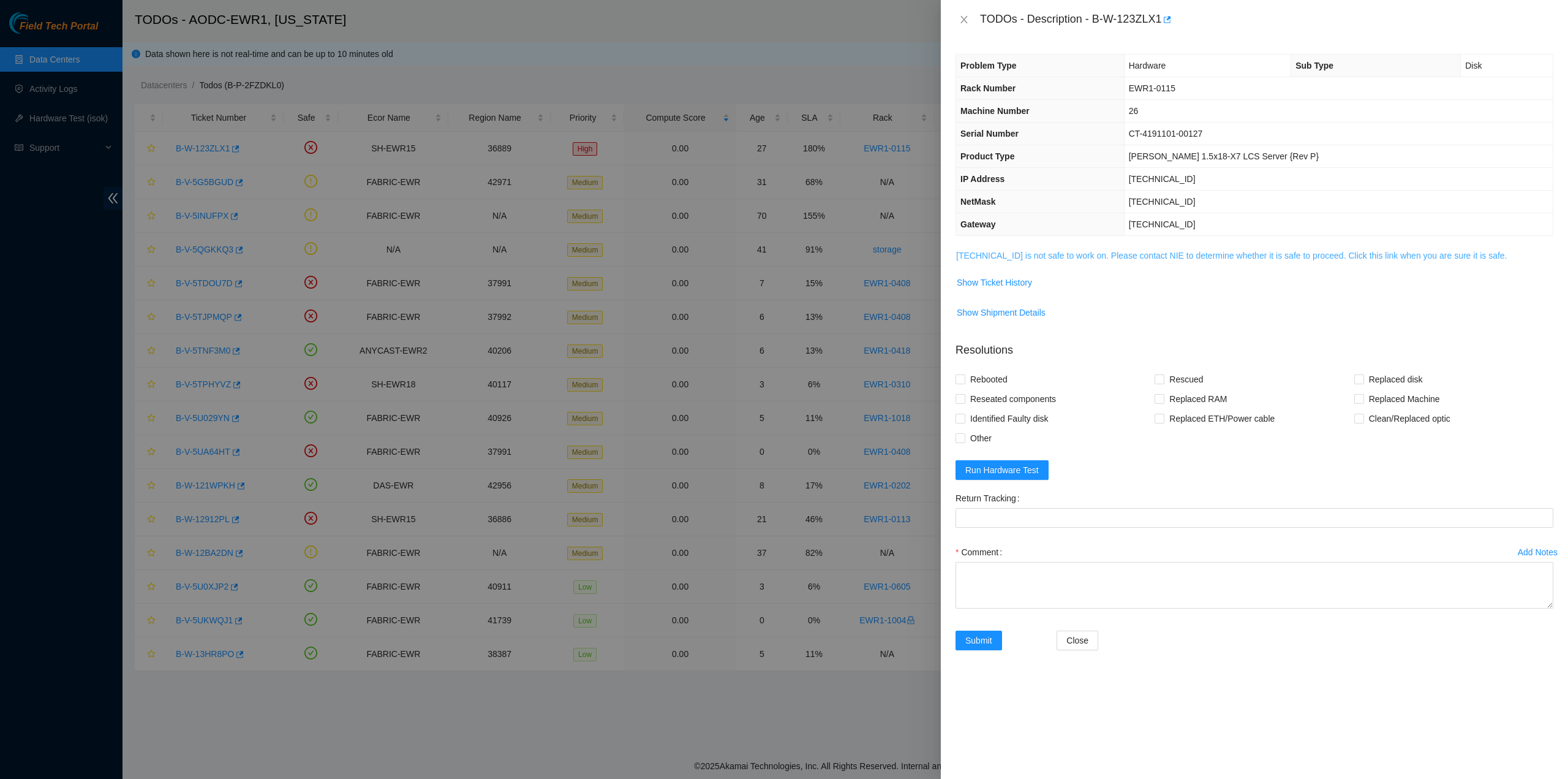
click at [1096, 258] on link "23.49.12.191 is not safe to work on. Please contact NIE to determine whether it…" at bounding box center [1231, 256] width 551 height 10
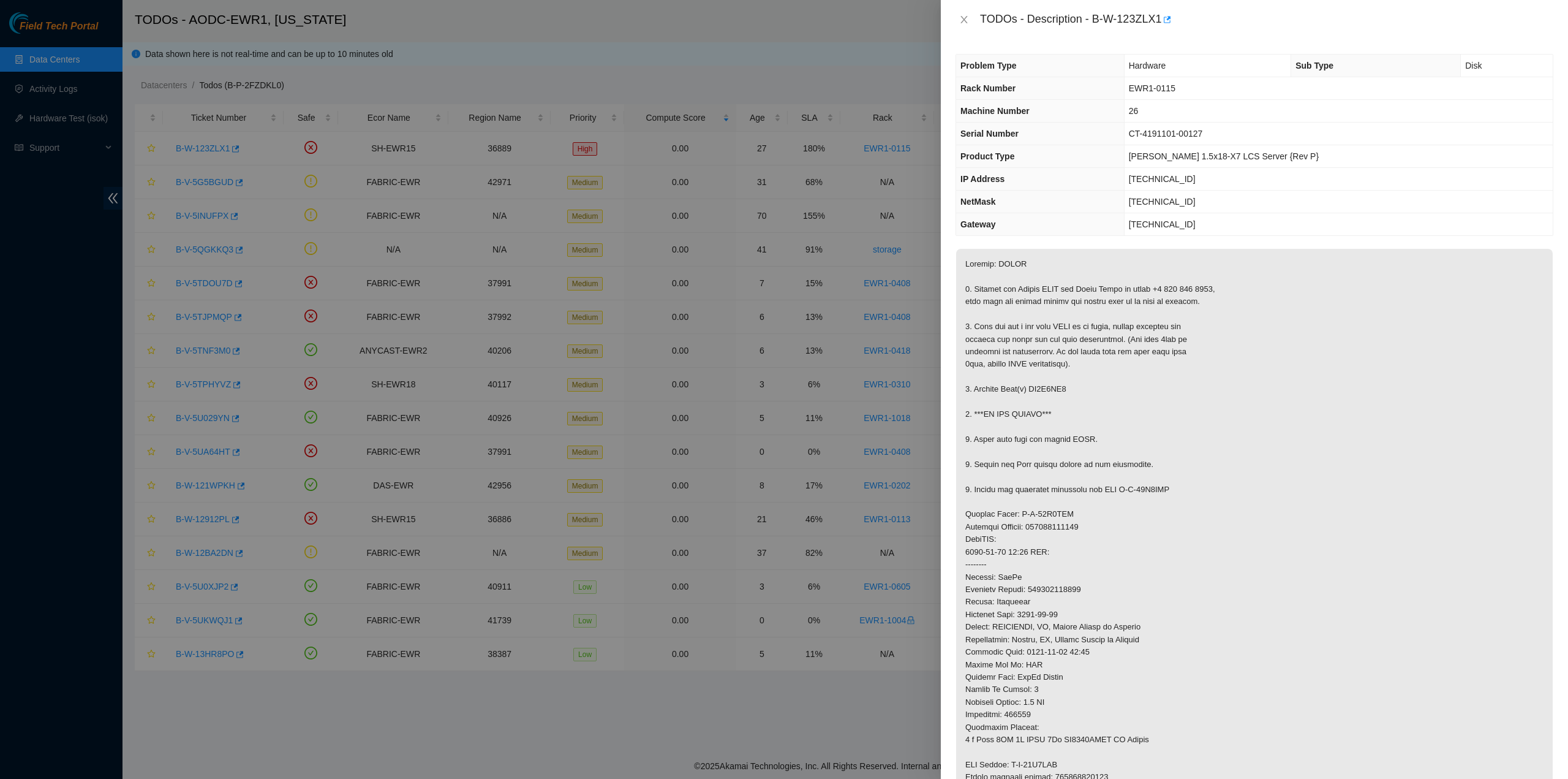
scroll to position [474, 0]
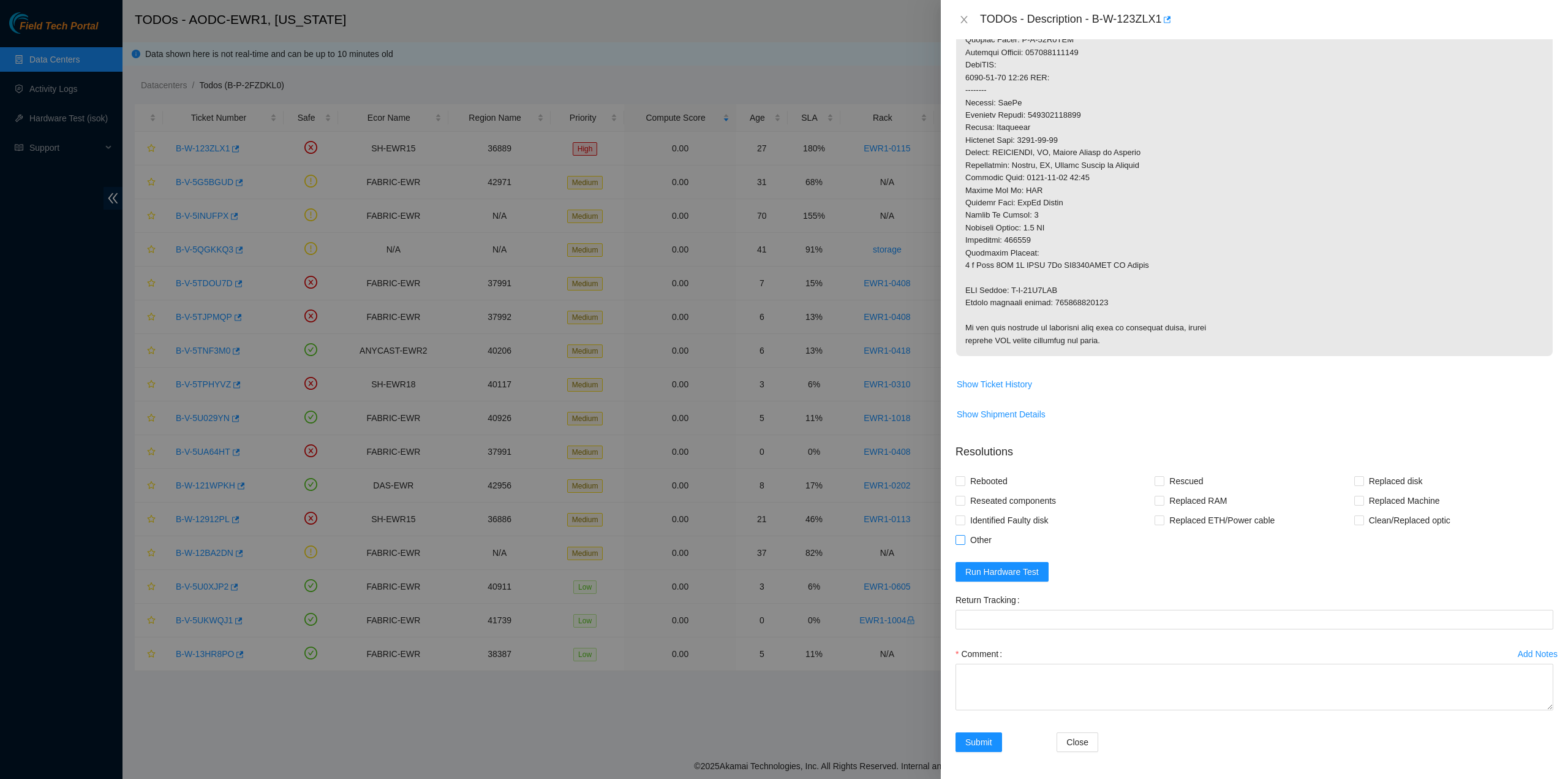
click at [962, 544] on label "Other" at bounding box center [976, 540] width 41 height 20
click at [962, 544] on input "Other" at bounding box center [960, 539] width 8 height 8
checkbox input "true"
click at [1018, 574] on span "Run Hardware Test" at bounding box center [1002, 571] width 74 height 13
click at [1538, 32] on icon "close" at bounding box center [1536, 31] width 8 height 8
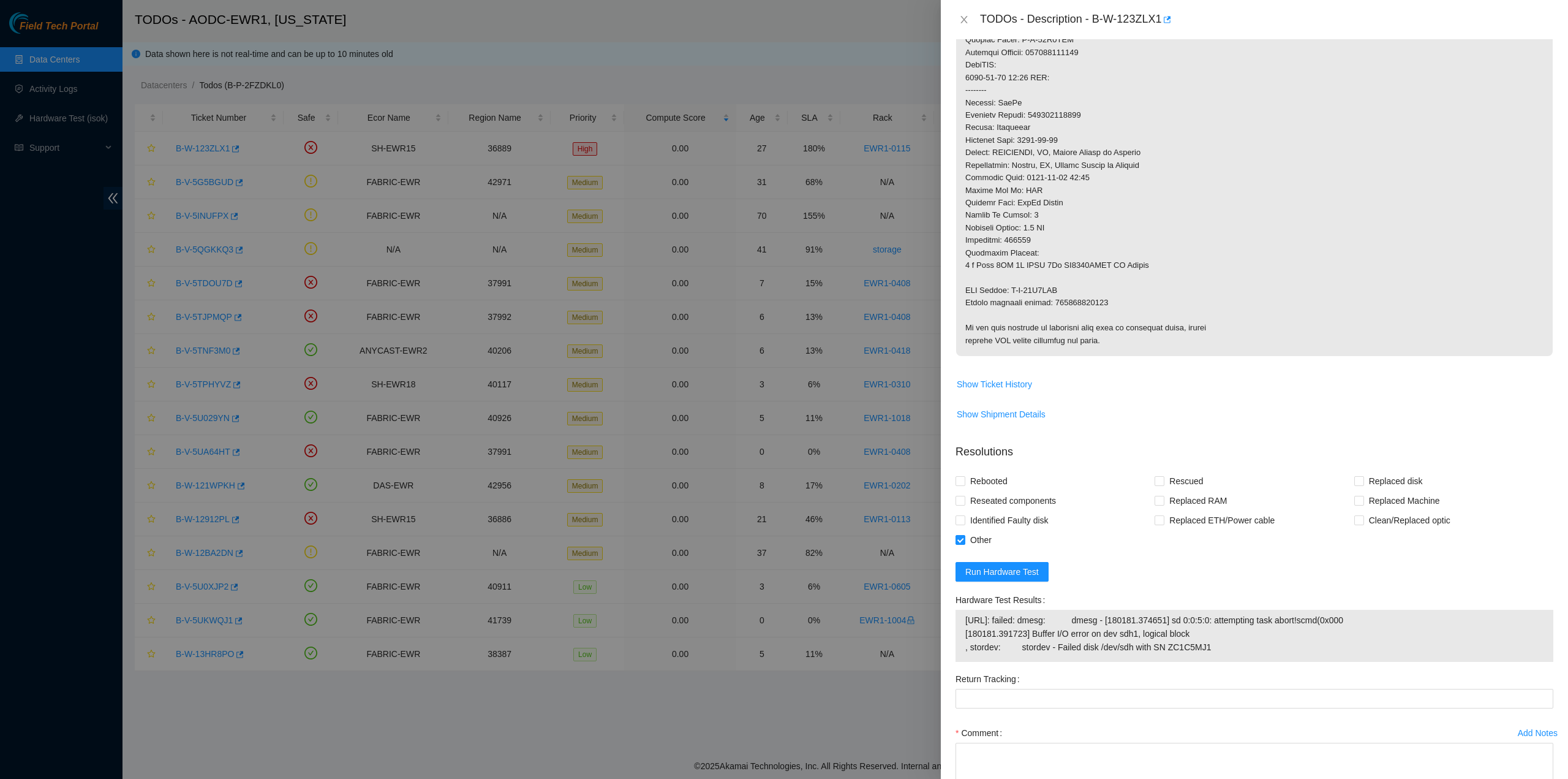
click at [838, 283] on div at bounding box center [784, 390] width 1568 height 779
click at [286, 106] on div at bounding box center [784, 390] width 1568 height 779
click at [969, 12] on div "TODOs - Description - B-W-123ZLX1" at bounding box center [1255, 20] width 598 height 20
click at [968, 16] on icon "close" at bounding box center [964, 20] width 10 height 10
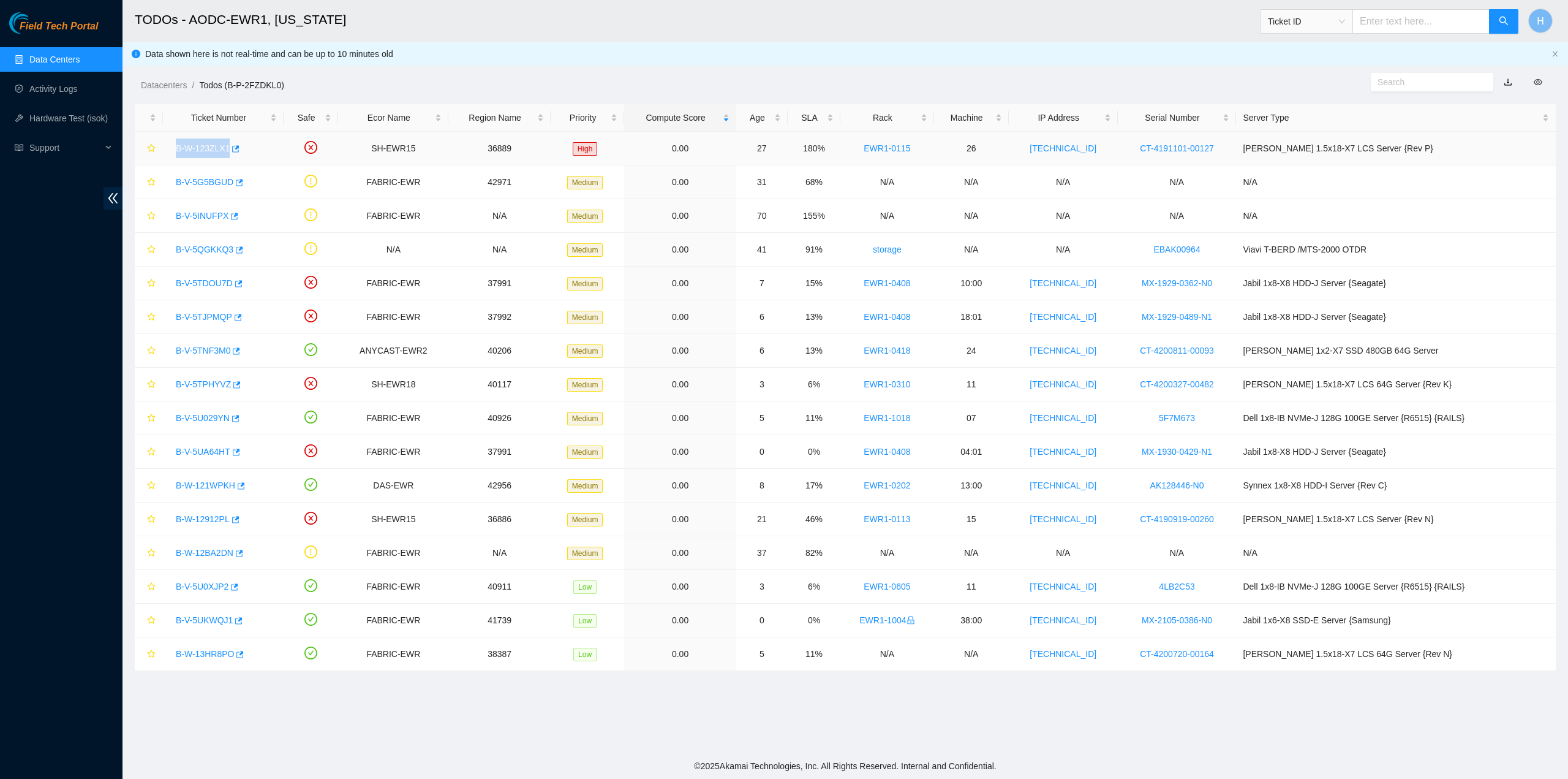
drag, startPoint x: 168, startPoint y: 145, endPoint x: 239, endPoint y: 159, distance: 72.4
click at [239, 159] on td "B-W-123ZLX1" at bounding box center [223, 149] width 120 height 34
copy link "B-W-123ZLX1"
click at [55, 84] on link "Activity Logs" at bounding box center [53, 89] width 48 height 10
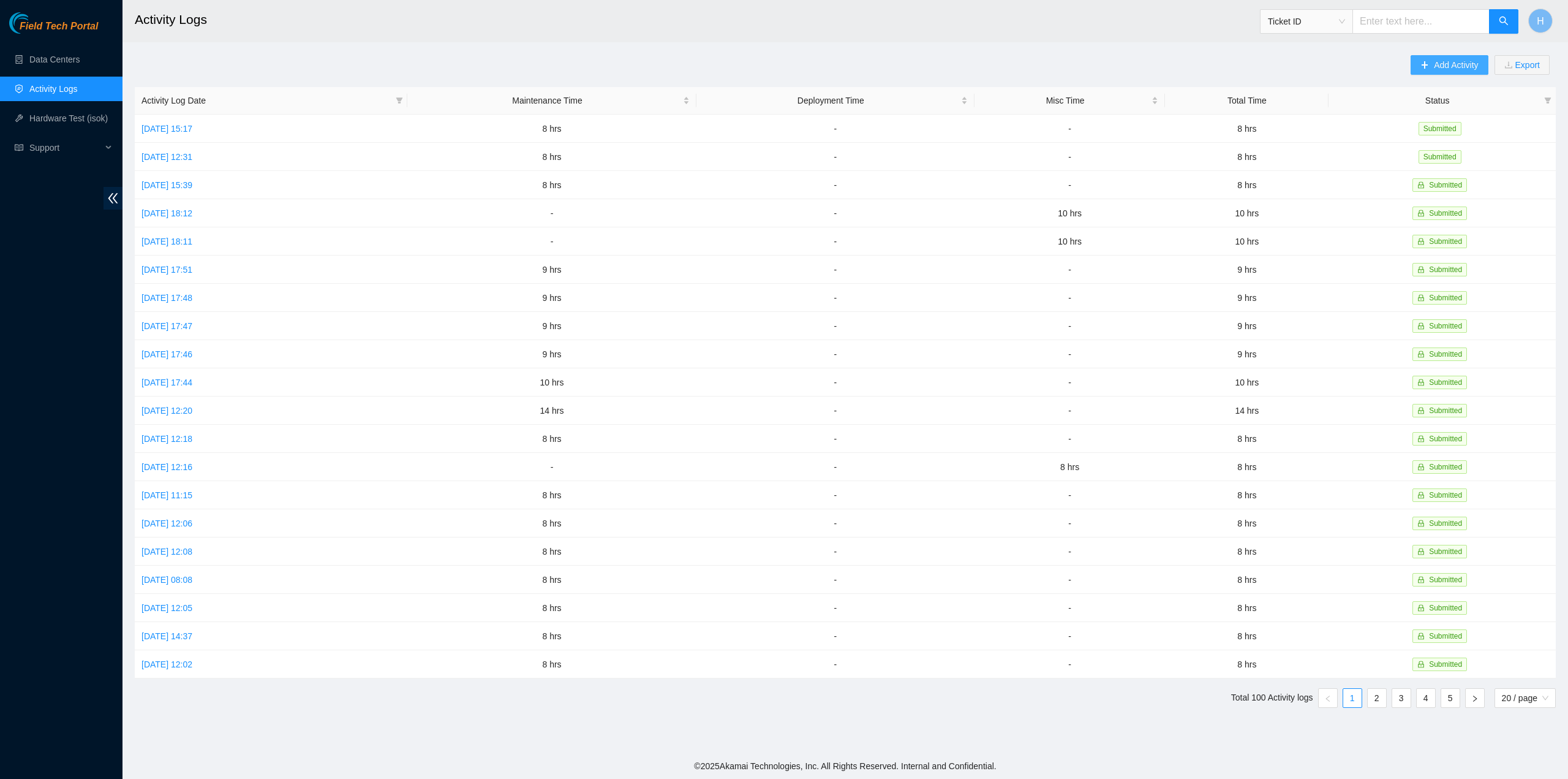
click at [1445, 64] on span "Add Activity" at bounding box center [1456, 64] width 44 height 13
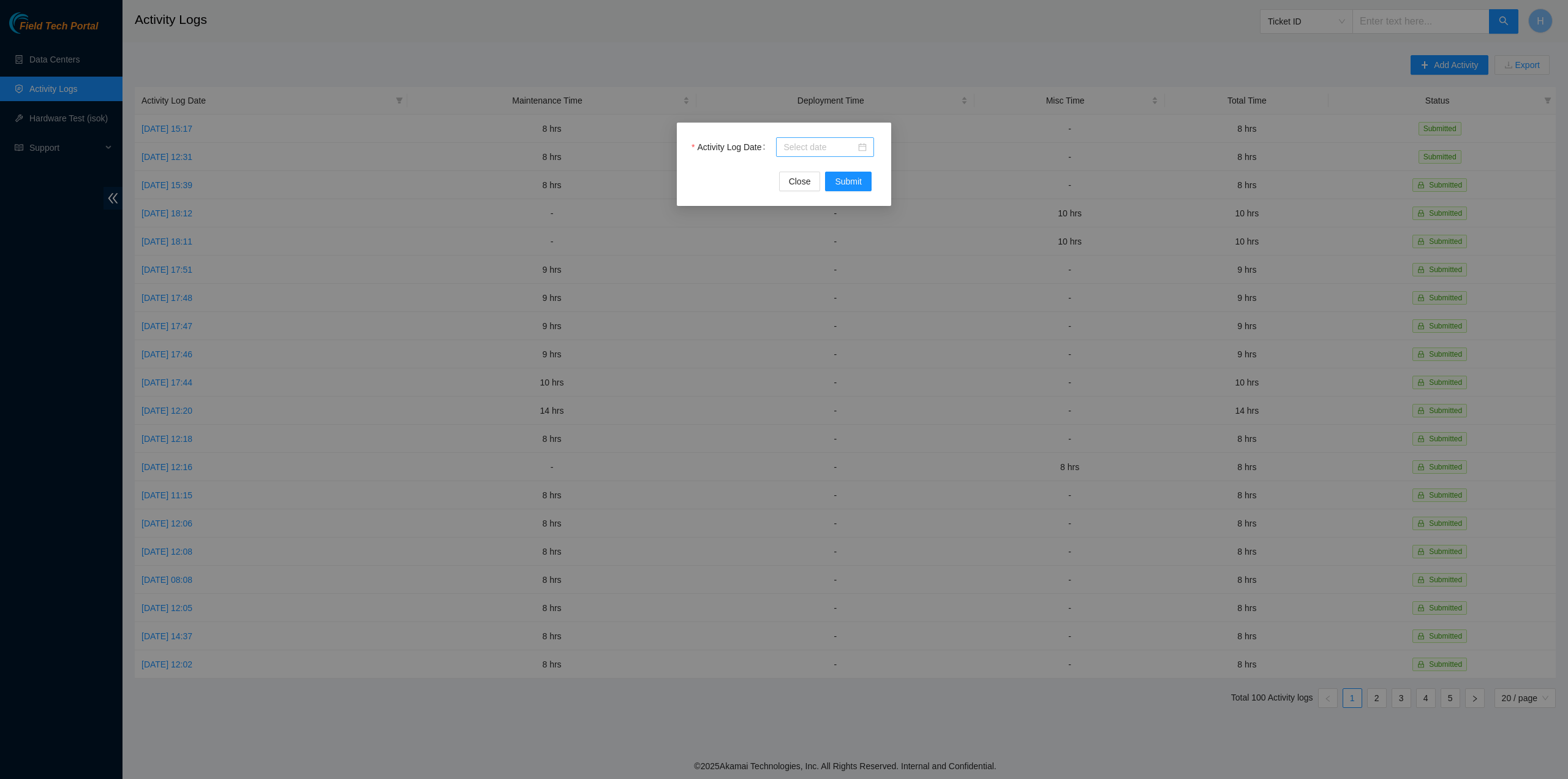
click at [859, 150] on div at bounding box center [825, 146] width 83 height 13
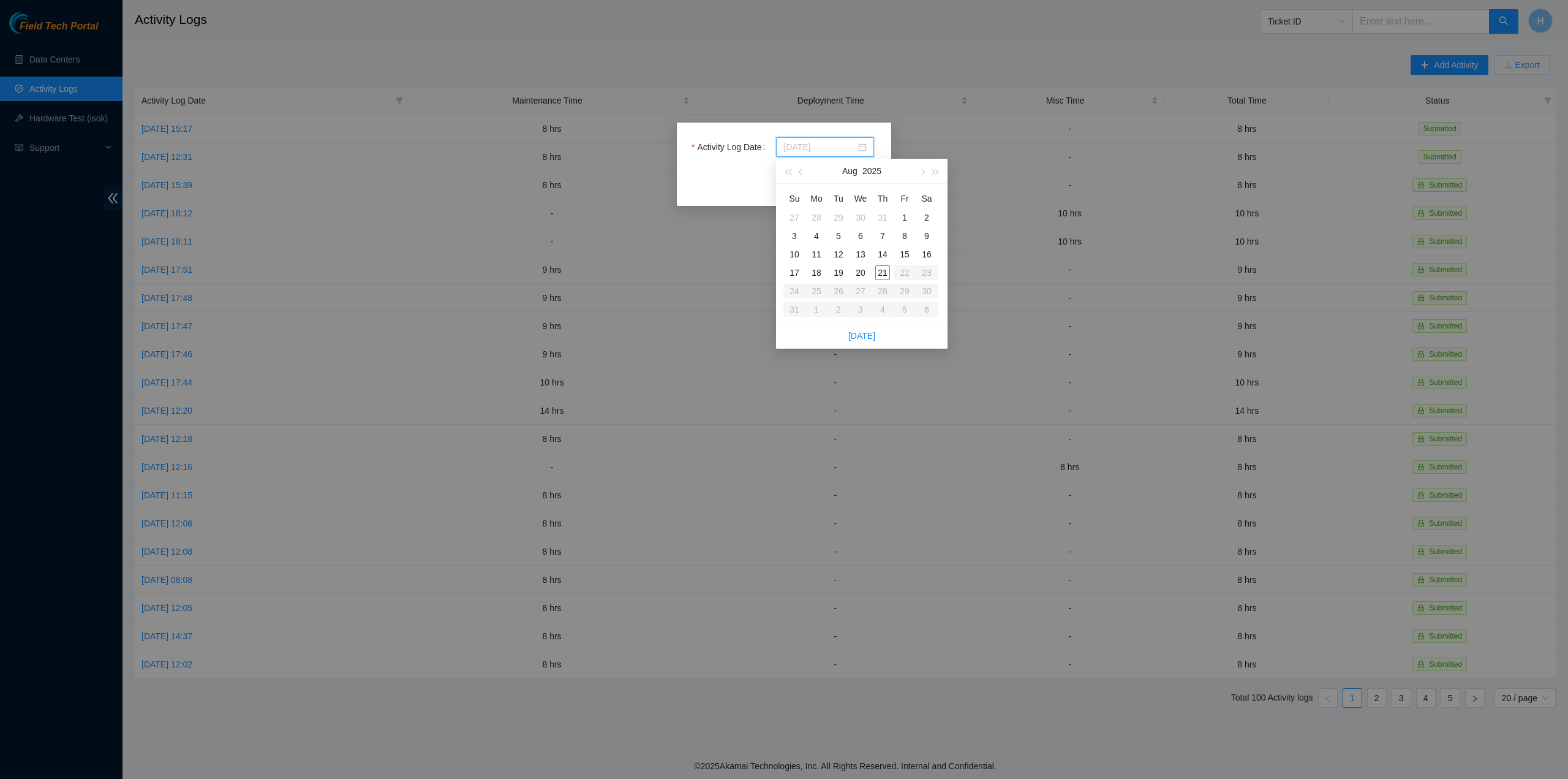
type input "2025-08-20"
type input "2025-08-21"
click at [880, 271] on div "21" at bounding box center [882, 273] width 15 height 15
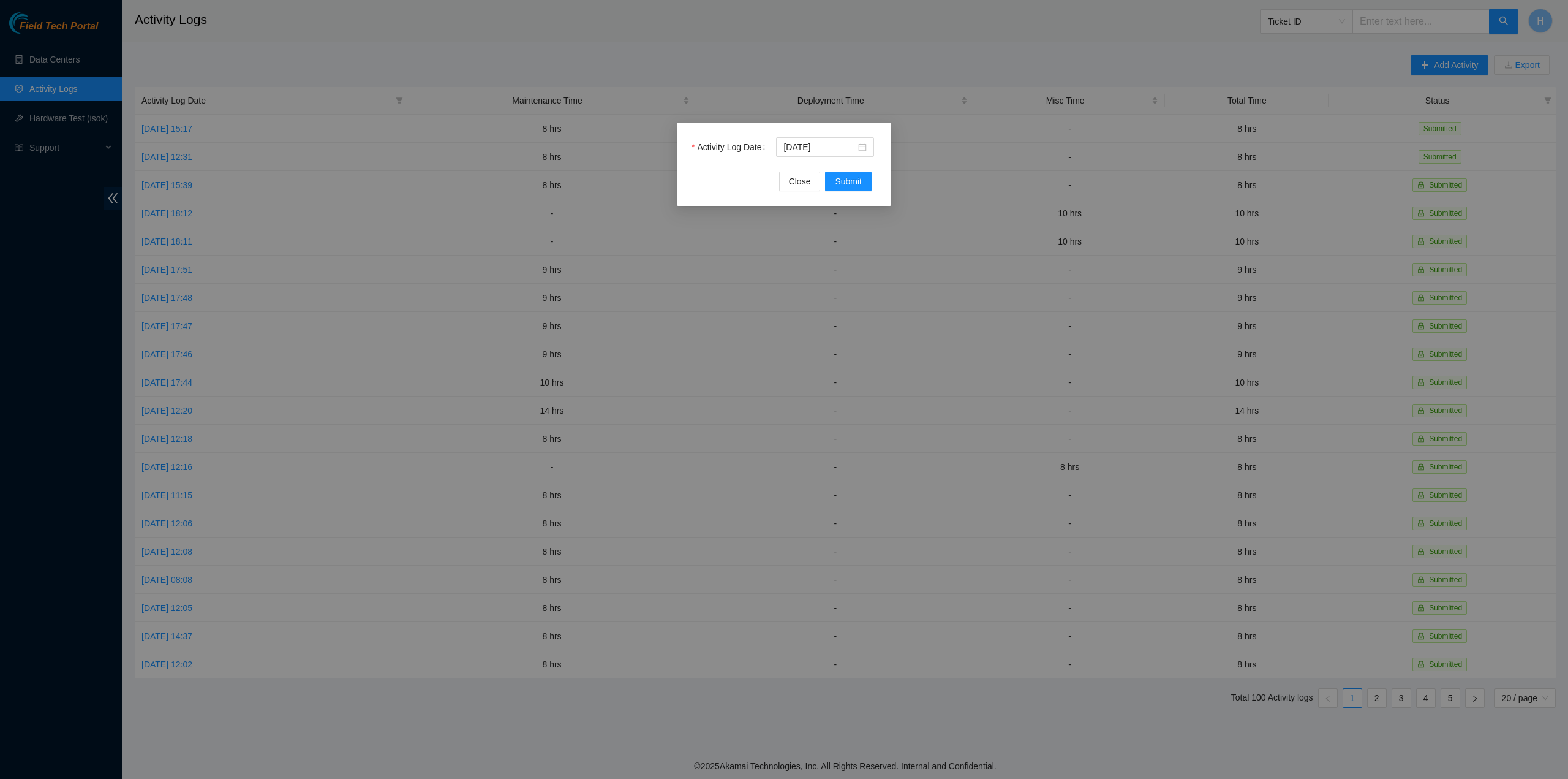
click at [855, 195] on div "Activity Log Date 2025-08-21 Close Submit" at bounding box center [784, 164] width 214 height 83
drag, startPoint x: 852, startPoint y: 183, endPoint x: 840, endPoint y: 203, distance: 23.3
click at [852, 184] on span "Submit" at bounding box center [848, 181] width 27 height 13
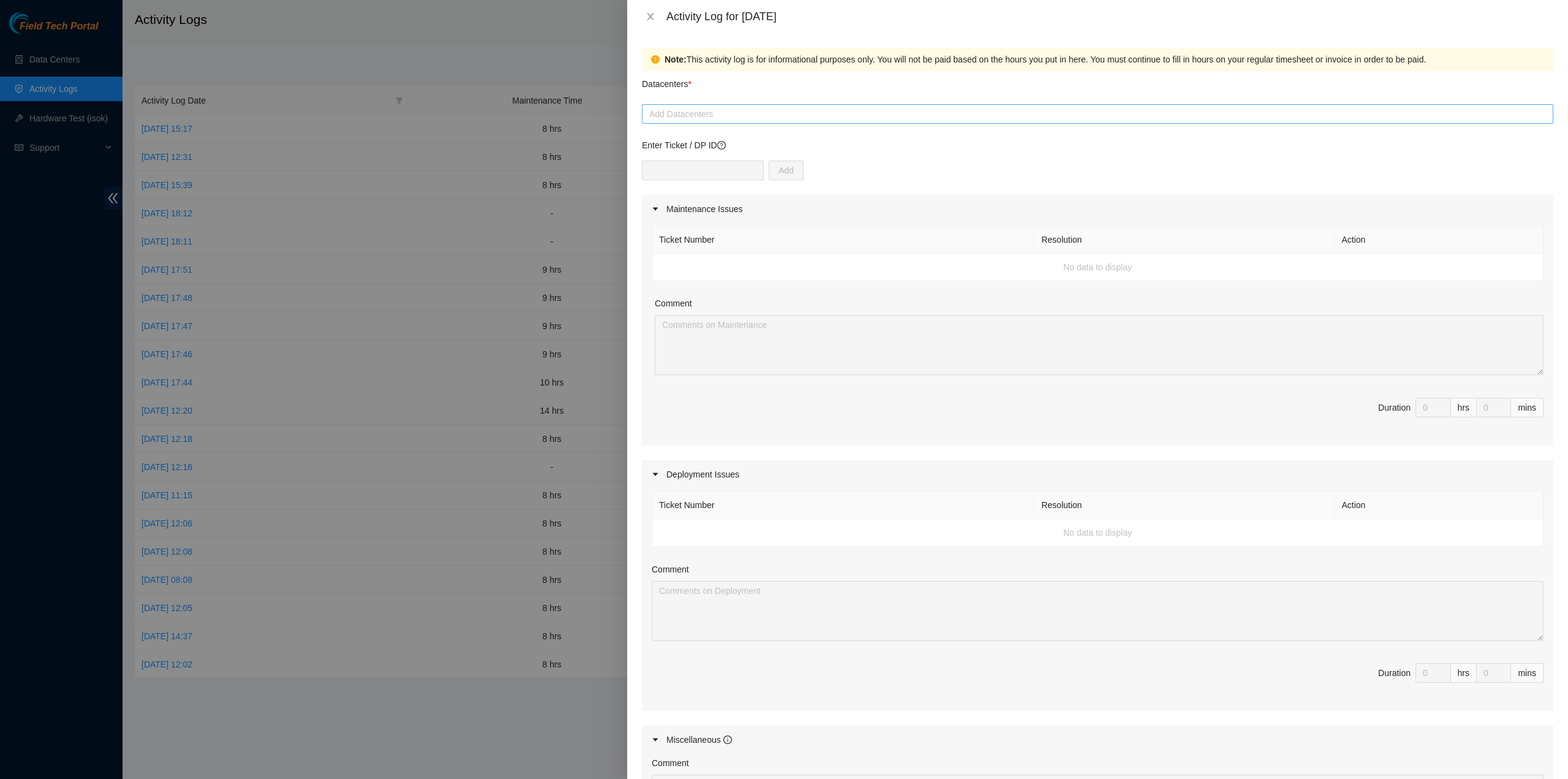
click at [730, 116] on div at bounding box center [1097, 113] width 906 height 15
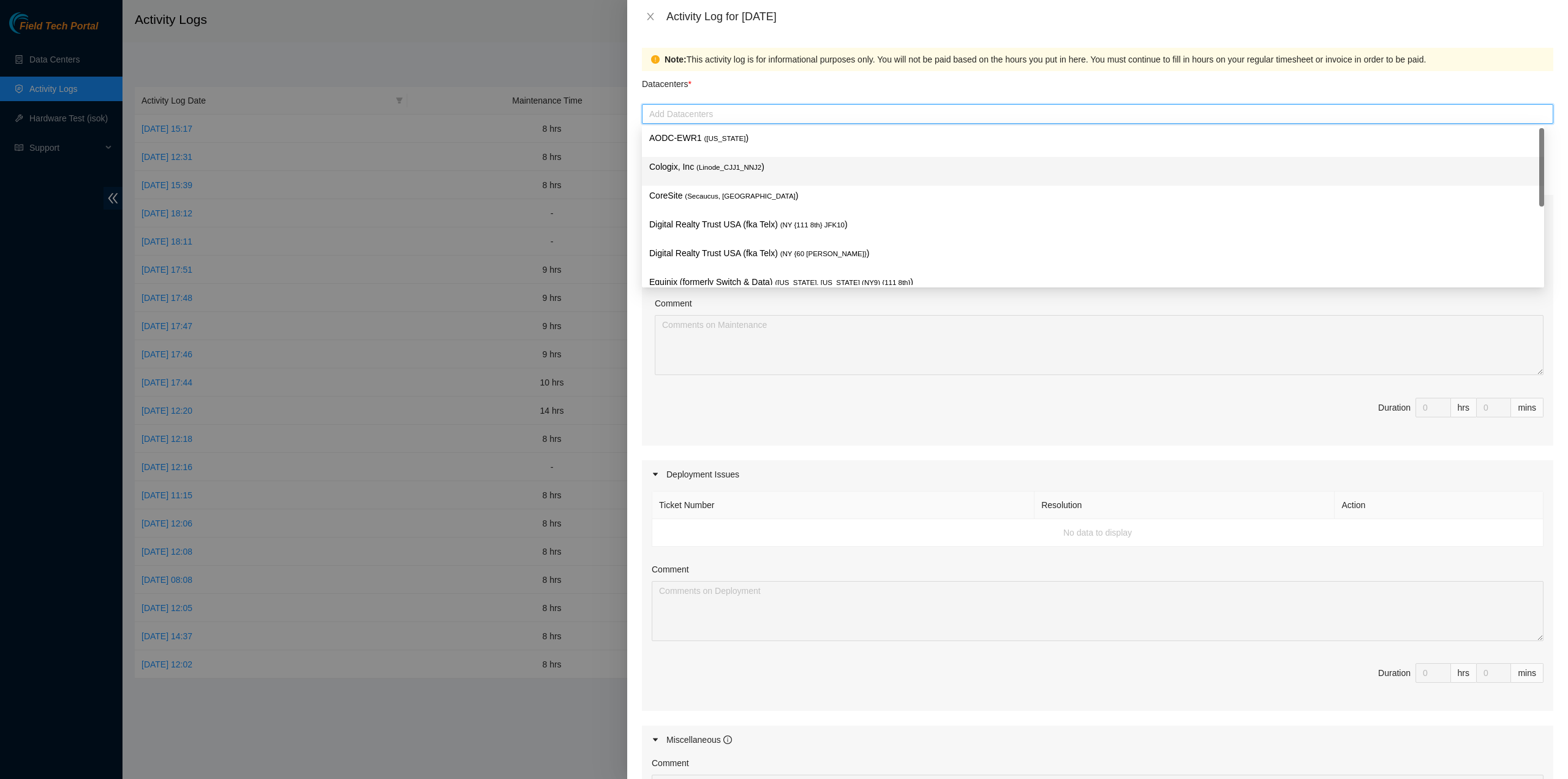
click at [726, 169] on span "( Linode_CJJ1_NNJ2" at bounding box center [729, 167] width 65 height 7
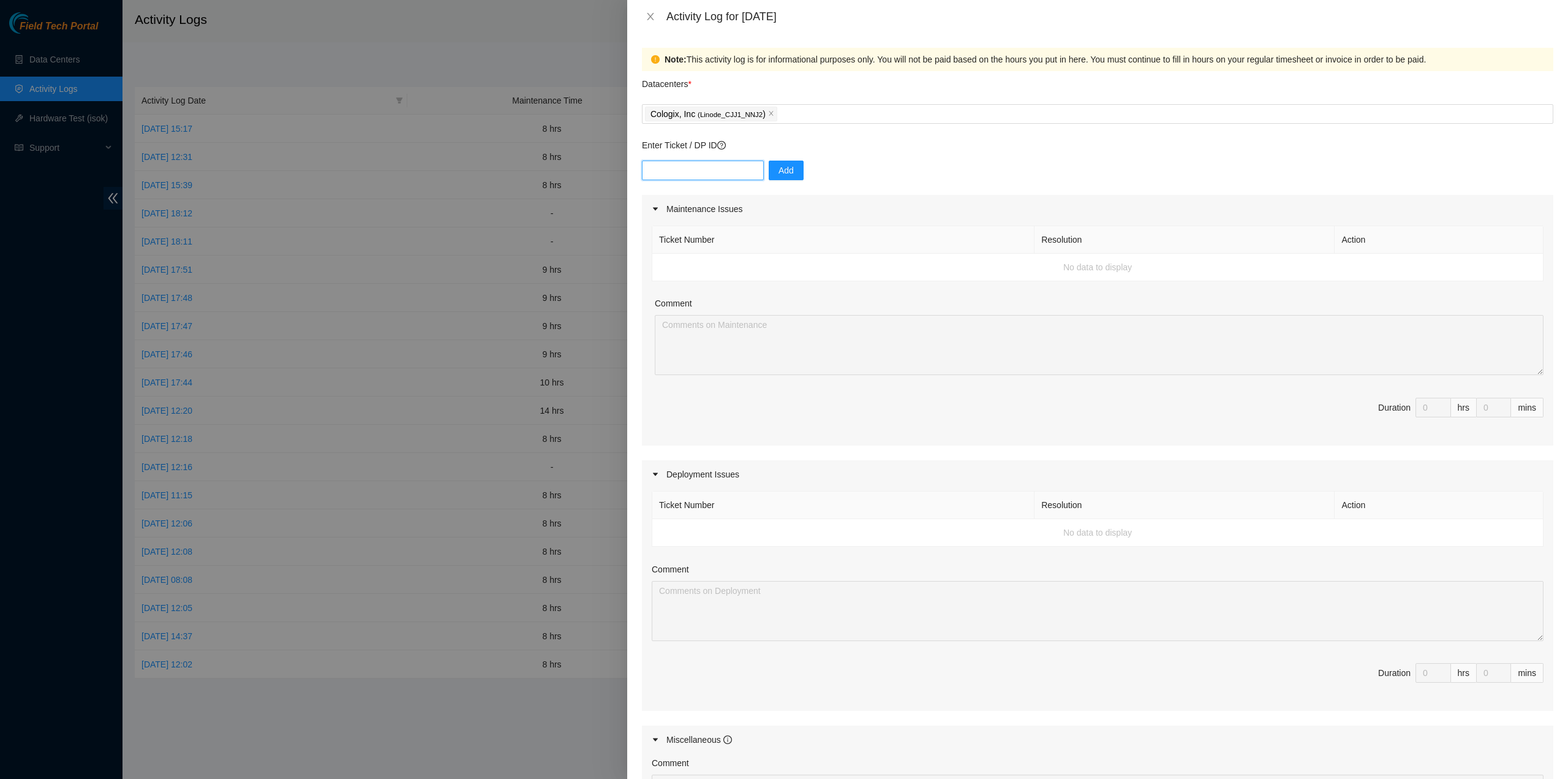
click at [712, 171] on input "text" at bounding box center [703, 170] width 122 height 20
type input "DP72432"
click at [769, 179] on button "Add" at bounding box center [786, 170] width 35 height 20
click at [712, 169] on input "text" at bounding box center [703, 170] width 122 height 20
type input "B-V-541T9O9"
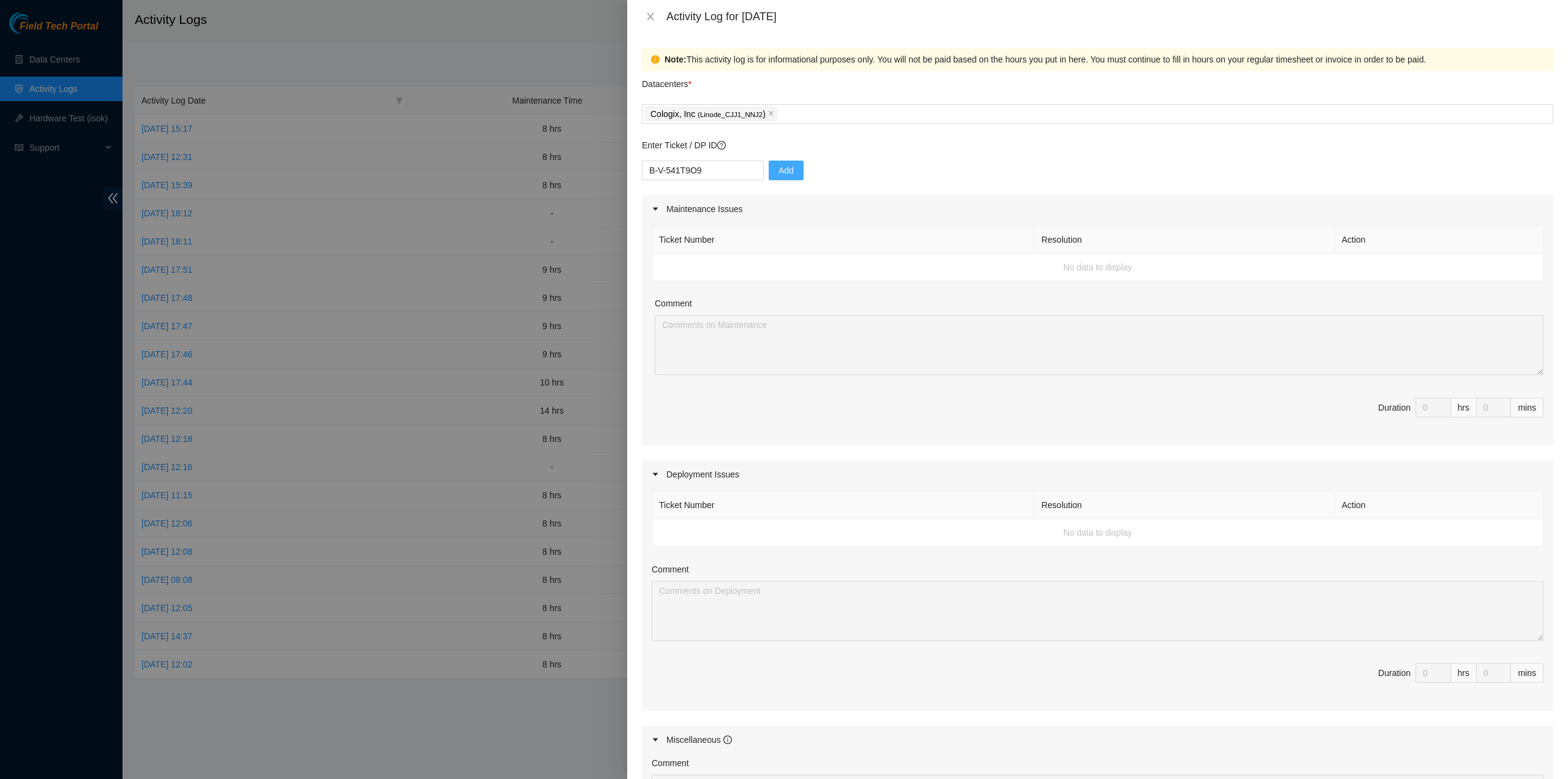
click at [779, 166] on span "Add" at bounding box center [786, 170] width 15 height 13
click at [707, 175] on input "text" at bounding box center [703, 170] width 122 height 20
type input "B-V-4SFQOD2"
click at [779, 170] on span "Add" at bounding box center [786, 170] width 15 height 13
